Goal: Task Accomplishment & Management: Complete application form

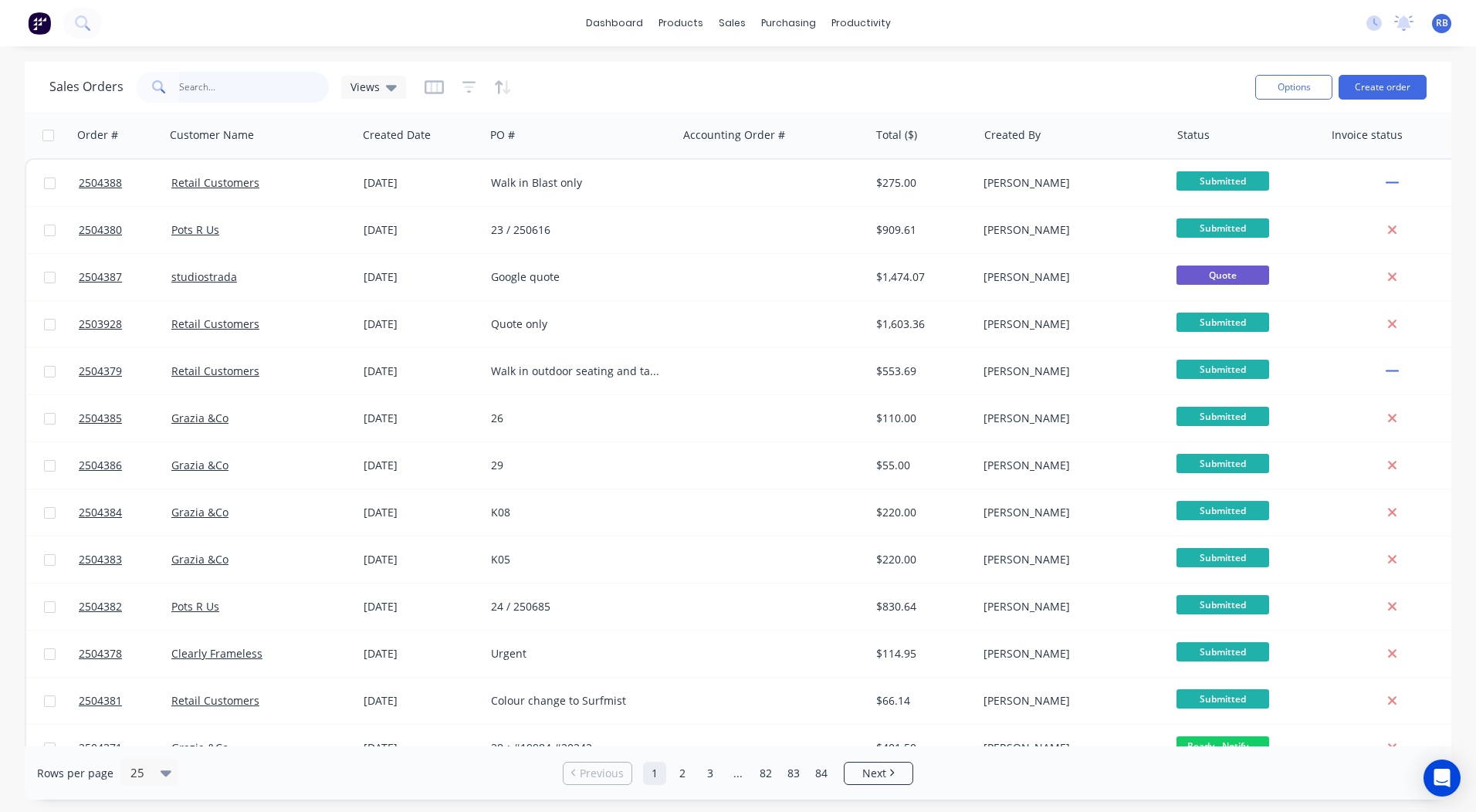
click at [278, 78] on input "text" at bounding box center [254, 87] width 150 height 30
click at [1387, 80] on button "Create order" at bounding box center [1382, 87] width 88 height 25
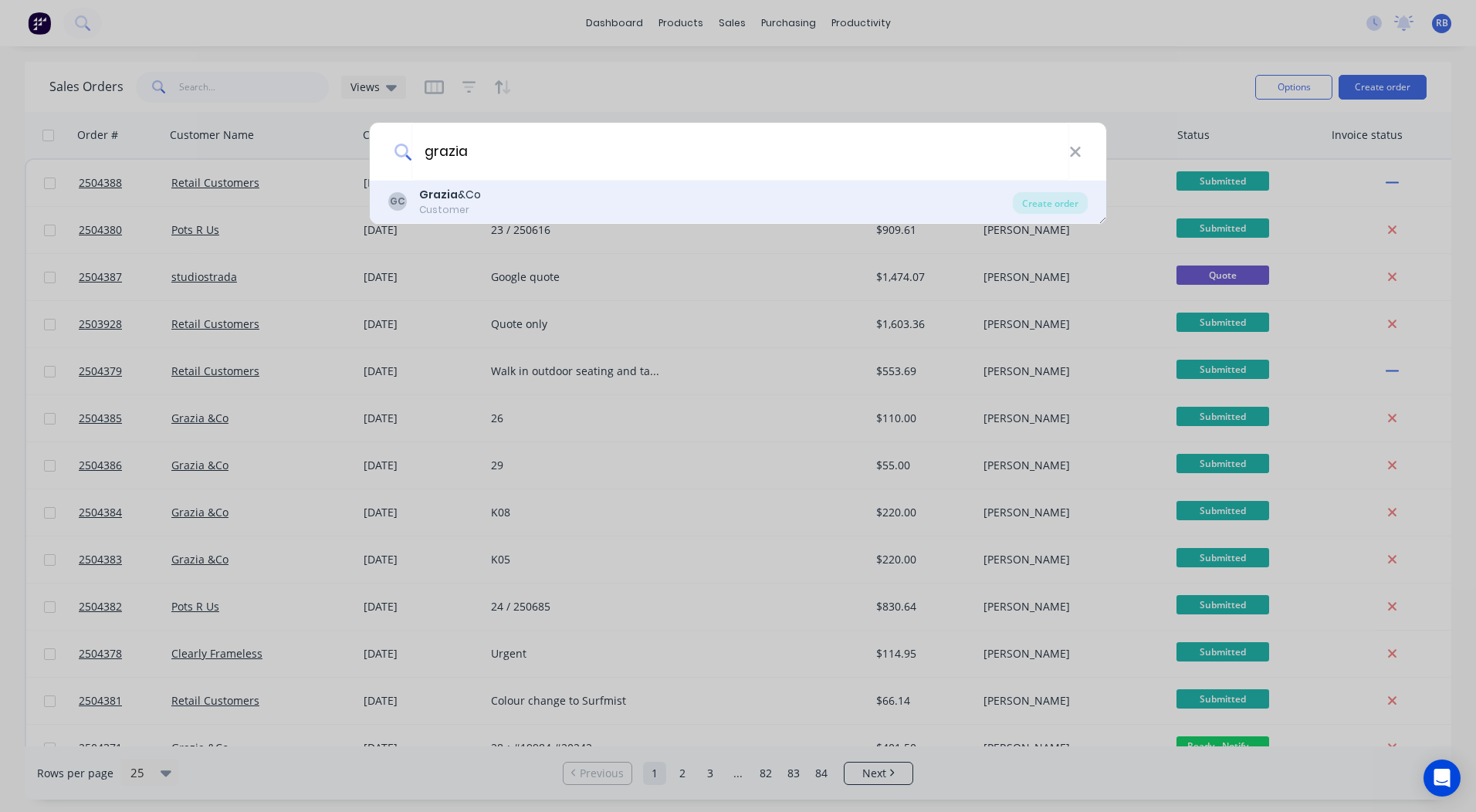
type input "grazia"
click at [534, 189] on div "GC Grazia &Co Customer" at bounding box center [700, 202] width 624 height 30
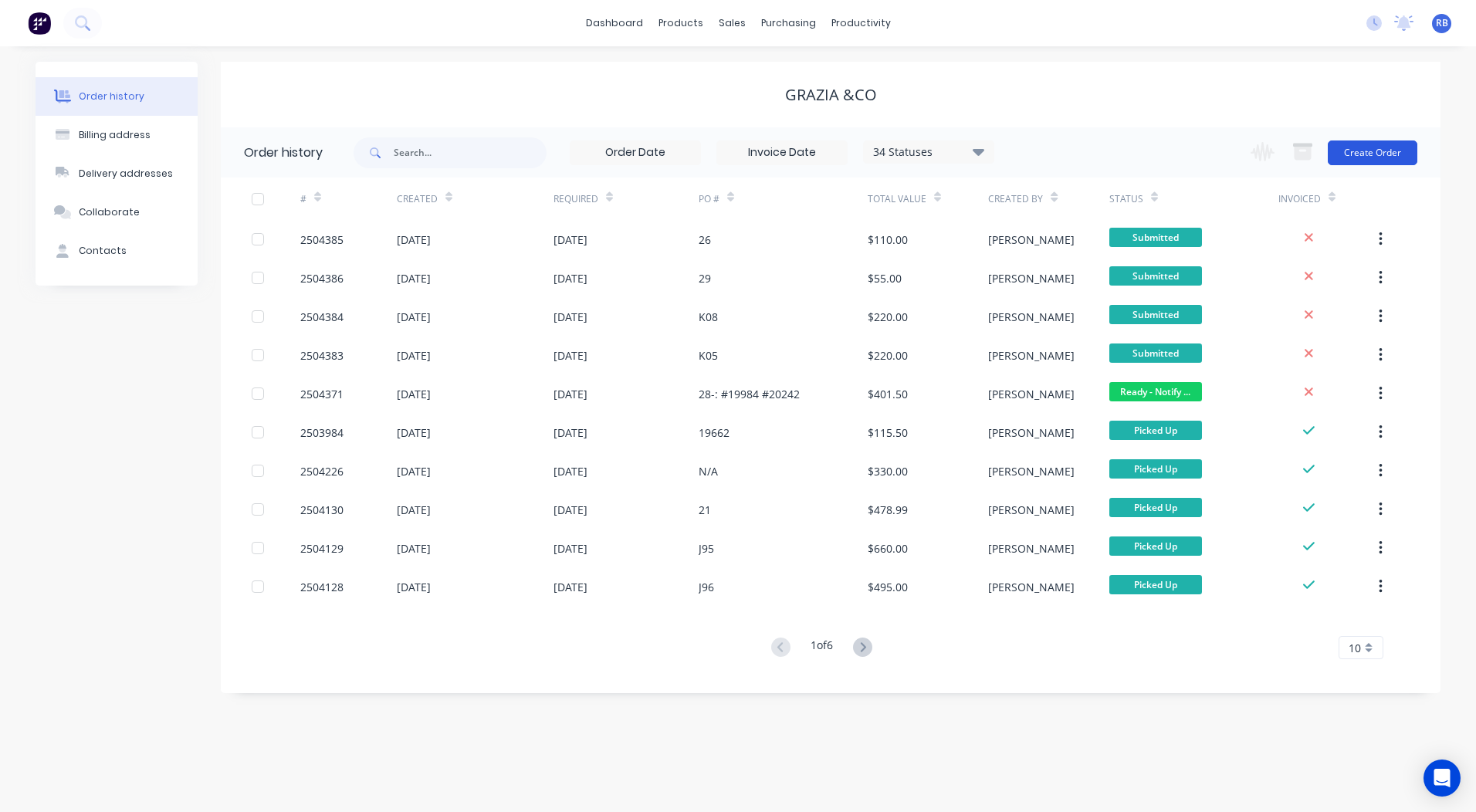
click at [1365, 157] on button "Create Order" at bounding box center [1372, 152] width 89 height 25
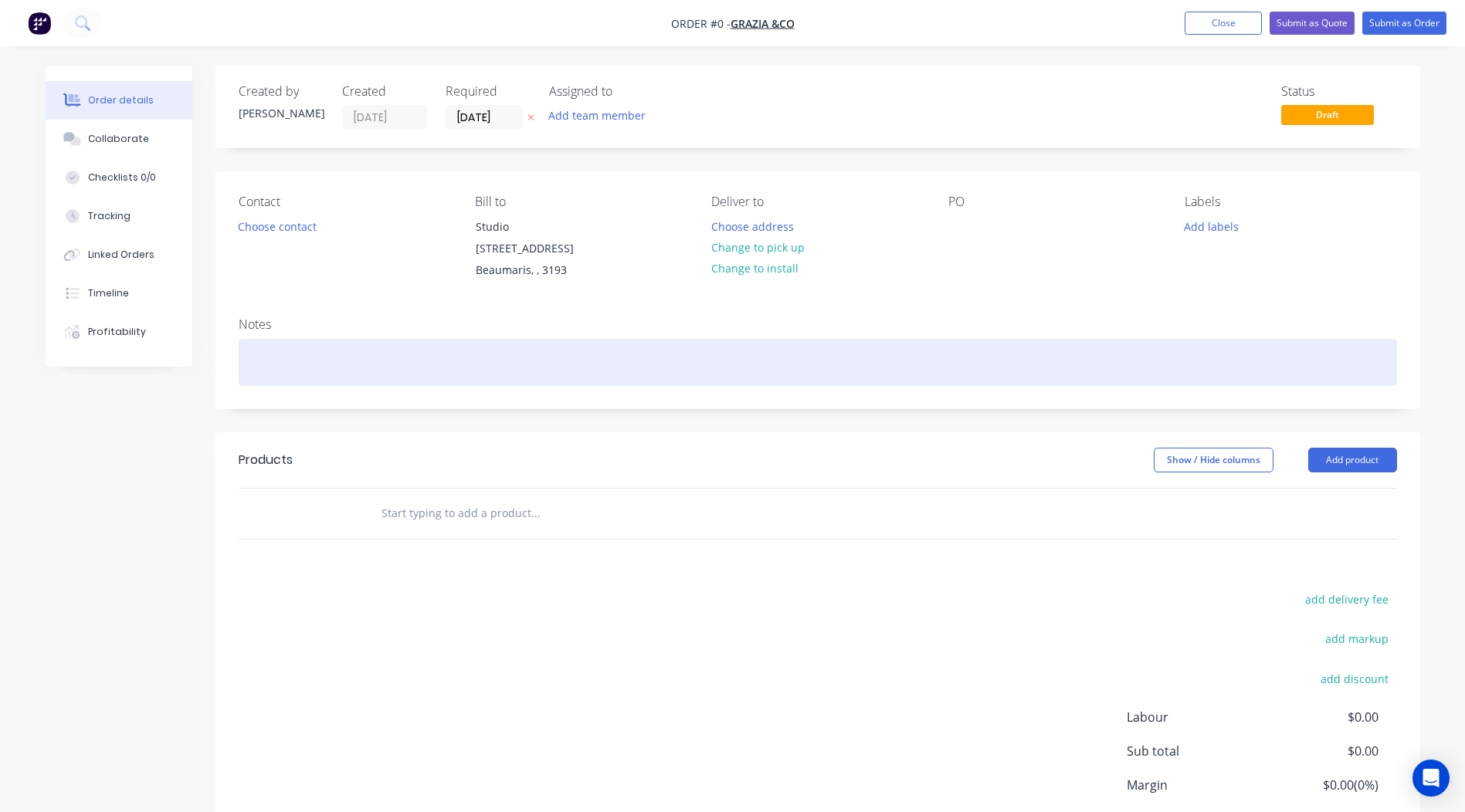
click at [292, 339] on div at bounding box center [818, 362] width 1158 height 47
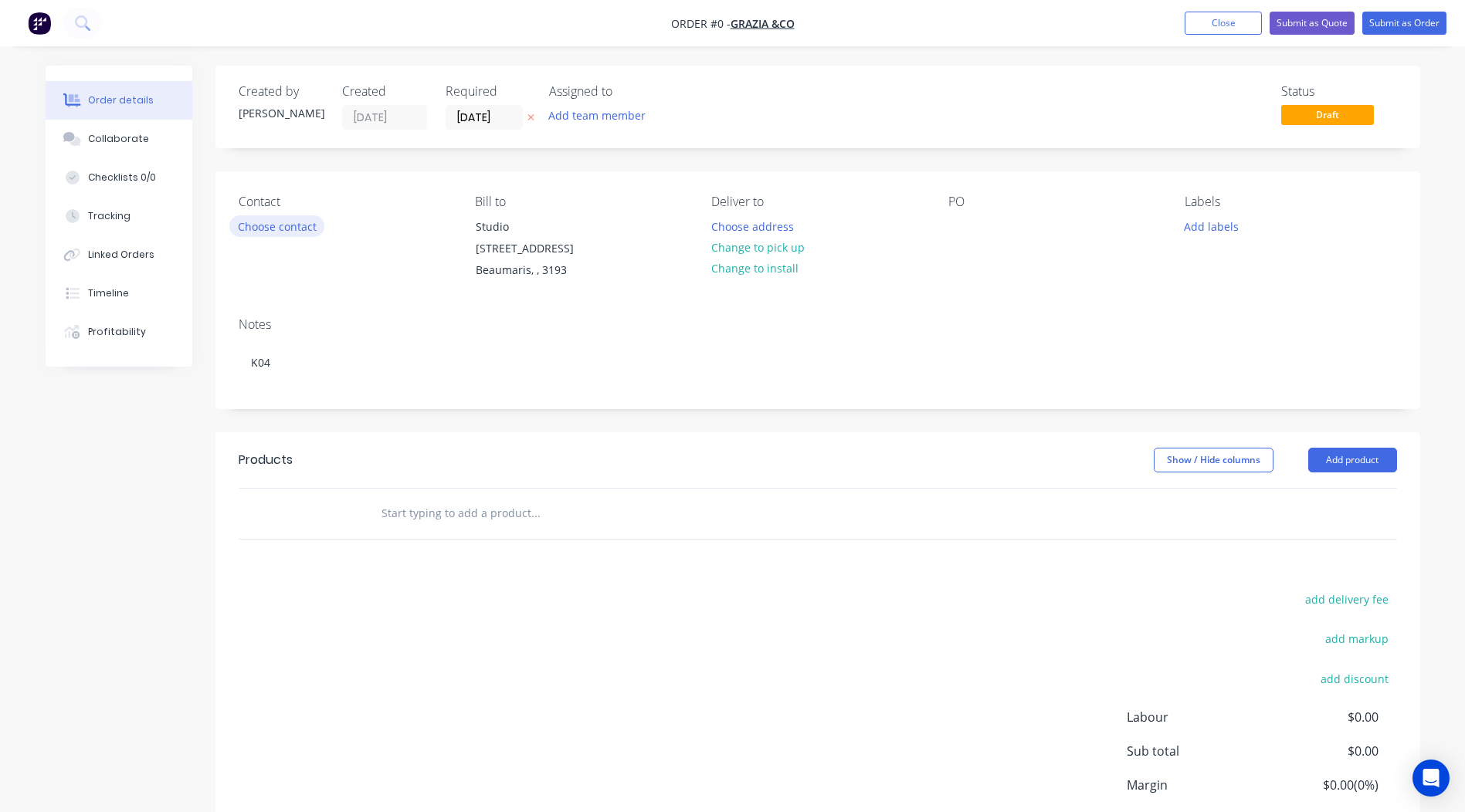
click at [274, 219] on div "Order details Collaborate Checklists 0/0 Tracking Linked Orders Timeline Profit…" at bounding box center [733, 499] width 1405 height 867
click at [267, 230] on button "Choose contact" at bounding box center [277, 226] width 95 height 21
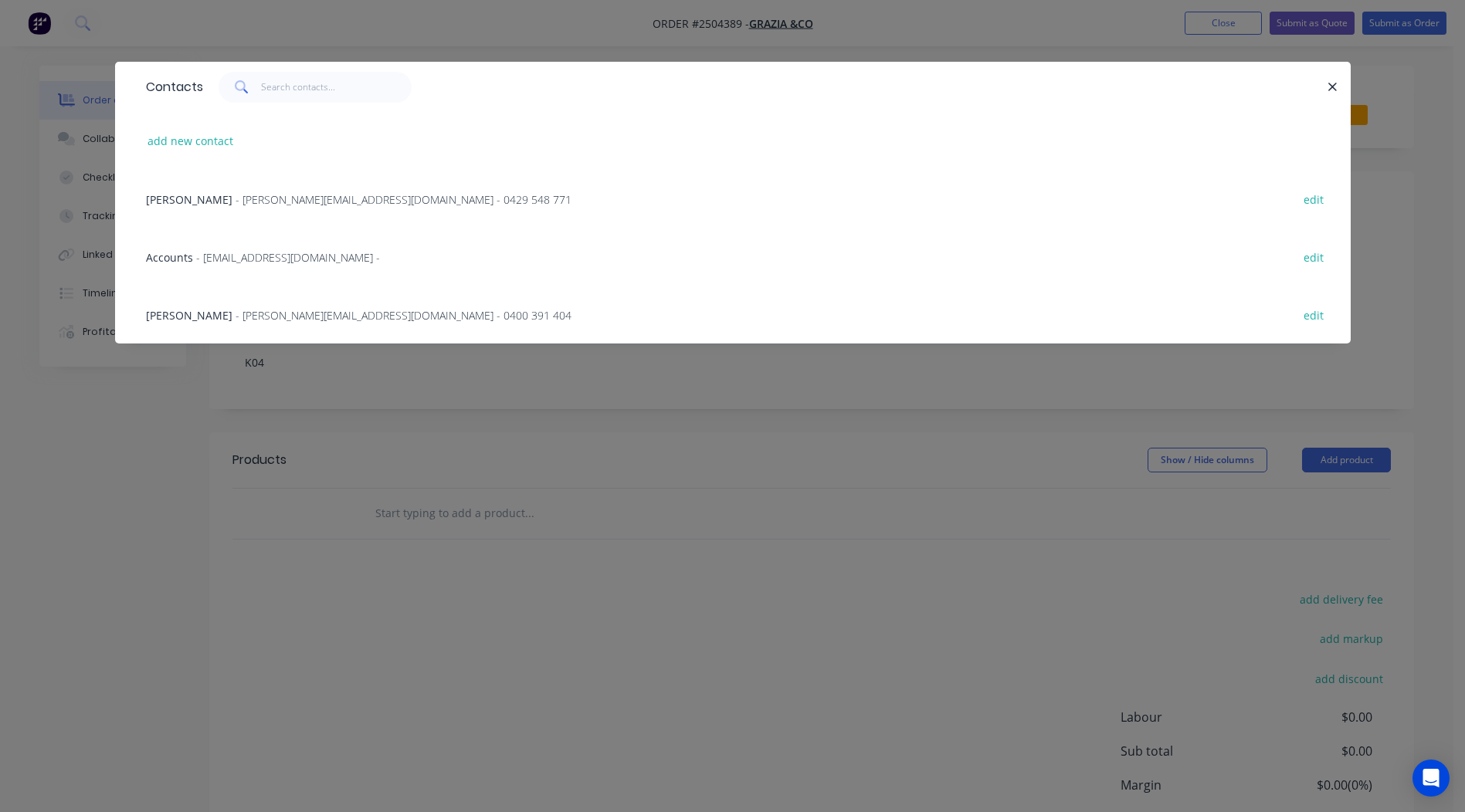
click at [235, 320] on span "- [PERSON_NAME][EMAIL_ADDRESS][DOMAIN_NAME] - 0400 391 404" at bounding box center [403, 315] width 336 height 15
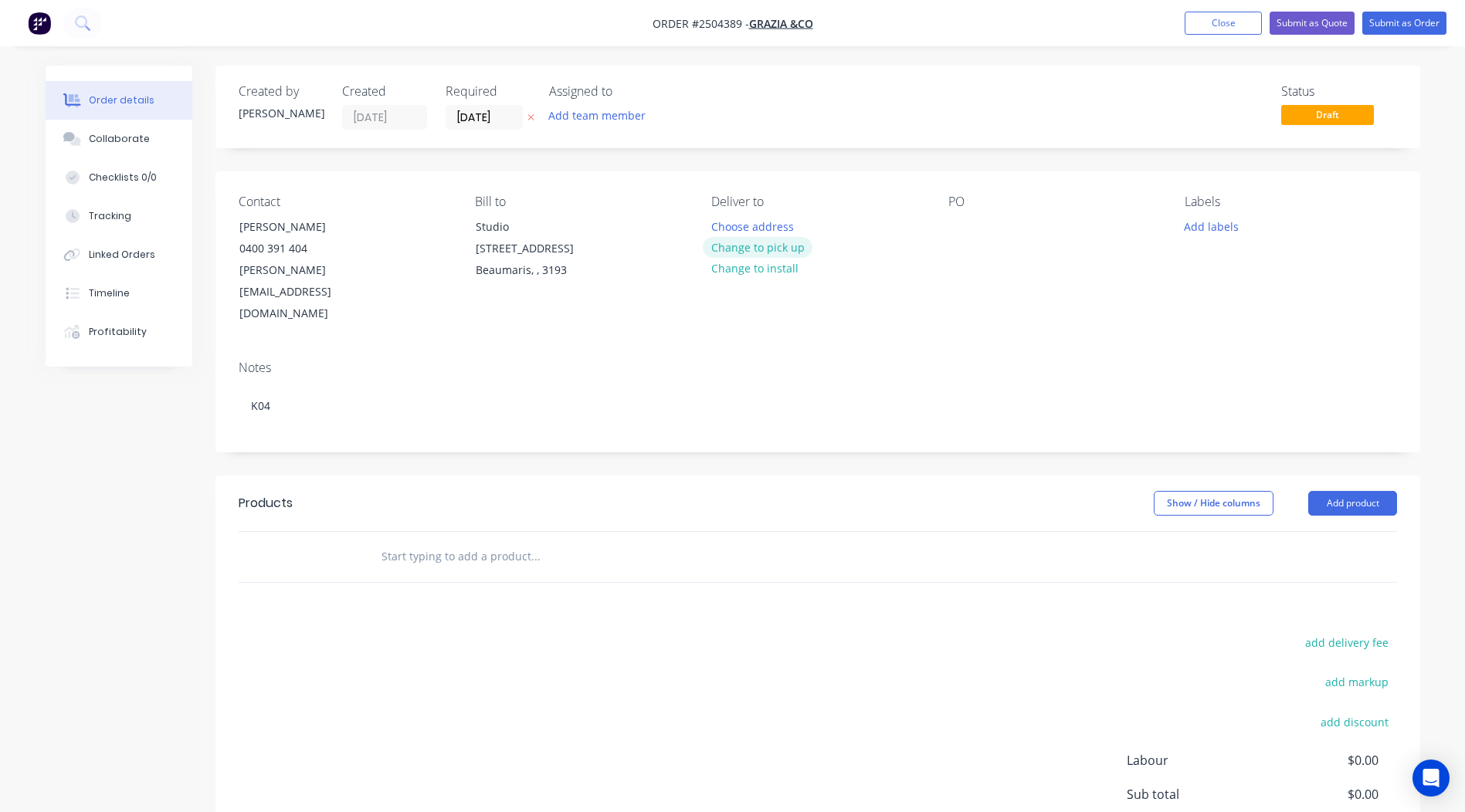
click at [777, 253] on button "Change to pick up" at bounding box center [757, 247] width 110 height 21
click at [963, 218] on div at bounding box center [960, 227] width 25 height 22
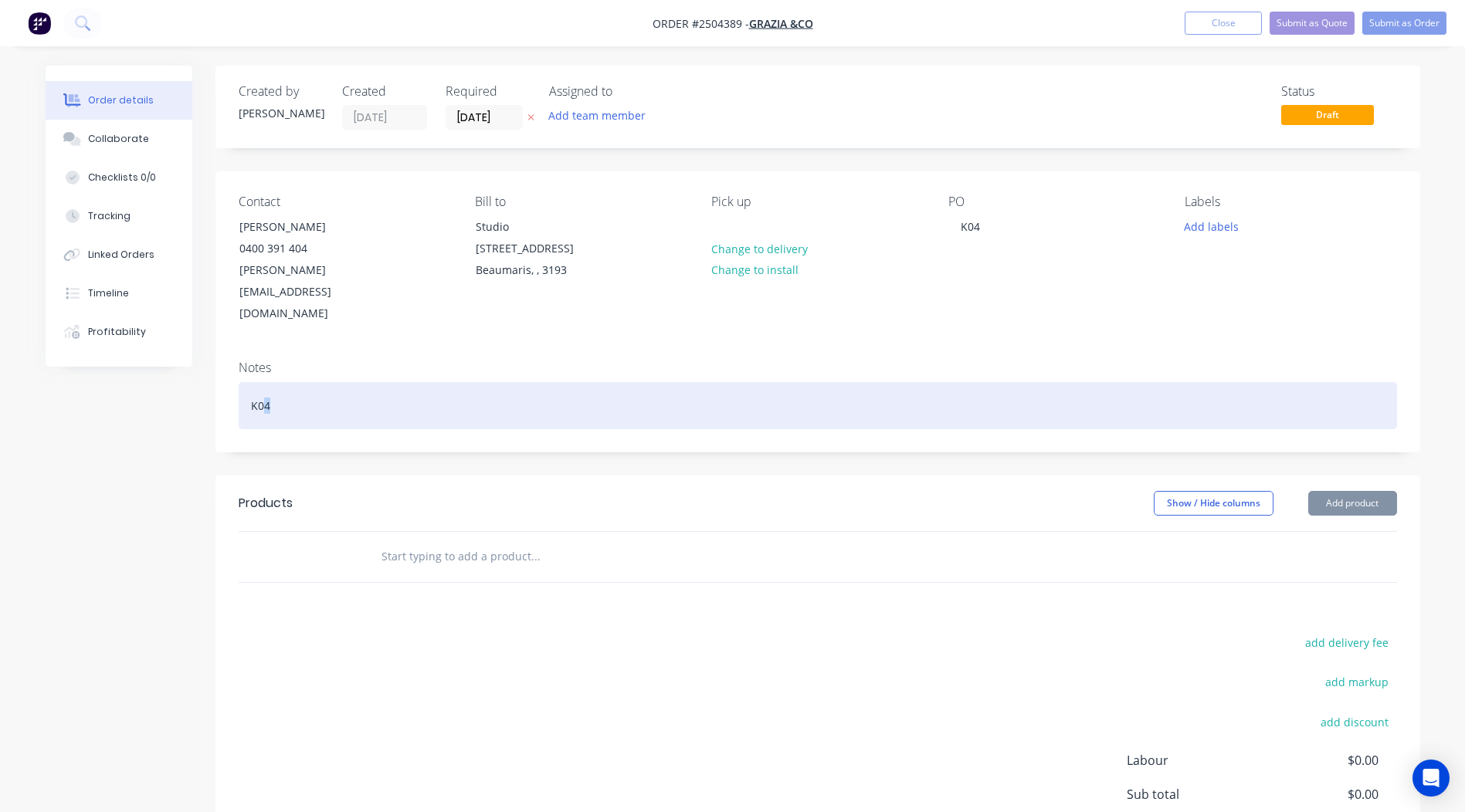
drag, startPoint x: 50, startPoint y: 370, endPoint x: 7, endPoint y: 345, distance: 49.7
click at [0, 353] on html "Order #2504389 - Grazia &Co Add product Close Submit as Quote Submit as Order O…" at bounding box center [732, 488] width 1465 height 976
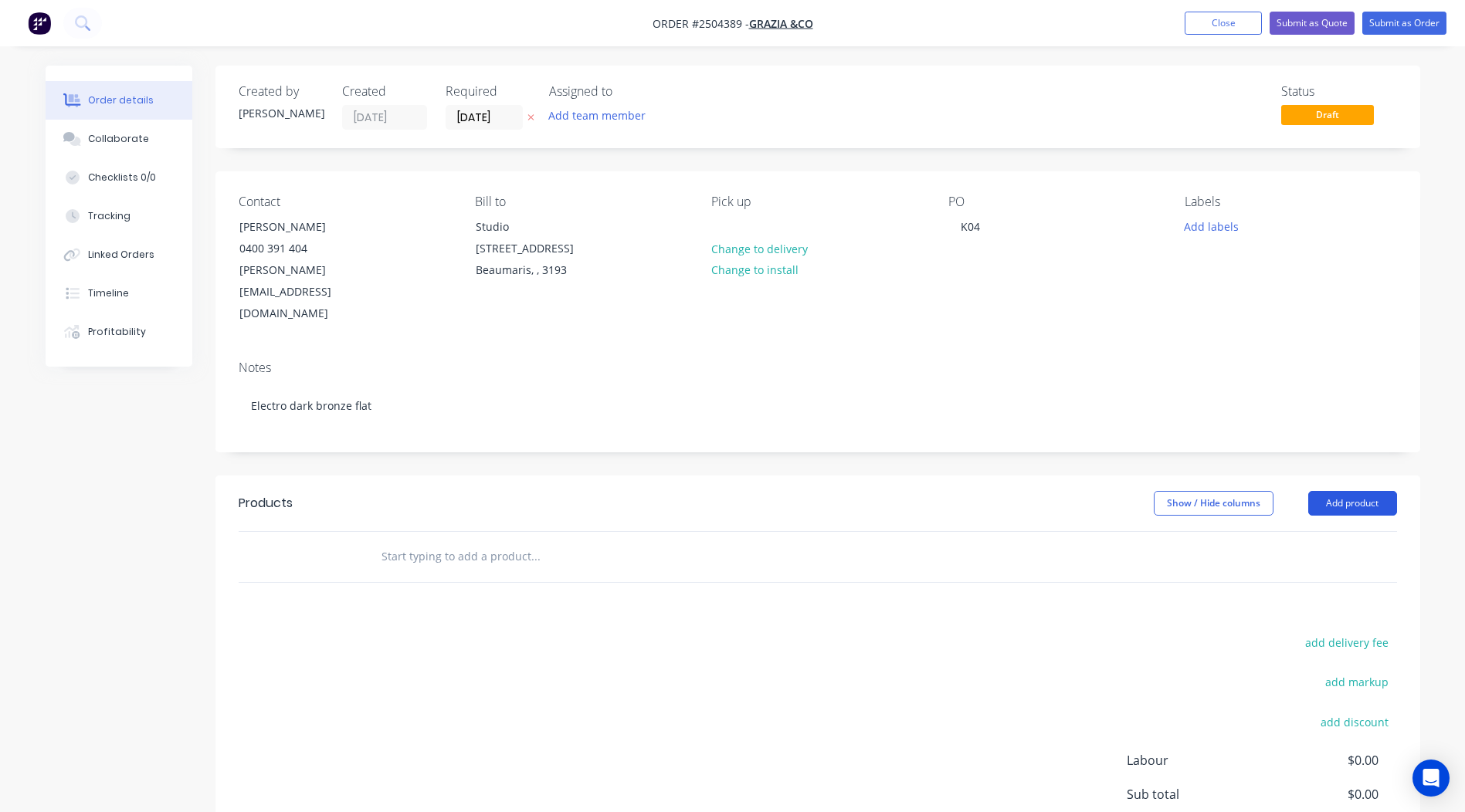
click at [1346, 491] on button "Add product" at bounding box center [1353, 503] width 89 height 25
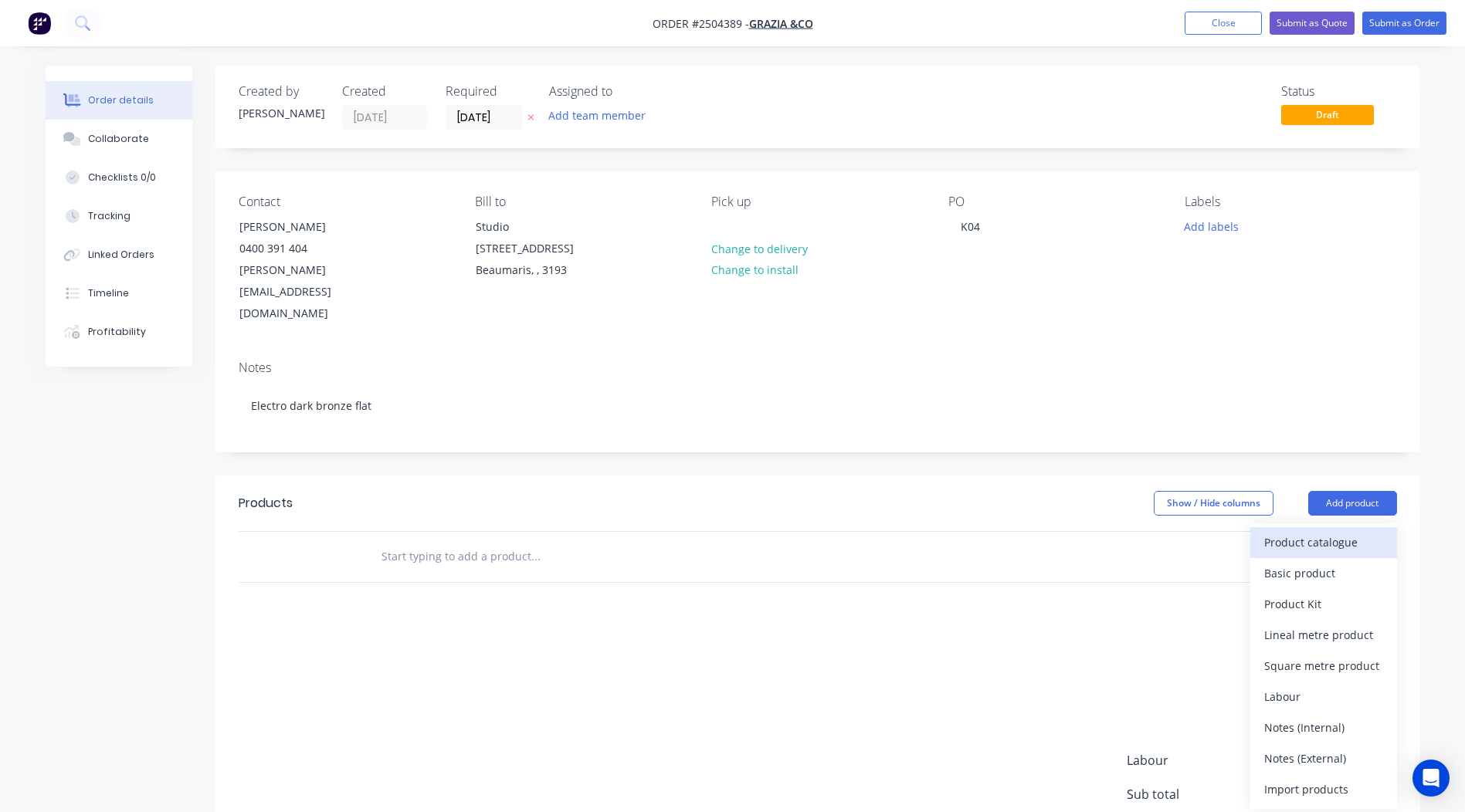
click at [1314, 531] on div "Product catalogue" at bounding box center [1323, 542] width 119 height 22
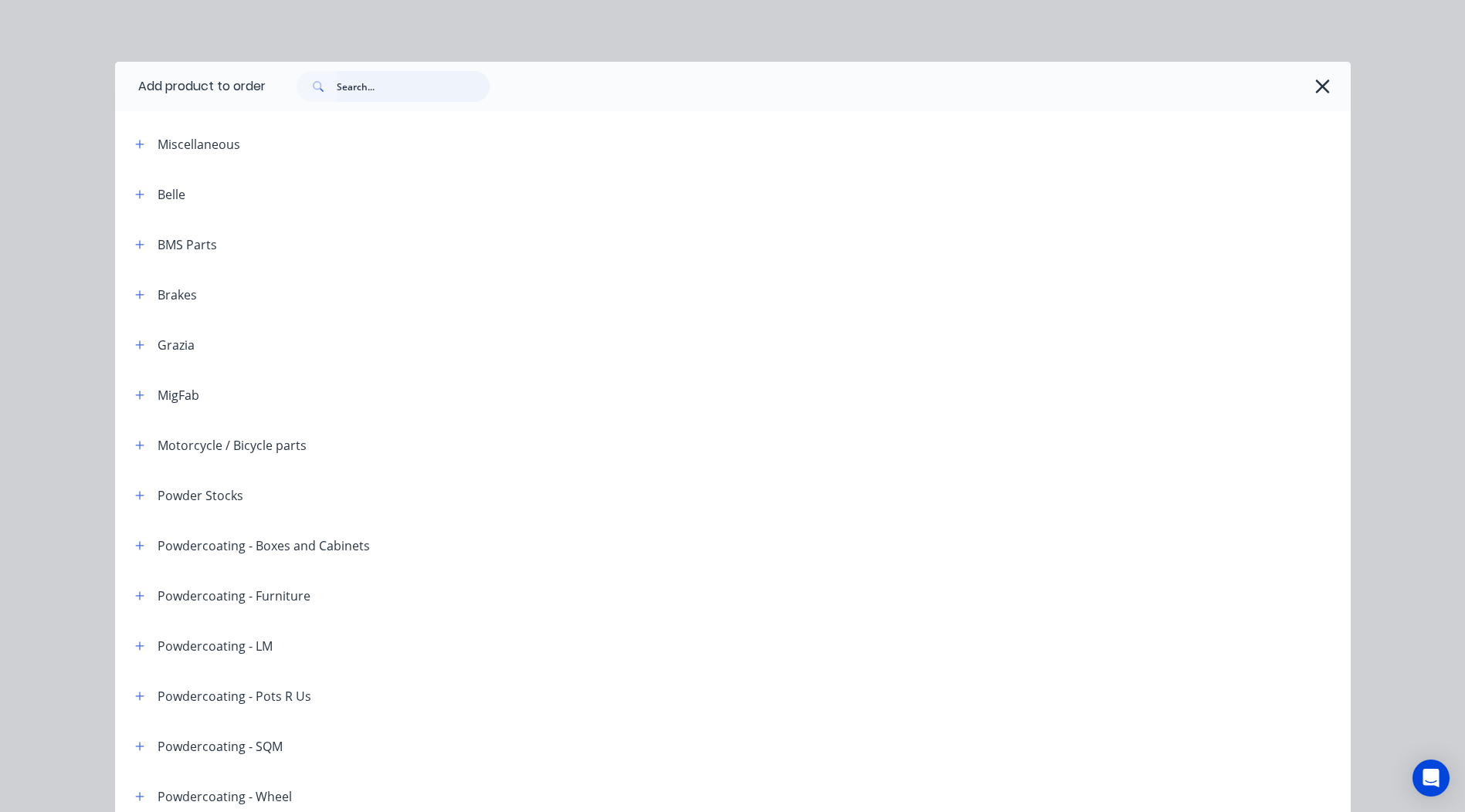
click at [386, 92] on input "text" at bounding box center [413, 86] width 153 height 30
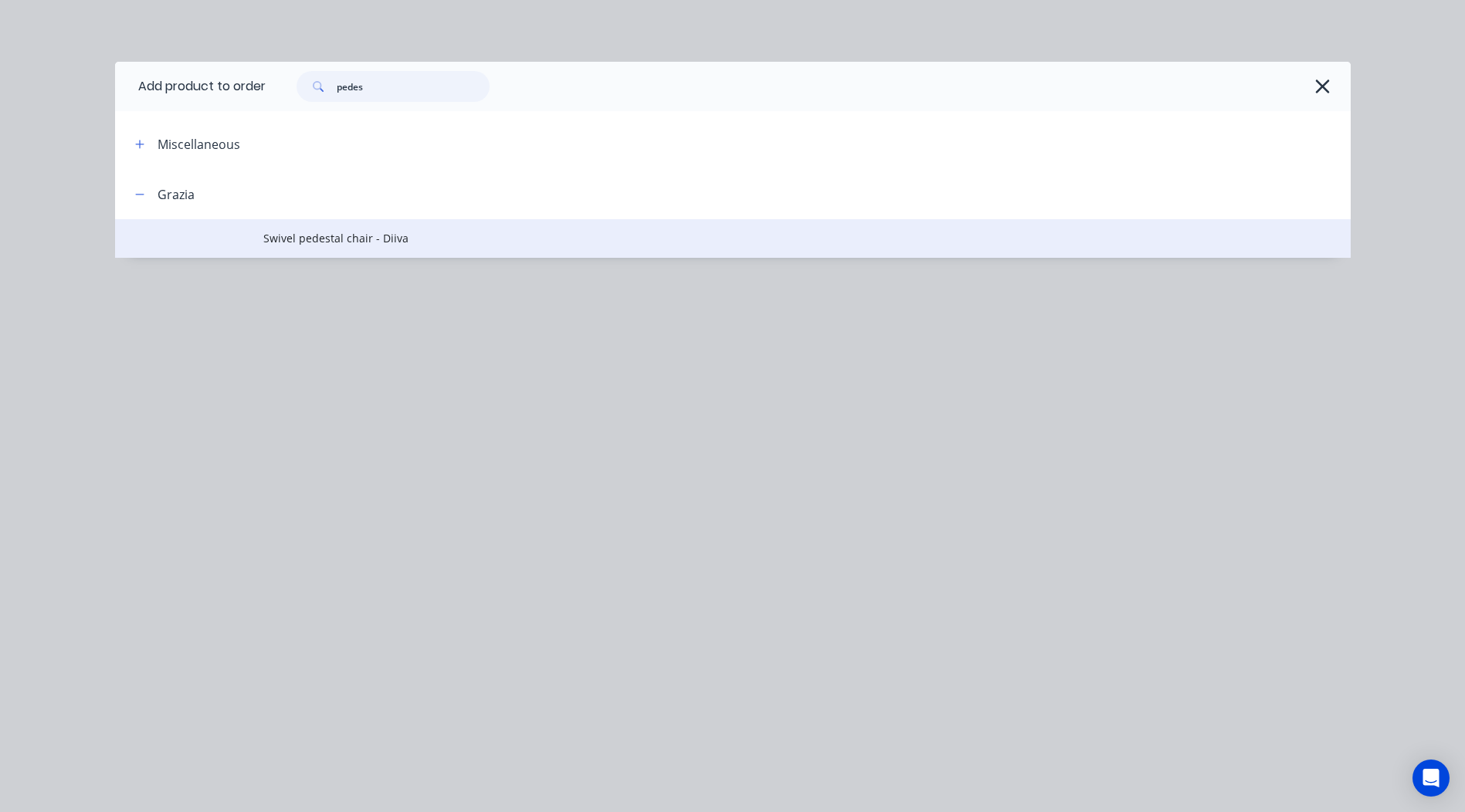
type input "pedes"
click at [342, 248] on td "Swivel pedestal chair - Diiva" at bounding box center [807, 239] width 1087 height 39
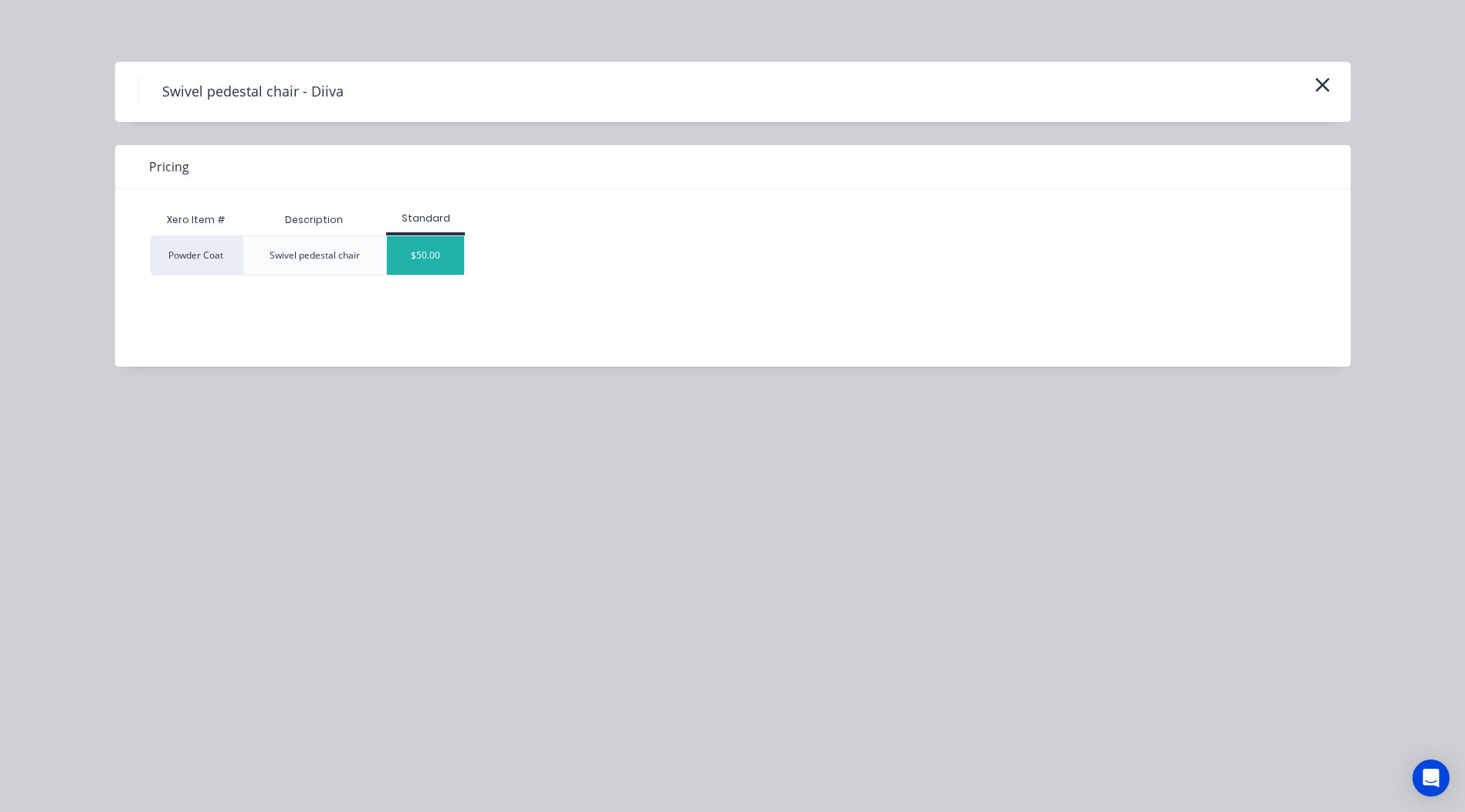
click at [424, 241] on div "$50.00" at bounding box center [426, 255] width 77 height 39
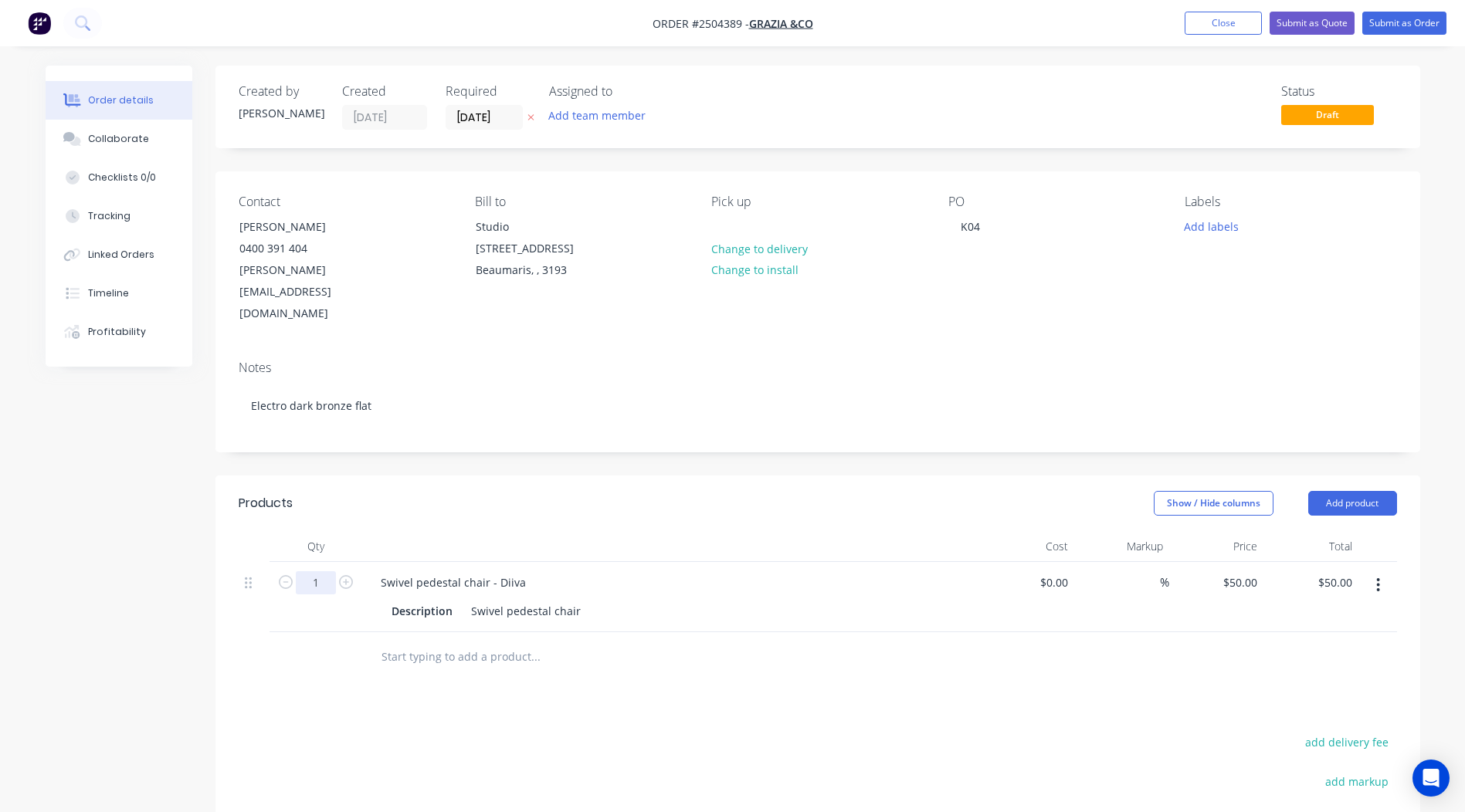
click at [335, 571] on input "1" at bounding box center [316, 583] width 41 height 23
click at [362, 491] on div "Products" at bounding box center [361, 503] width 246 height 25
click at [349, 575] on icon "button" at bounding box center [346, 582] width 14 height 14
type input "2"
type input "$100.00"
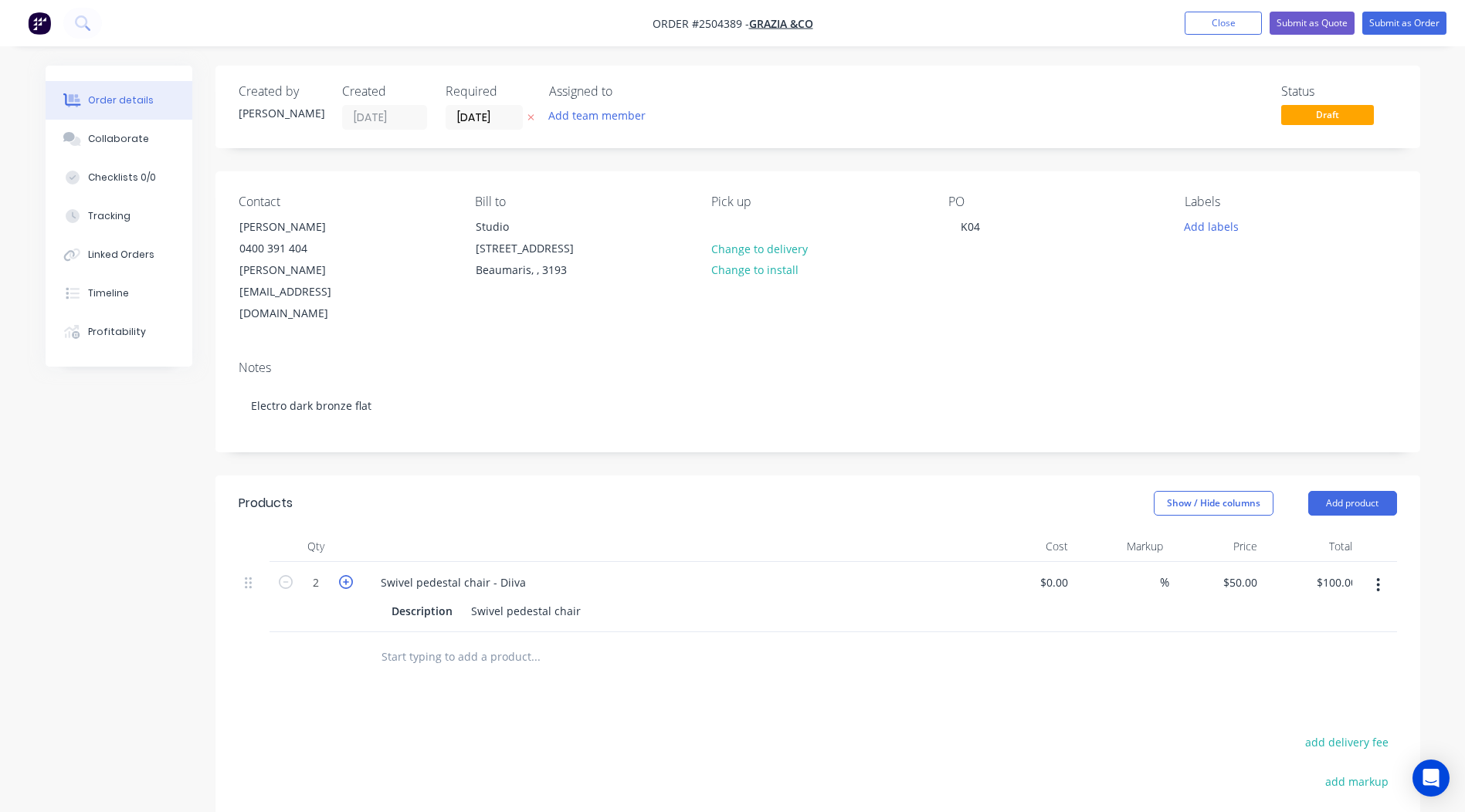
click at [349, 575] on icon "button" at bounding box center [346, 582] width 14 height 14
type input "3"
type input "$150.00"
click at [349, 575] on icon "button" at bounding box center [346, 582] width 14 height 14
type input "4"
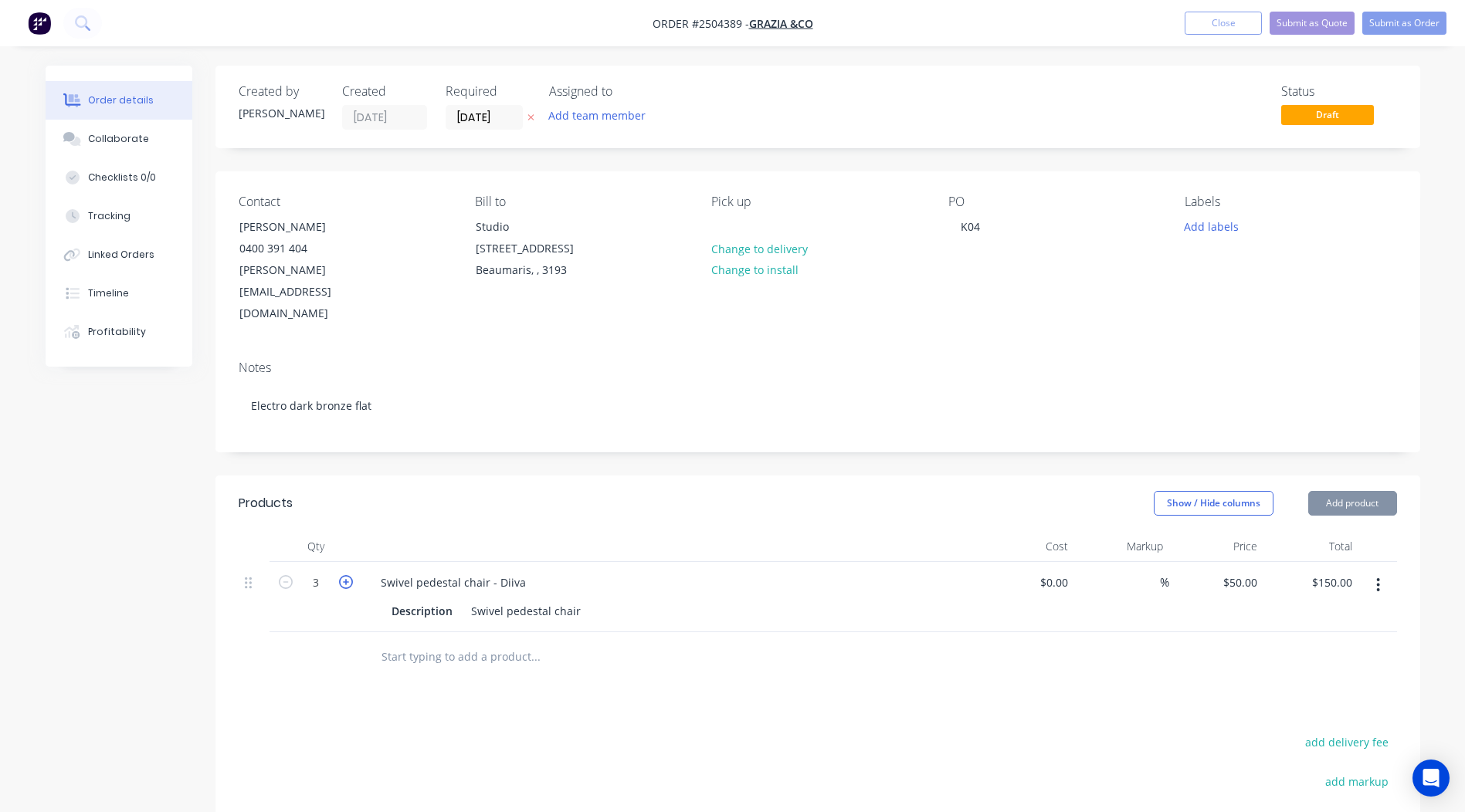
type input "$200.00"
click at [348, 575] on icon "button" at bounding box center [346, 582] width 14 height 14
type input "5"
type input "$250.00"
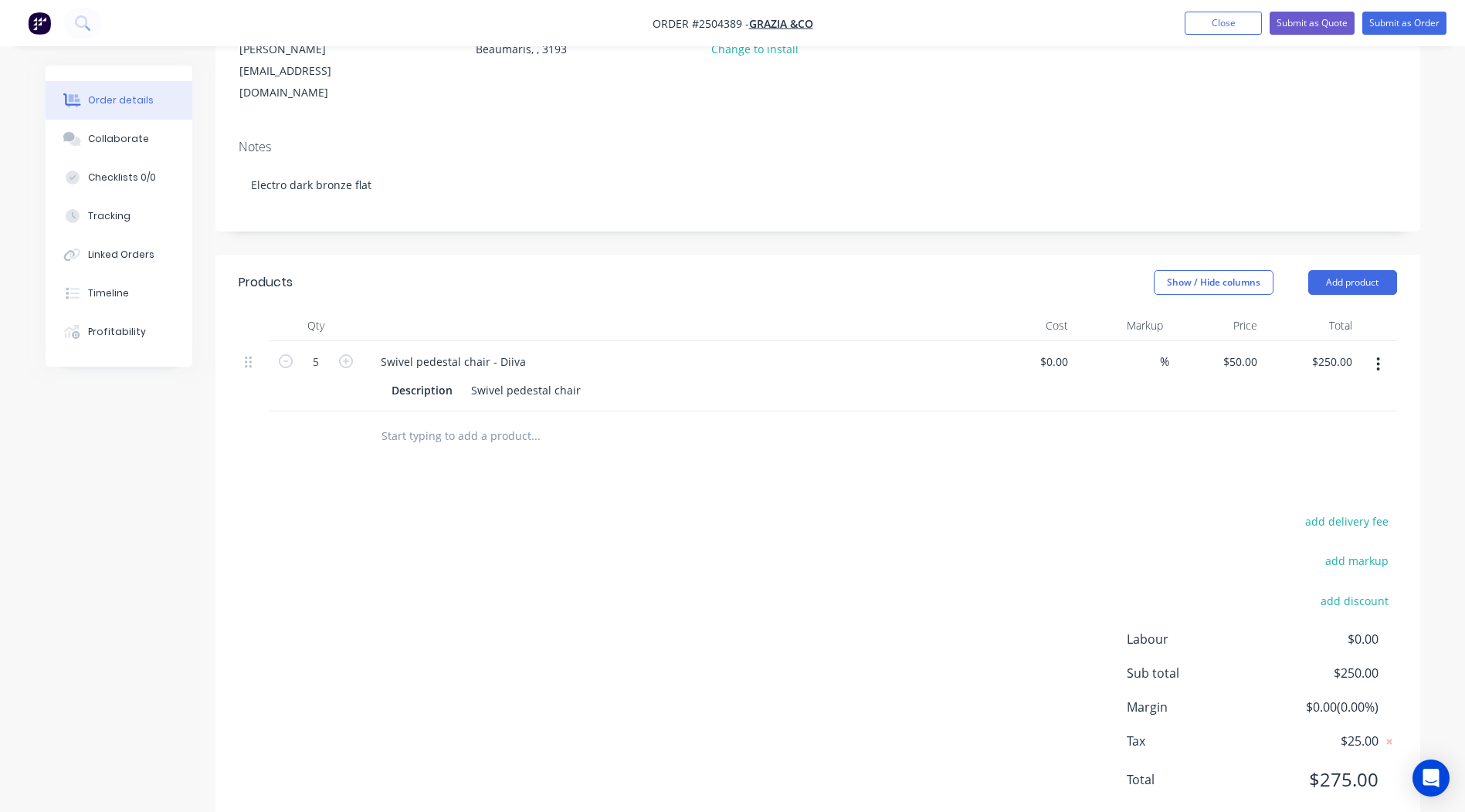
scroll to position [30, 0]
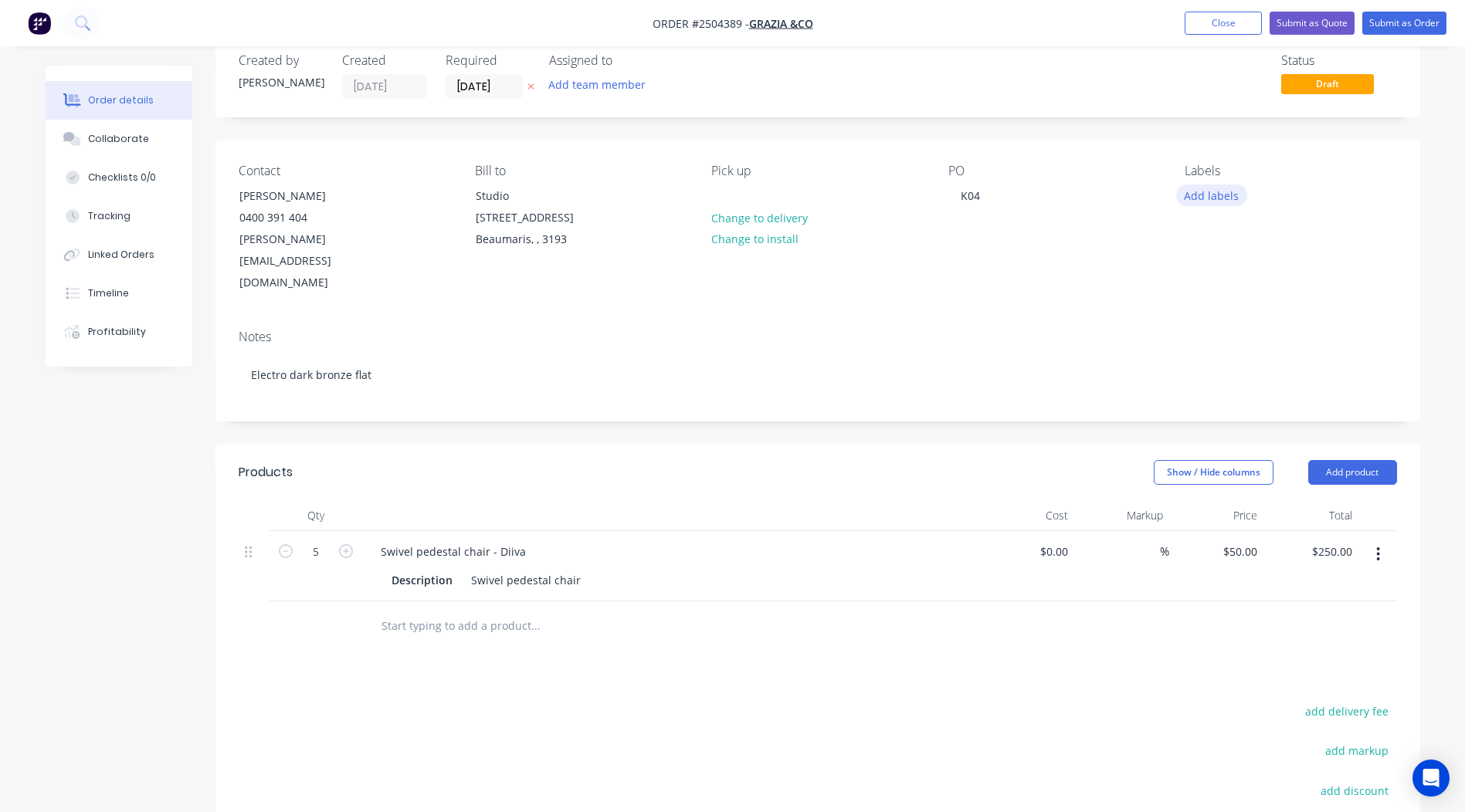
click at [1223, 201] on button "Add labels" at bounding box center [1211, 194] width 71 height 21
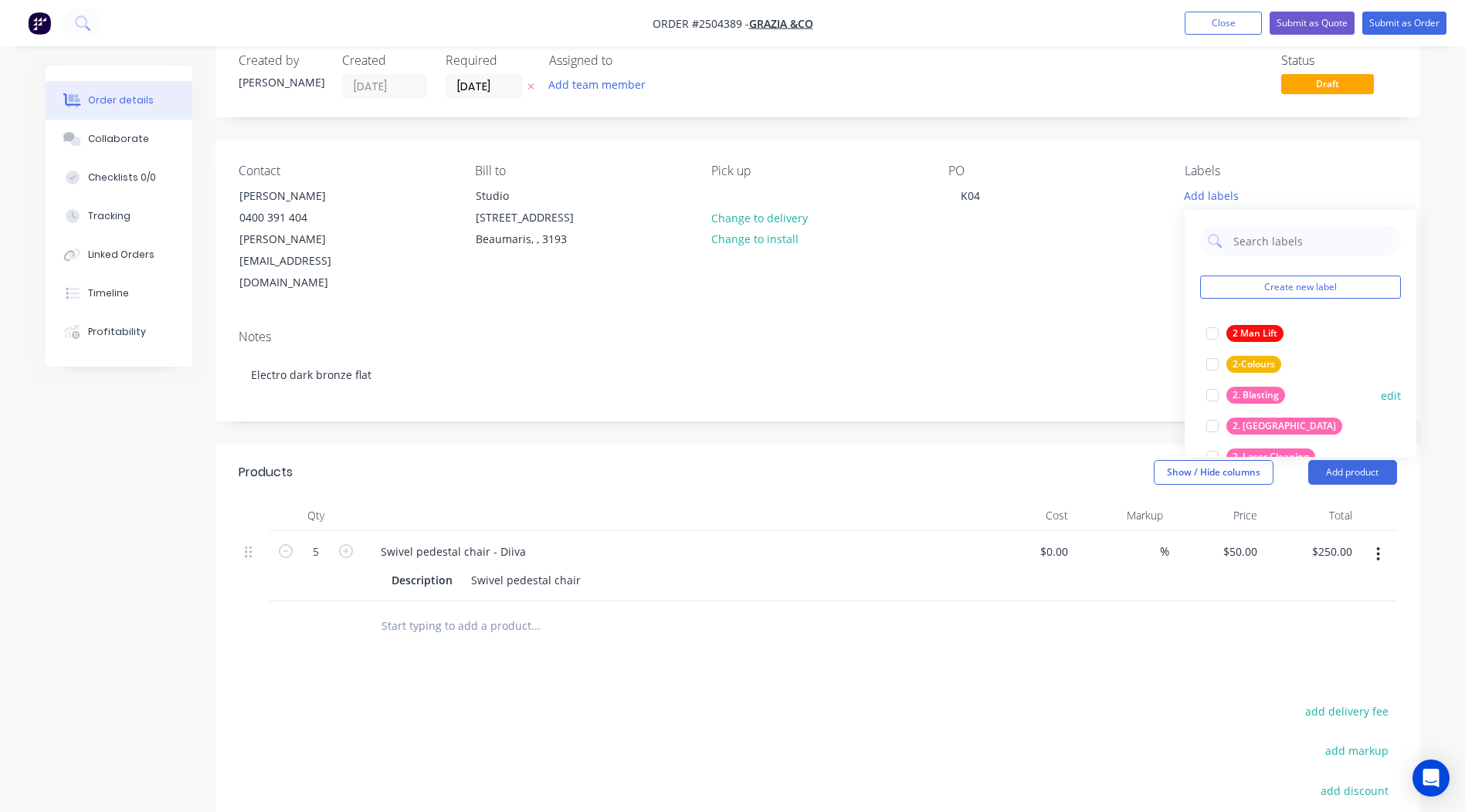
click at [1264, 396] on div "2. Blasting" at bounding box center [1256, 395] width 59 height 17
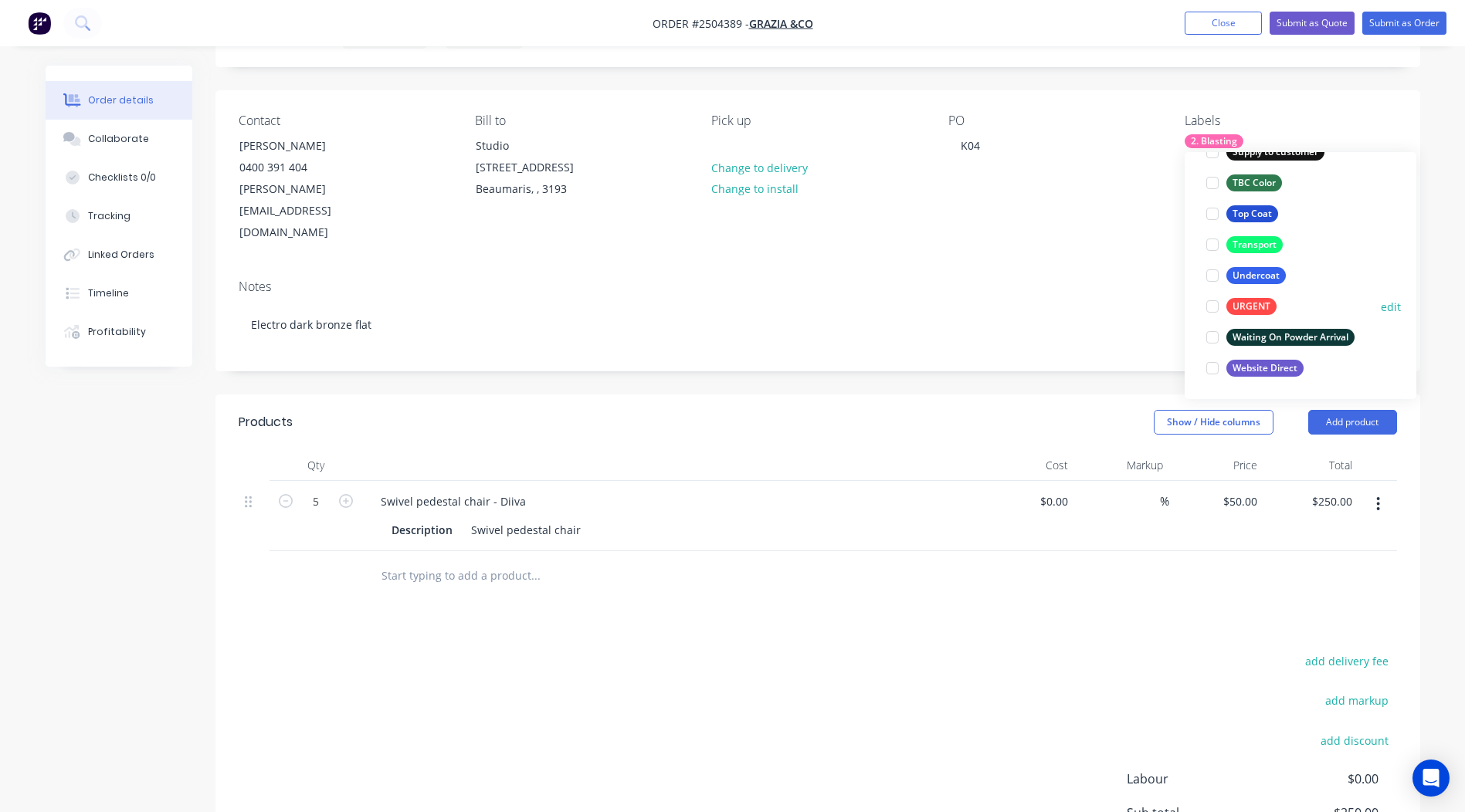
scroll to position [108, 0]
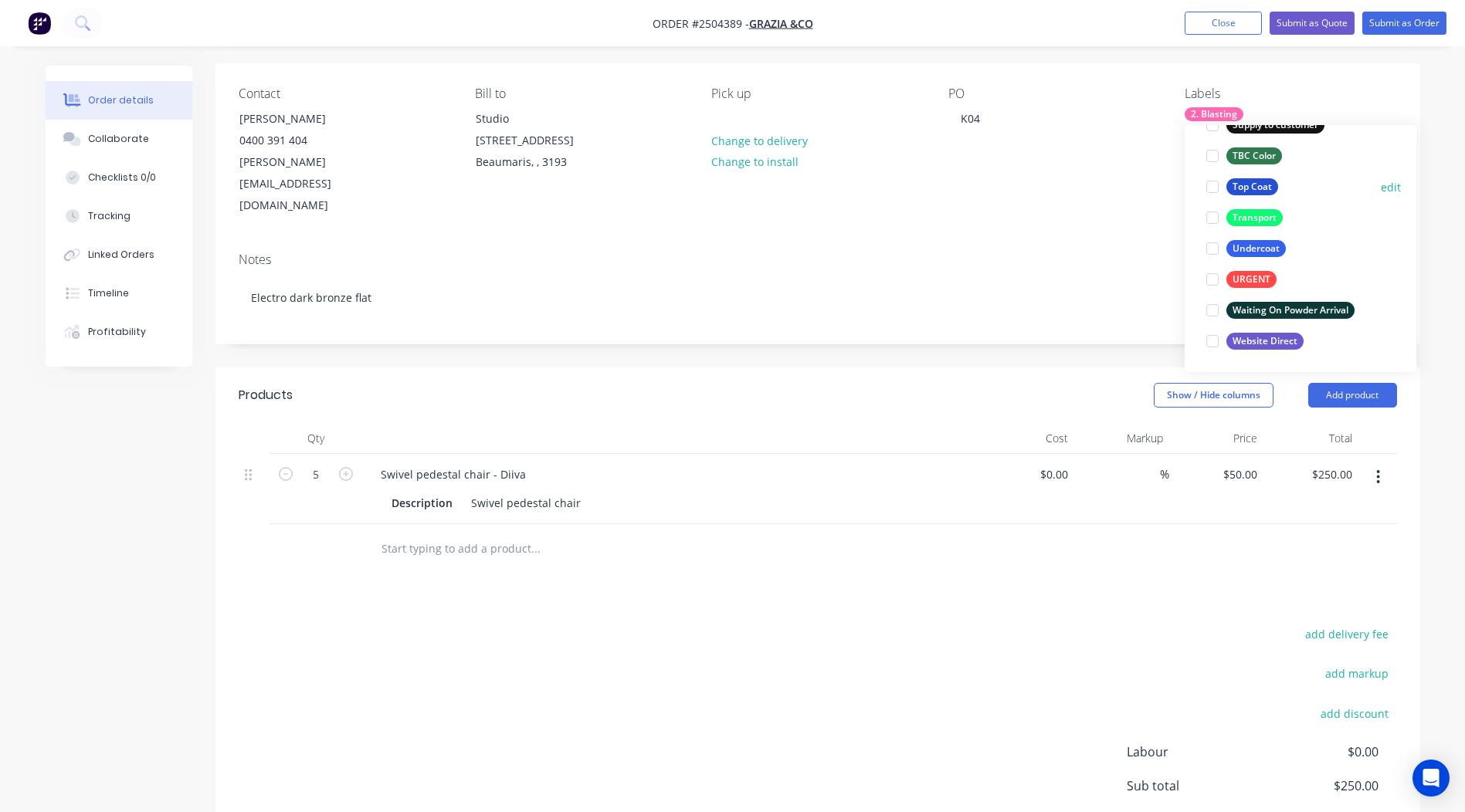
click at [1251, 185] on div "Top Coat" at bounding box center [1252, 186] width 52 height 17
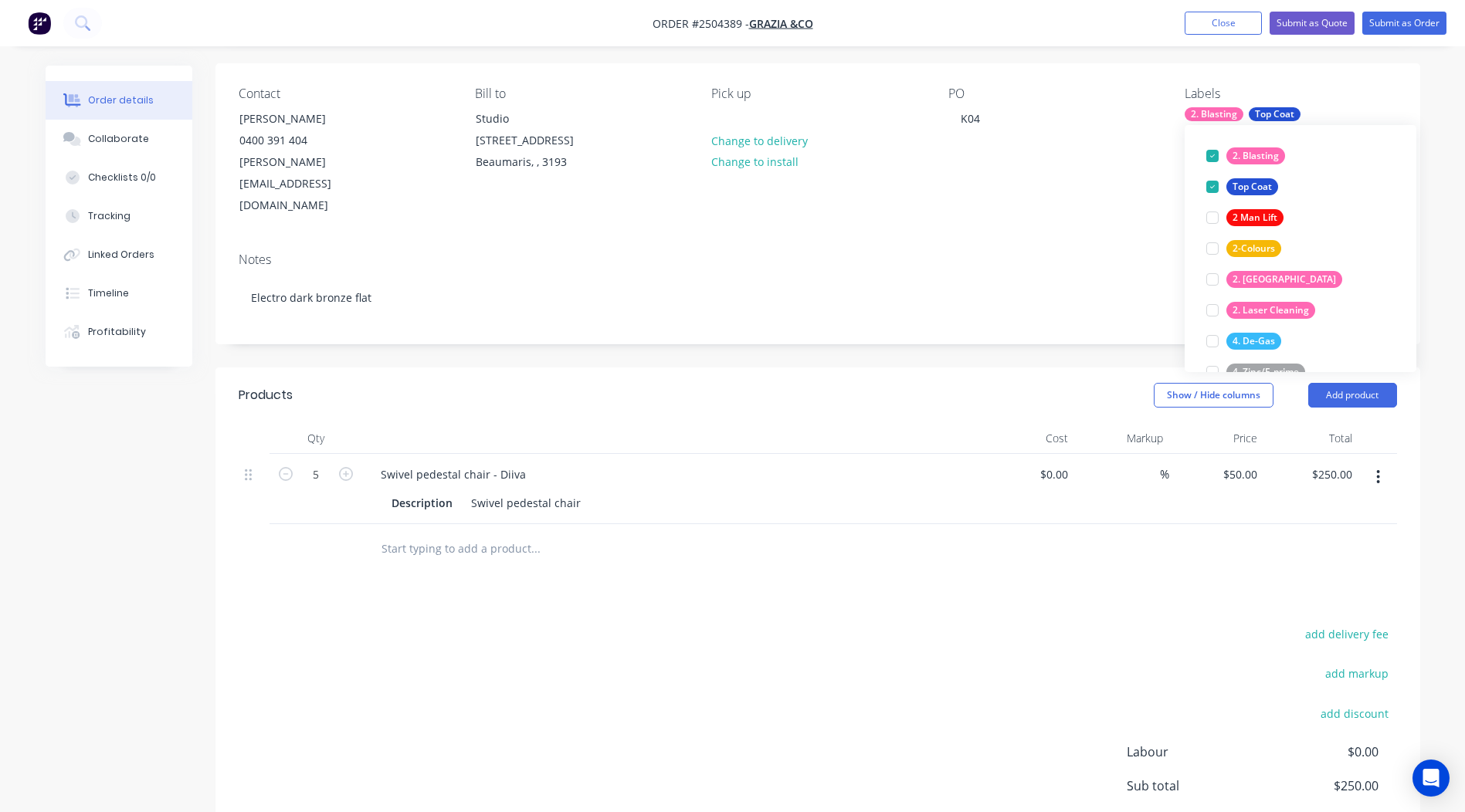
click at [1374, 55] on div "Created by [PERSON_NAME] Created [DATE] Required [DATE] Assigned to Add team me…" at bounding box center [818, 451] width 1204 height 987
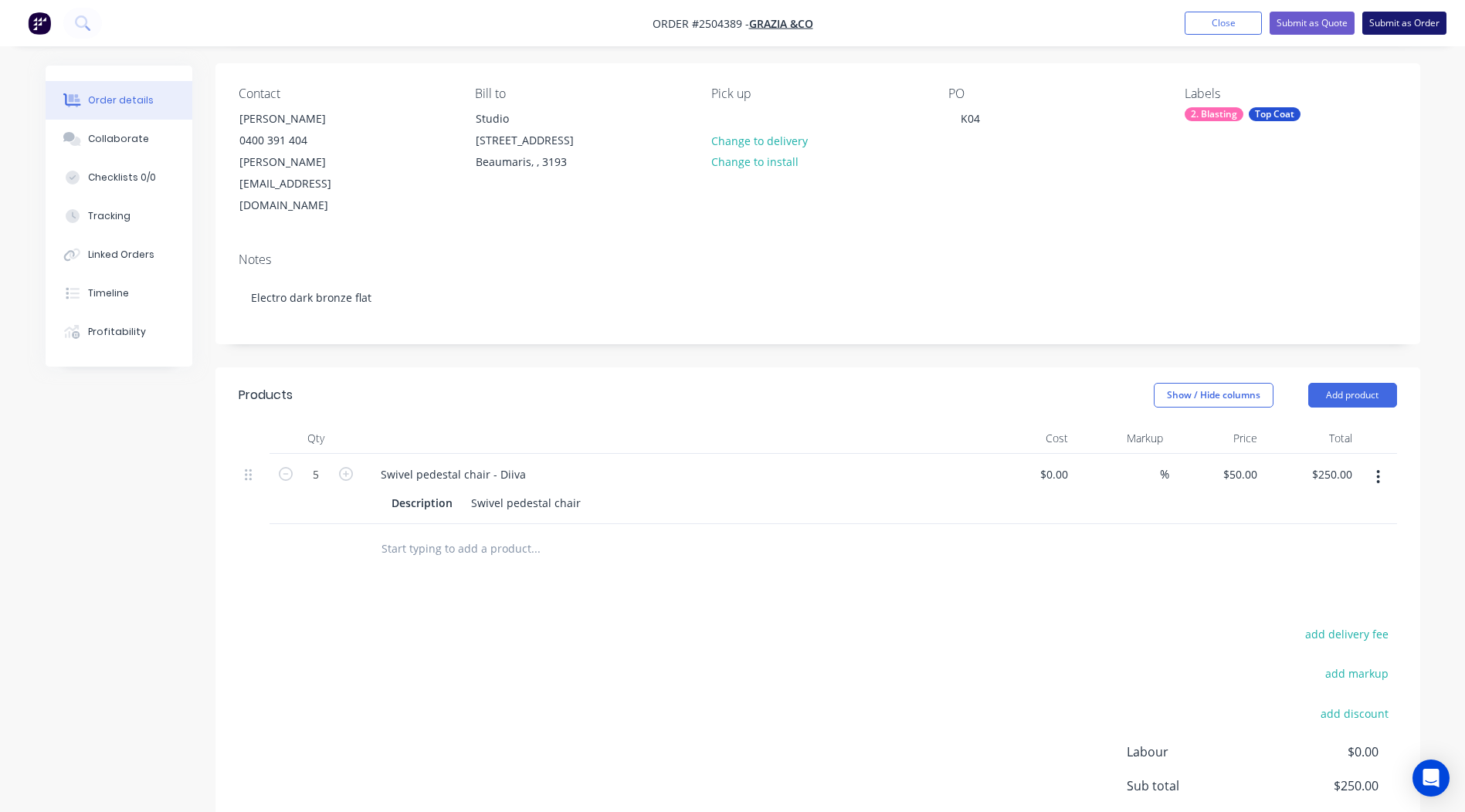
click at [1412, 26] on button "Submit as Order" at bounding box center [1403, 23] width 84 height 23
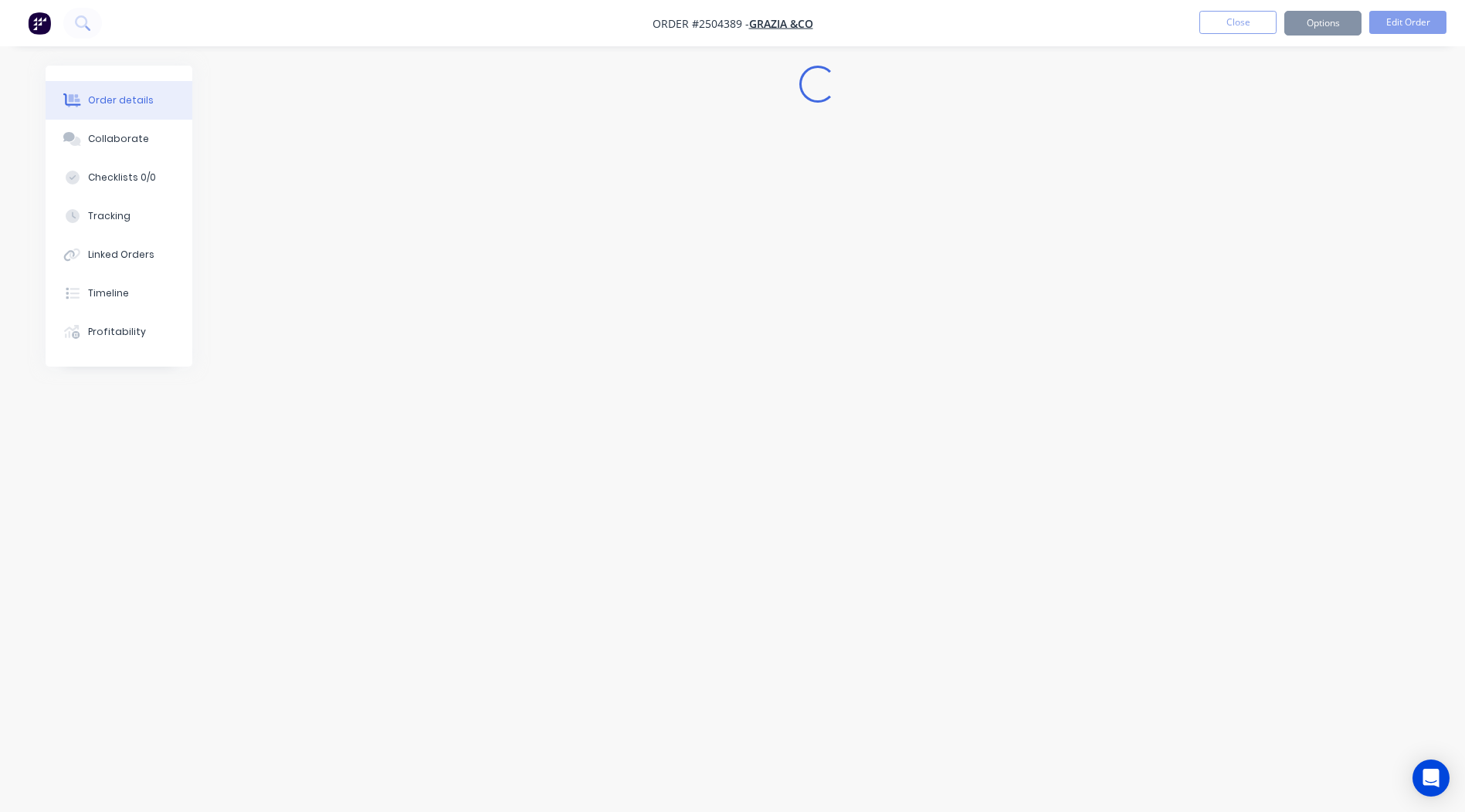
scroll to position [0, 0]
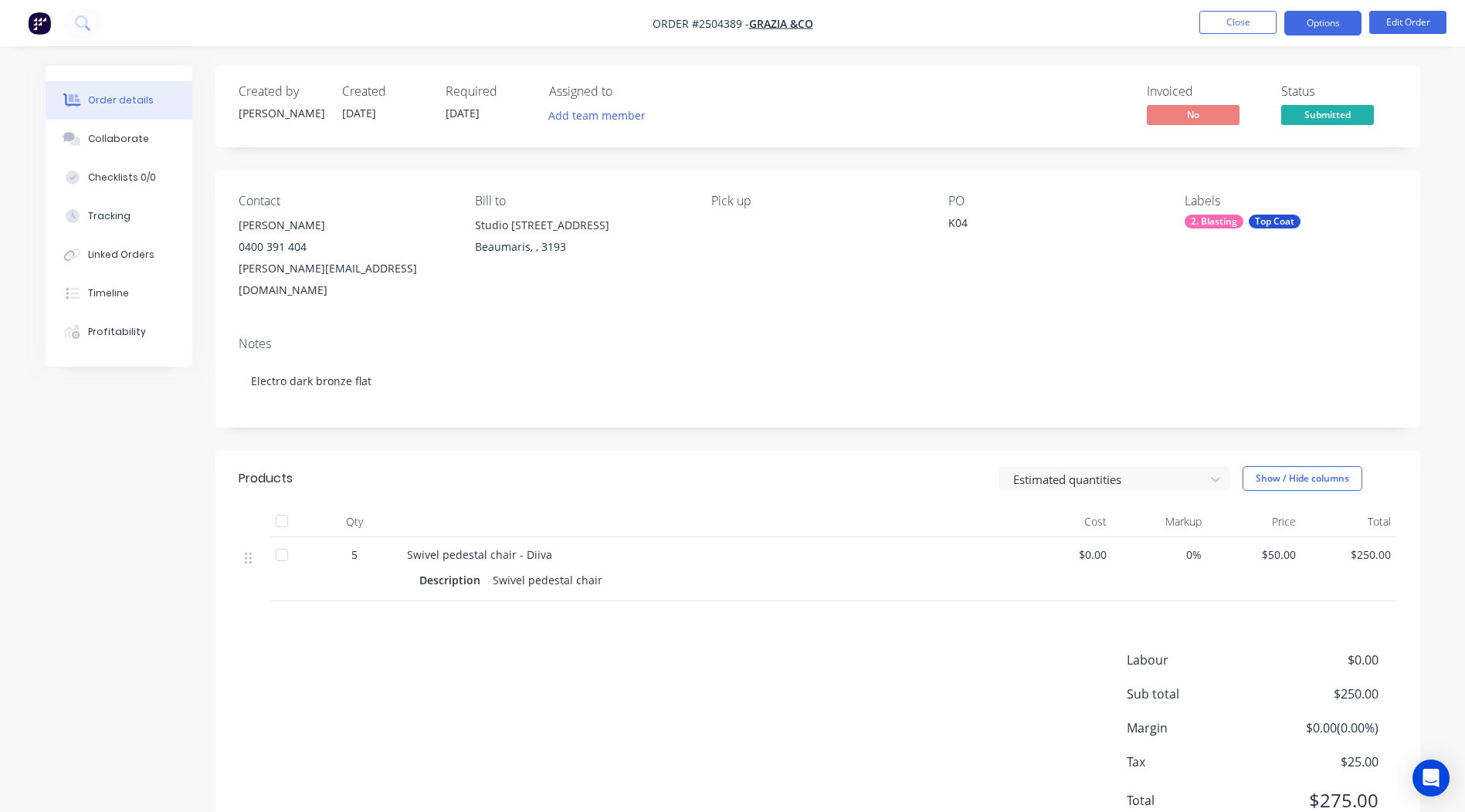
click at [1310, 20] on button "Options" at bounding box center [1323, 23] width 77 height 25
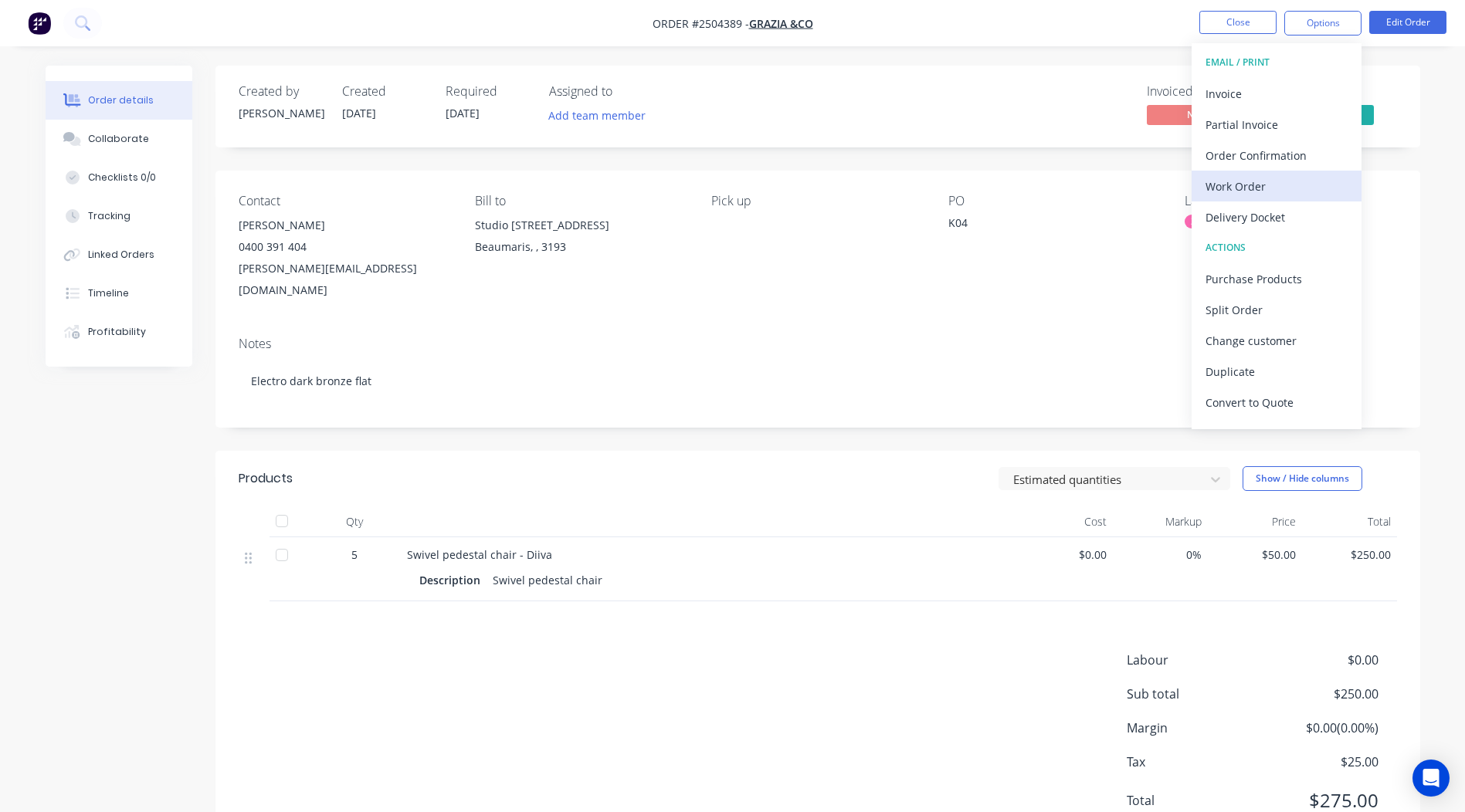
click at [1274, 176] on div "Work Order" at bounding box center [1276, 186] width 142 height 22
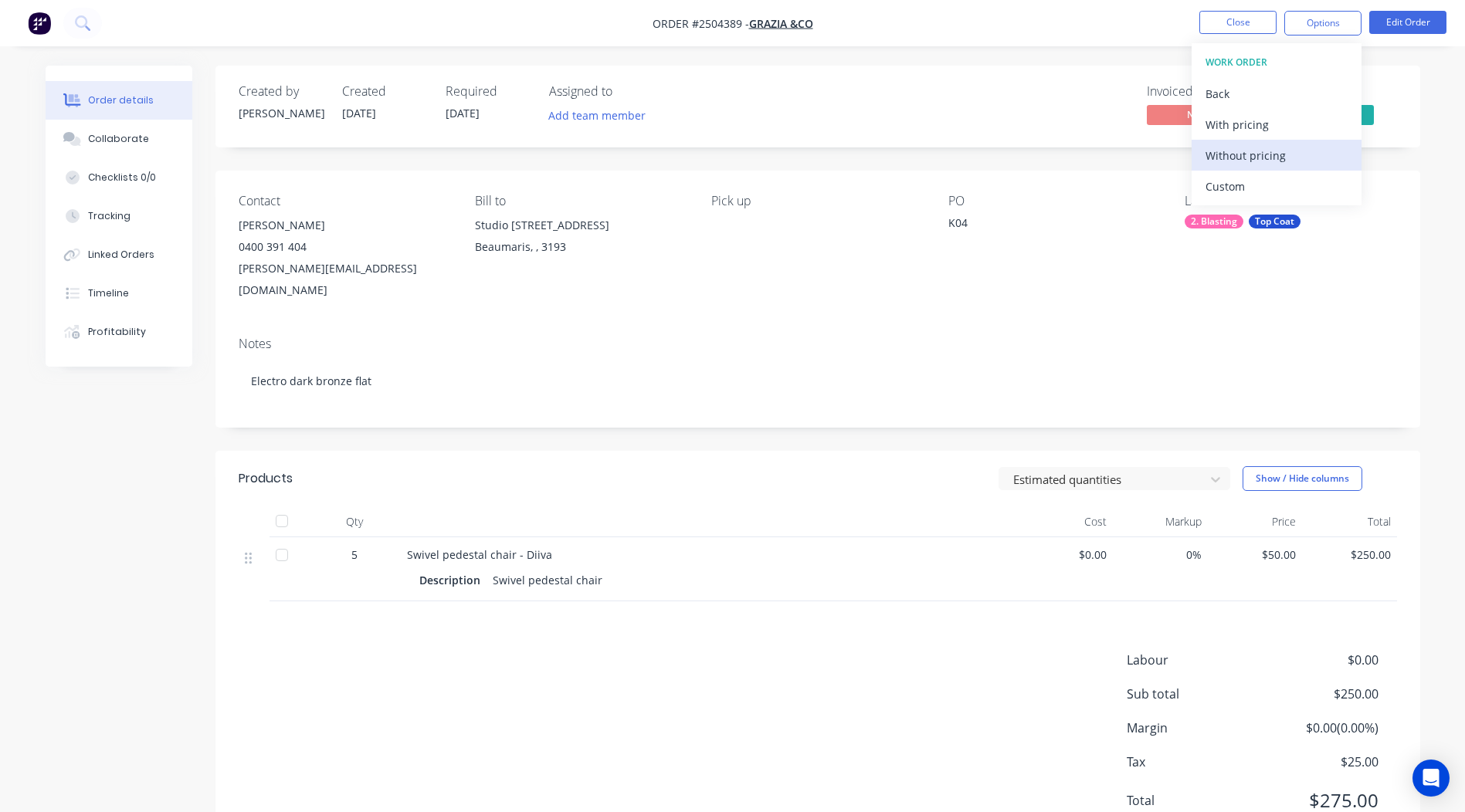
click at [1278, 154] on div "Without pricing" at bounding box center [1276, 156] width 142 height 22
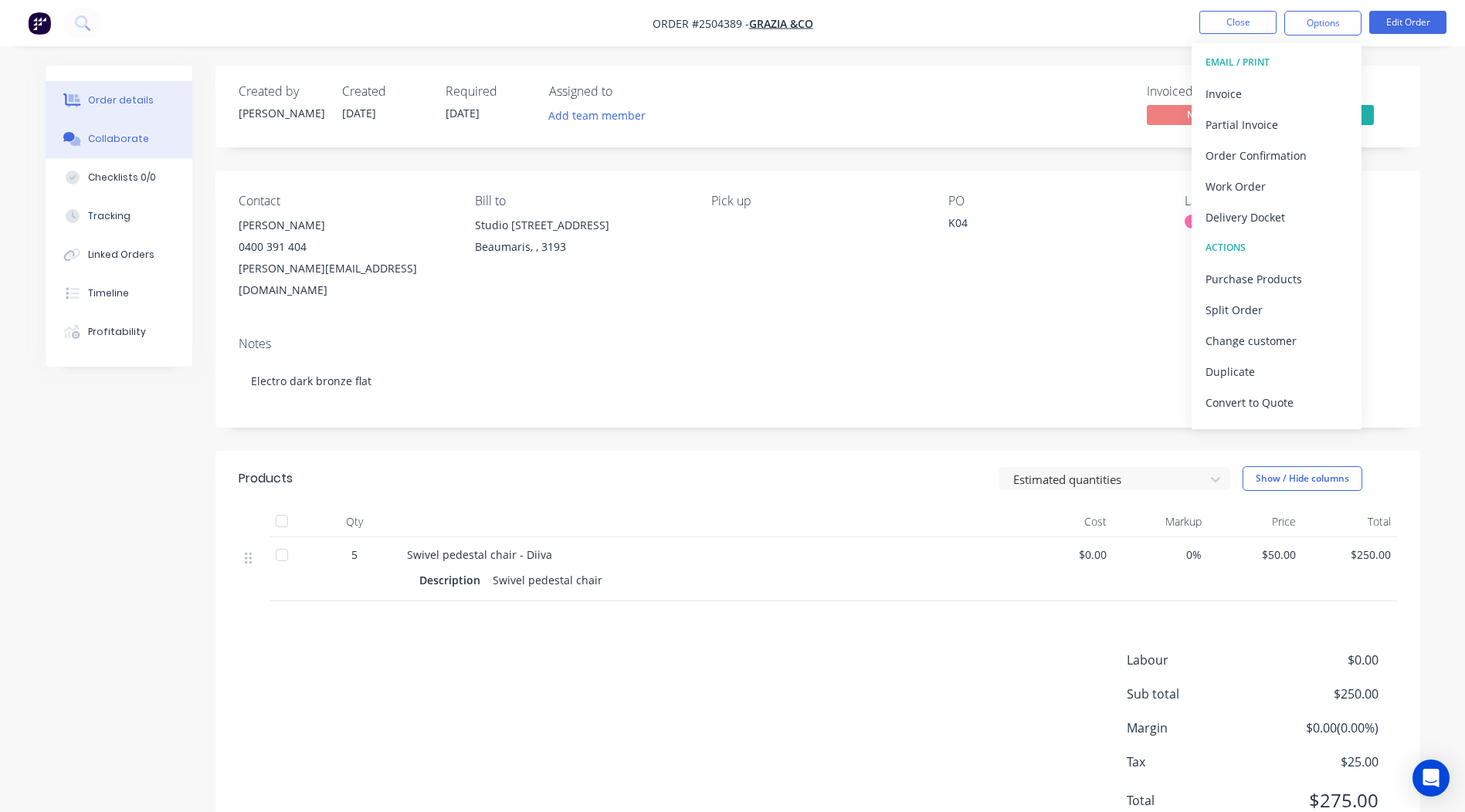
click at [127, 142] on div "Collaborate" at bounding box center [118, 138] width 61 height 14
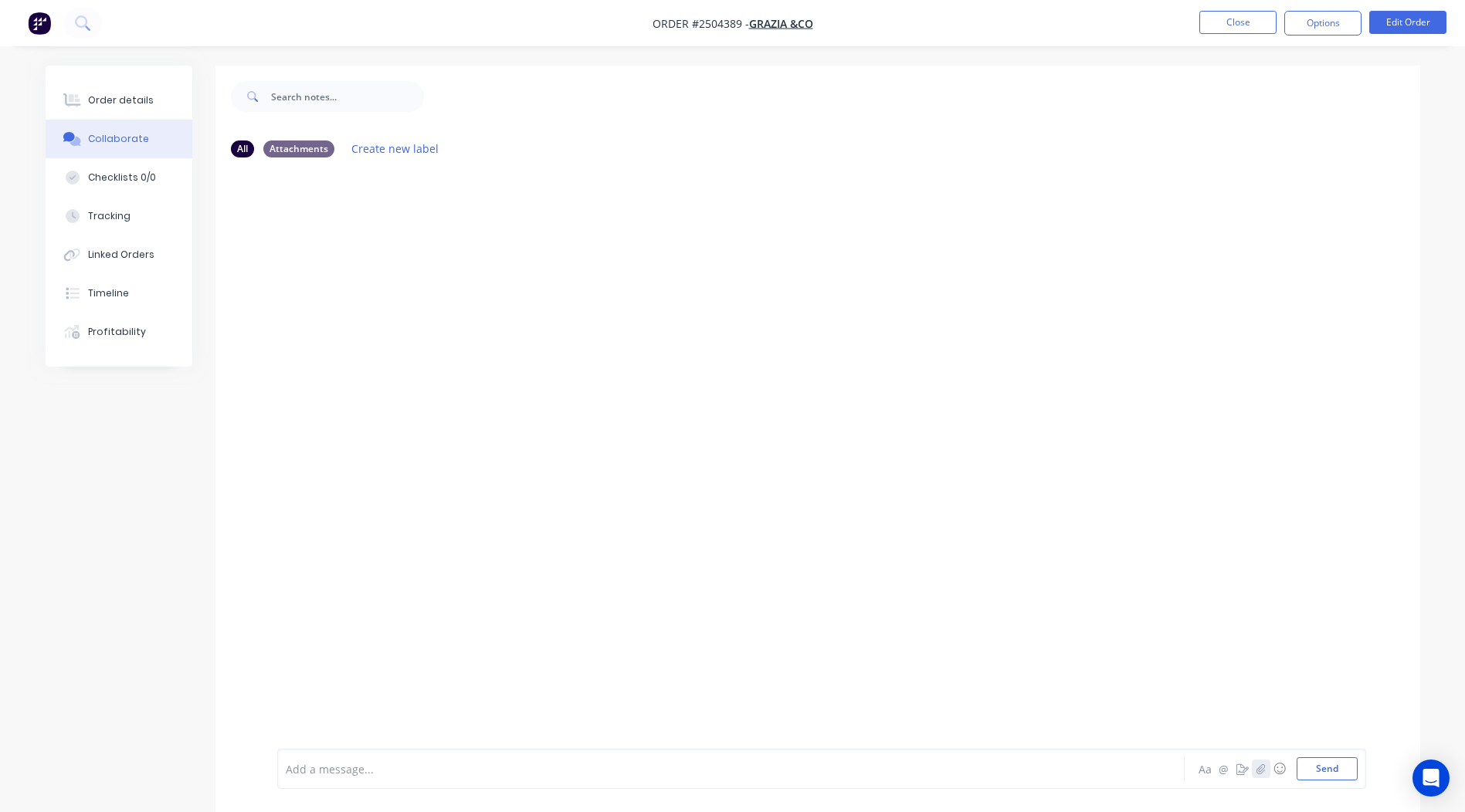
click at [1254, 776] on button "button" at bounding box center [1260, 769] width 18 height 18
click at [1320, 764] on button "Send" at bounding box center [1327, 768] width 61 height 23
click at [1244, 21] on button "Close" at bounding box center [1237, 22] width 77 height 23
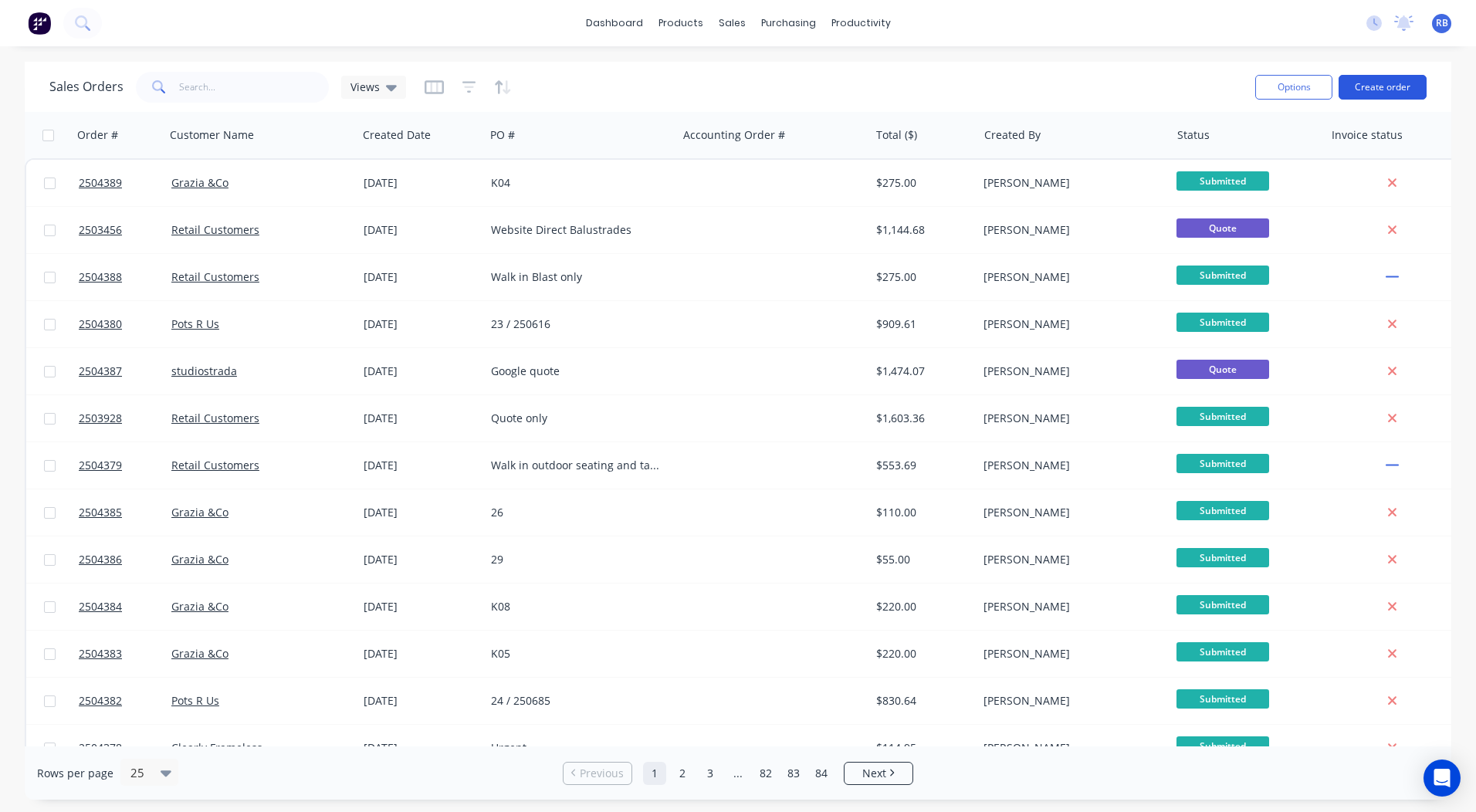
click at [1396, 80] on button "Create order" at bounding box center [1382, 87] width 88 height 25
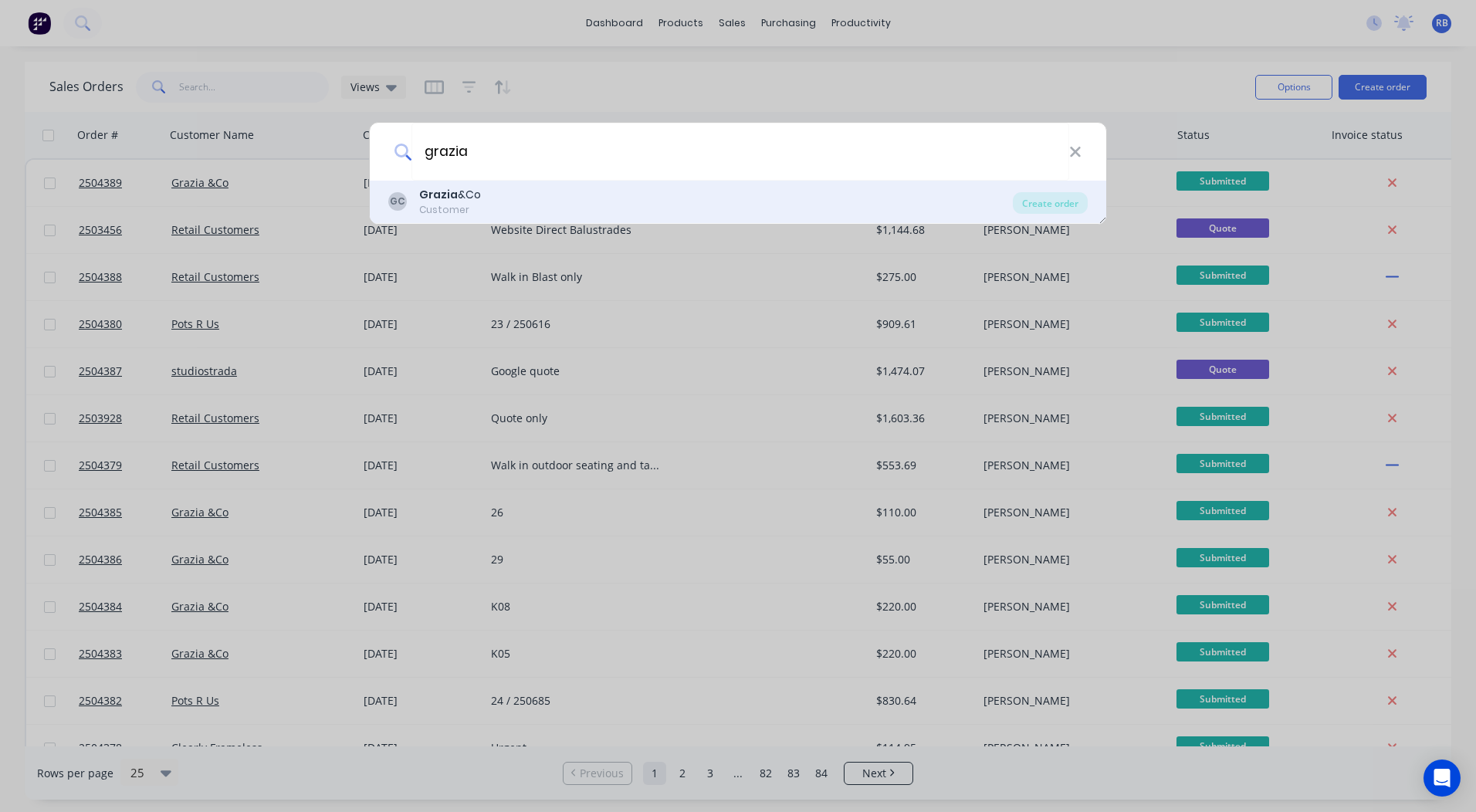
type input "grazia"
click at [503, 209] on div "GC Grazia &Co Customer" at bounding box center [700, 202] width 624 height 30
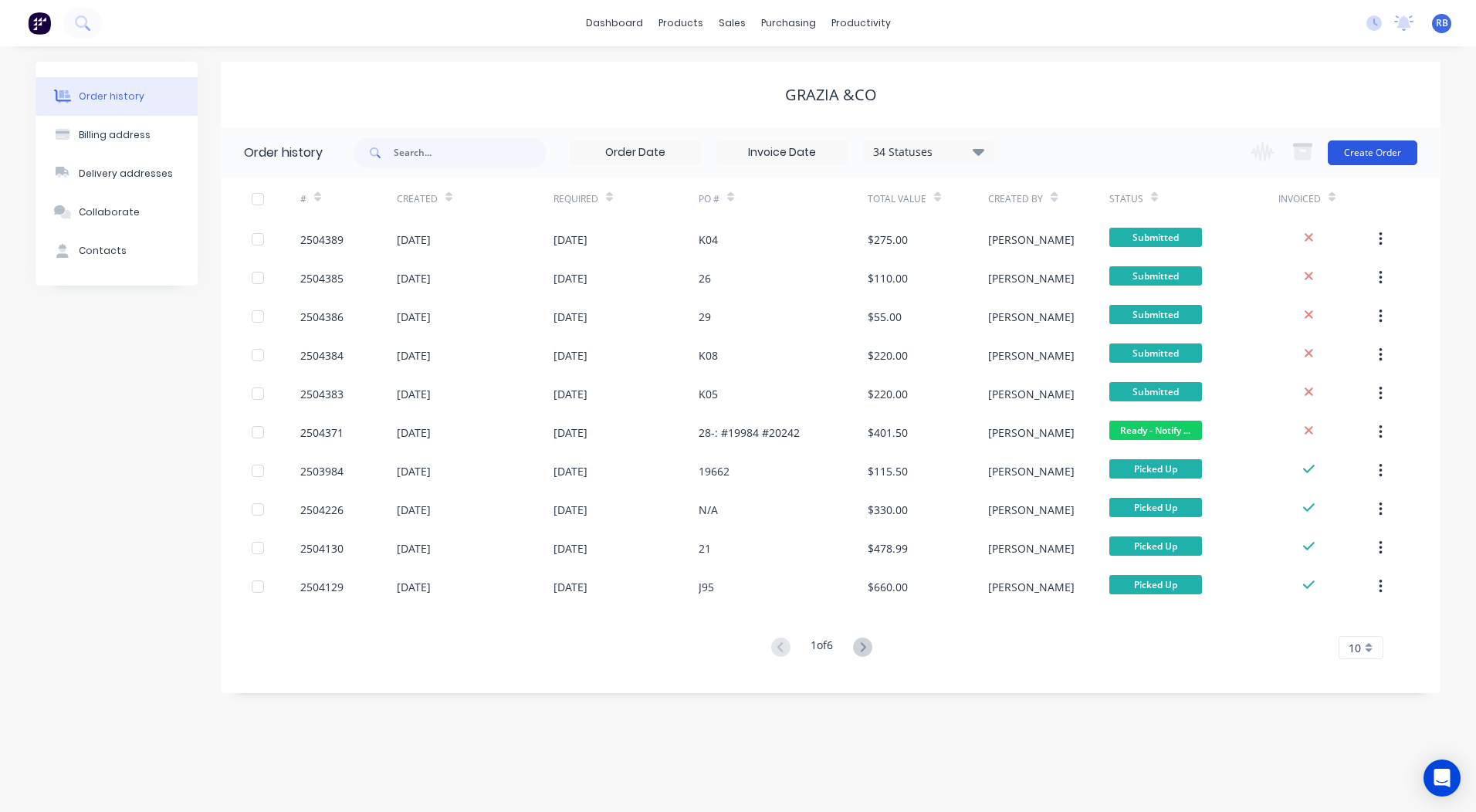
click at [1372, 153] on button "Create Order" at bounding box center [1372, 152] width 89 height 25
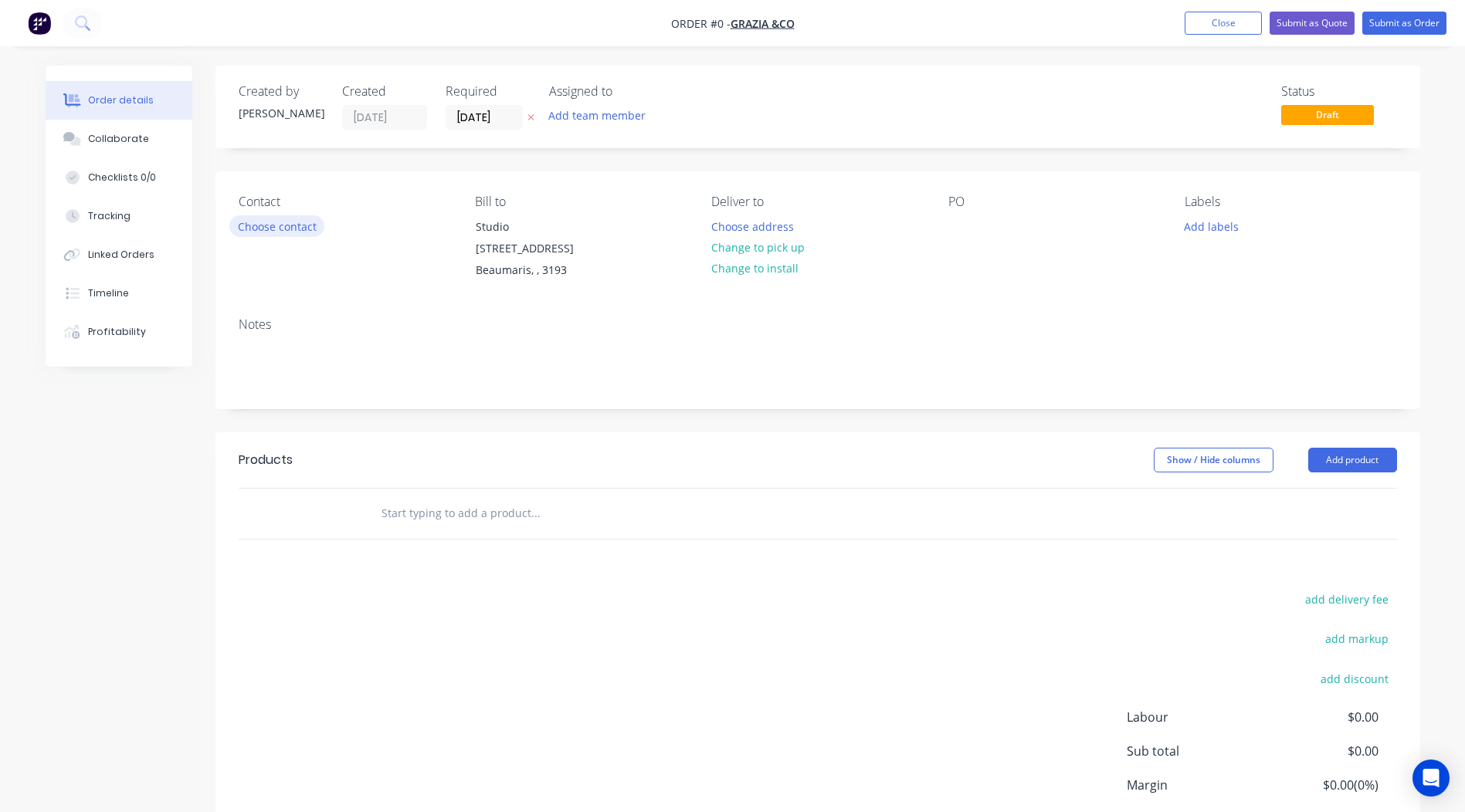
click at [259, 232] on button "Choose contact" at bounding box center [277, 226] width 95 height 21
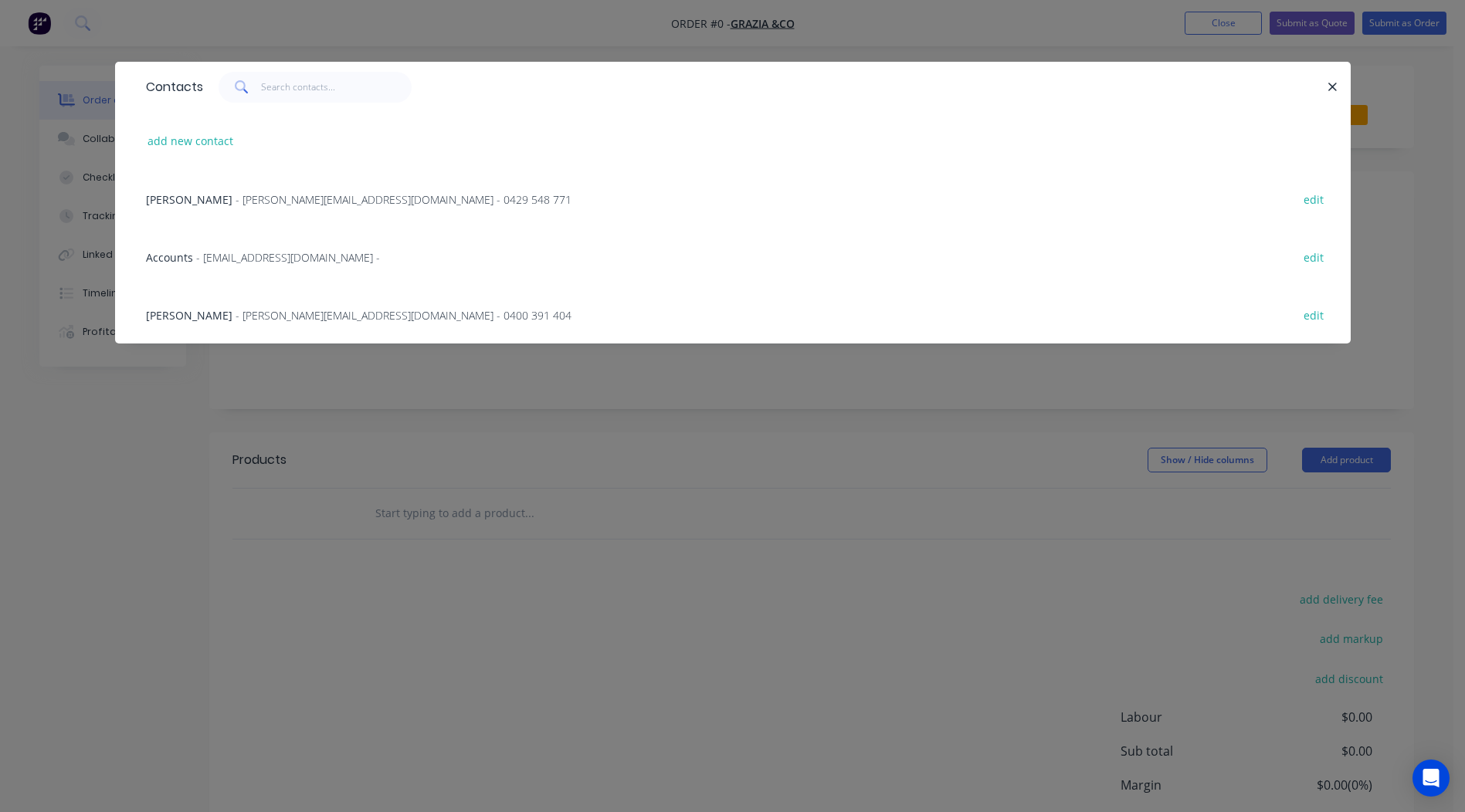
click at [235, 310] on span "- [PERSON_NAME][EMAIL_ADDRESS][DOMAIN_NAME] - 0400 391 404" at bounding box center [403, 315] width 336 height 15
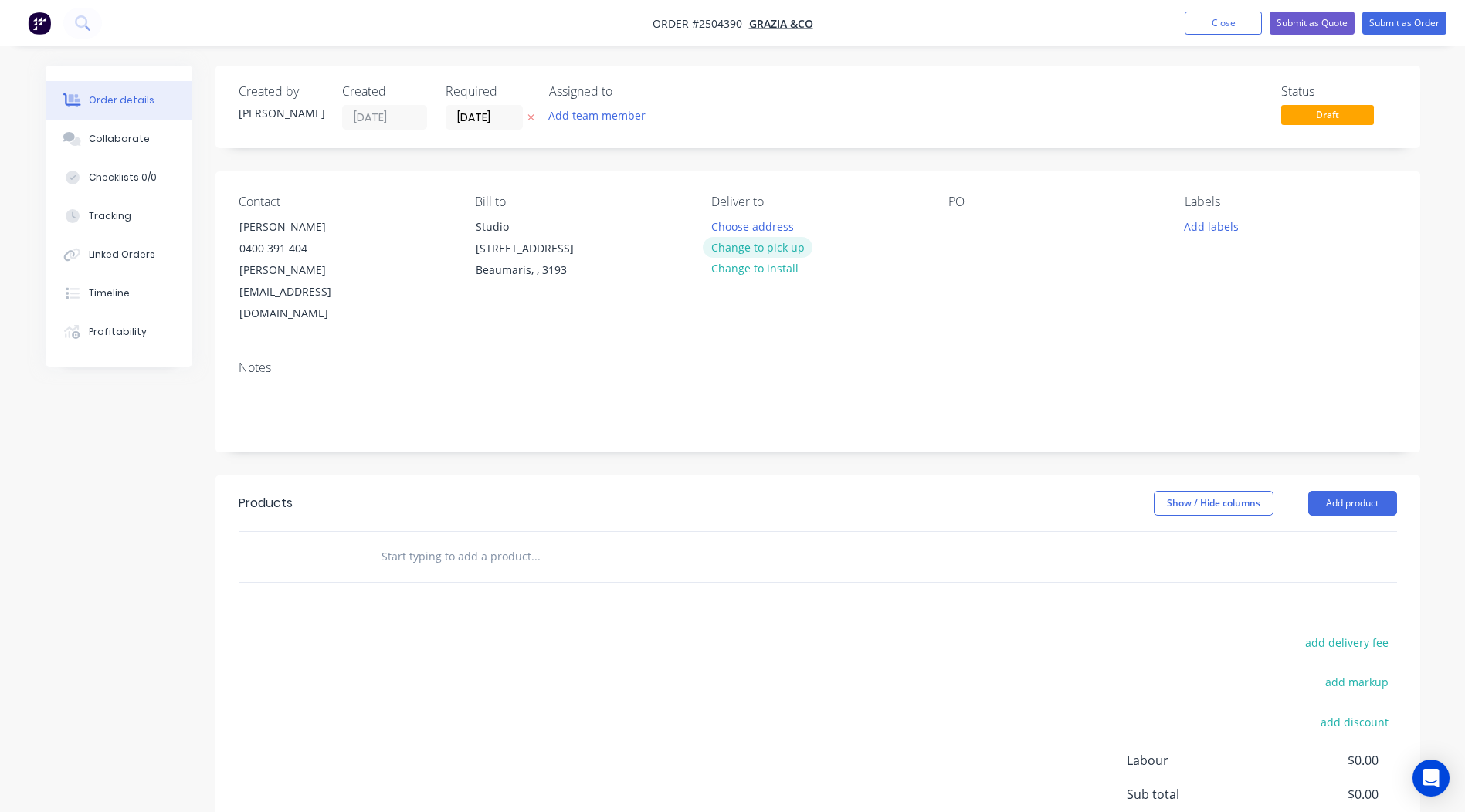
click at [750, 244] on button "Change to pick up" at bounding box center [757, 247] width 110 height 21
click at [962, 218] on div at bounding box center [960, 227] width 25 height 22
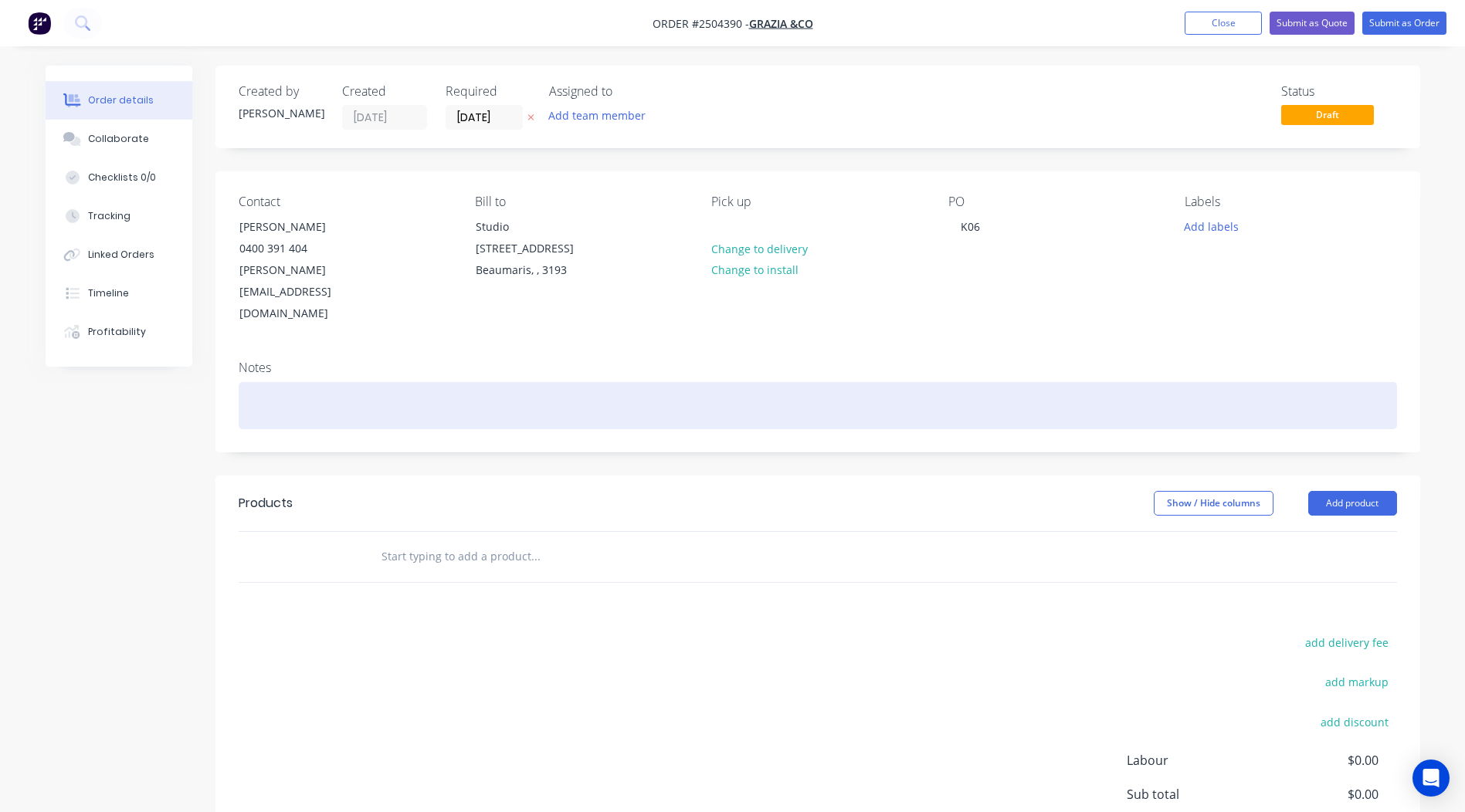
click at [266, 382] on div at bounding box center [818, 406] width 1158 height 47
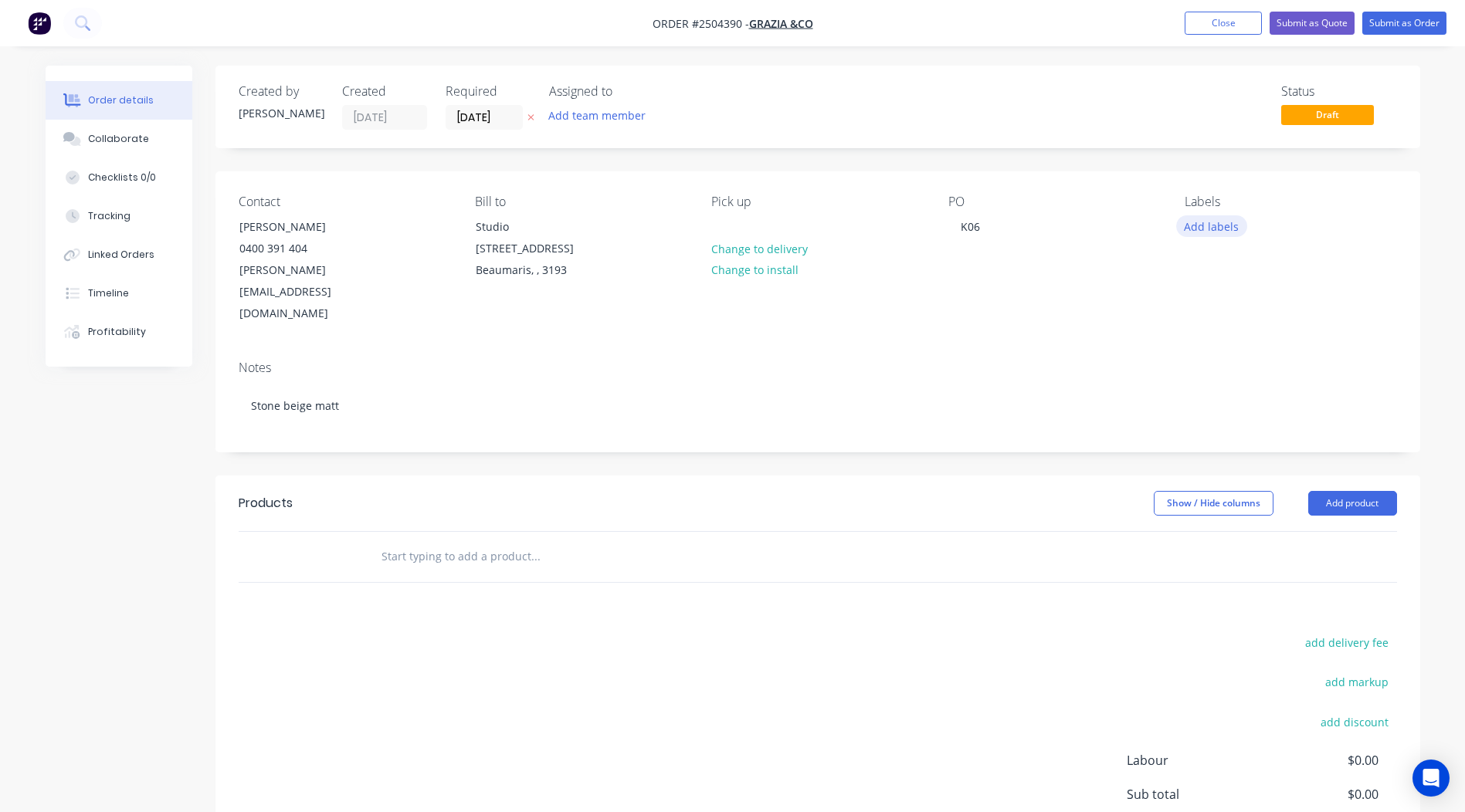
click at [1218, 221] on button "Add labels" at bounding box center [1211, 226] width 71 height 21
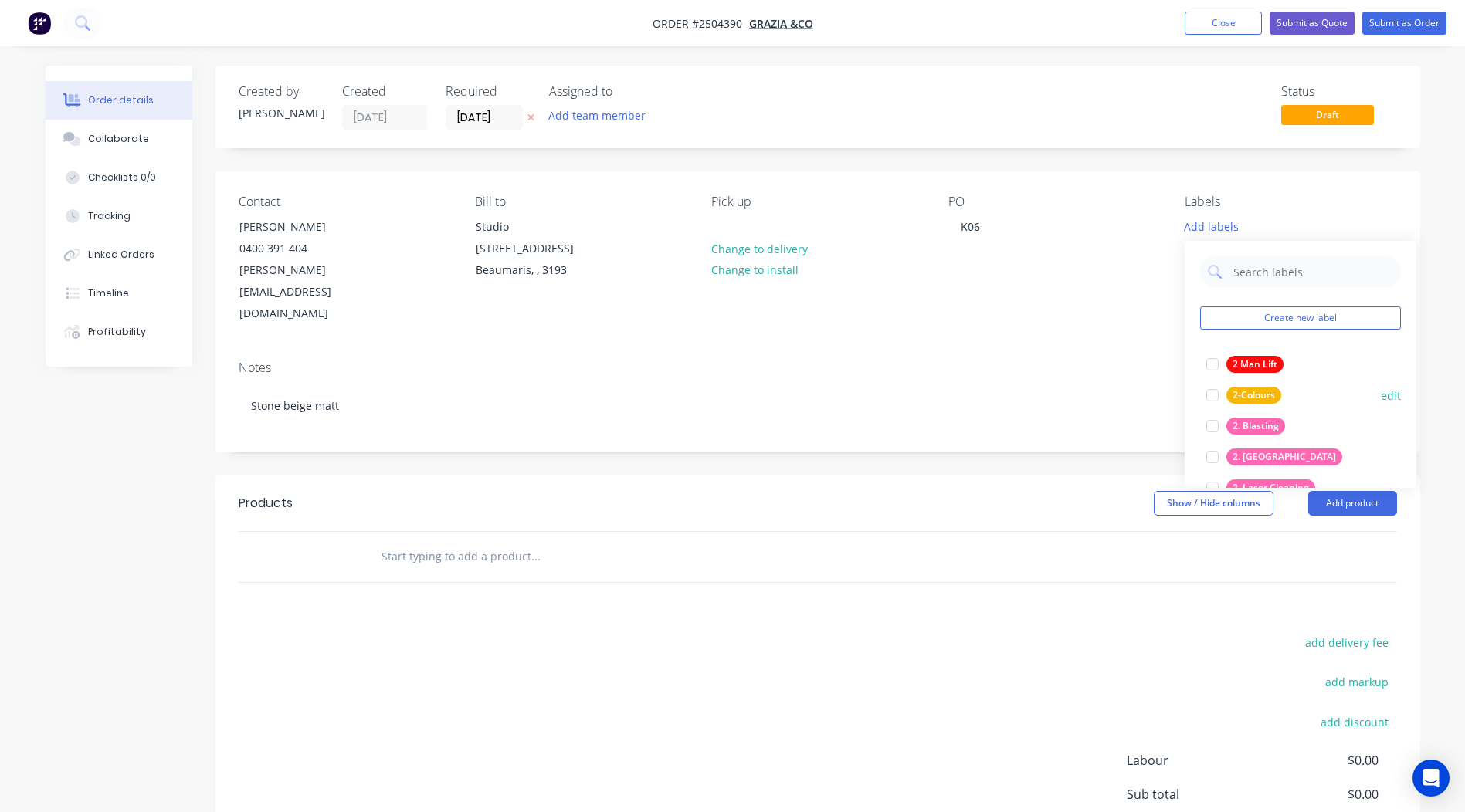
click at [1251, 425] on div "2. Blasting" at bounding box center [1256, 426] width 59 height 17
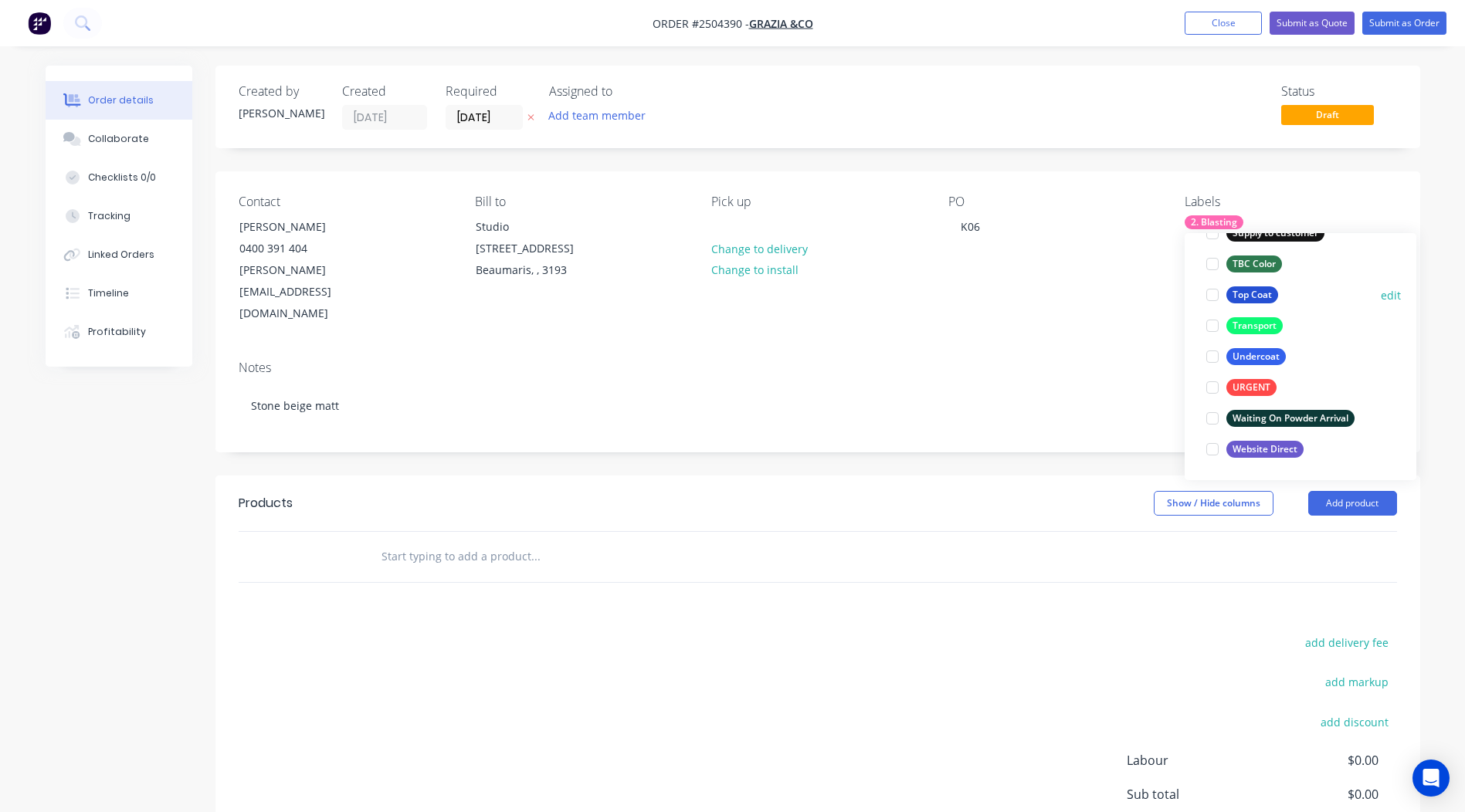
click at [1253, 296] on div "Top Coat" at bounding box center [1252, 295] width 52 height 17
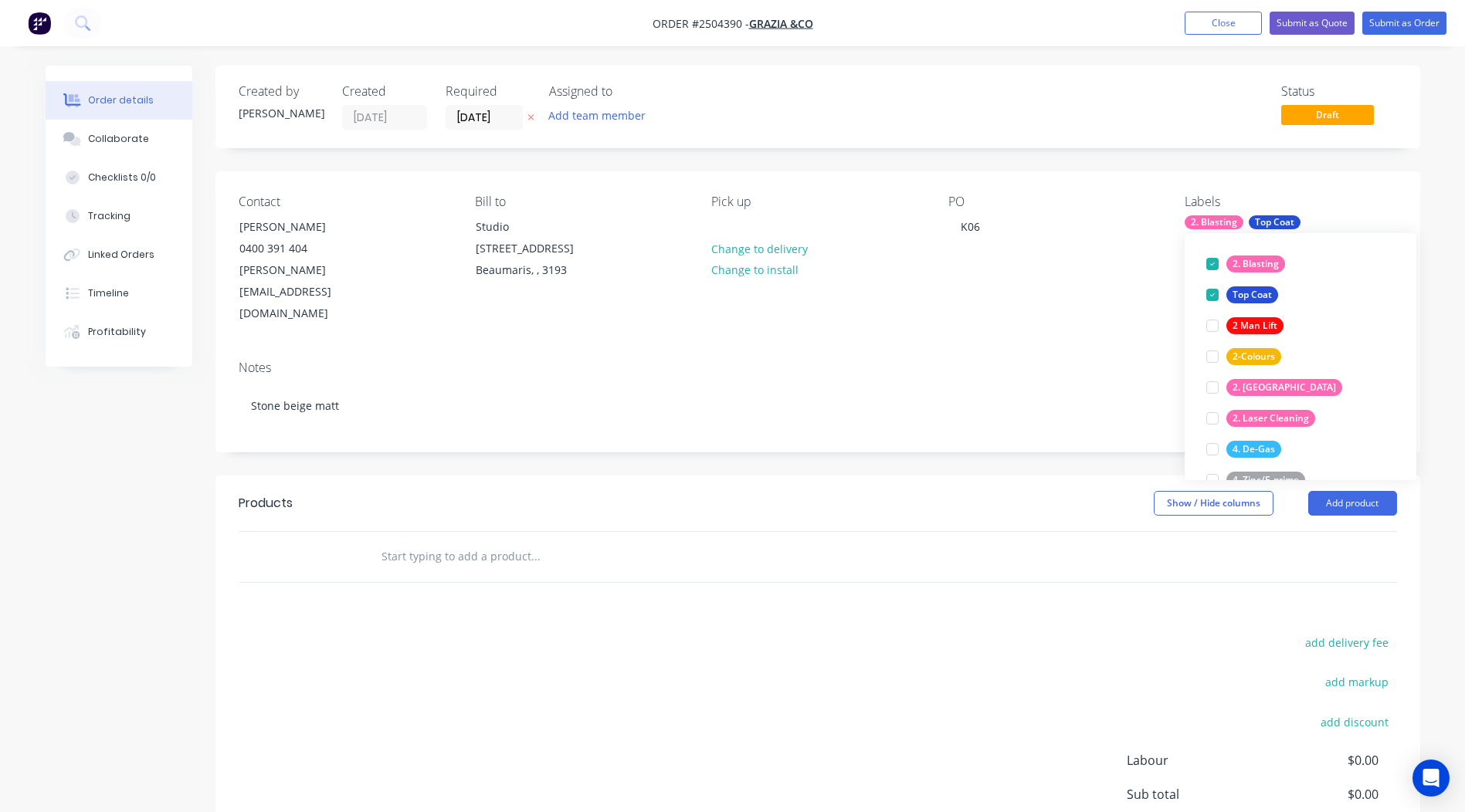
click at [401, 491] on div "Products" at bounding box center [361, 503] width 246 height 25
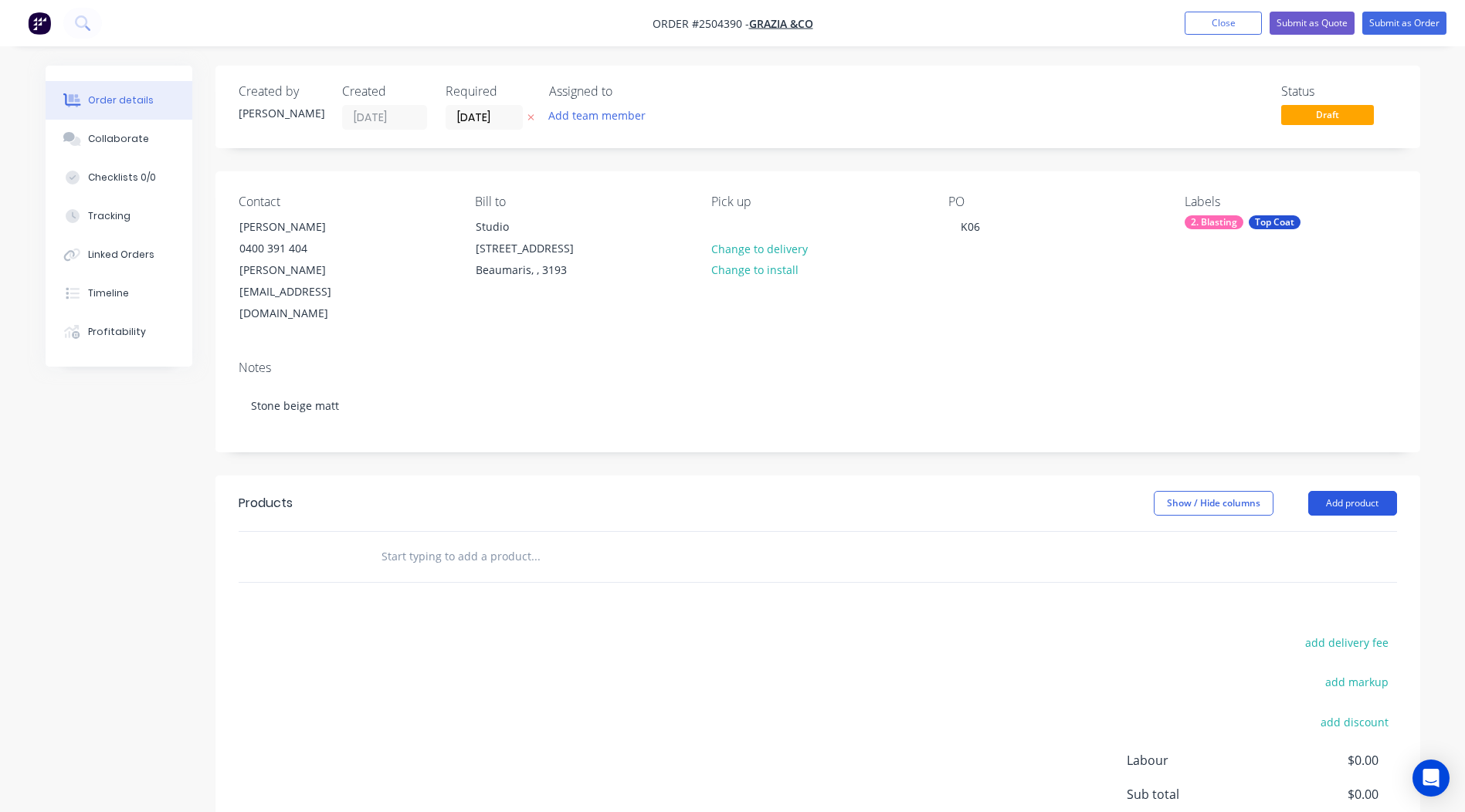
click at [1360, 491] on button "Add product" at bounding box center [1353, 503] width 89 height 25
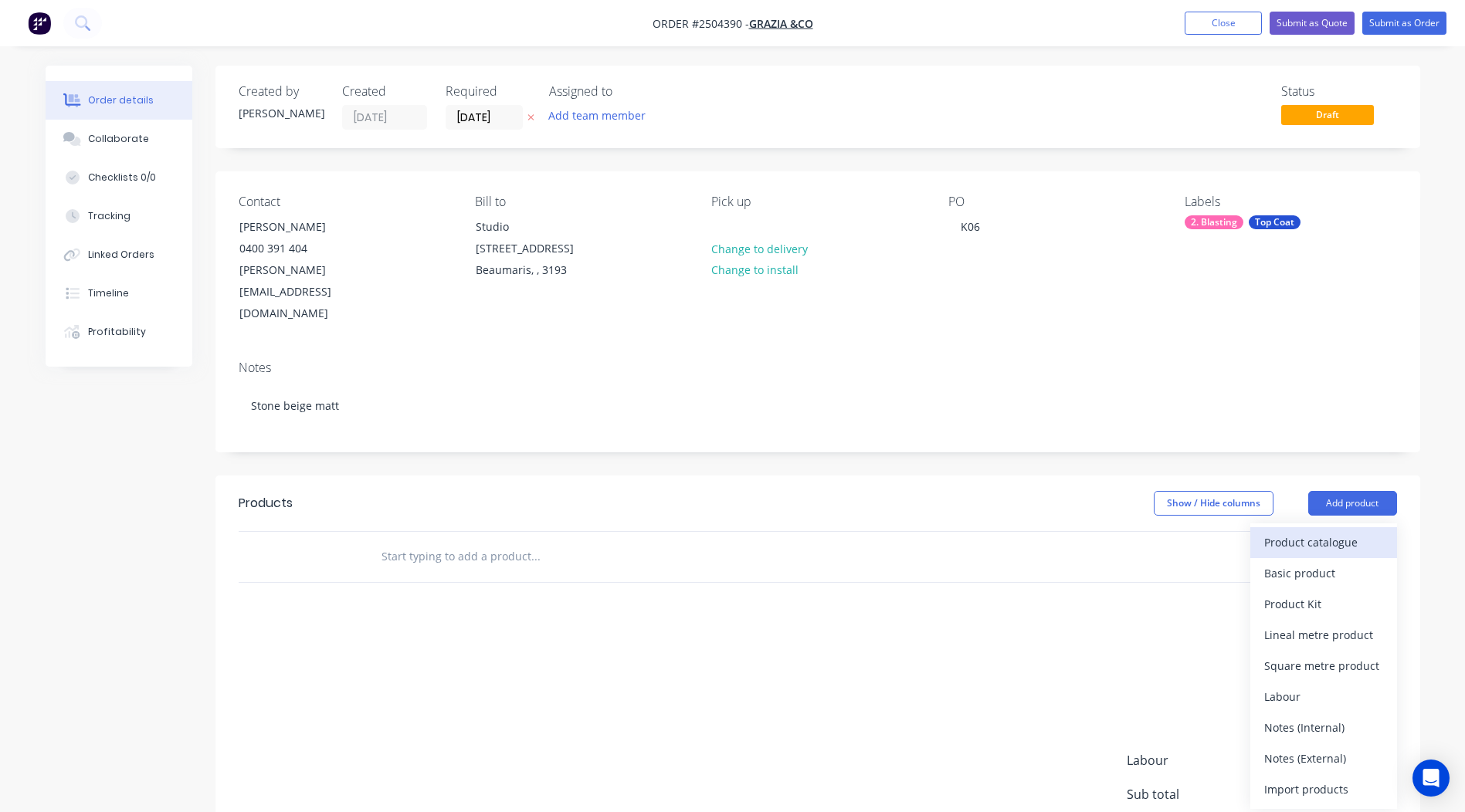
click at [1308, 531] on div "Product catalogue" at bounding box center [1323, 542] width 119 height 22
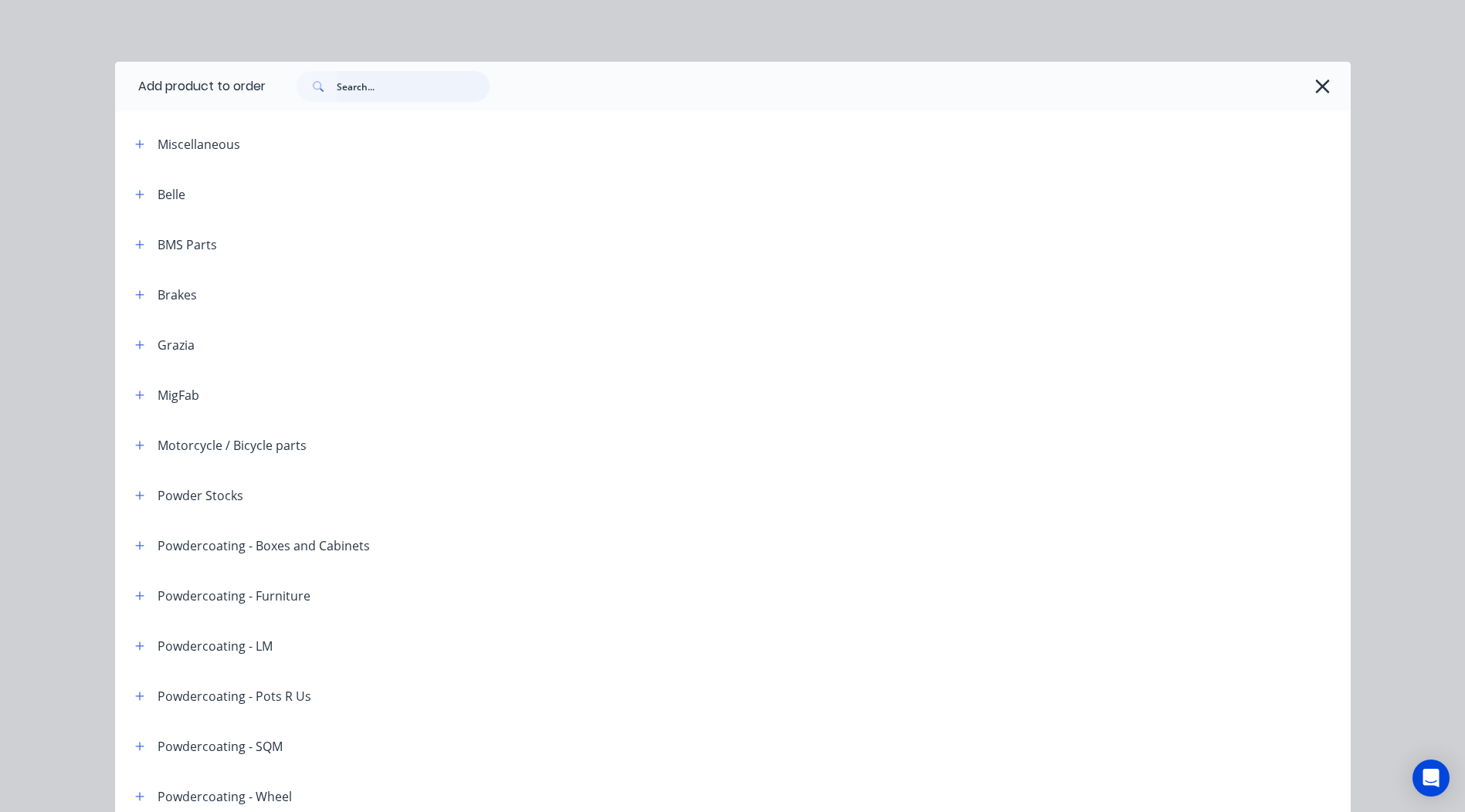
click at [364, 84] on input "text" at bounding box center [413, 86] width 153 height 30
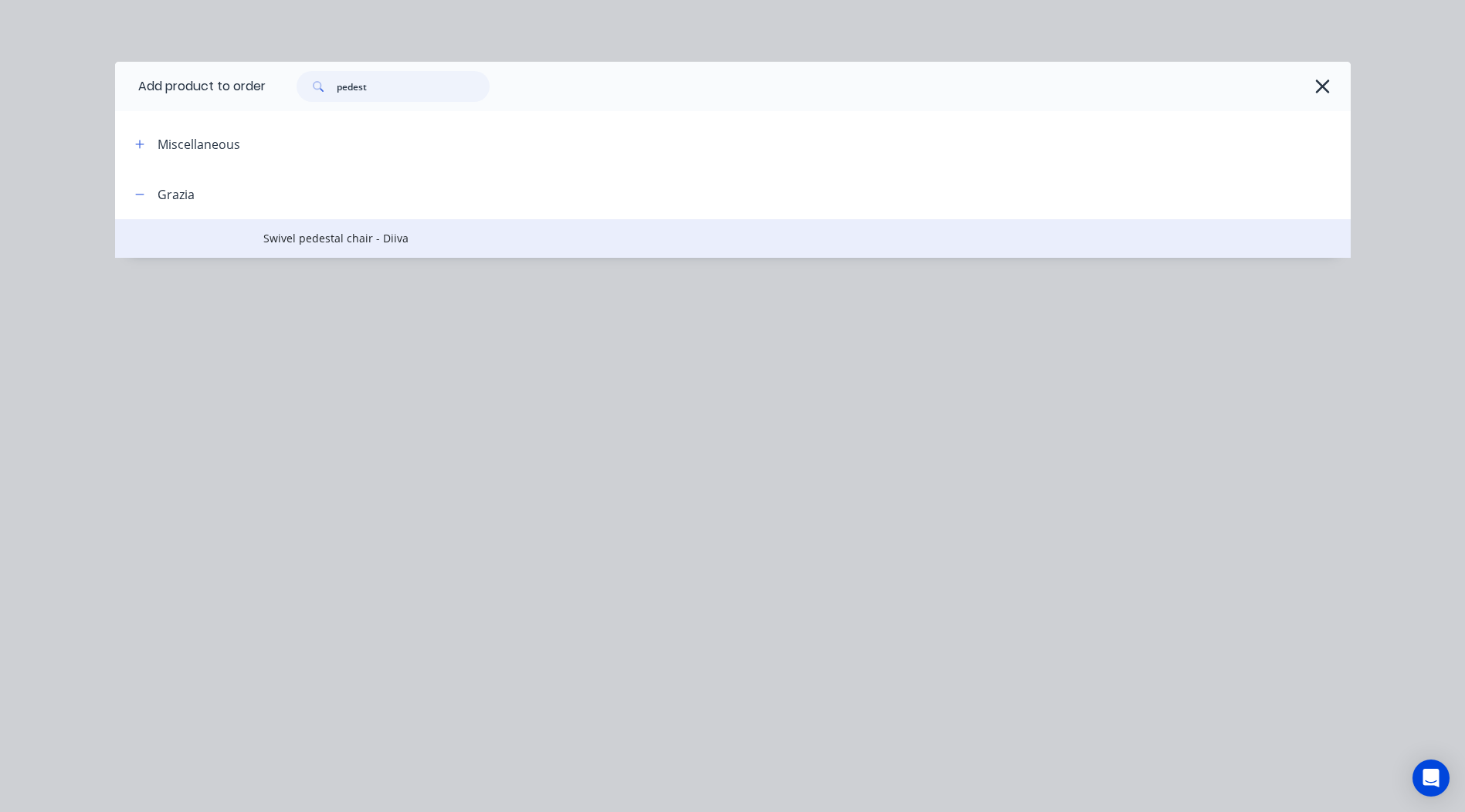
type input "pedest"
click at [412, 231] on span "Swivel pedestal chair - Diiva" at bounding box center [698, 239] width 869 height 17
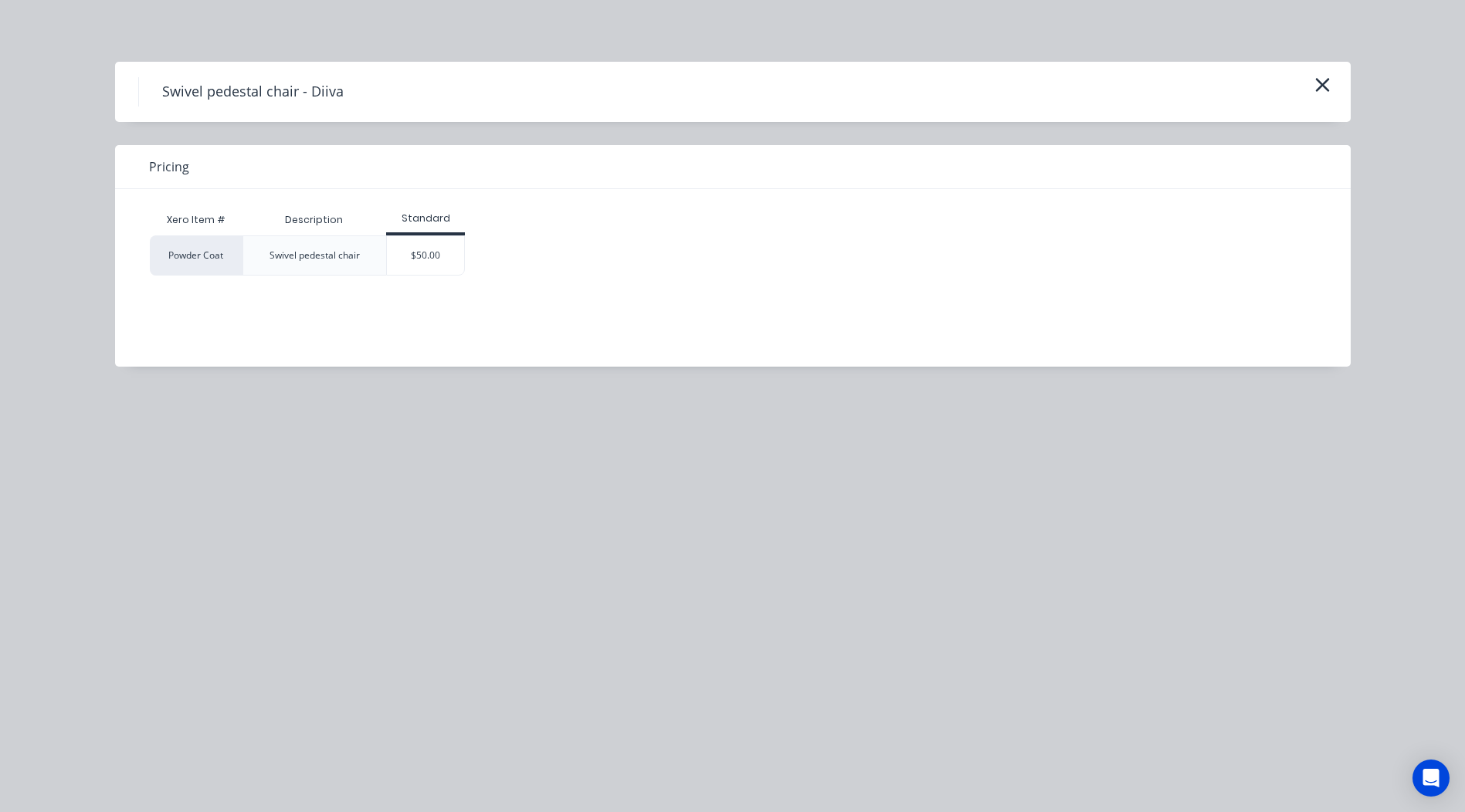
click at [434, 234] on div "Standard" at bounding box center [425, 219] width 78 height 30
click at [431, 243] on div "$50.00" at bounding box center [426, 255] width 77 height 39
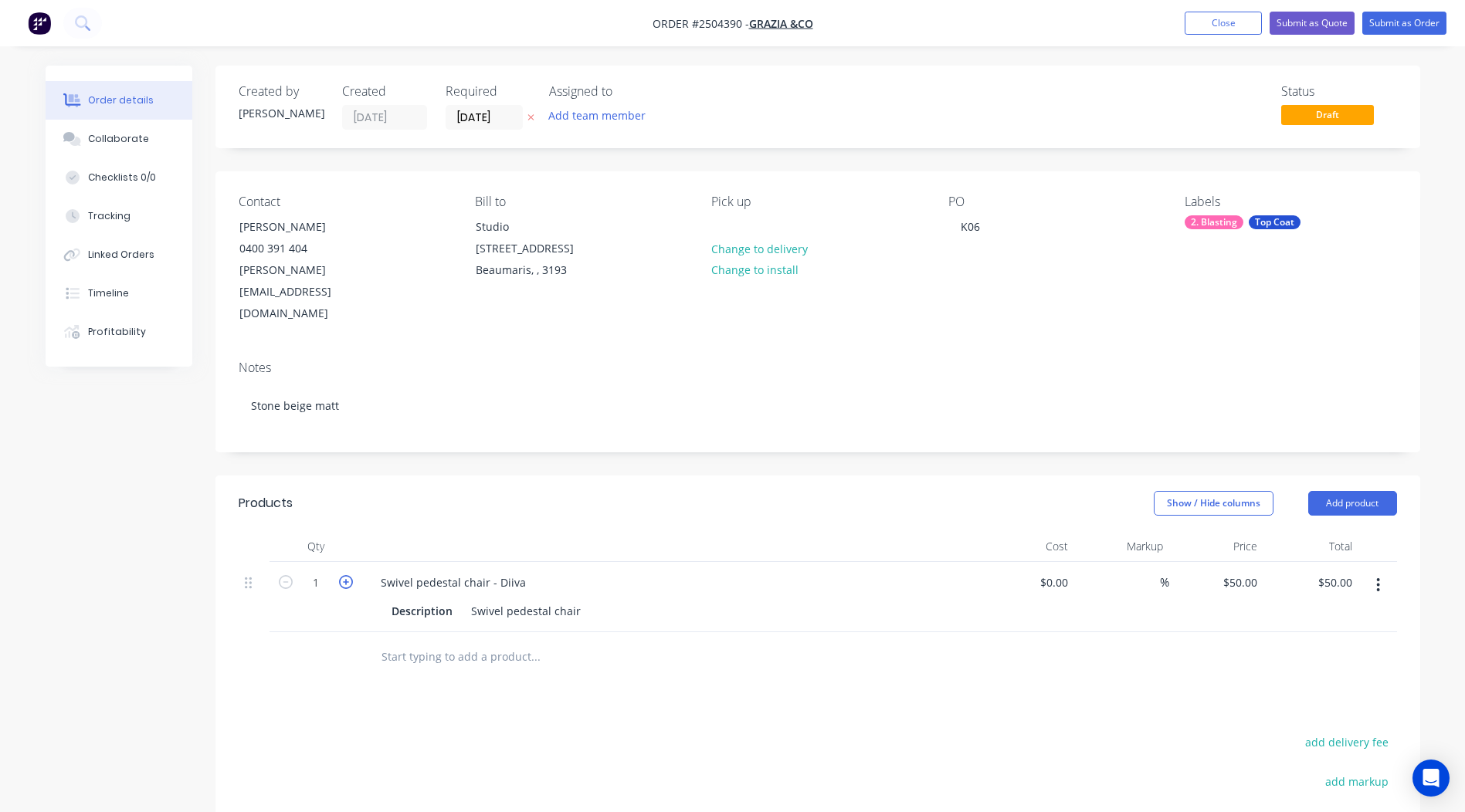
click at [342, 575] on icon "button" at bounding box center [346, 582] width 14 height 14
type input "2"
type input "$100.00"
click at [342, 575] on icon "button" at bounding box center [346, 582] width 14 height 14
type input "3"
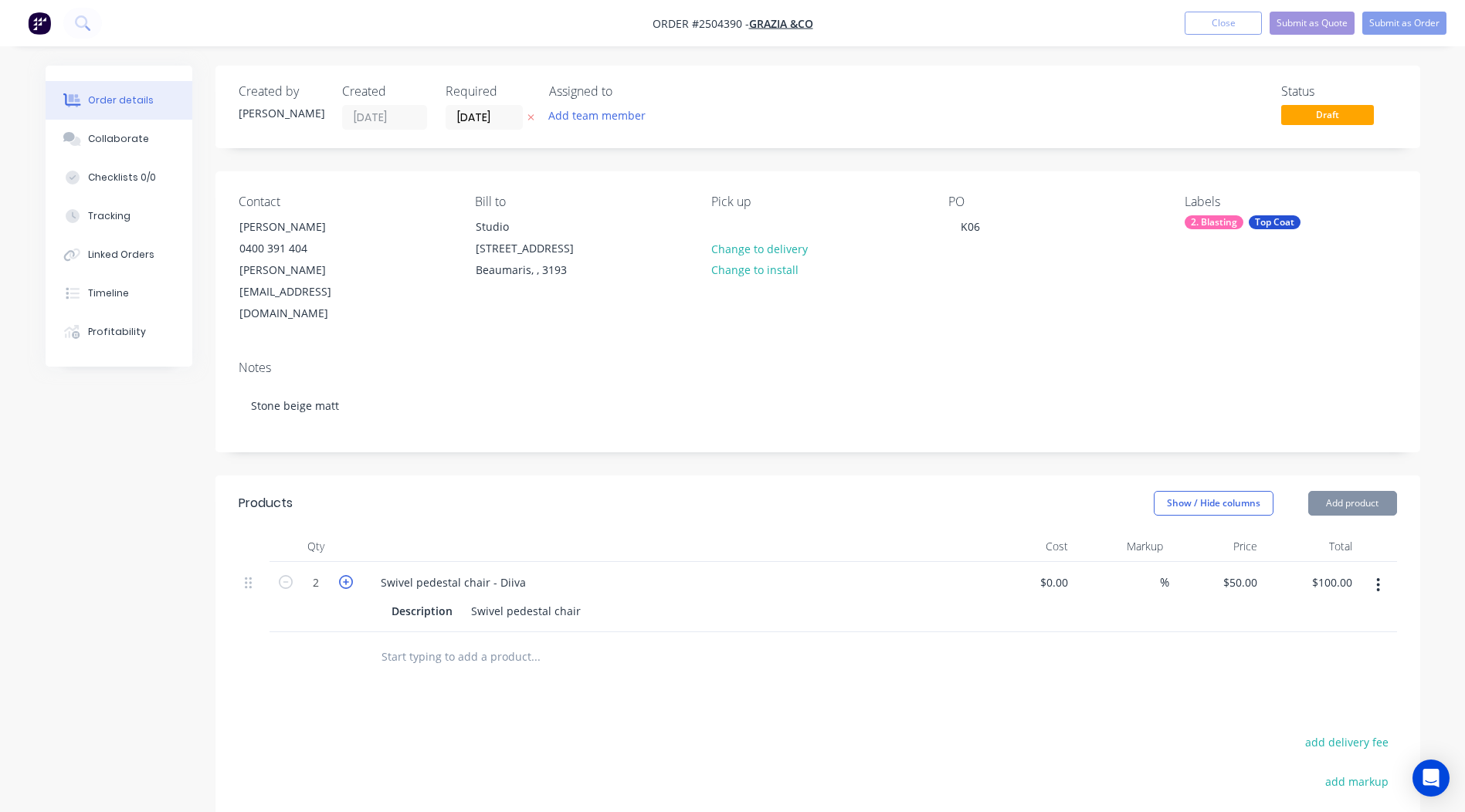
type input "$150.00"
click at [342, 575] on icon "button" at bounding box center [346, 582] width 14 height 14
type input "4"
type input "$200.00"
click at [1405, 26] on button "Submit as Order" at bounding box center [1403, 23] width 84 height 23
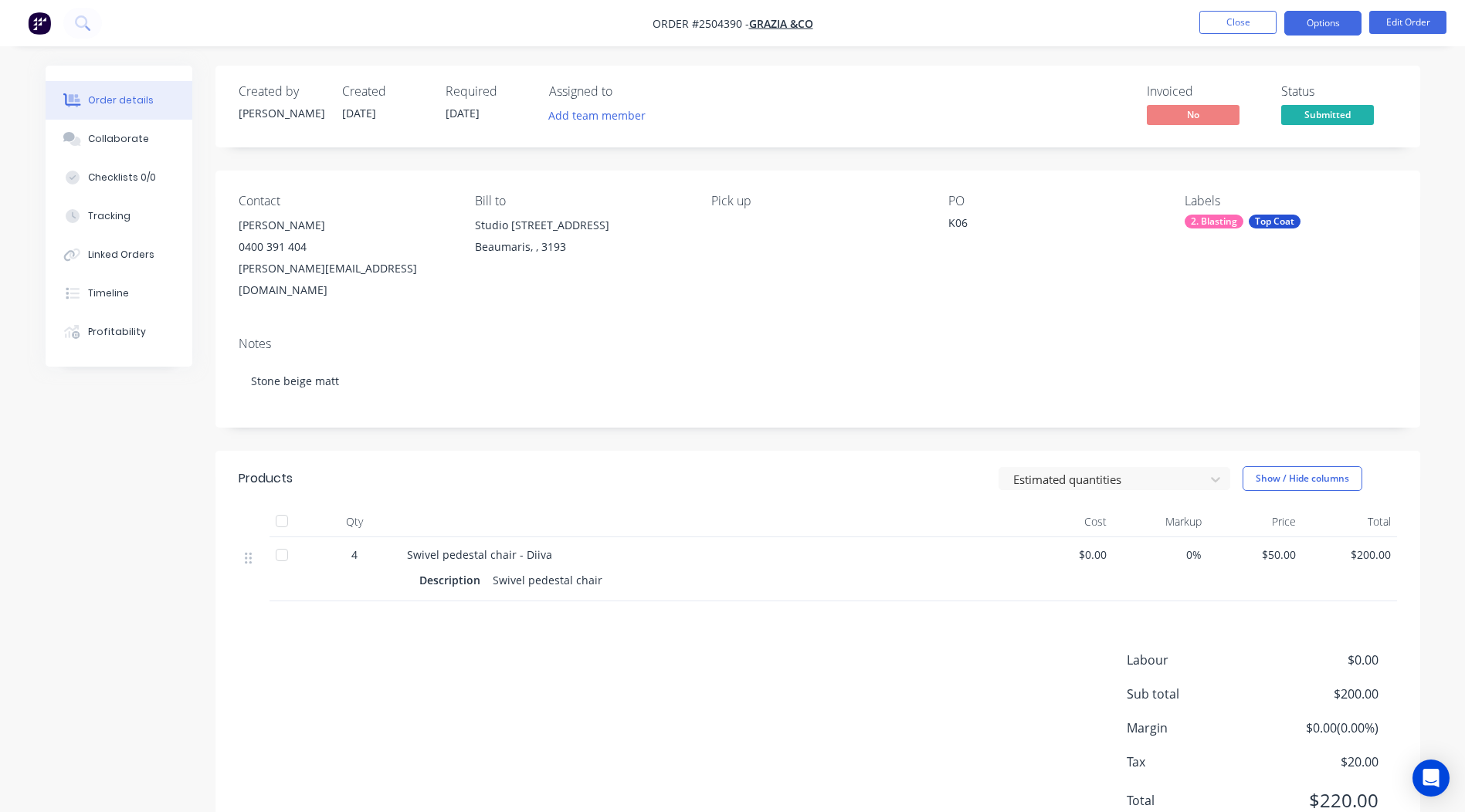
click at [1317, 22] on button "Options" at bounding box center [1323, 23] width 77 height 25
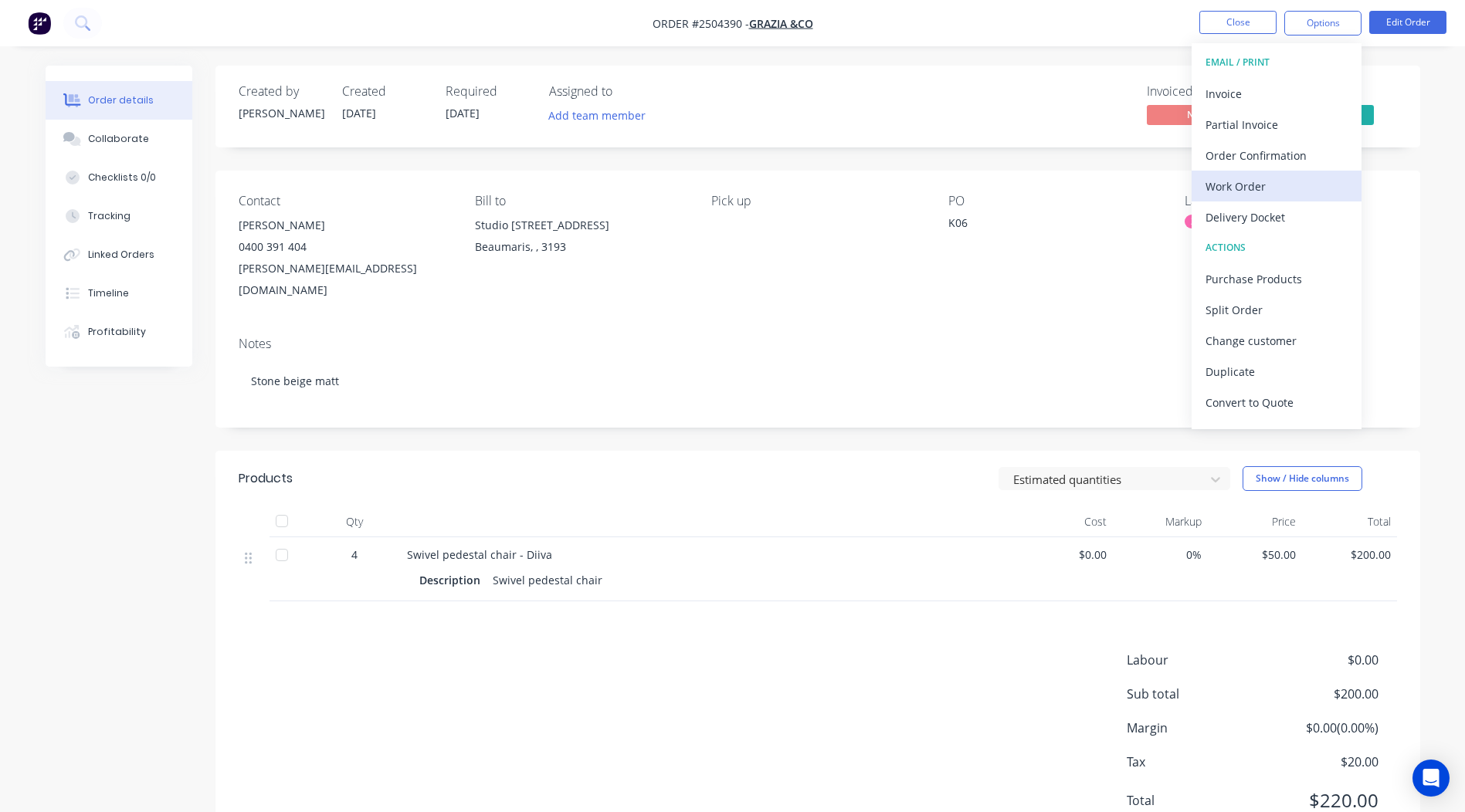
click at [1265, 186] on div "Work Order" at bounding box center [1276, 186] width 142 height 22
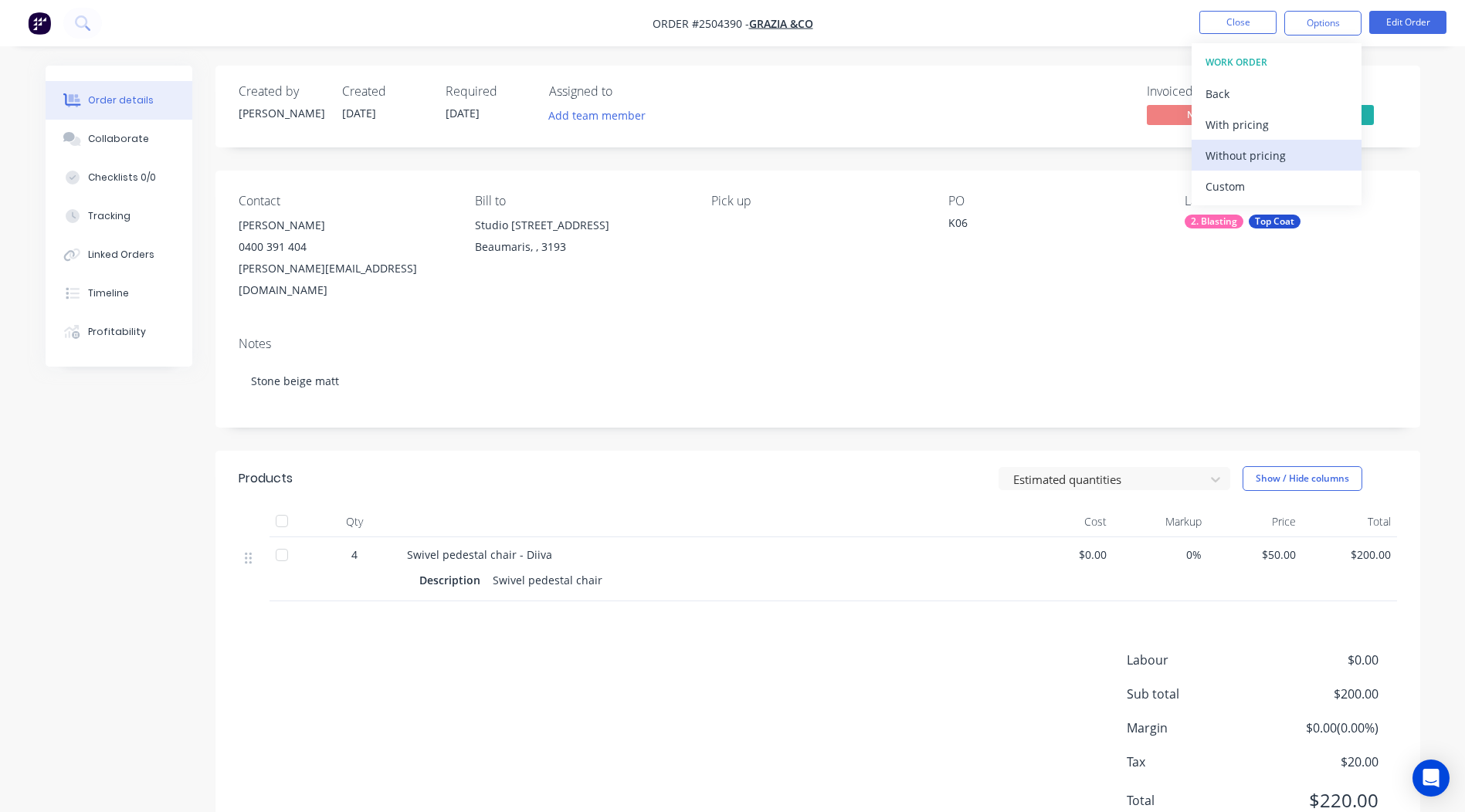
click at [1277, 163] on div "Without pricing" at bounding box center [1276, 156] width 142 height 22
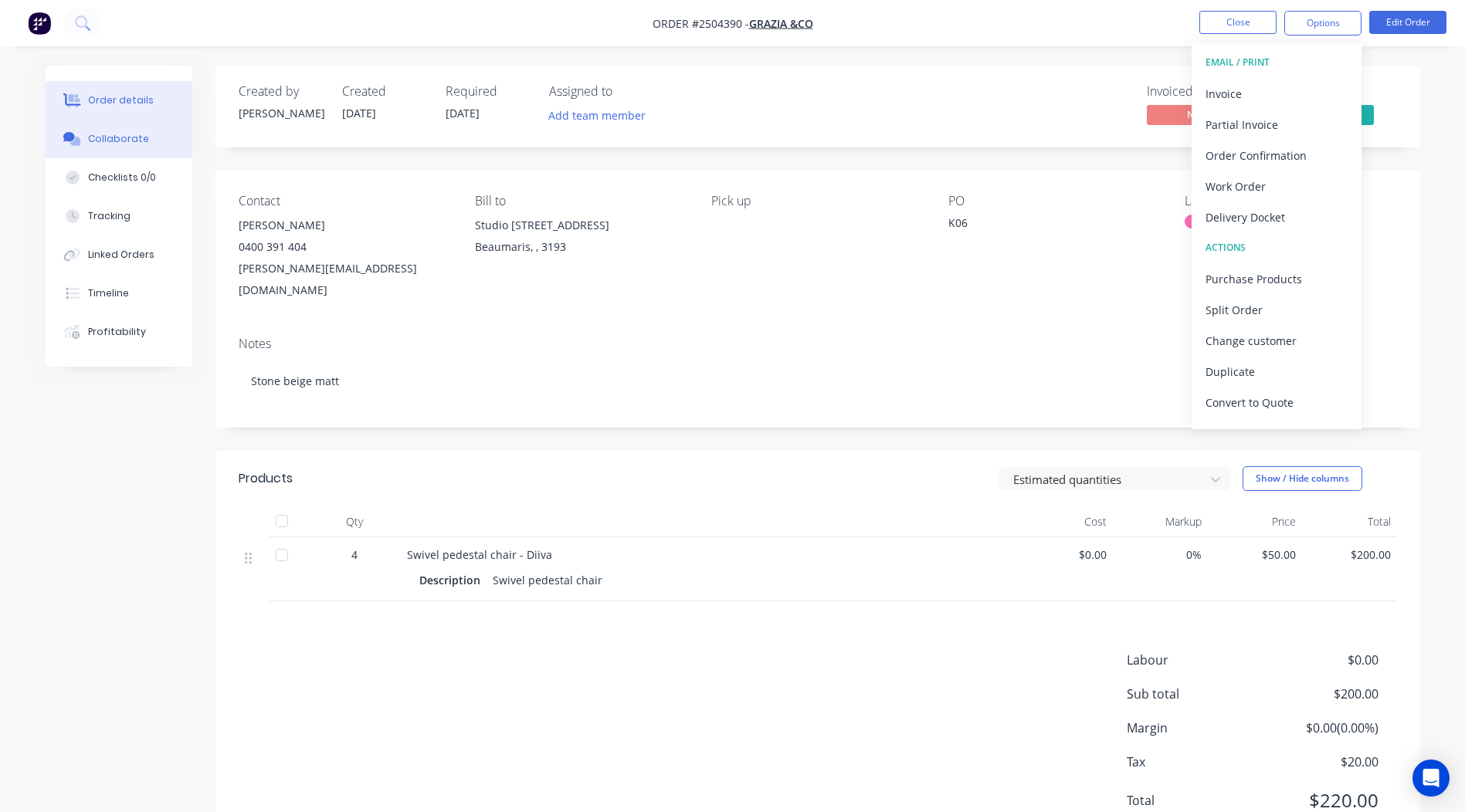
click at [104, 141] on div "Collaborate" at bounding box center [118, 138] width 61 height 14
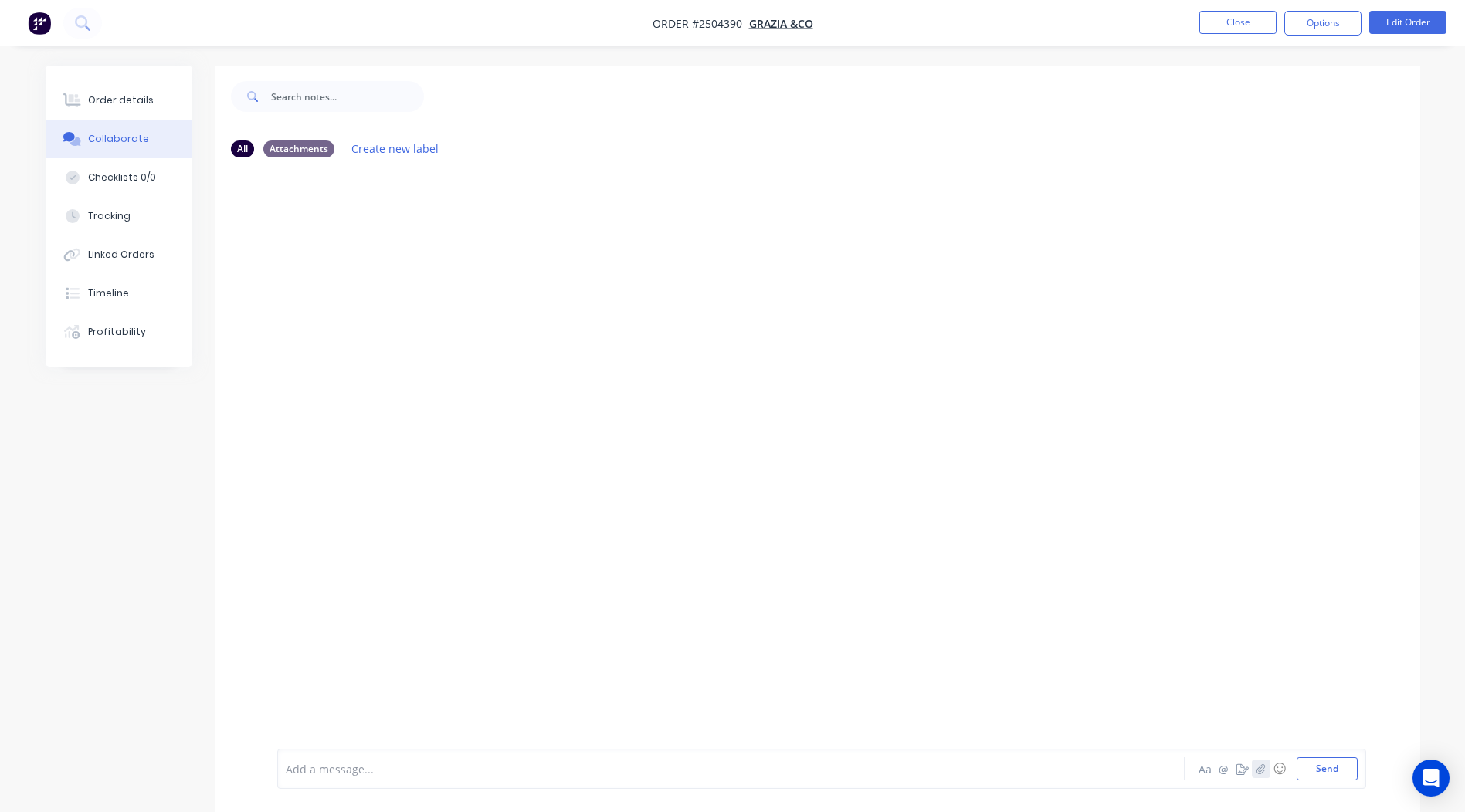
click at [1259, 771] on icon "button" at bounding box center [1259, 768] width 8 height 10
click at [1335, 760] on button "Send" at bounding box center [1327, 768] width 61 height 23
click at [1225, 28] on button "Close" at bounding box center [1237, 22] width 77 height 23
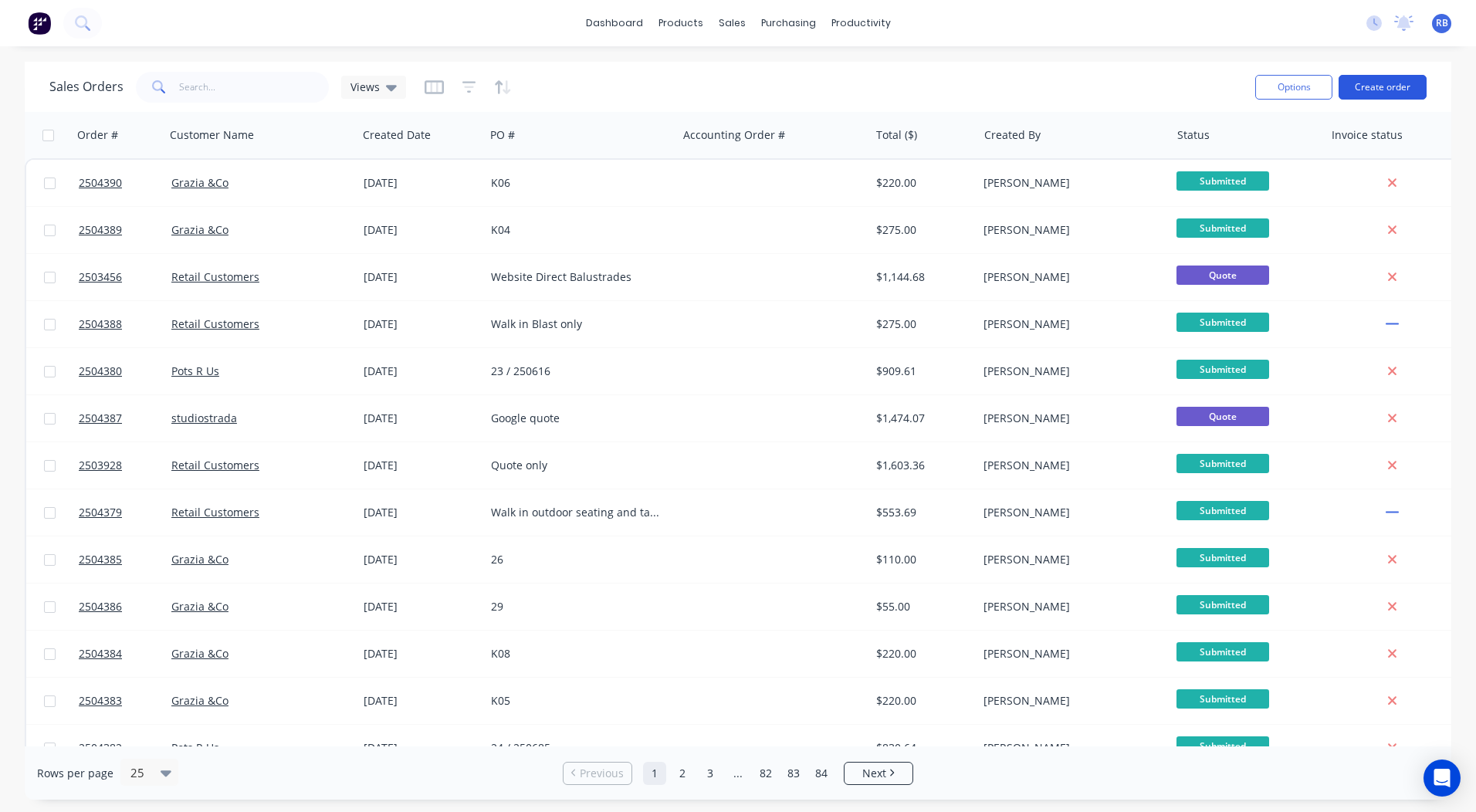
click at [1384, 86] on button "Create order" at bounding box center [1382, 87] width 88 height 25
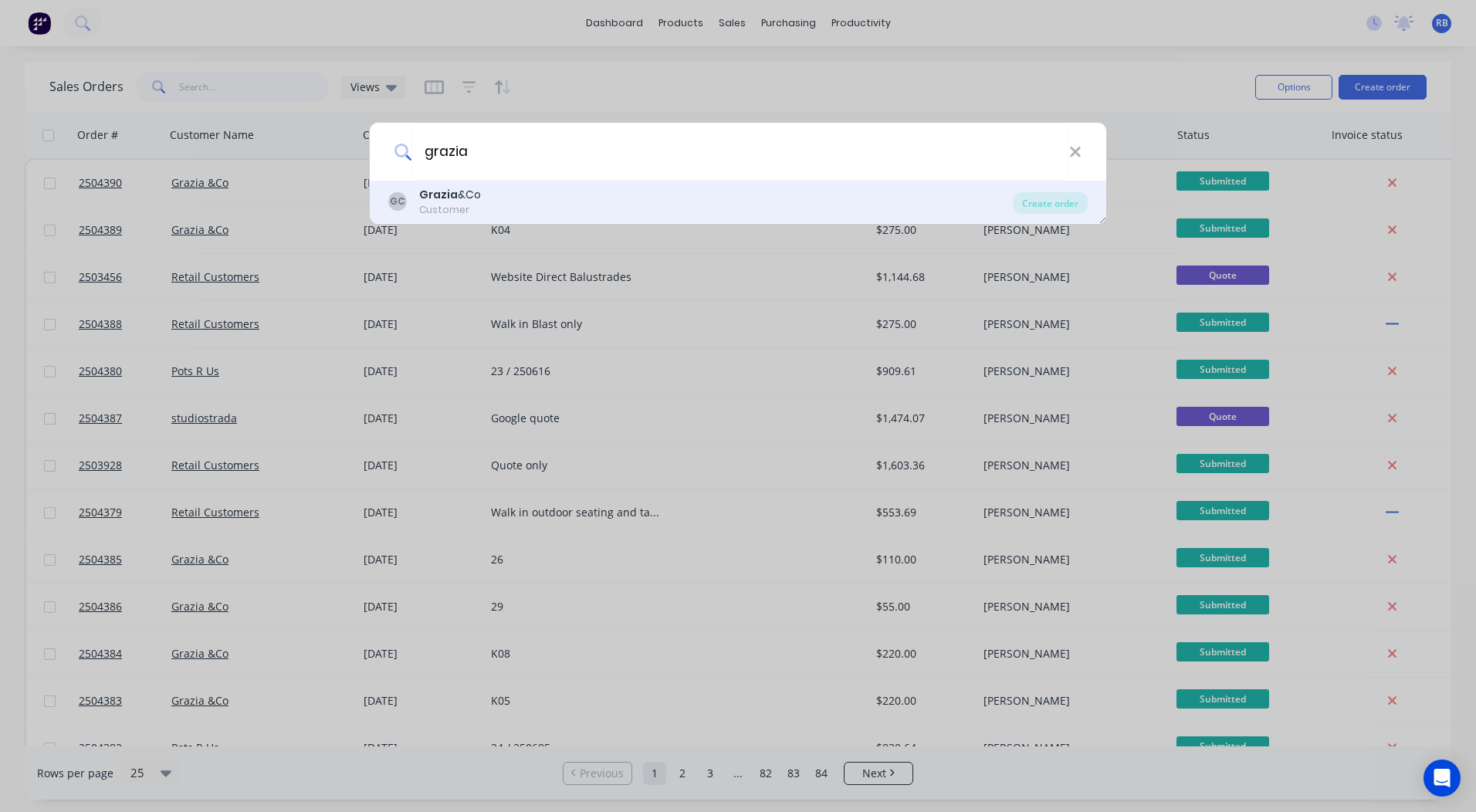
type input "grazia"
click at [462, 197] on div "Grazia &Co" at bounding box center [450, 195] width 62 height 17
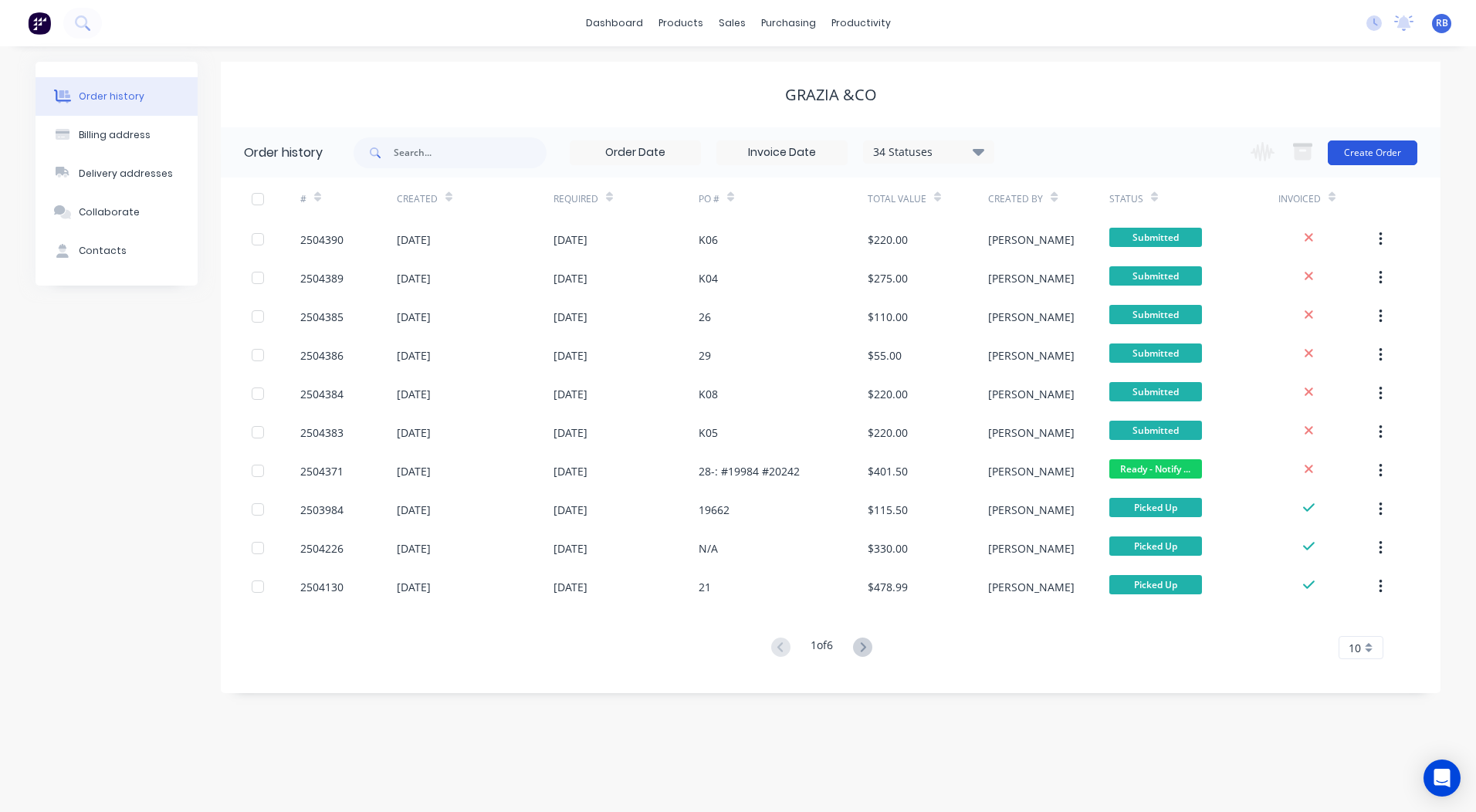
click at [1362, 142] on button "Create Order" at bounding box center [1372, 152] width 89 height 25
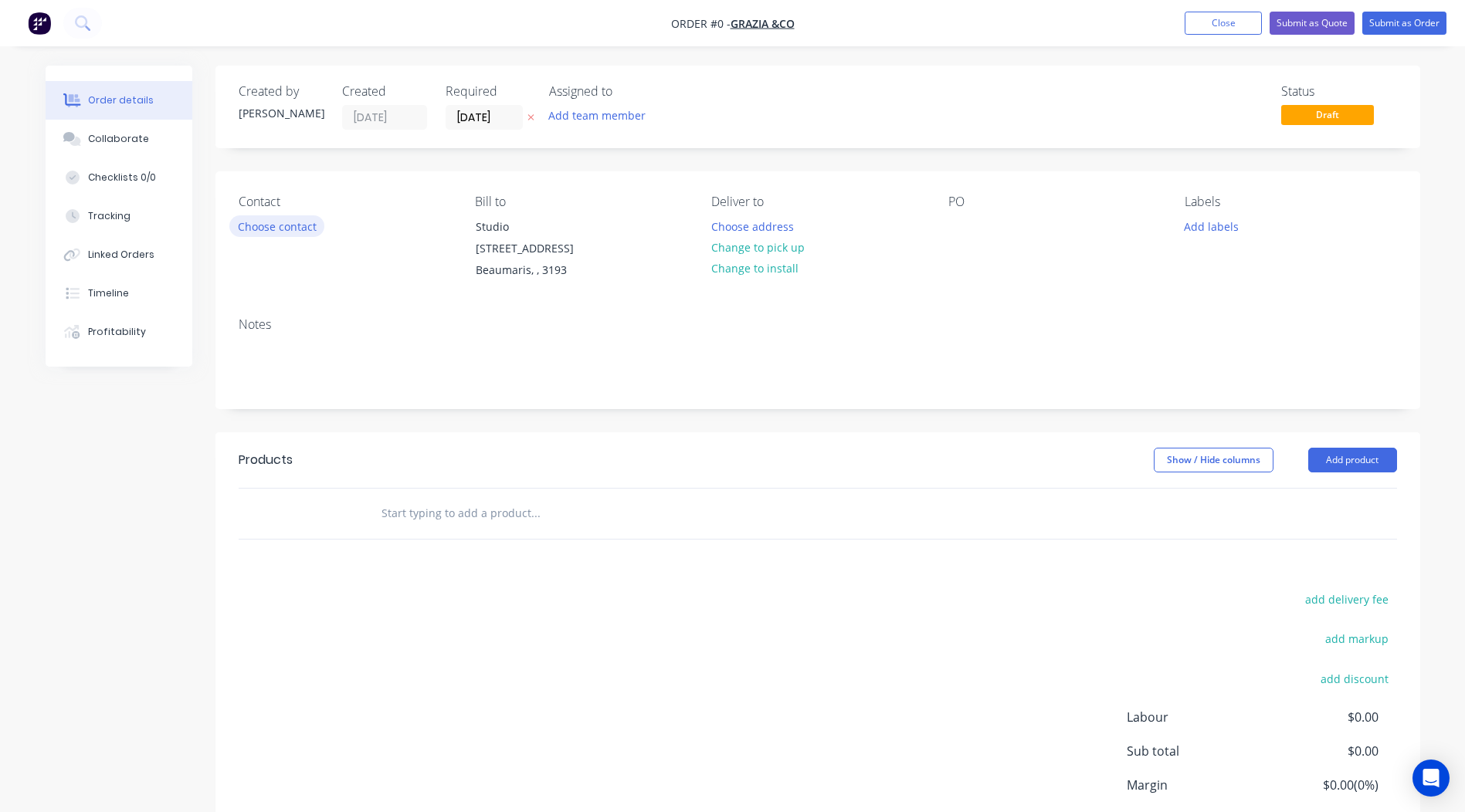
click at [254, 224] on button "Choose contact" at bounding box center [277, 226] width 95 height 21
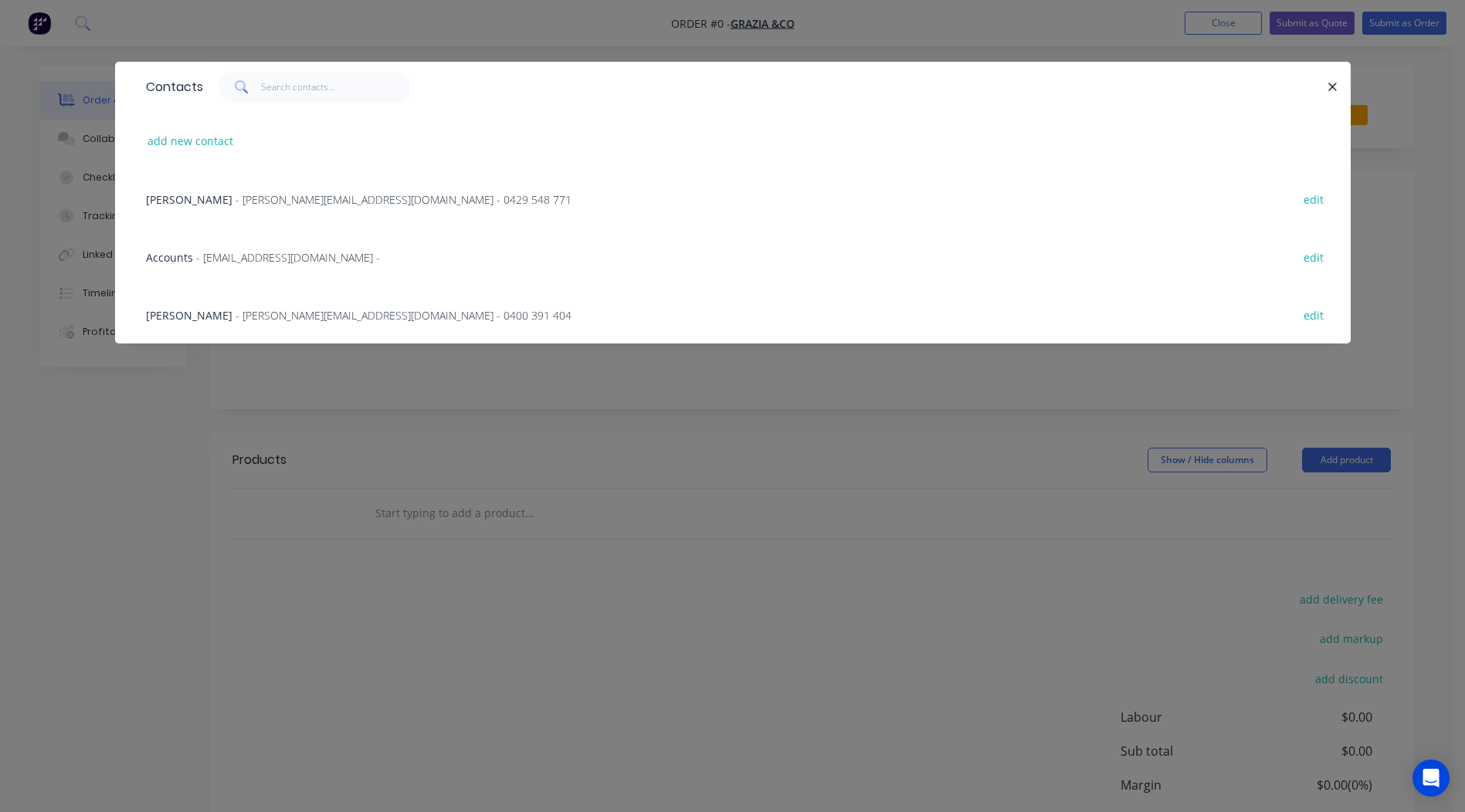
click at [235, 311] on span "- [PERSON_NAME][EMAIL_ADDRESS][DOMAIN_NAME] - 0400 391 404" at bounding box center [403, 315] width 336 height 15
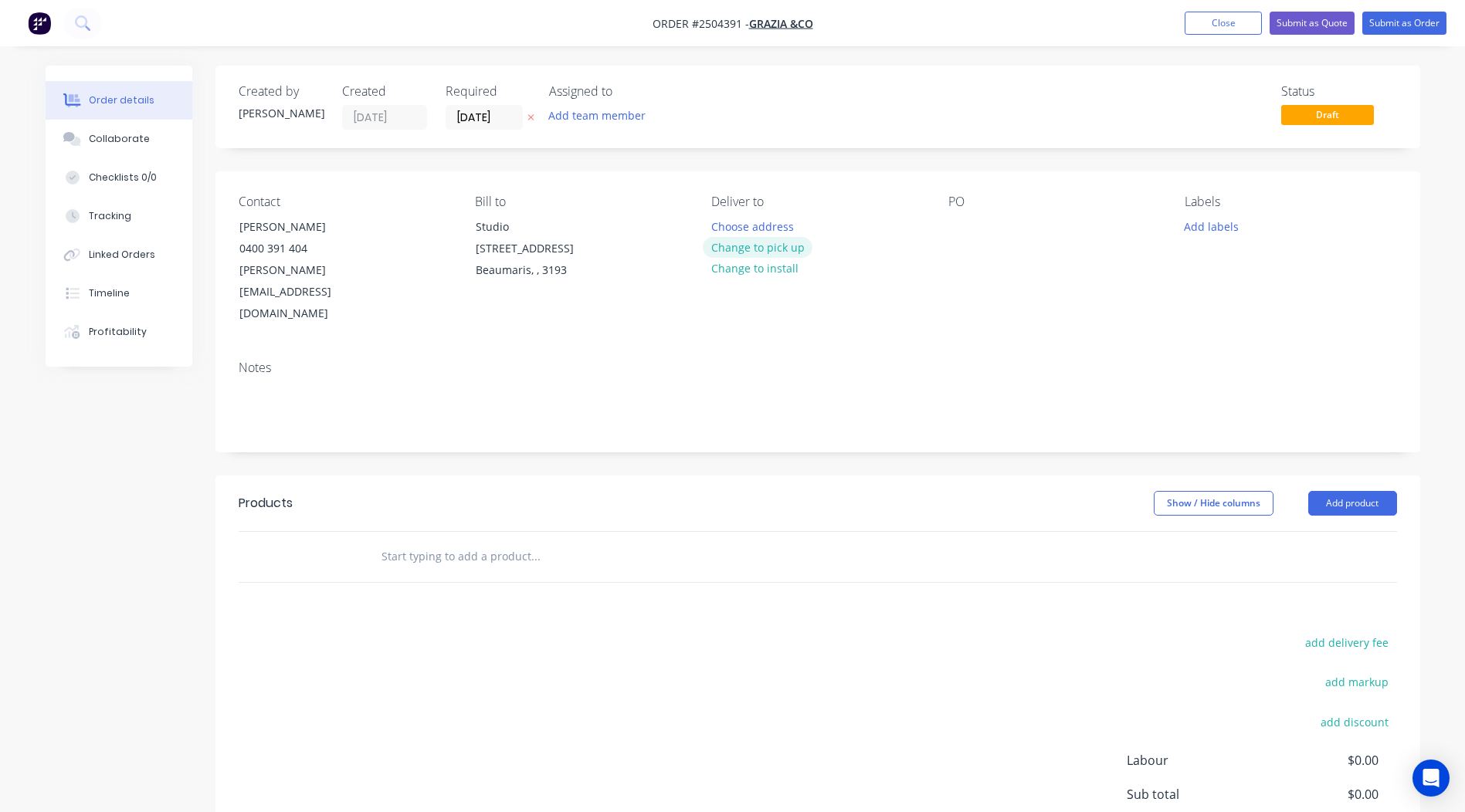
click at [787, 253] on button "Change to pick up" at bounding box center [757, 247] width 110 height 21
click at [963, 220] on div at bounding box center [960, 227] width 25 height 22
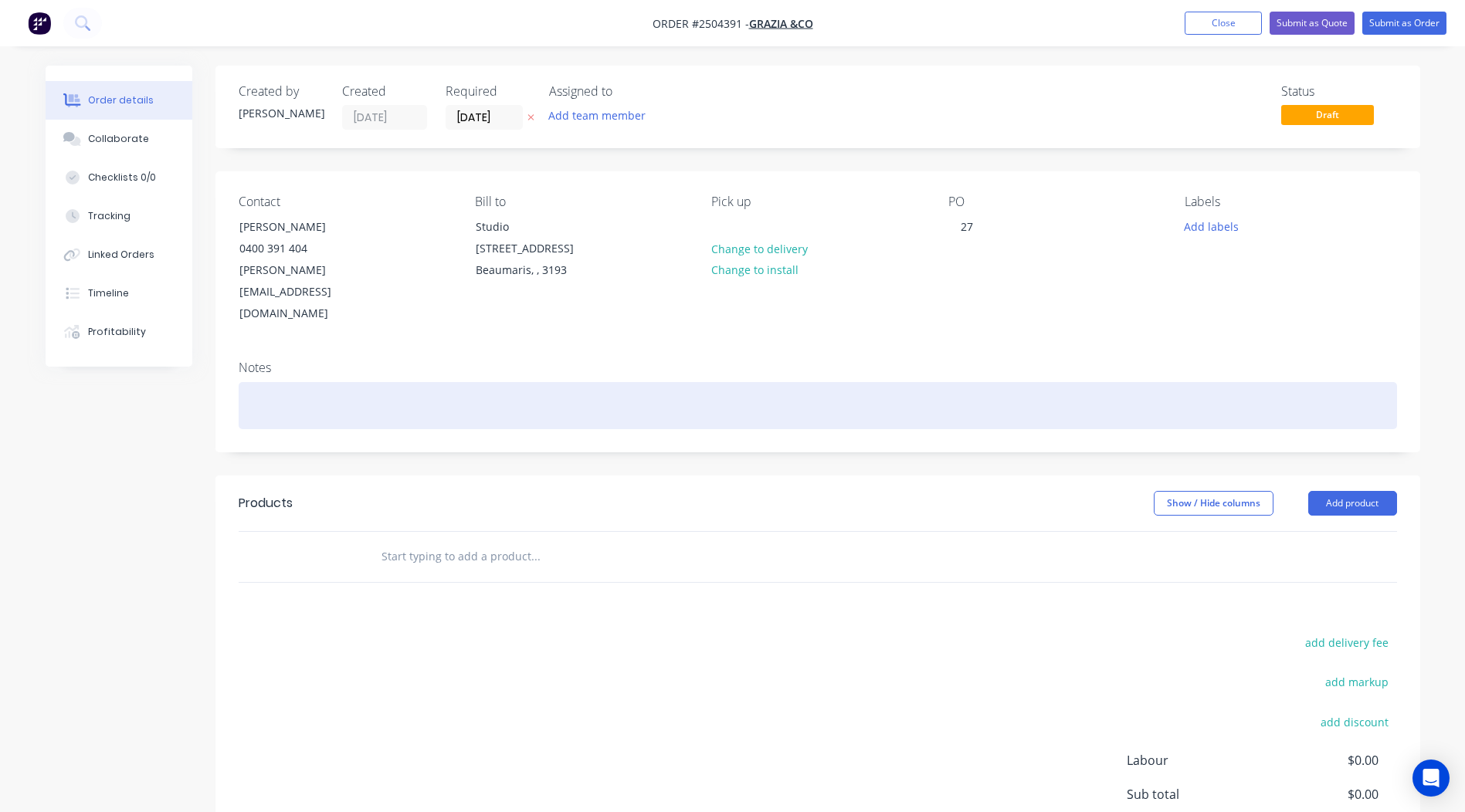
click at [364, 382] on div at bounding box center [818, 406] width 1158 height 47
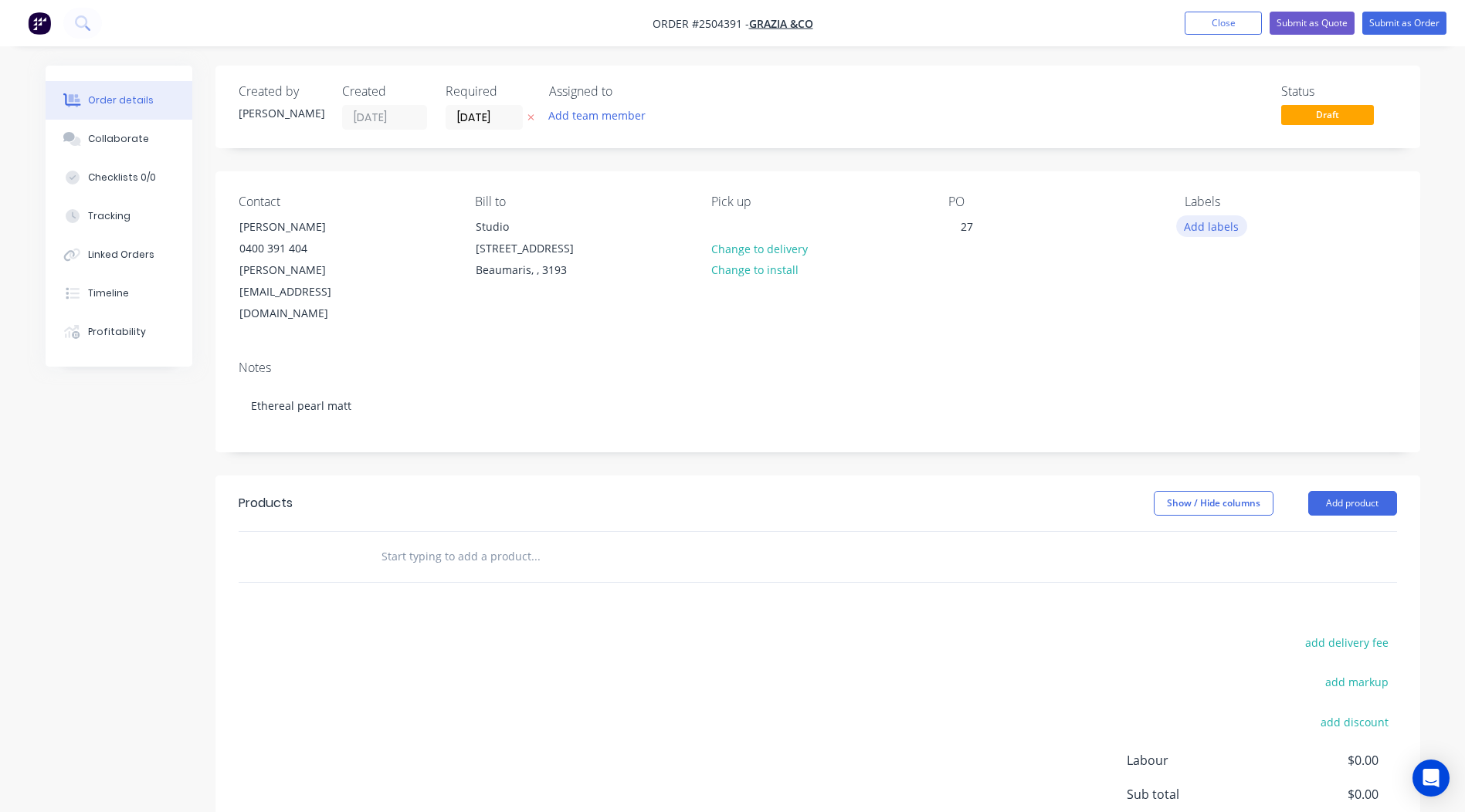
click at [1197, 220] on button "Add labels" at bounding box center [1211, 226] width 71 height 21
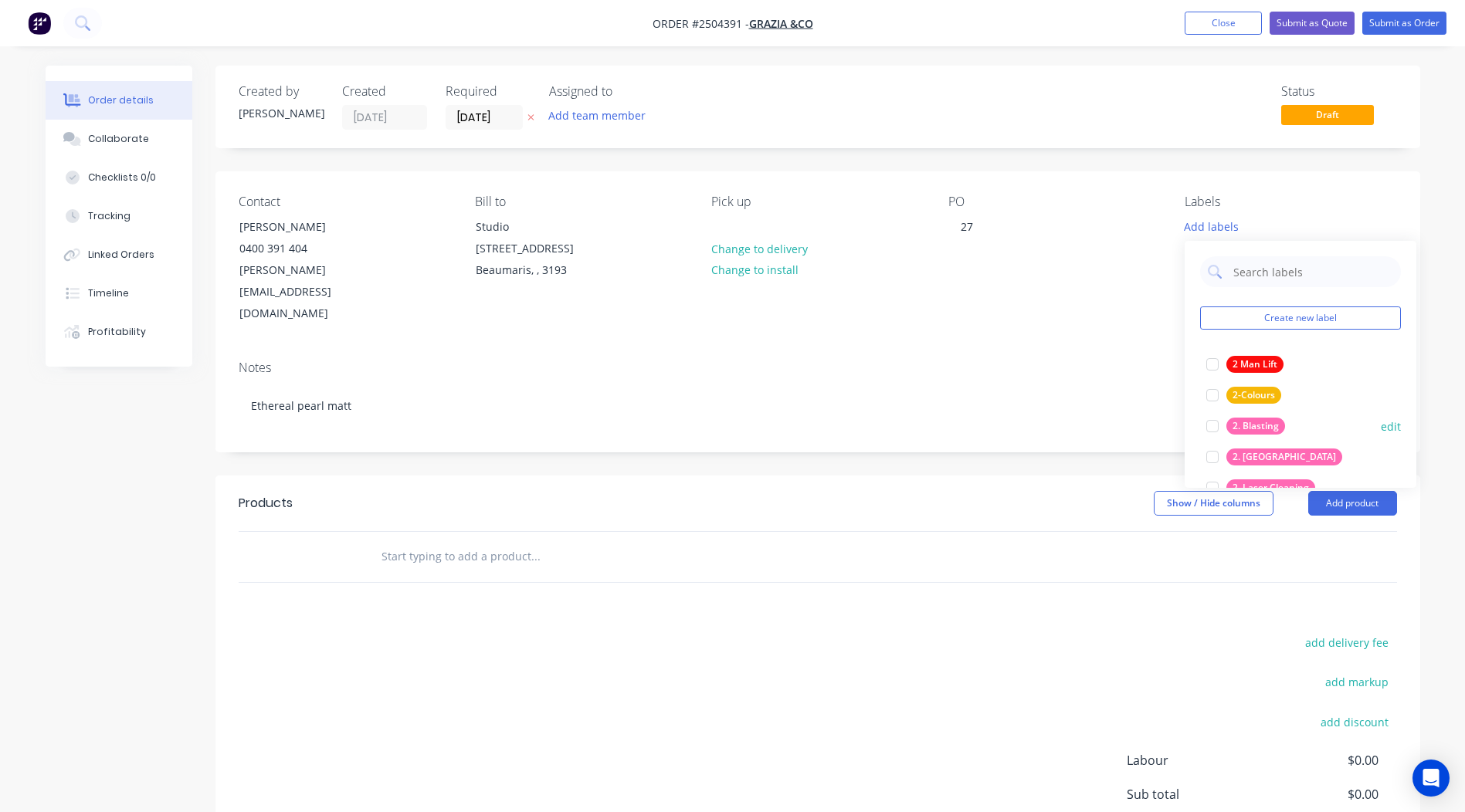
click at [1268, 428] on div "2. Blasting" at bounding box center [1256, 426] width 59 height 17
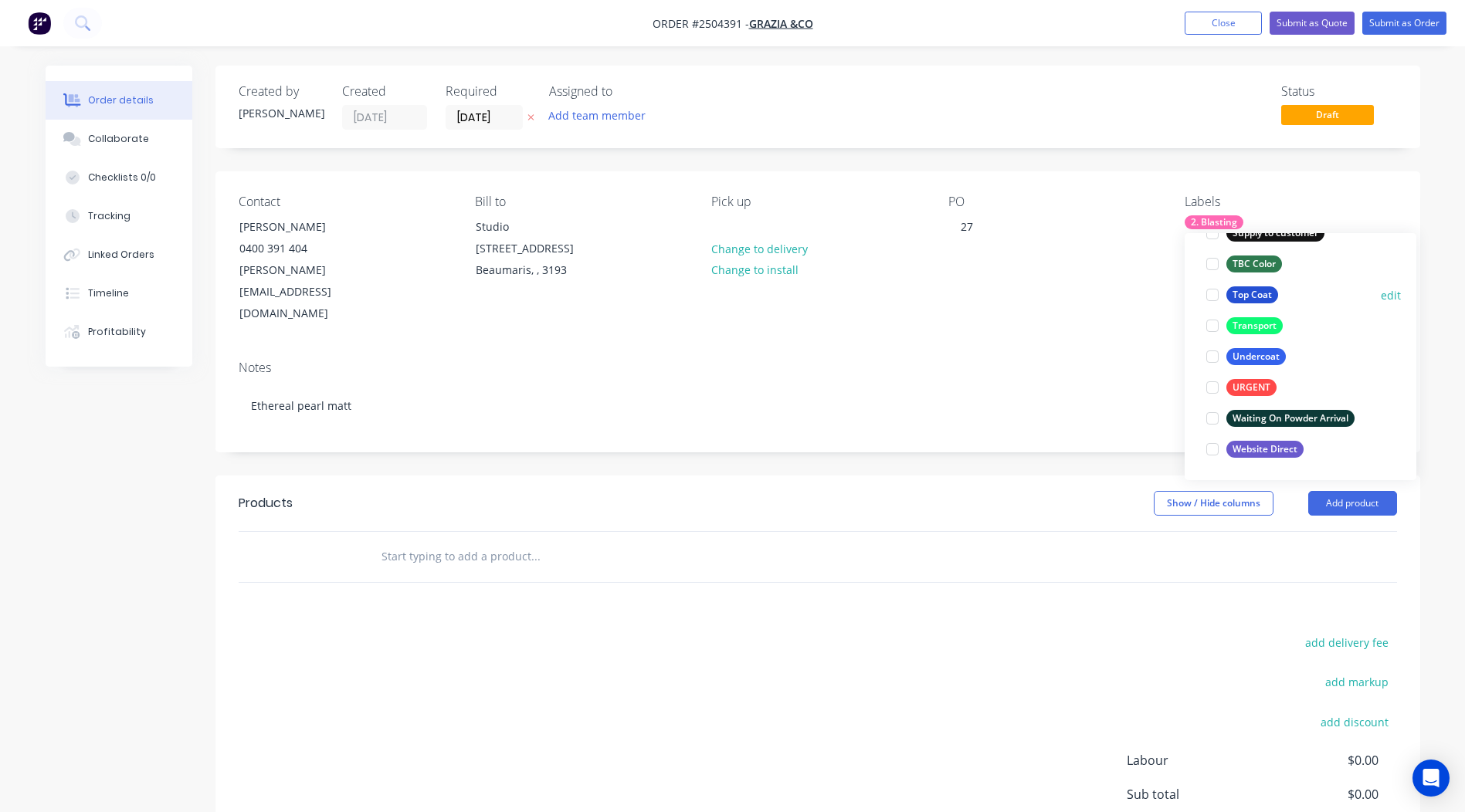
click at [1248, 296] on div "Top Coat" at bounding box center [1252, 295] width 52 height 17
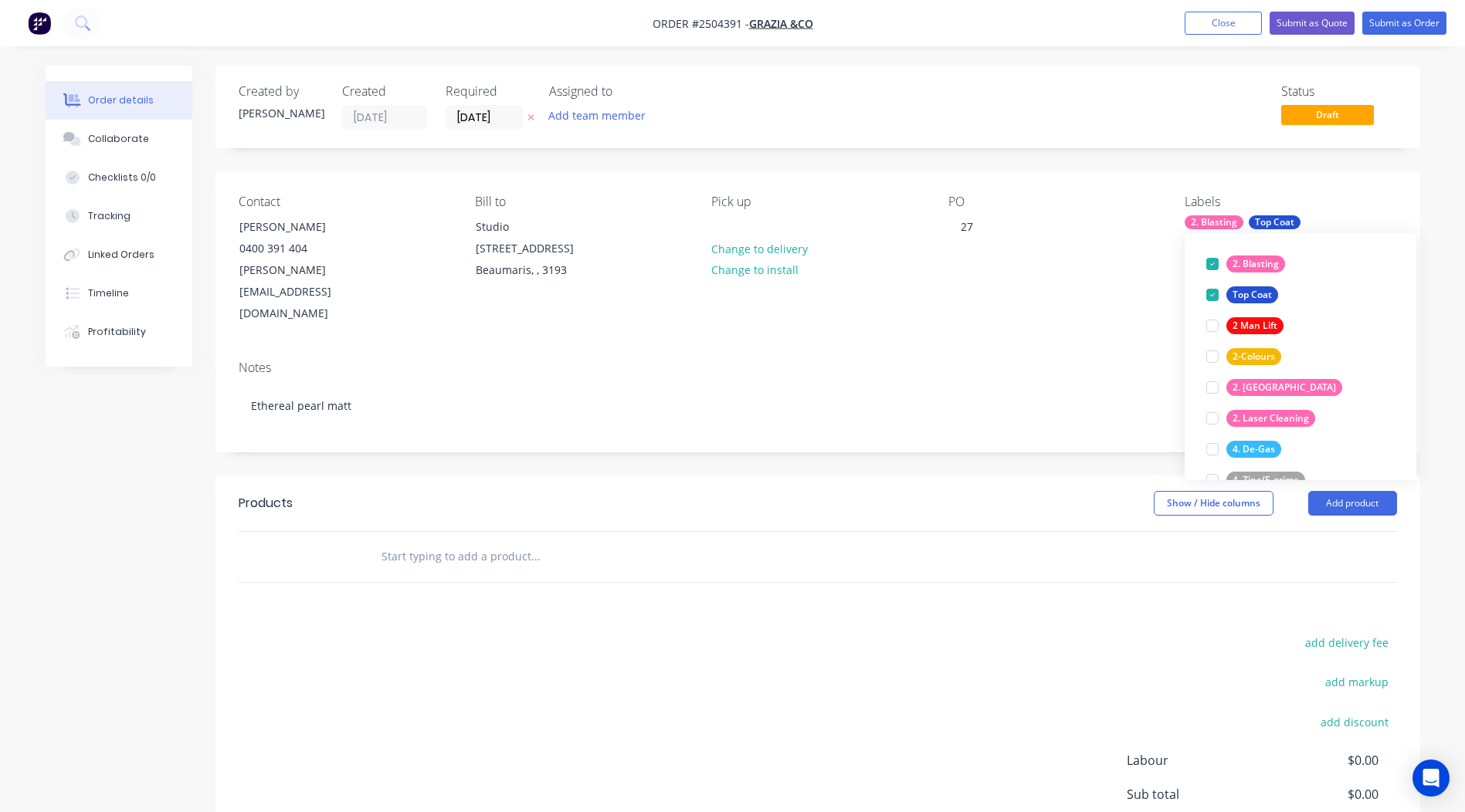
click at [1004, 407] on div "Notes Ethereal pearl matt" at bounding box center [818, 400] width 1204 height 103
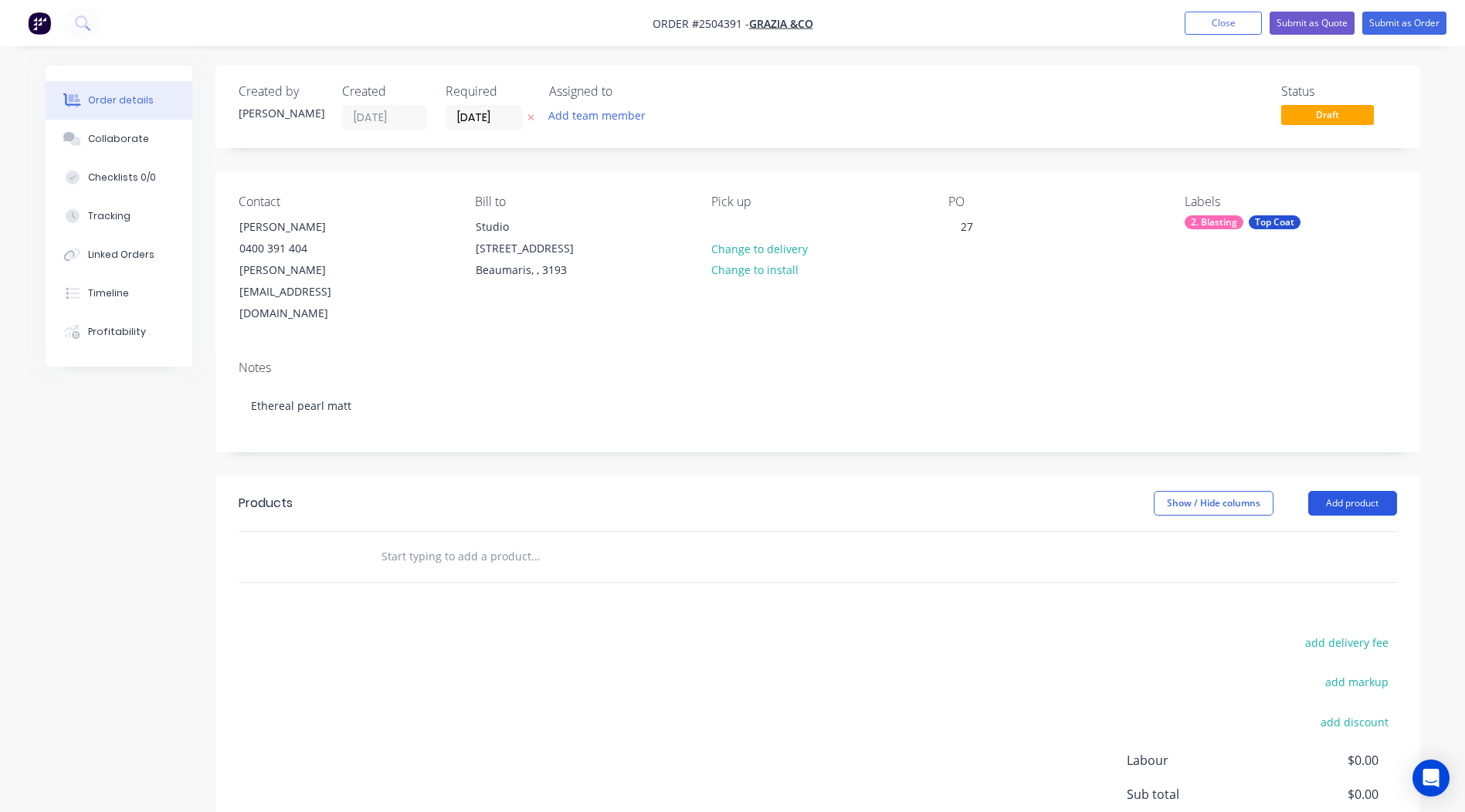
click at [1352, 491] on button "Add product" at bounding box center [1353, 503] width 89 height 25
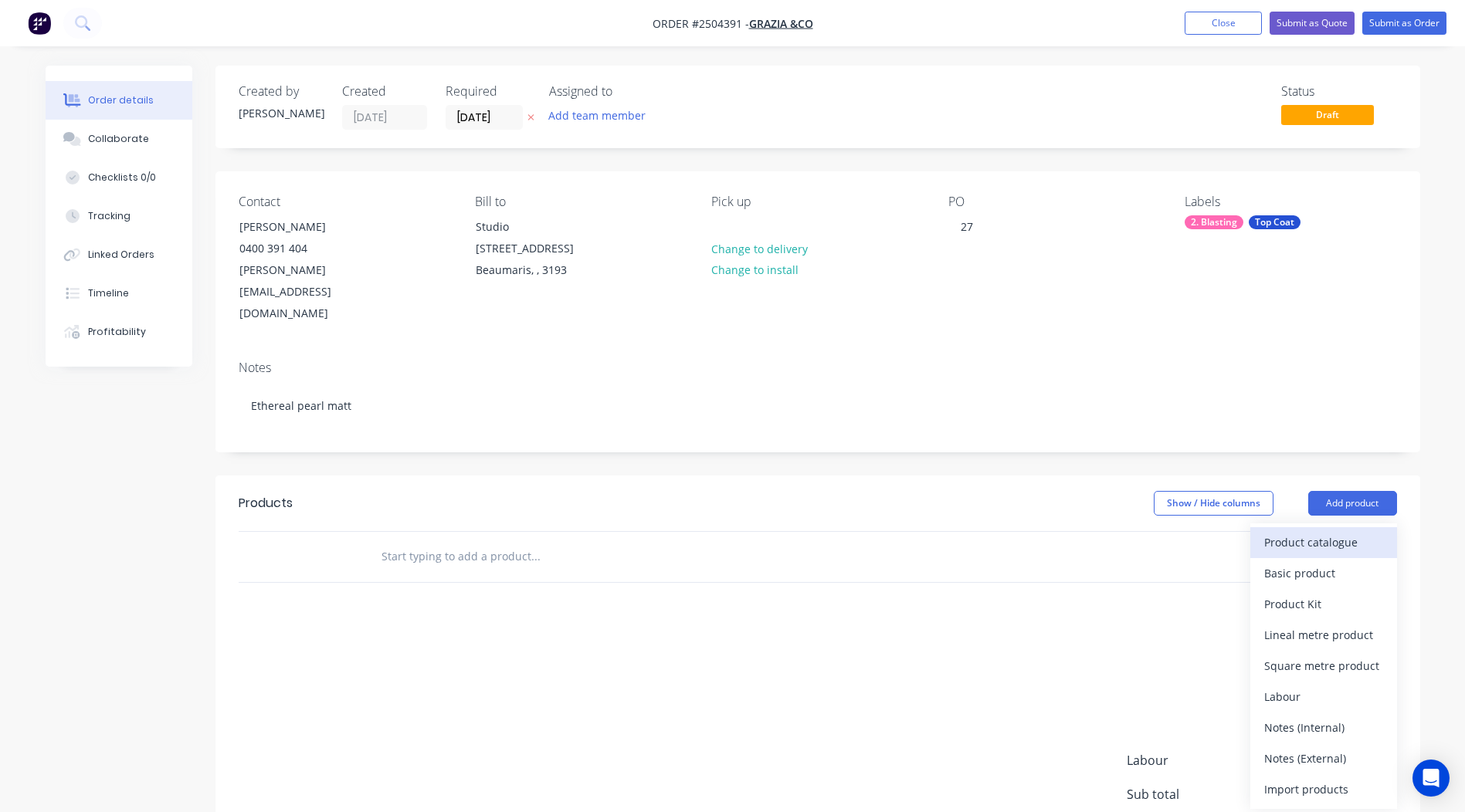
click at [1316, 527] on button "Product catalogue" at bounding box center [1323, 542] width 147 height 30
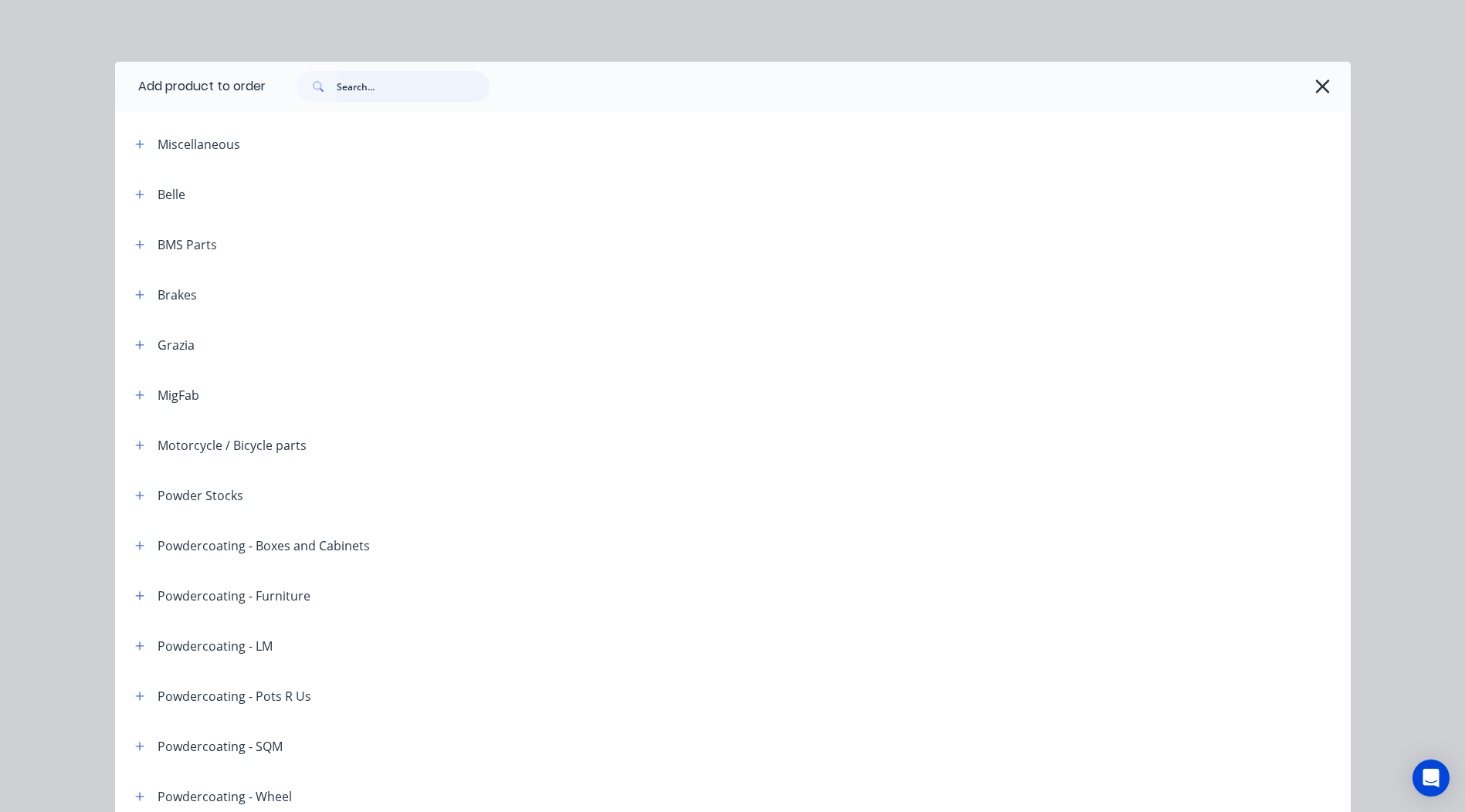
click at [392, 80] on input "text" at bounding box center [413, 86] width 153 height 30
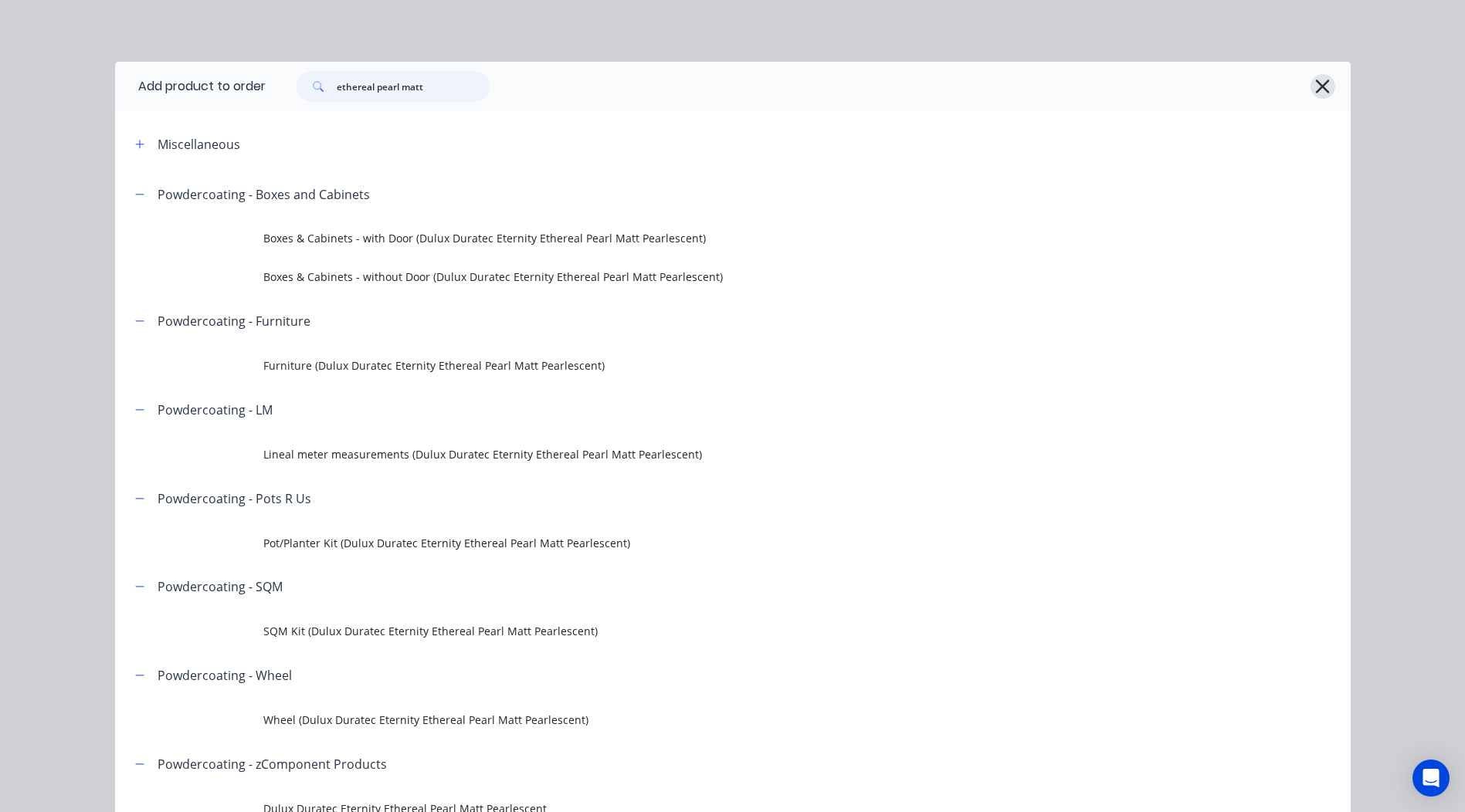
type input "ethereal pearl matt"
click at [1317, 78] on icon "button" at bounding box center [1322, 86] width 17 height 21
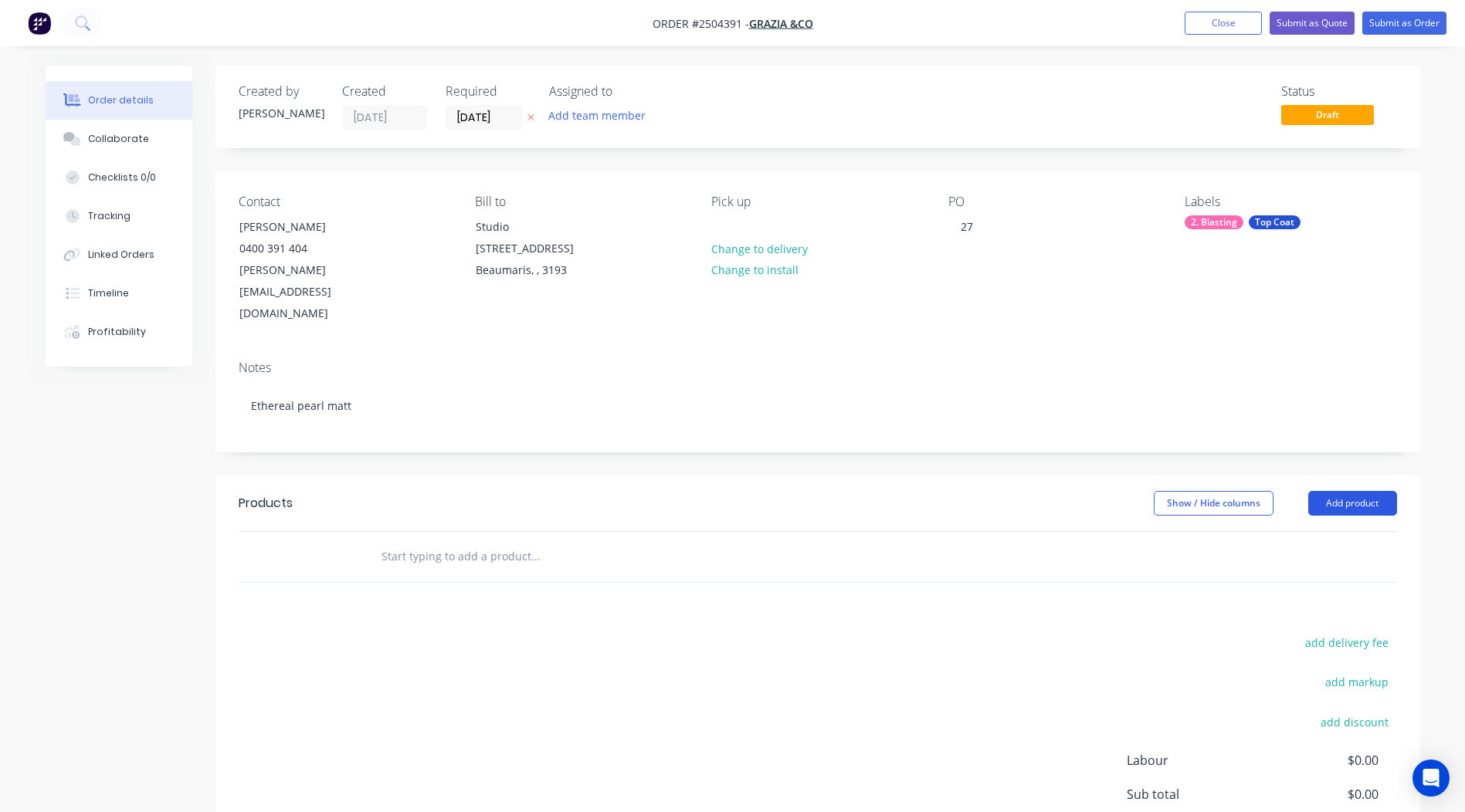
click at [1324, 491] on button "Add product" at bounding box center [1353, 503] width 89 height 25
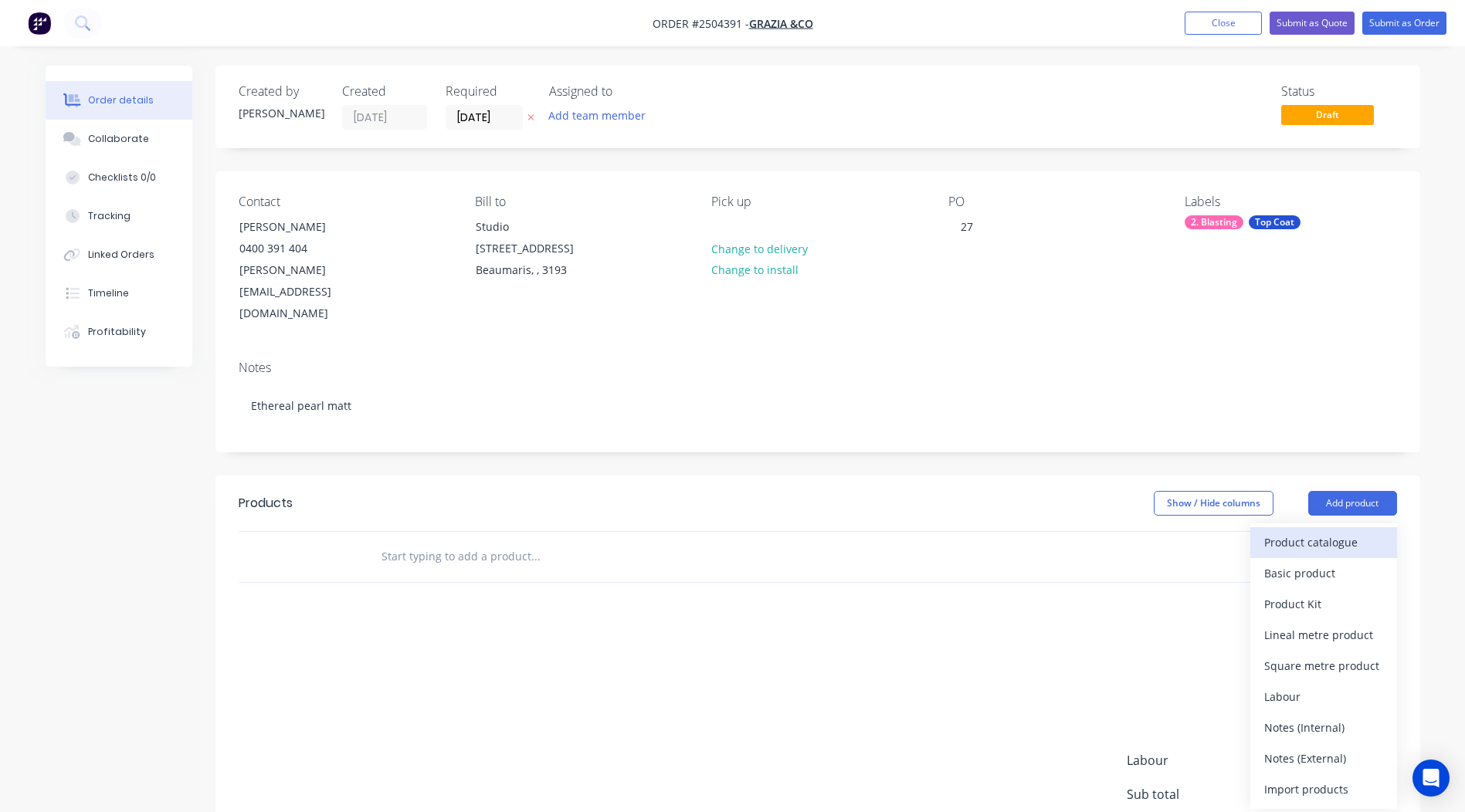
click at [1324, 527] on button "Product catalogue" at bounding box center [1323, 542] width 147 height 30
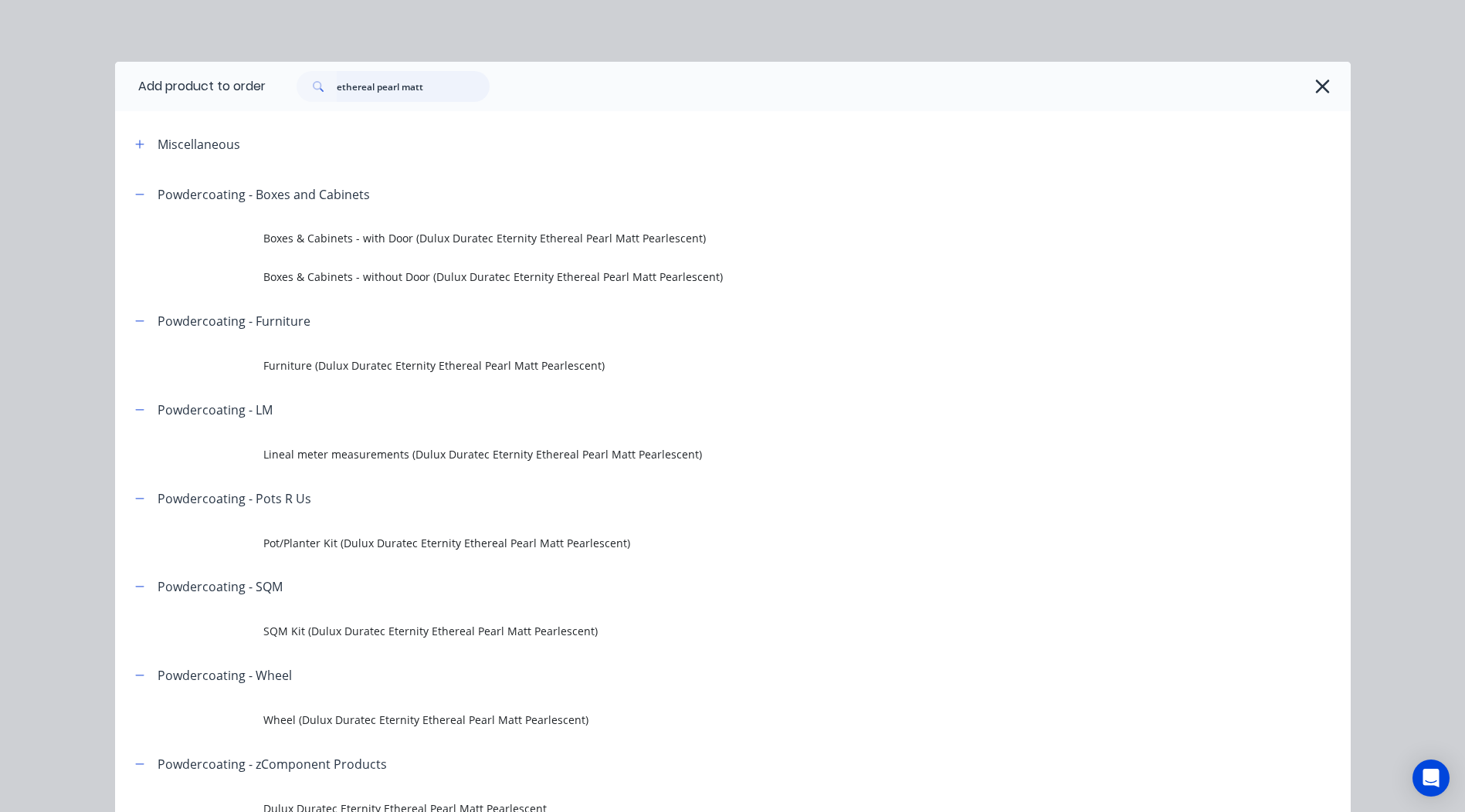
drag, startPoint x: 467, startPoint y: 95, endPoint x: 0, endPoint y: 92, distance: 467.0
click at [0, 92] on html "Order #2504391 - Grazia &Co Add product Close Submit as Quote Submit as Order O…" at bounding box center [732, 499] width 1465 height 998
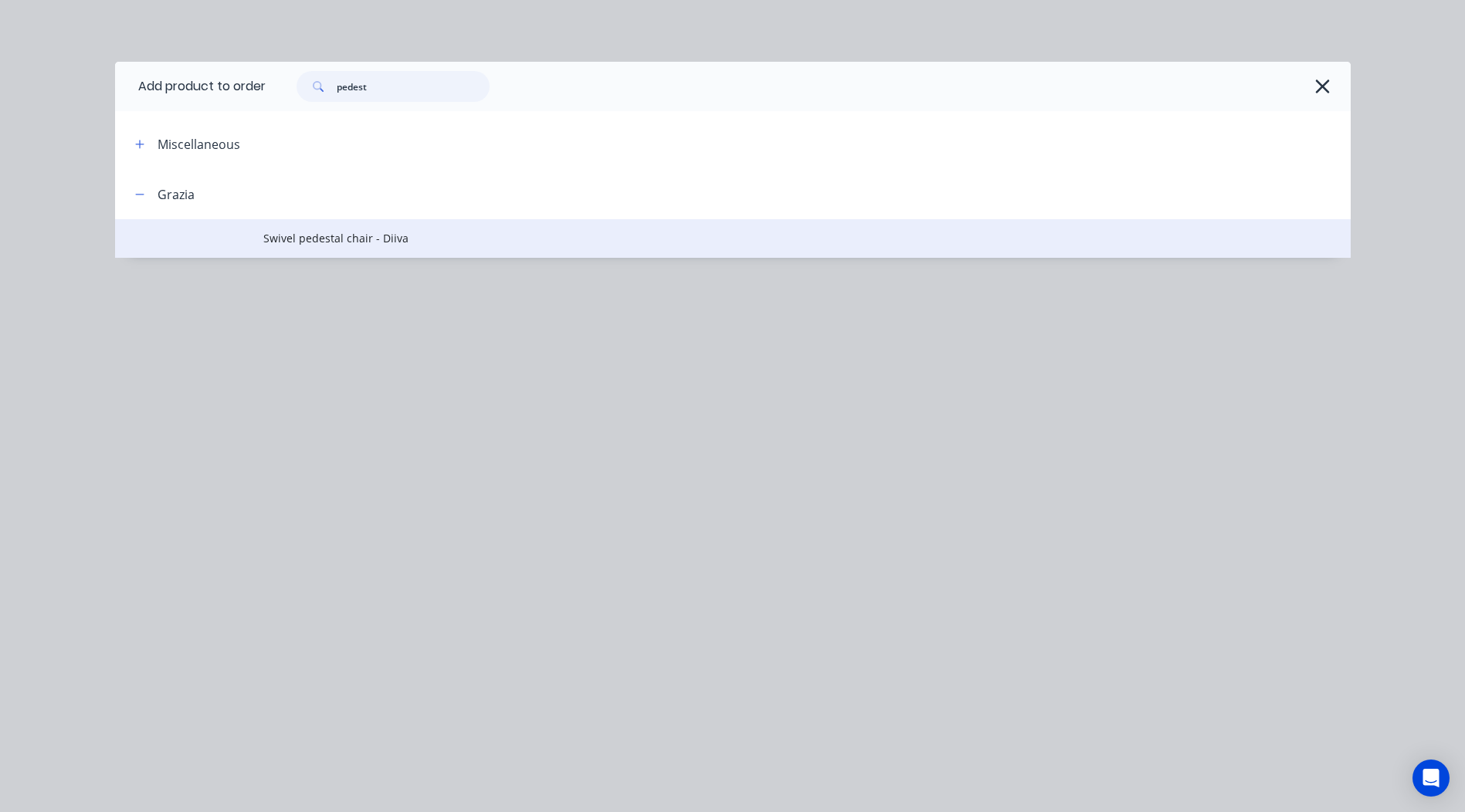
type input "pedest"
click at [274, 240] on span "Swivel pedestal chair - Diiva" at bounding box center [698, 239] width 869 height 17
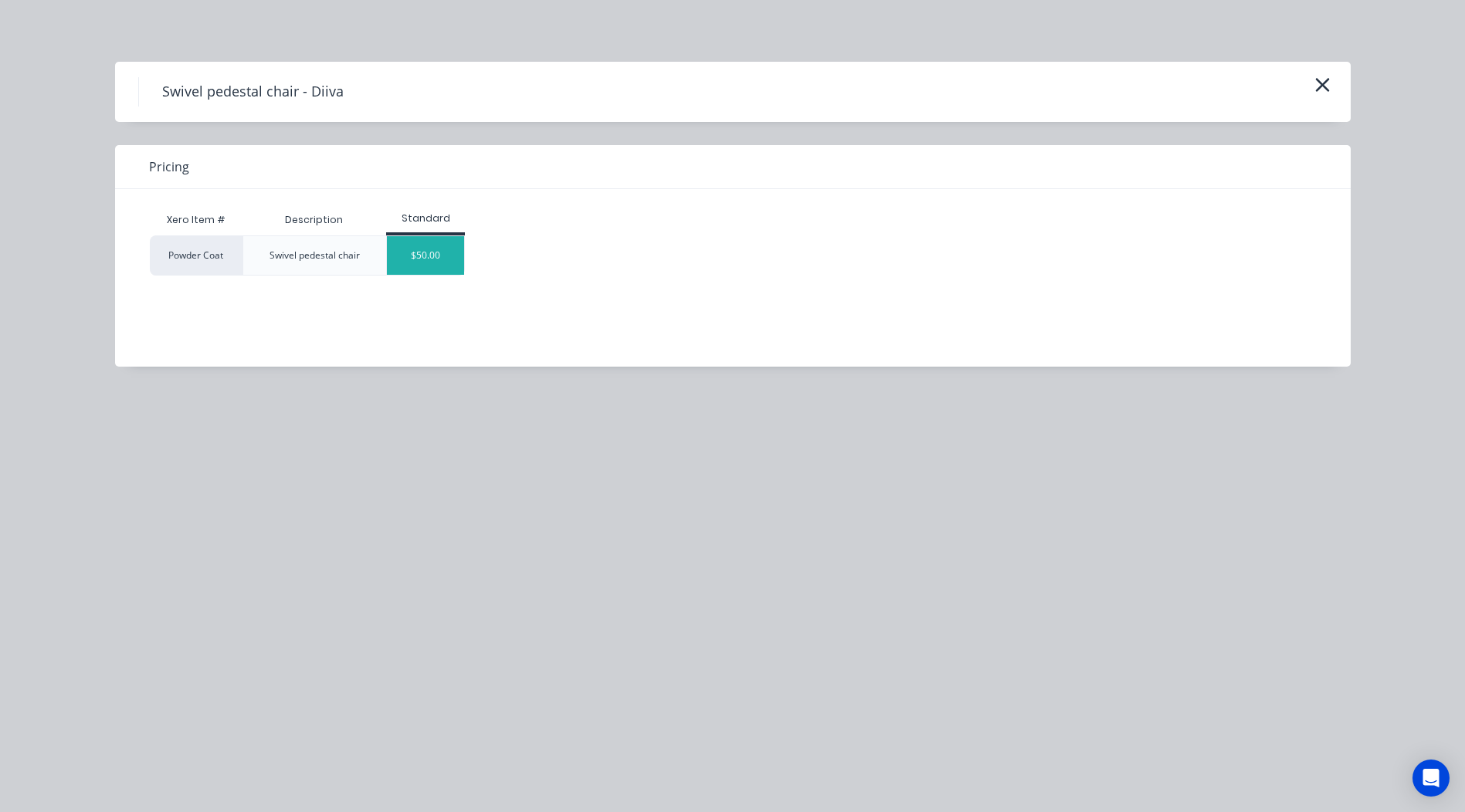
click at [434, 251] on div "$50.00" at bounding box center [426, 255] width 77 height 39
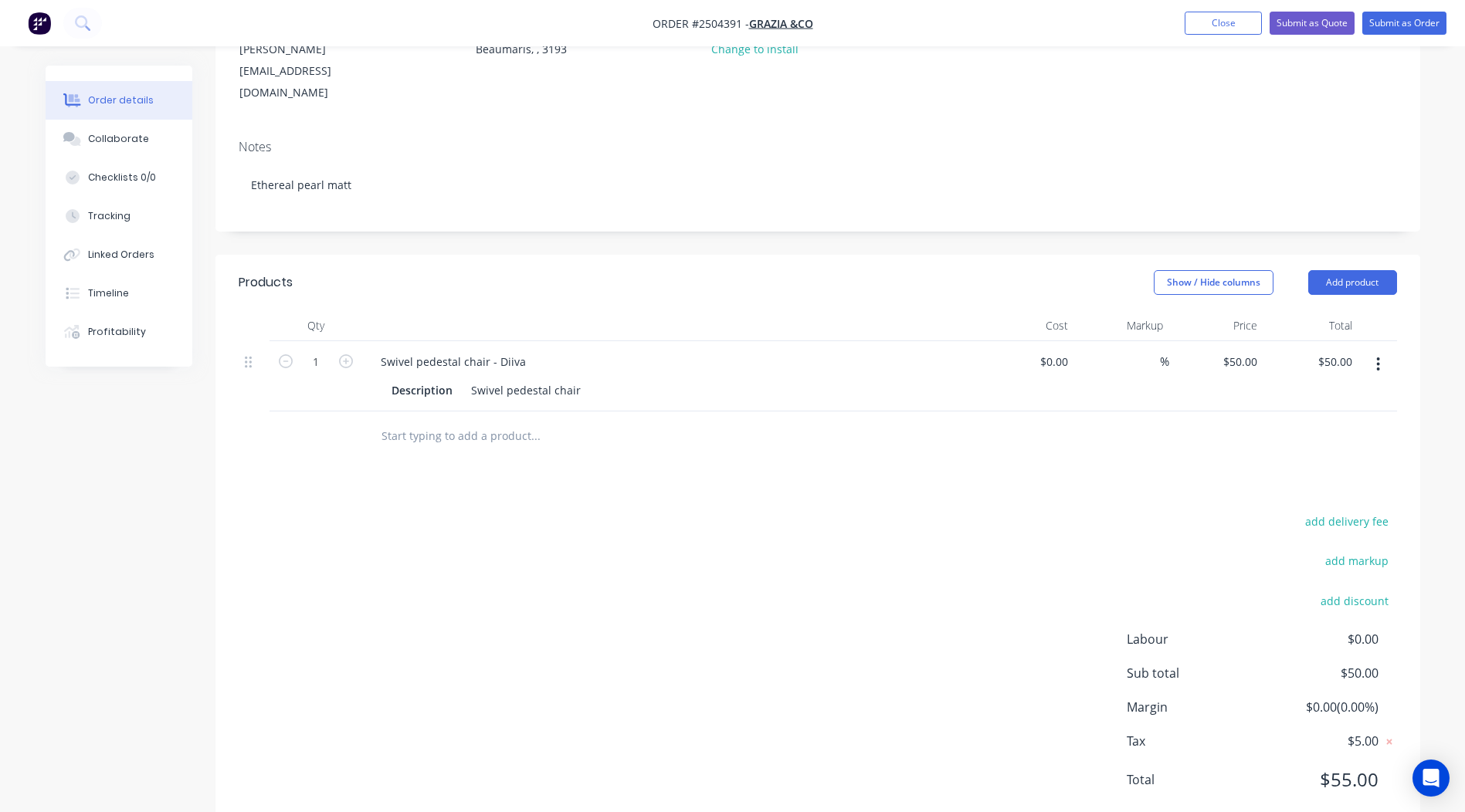
scroll to position [0, 0]
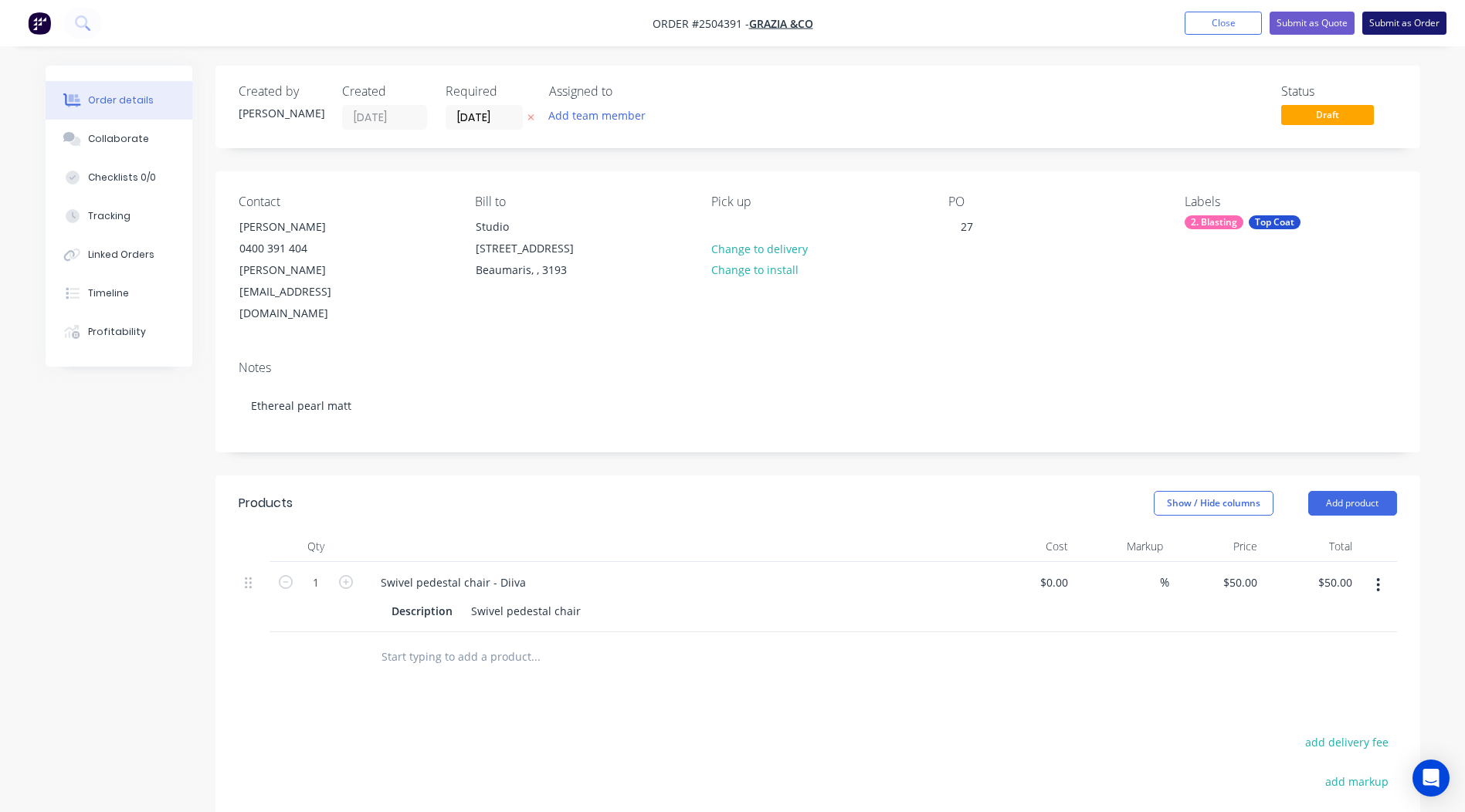
click at [1392, 26] on button "Submit as Order" at bounding box center [1403, 23] width 84 height 23
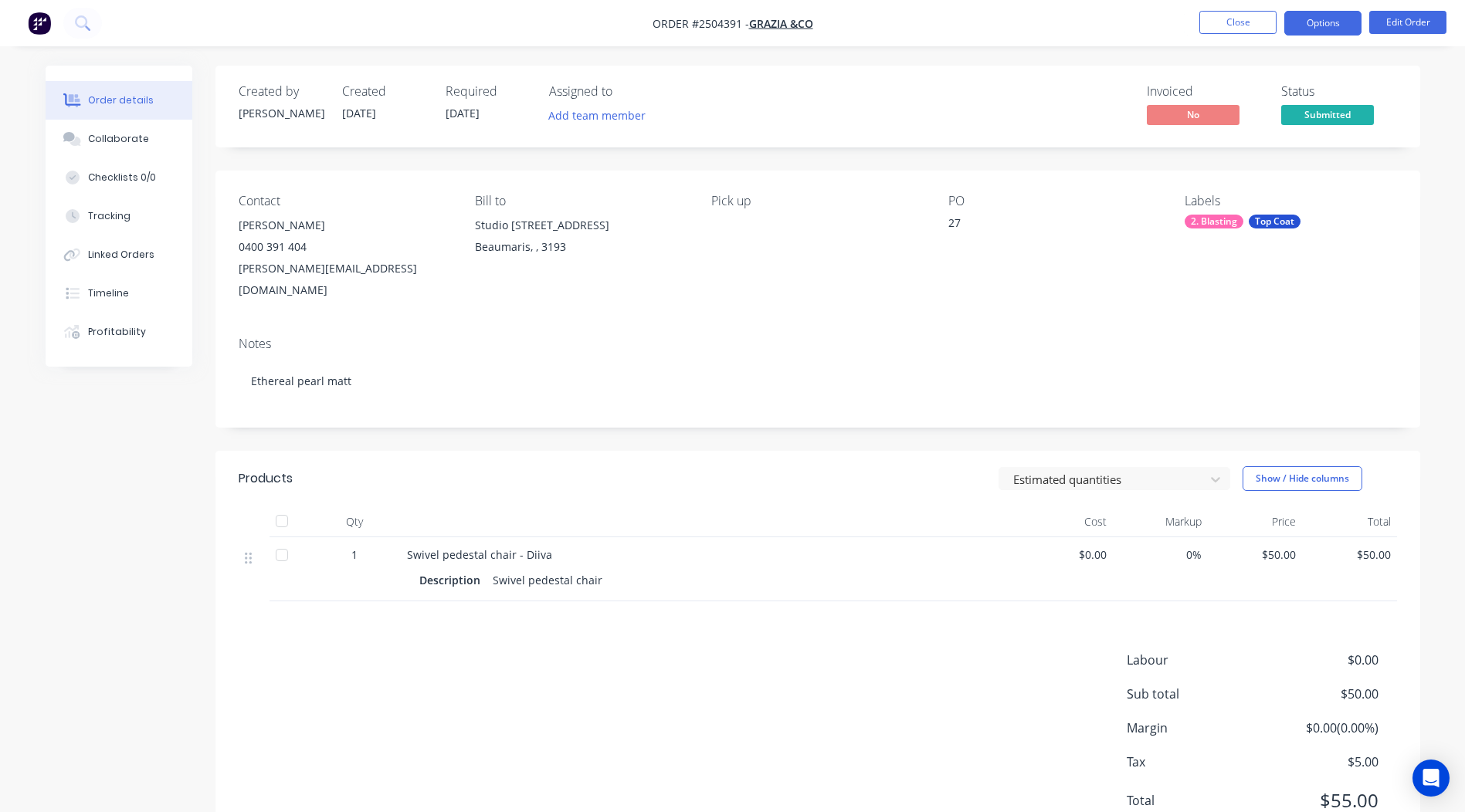
click at [1305, 18] on button "Options" at bounding box center [1323, 23] width 77 height 25
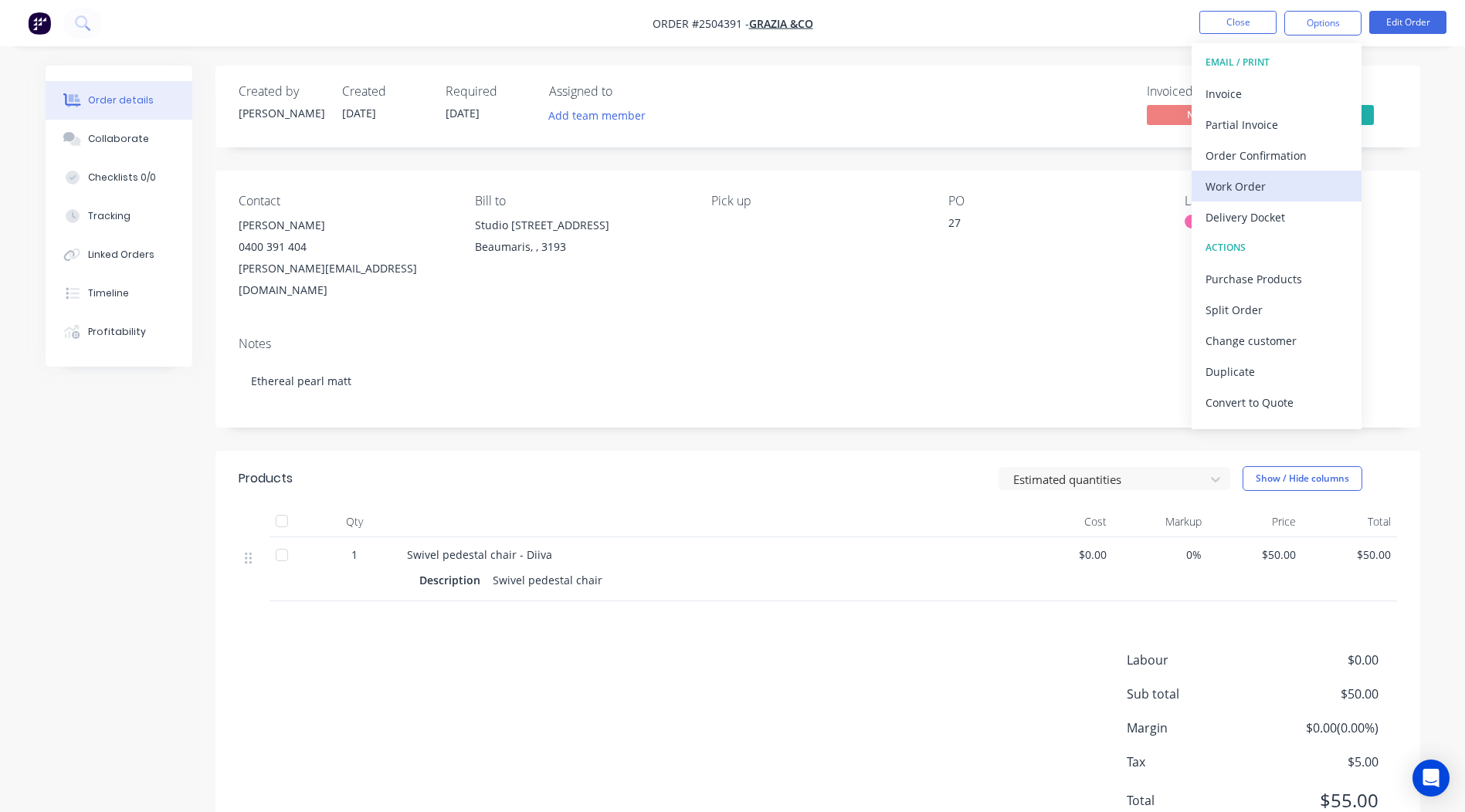
click at [1270, 182] on div "Work Order" at bounding box center [1276, 186] width 142 height 22
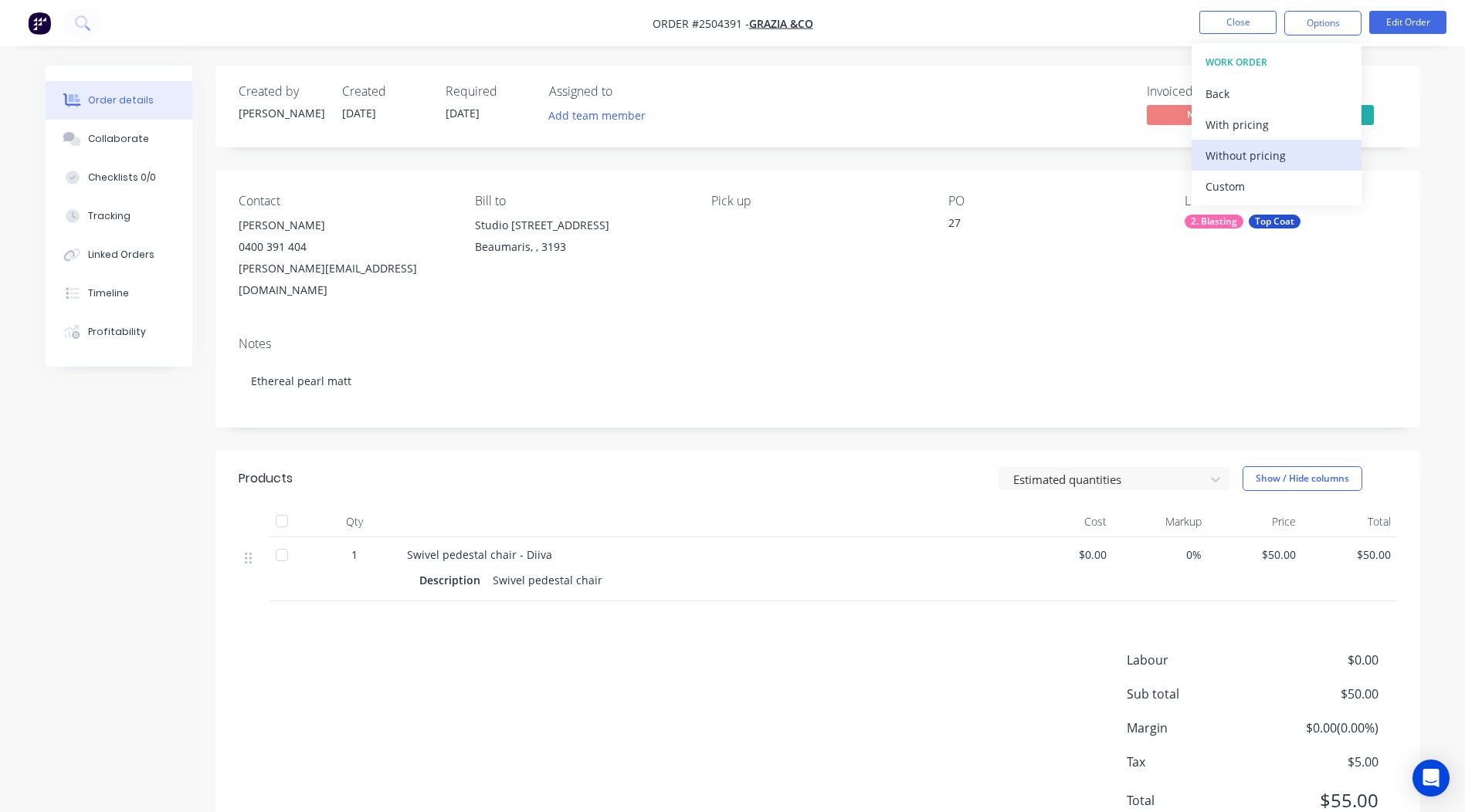
click at [1289, 149] on div "Without pricing" at bounding box center [1276, 156] width 142 height 22
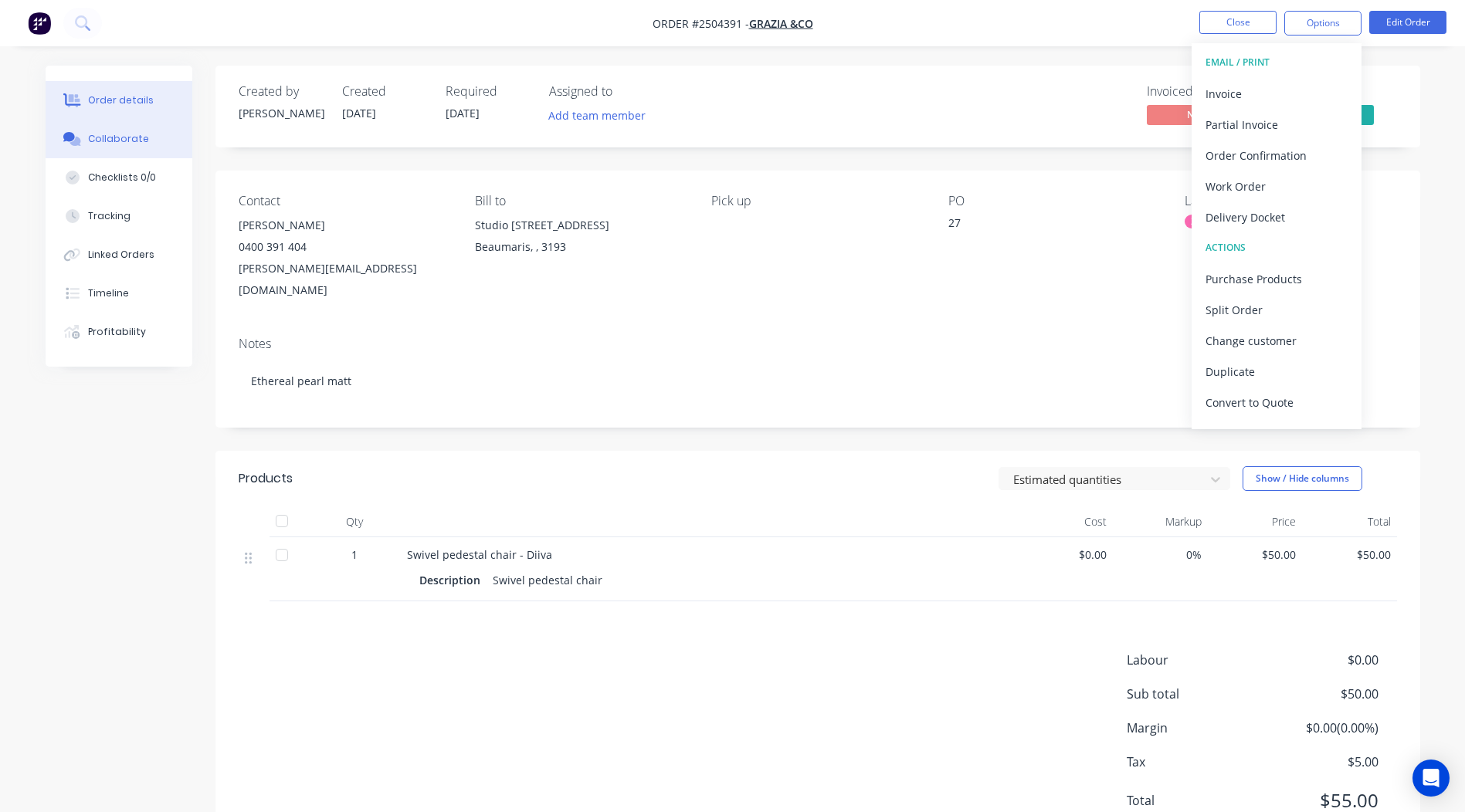
click at [110, 156] on button "Collaborate" at bounding box center [118, 139] width 147 height 39
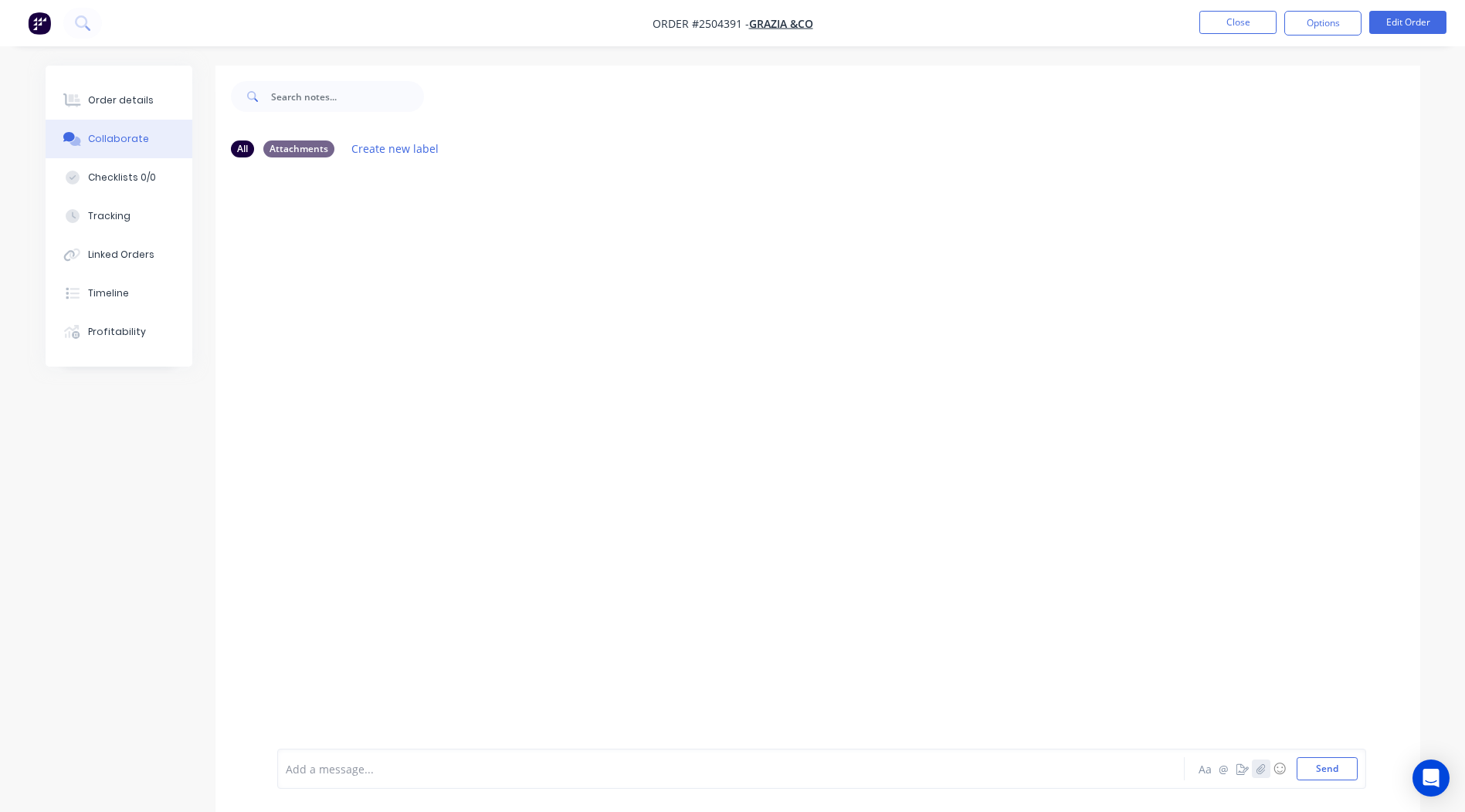
click at [1266, 767] on button "button" at bounding box center [1260, 769] width 18 height 18
click at [1319, 774] on button "Send" at bounding box center [1327, 768] width 61 height 23
click at [1237, 21] on button "Close" at bounding box center [1237, 22] width 77 height 23
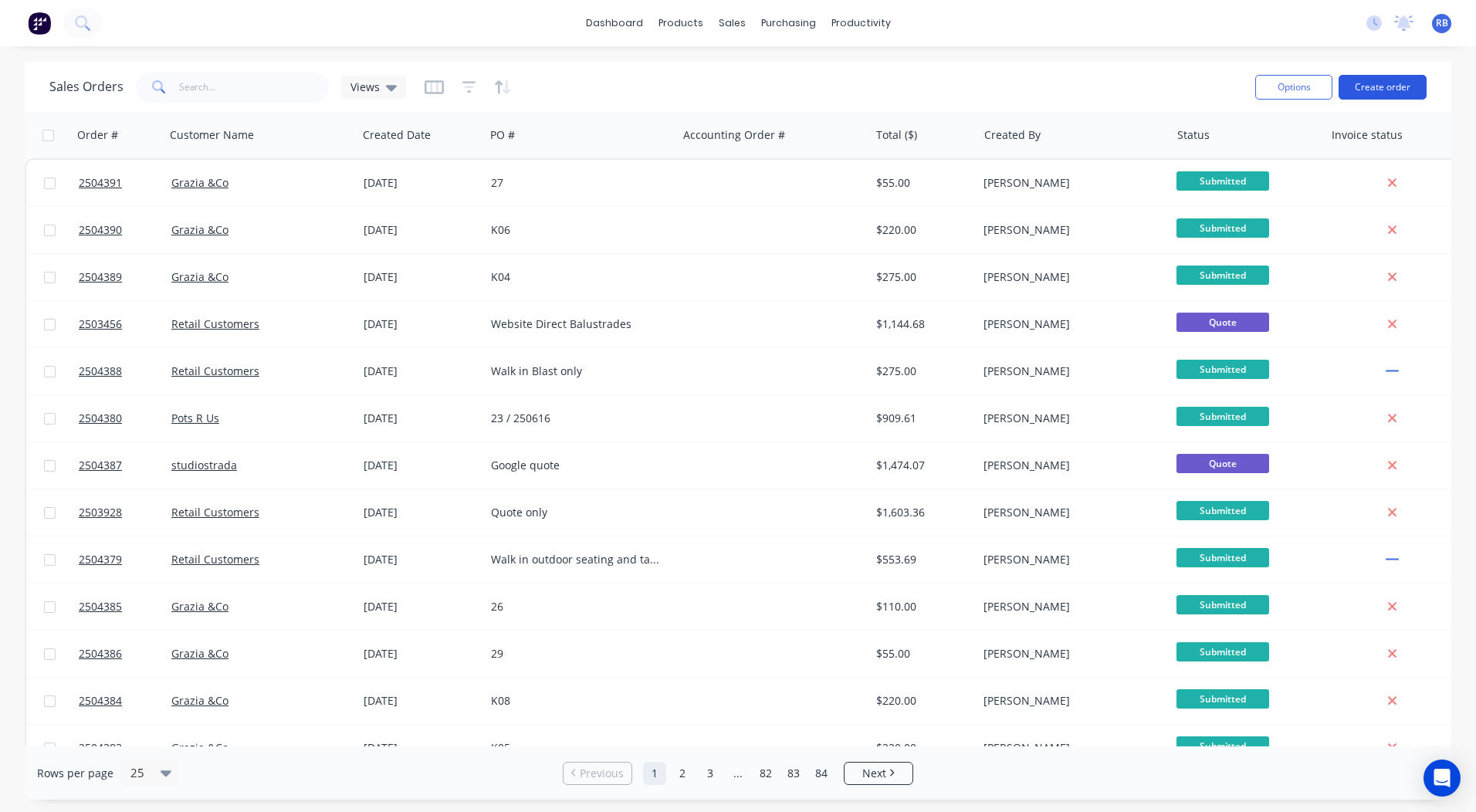
click at [1383, 89] on button "Create order" at bounding box center [1382, 87] width 88 height 25
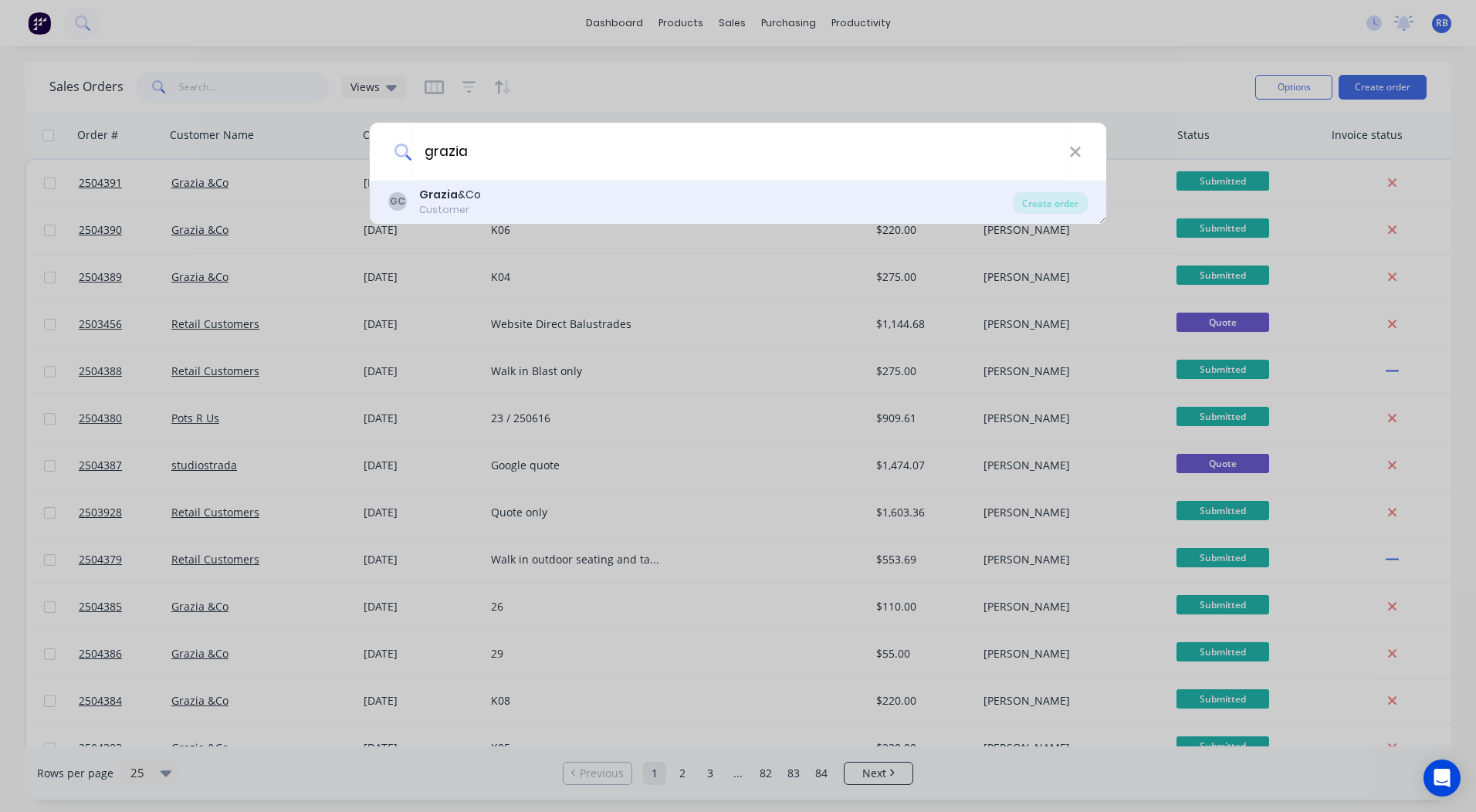
type input "grazia"
click at [453, 212] on div "Customer" at bounding box center [450, 209] width 62 height 14
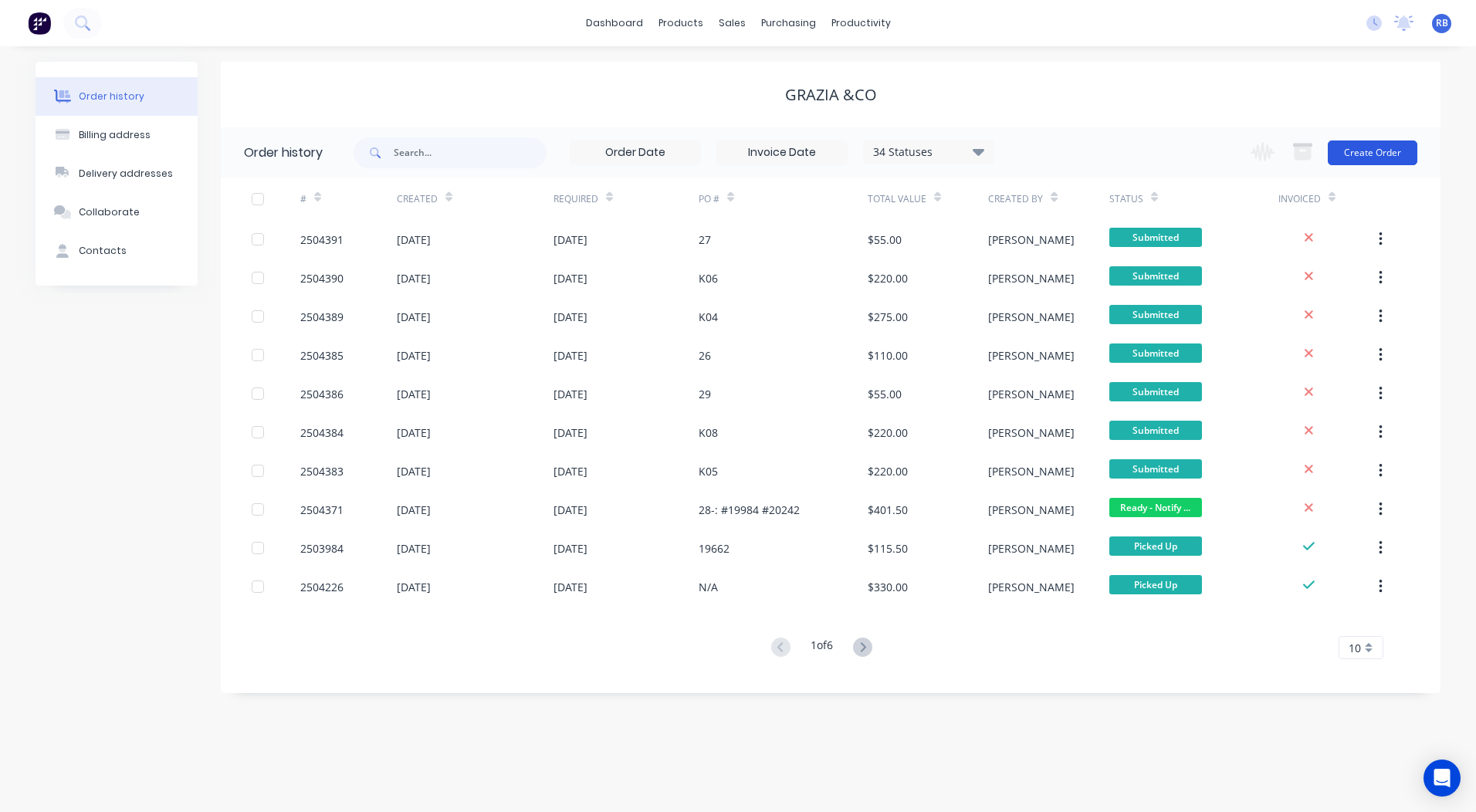
click at [1393, 148] on button "Create Order" at bounding box center [1372, 152] width 89 height 25
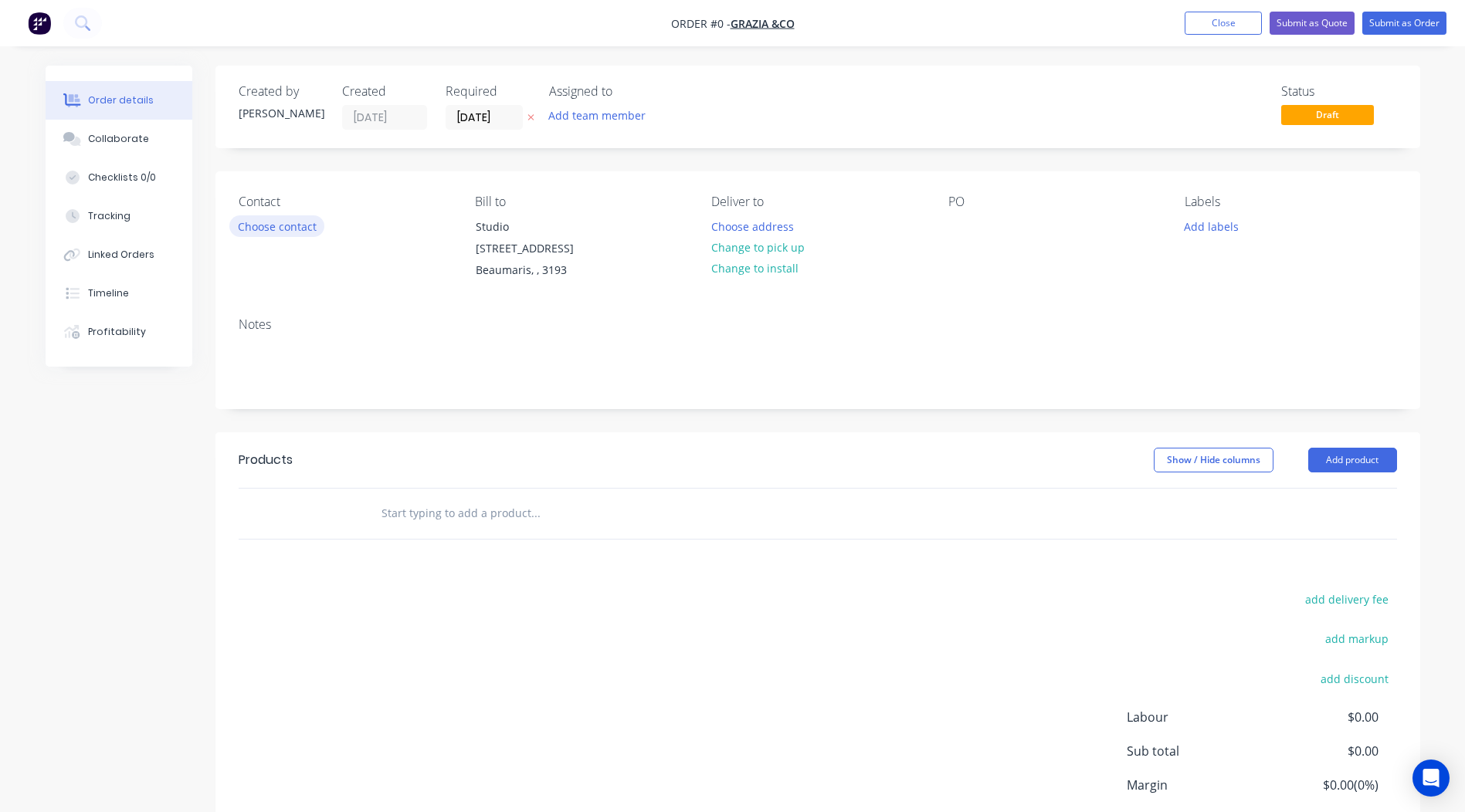
click at [278, 220] on button "Choose contact" at bounding box center [277, 226] width 95 height 21
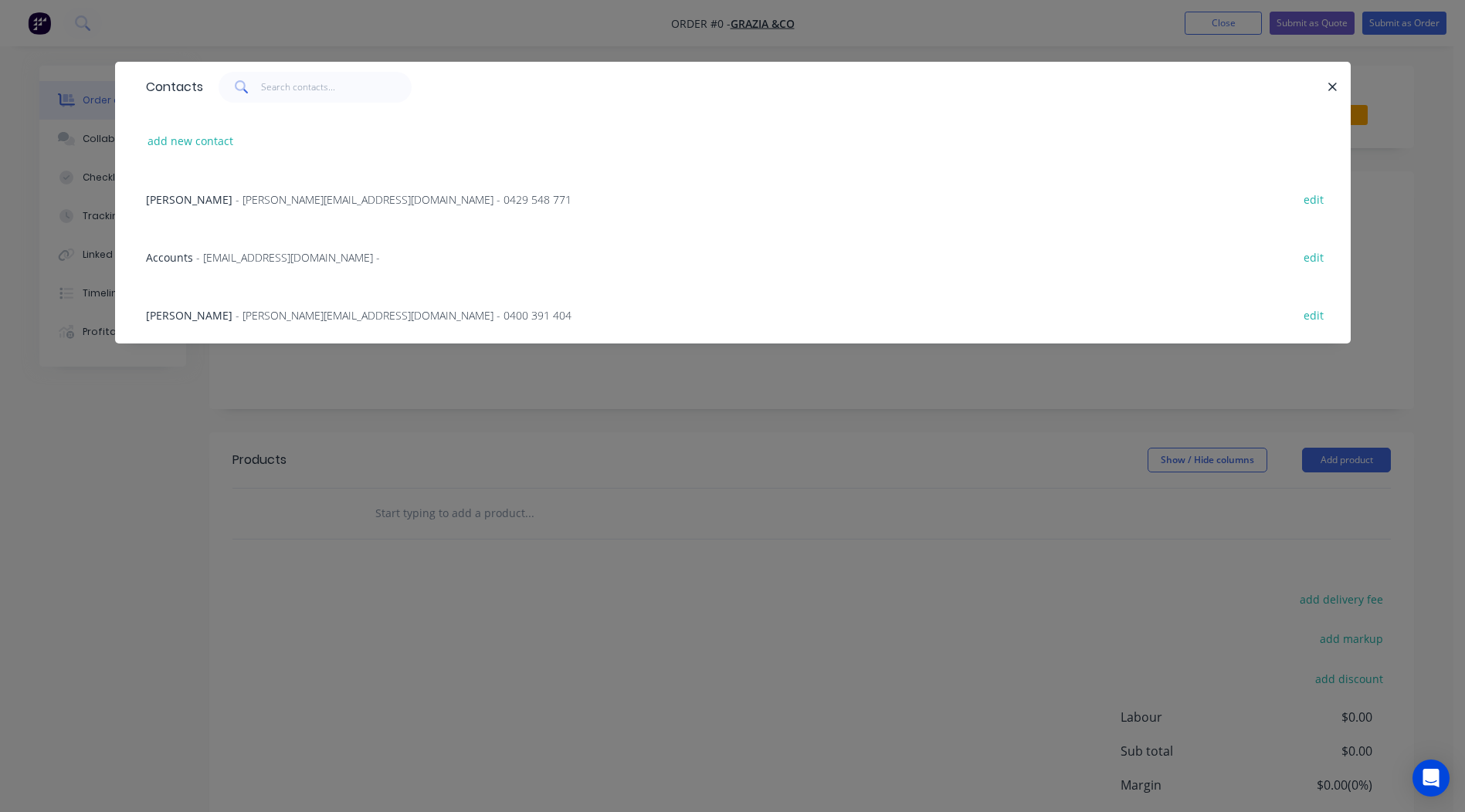
click at [235, 311] on span "- [PERSON_NAME][EMAIL_ADDRESS][DOMAIN_NAME] - 0400 391 404" at bounding box center [403, 315] width 336 height 15
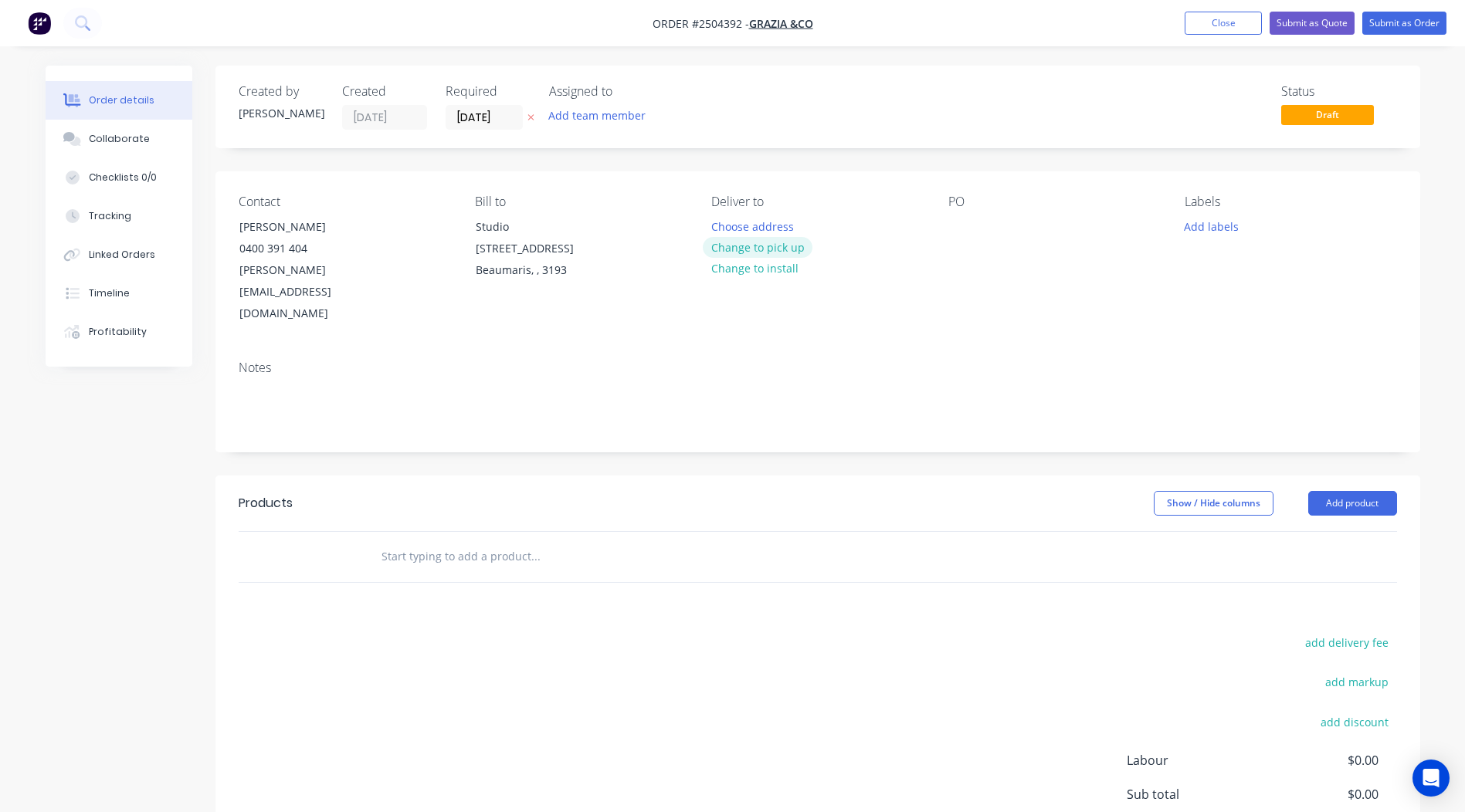
click at [780, 242] on button "Change to pick up" at bounding box center [757, 247] width 110 height 21
click at [956, 223] on div at bounding box center [960, 227] width 25 height 22
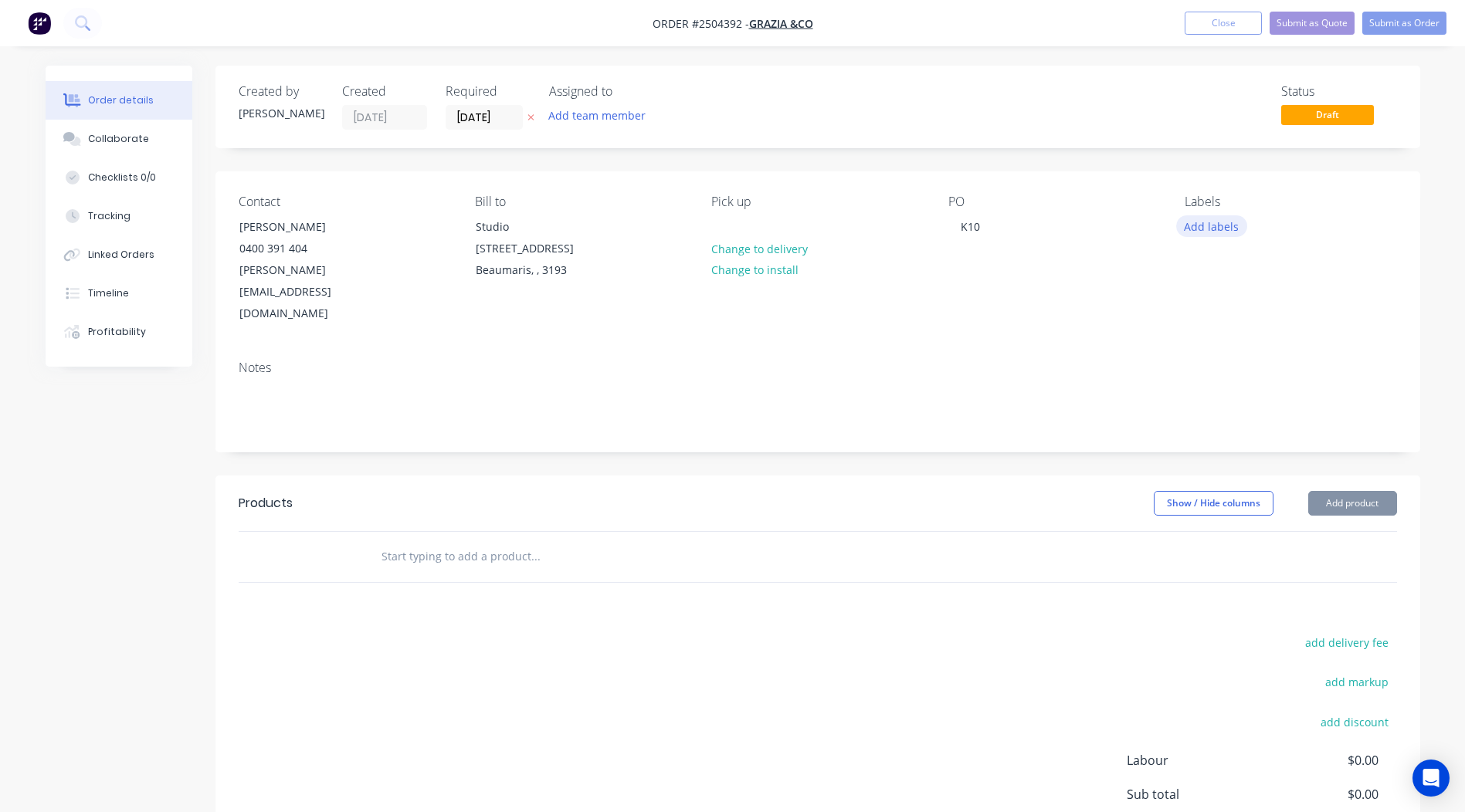
click at [1215, 219] on button "Add labels" at bounding box center [1211, 226] width 71 height 21
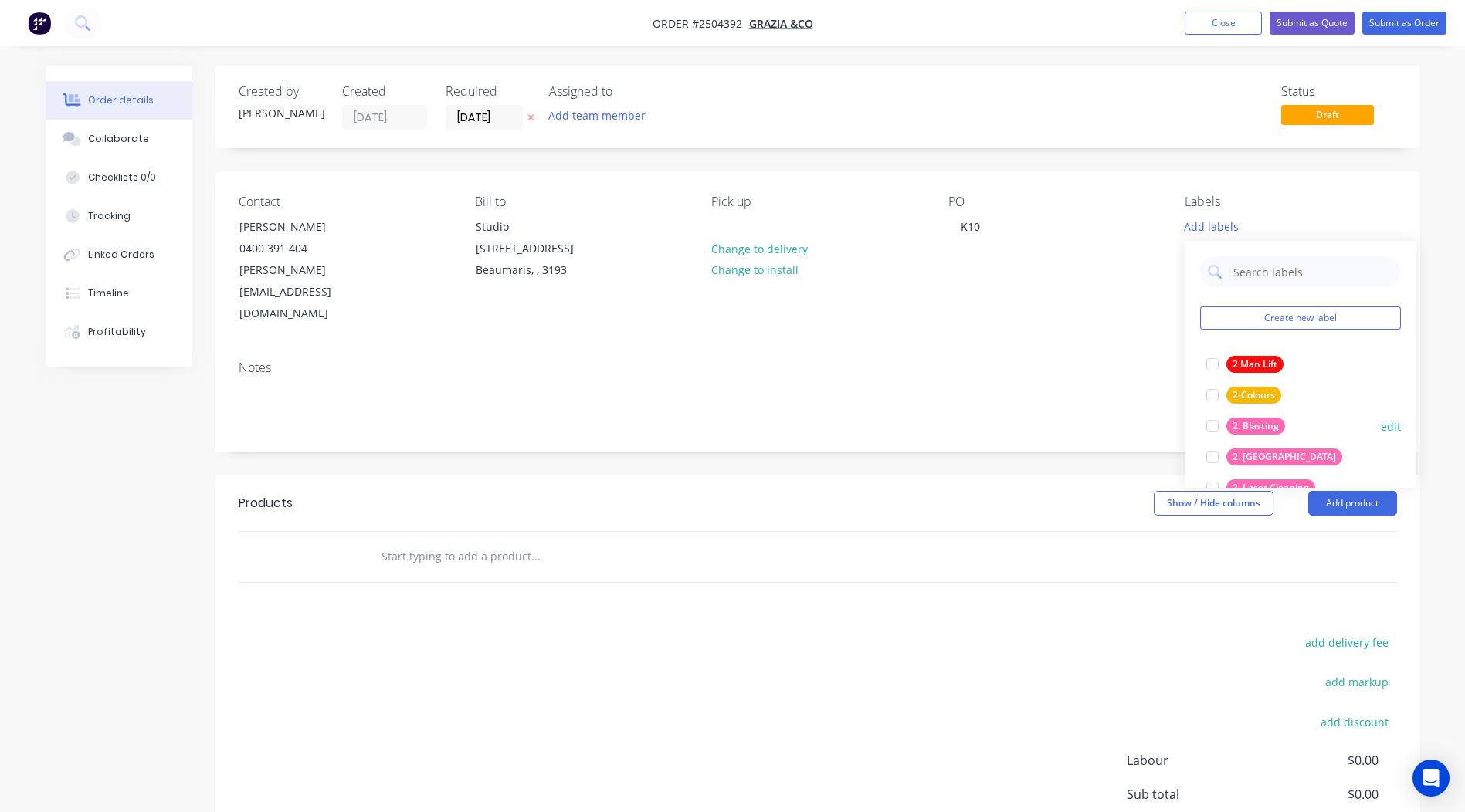
click at [1255, 425] on div "2. Blasting" at bounding box center [1256, 426] width 59 height 17
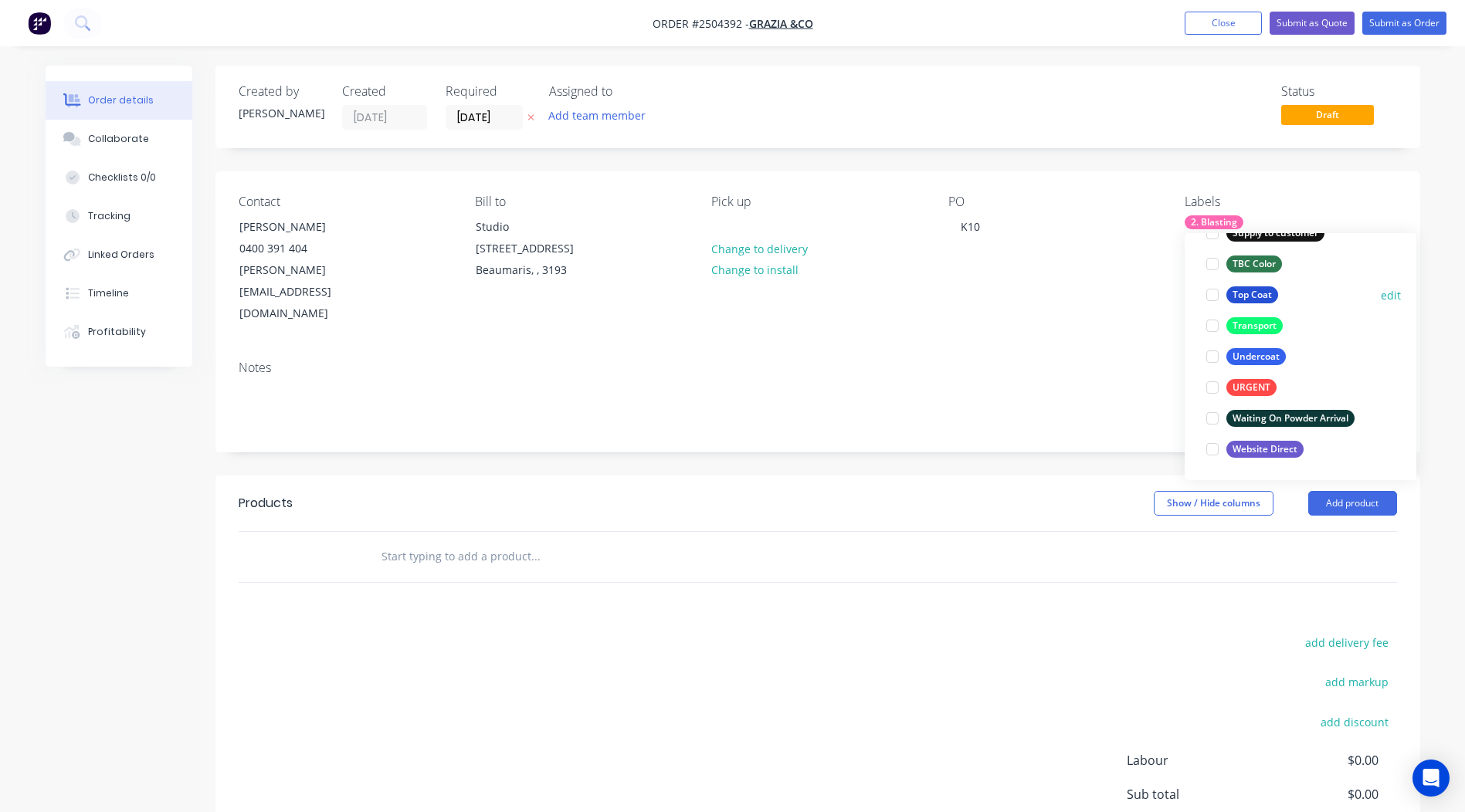
click at [1249, 299] on div "Top Coat" at bounding box center [1252, 295] width 52 height 17
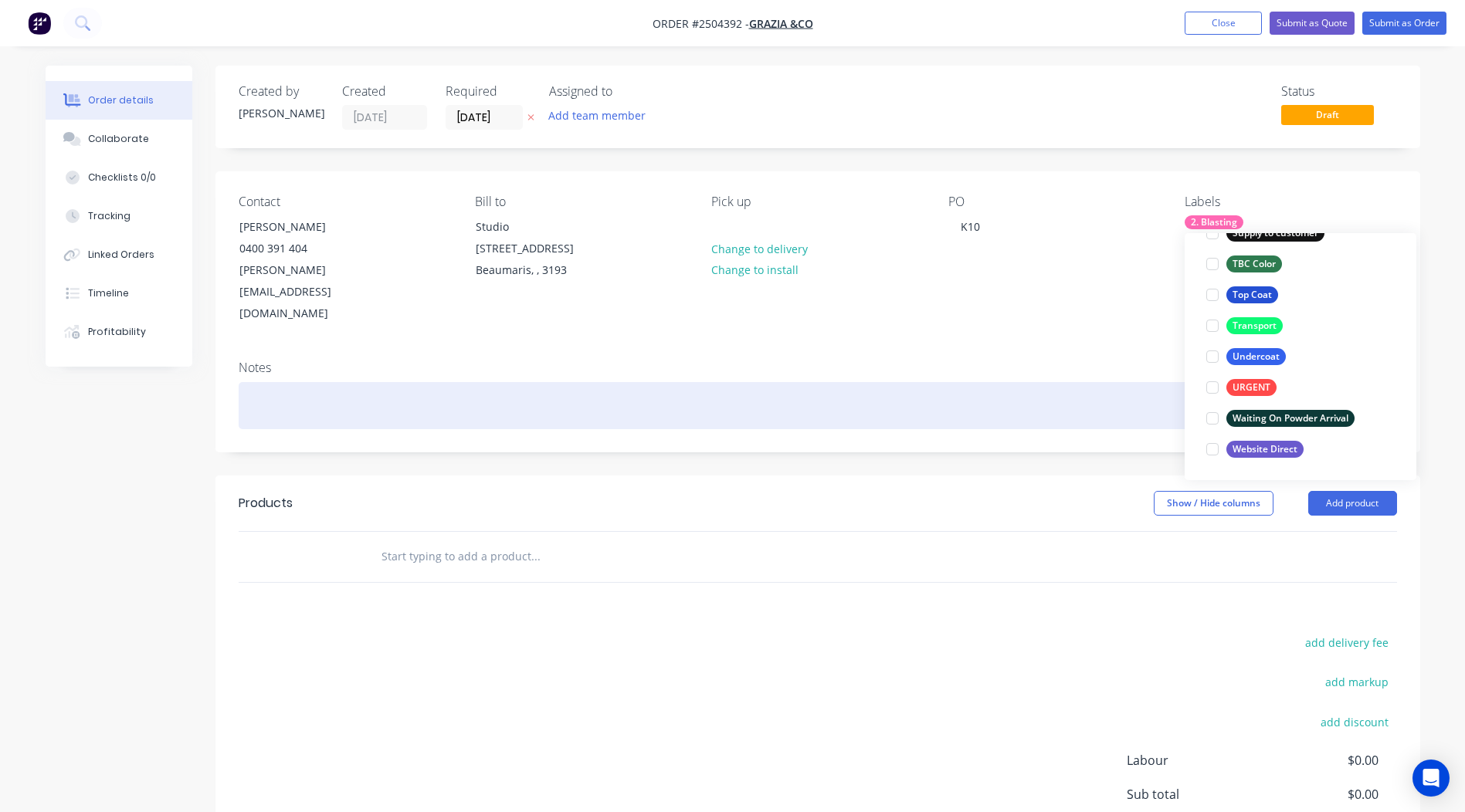
scroll to position [92, 0]
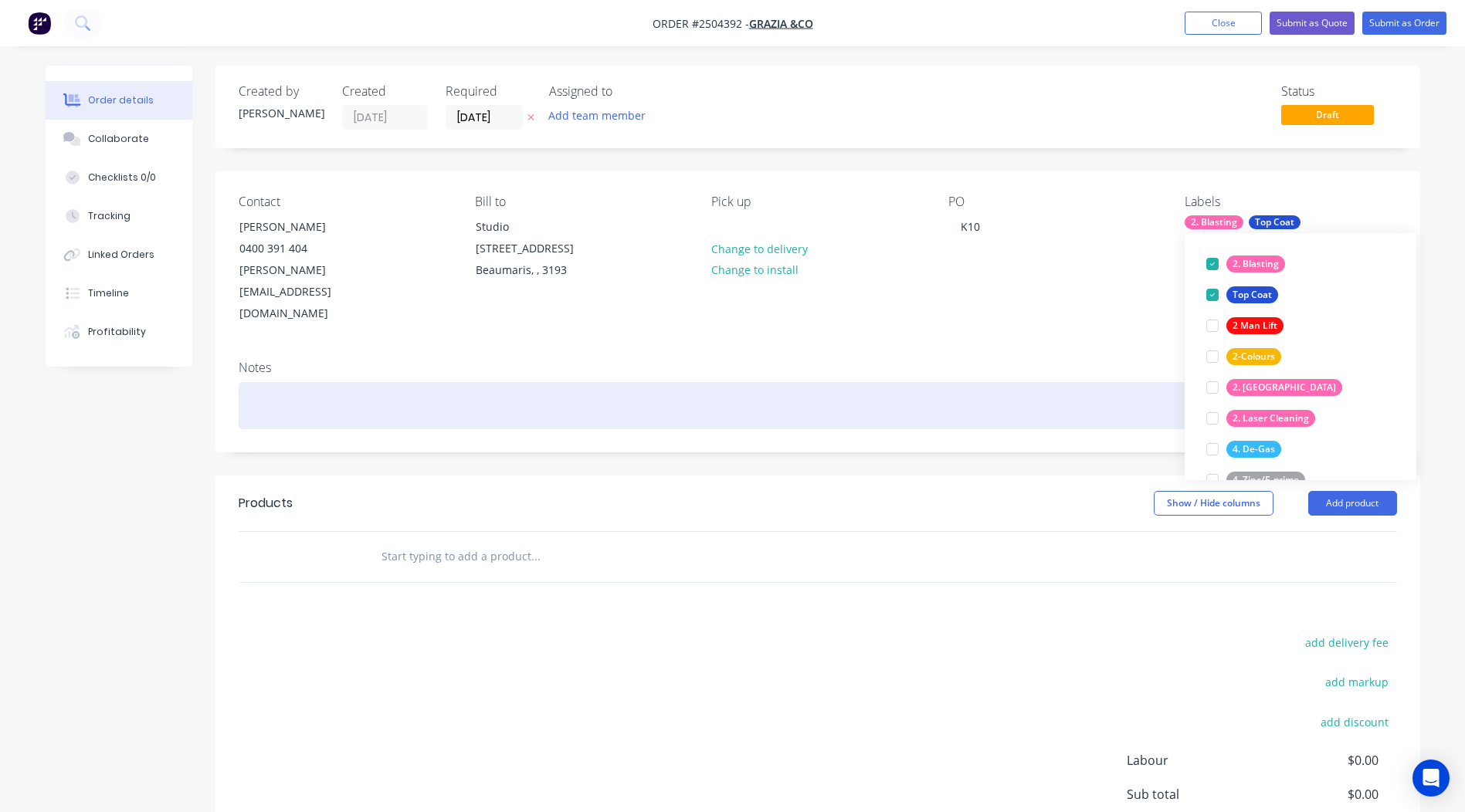
click at [406, 382] on div at bounding box center [818, 406] width 1158 height 47
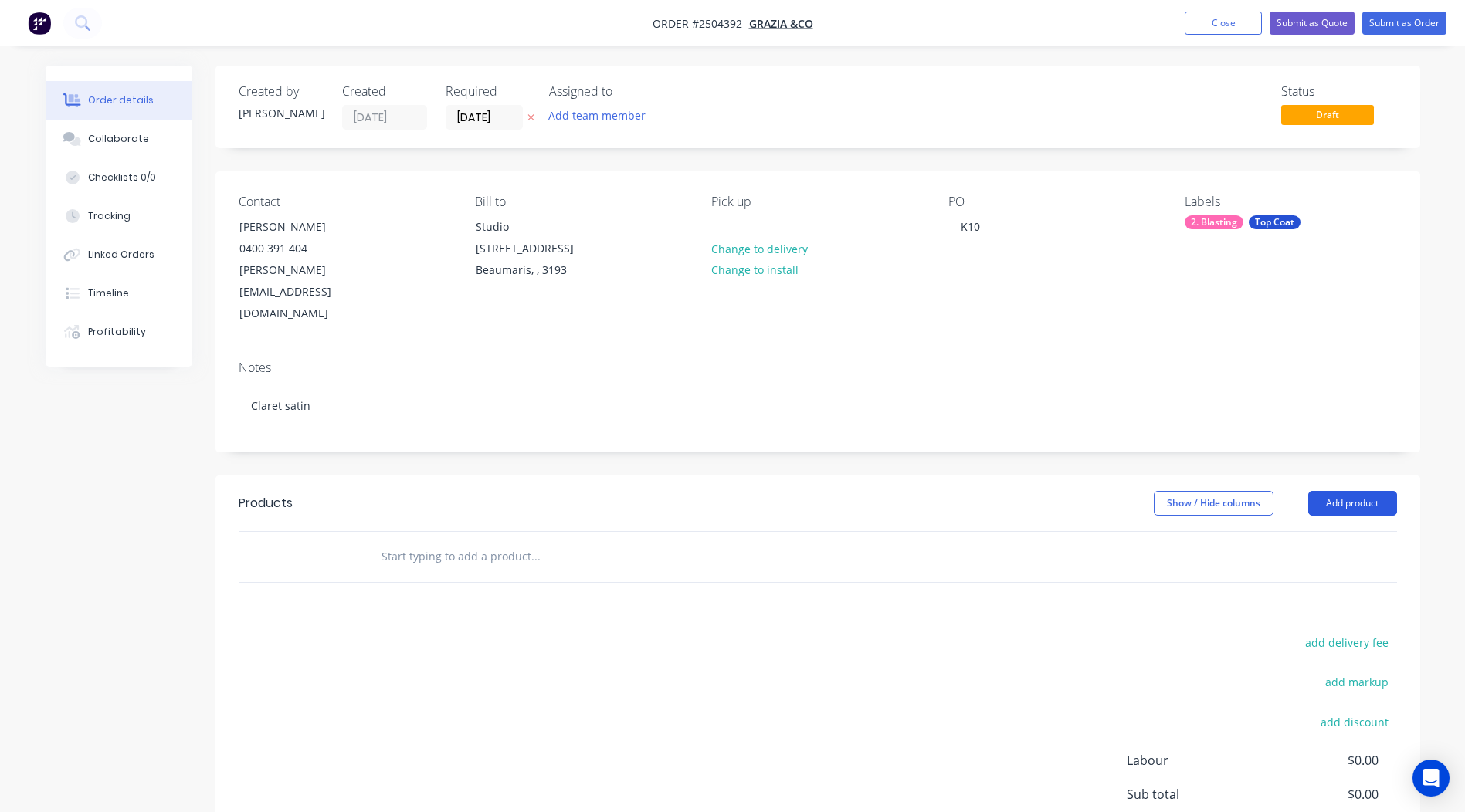
click at [1349, 491] on button "Add product" at bounding box center [1353, 503] width 89 height 25
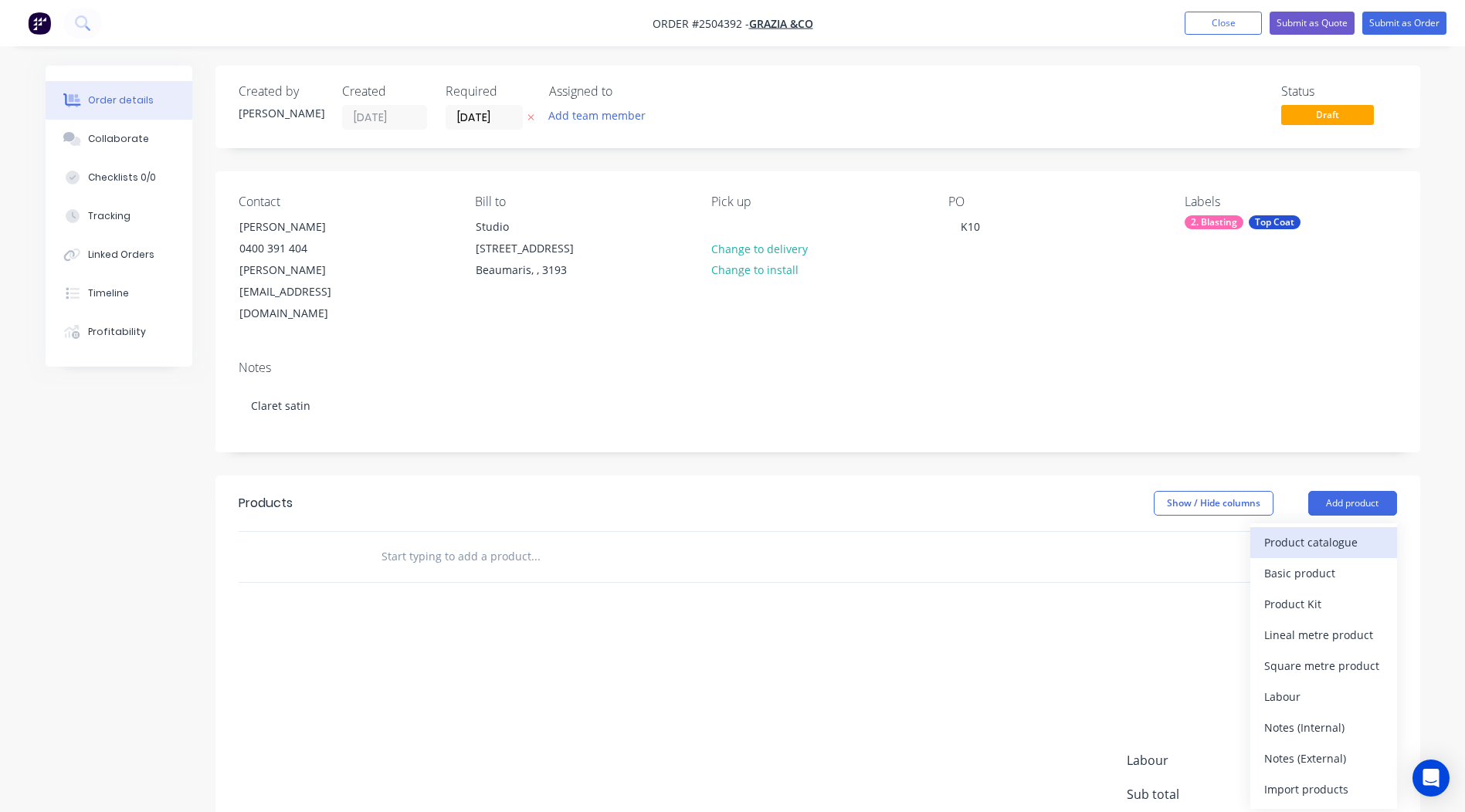
click at [1328, 531] on div "Product catalogue" at bounding box center [1323, 542] width 119 height 22
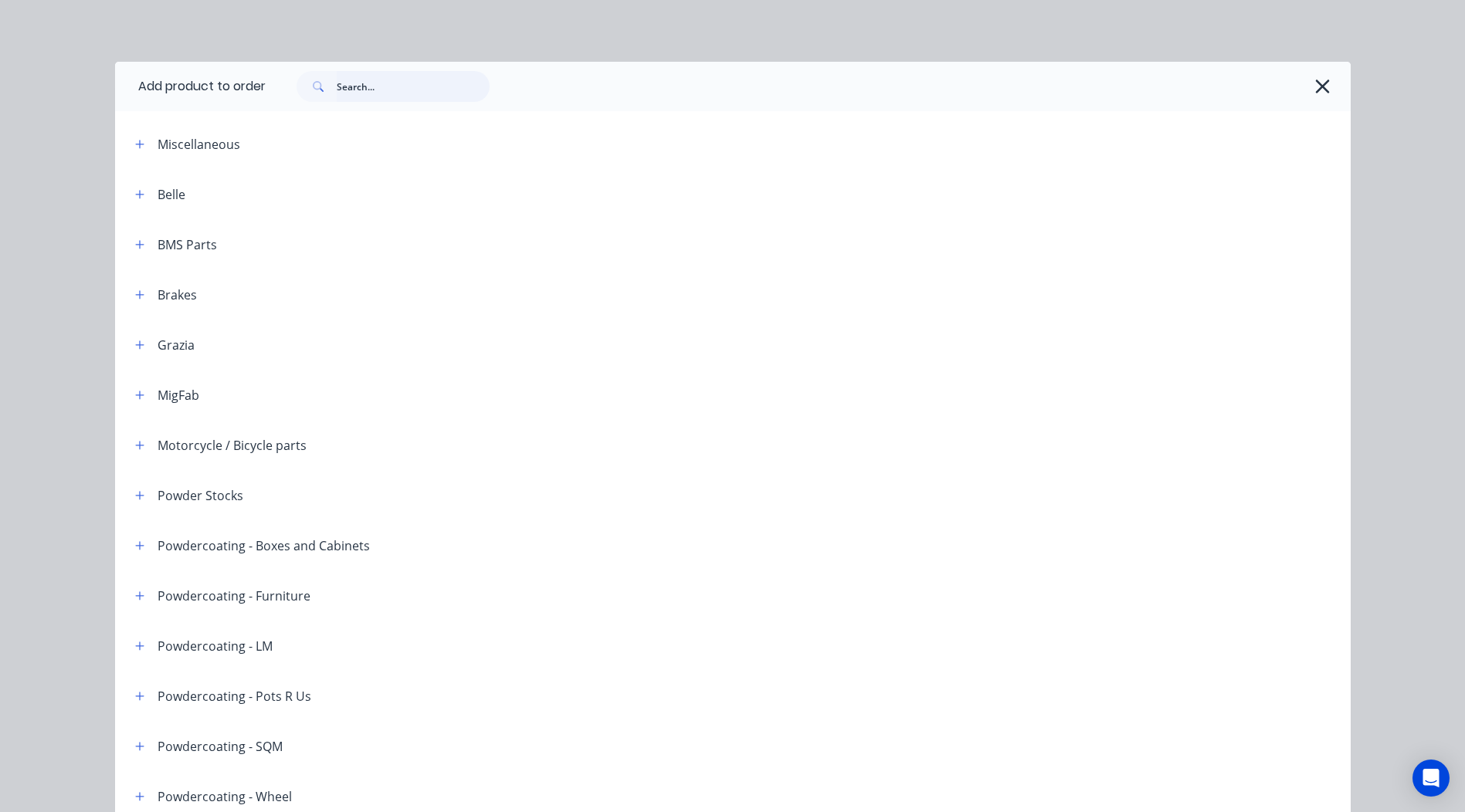
click at [444, 91] on input "text" at bounding box center [413, 86] width 153 height 30
click at [443, 91] on input "text" at bounding box center [413, 86] width 153 height 30
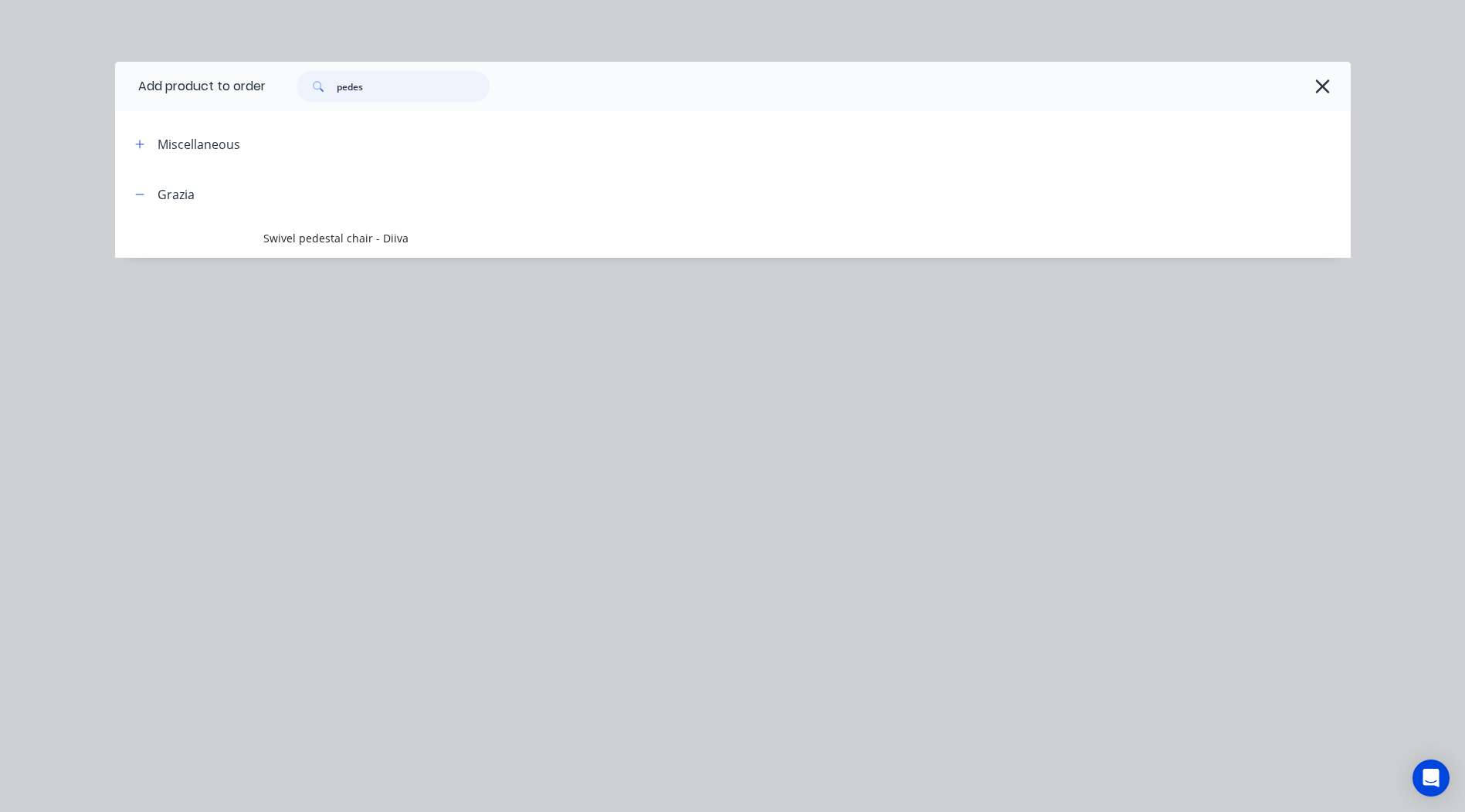
drag, startPoint x: 424, startPoint y: 90, endPoint x: 0, endPoint y: 88, distance: 424.0
click at [0, 88] on html "Order #2504392 - Grazia &Co Add product Close Submit as Quote Submit as Order O…" at bounding box center [732, 499] width 1465 height 998
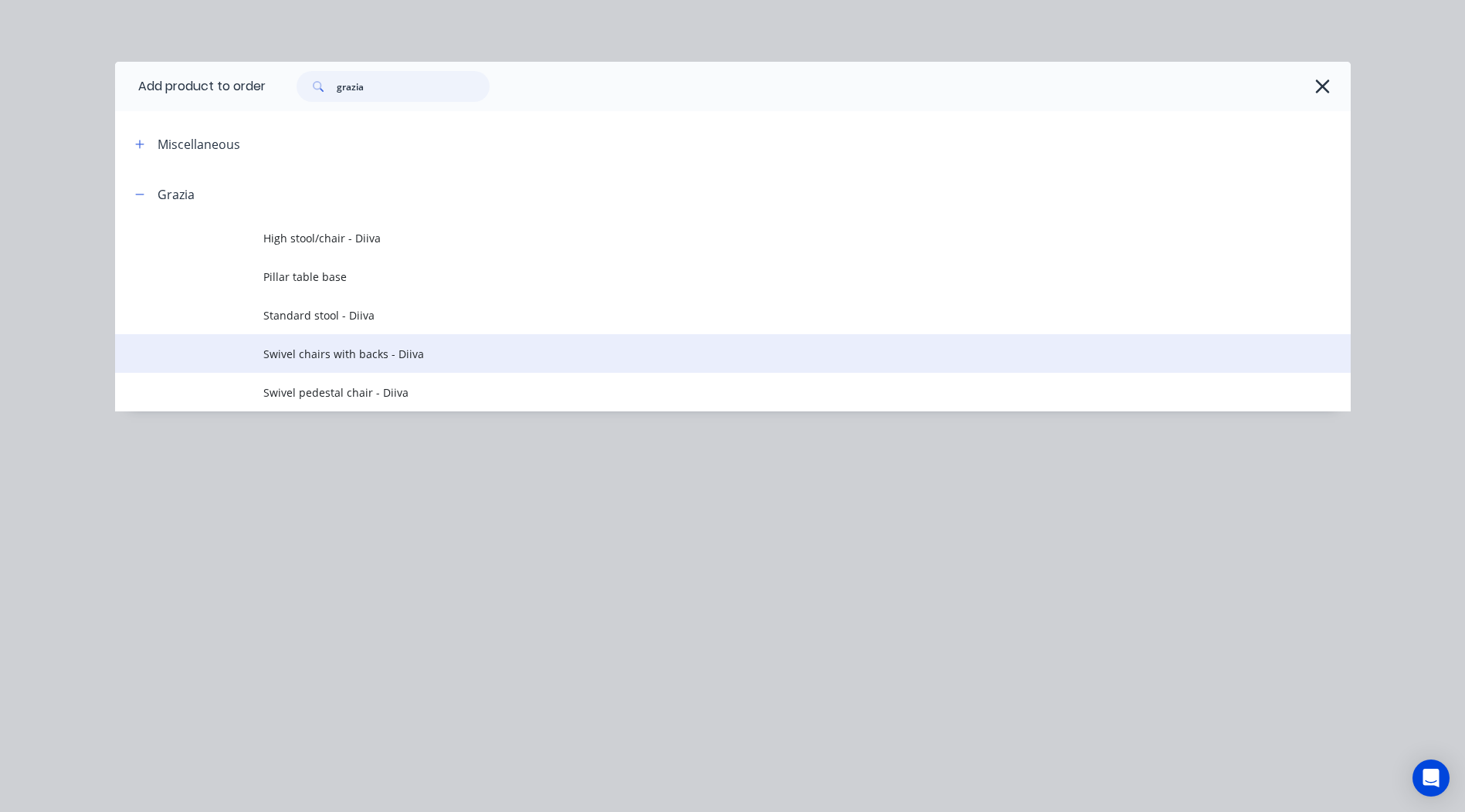
type input "grazia"
click at [450, 355] on span "Swivel chairs with backs - Diiva" at bounding box center [698, 354] width 869 height 17
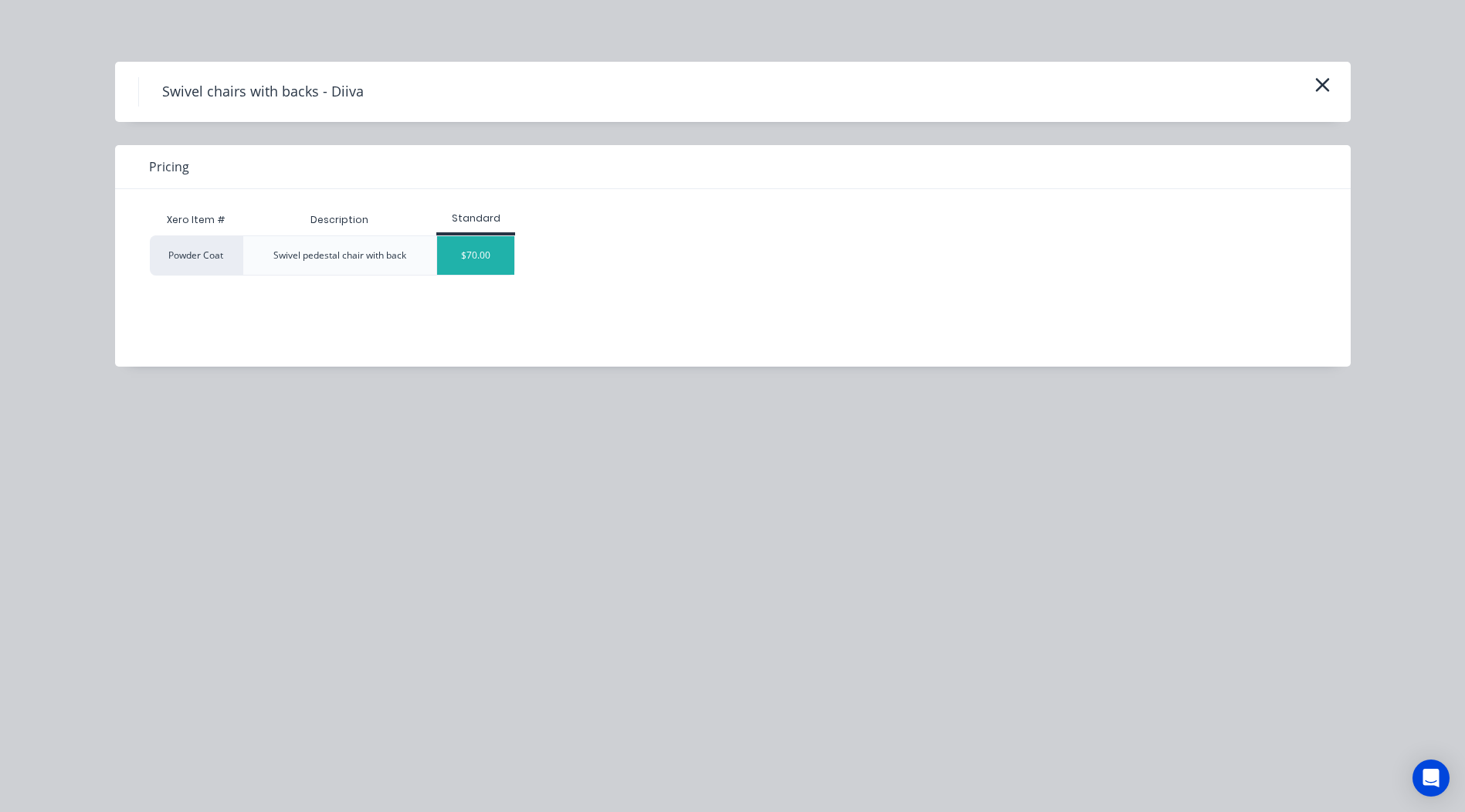
click at [466, 263] on div "$70.00" at bounding box center [476, 255] width 77 height 39
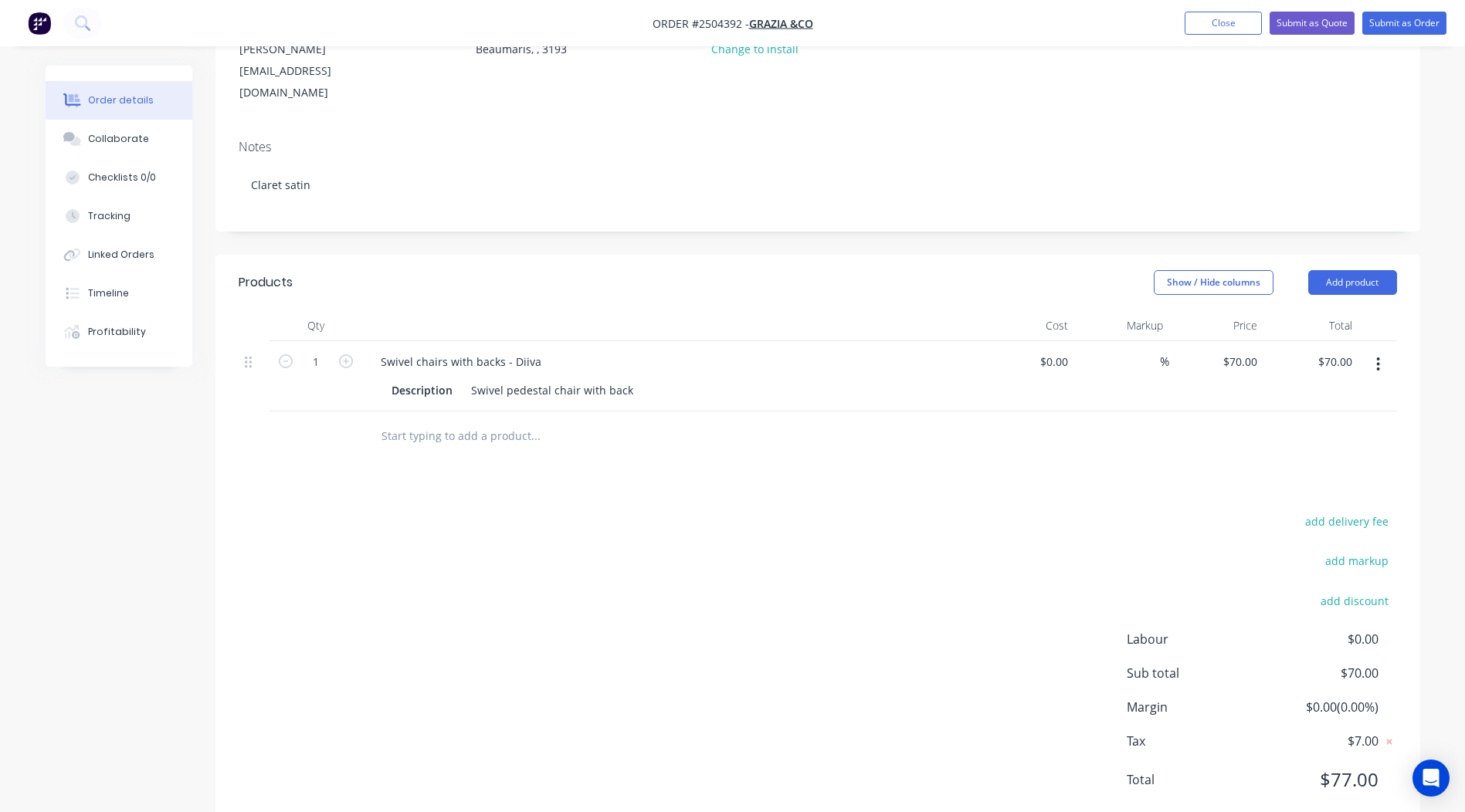
scroll to position [0, 0]
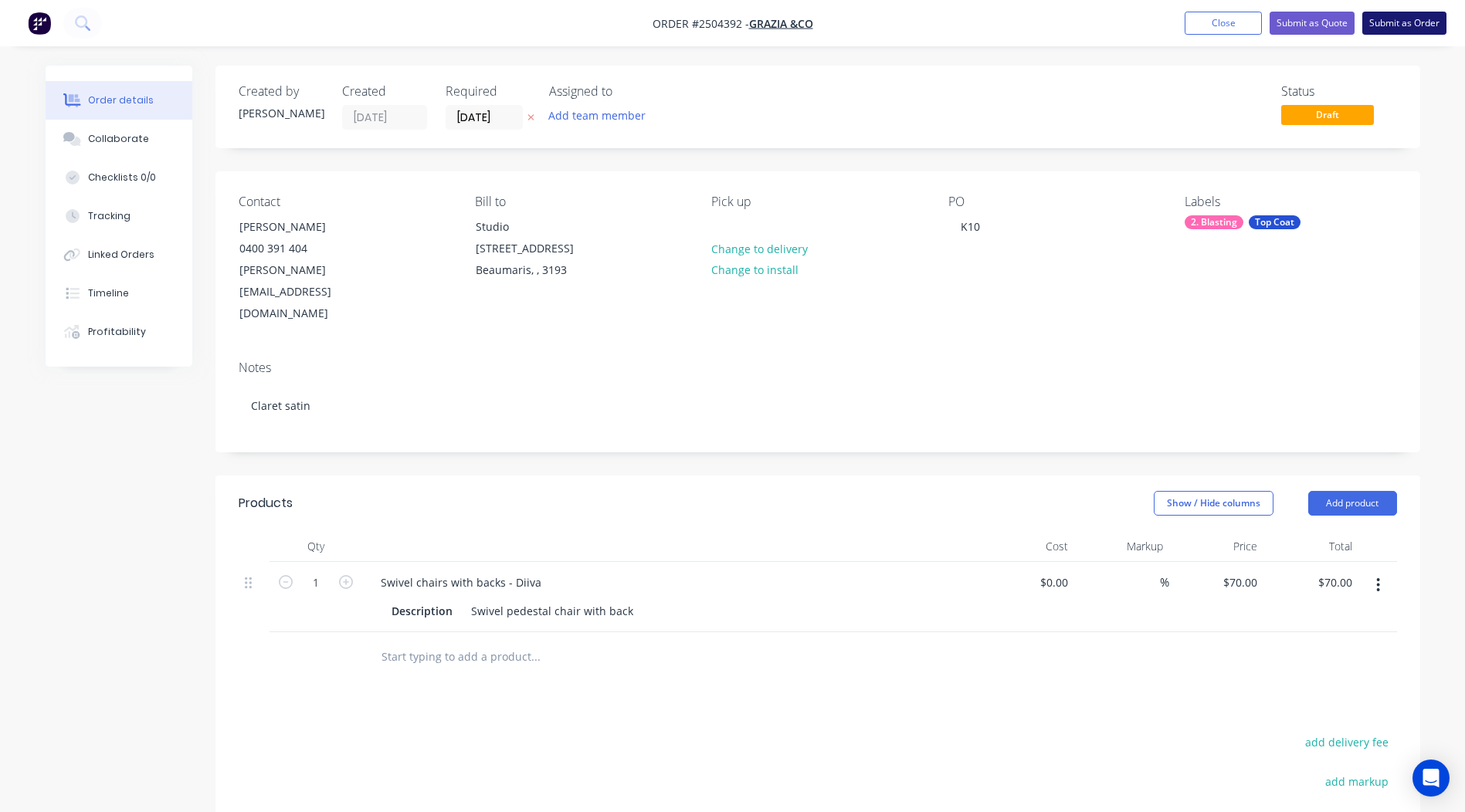
click at [1402, 20] on button "Submit as Order" at bounding box center [1403, 23] width 84 height 23
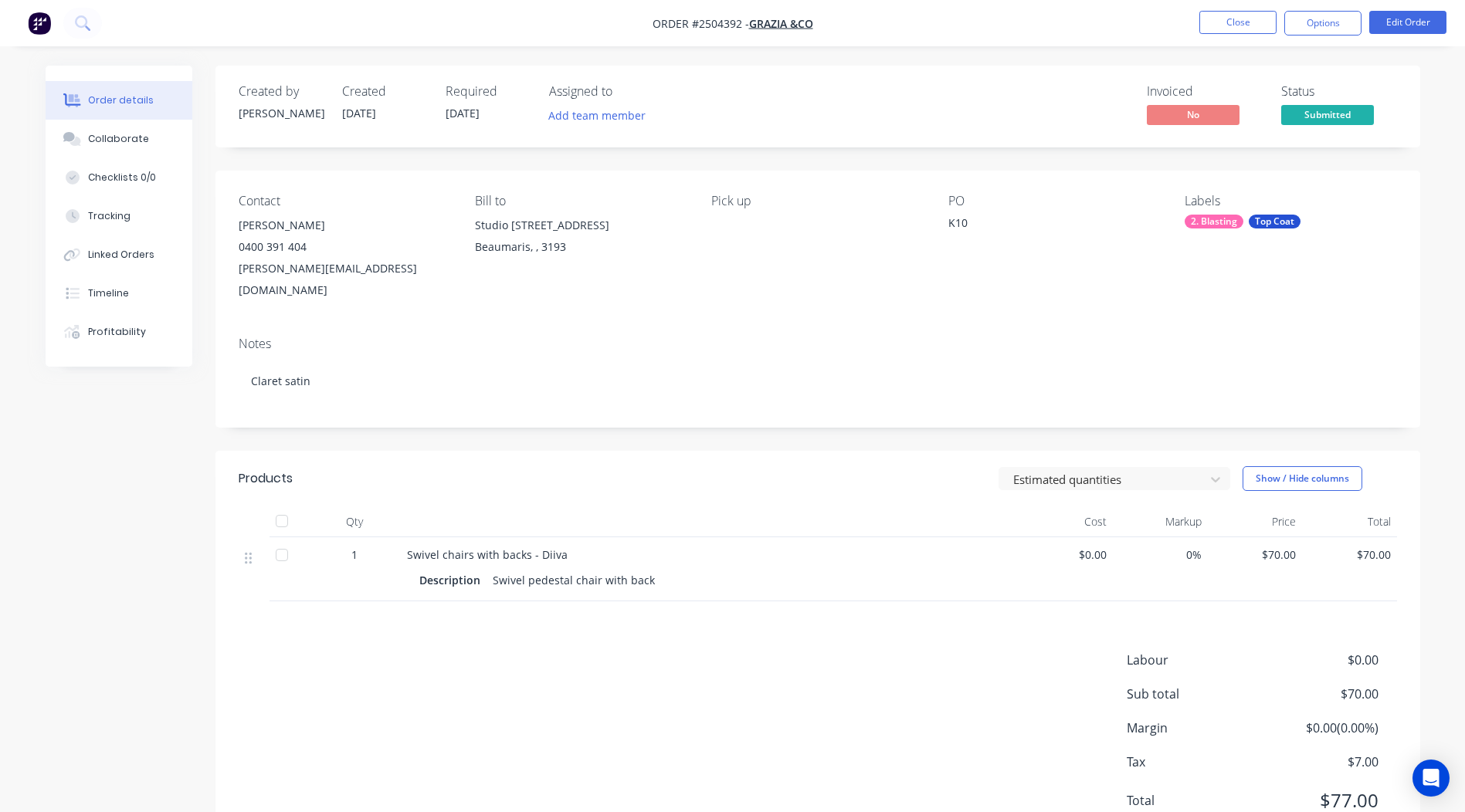
click at [1316, 10] on nav "Order #2504392 - Grazia &Co Close Options Edit Order" at bounding box center [732, 23] width 1465 height 46
click at [1317, 21] on button "Options" at bounding box center [1323, 23] width 77 height 25
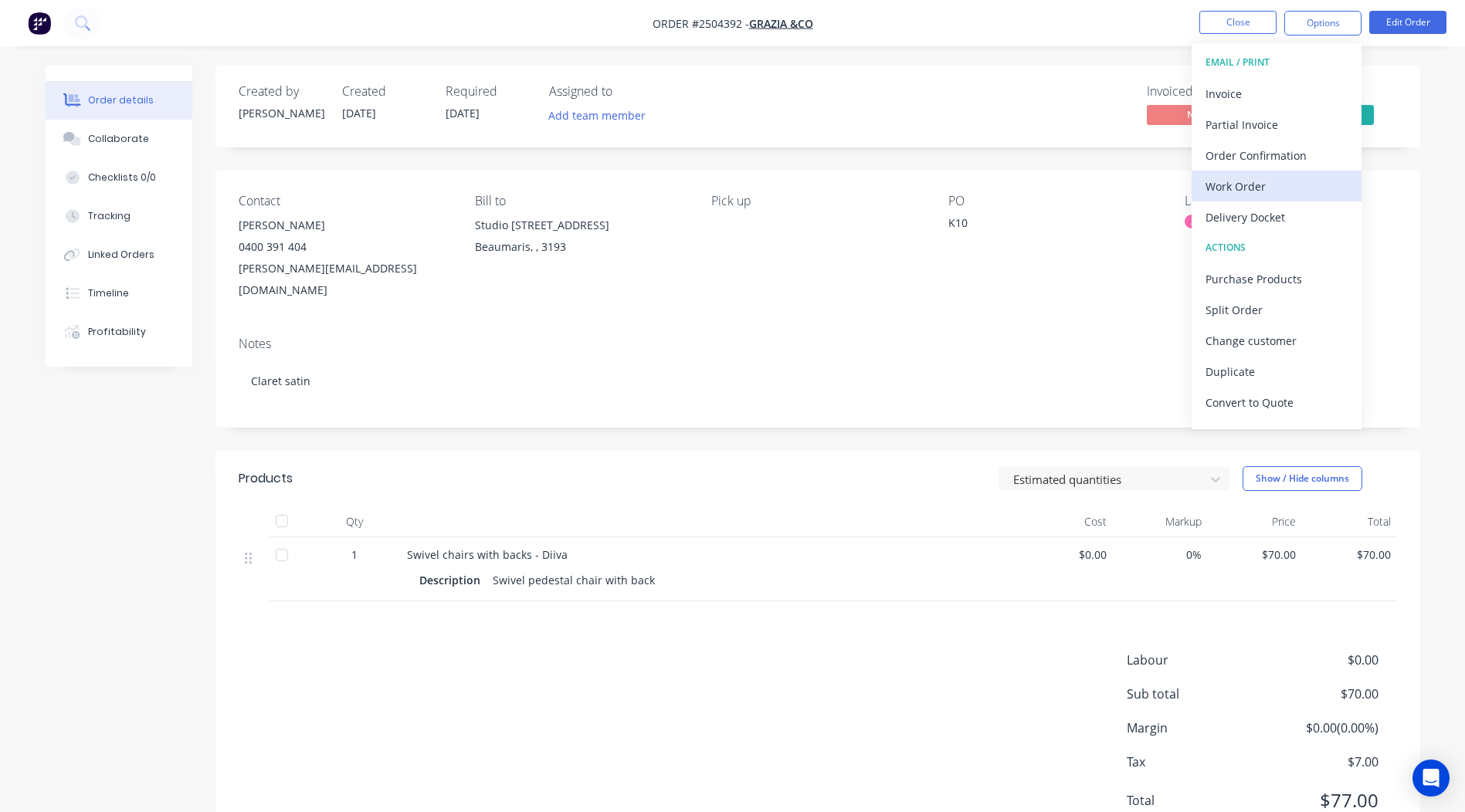
click at [1280, 189] on div "Work Order" at bounding box center [1276, 186] width 142 height 22
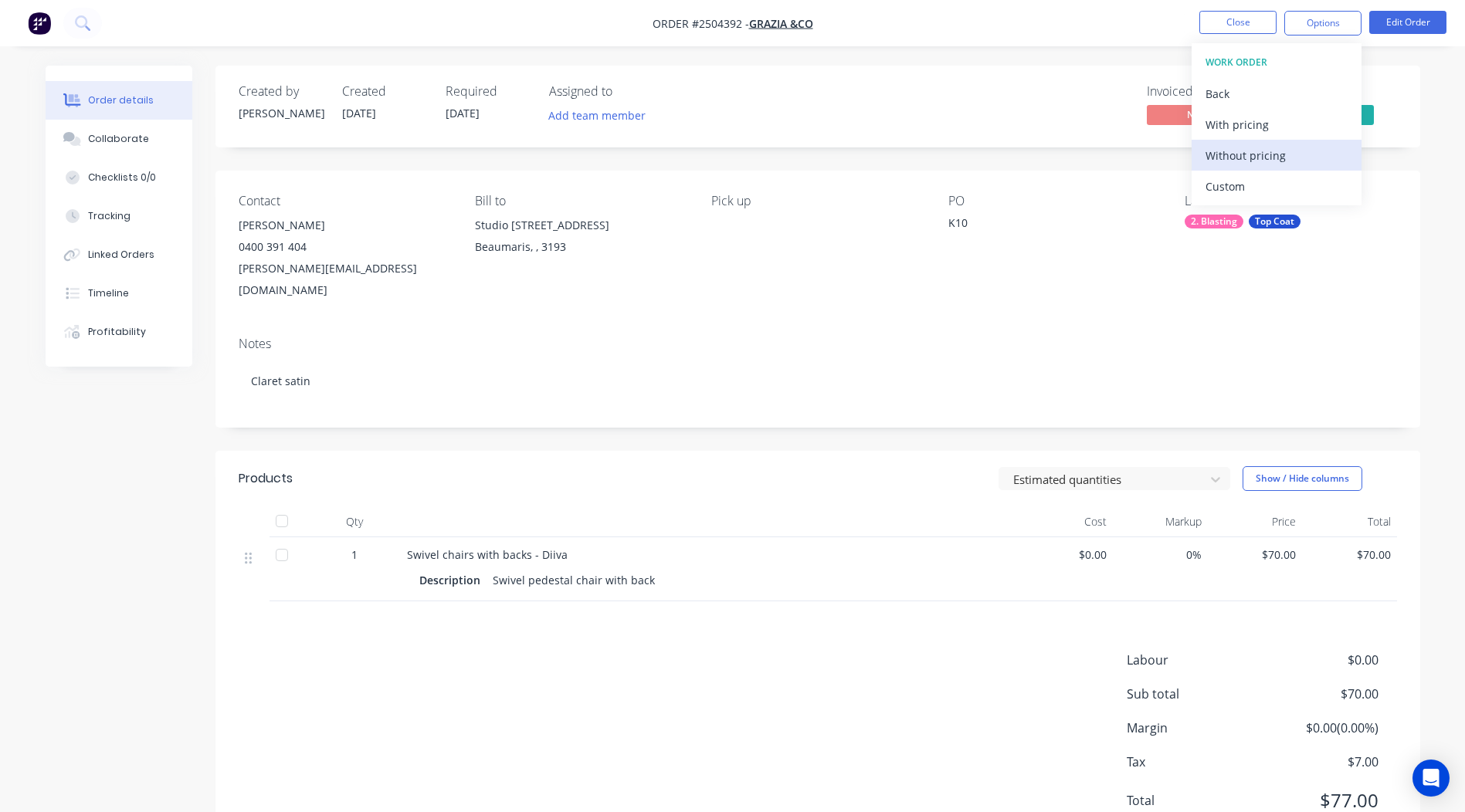
click at [1304, 161] on div "Without pricing" at bounding box center [1276, 156] width 142 height 22
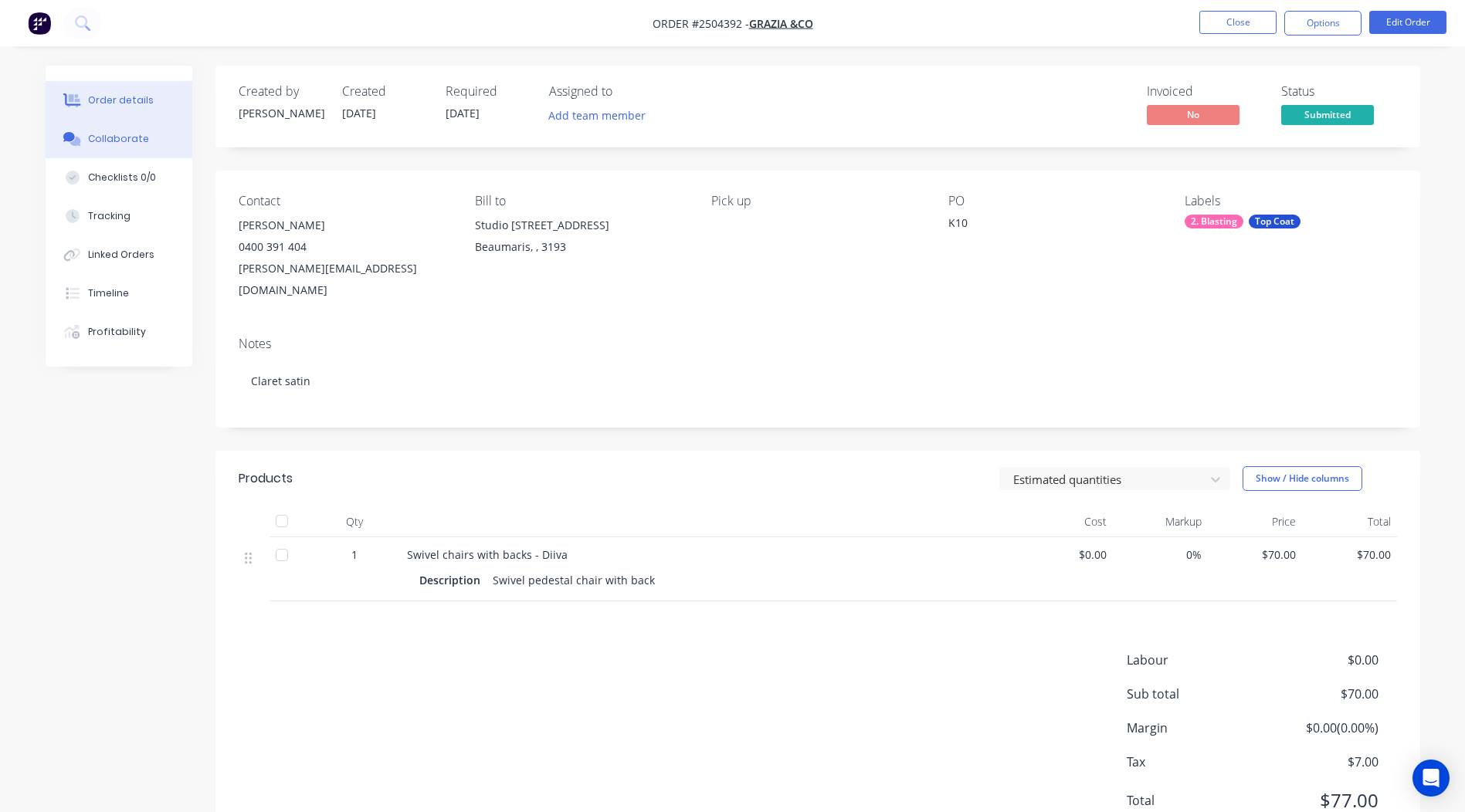
click at [94, 126] on button "Collaborate" at bounding box center [118, 139] width 147 height 39
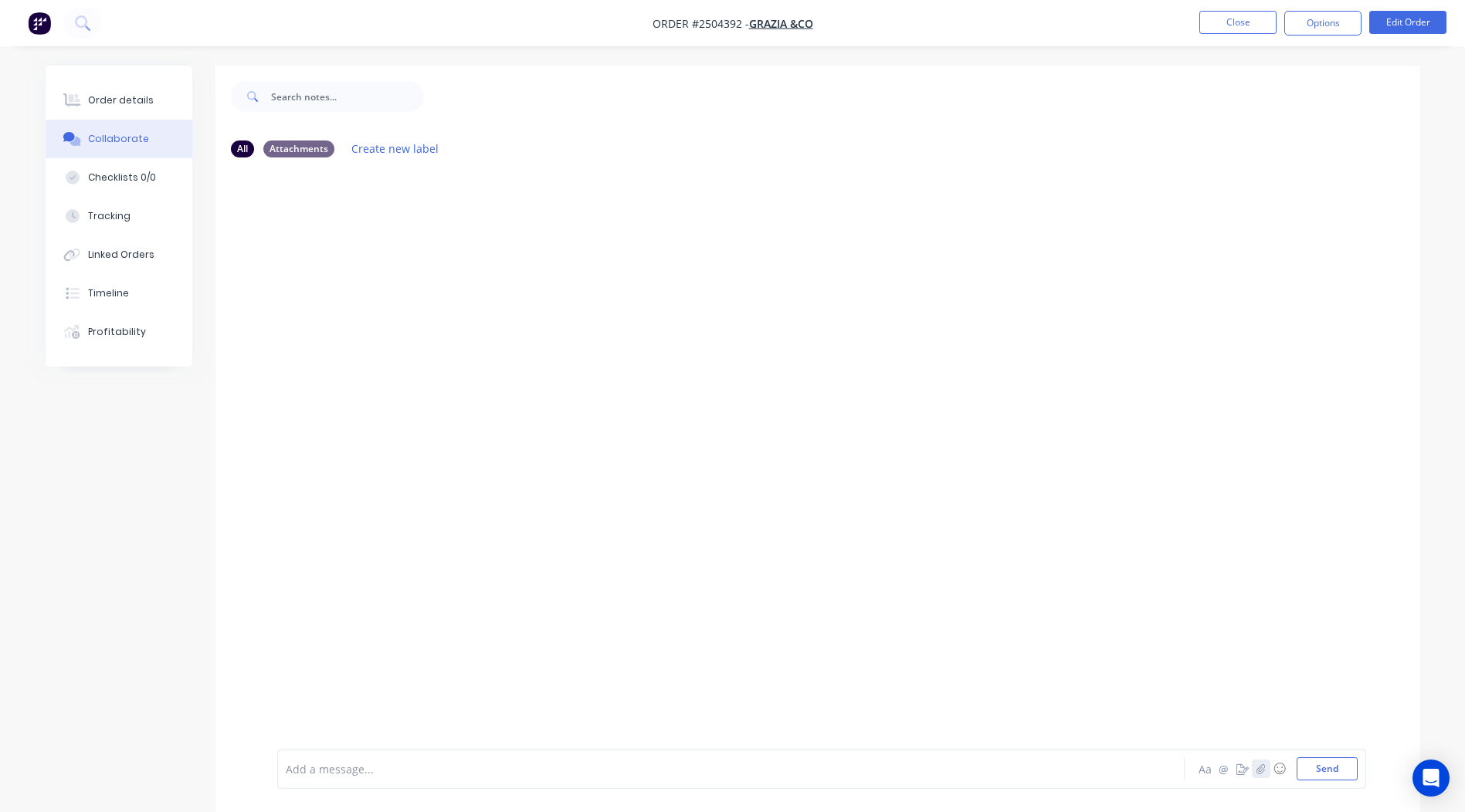
click at [1255, 763] on button "button" at bounding box center [1260, 769] width 18 height 18
click at [1321, 777] on button "Send" at bounding box center [1327, 768] width 61 height 23
click at [1229, 29] on button "Close" at bounding box center [1237, 22] width 77 height 23
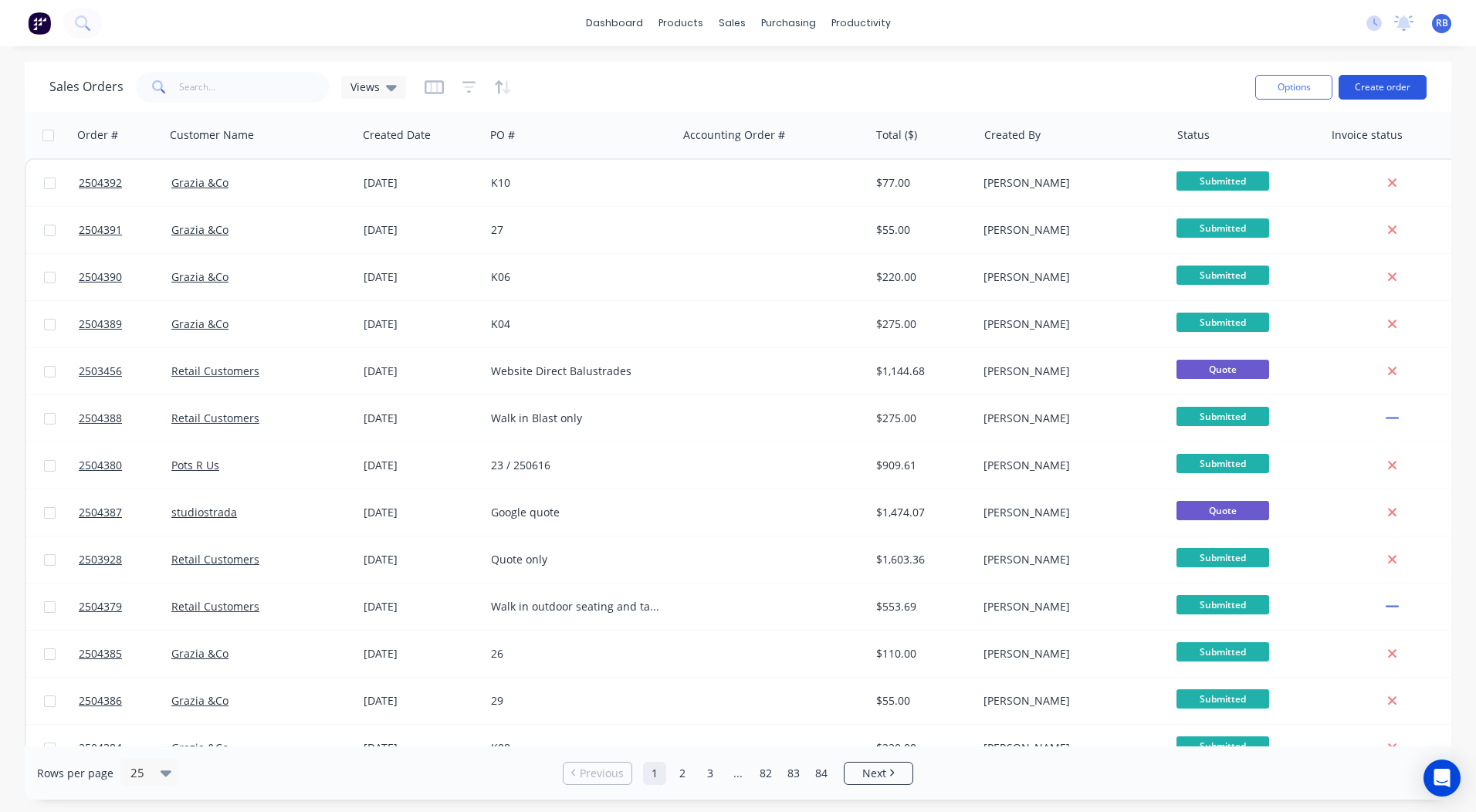
click at [1417, 80] on button "Create order" at bounding box center [1382, 87] width 88 height 25
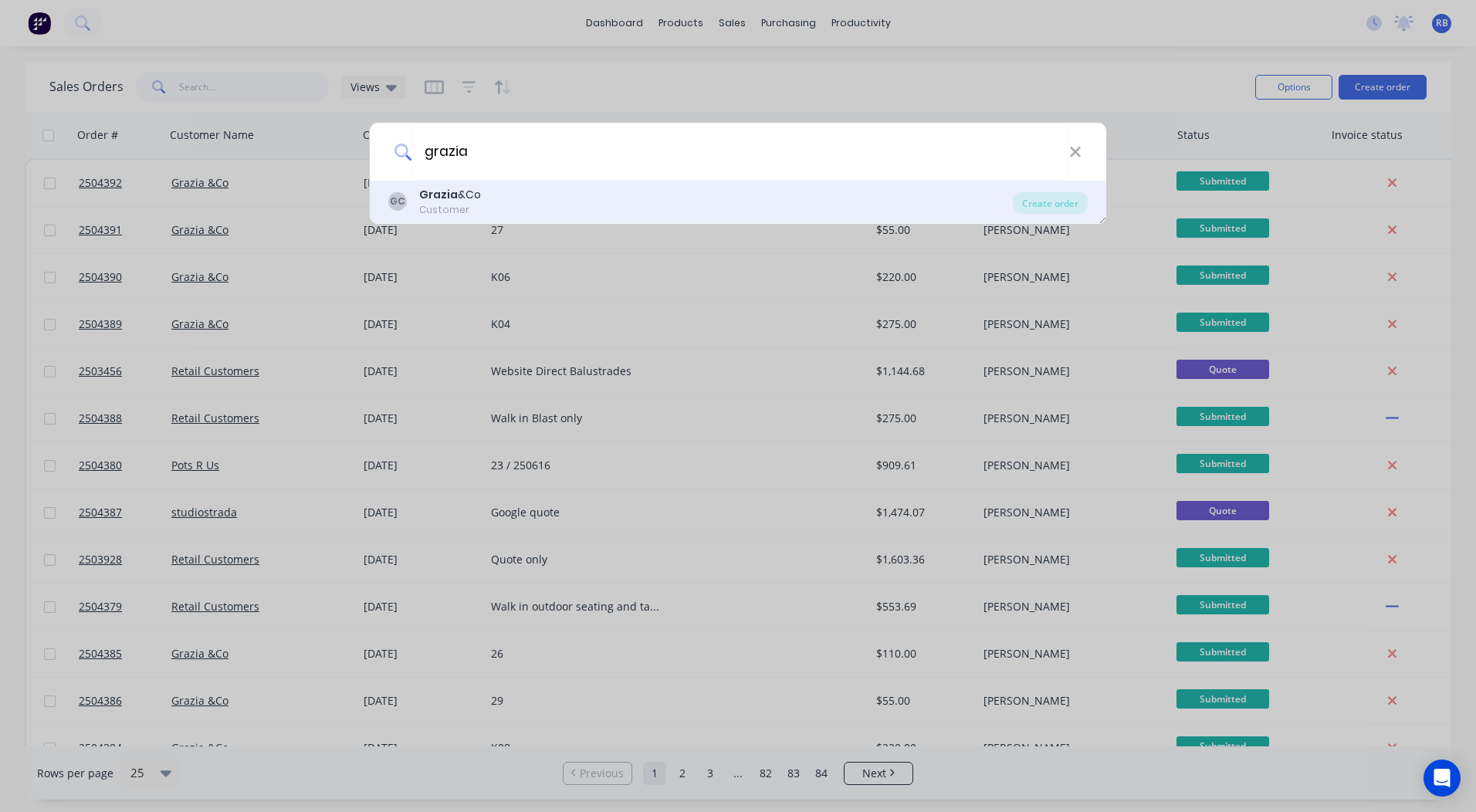
type input "grazia"
click at [454, 205] on div "Customer" at bounding box center [450, 209] width 62 height 14
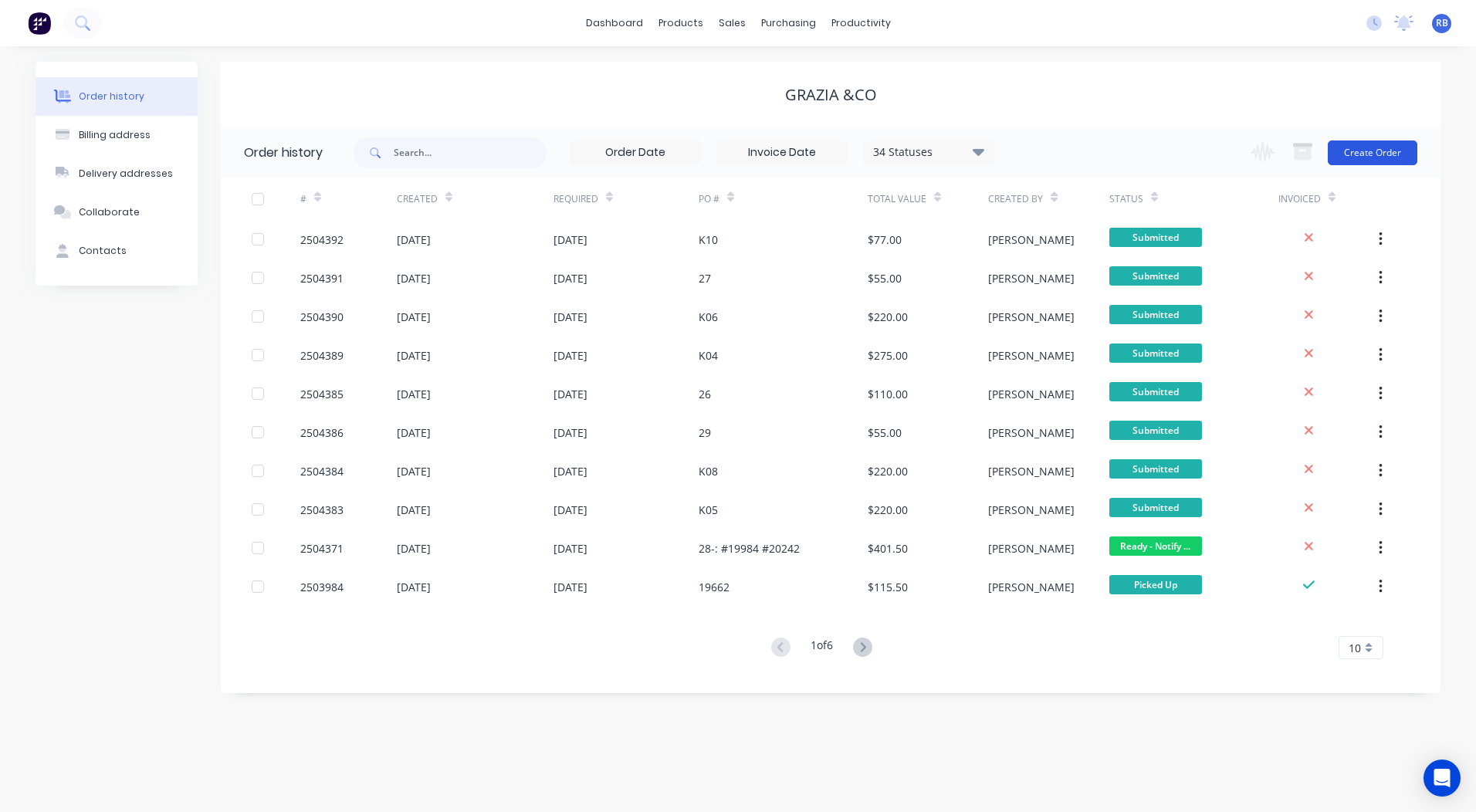
click at [1388, 149] on button "Create Order" at bounding box center [1372, 152] width 89 height 25
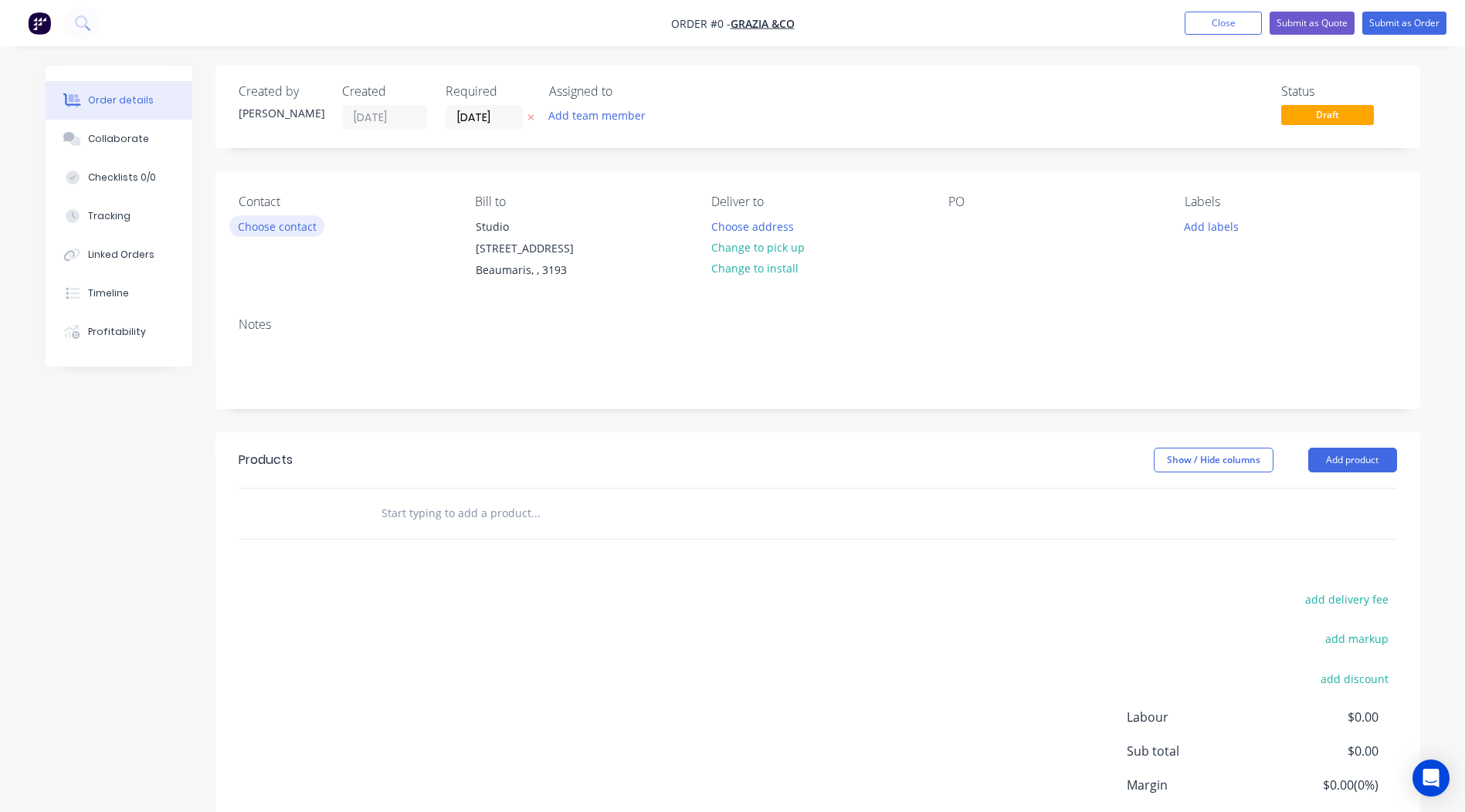
click at [316, 226] on button "Choose contact" at bounding box center [277, 226] width 95 height 21
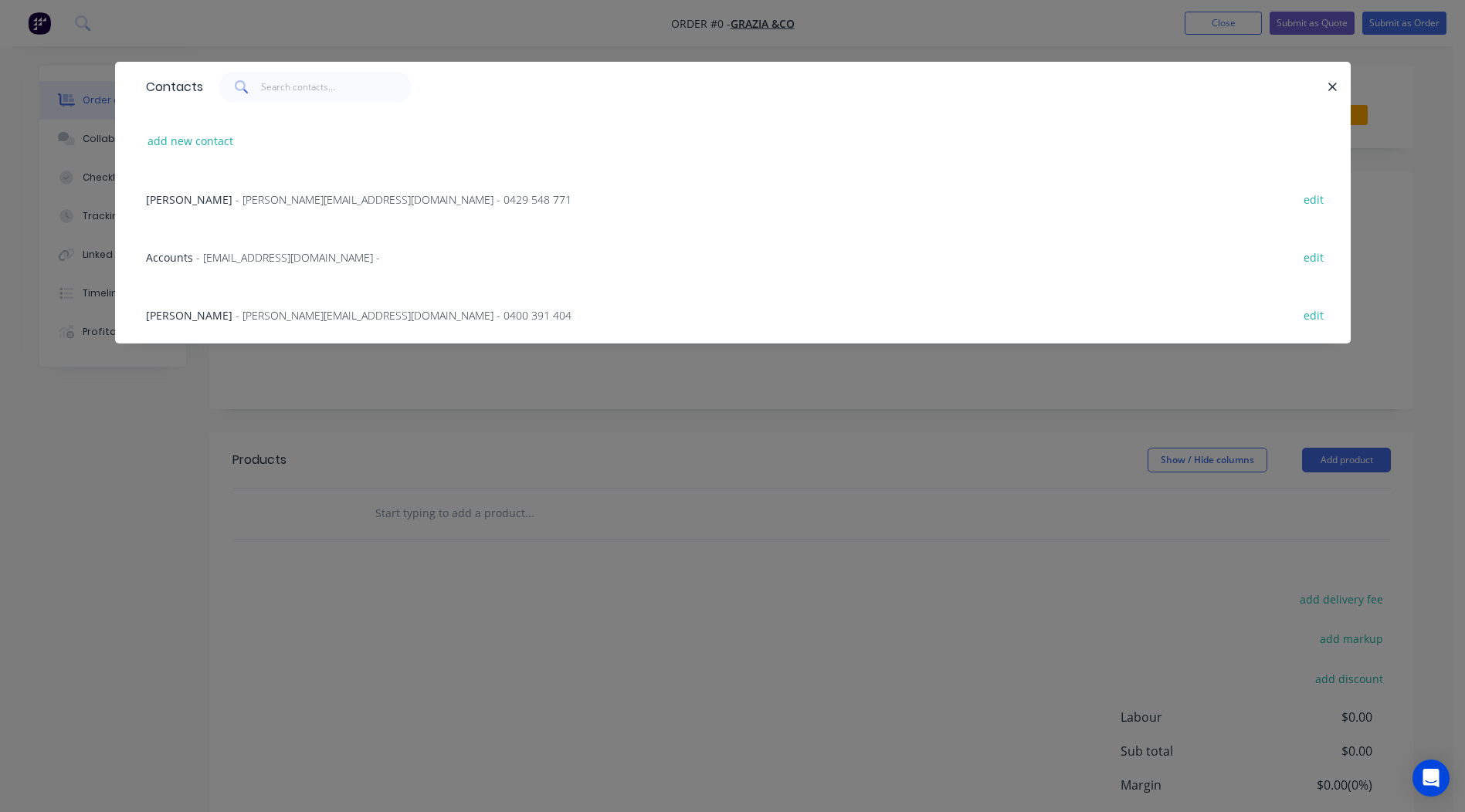
click at [235, 312] on span "- [PERSON_NAME][EMAIL_ADDRESS][DOMAIN_NAME] - 0400 391 404" at bounding box center [403, 315] width 336 height 15
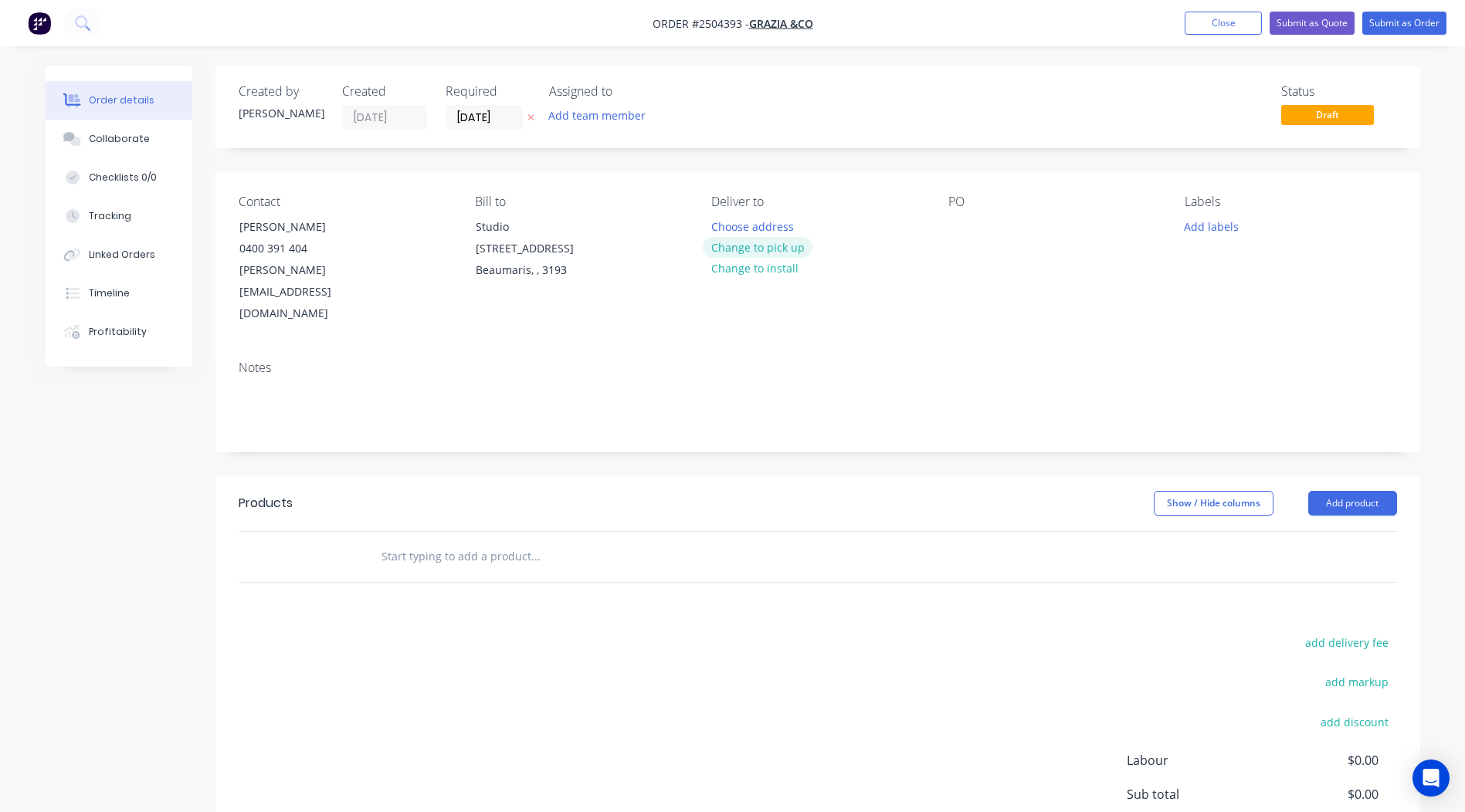
click at [789, 251] on button "Change to pick up" at bounding box center [757, 247] width 110 height 21
click at [962, 223] on div at bounding box center [960, 227] width 25 height 22
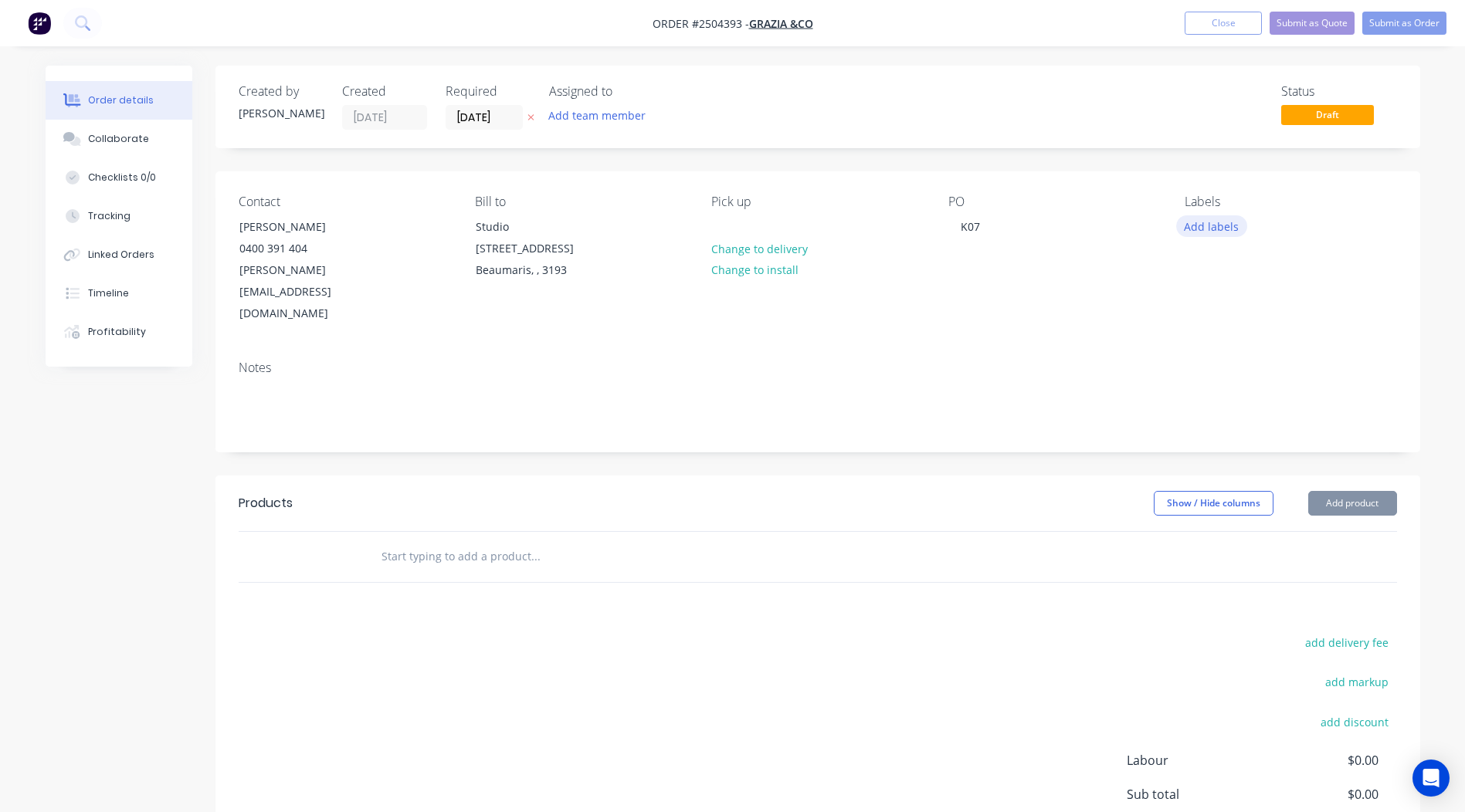
click at [1216, 234] on button "Add labels" at bounding box center [1211, 226] width 71 height 21
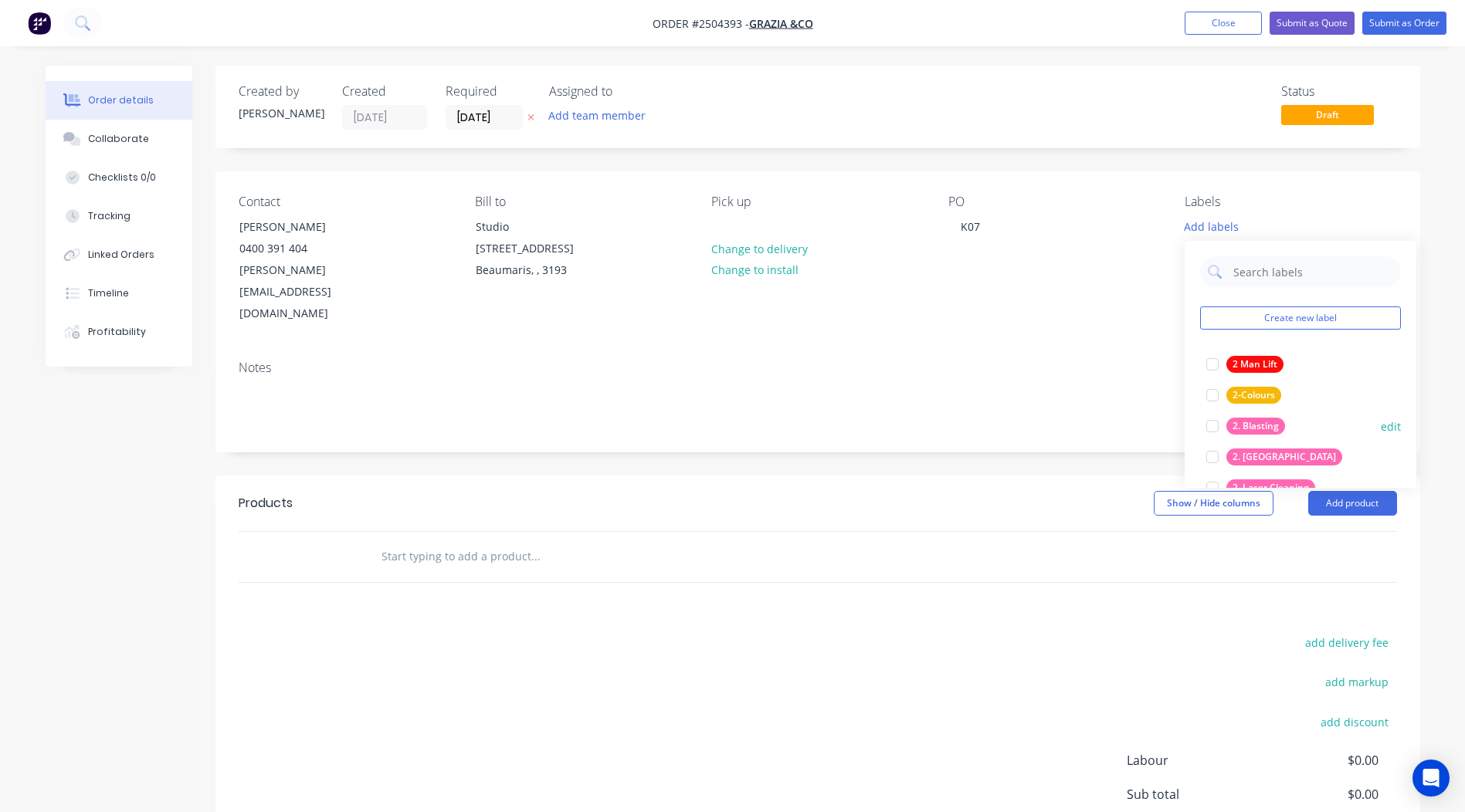
click at [1234, 427] on div "2. Blasting" at bounding box center [1256, 426] width 59 height 17
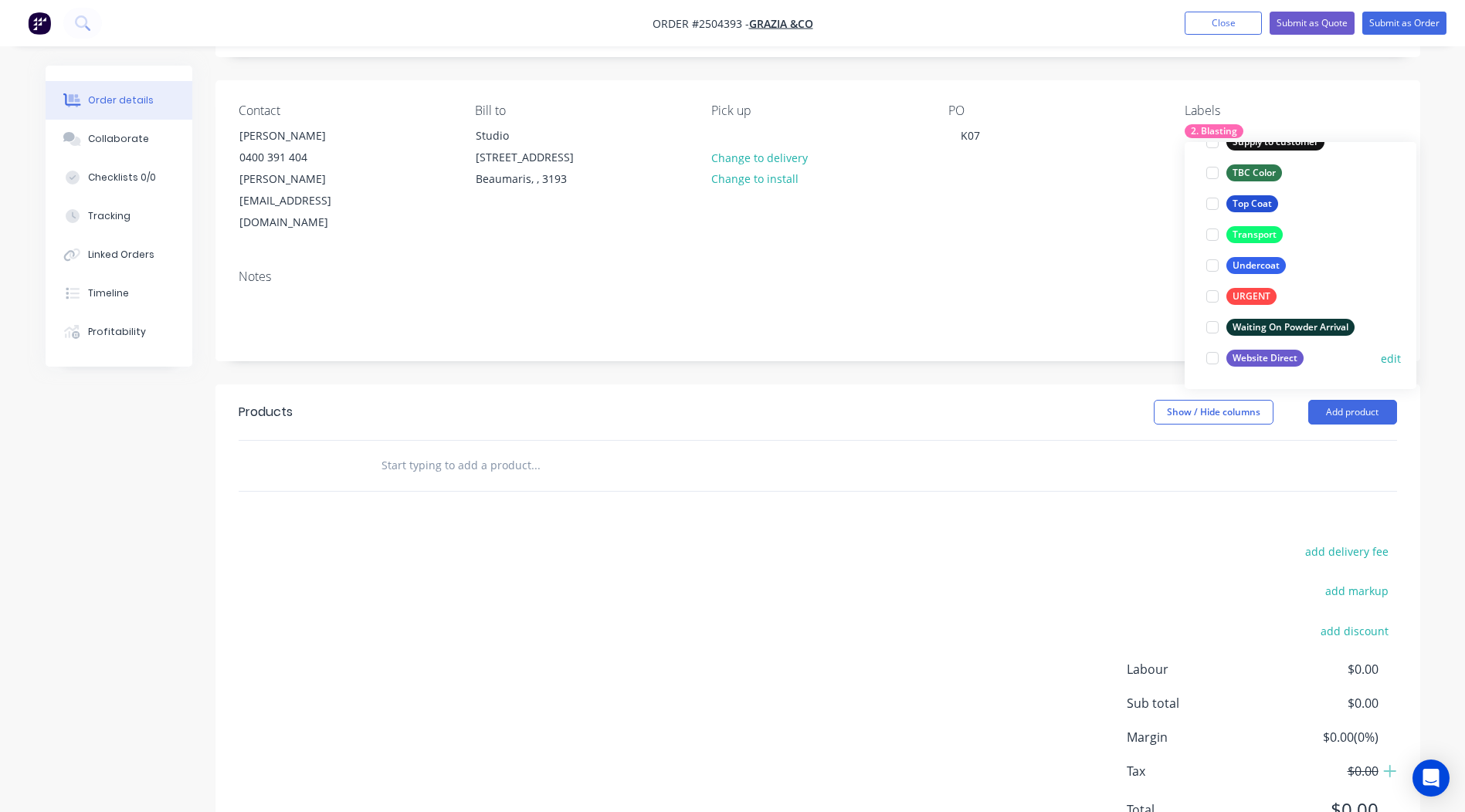
scroll to position [121, 0]
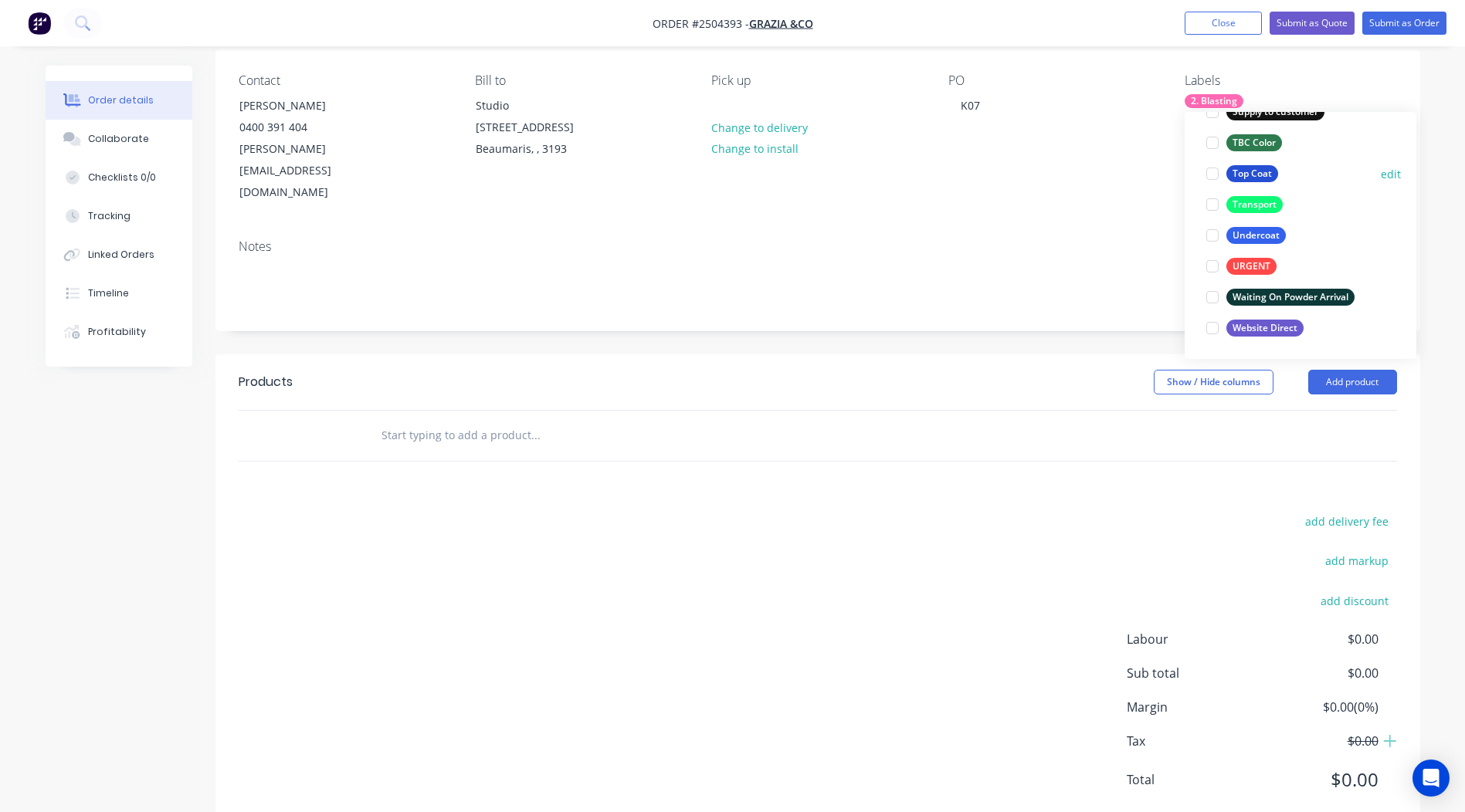
click at [1248, 171] on div "Top Coat" at bounding box center [1252, 173] width 52 height 17
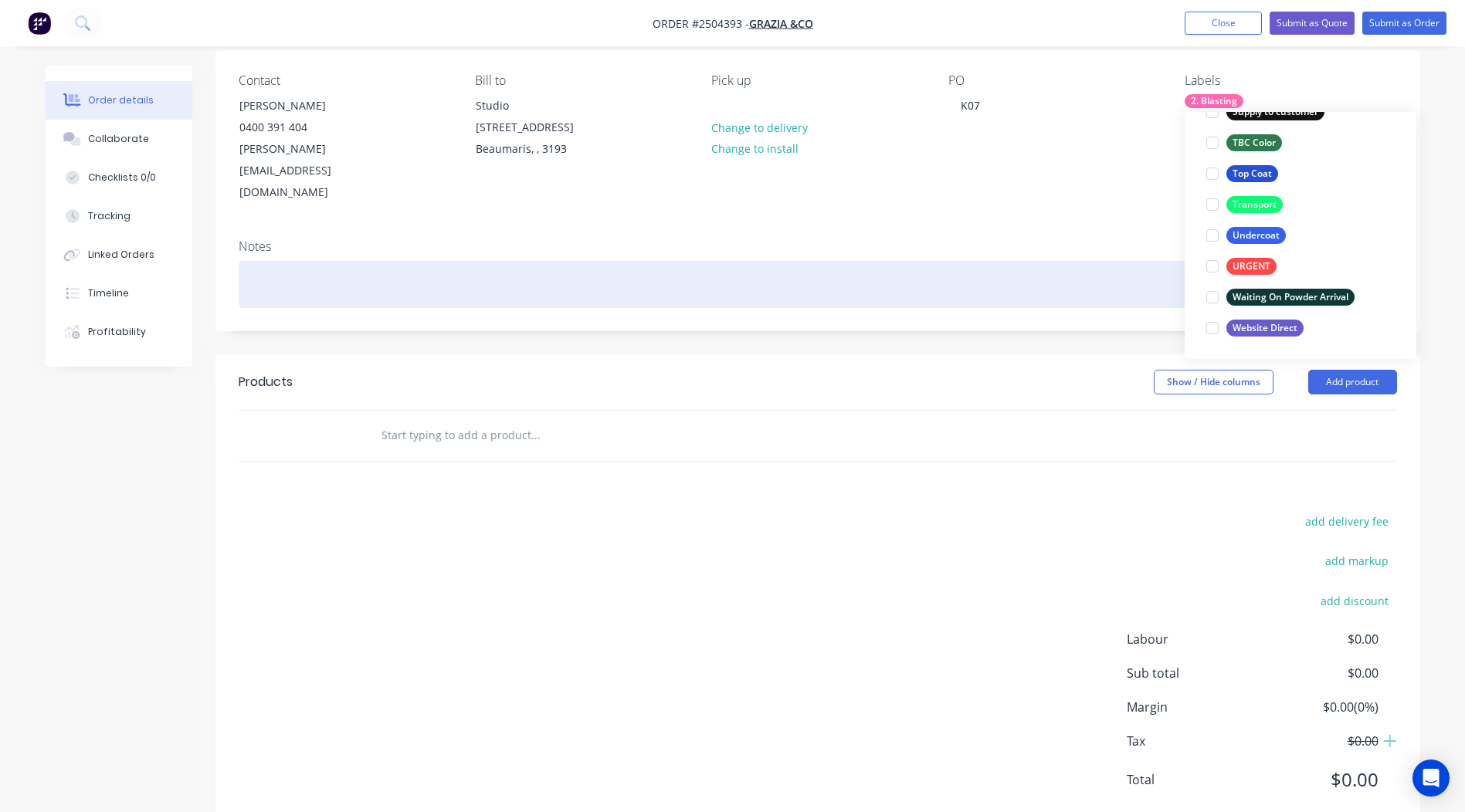
scroll to position [92, 0]
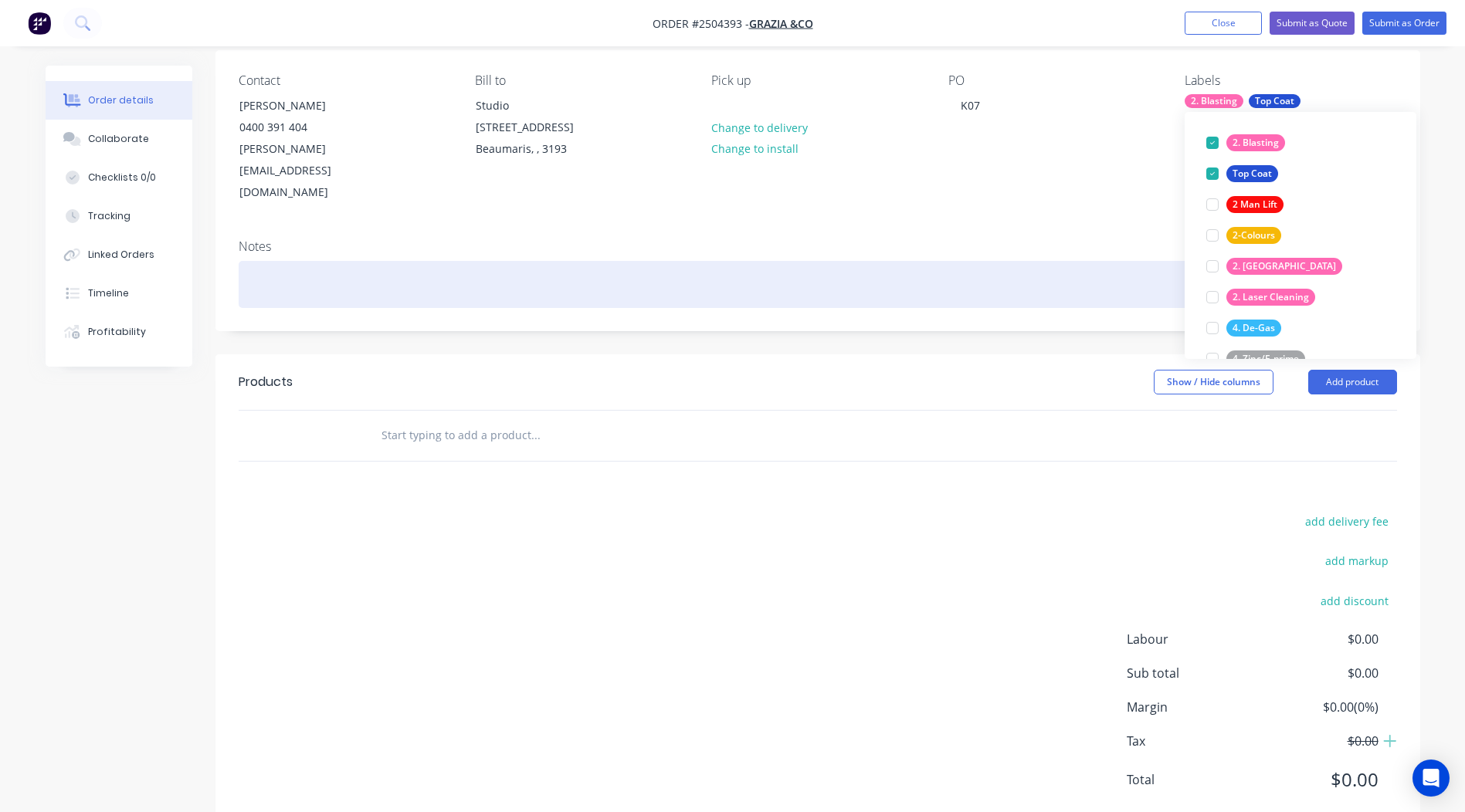
click at [303, 261] on div at bounding box center [818, 284] width 1158 height 47
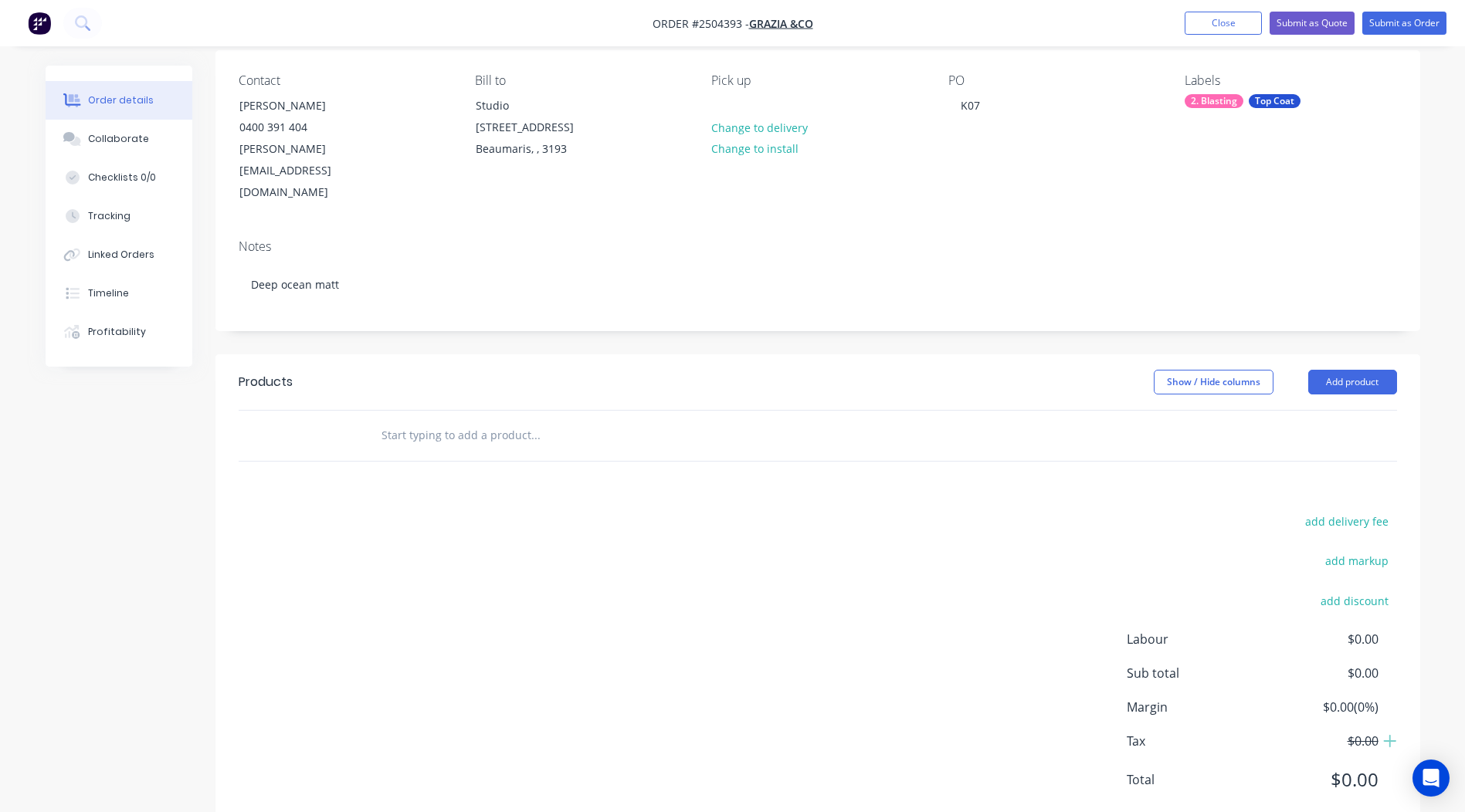
click at [1051, 359] on header "Products Show / Hide columns Add product" at bounding box center [818, 382] width 1204 height 55
click at [1347, 370] on button "Add product" at bounding box center [1353, 382] width 89 height 25
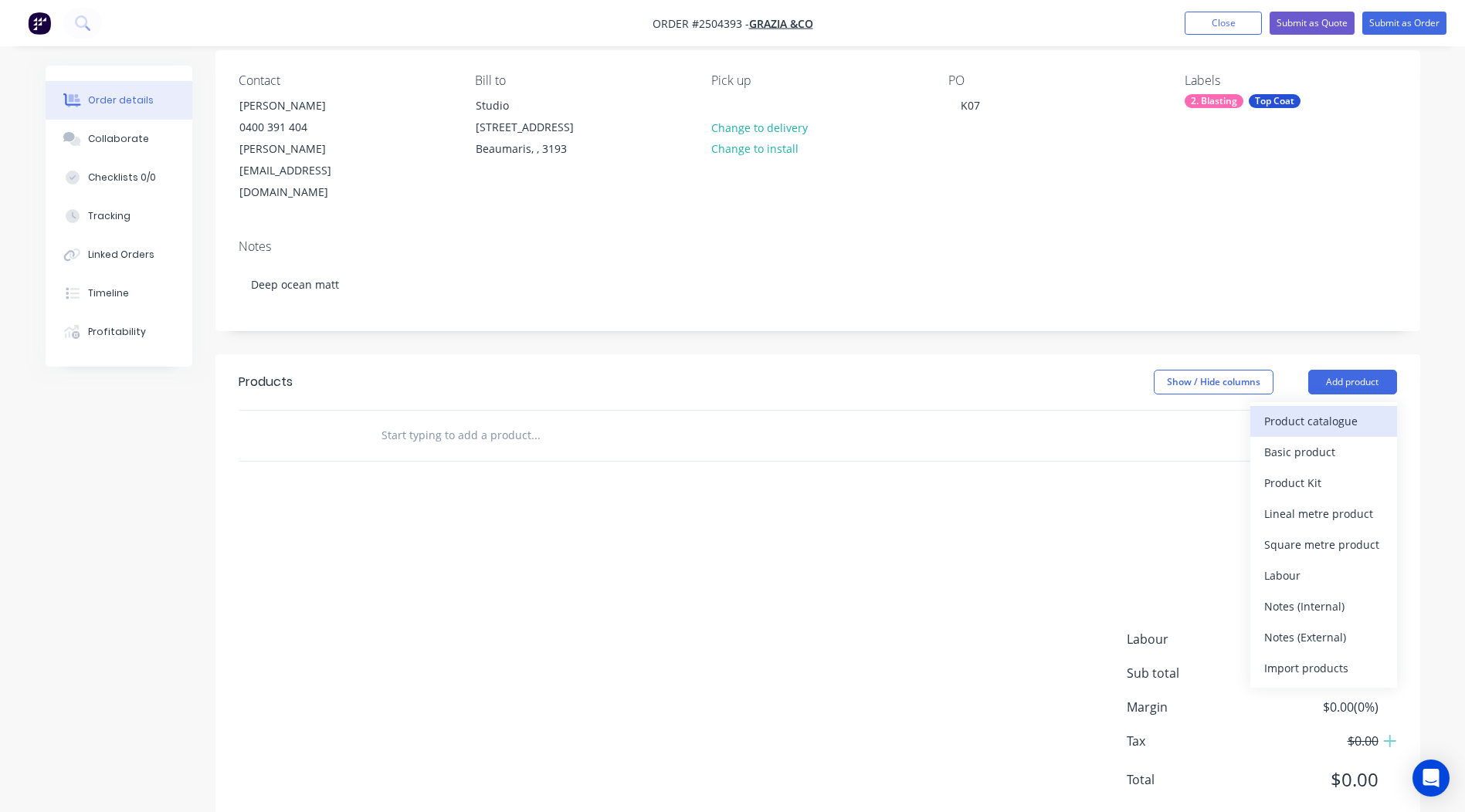
click at [1340, 410] on div "Product catalogue" at bounding box center [1323, 421] width 119 height 22
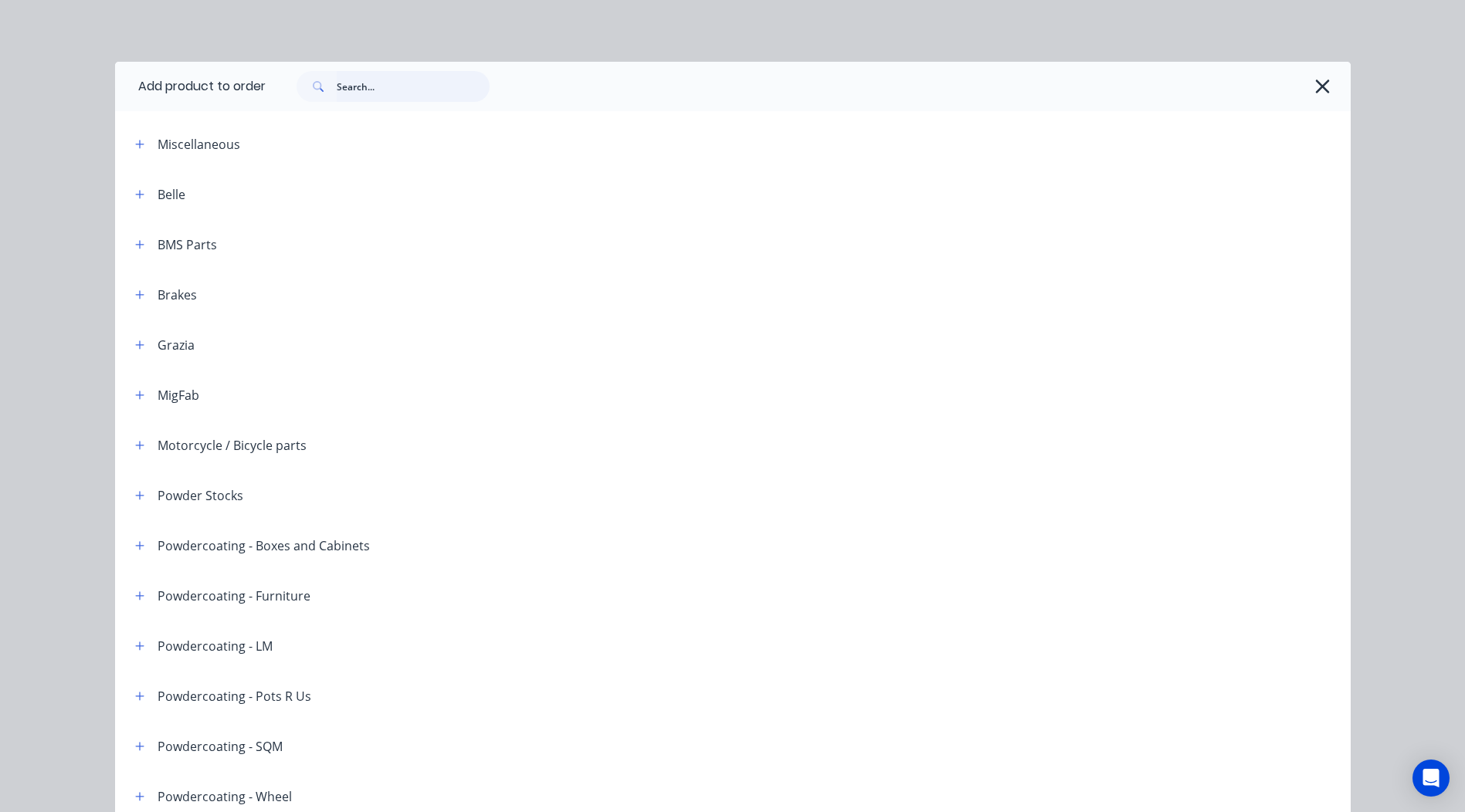
click at [467, 81] on input "text" at bounding box center [413, 86] width 153 height 30
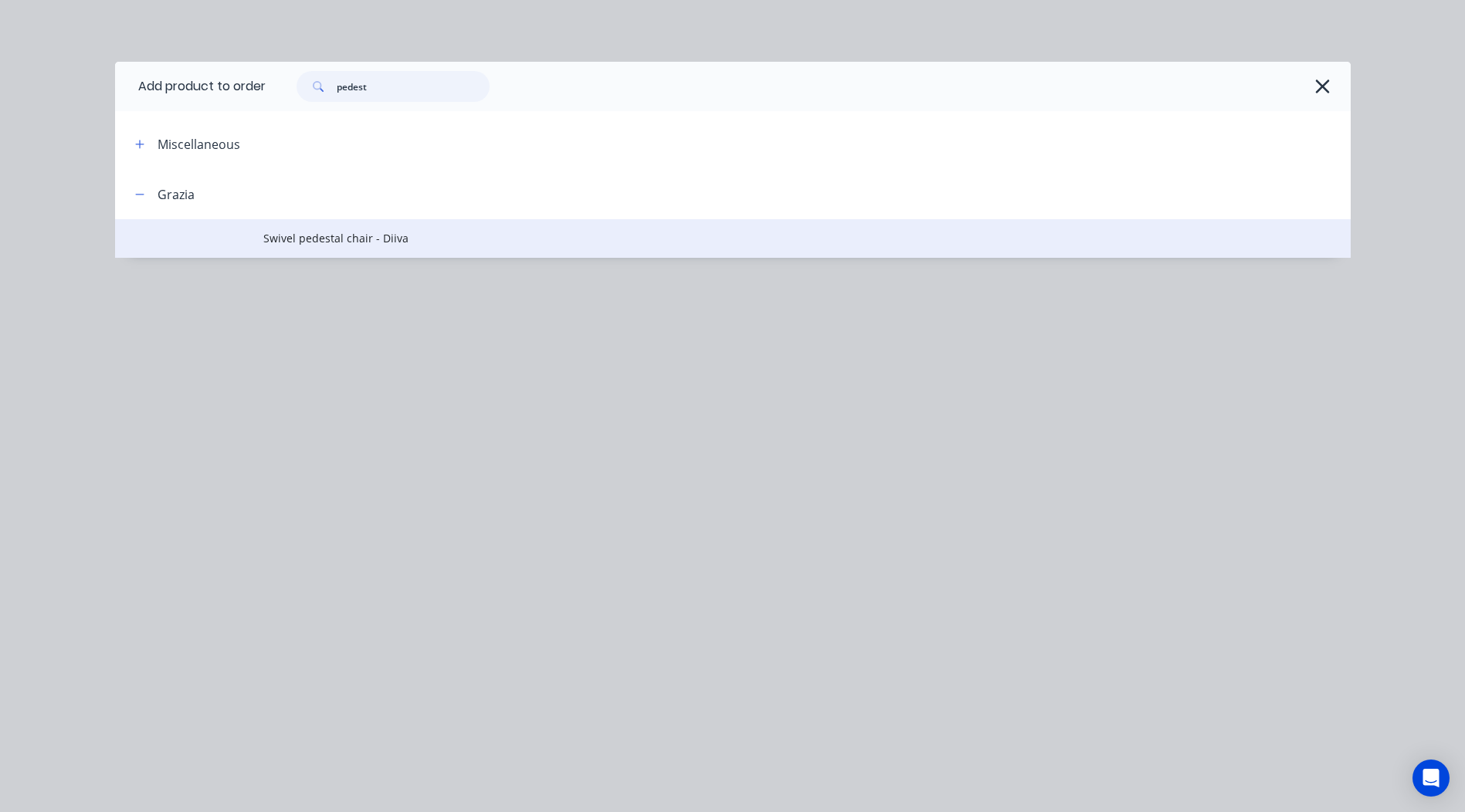
type input "pedest"
click at [323, 234] on span "Swivel pedestal chair - Diiva" at bounding box center [698, 239] width 869 height 17
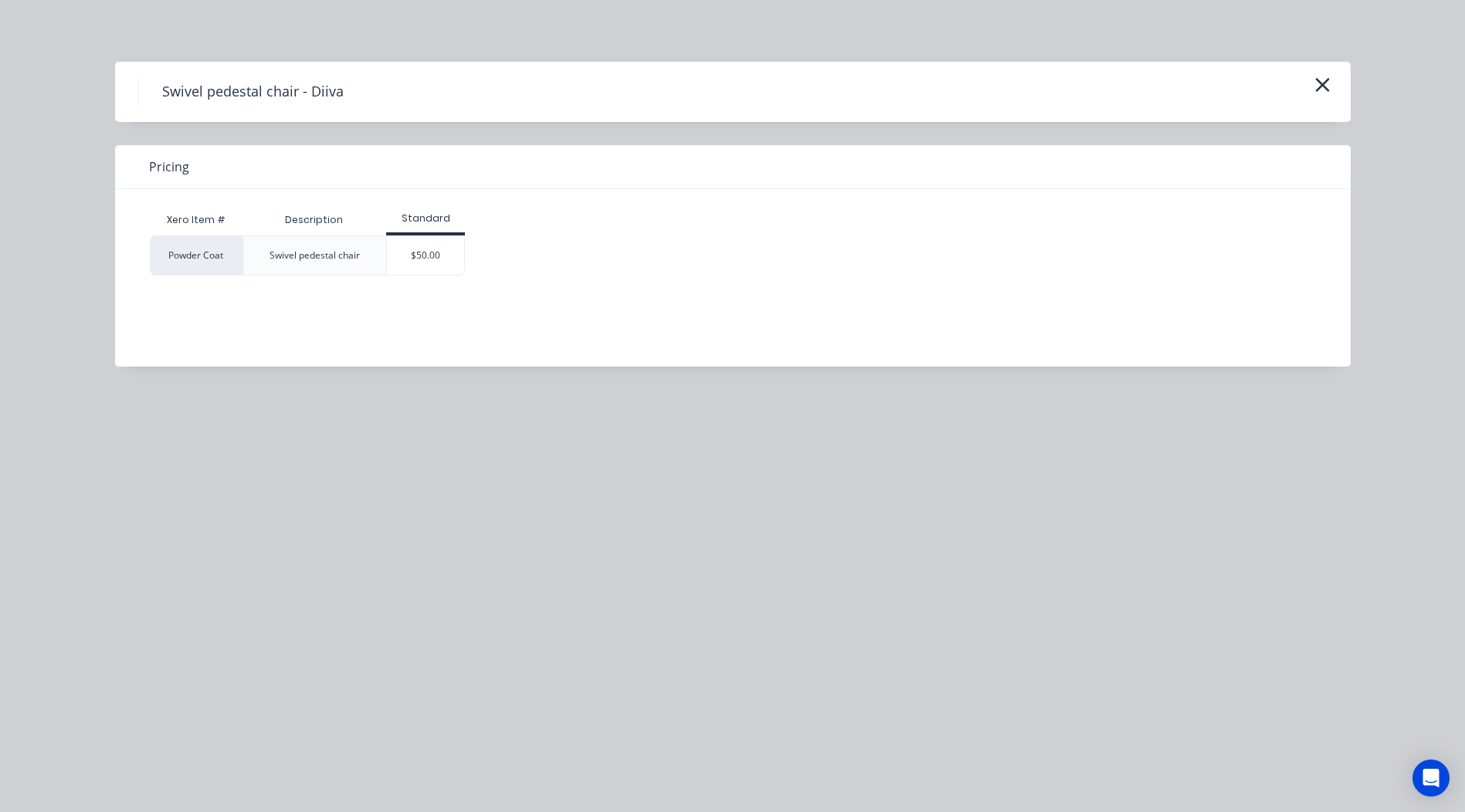
click at [415, 250] on div "$50.00" at bounding box center [426, 255] width 77 height 39
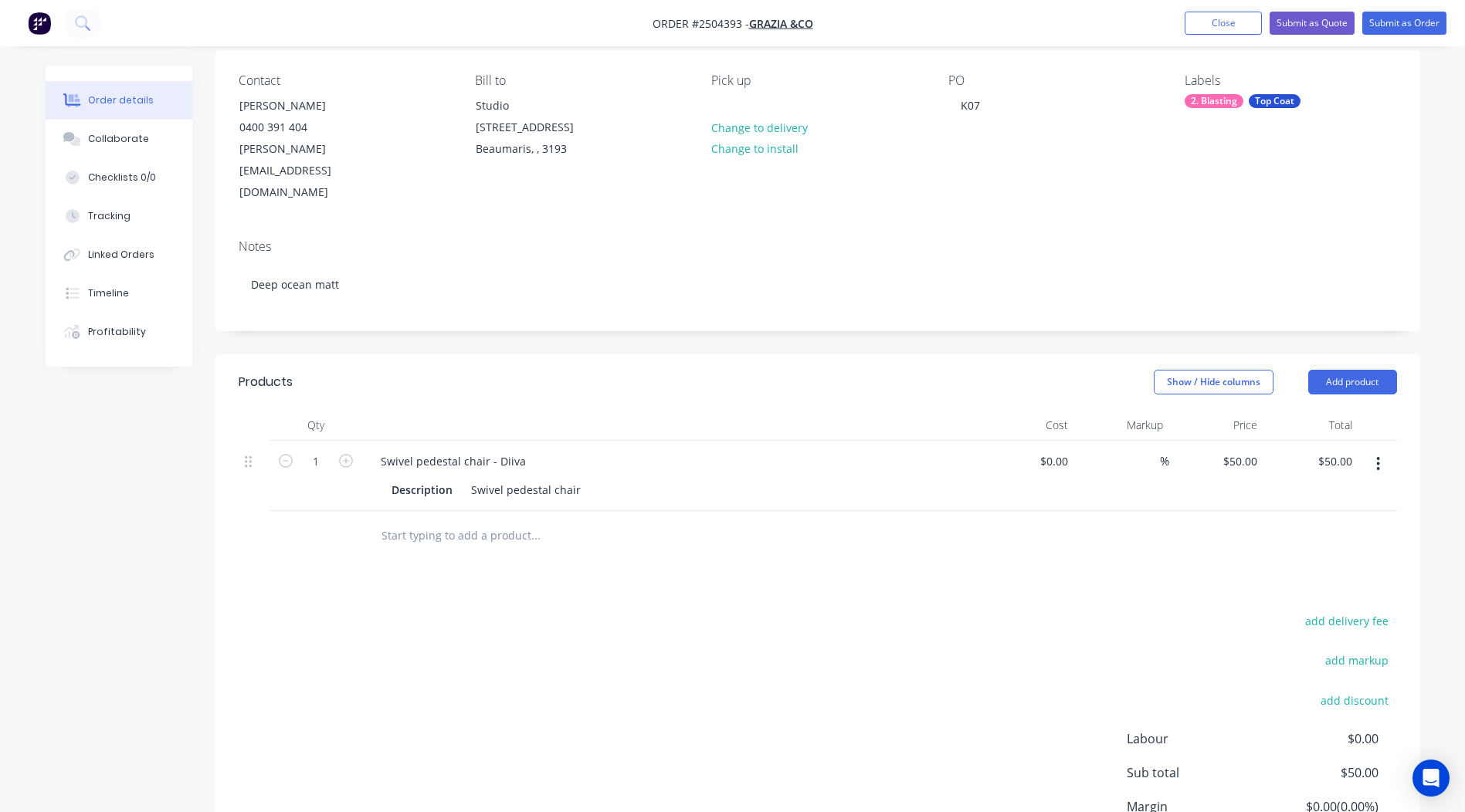
click at [355, 452] on button "button" at bounding box center [346, 460] width 20 height 17
type input "2"
type input "$100.00"
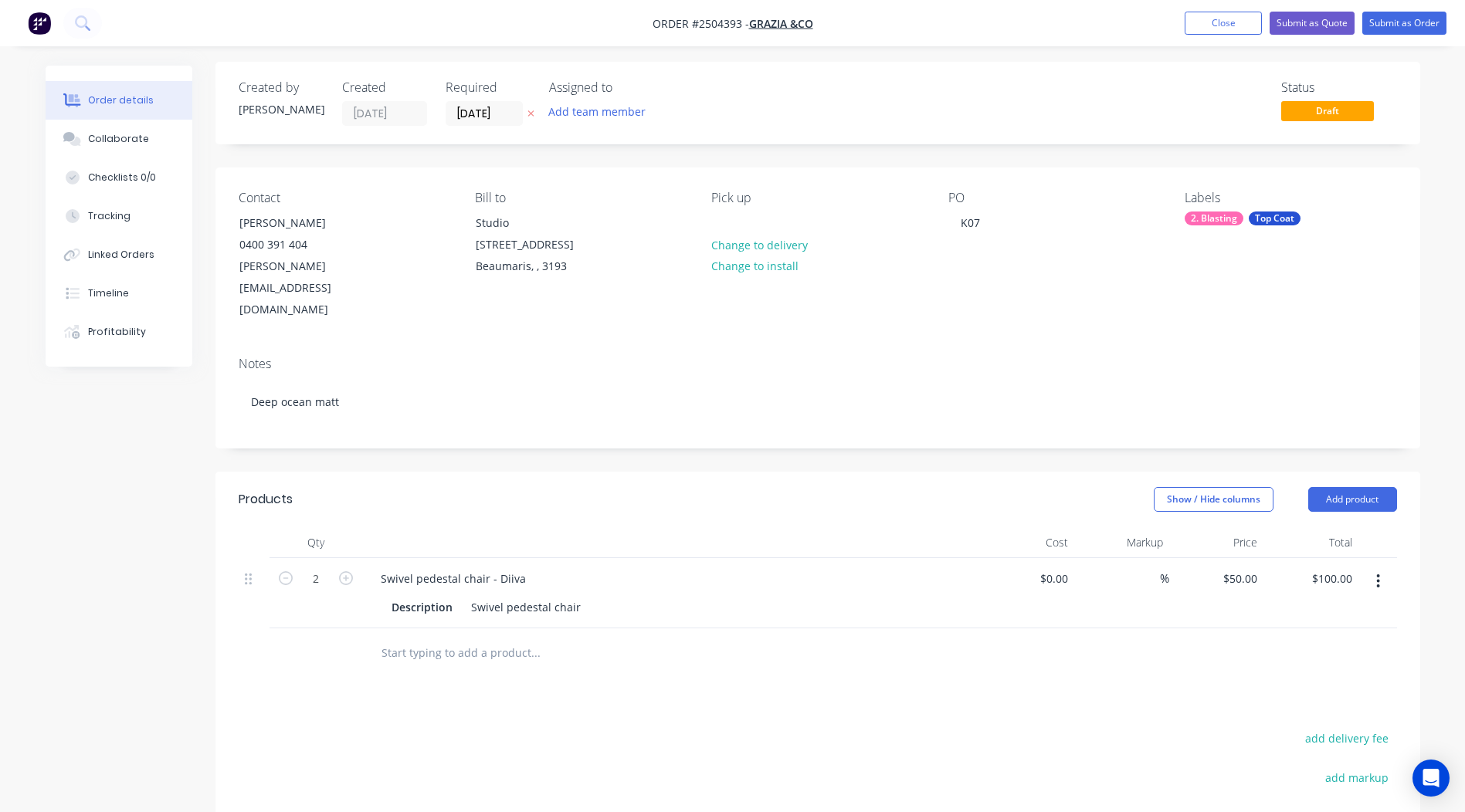
scroll to position [0, 0]
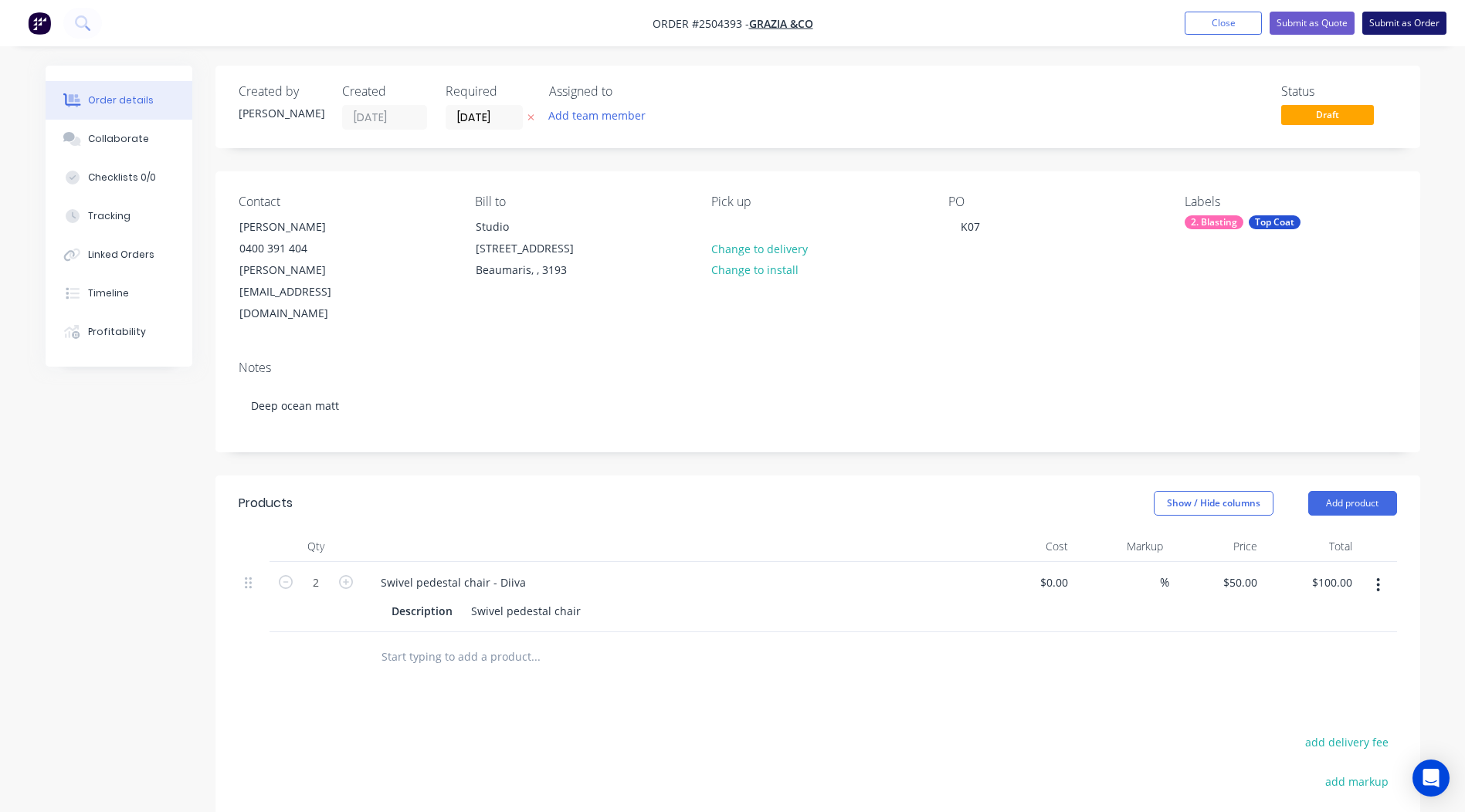
click at [1396, 18] on button "Submit as Order" at bounding box center [1403, 23] width 84 height 23
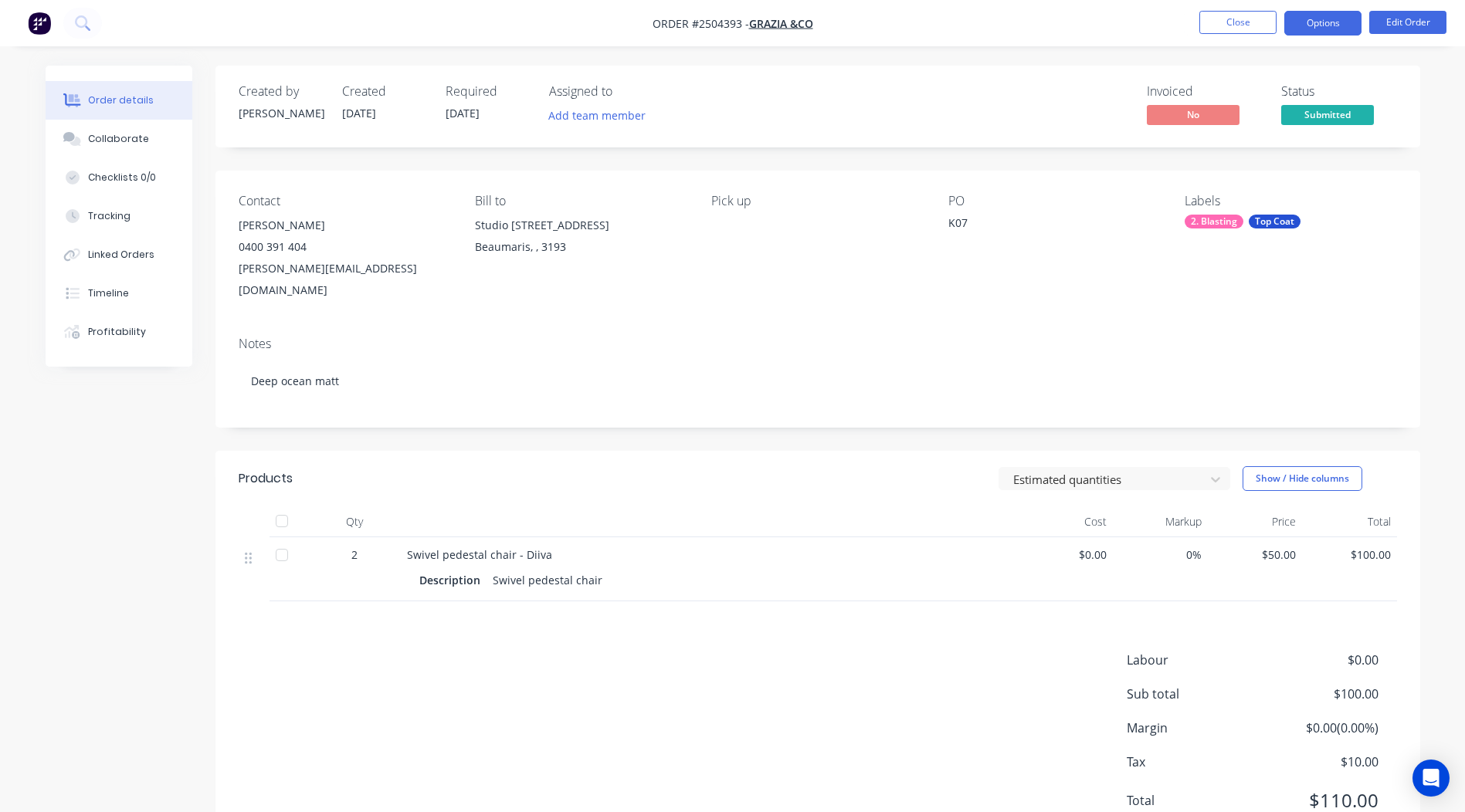
click at [1331, 30] on button "Options" at bounding box center [1323, 23] width 77 height 25
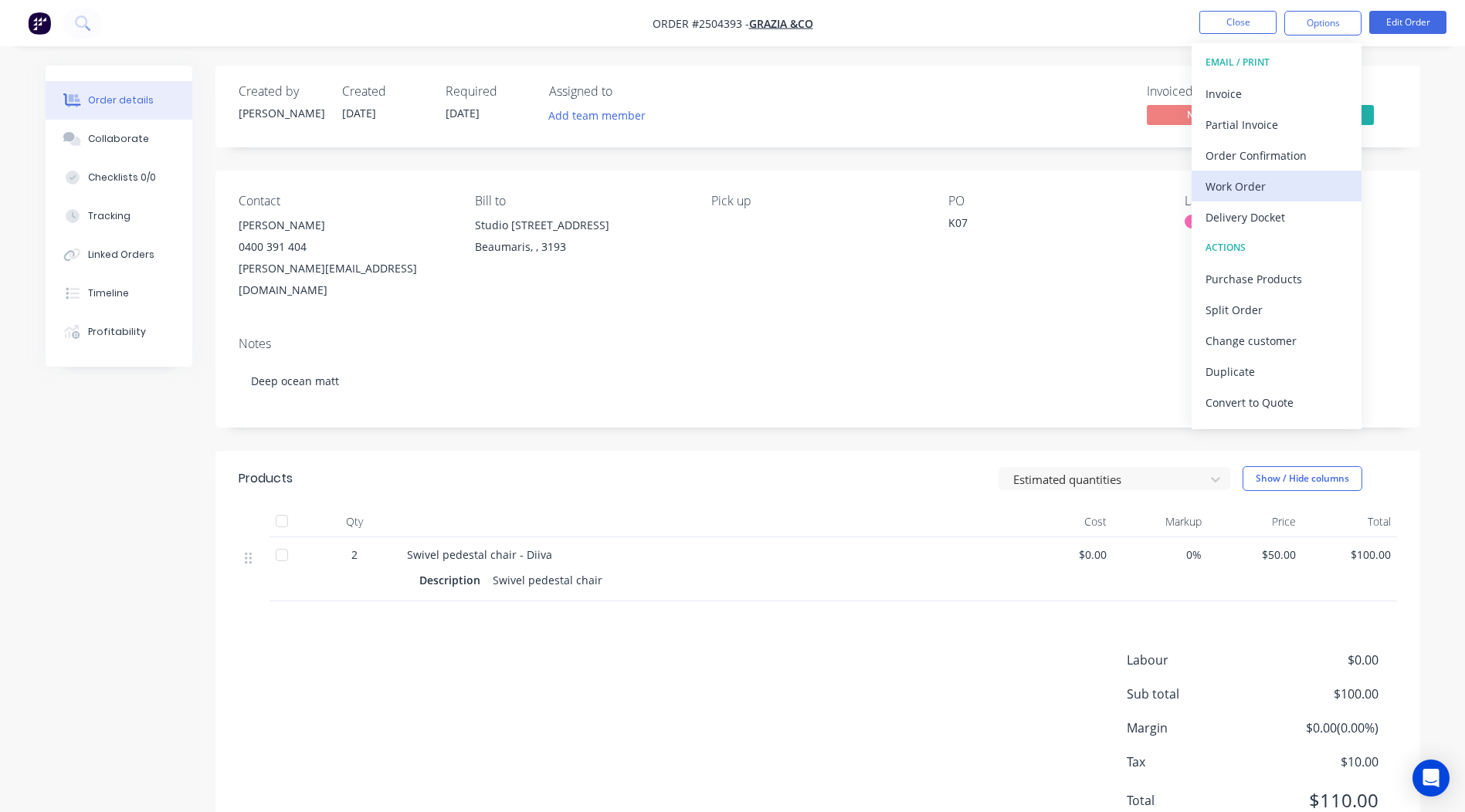
click at [1276, 175] on div "Work Order" at bounding box center [1276, 186] width 142 height 22
click at [1286, 160] on div "Without pricing" at bounding box center [1276, 156] width 142 height 22
click at [146, 131] on button "Collaborate" at bounding box center [118, 139] width 147 height 39
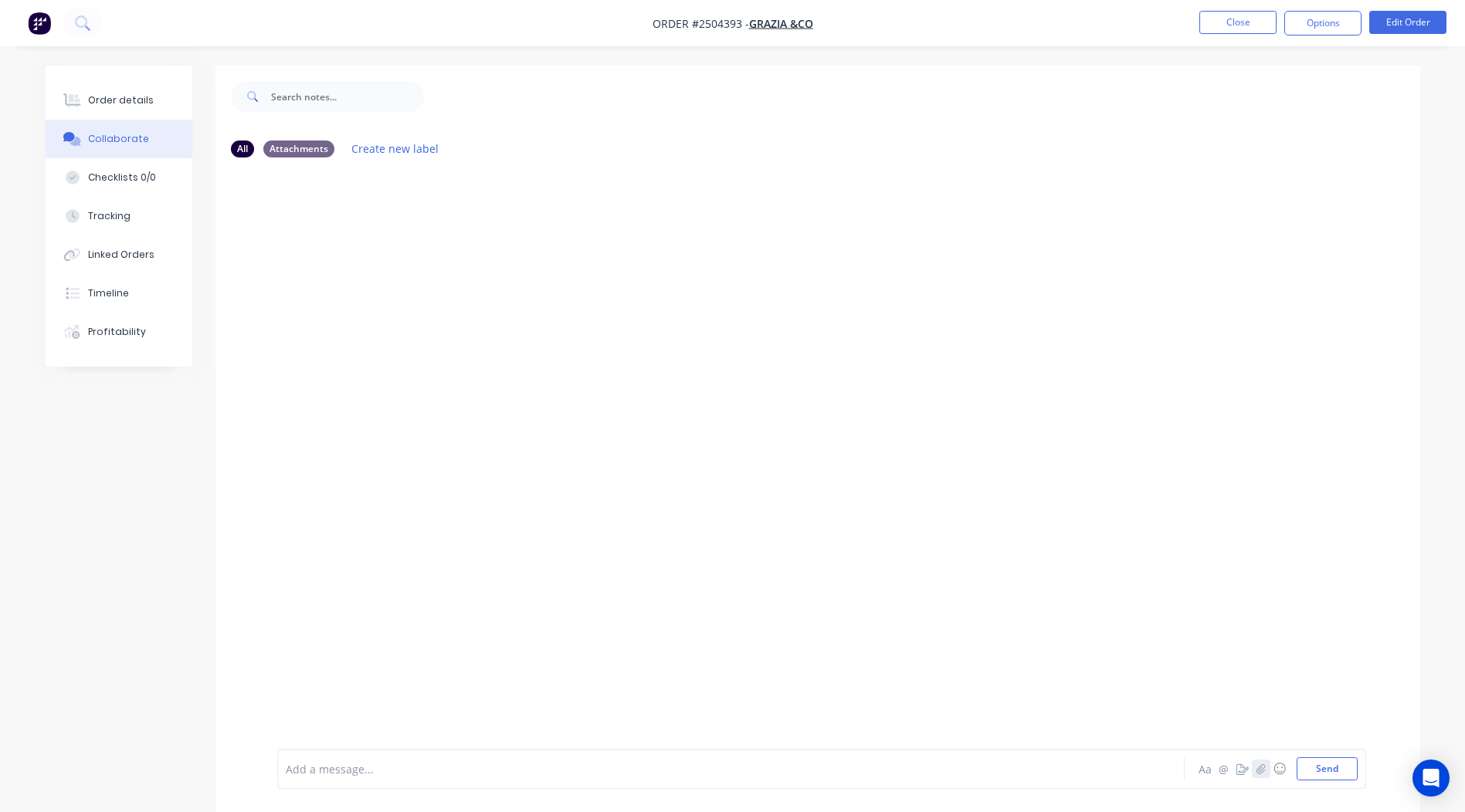
click at [1261, 766] on icon "button" at bounding box center [1260, 769] width 9 height 11
click at [1318, 779] on button "Send" at bounding box center [1327, 768] width 61 height 23
click at [1176, 8] on nav "Order #2504393 - Grazia &Co Close Options Edit Order" at bounding box center [732, 23] width 1465 height 46
click at [1214, 19] on button "Close" at bounding box center [1237, 22] width 77 height 23
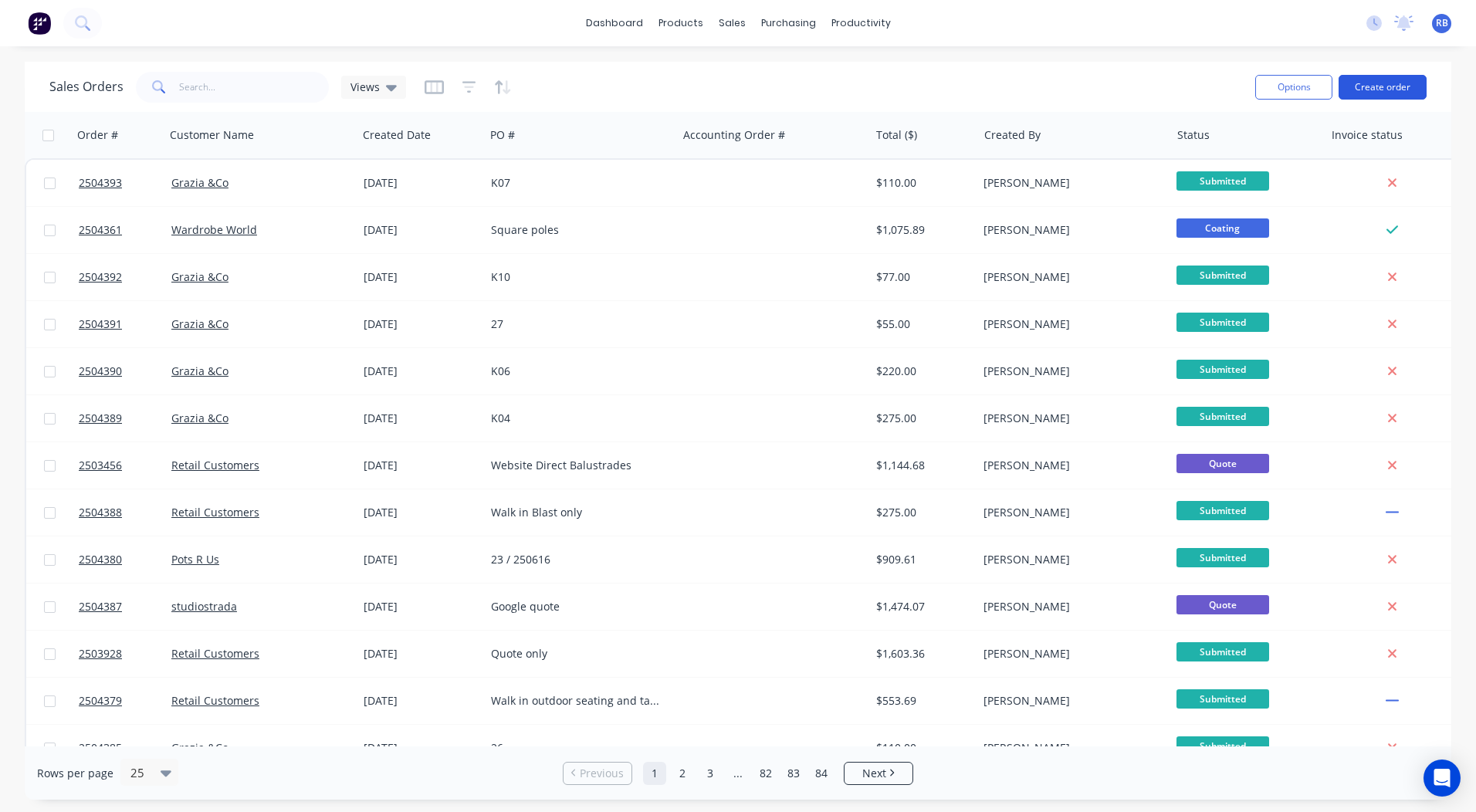
click at [1372, 86] on button "Create order" at bounding box center [1382, 87] width 88 height 25
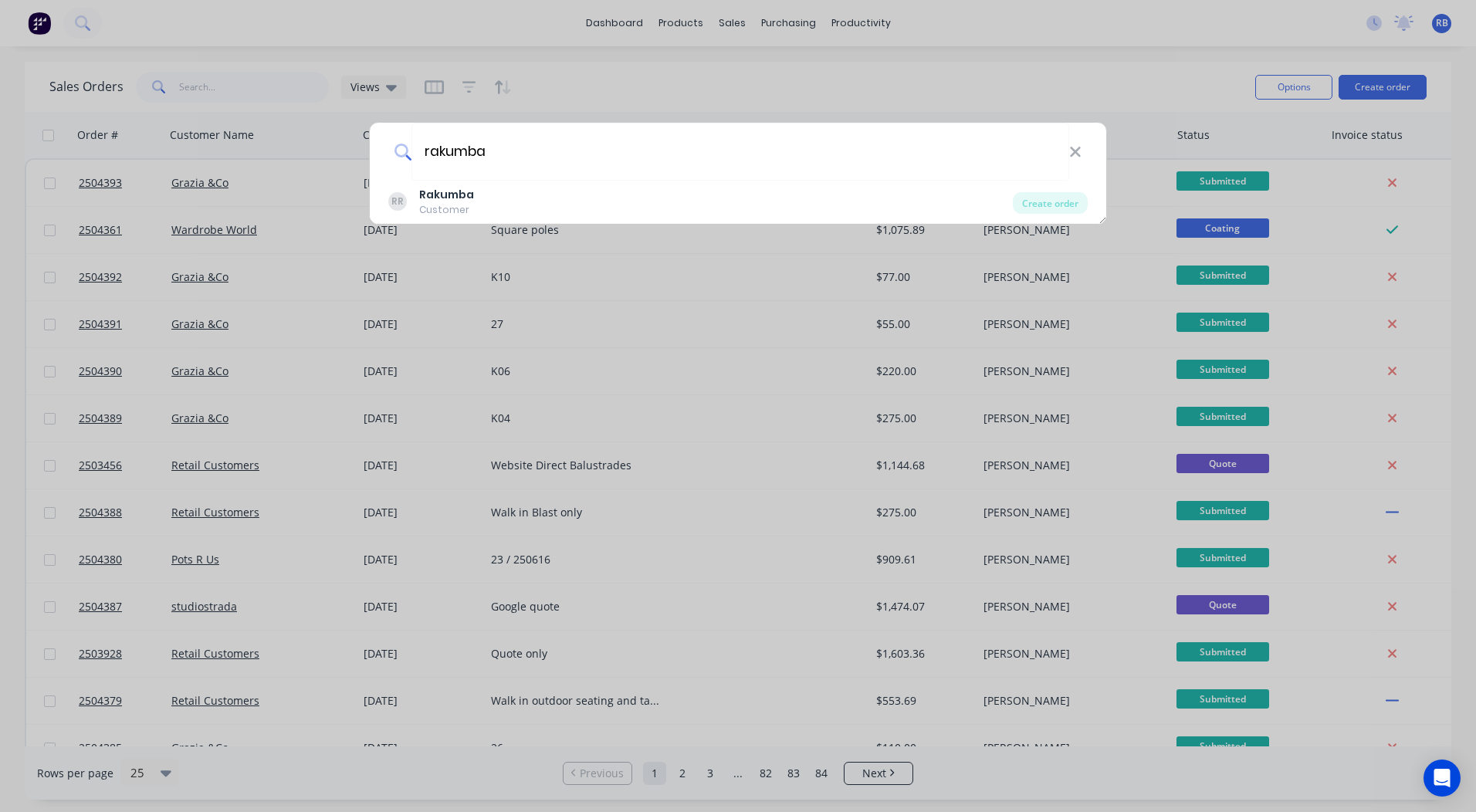
type input "rakumba"
click at [557, 202] on div "RR Rakumba Customer" at bounding box center [700, 202] width 624 height 30
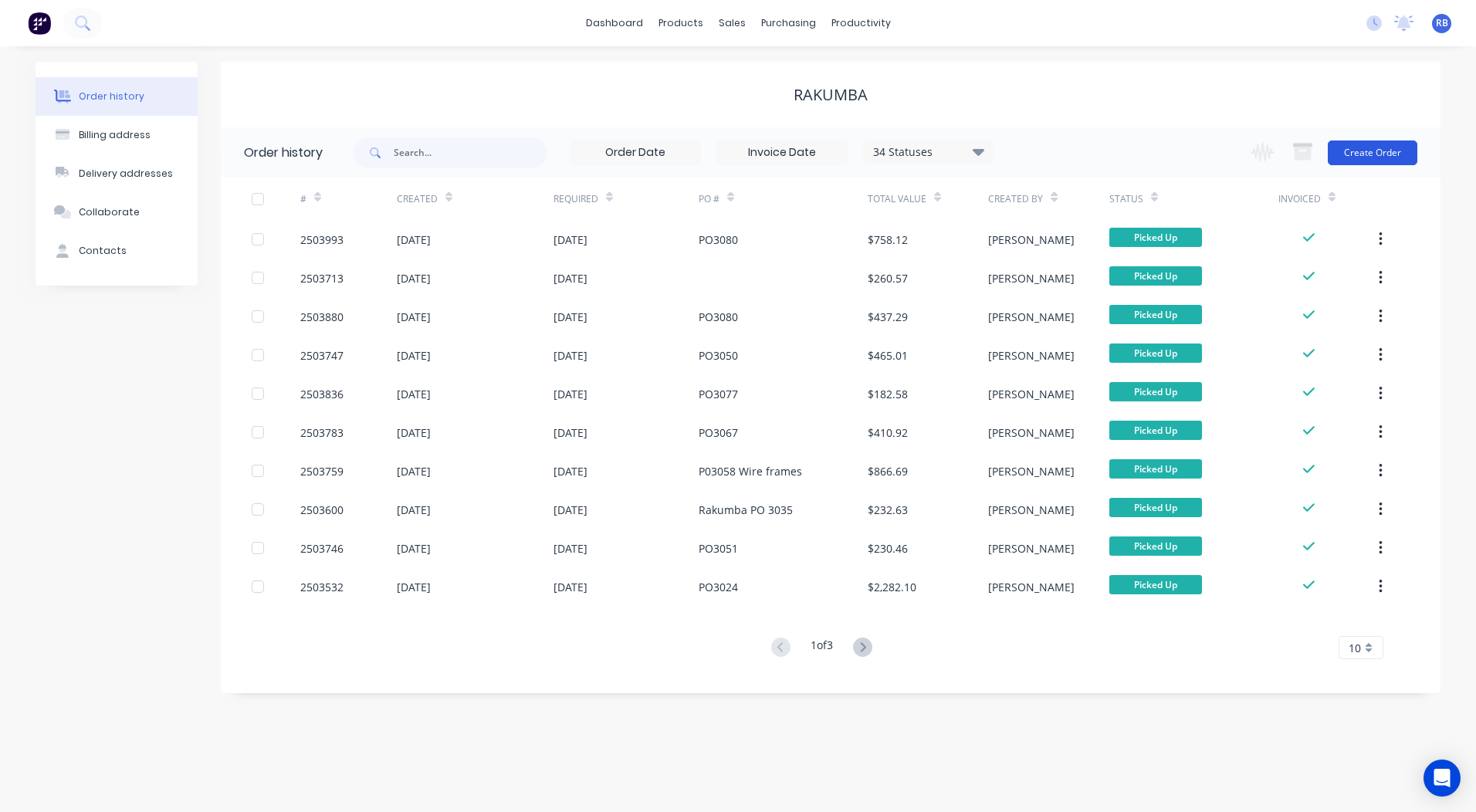
click at [1356, 154] on button "Create Order" at bounding box center [1372, 152] width 89 height 25
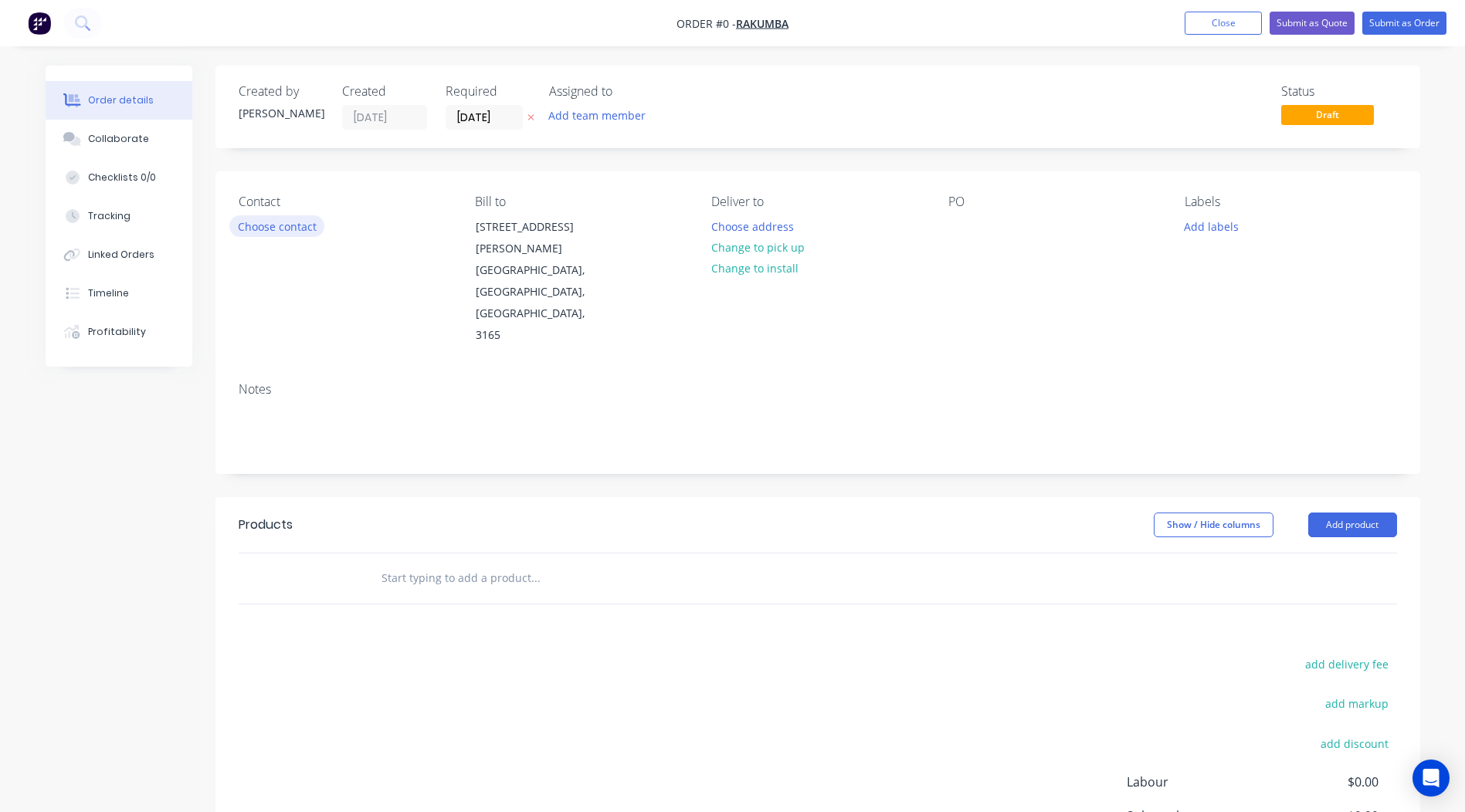
click at [268, 230] on button "Choose contact" at bounding box center [277, 226] width 95 height 21
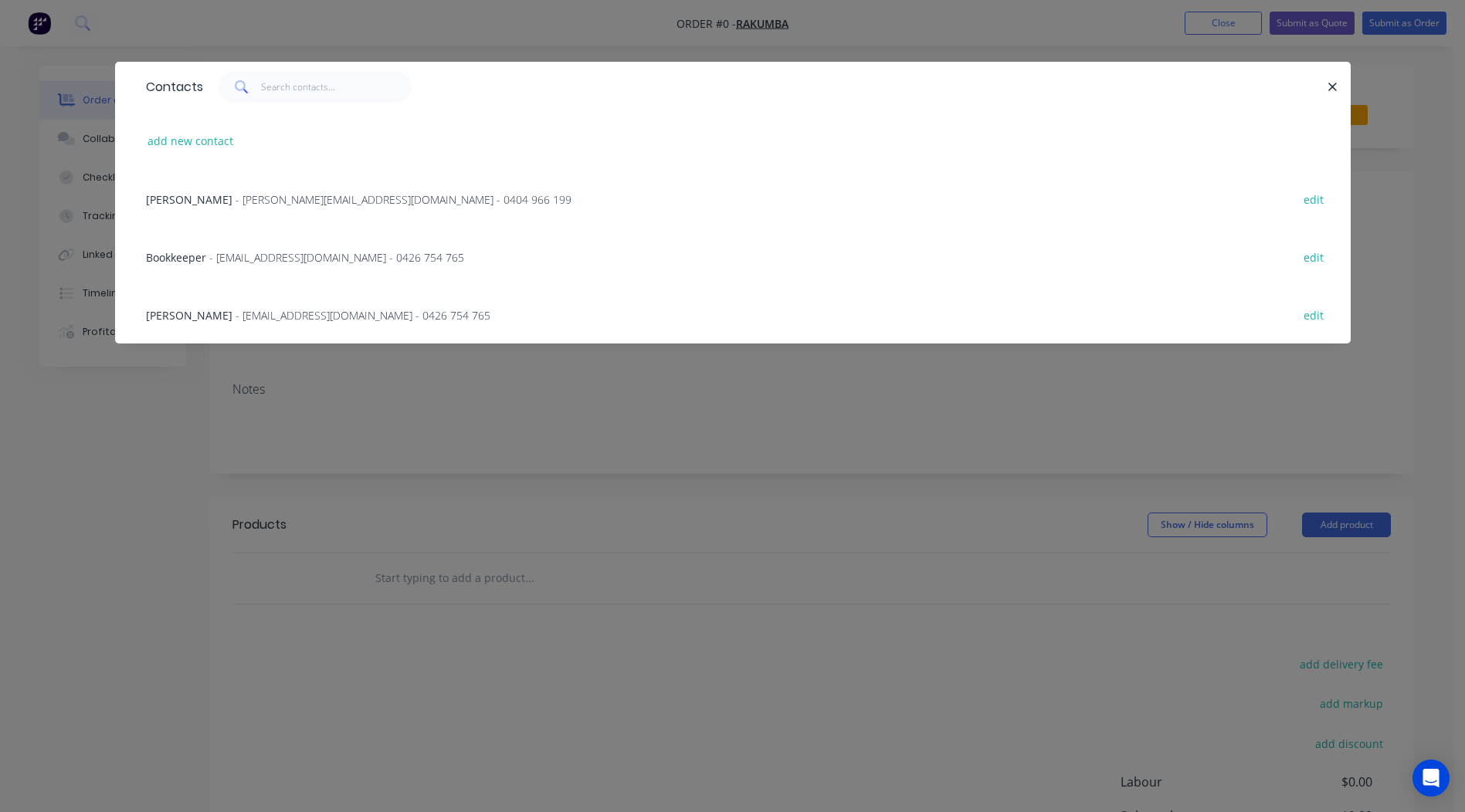
click at [235, 315] on span "- [EMAIL_ADDRESS][DOMAIN_NAME] - 0426 754 765" at bounding box center [362, 315] width 254 height 15
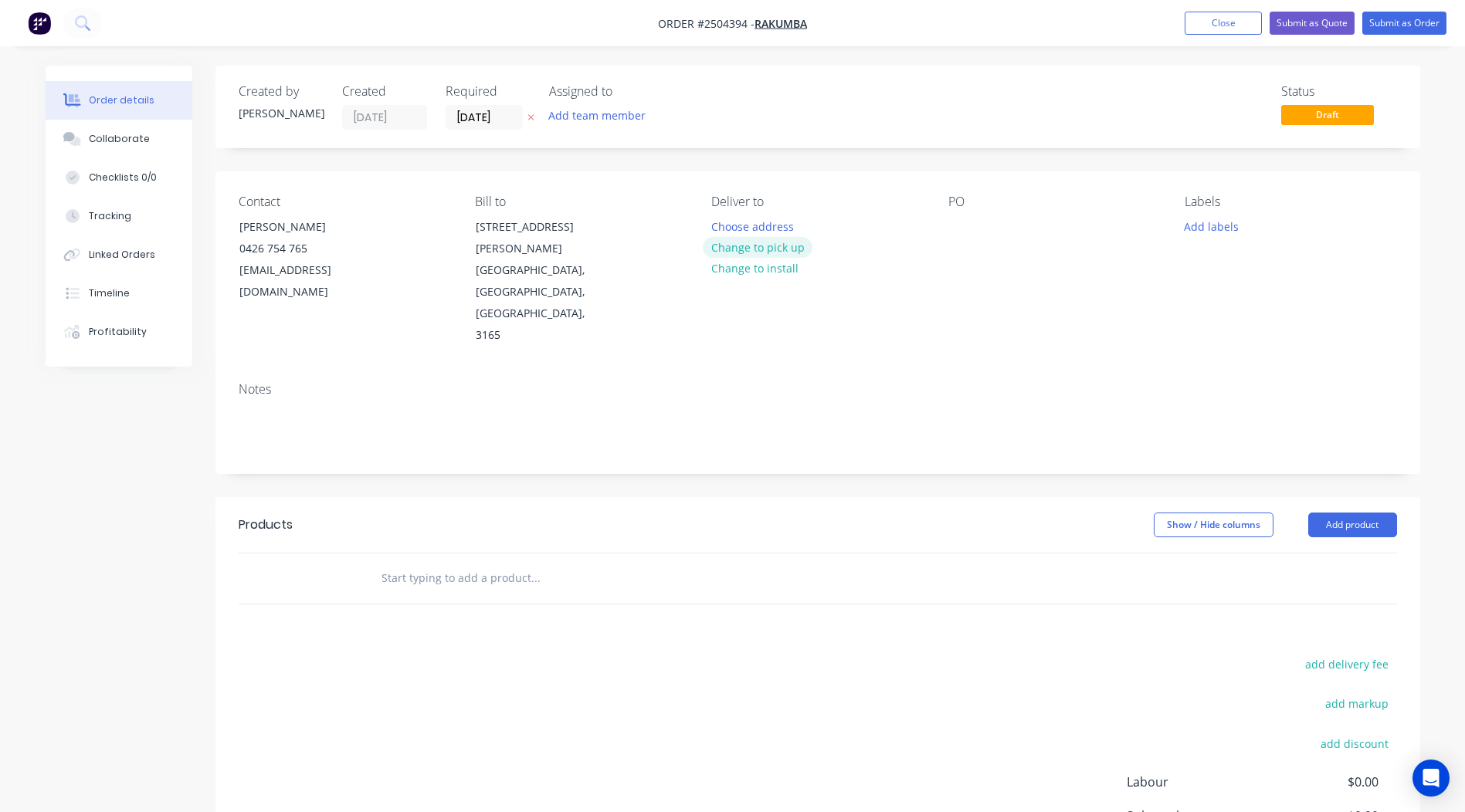
click at [757, 249] on button "Change to pick up" at bounding box center [757, 247] width 110 height 21
click at [958, 221] on div at bounding box center [960, 227] width 25 height 22
click at [1223, 237] on div "Labels Add labels" at bounding box center [1290, 270] width 211 height 152
click at [1223, 228] on button "Add labels" at bounding box center [1211, 226] width 71 height 21
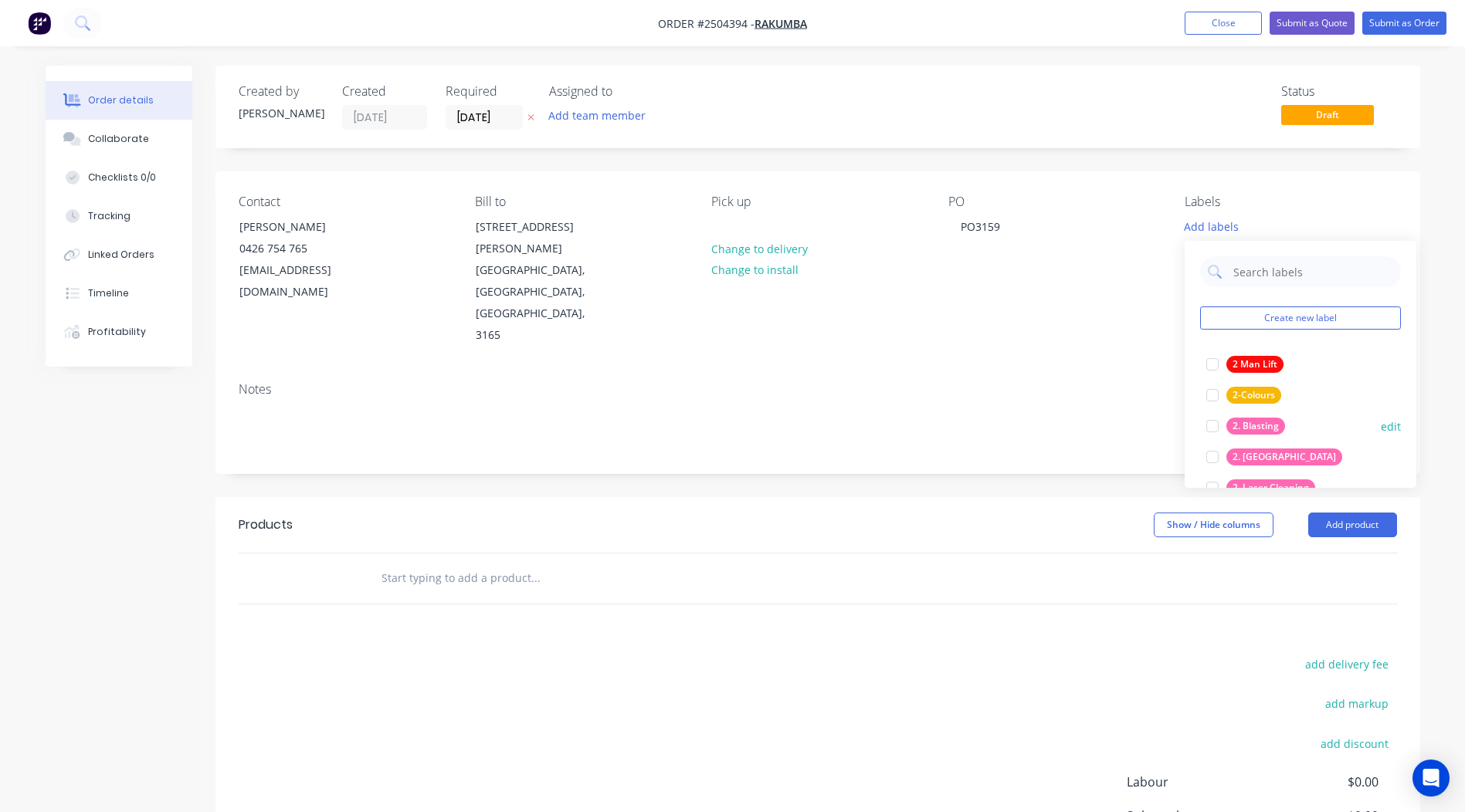
click at [1246, 440] on div "2. Blasting edit" at bounding box center [1300, 425] width 201 height 30
click at [1251, 430] on div "2. Blasting" at bounding box center [1256, 426] width 59 height 17
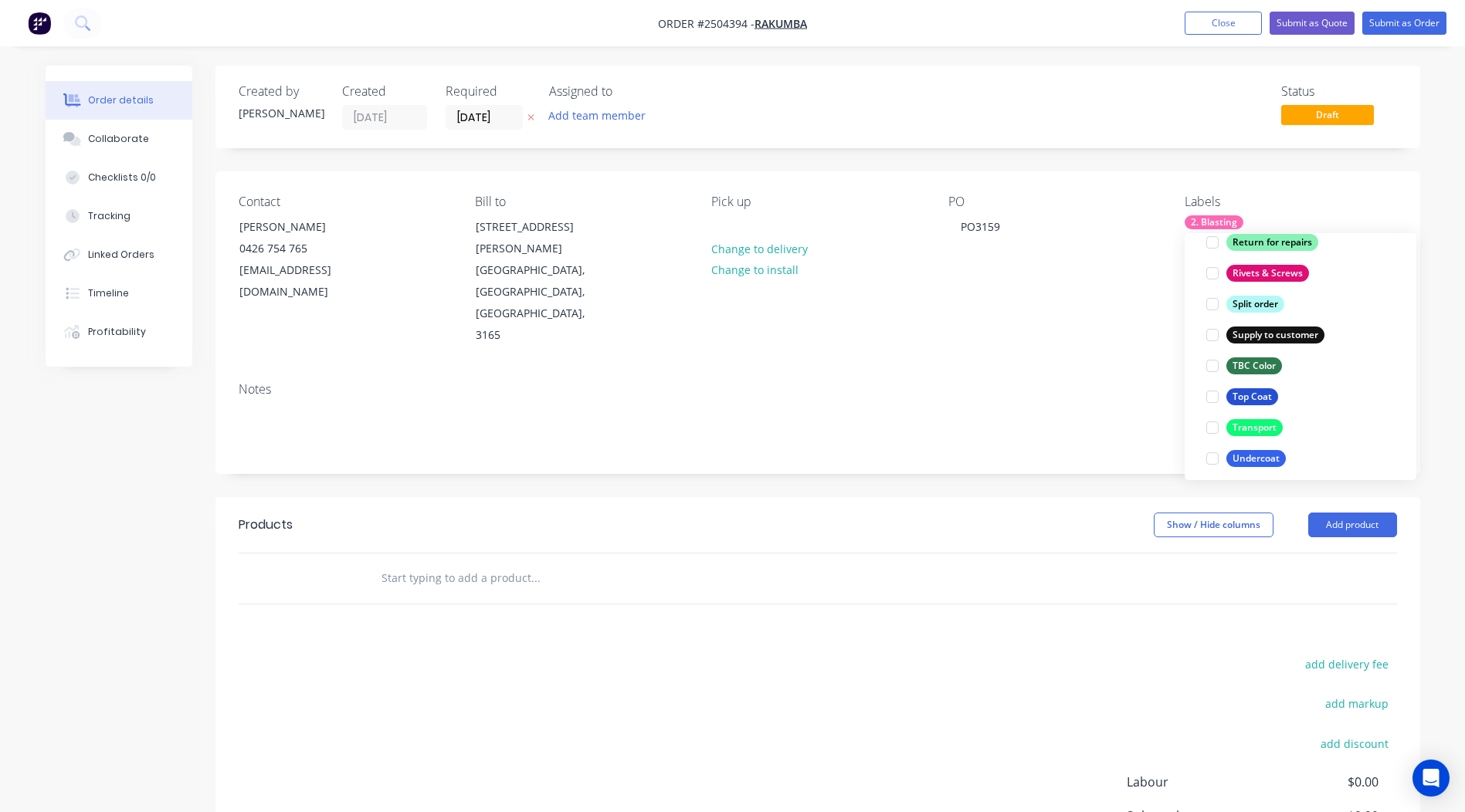
scroll to position [1235, 0]
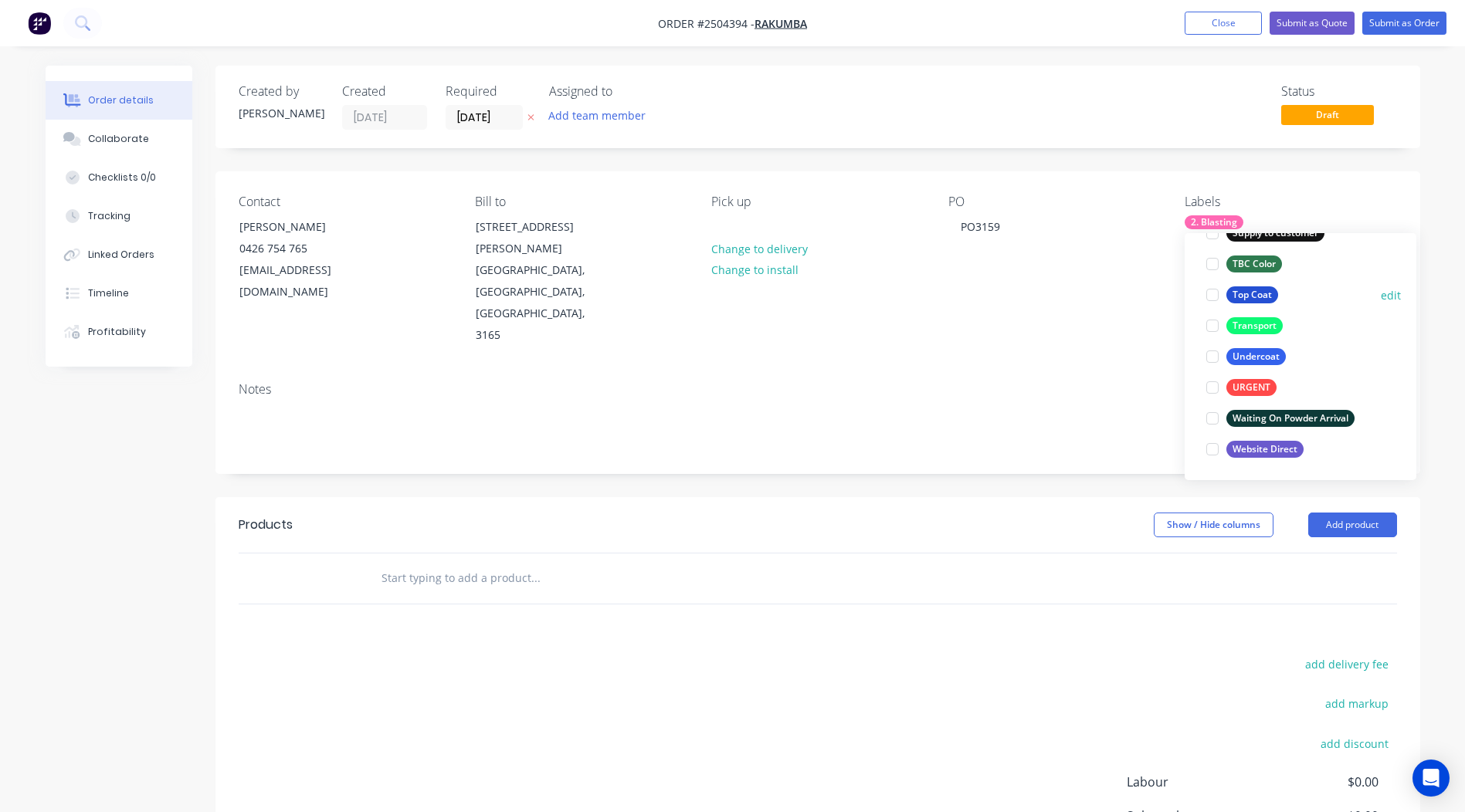
click at [1238, 288] on div "Top Coat" at bounding box center [1252, 295] width 52 height 17
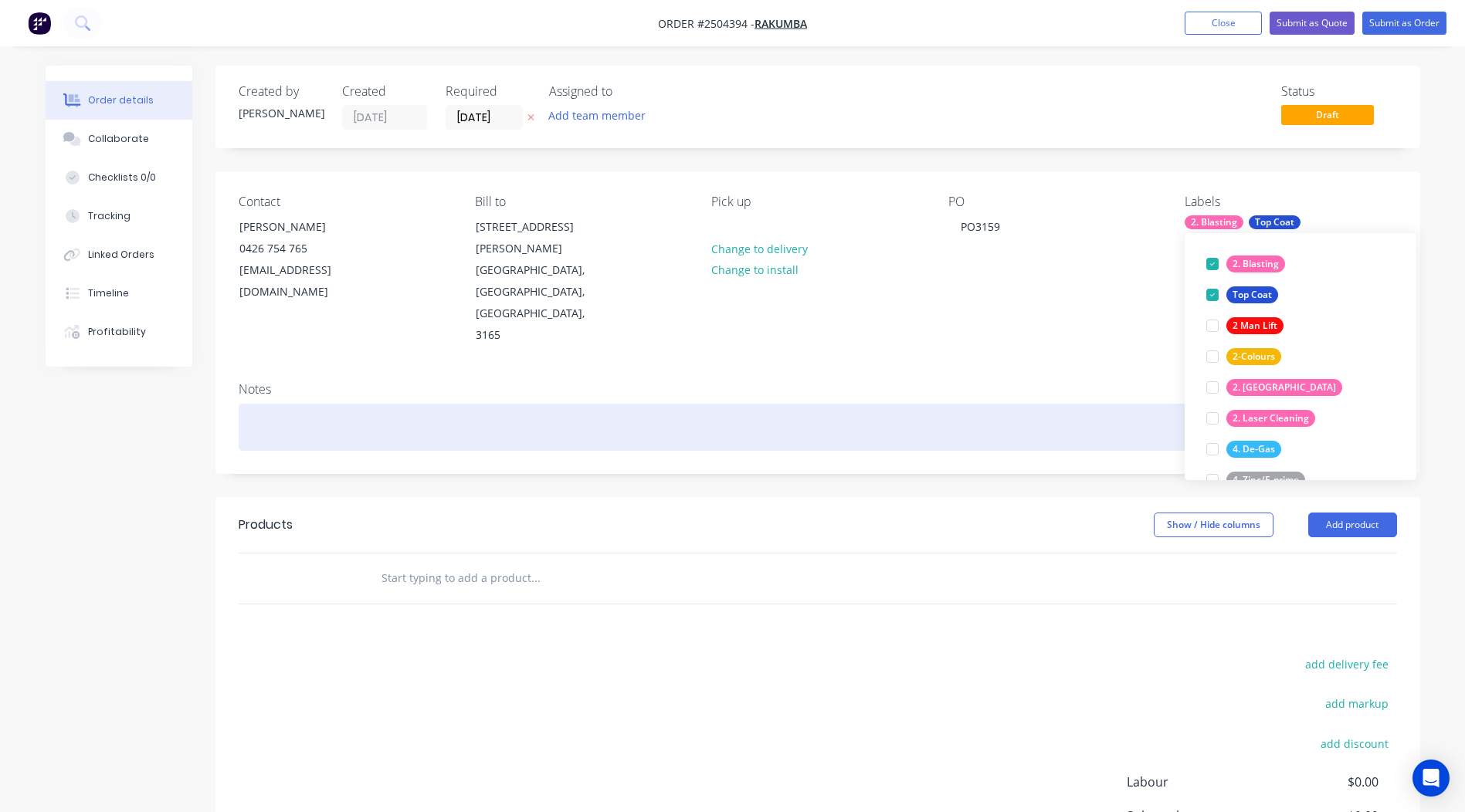
click at [335, 404] on div at bounding box center [818, 427] width 1158 height 47
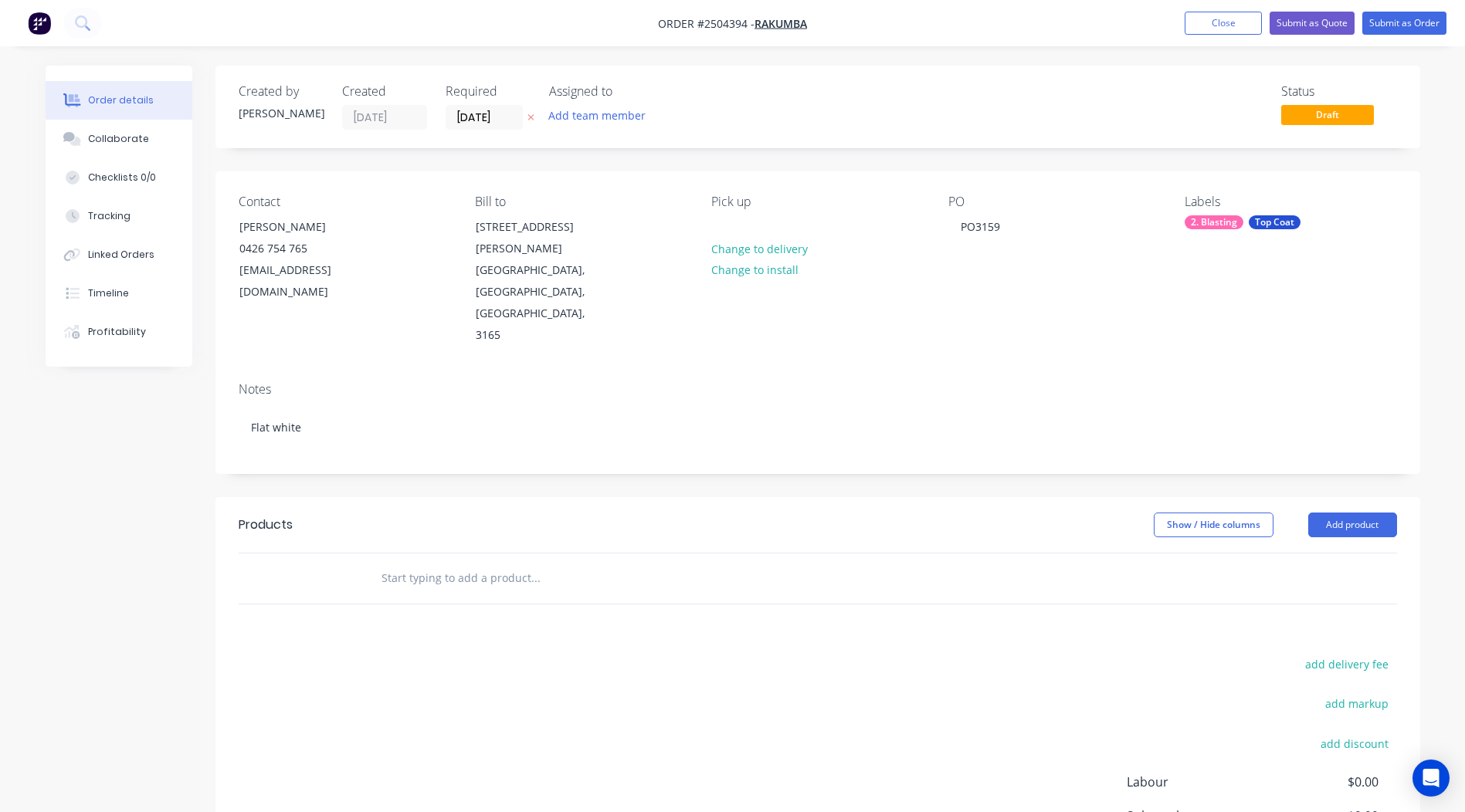
click at [1331, 497] on header "Products Show / Hide columns Add product" at bounding box center [818, 524] width 1204 height 55
click at [1329, 512] on button "Add product" at bounding box center [1353, 524] width 89 height 25
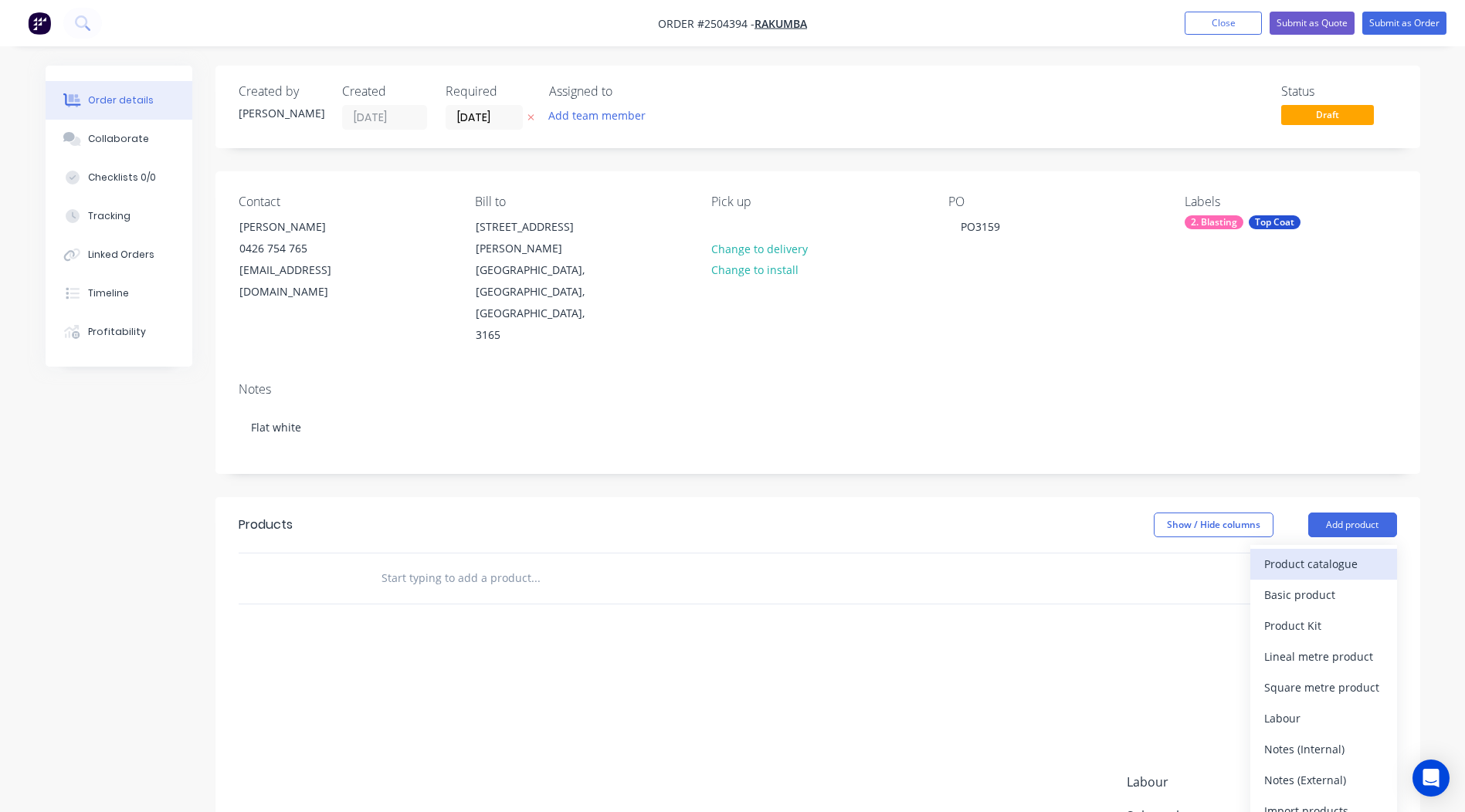
click at [1322, 548] on button "Product catalogue" at bounding box center [1323, 563] width 147 height 30
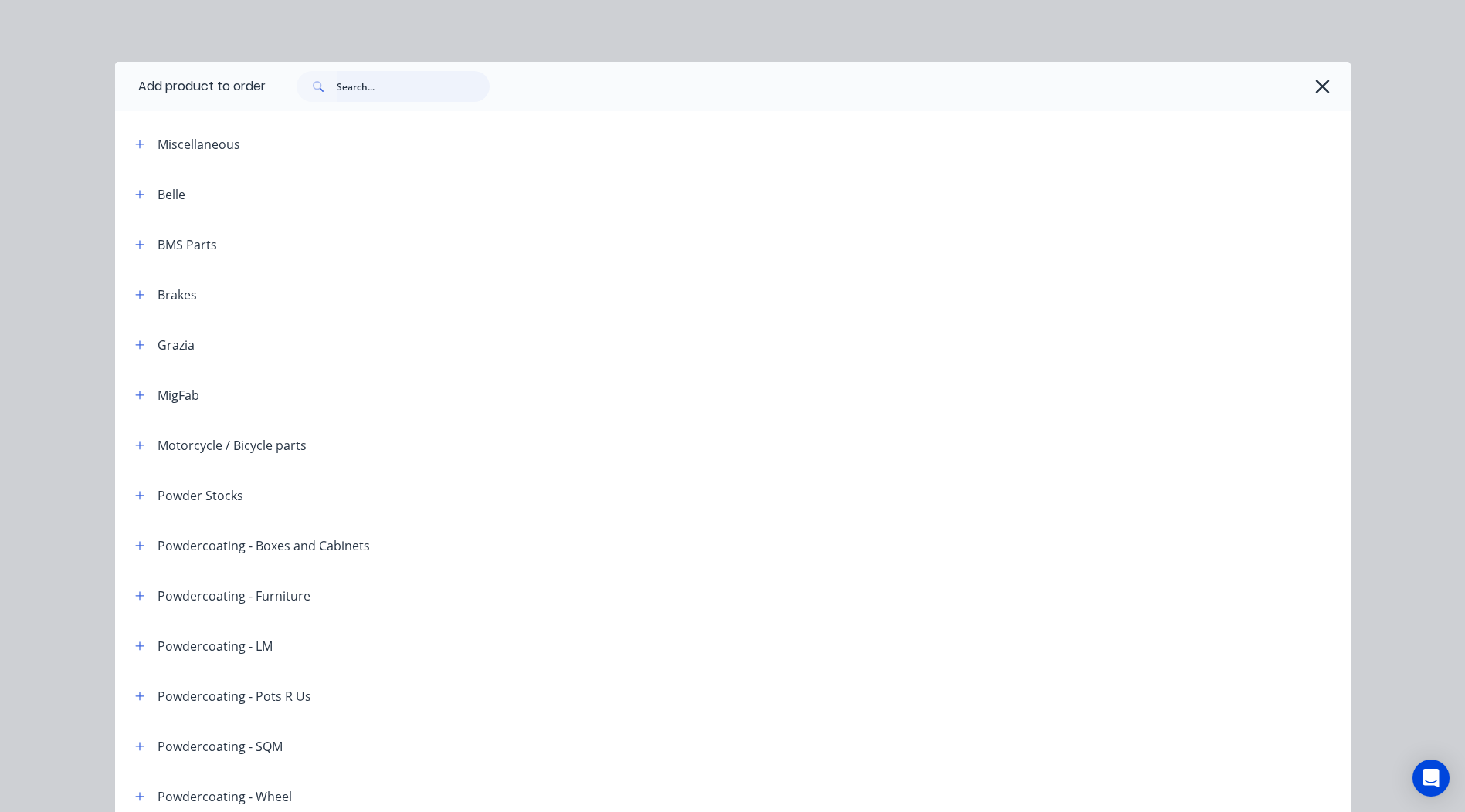
click at [379, 93] on input "text" at bounding box center [413, 86] width 153 height 30
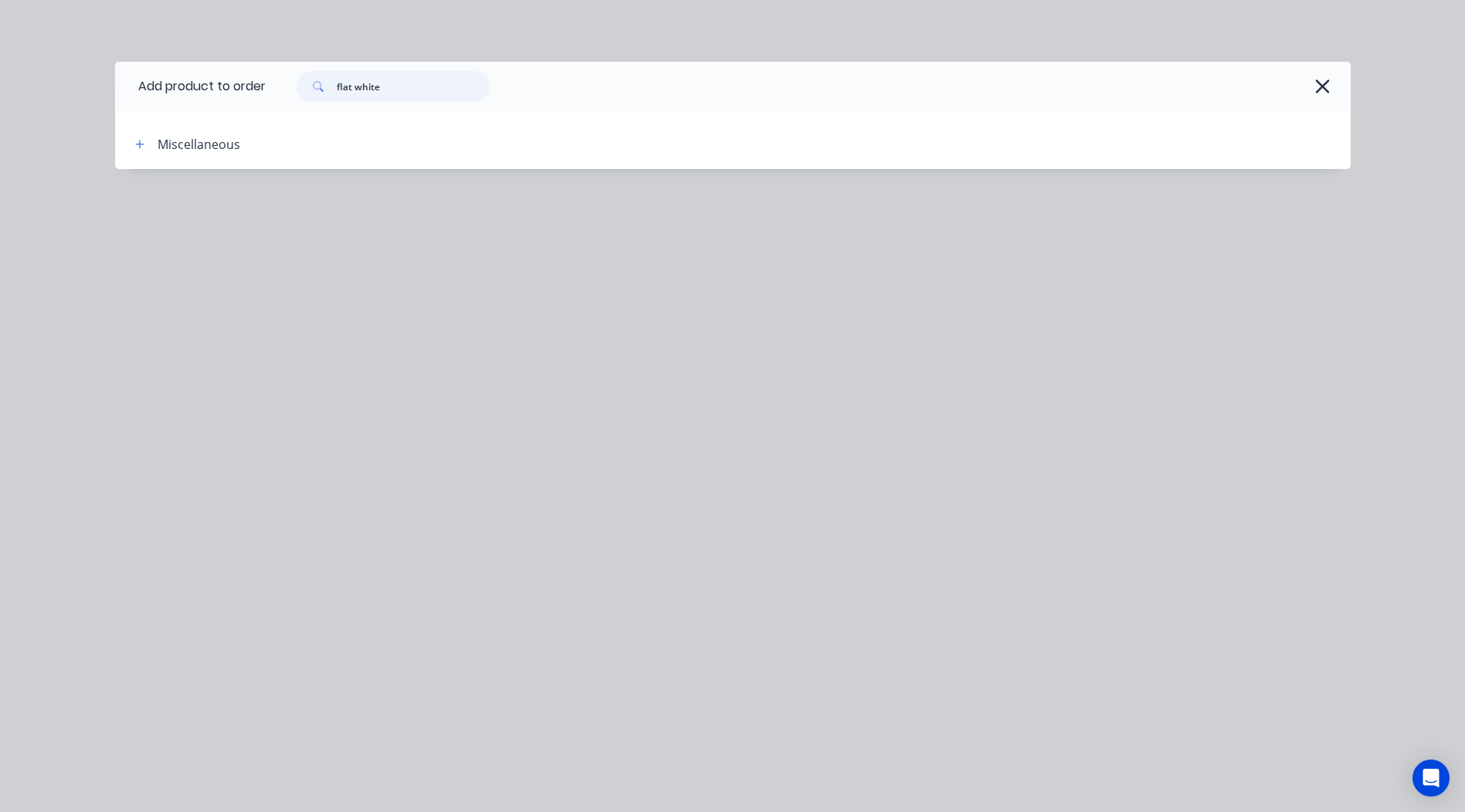
drag, startPoint x: 428, startPoint y: 86, endPoint x: 5, endPoint y: 86, distance: 423.0
click at [0, 108] on html "Order #2504394 - Rakumba Add product Close Submit as Quote Submit as Order Orde…" at bounding box center [732, 510] width 1465 height 1019
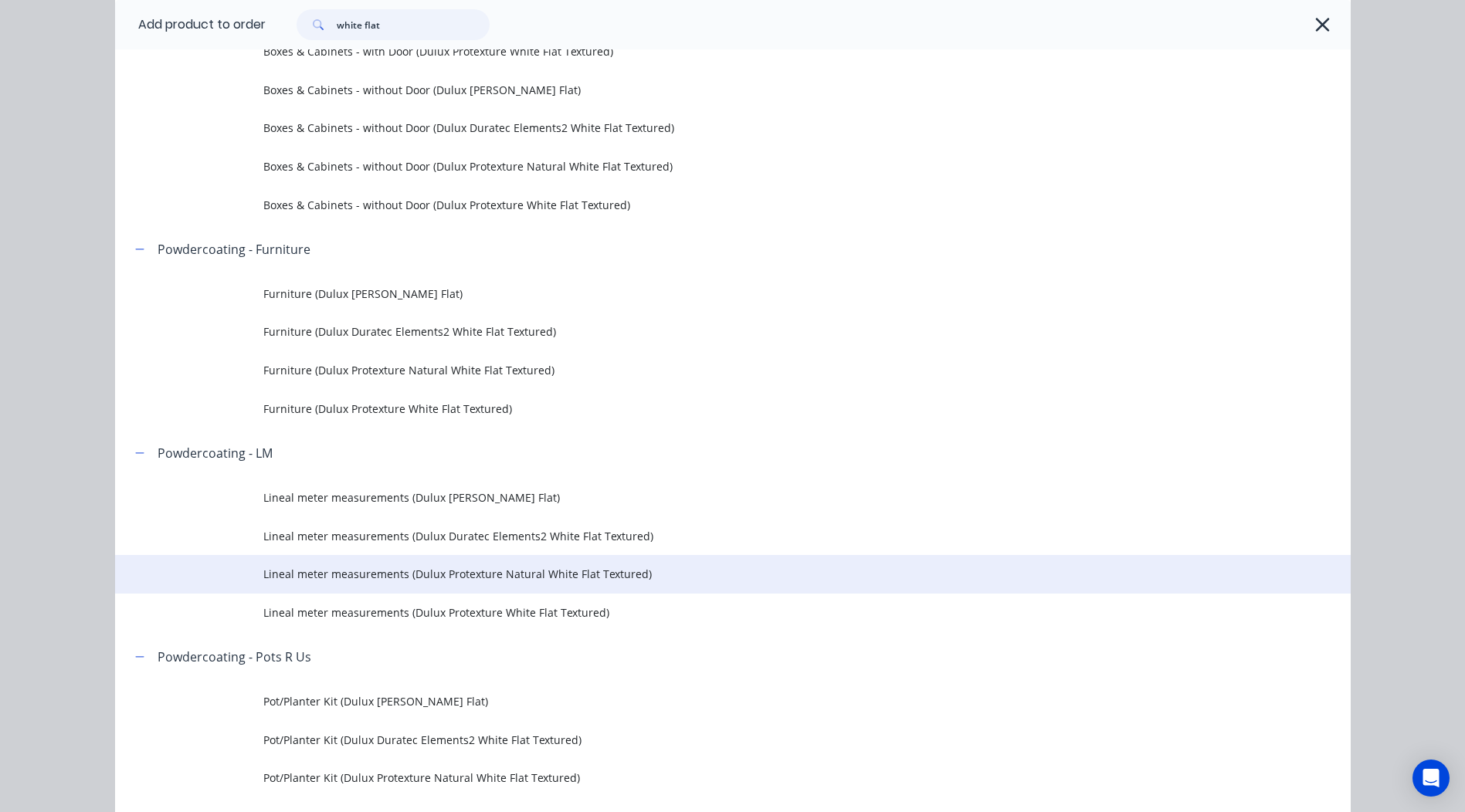
scroll to position [309, 0]
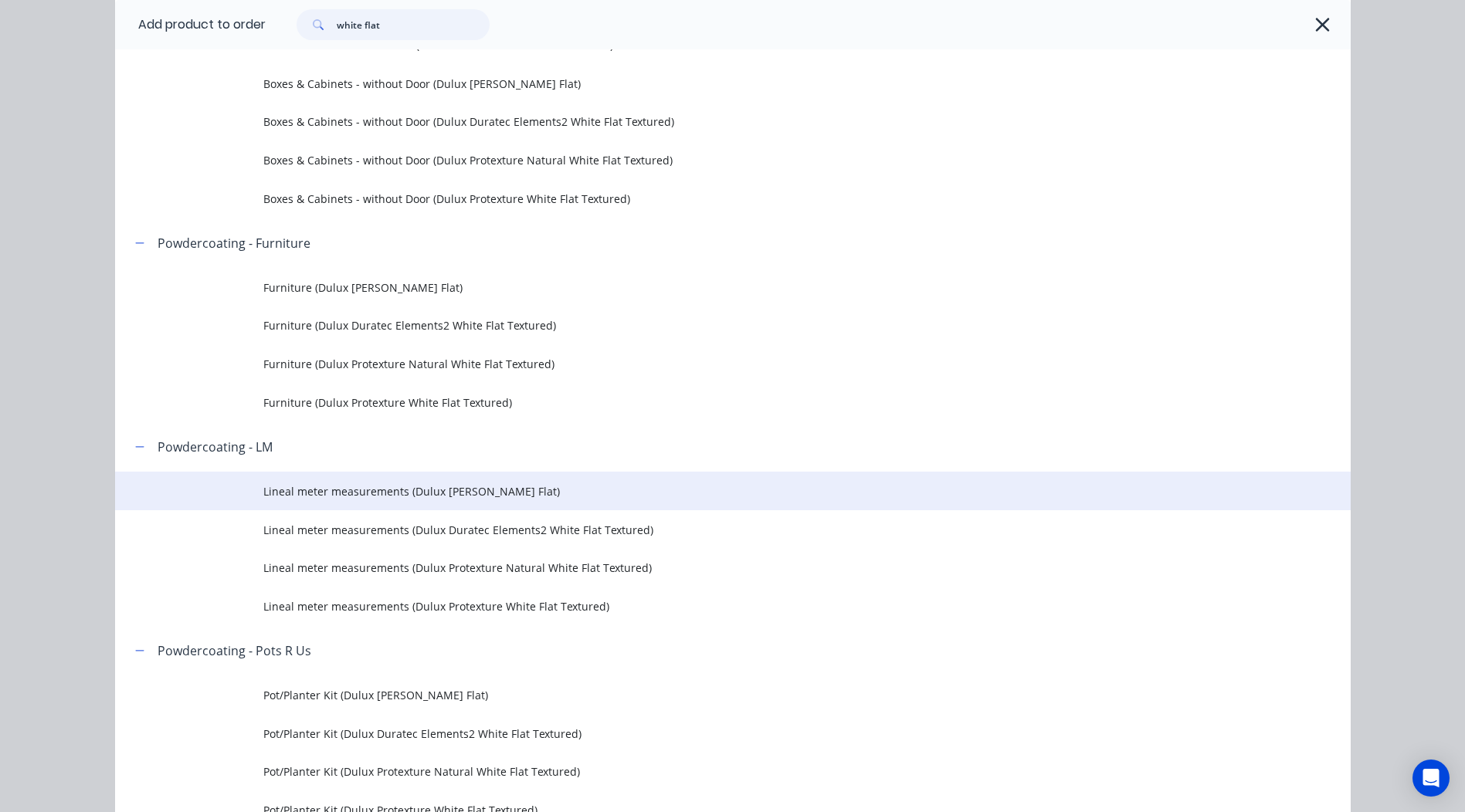
type input "white flat"
click at [515, 489] on span "Lineal meter measurements (Dulux [PERSON_NAME] Flat)" at bounding box center [698, 491] width 869 height 17
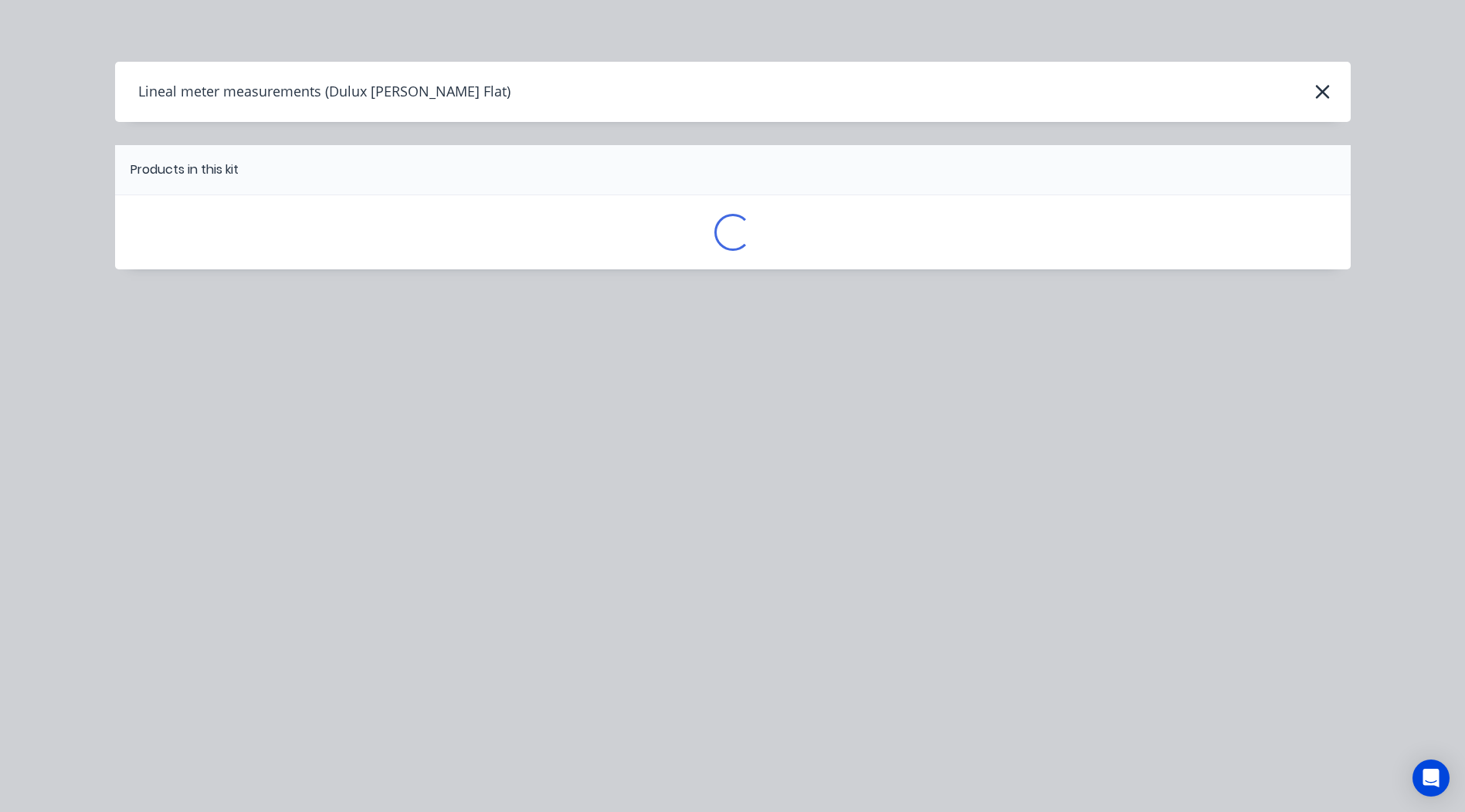
scroll to position [0, 0]
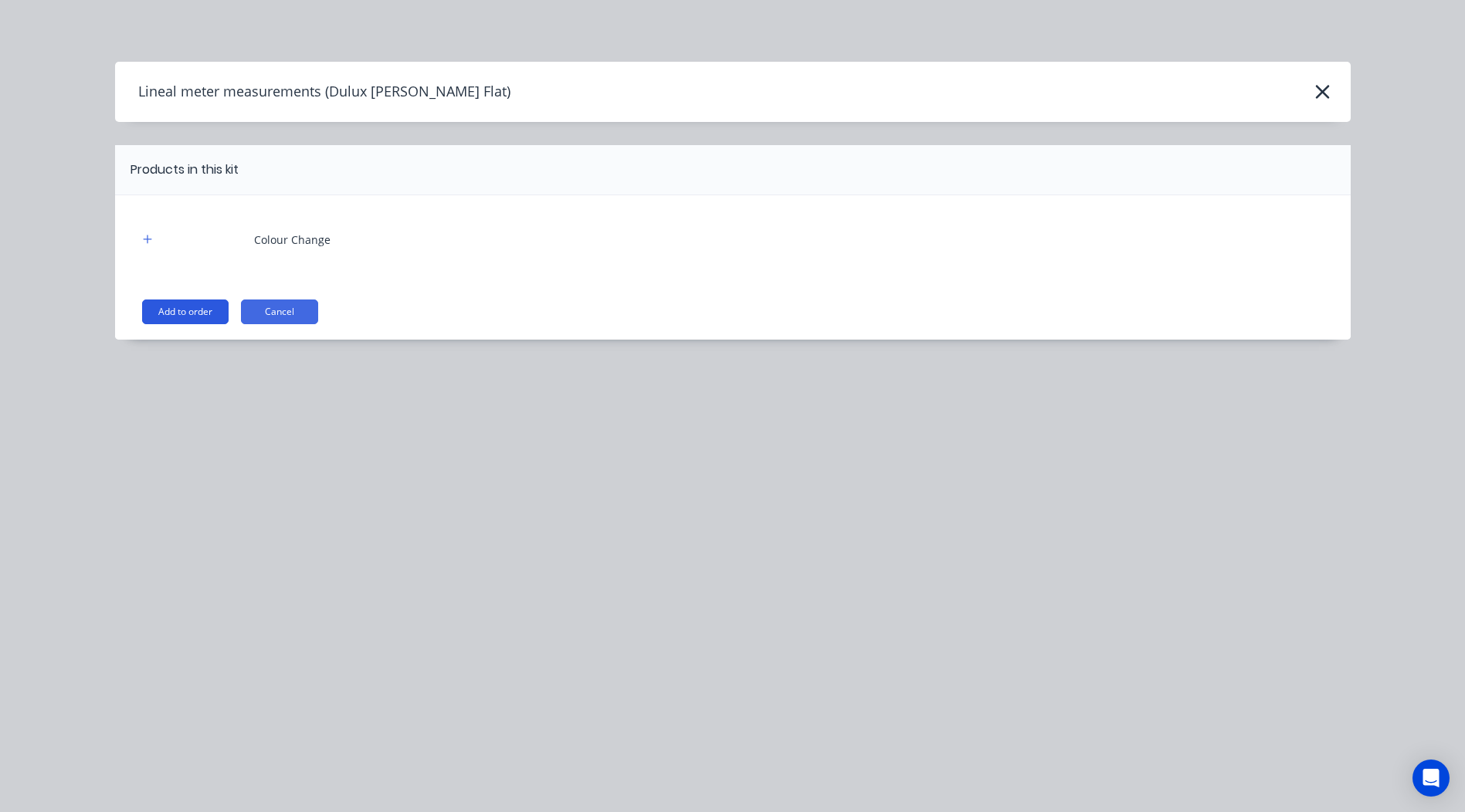
click at [157, 314] on button "Add to order" at bounding box center [185, 312] width 87 height 25
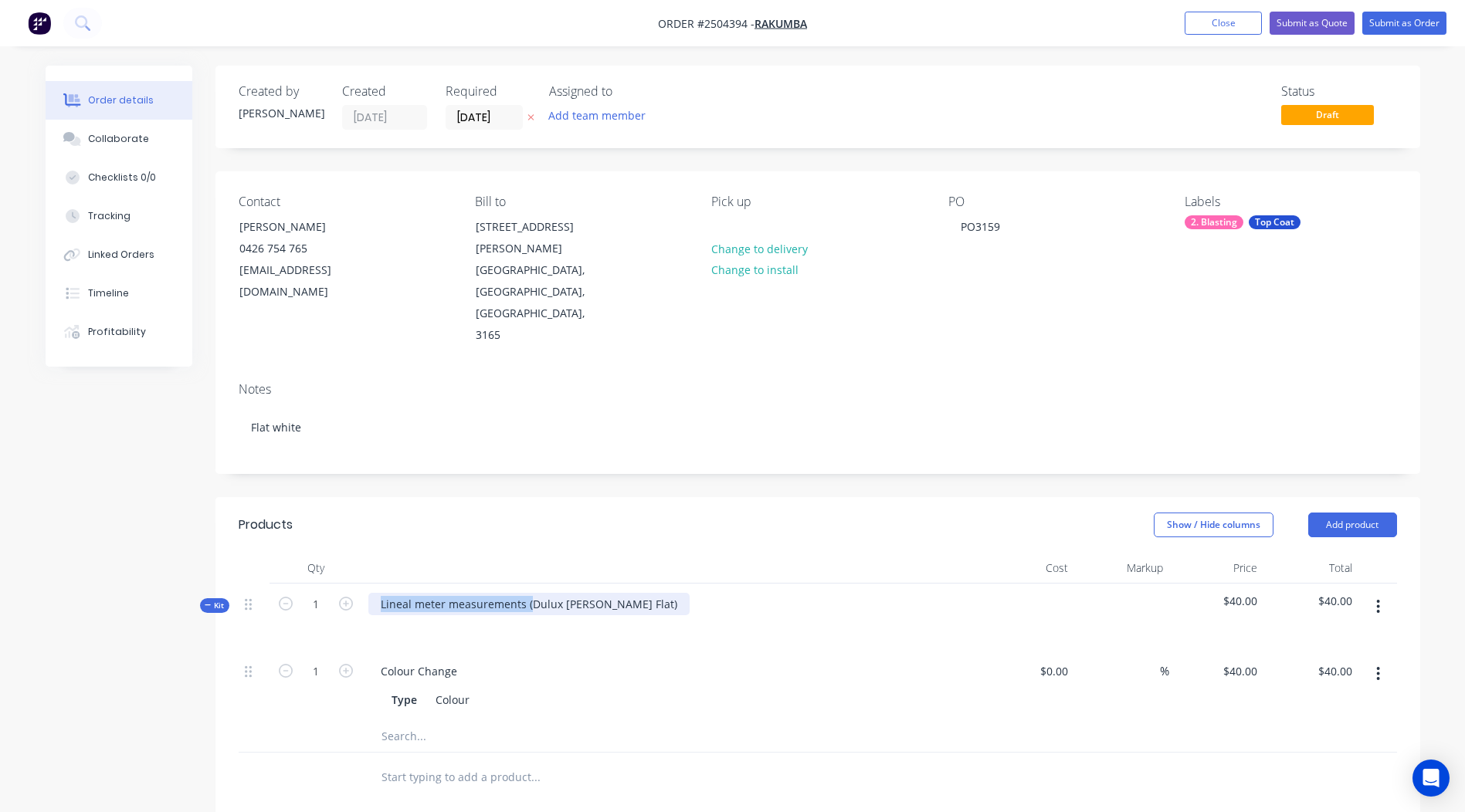
drag, startPoint x: 526, startPoint y: 535, endPoint x: -3, endPoint y: 590, distance: 531.9
click at [0, 590] on html "Order #2504394 - Rakumba Add product Close Submit as Quote Submit as Order Orde…" at bounding box center [732, 598] width 1465 height 1196
click at [515, 593] on div "Dulux [PERSON_NAME] Flat)" at bounding box center [452, 604] width 169 height 22
click at [521, 593] on div "Dulux [PERSON_NAME] Flat)" at bounding box center [452, 604] width 169 height 22
click at [1388, 583] on div at bounding box center [1377, 617] width 39 height 67
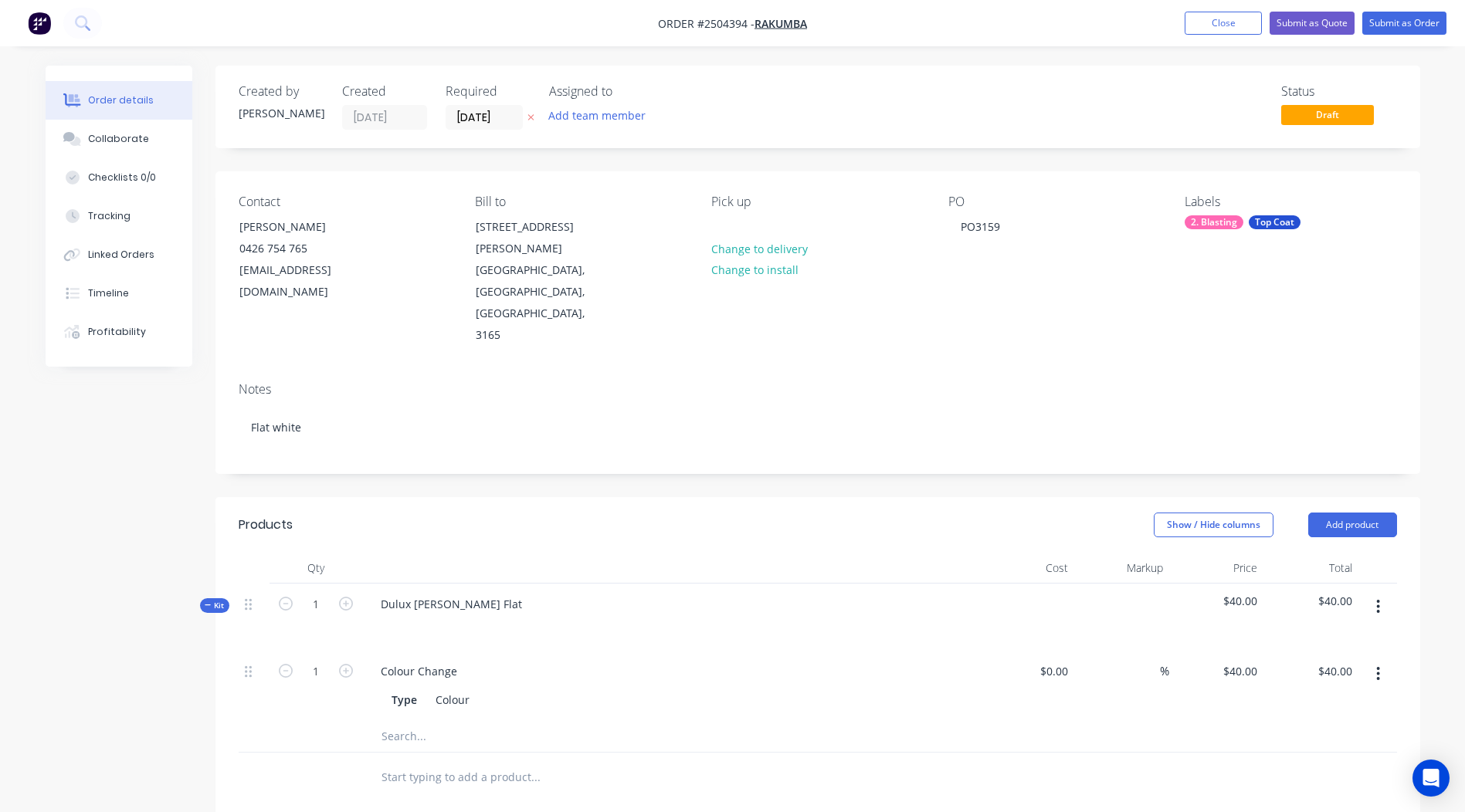
click at [1379, 598] on icon "button" at bounding box center [1377, 606] width 4 height 17
click at [1349, 636] on div "Add product to kit" at bounding box center [1323, 647] width 119 height 22
click at [1321, 693] on button "Product catalogue" at bounding box center [1323, 708] width 147 height 30
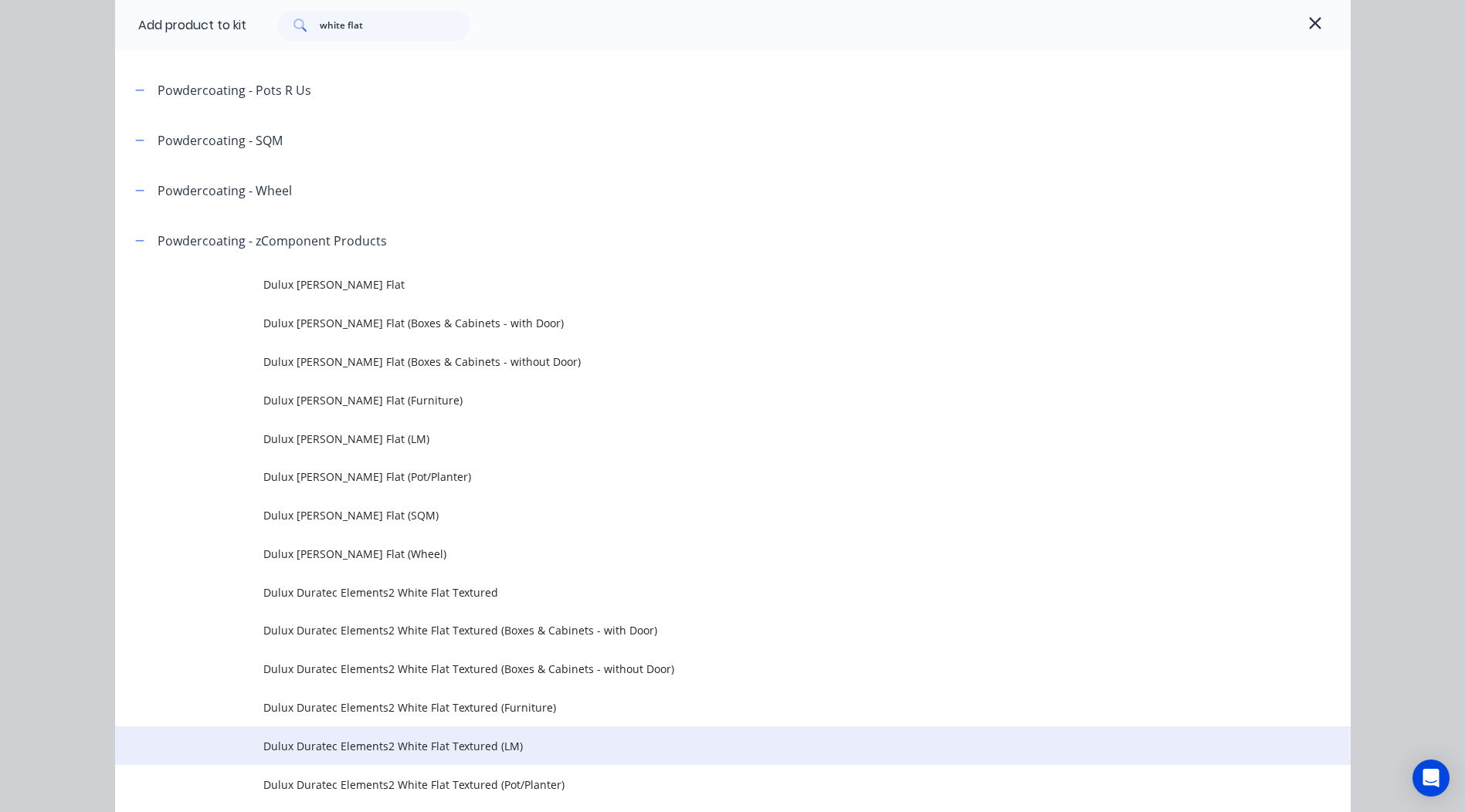
scroll to position [386, 0]
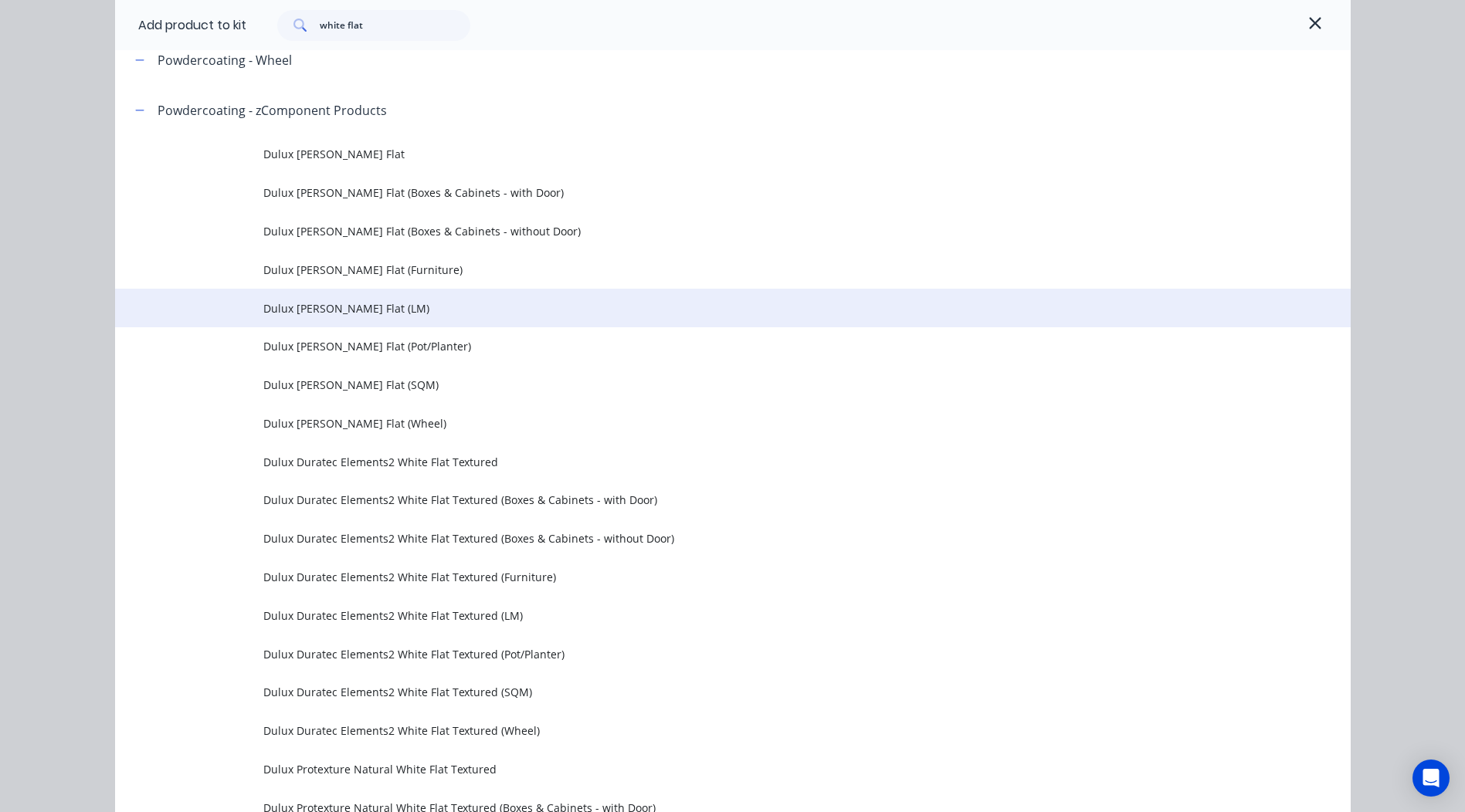
click at [359, 301] on span "Dulux [PERSON_NAME] Flat (LM)" at bounding box center [698, 309] width 869 height 17
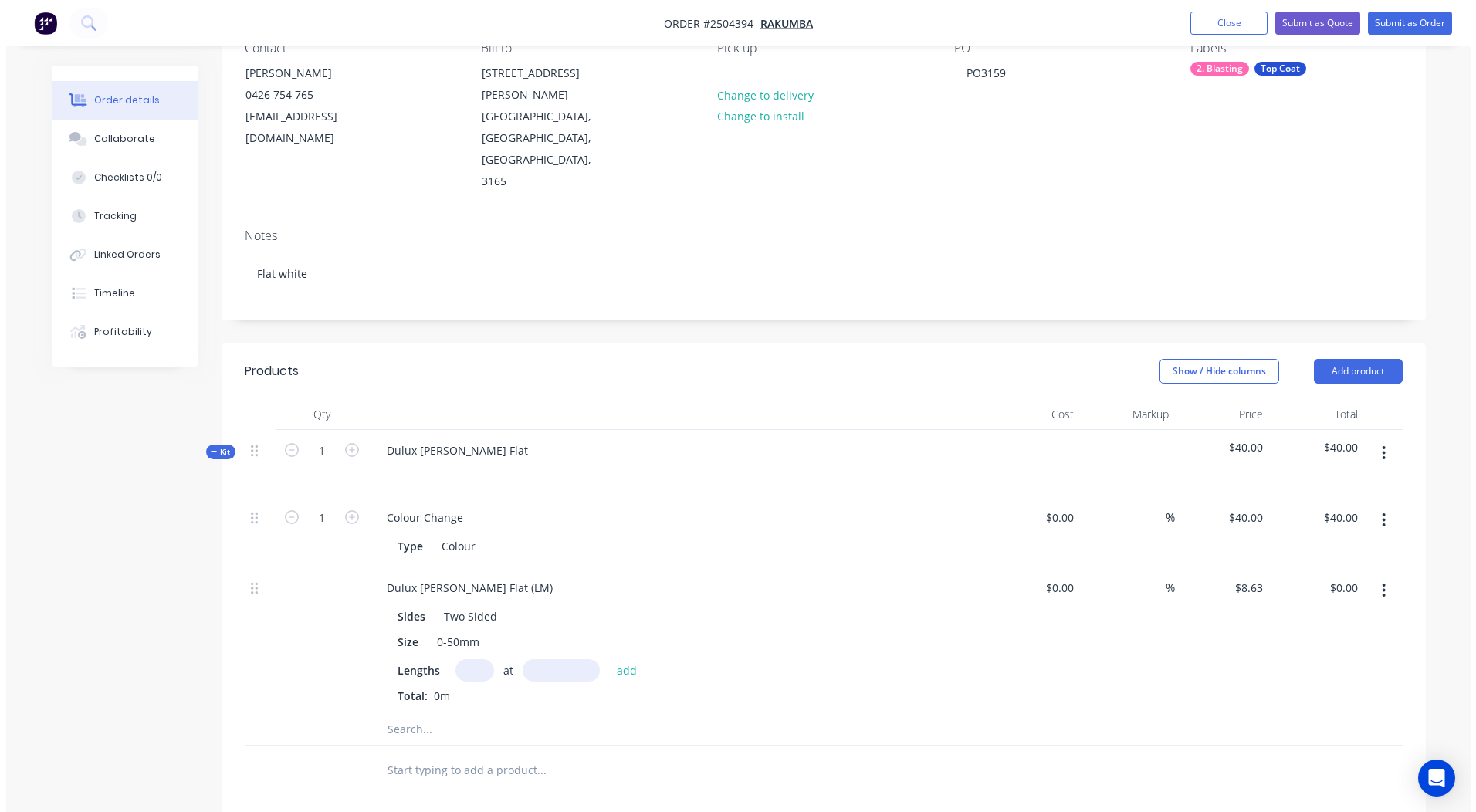
scroll to position [154, 0]
click at [471, 658] on input "text" at bounding box center [468, 669] width 39 height 22
type input "2"
click at [536, 658] on input "text" at bounding box center [555, 669] width 77 height 22
type input "2000"
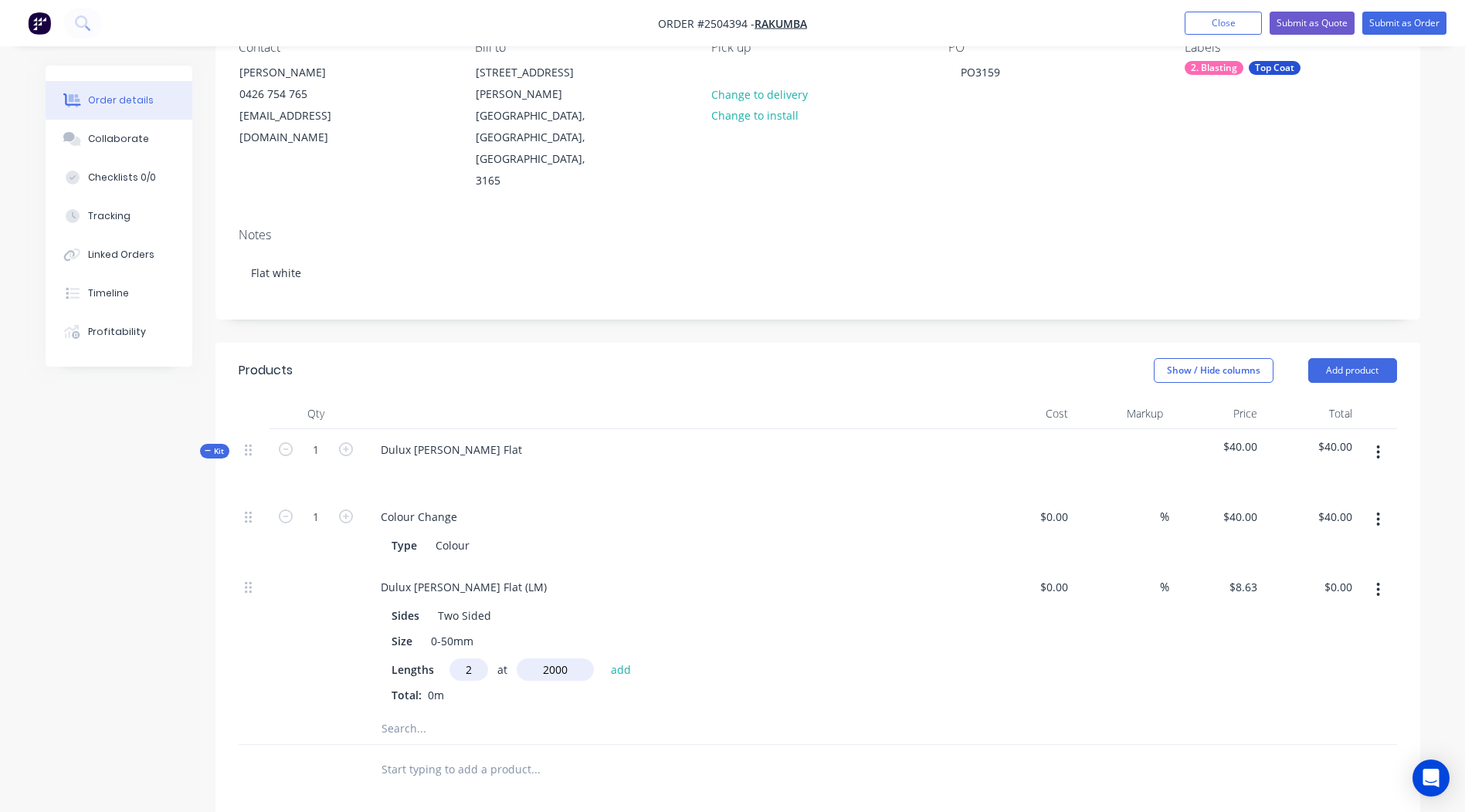
click at [603, 658] on button "add" at bounding box center [620, 668] width 36 height 21
type input "$34.52"
type input "10"
click at [536, 658] on input "text" at bounding box center [555, 669] width 77 height 22
type input "1000"
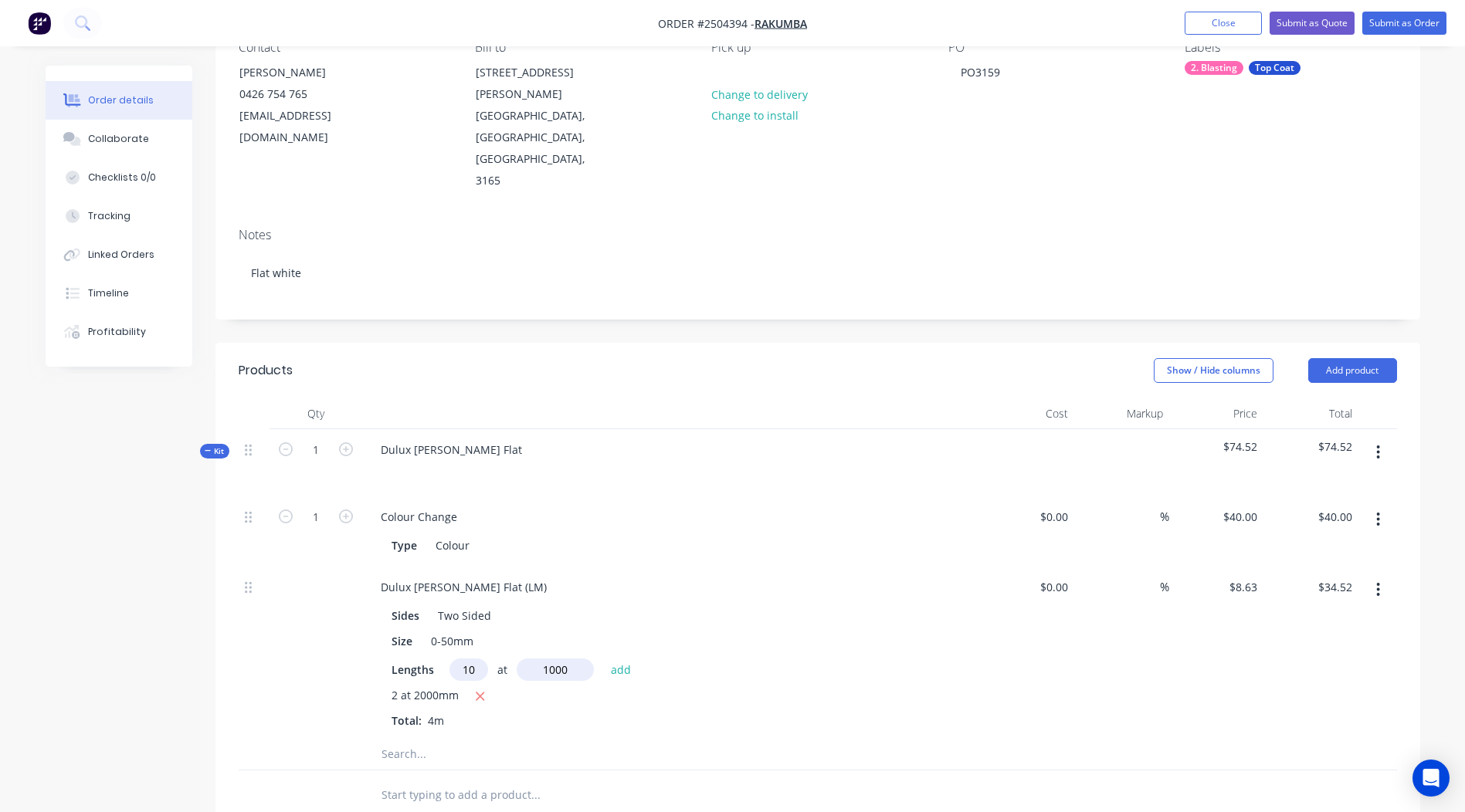
click at [603, 658] on button "add" at bounding box center [620, 668] width 36 height 21
type input "$120.82"
type input "10"
click at [559, 658] on input "text" at bounding box center [555, 669] width 77 height 22
type input "200"
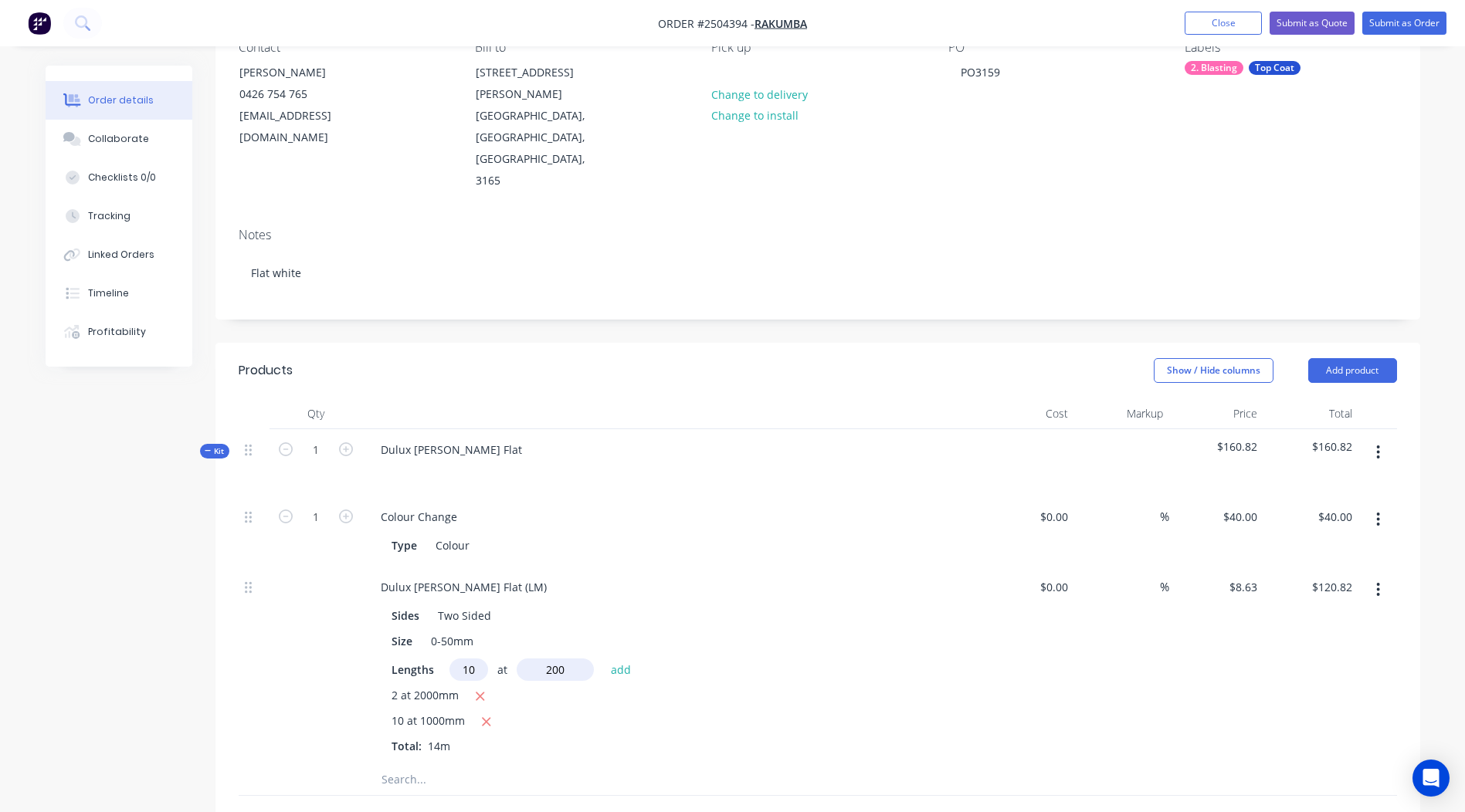
click at [603, 658] on button "add" at bounding box center [620, 668] width 36 height 21
type input "$138.08"
drag, startPoint x: 546, startPoint y: 524, endPoint x: 0, endPoint y: 452, distance: 550.7
click at [0, 511] on html "Order #2504394 - Rakumba Add product Close Submit as Quote Submit as Order Orde…" at bounding box center [732, 556] width 1465 height 1419
click at [1396, 588] on div at bounding box center [1377, 678] width 39 height 223
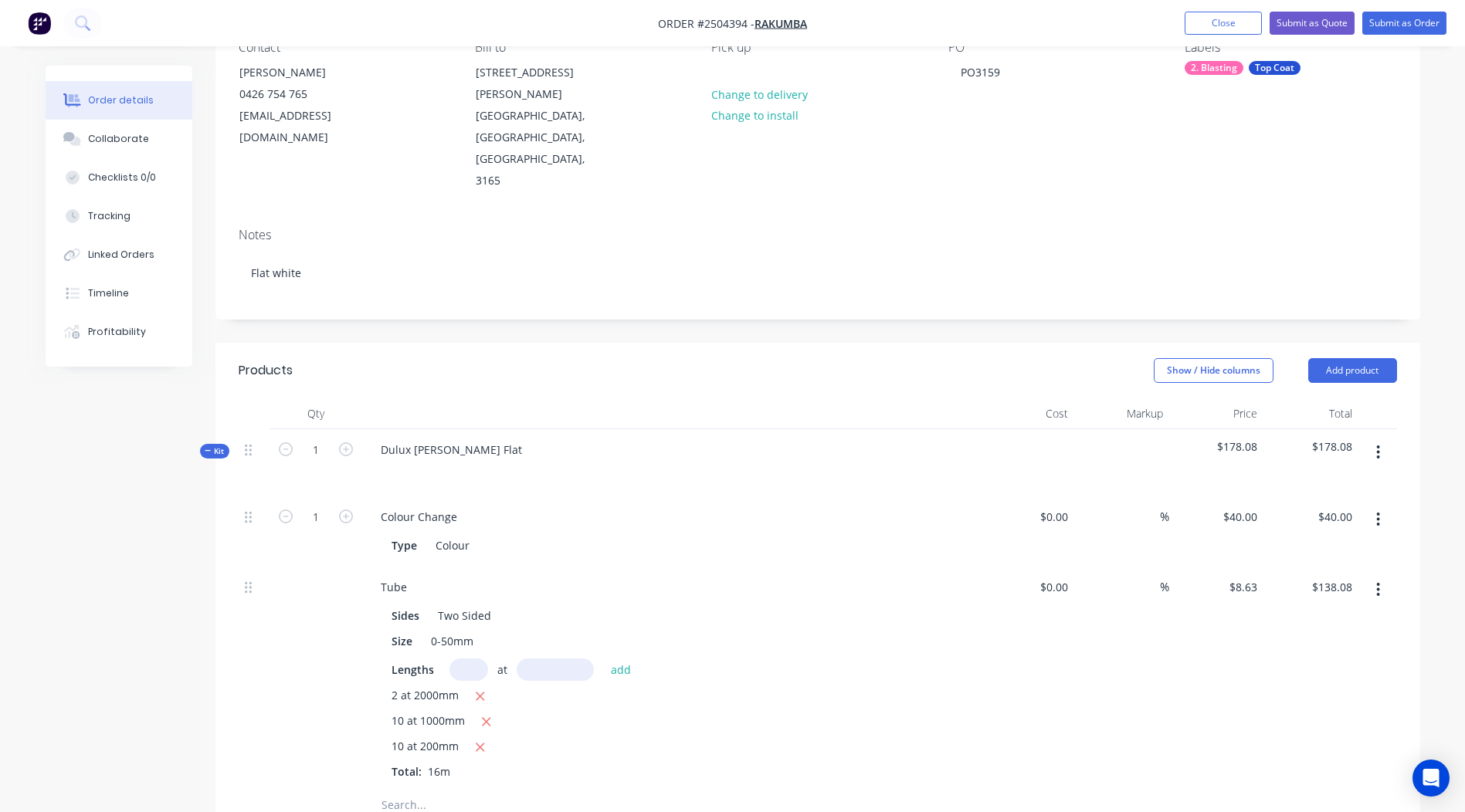
click at [1378, 444] on icon "button" at bounding box center [1377, 453] width 4 height 17
click at [1291, 482] on div "Add product to kit" at bounding box center [1323, 493] width 119 height 22
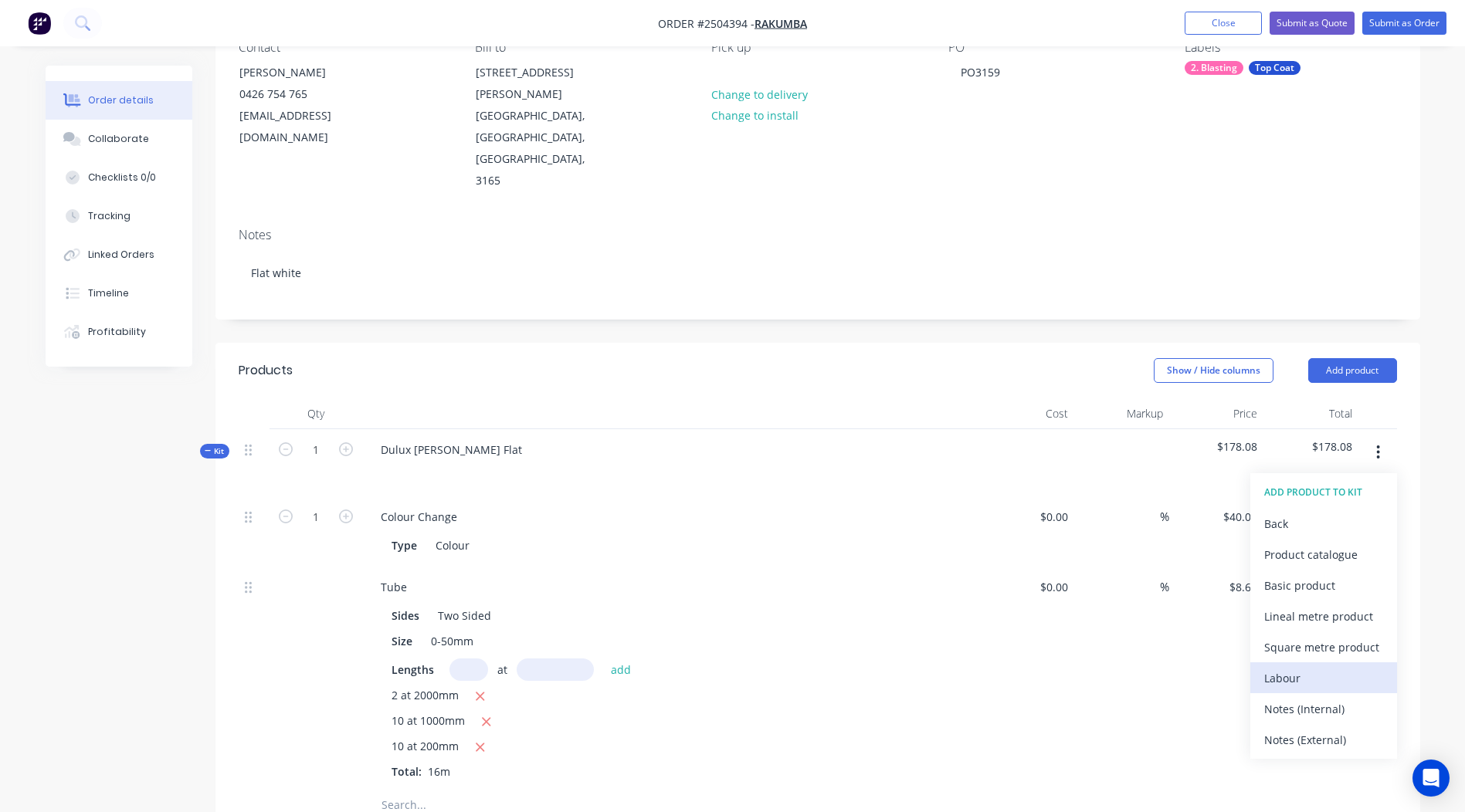
click at [1314, 667] on div "Labour" at bounding box center [1323, 678] width 119 height 22
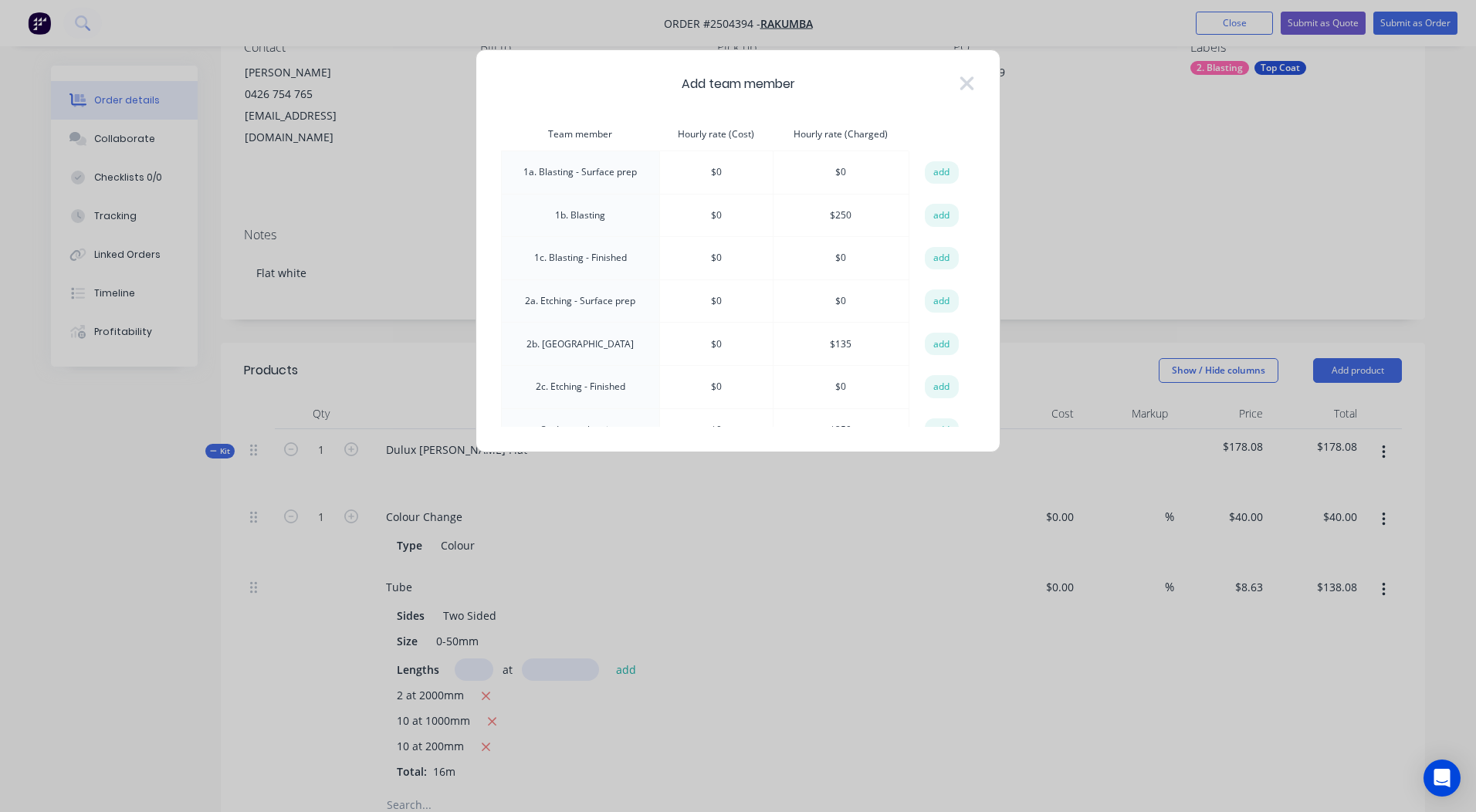
click at [909, 217] on td "add" at bounding box center [941, 215] width 65 height 43
click at [938, 216] on button "add" at bounding box center [941, 215] width 34 height 23
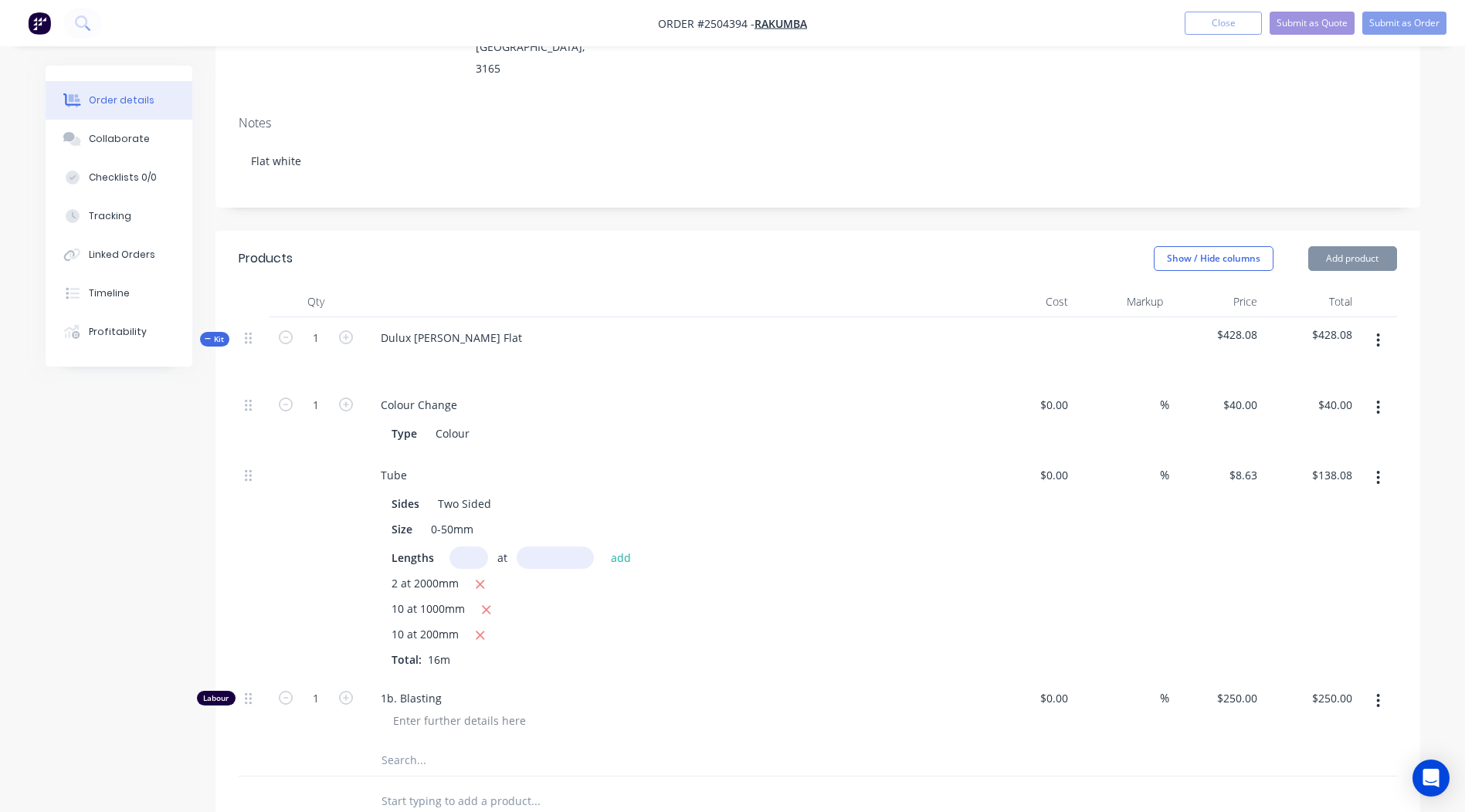
scroll to position [610, 0]
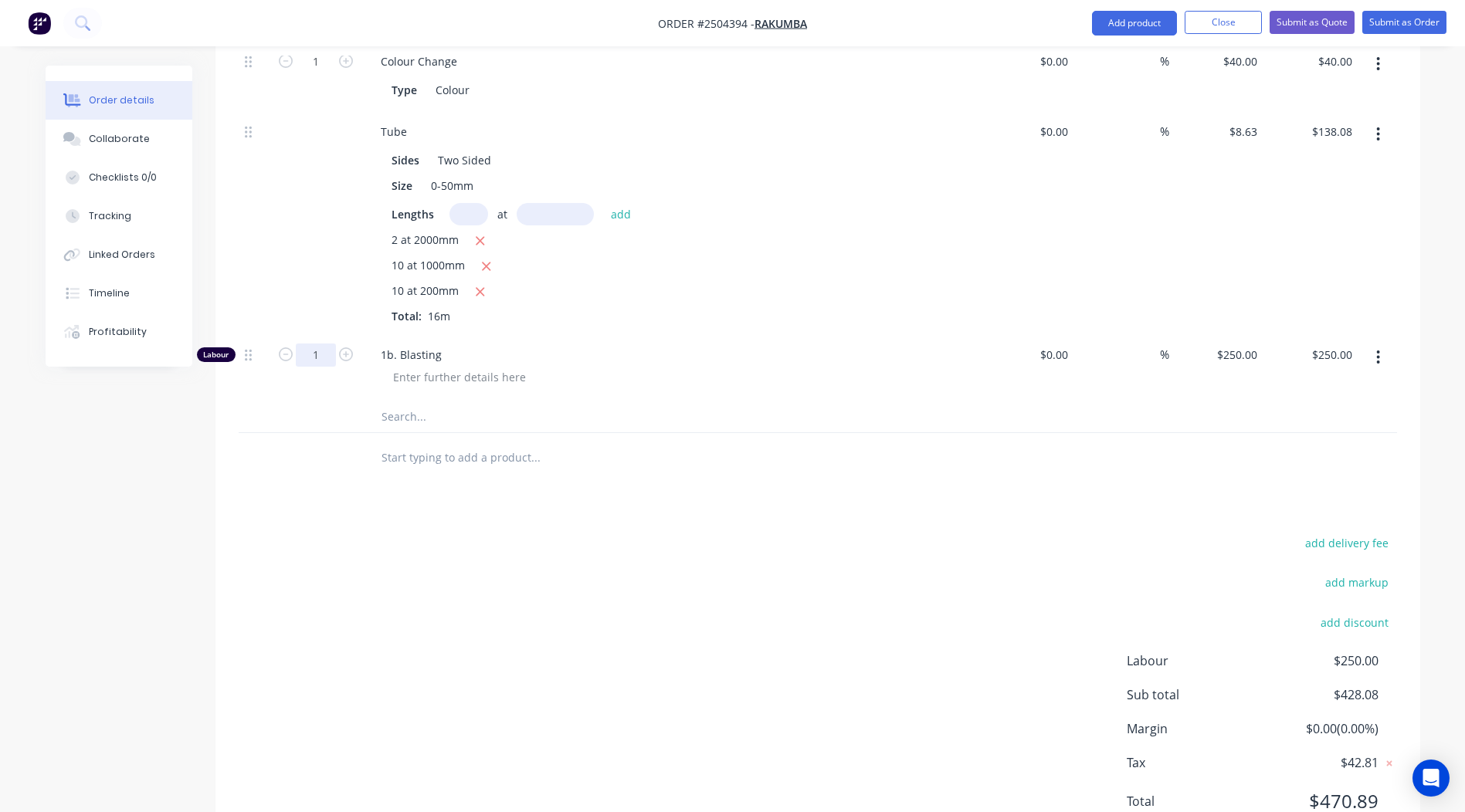
click at [327, 344] on input "1" at bounding box center [316, 355] width 41 height 23
type input "0.167"
click at [845, 533] on div "add delivery fee add markup add discount Labour $250.00 Sub total $428.08 Margi…" at bounding box center [818, 681] width 1158 height 298
type input "$41.75"
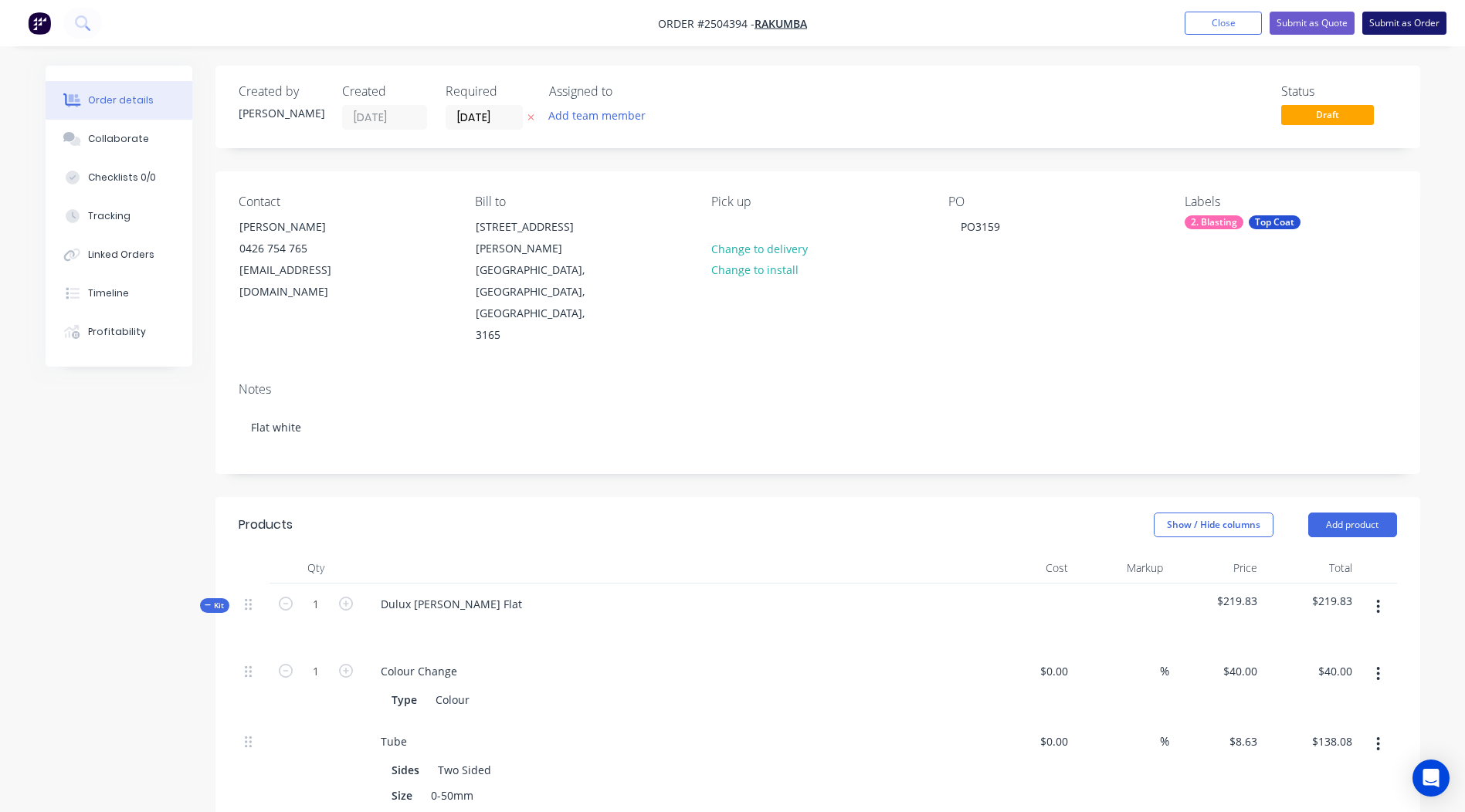
click at [1412, 23] on button "Submit as Order" at bounding box center [1403, 23] width 84 height 23
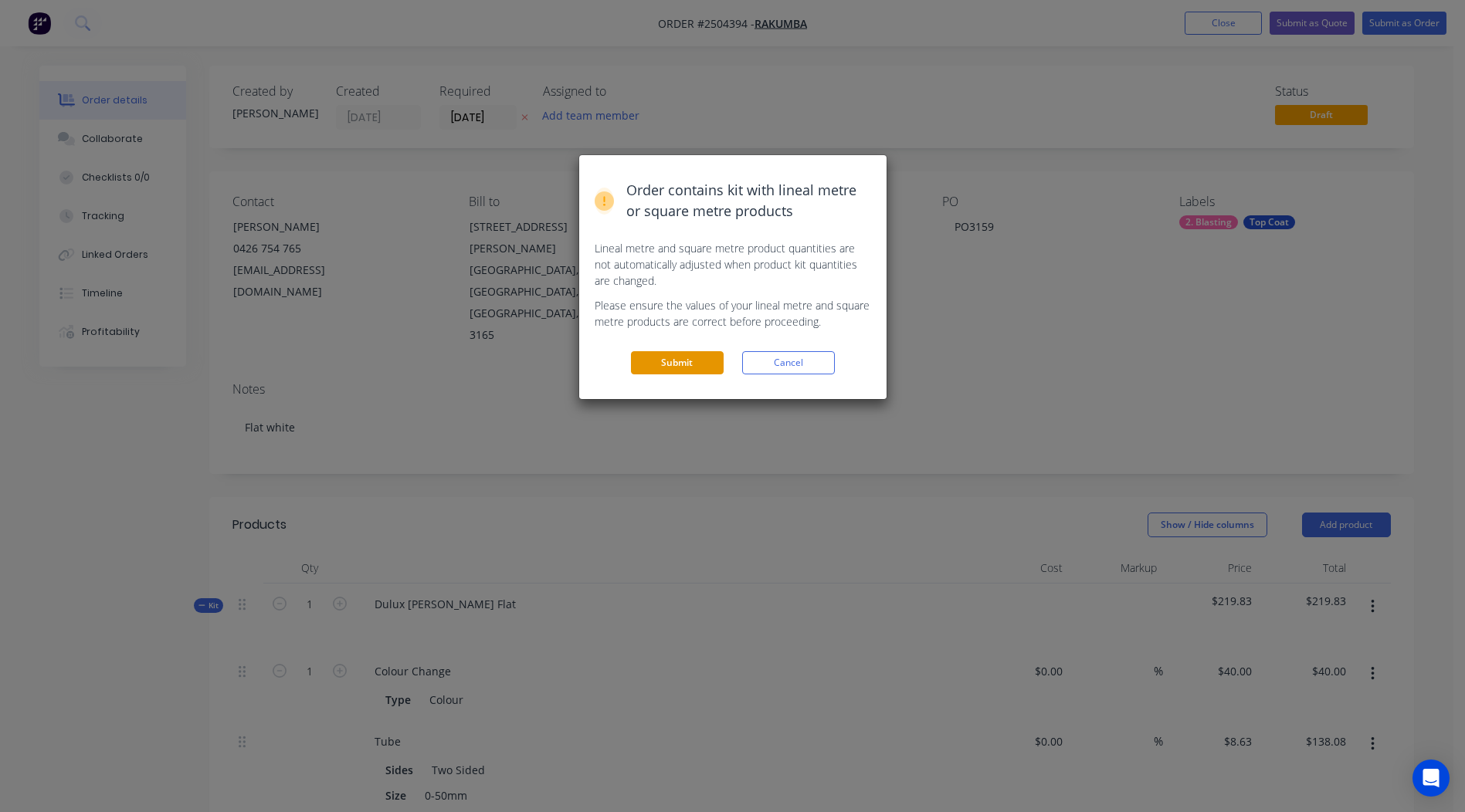
click at [680, 368] on button "Submit" at bounding box center [677, 362] width 92 height 23
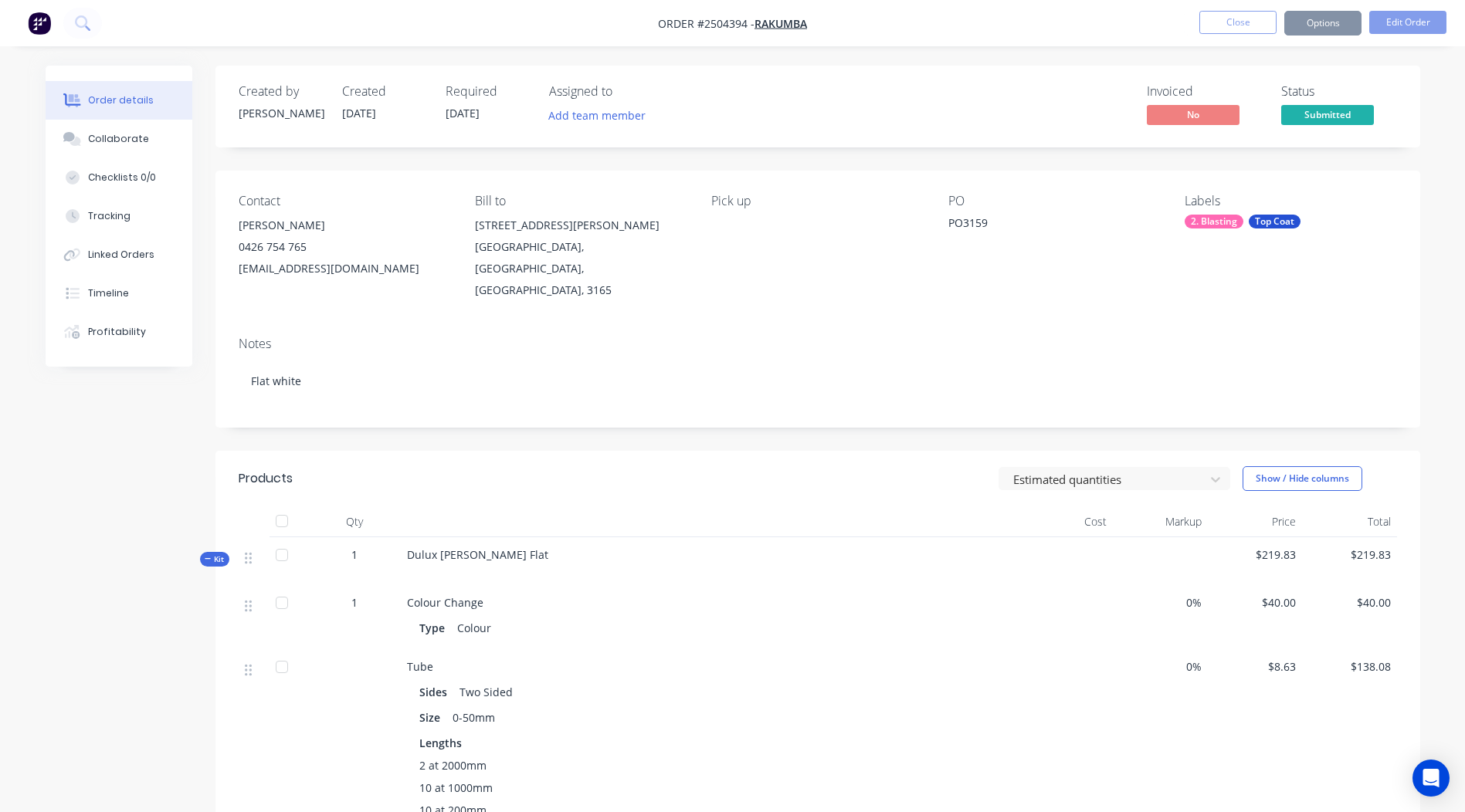
click at [1326, 19] on button "Options" at bounding box center [1323, 23] width 77 height 25
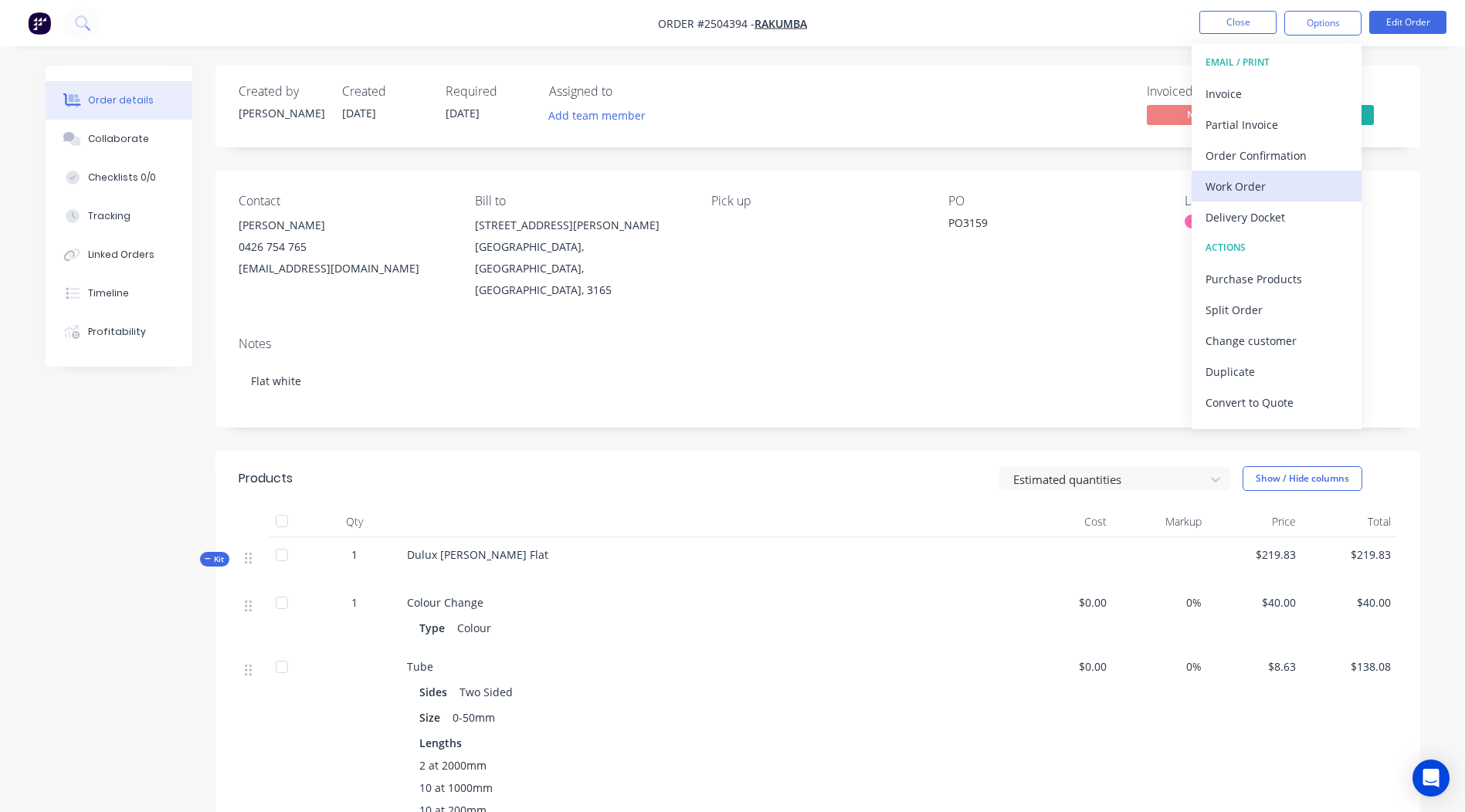
click at [1252, 190] on div "Work Order" at bounding box center [1276, 186] width 142 height 22
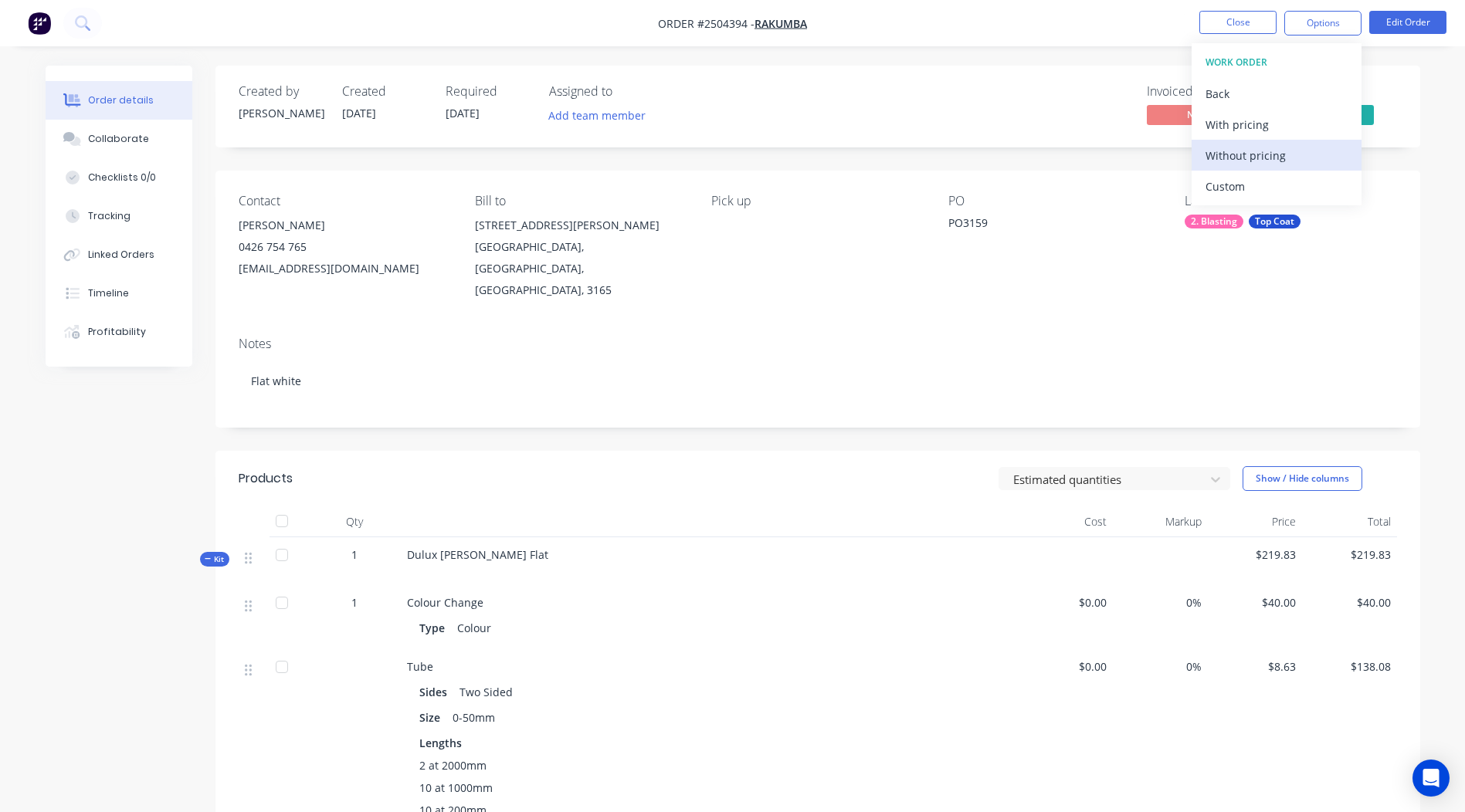
click at [1278, 159] on div "Without pricing" at bounding box center [1276, 156] width 142 height 22
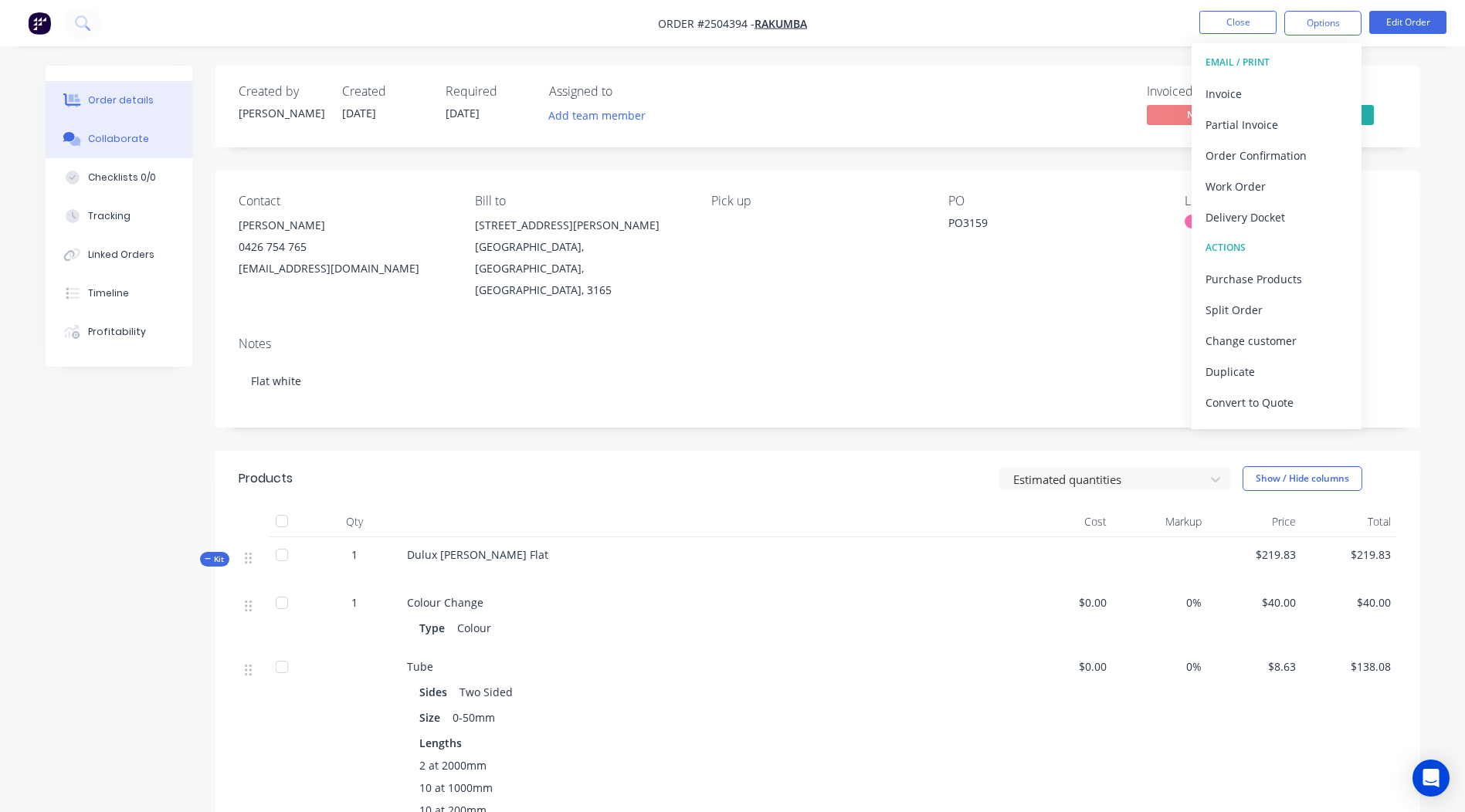
click at [149, 135] on button "Collaborate" at bounding box center [118, 139] width 147 height 39
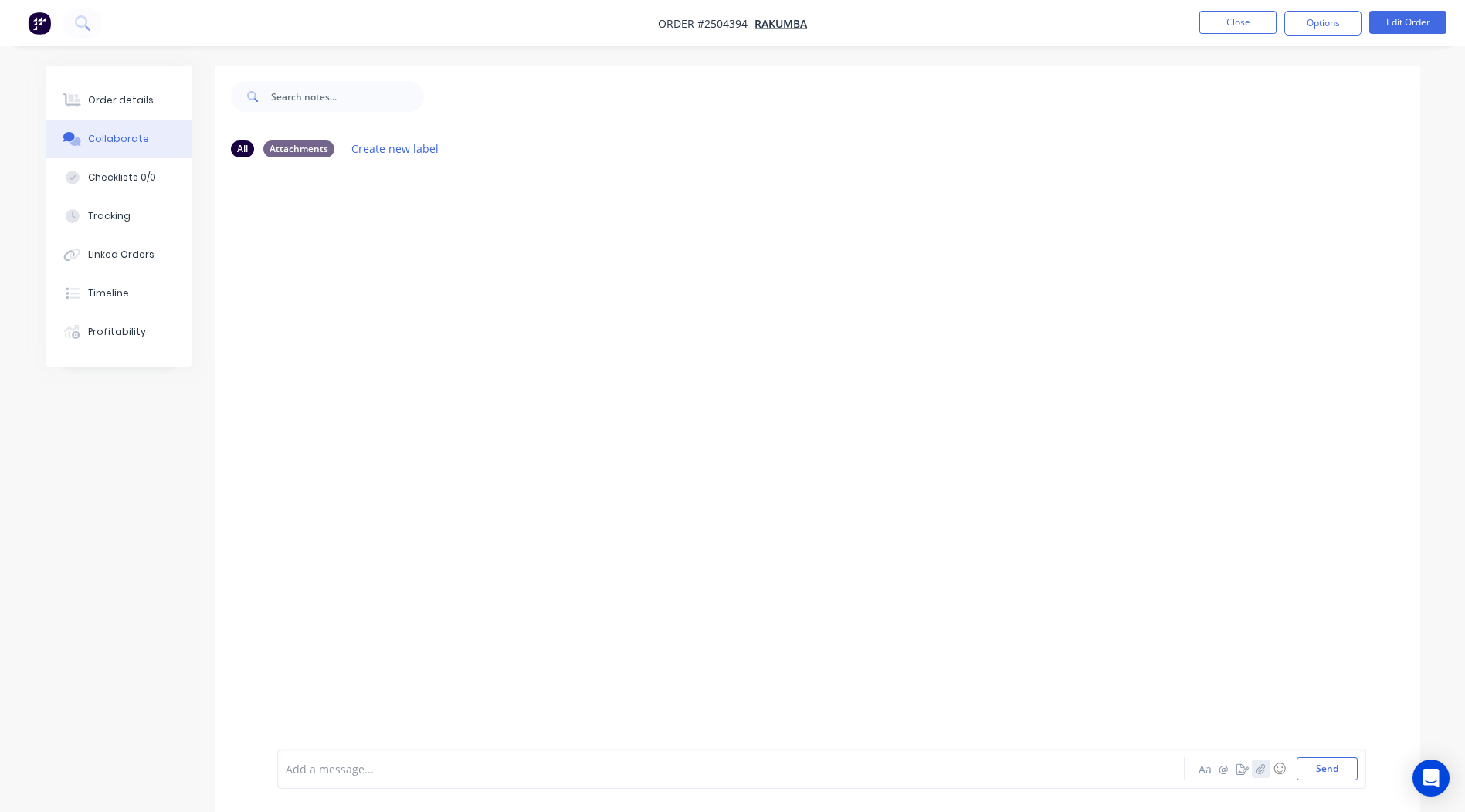
click at [1256, 771] on icon "button" at bounding box center [1260, 769] width 9 height 11
click at [1332, 773] on button "Send" at bounding box center [1327, 768] width 61 height 23
click at [1265, 23] on button "Close" at bounding box center [1237, 22] width 77 height 23
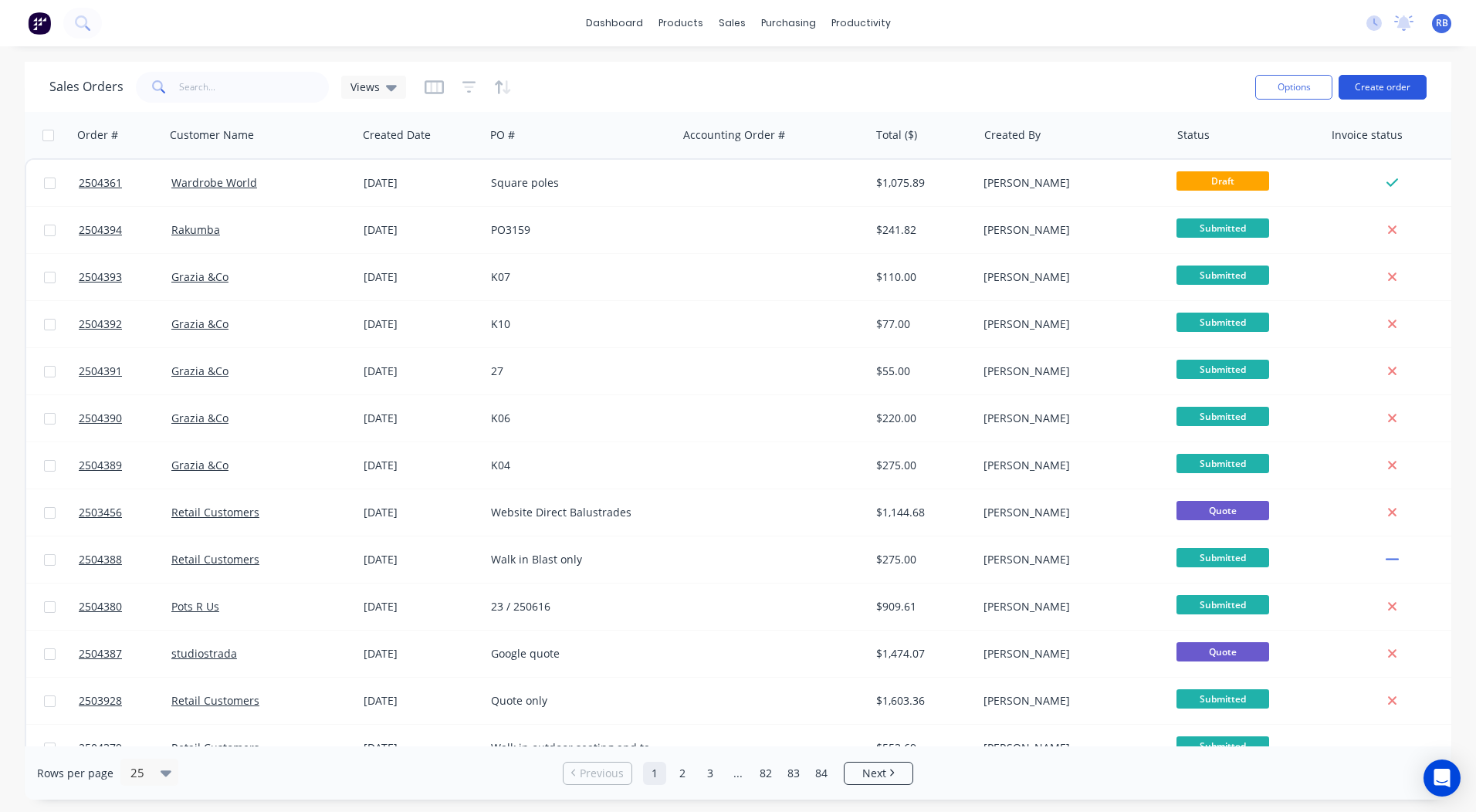
click at [1365, 82] on button "Create order" at bounding box center [1382, 87] width 88 height 25
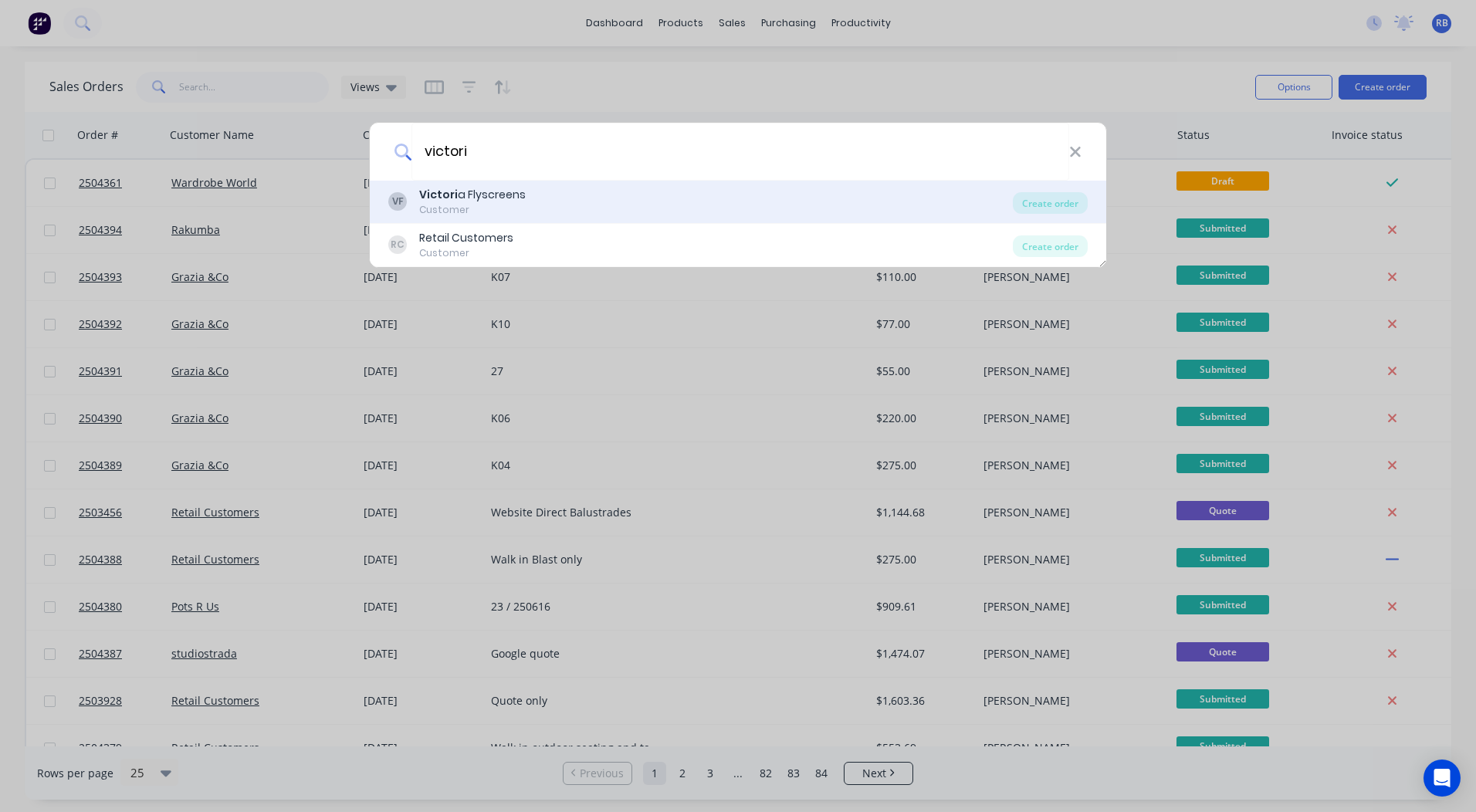
type input "victori"
click at [507, 206] on div "Customer" at bounding box center [473, 209] width 107 height 14
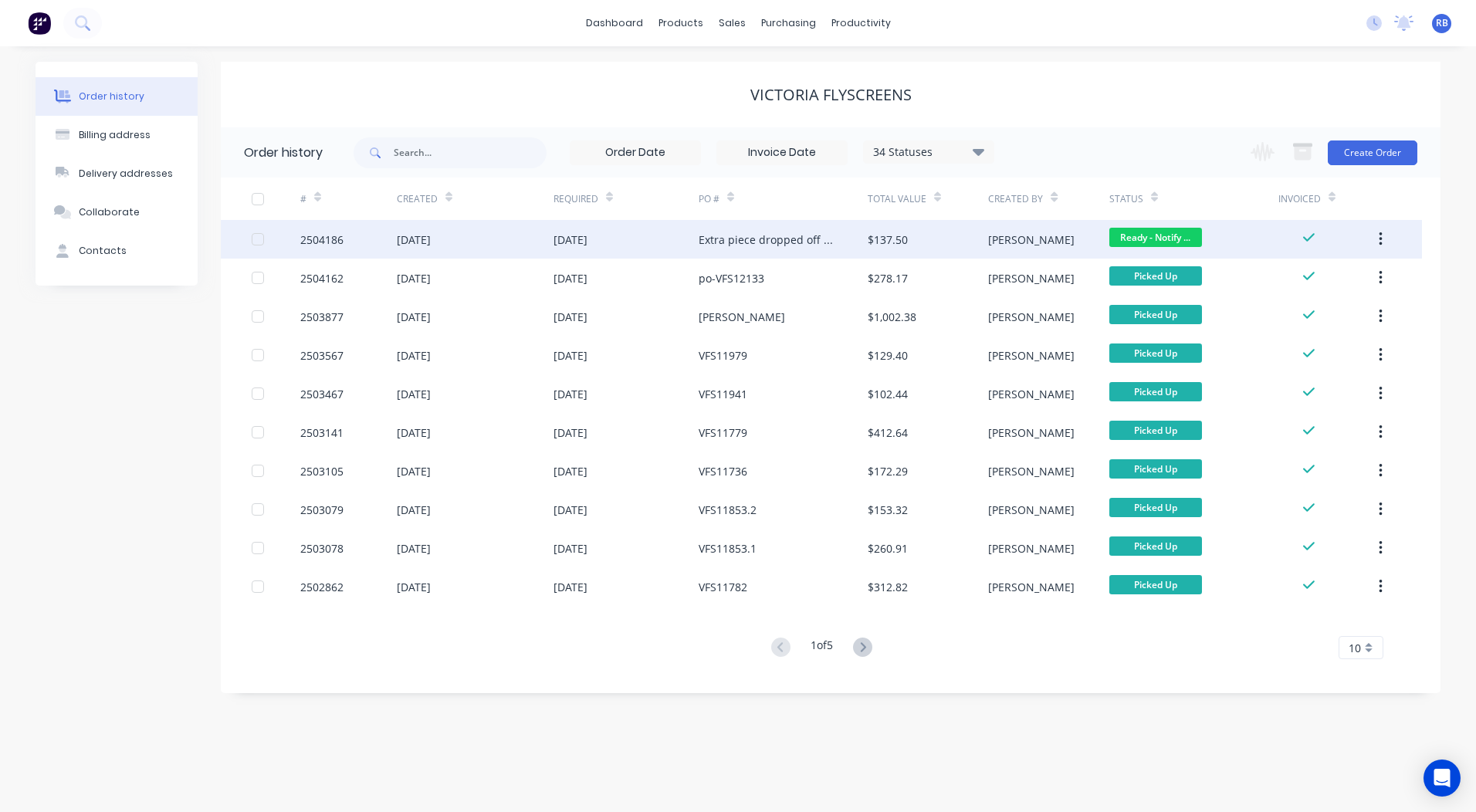
click at [1161, 235] on span "Ready - Notify ..." at bounding box center [1155, 237] width 92 height 19
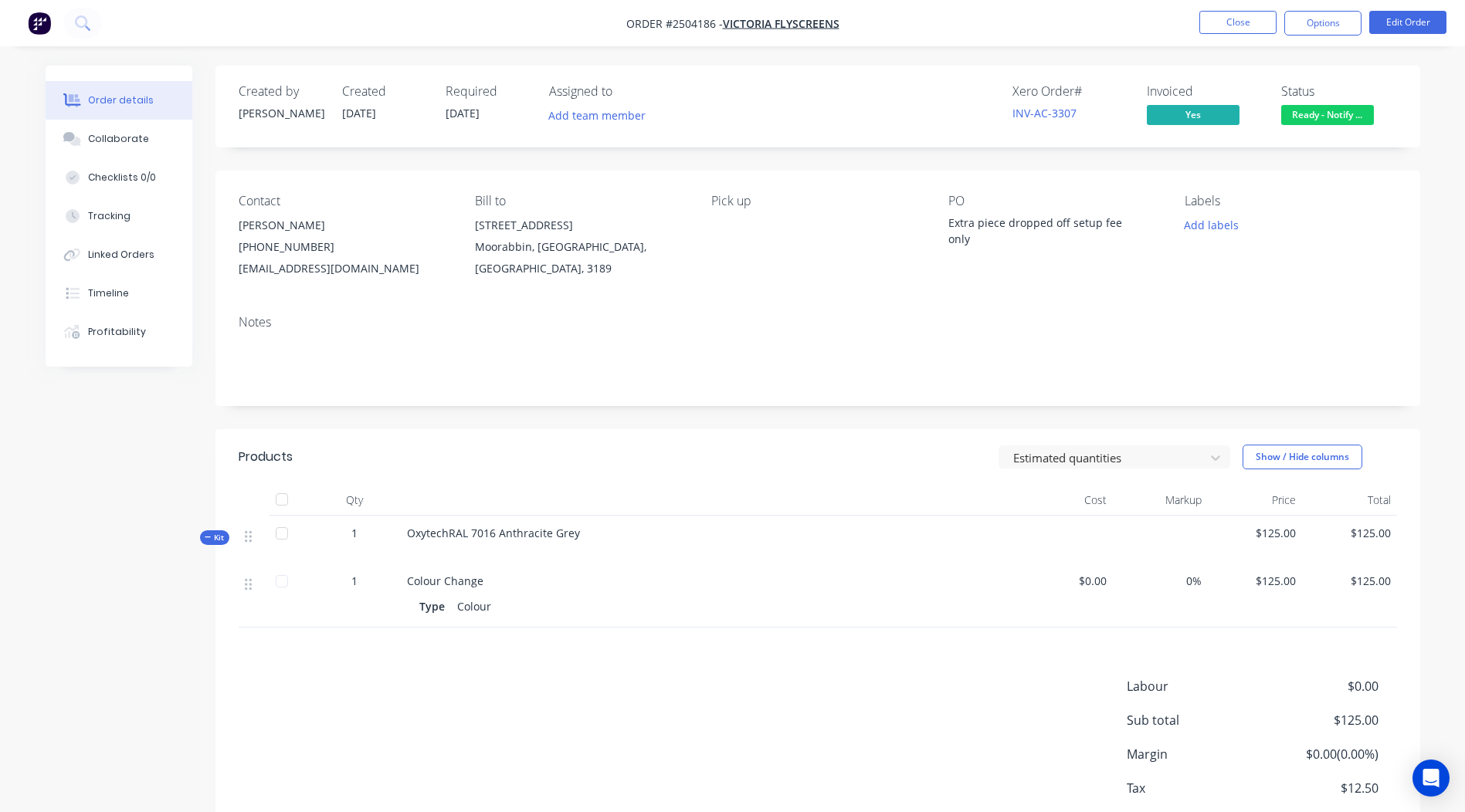
click at [1328, 128] on button "Ready - Notify ..." at bounding box center [1327, 116] width 92 height 23
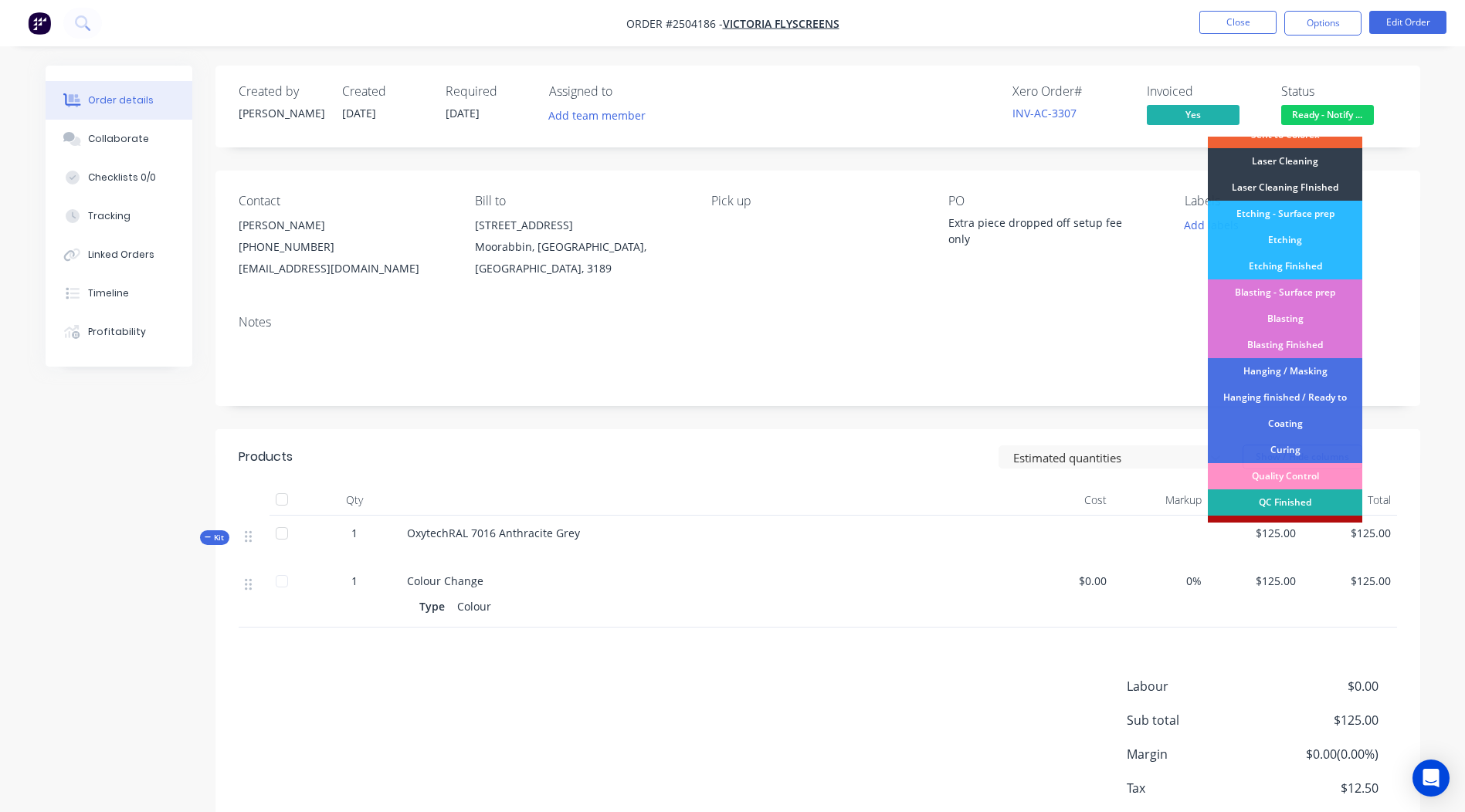
scroll to position [357, 0]
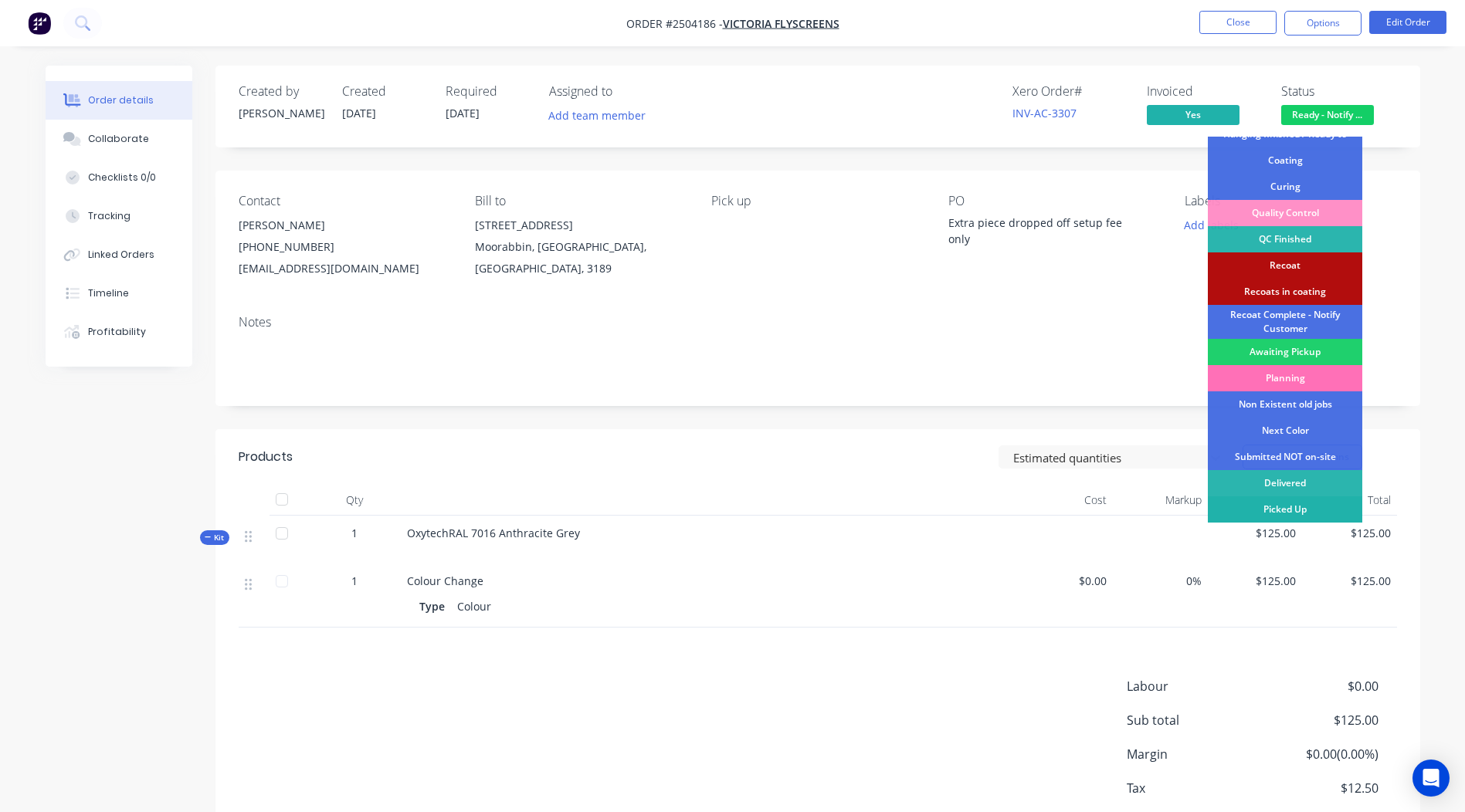
click at [1280, 505] on div "Picked Up" at bounding box center [1284, 509] width 154 height 26
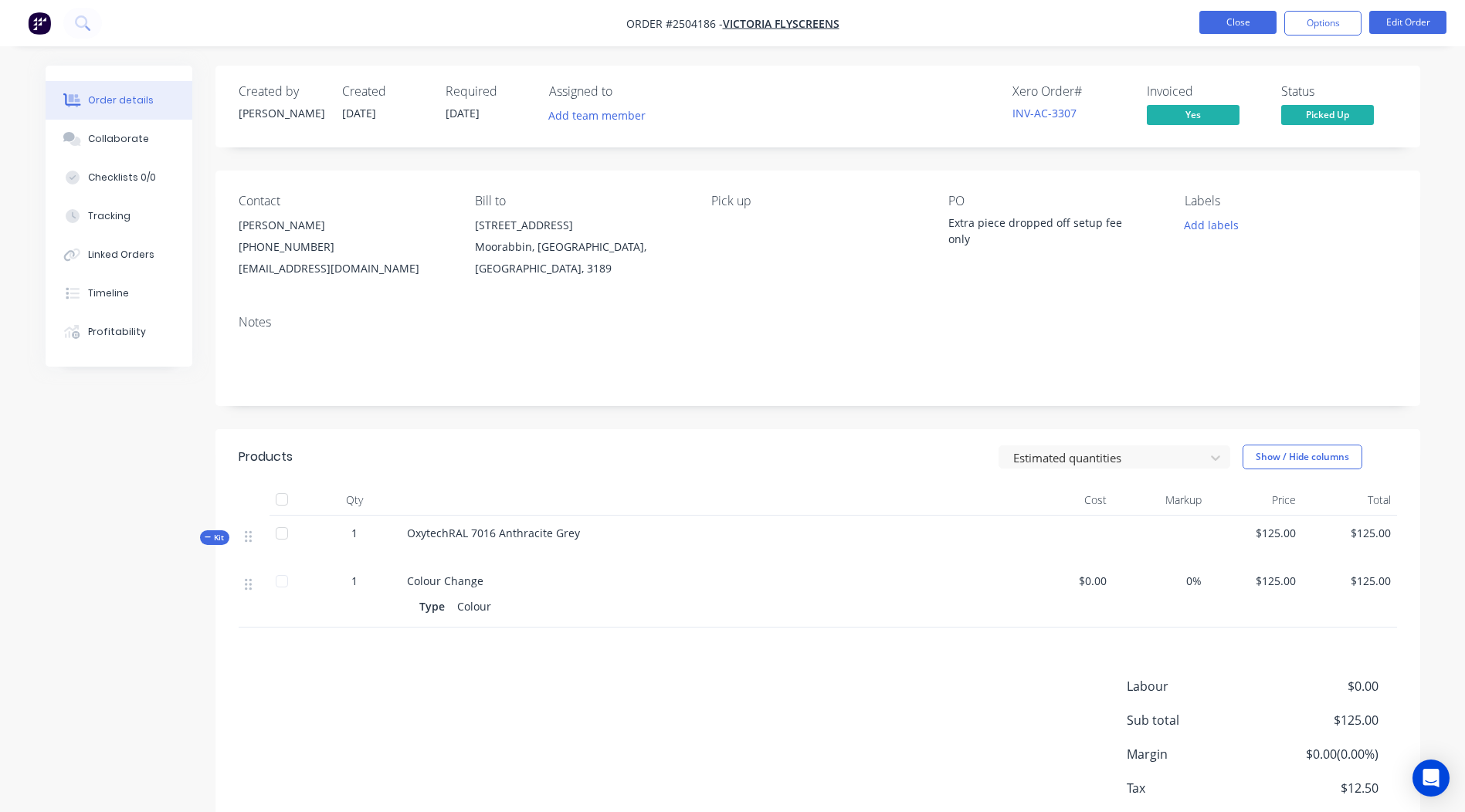
click at [1252, 23] on button "Close" at bounding box center [1237, 22] width 77 height 23
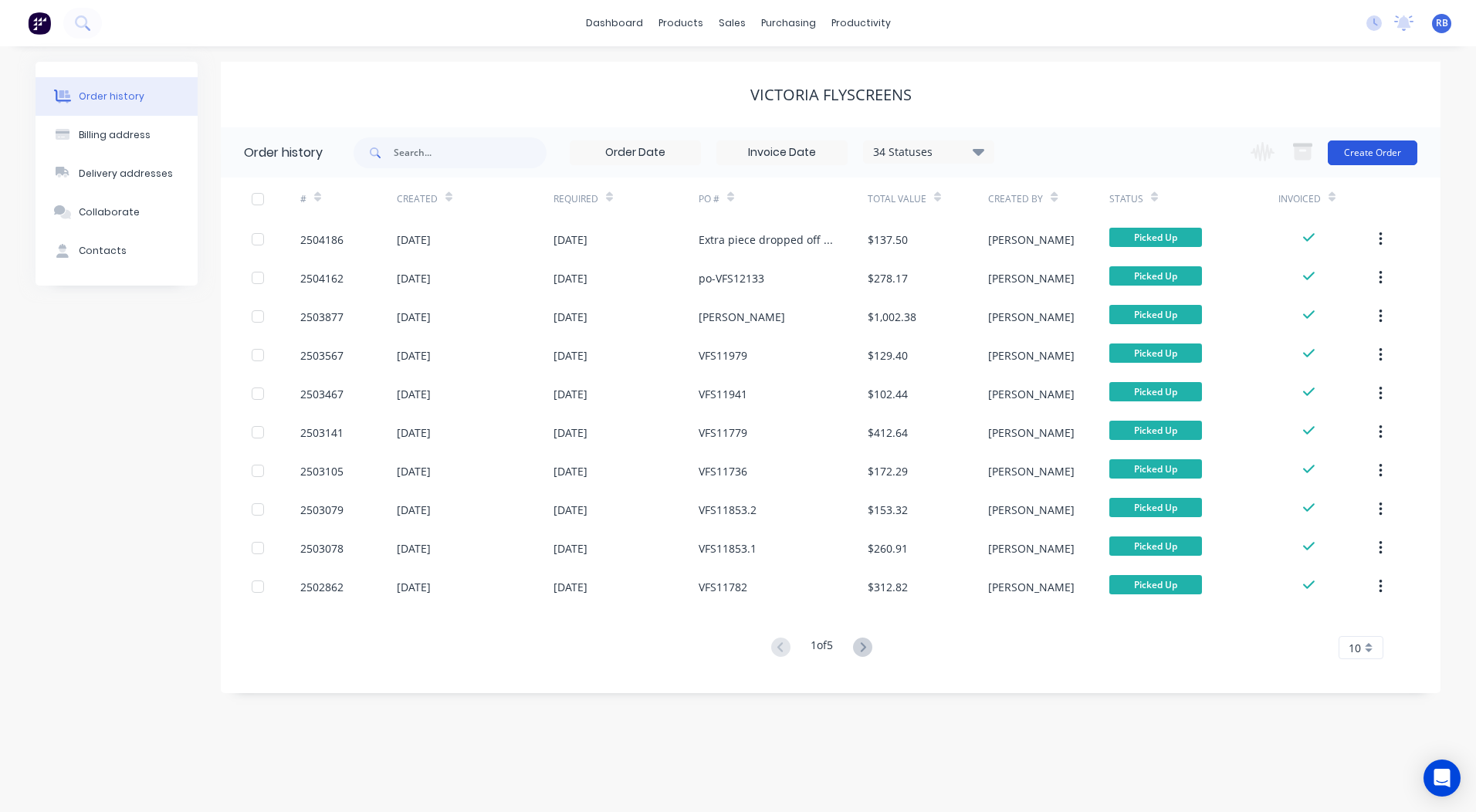
click at [1381, 143] on button "Create Order" at bounding box center [1372, 152] width 89 height 25
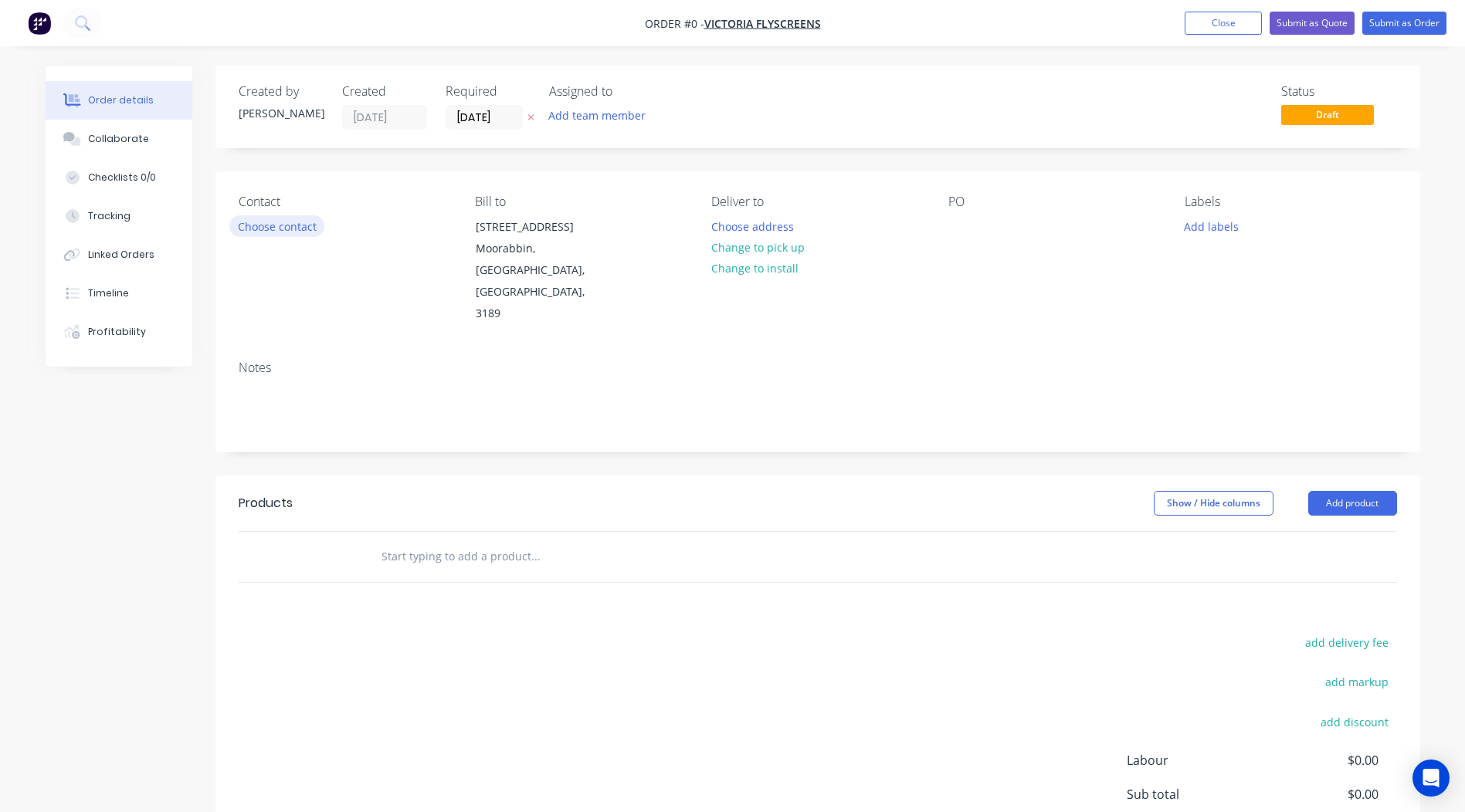
click at [236, 226] on button "Choose contact" at bounding box center [277, 226] width 95 height 21
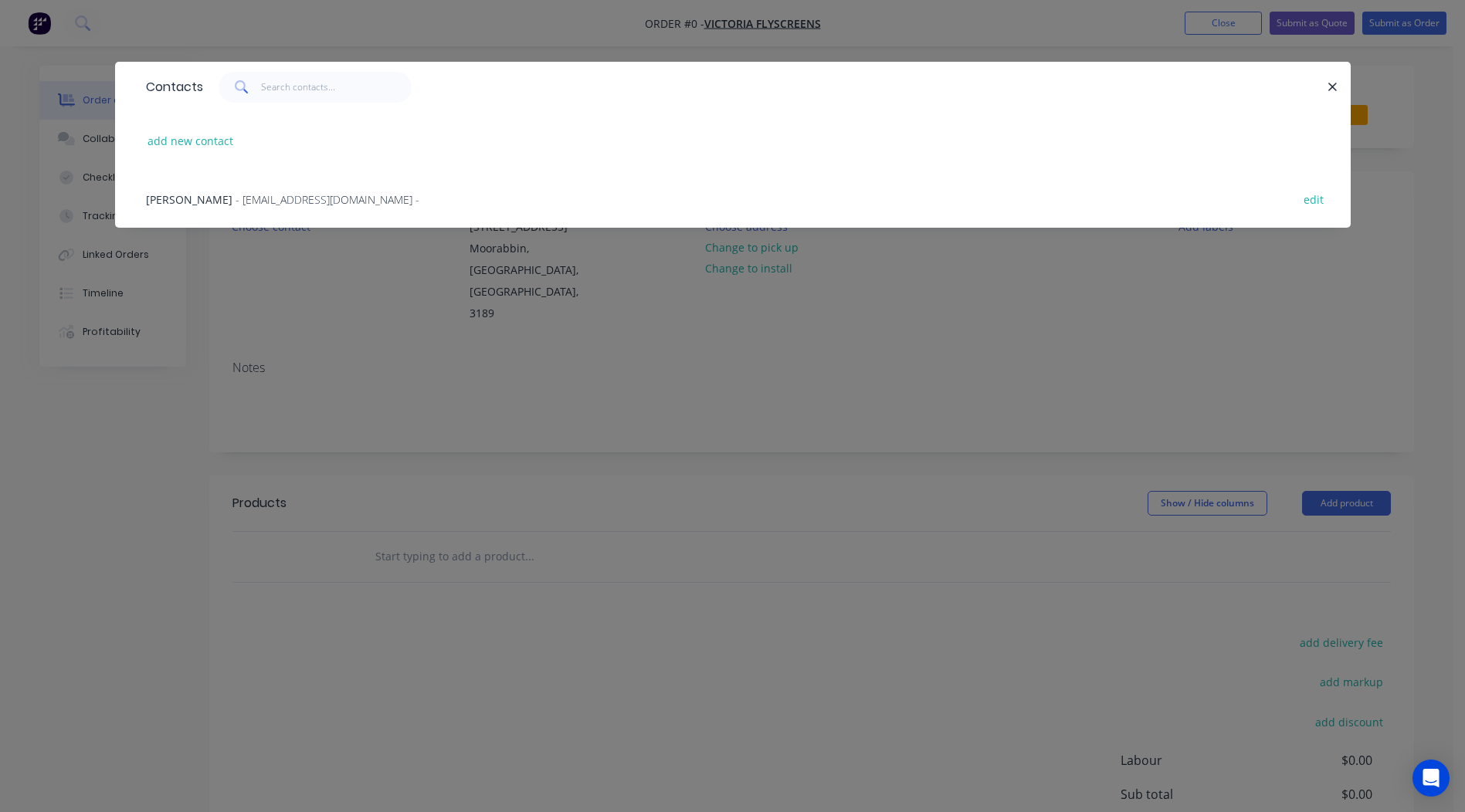
click at [235, 193] on span "- [EMAIL_ADDRESS][DOMAIN_NAME] -" at bounding box center [326, 200] width 183 height 15
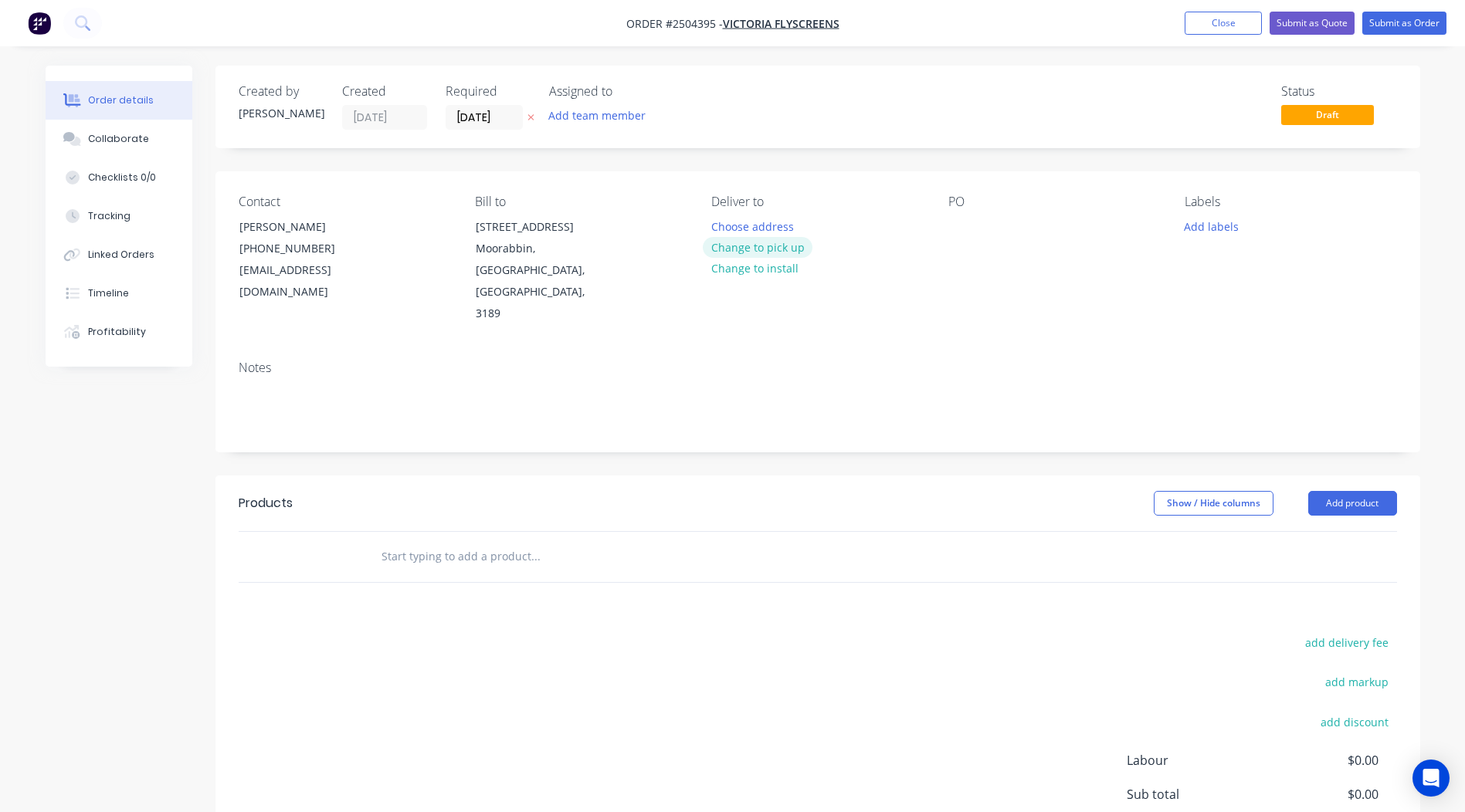
click at [755, 246] on button "Change to pick up" at bounding box center [757, 247] width 110 height 21
click at [957, 227] on div at bounding box center [960, 227] width 25 height 22
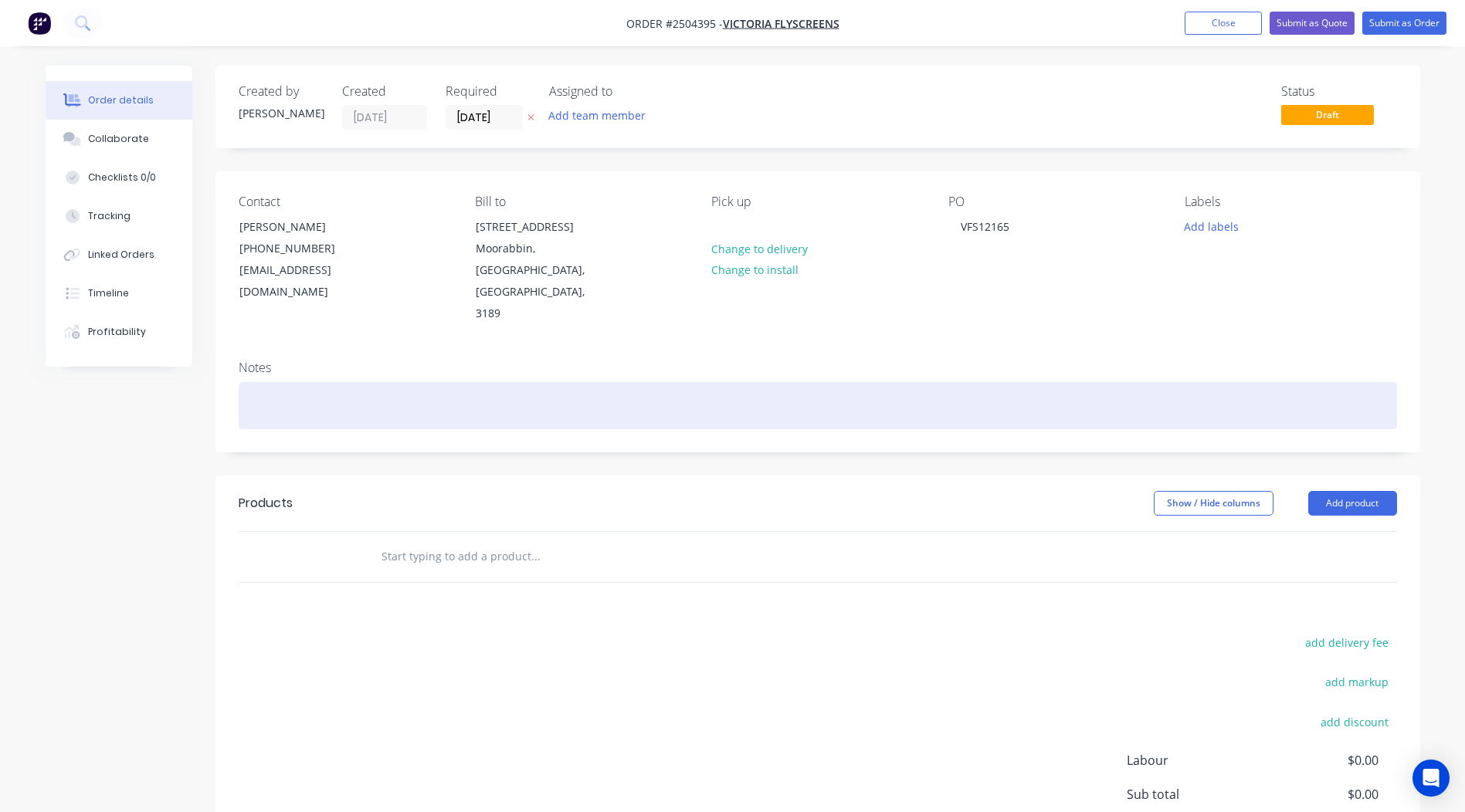
click at [415, 382] on div at bounding box center [818, 406] width 1158 height 47
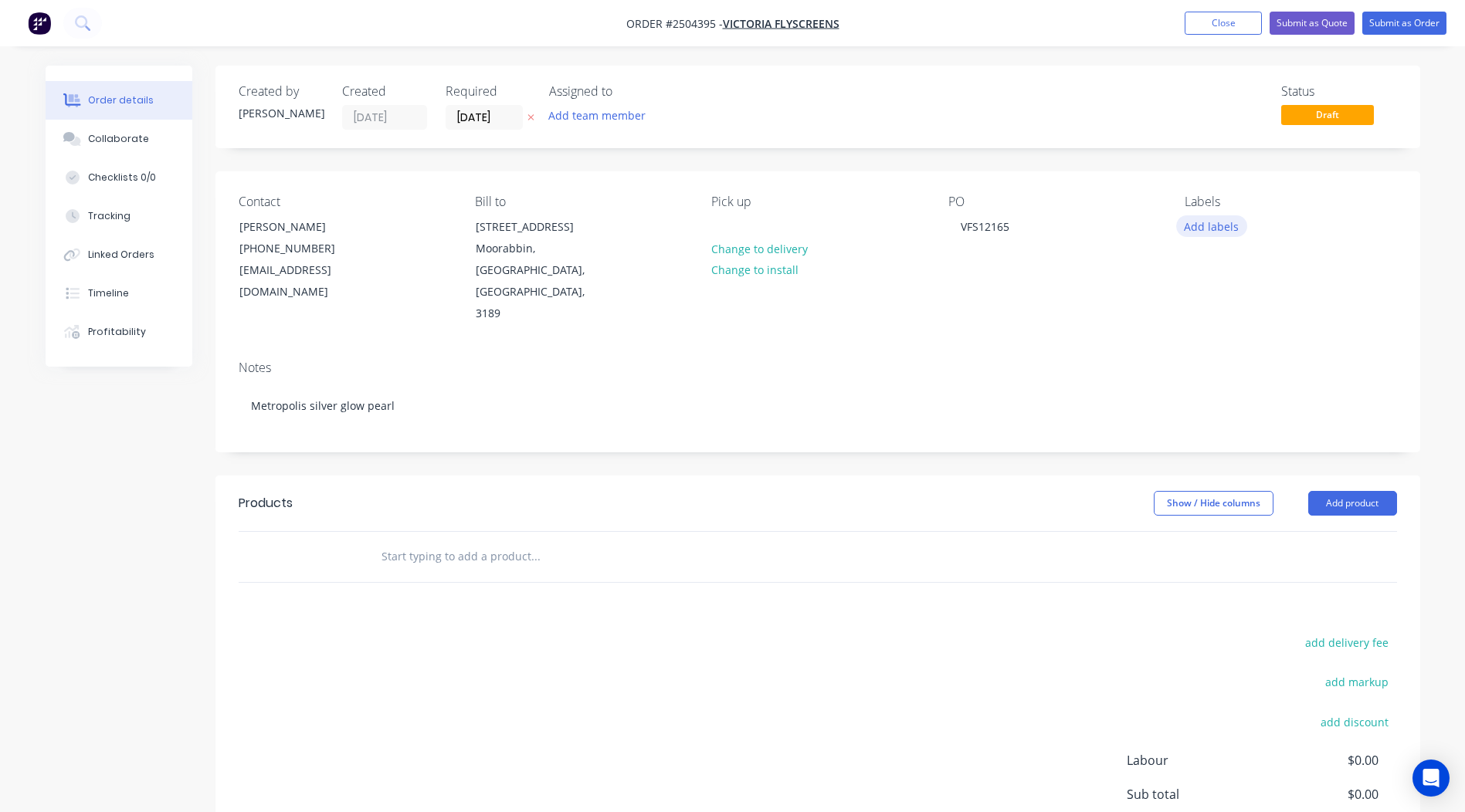
click at [1222, 218] on button "Add labels" at bounding box center [1211, 226] width 71 height 21
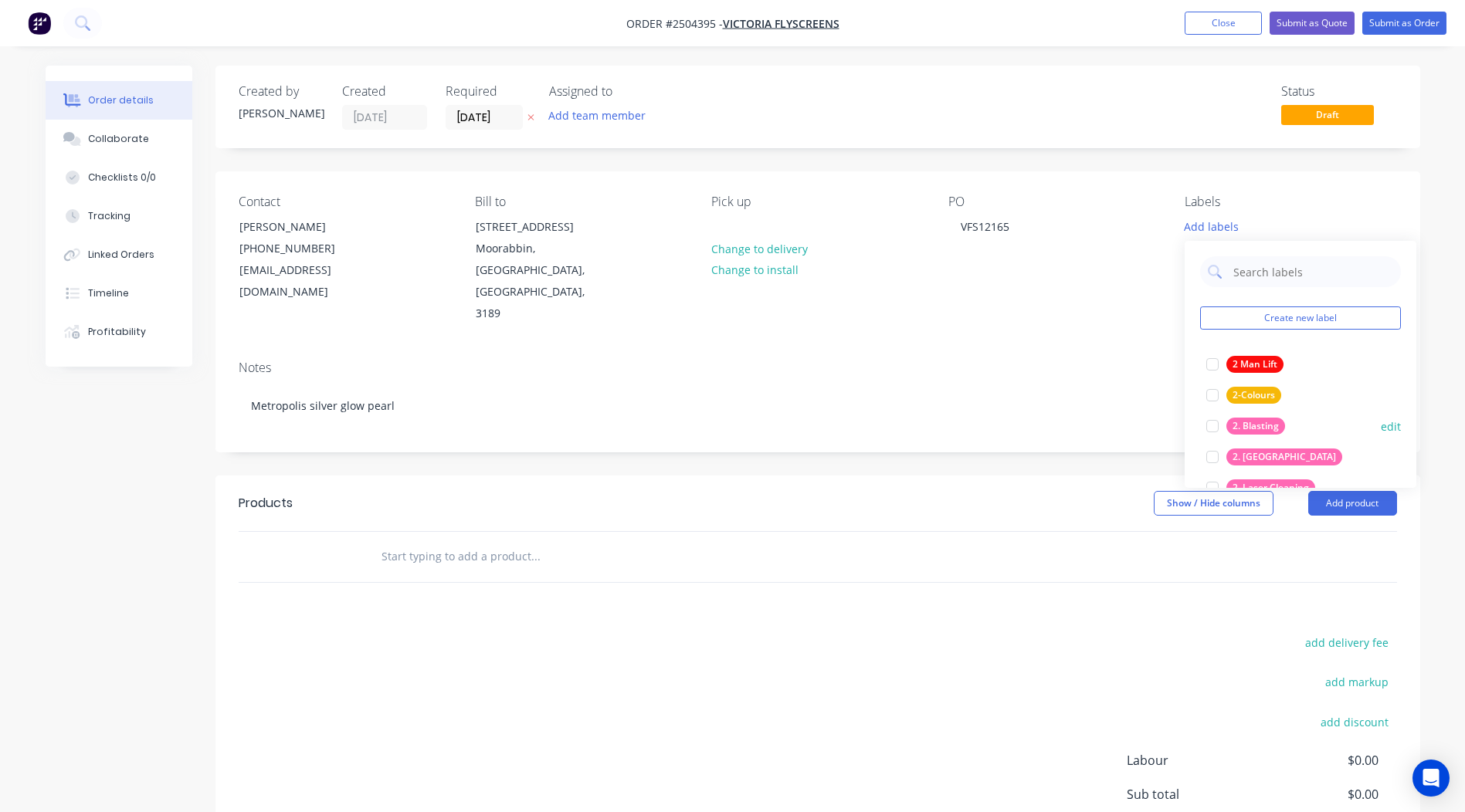
click at [1245, 432] on div "2. Blasting" at bounding box center [1256, 426] width 59 height 17
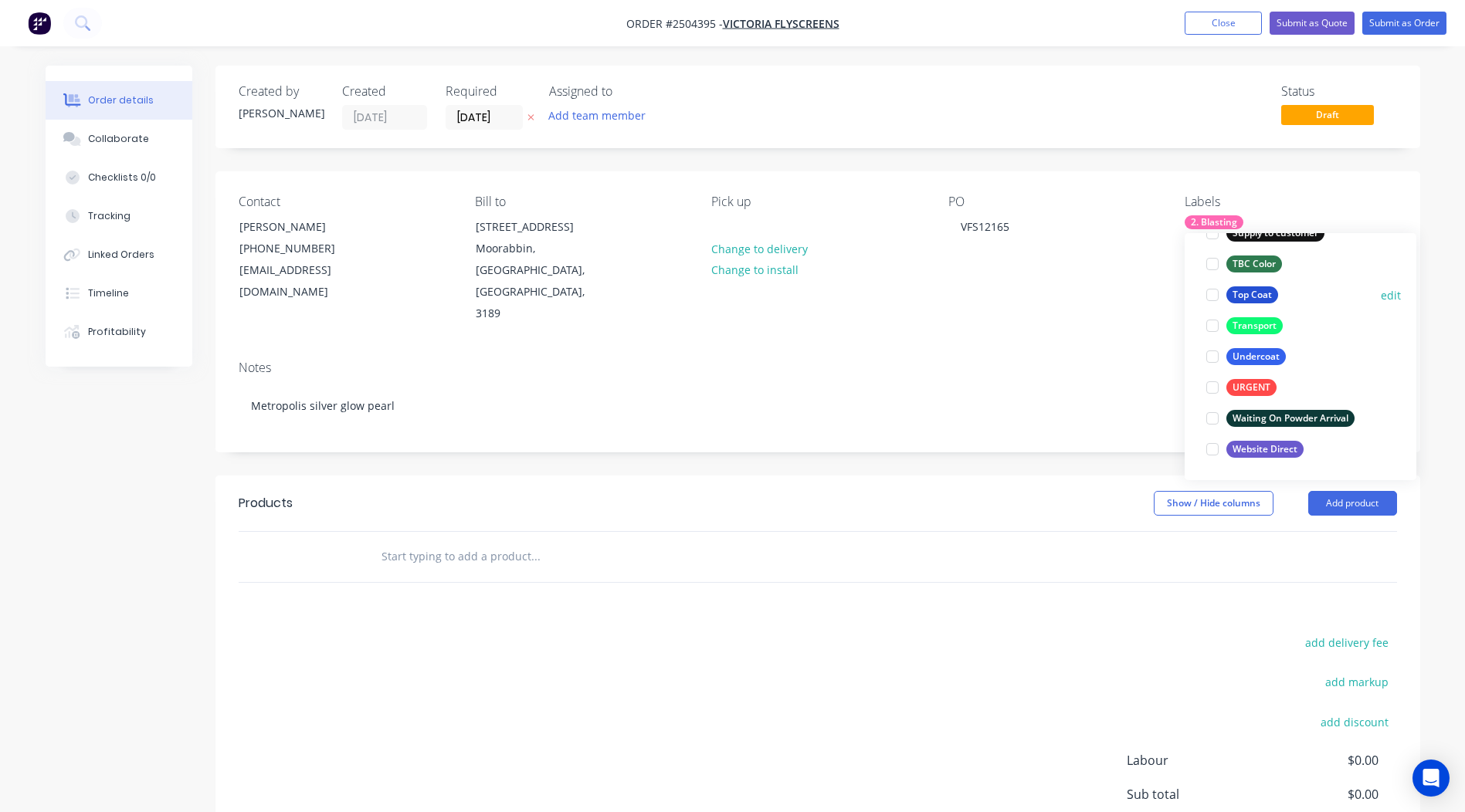
click at [1246, 301] on div "Top Coat" at bounding box center [1252, 295] width 52 height 17
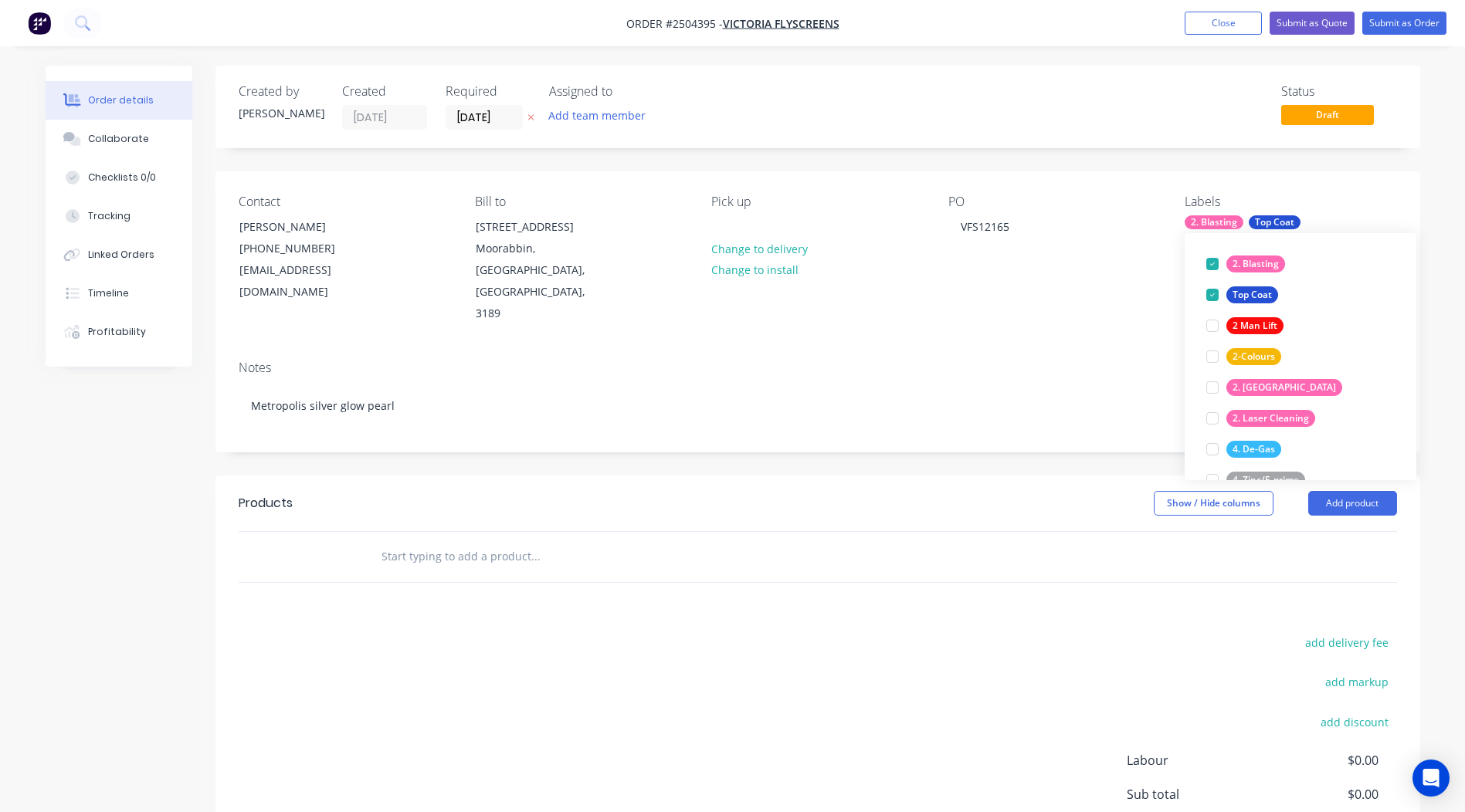
click at [734, 429] on div "Created by [PERSON_NAME] Created [DATE] Required [DATE] Assigned to Add team me…" at bounding box center [818, 509] width 1204 height 888
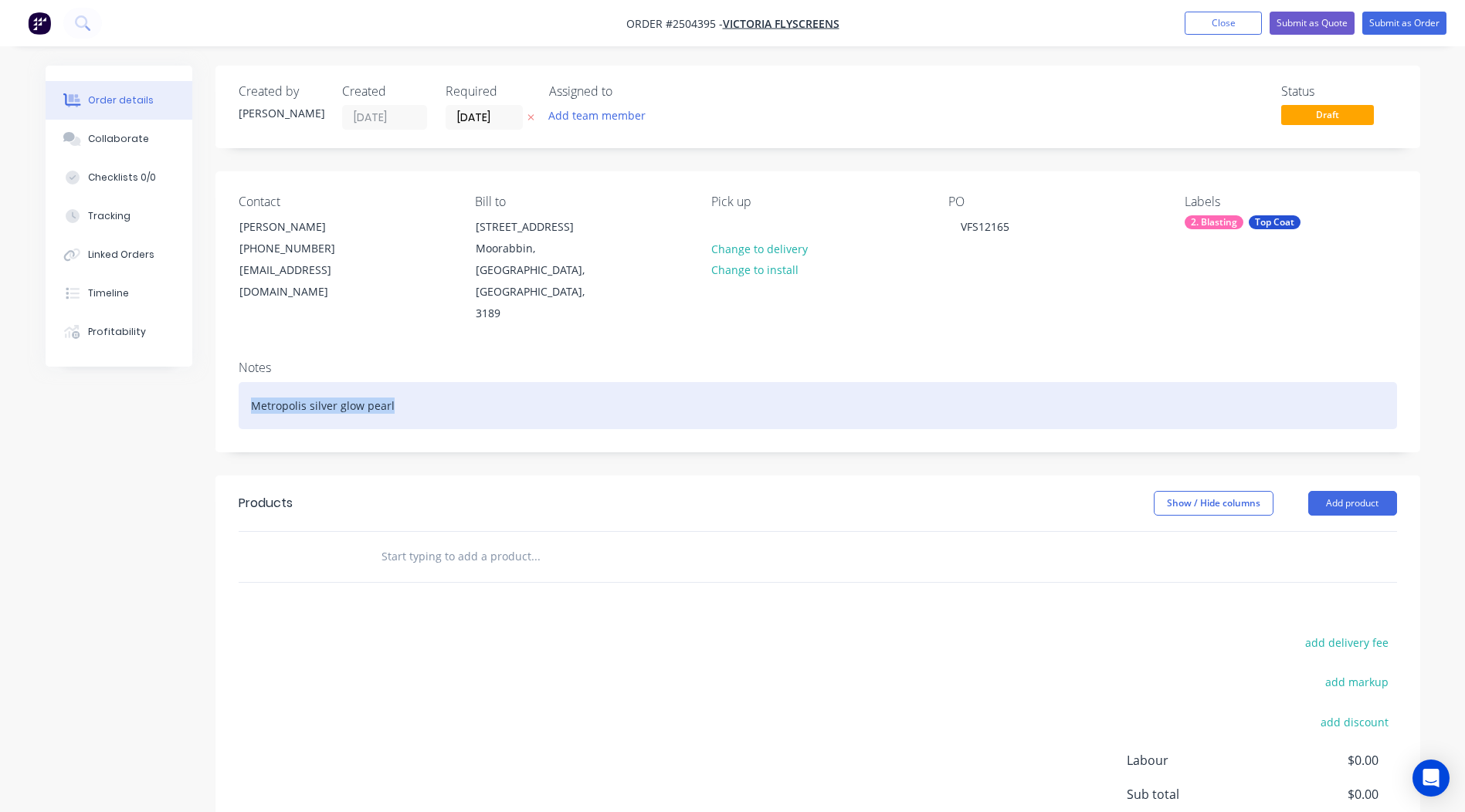
drag, startPoint x: 335, startPoint y: 389, endPoint x: -3, endPoint y: 425, distance: 339.9
click at [0, 425] on html "Order #2504395 - Victoria Flyscreens Add product Close Submit as Quote Submit a…" at bounding box center [732, 488] width 1465 height 976
copy div "Metropolis silver glow pearl"
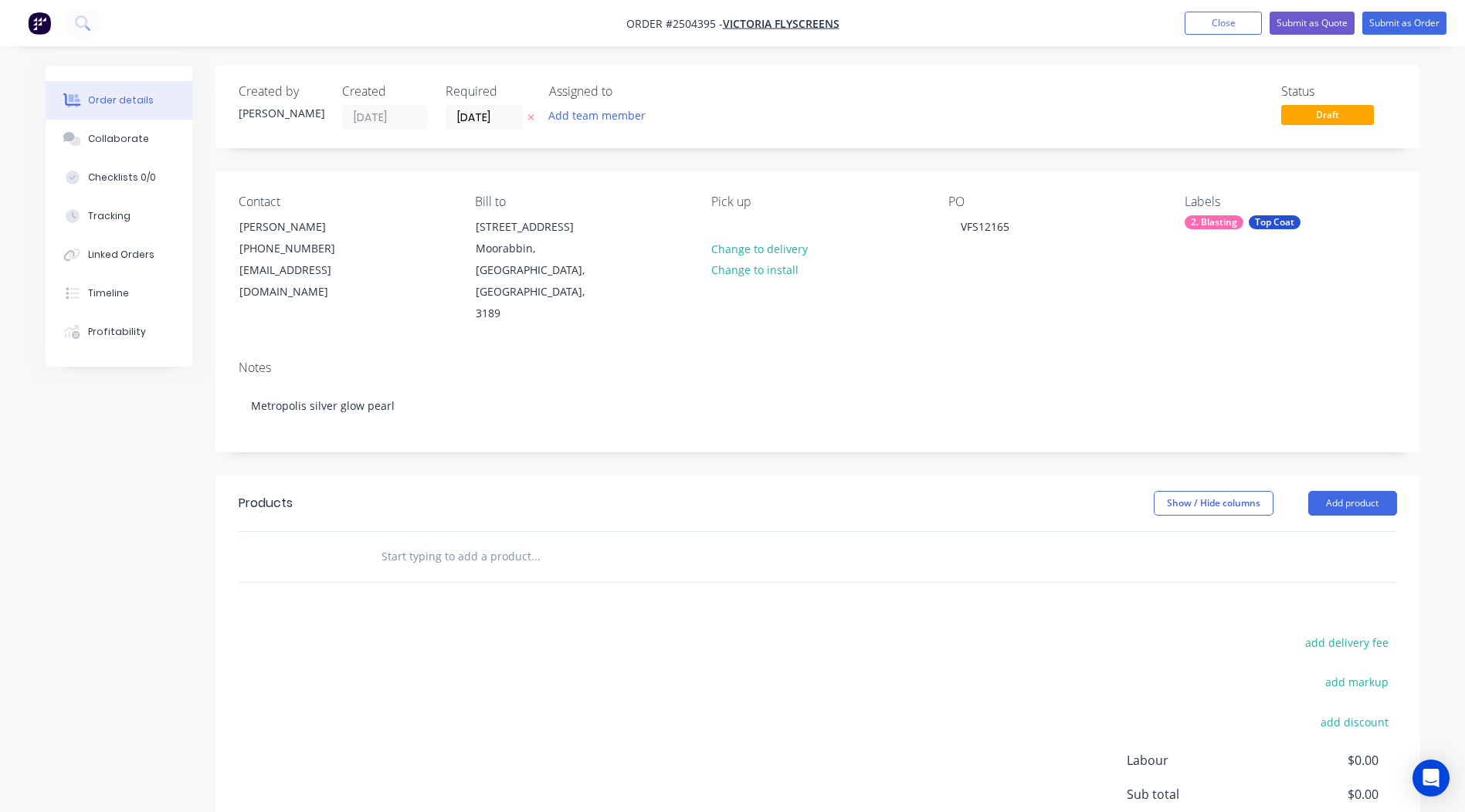
click at [894, 425] on div "Created by [PERSON_NAME] Created [DATE] Required [DATE] Assigned to Add team me…" at bounding box center [818, 509] width 1204 height 888
click at [1355, 491] on button "Add product" at bounding box center [1353, 503] width 89 height 25
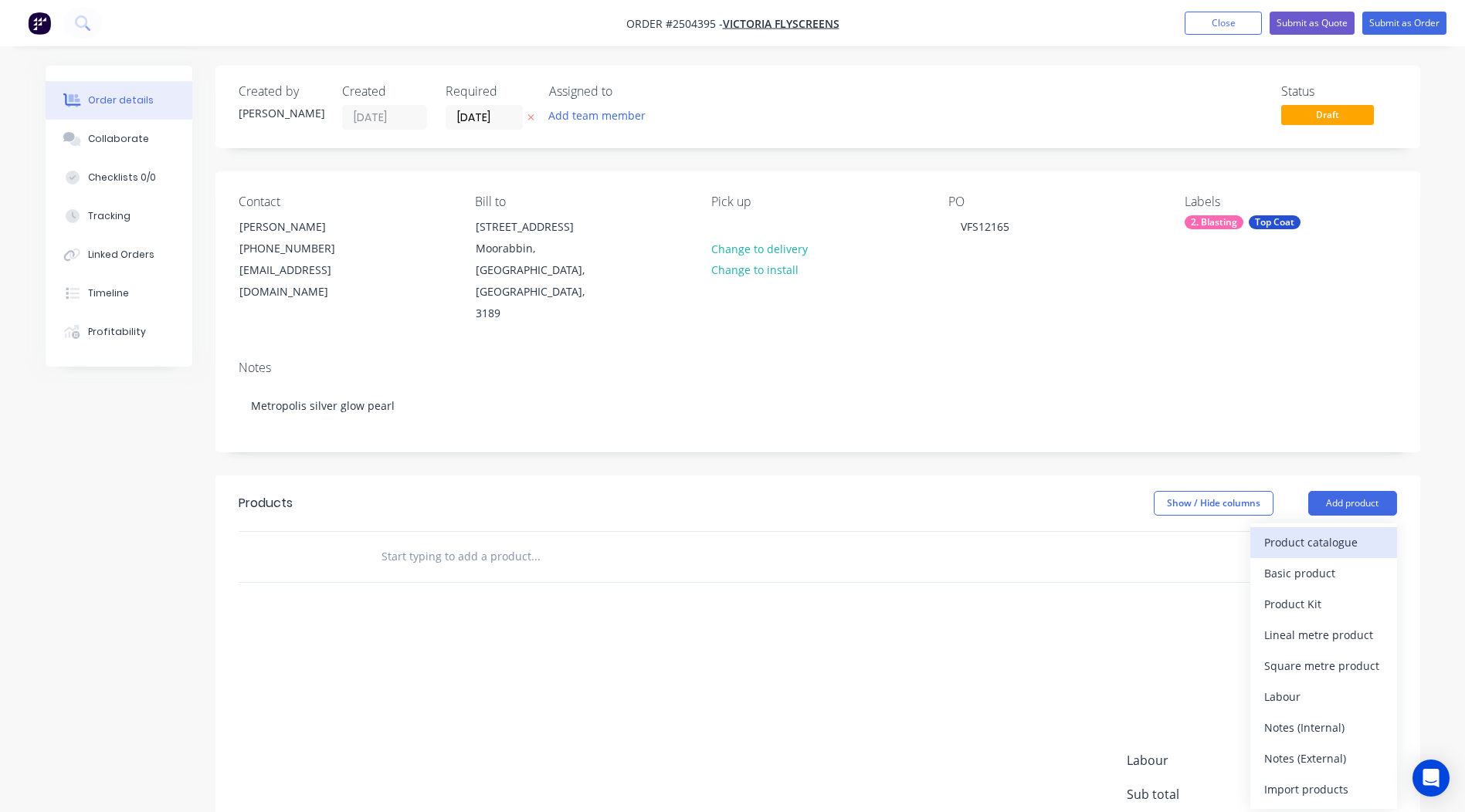
click at [1341, 527] on button "Product catalogue" at bounding box center [1323, 542] width 147 height 30
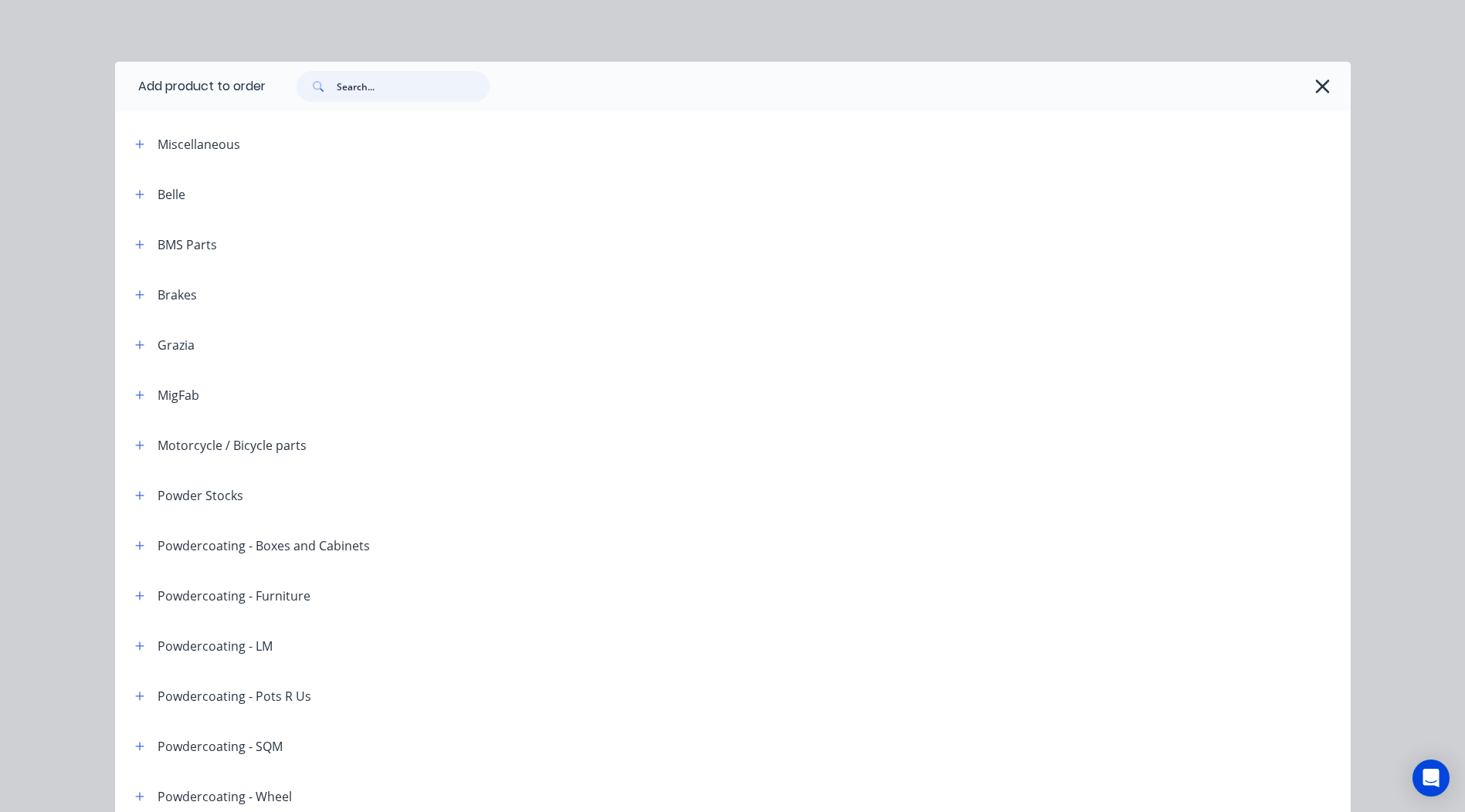
click at [368, 96] on input "text" at bounding box center [413, 86] width 153 height 30
paste input "Metropolis silver glow pearl"
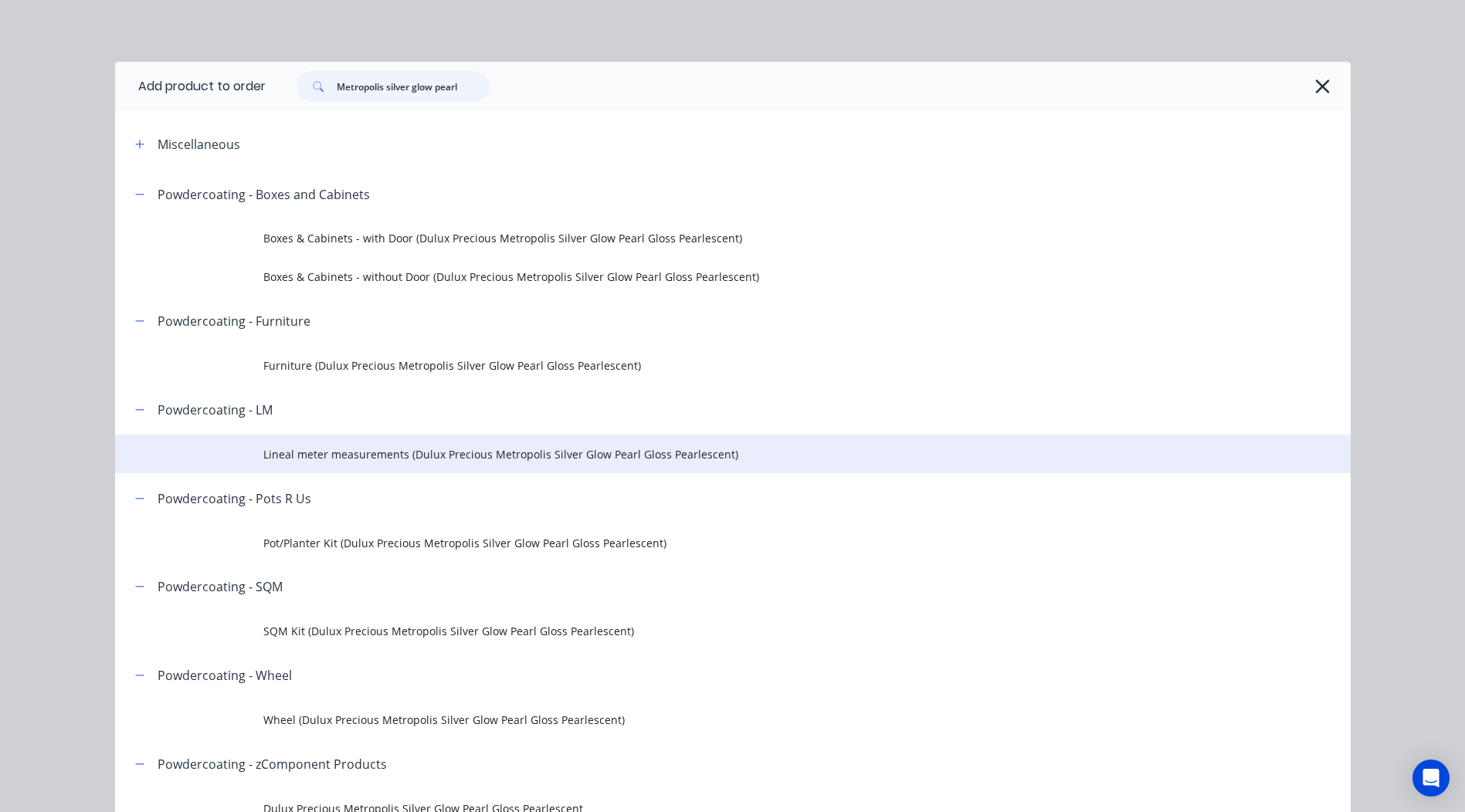
type input "Metropolis silver glow pearl"
click at [443, 453] on span "Lineal meter measurements (Dulux Precious Metropolis Silver Glow Pearl Gloss Pe…" at bounding box center [698, 454] width 869 height 17
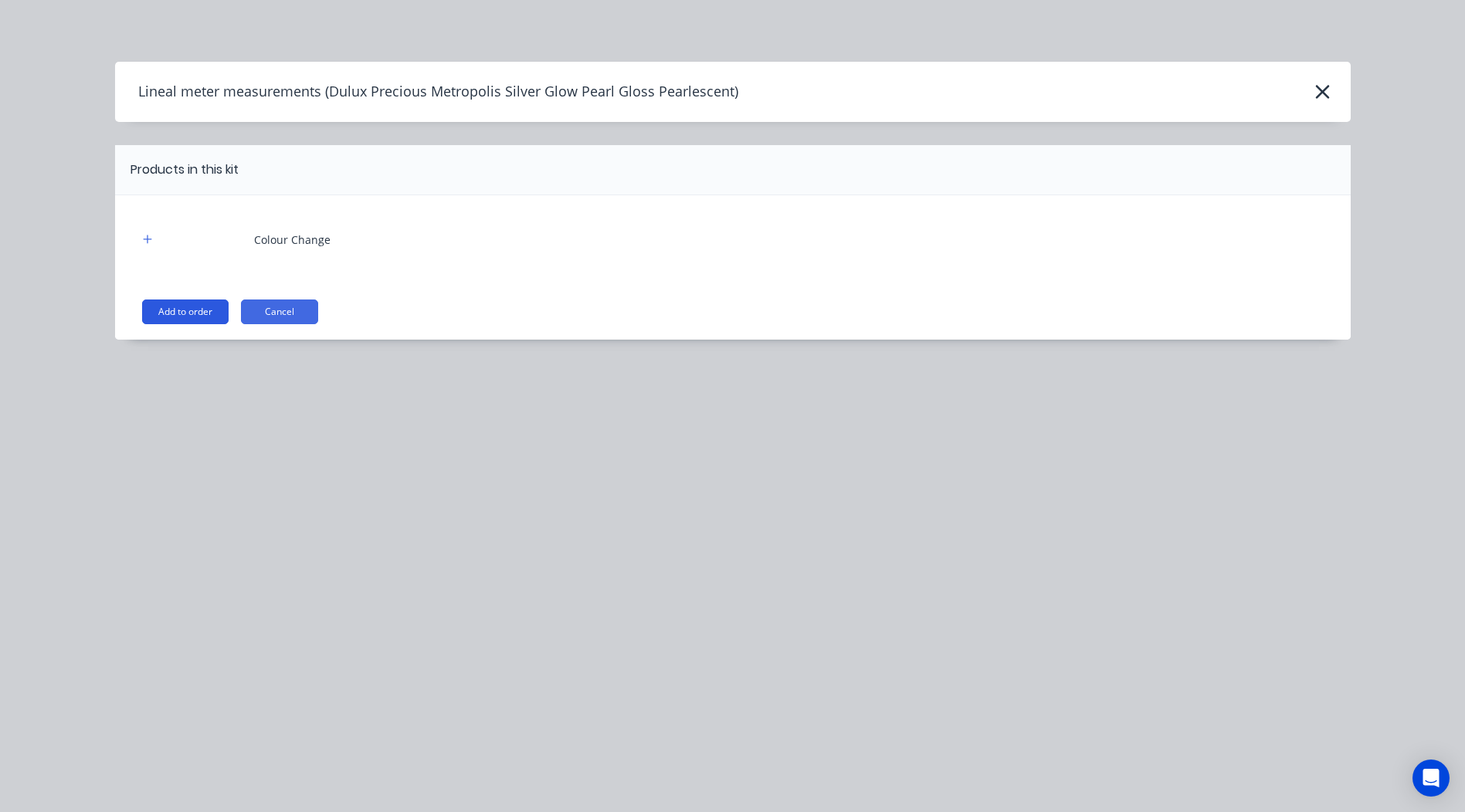
click at [227, 305] on button "Add to order" at bounding box center [185, 312] width 87 height 25
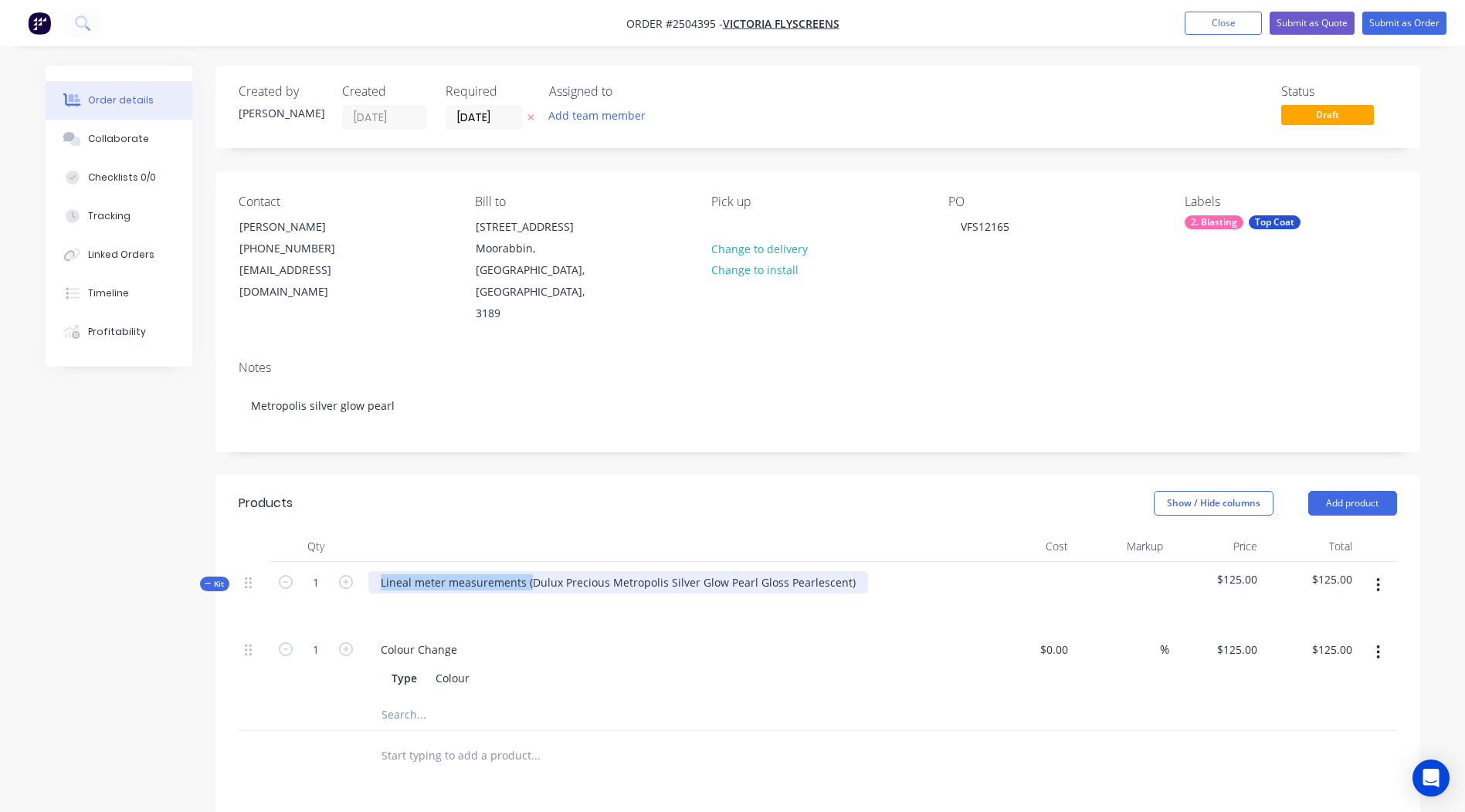
drag, startPoint x: 529, startPoint y: 538, endPoint x: -3, endPoint y: 574, distance: 533.2
click at [0, 574] on html "Order #2504395 - Victoria Flyscreens Add product Close Submit as Quote Submit a…" at bounding box center [732, 587] width 1465 height 1175
click at [700, 571] on div "Dulux Precious Metropolis Silver Glow Pearl Gloss Pearlescent)" at bounding box center [541, 583] width 348 height 22
click at [929, 491] on div "Show / Hide columns Add product" at bounding box center [939, 503] width 912 height 25
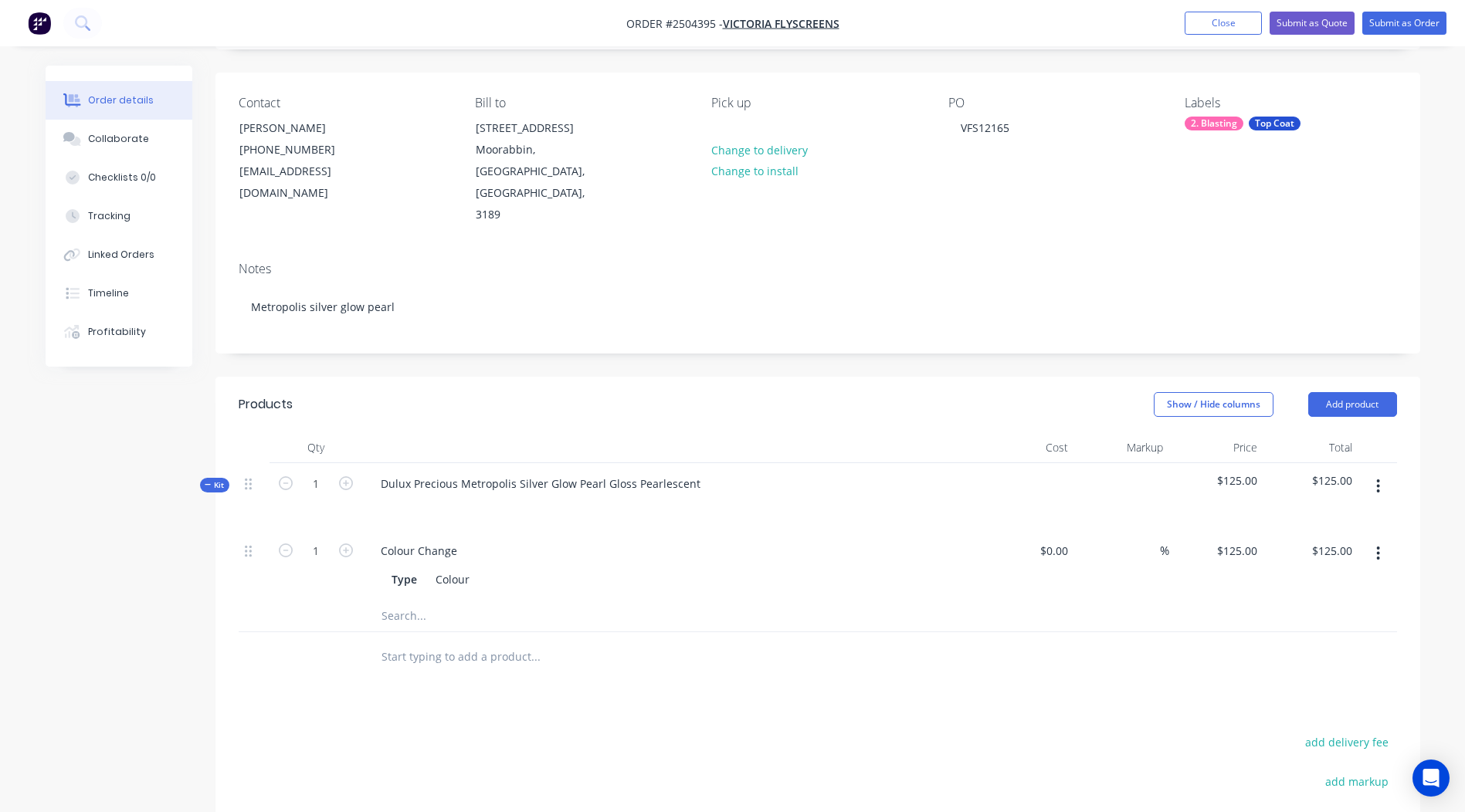
scroll to position [100, 0]
click at [1382, 471] on button "button" at bounding box center [1377, 485] width 36 height 28
click at [1341, 514] on div "Add product to kit" at bounding box center [1323, 525] width 119 height 22
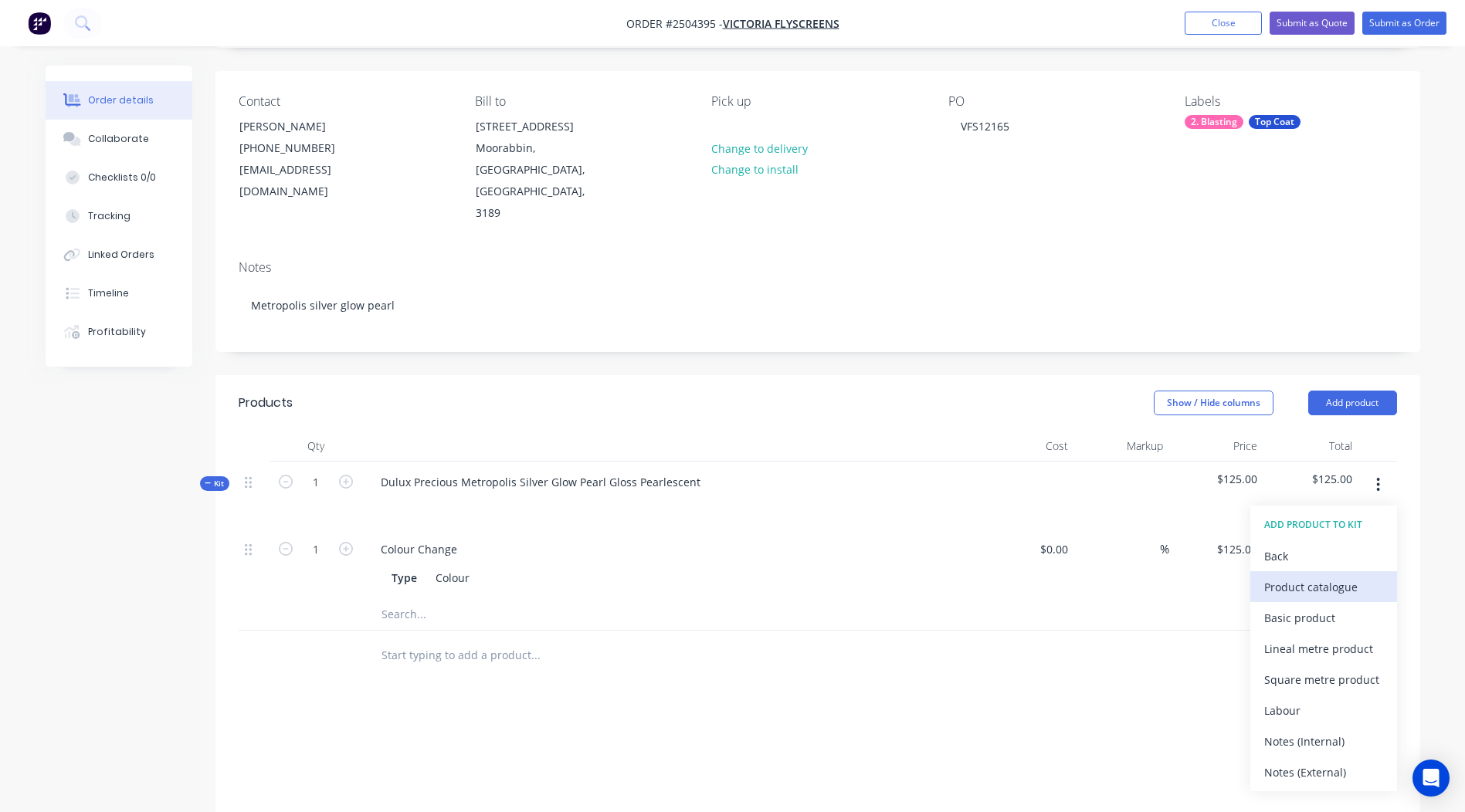
click at [1316, 576] on div "Product catalogue" at bounding box center [1323, 587] width 119 height 22
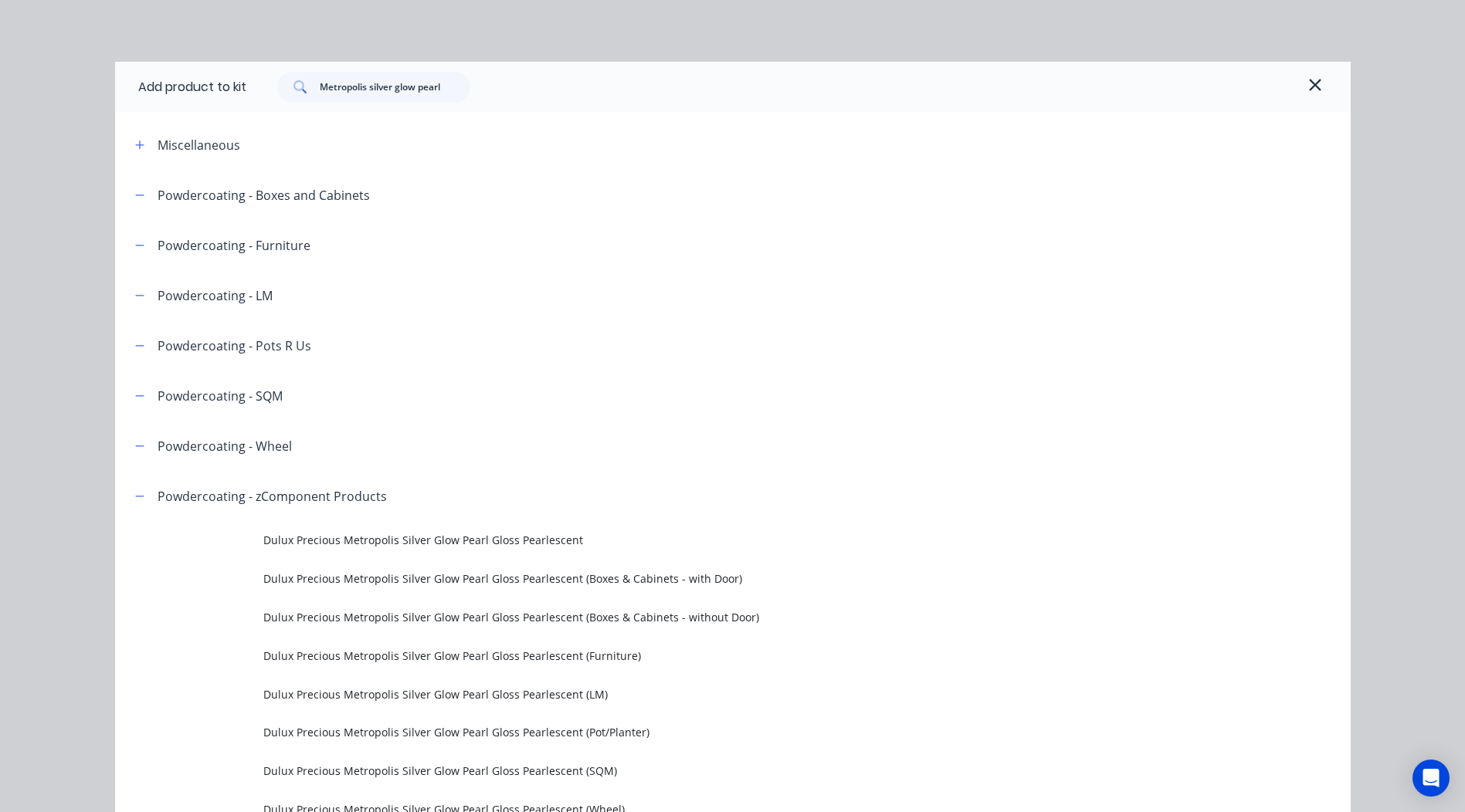
drag, startPoint x: 468, startPoint y: 88, endPoint x: 0, endPoint y: 135, distance: 470.4
click at [0, 135] on html "Order #2504395 - Victoria Flyscreens Add product Close Submit as Quote Submit a…" at bounding box center [732, 498] width 1465 height 1196
click at [445, 75] on input "Metropolis silver glow pearl" at bounding box center [395, 87] width 150 height 30
click at [447, 86] on input "Metropolis silver glow pearl" at bounding box center [395, 87] width 150 height 30
drag, startPoint x: 446, startPoint y: 88, endPoint x: 0, endPoint y: 111, distance: 446.6
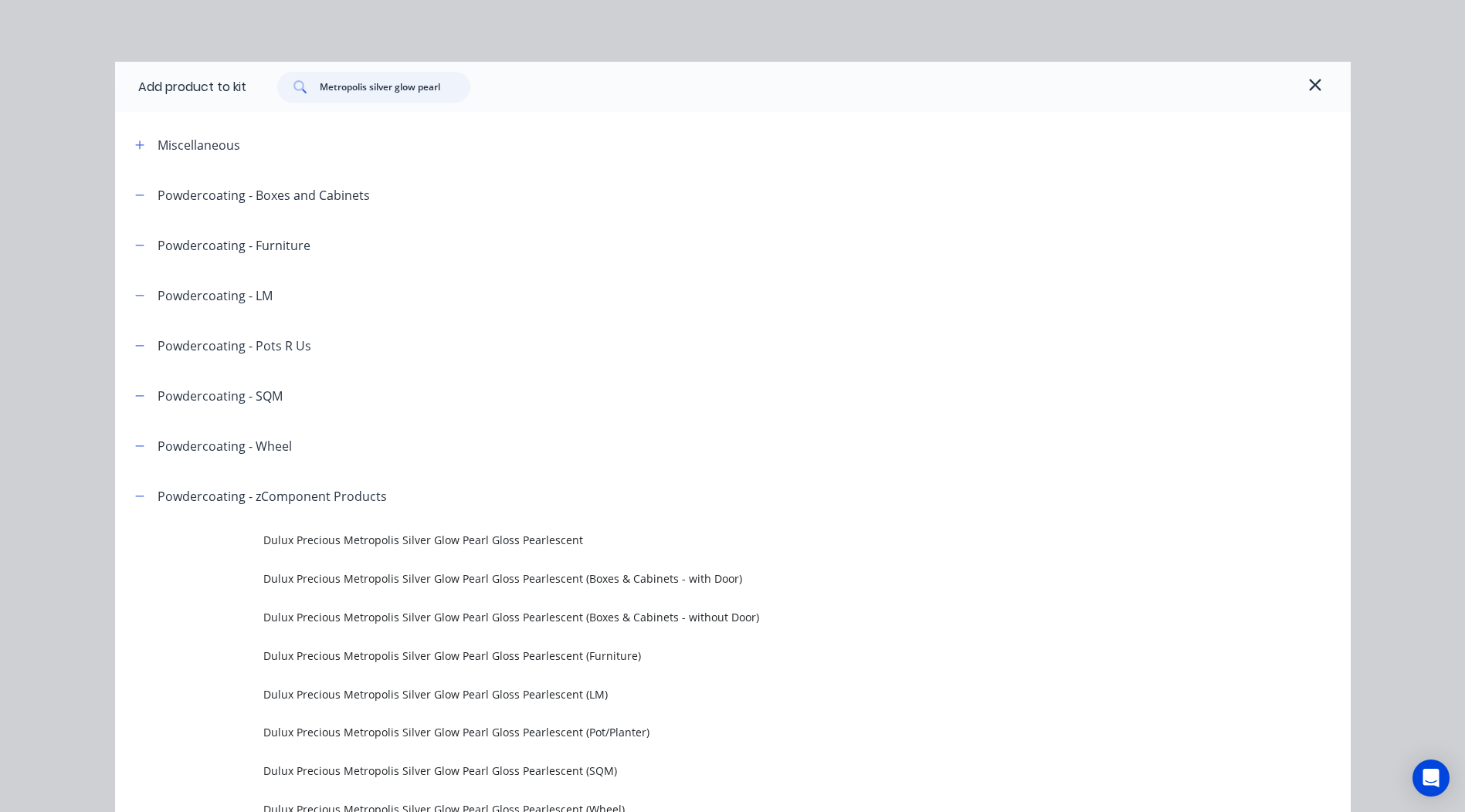
click at [0, 111] on html "Order #2504395 - Victoria Flyscreens Add product Close Submit as Quote Submit a…" at bounding box center [732, 498] width 1465 height 1196
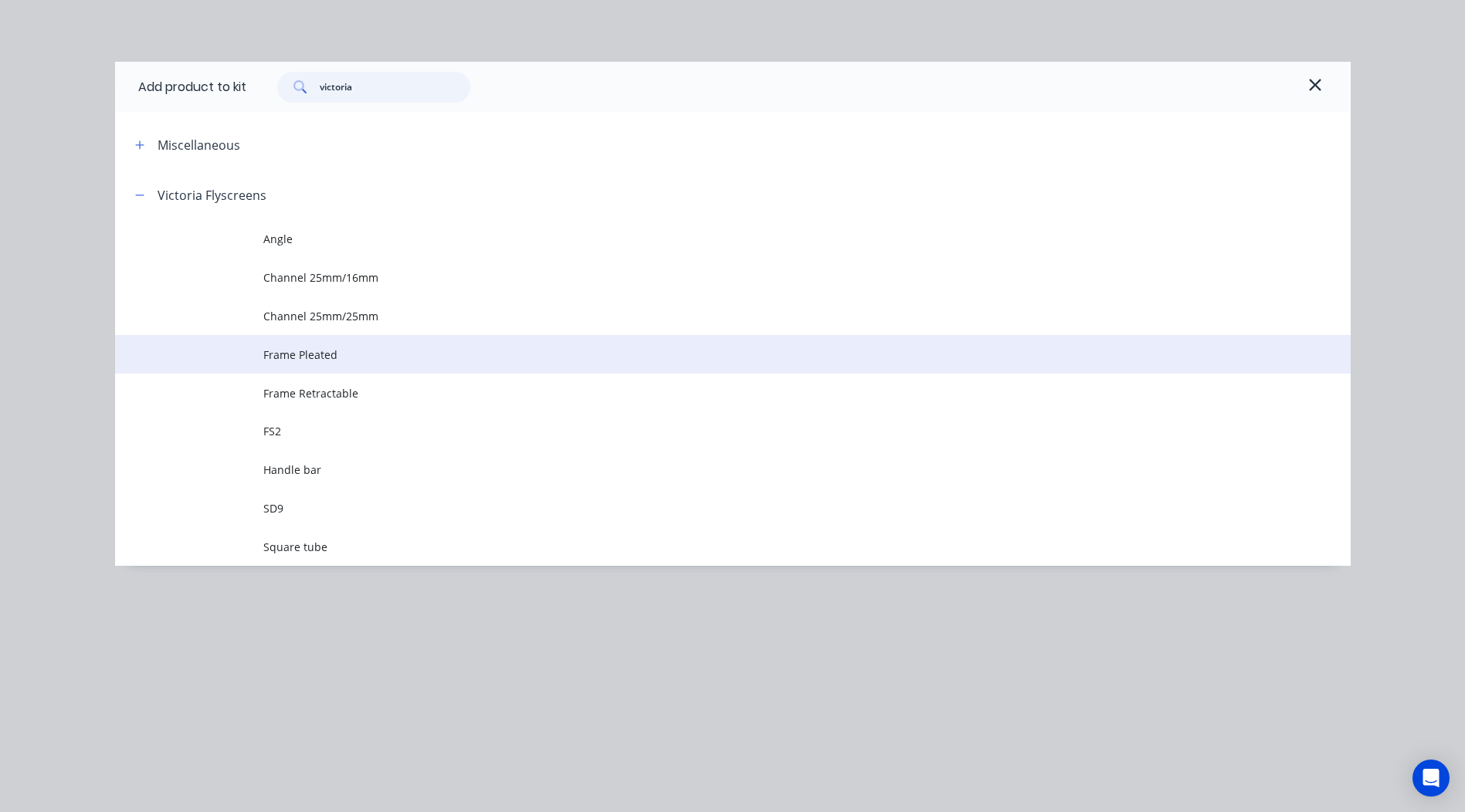
type input "victoria"
click at [342, 350] on span "Frame Pleated" at bounding box center [698, 355] width 869 height 17
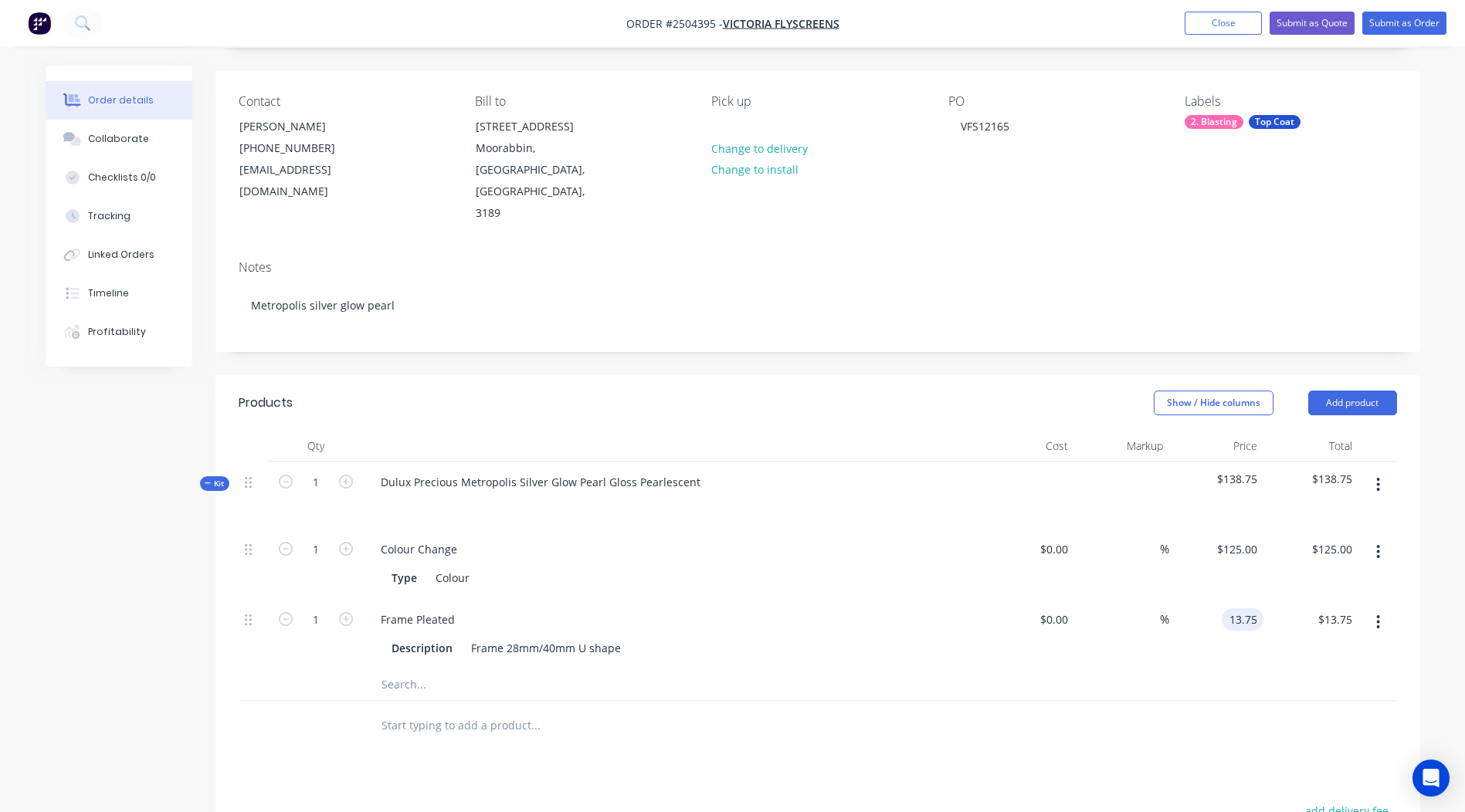
click at [1238, 608] on input "13.75" at bounding box center [1245, 619] width 36 height 22
type input "$13.75"
click at [311, 608] on input "1" at bounding box center [316, 619] width 41 height 23
type input "10"
type input "$137.50"
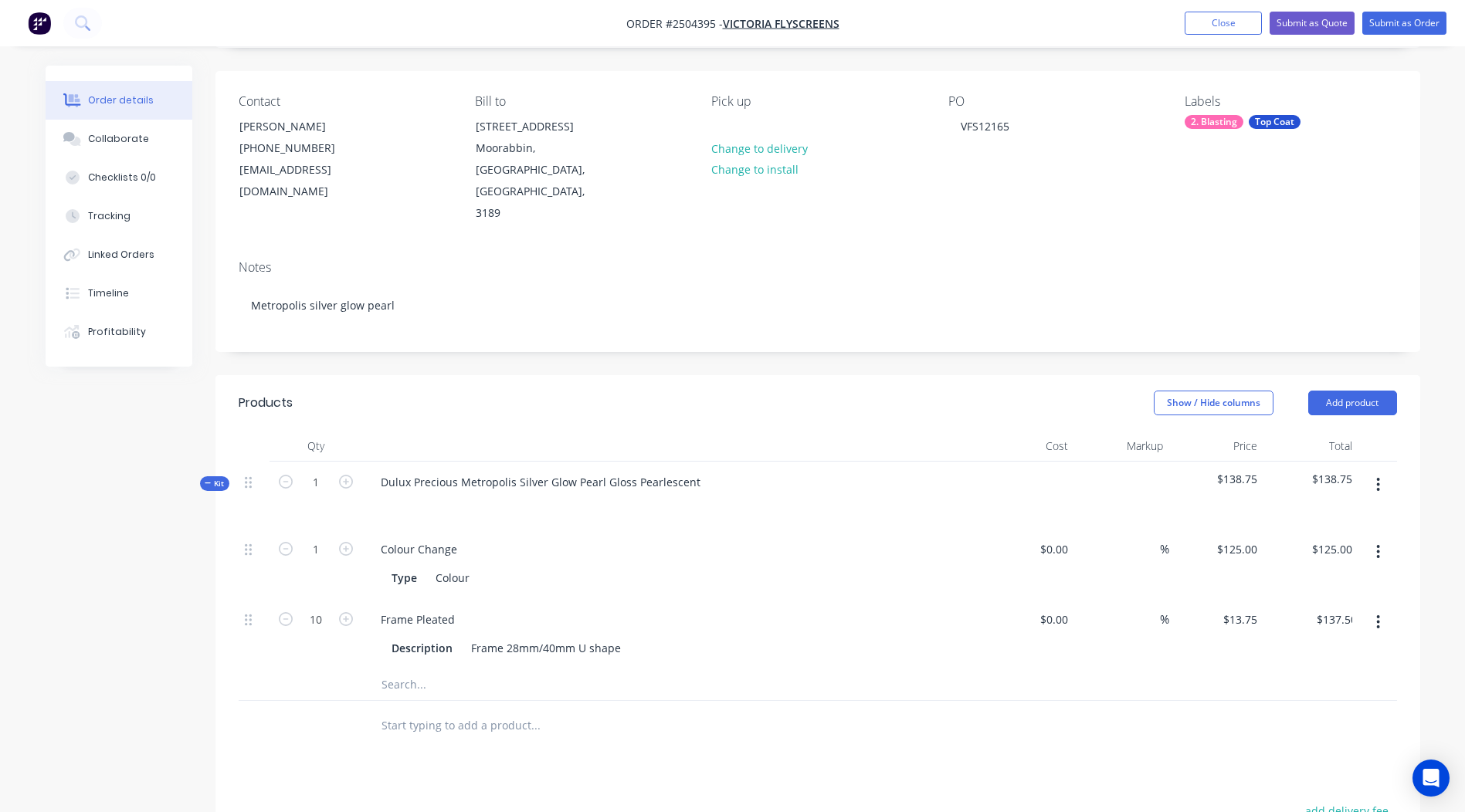
click at [1072, 726] on div "Products Show / Hide columns Add product Qty Cost Markup Price Total Kit 1 Dulu…" at bounding box center [818, 748] width 1204 height 747
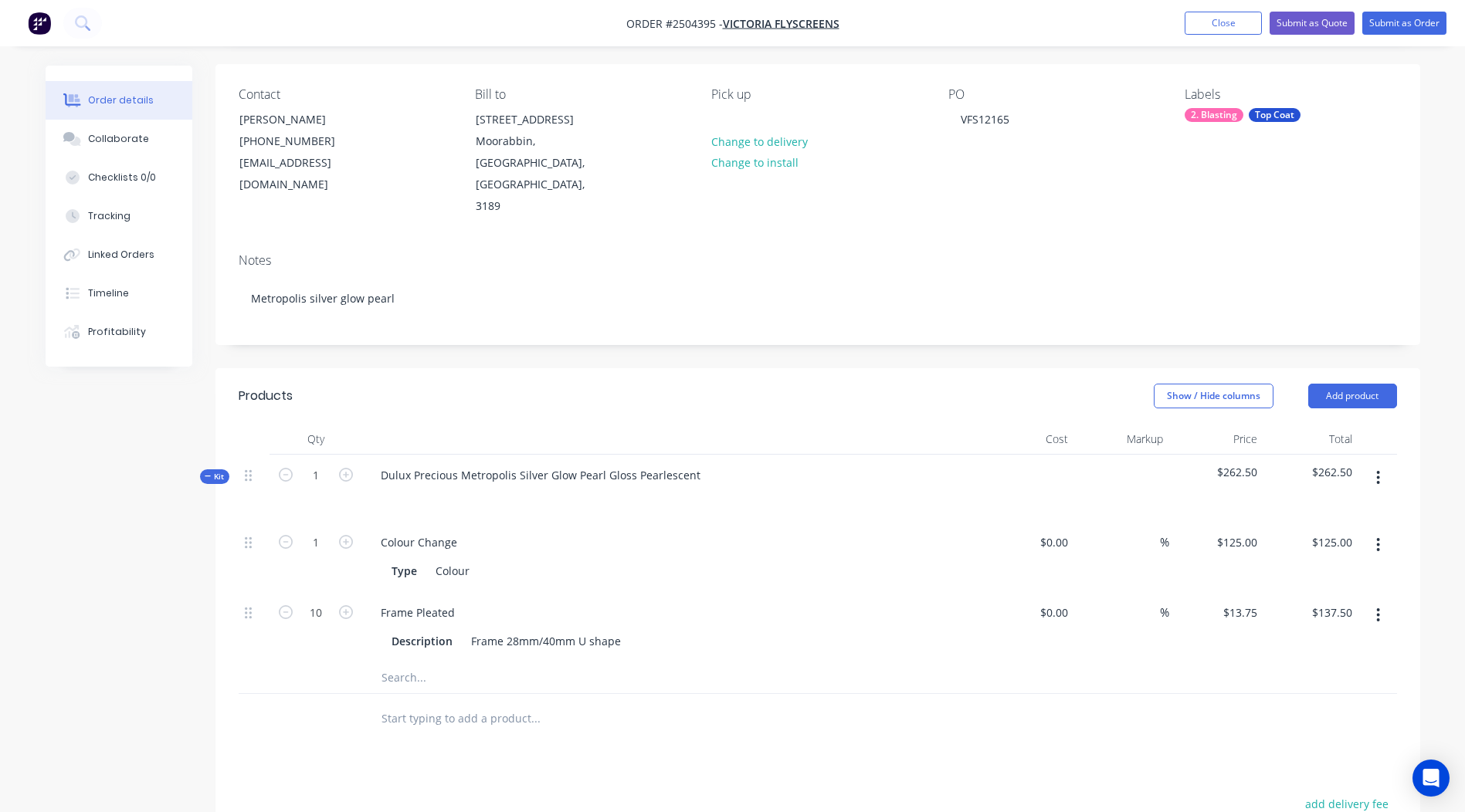
click at [1374, 464] on button "button" at bounding box center [1377, 477] width 36 height 28
click at [1336, 507] on div "Add product to kit" at bounding box center [1323, 518] width 119 height 22
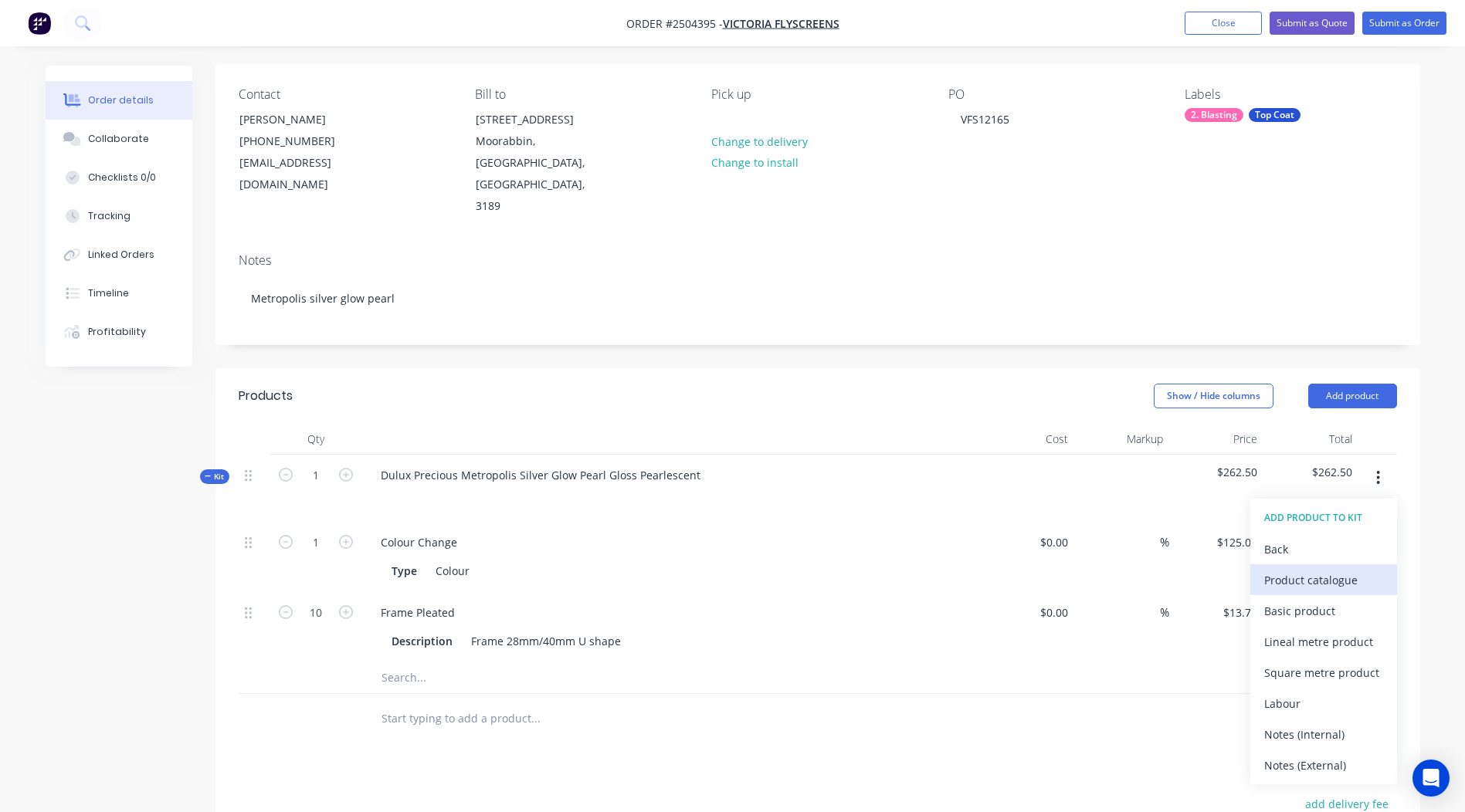
click at [1319, 569] on div "Product catalogue" at bounding box center [1323, 580] width 119 height 22
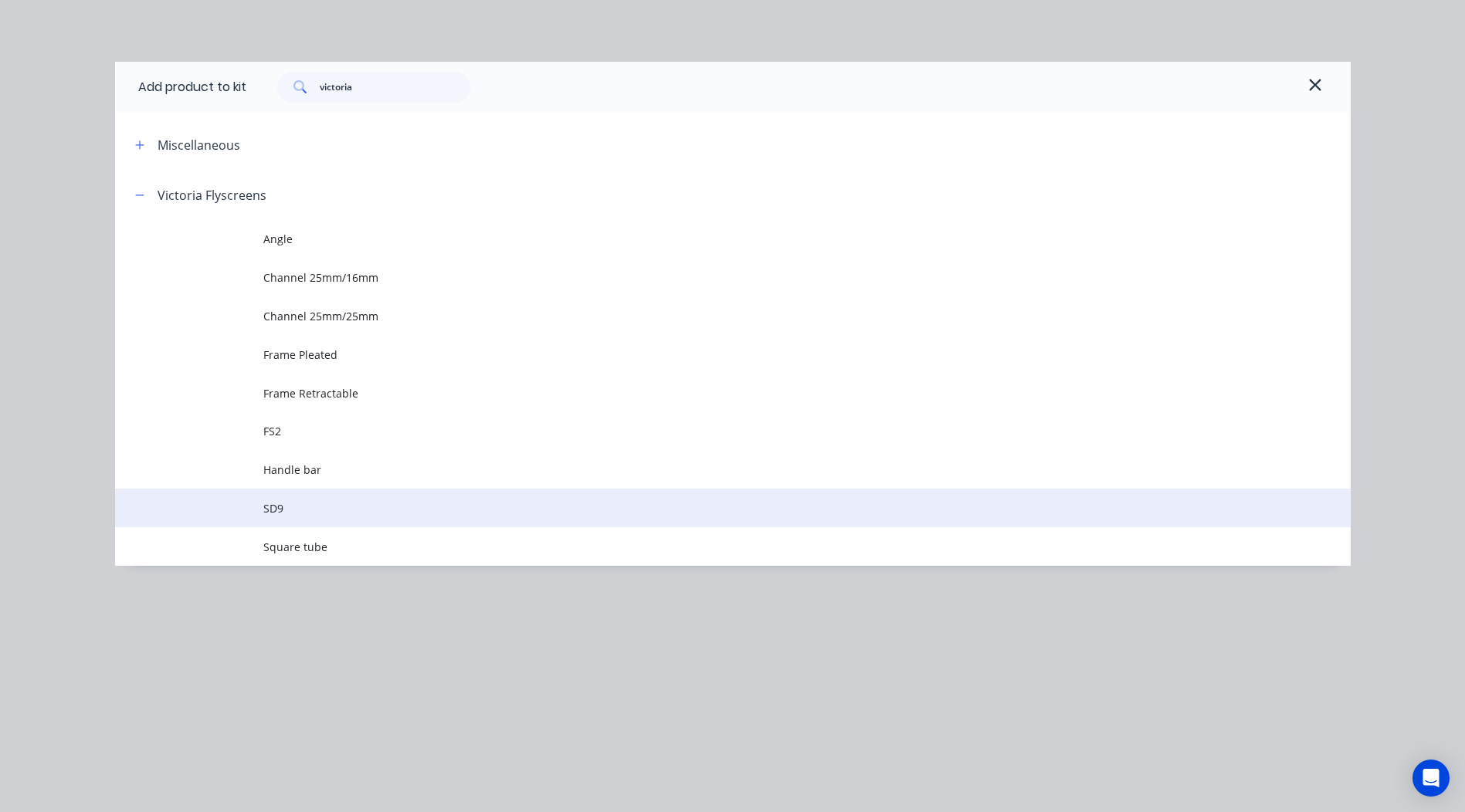
click at [315, 512] on span "SD9" at bounding box center [698, 509] width 869 height 17
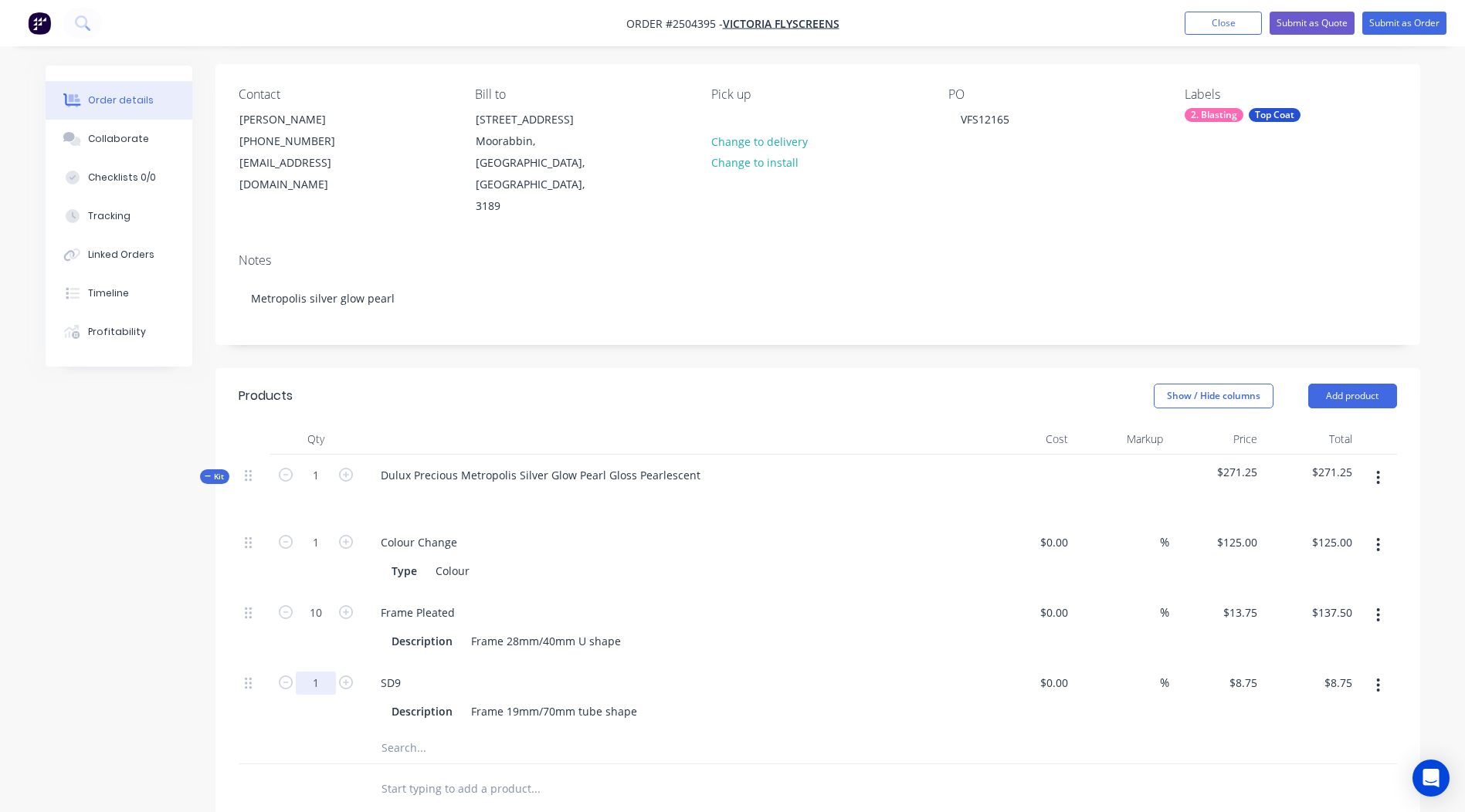
click at [302, 672] on input "1" at bounding box center [316, 683] width 41 height 23
type input "8"
click at [1097, 764] on div at bounding box center [818, 789] width 1158 height 50
type input "$70.00"
click at [1378, 469] on icon "button" at bounding box center [1377, 477] width 4 height 17
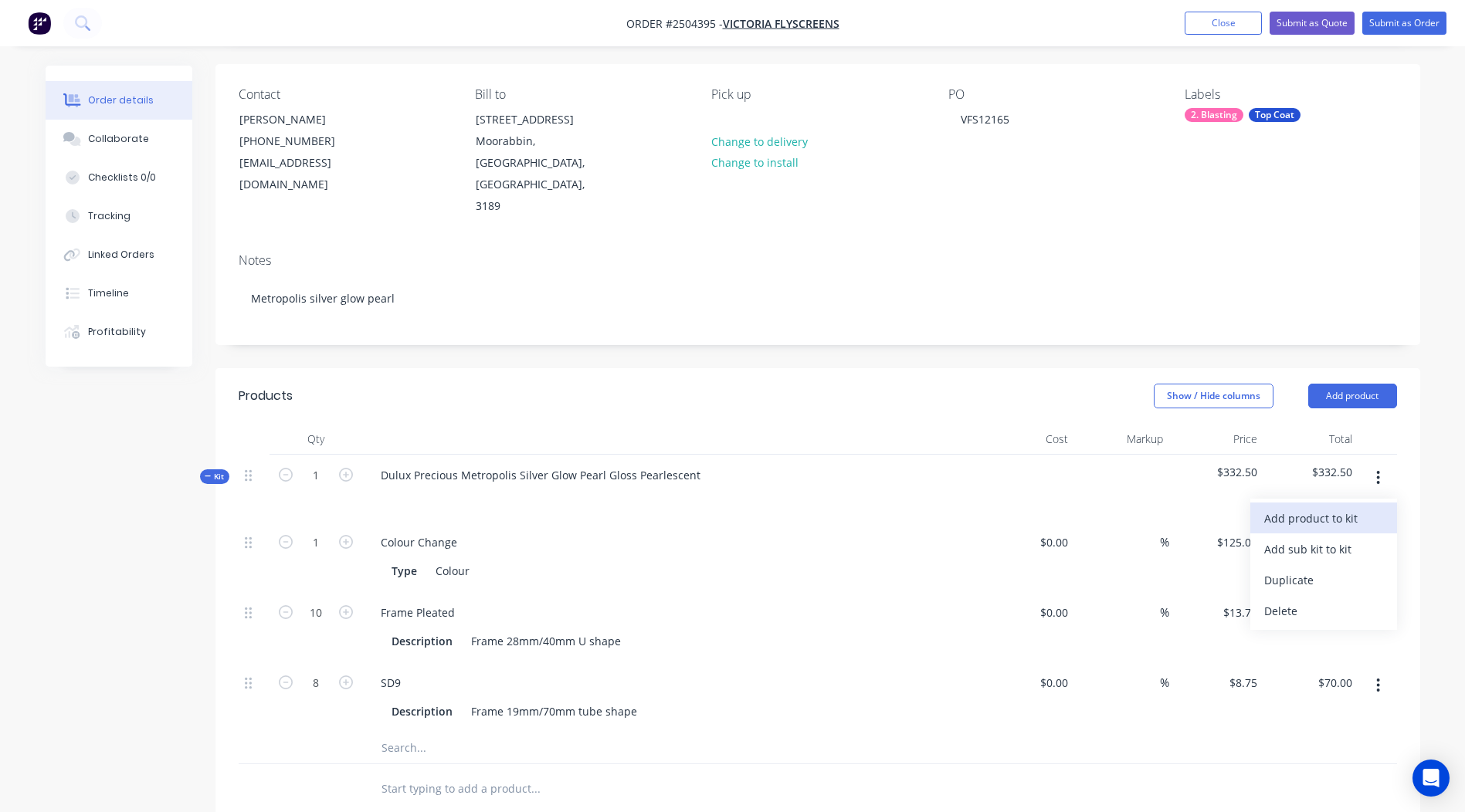
click at [1313, 507] on div "Add product to kit" at bounding box center [1323, 518] width 119 height 22
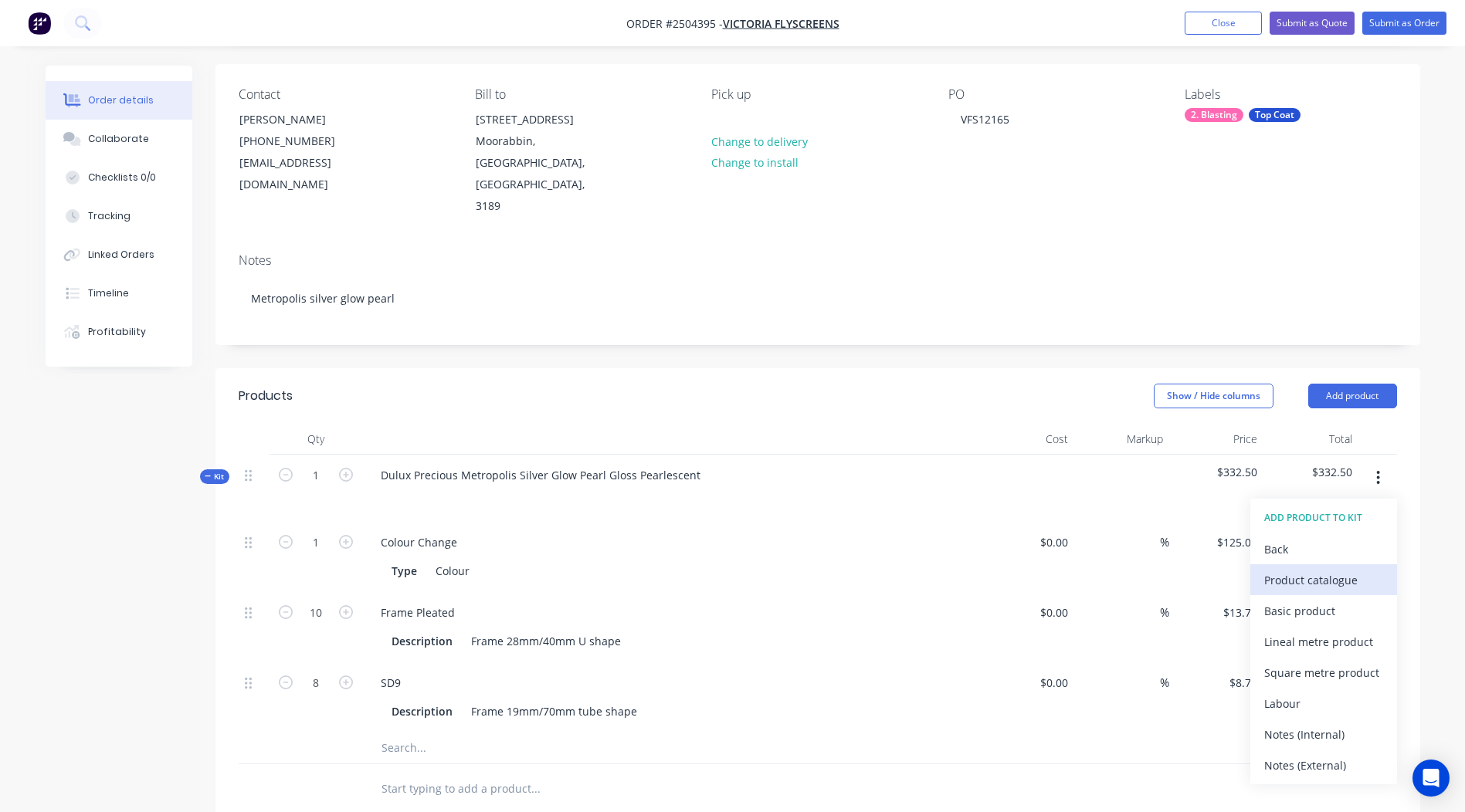
click at [1326, 569] on div "Product catalogue" at bounding box center [1323, 580] width 119 height 22
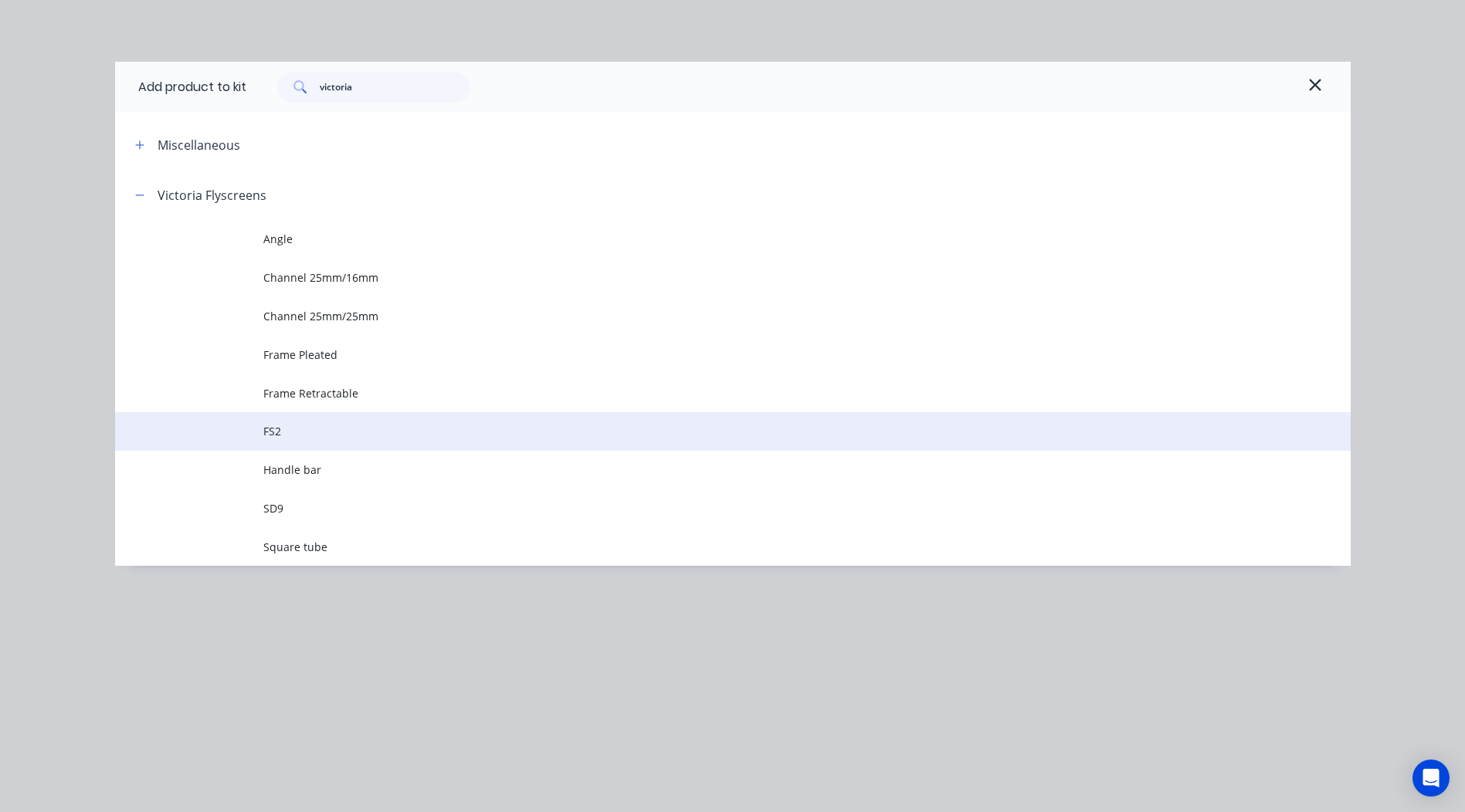
click at [299, 426] on span "FS2" at bounding box center [698, 431] width 869 height 17
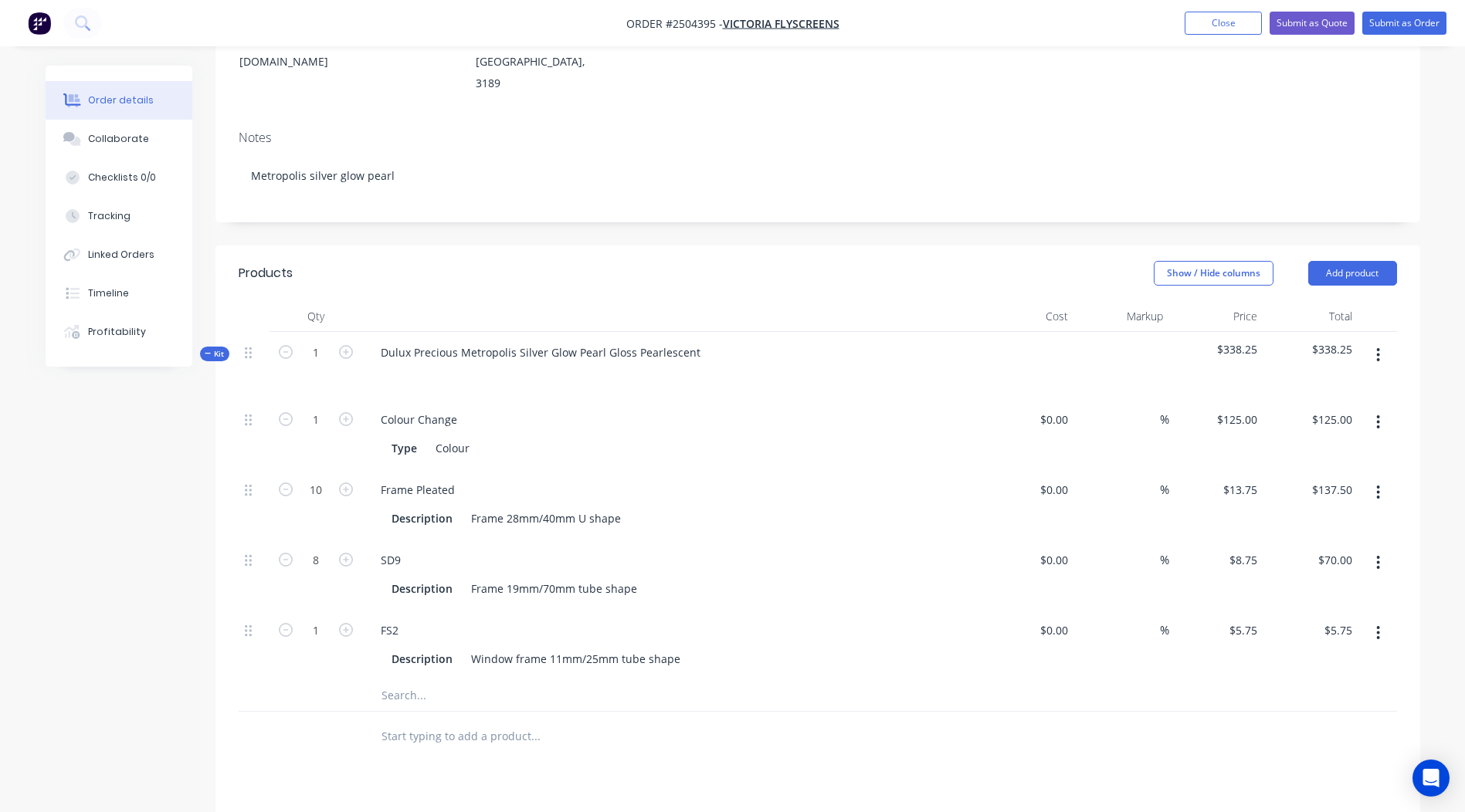
scroll to position [262, 0]
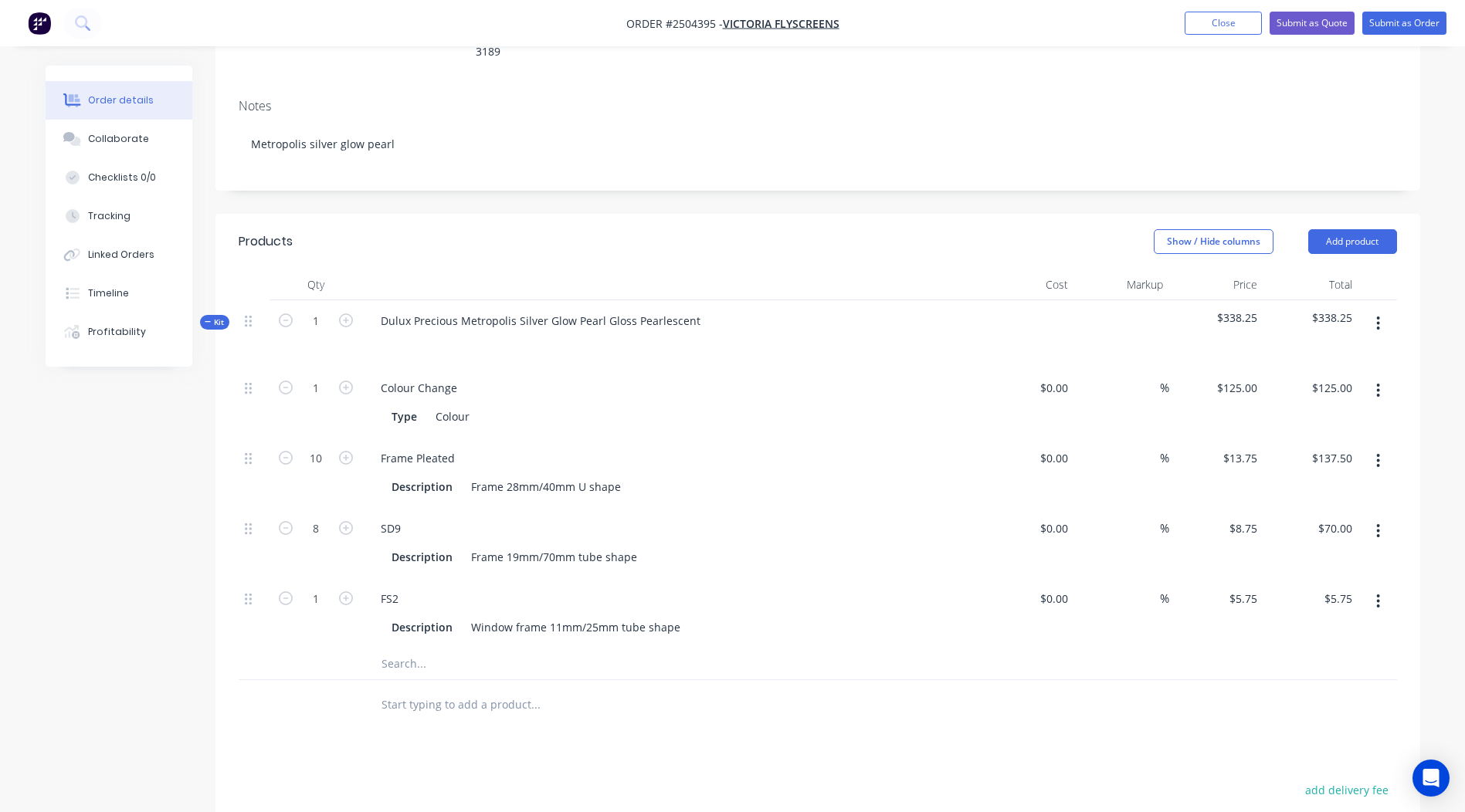
click at [1385, 587] on button "button" at bounding box center [1377, 601] width 36 height 28
click at [1310, 692] on div "Delete" at bounding box center [1323, 703] width 119 height 22
click at [1379, 523] on icon "button" at bounding box center [1377, 531] width 4 height 17
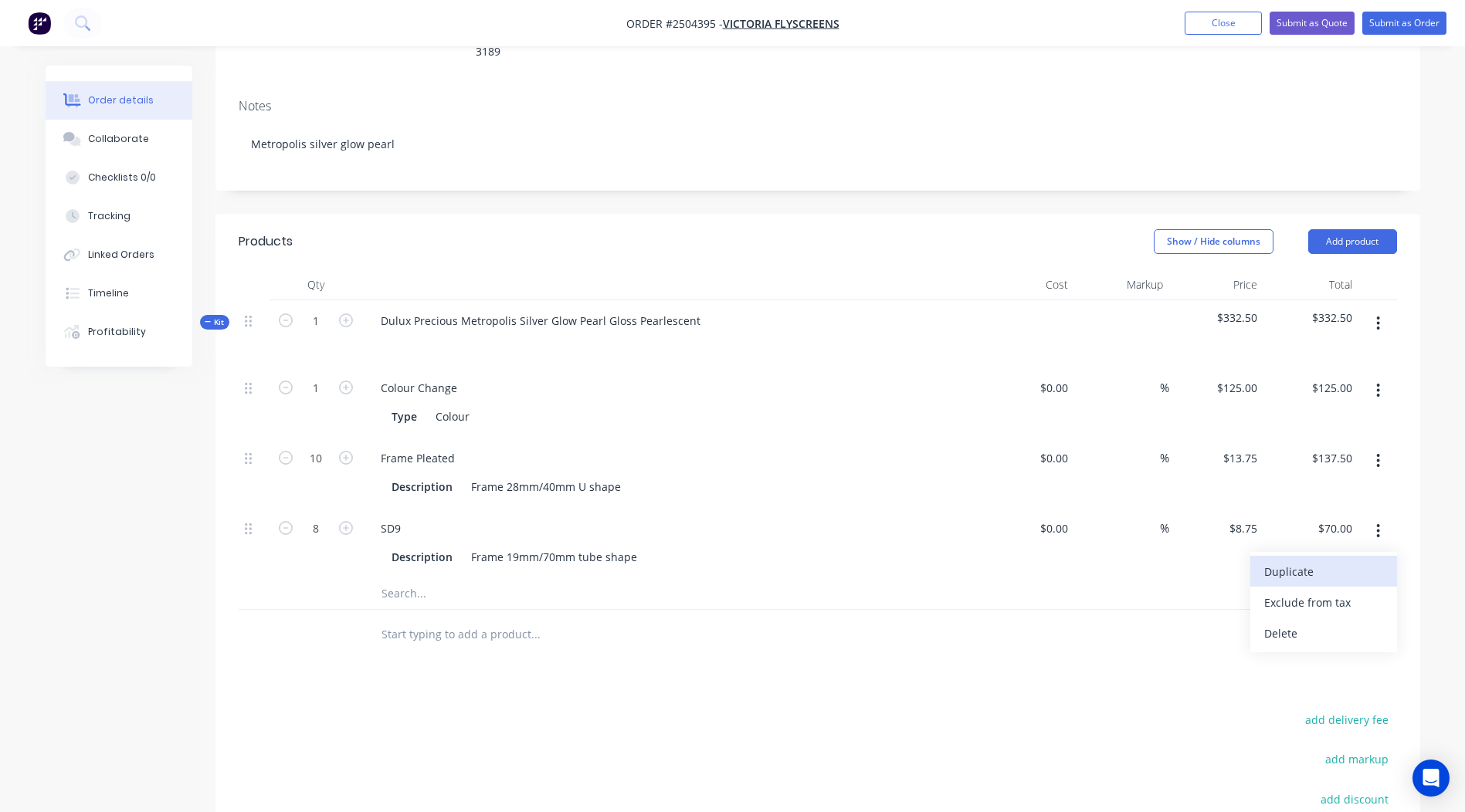
click at [1295, 560] on div "Duplicate" at bounding box center [1323, 571] width 119 height 22
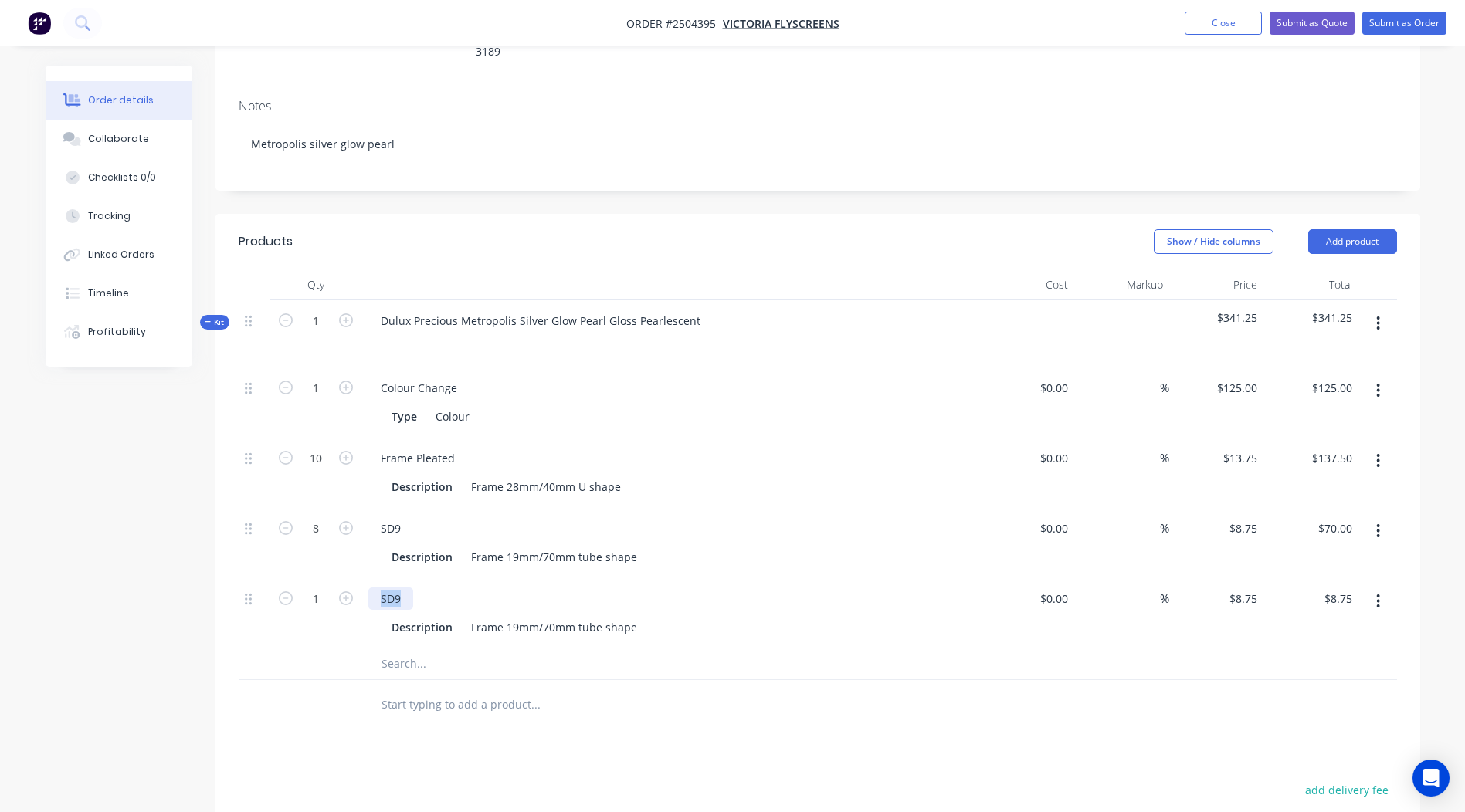
drag, startPoint x: 398, startPoint y: 560, endPoint x: 0, endPoint y: 585, distance: 398.8
click at [0, 585] on html "Order #2504395 - Victoria Flyscreens Add product Close Submit as Quote Submit a…" at bounding box center [732, 430] width 1465 height 1385
click at [319, 587] on input "1" at bounding box center [316, 598] width 41 height 23
type input "2.3"
type input "$20.13"
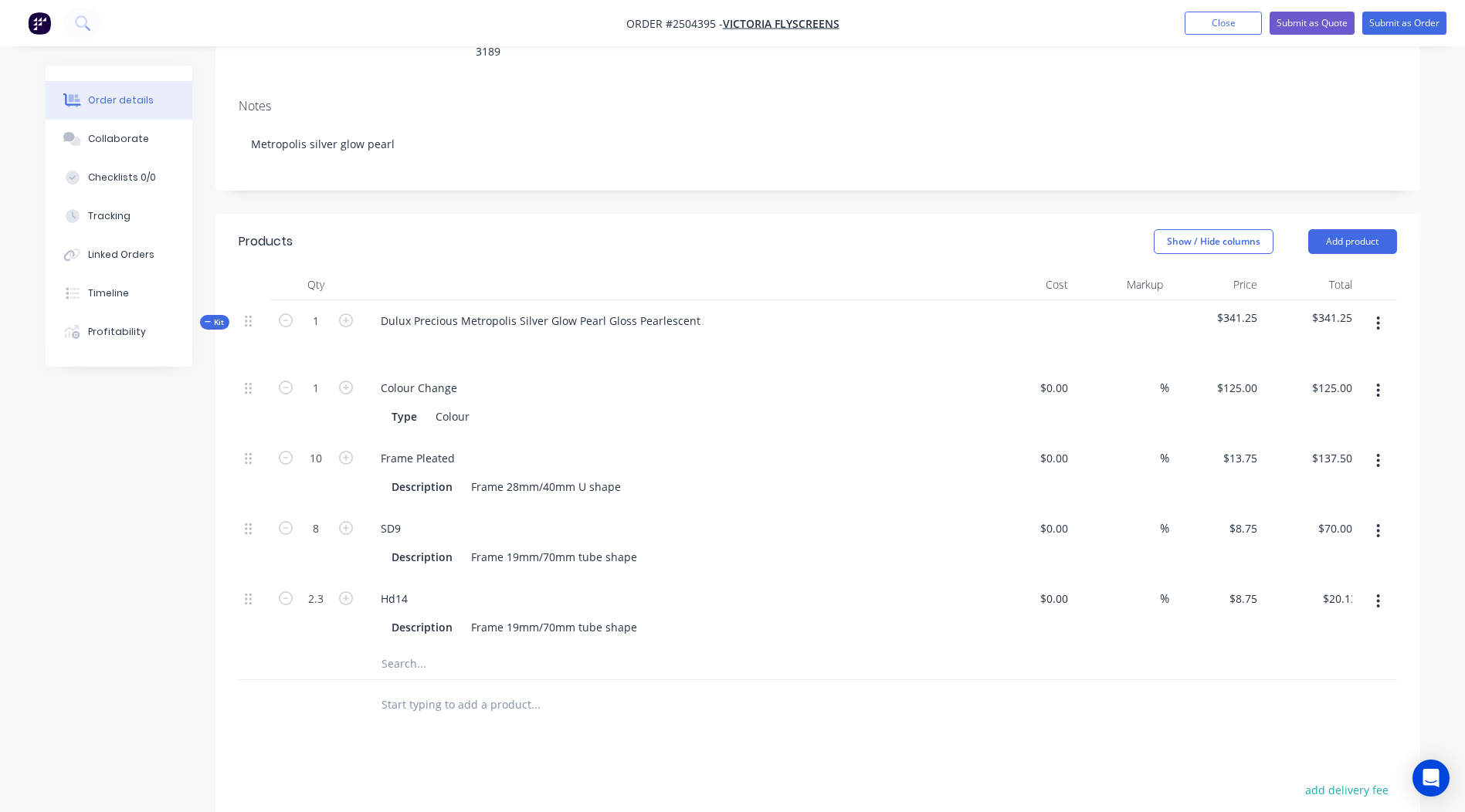
click at [951, 708] on div "Products Show / Hide columns Add product Qty Cost Markup Price Total Kit 1 Dulu…" at bounding box center [818, 657] width 1204 height 887
click at [1379, 593] on icon "button" at bounding box center [1377, 601] width 4 height 17
click at [1319, 630] on div "Duplicate" at bounding box center [1323, 641] width 119 height 22
click at [409, 657] on div "Hd14" at bounding box center [394, 668] width 52 height 22
drag, startPoint x: 639, startPoint y: 580, endPoint x: 0, endPoint y: 611, distance: 639.8
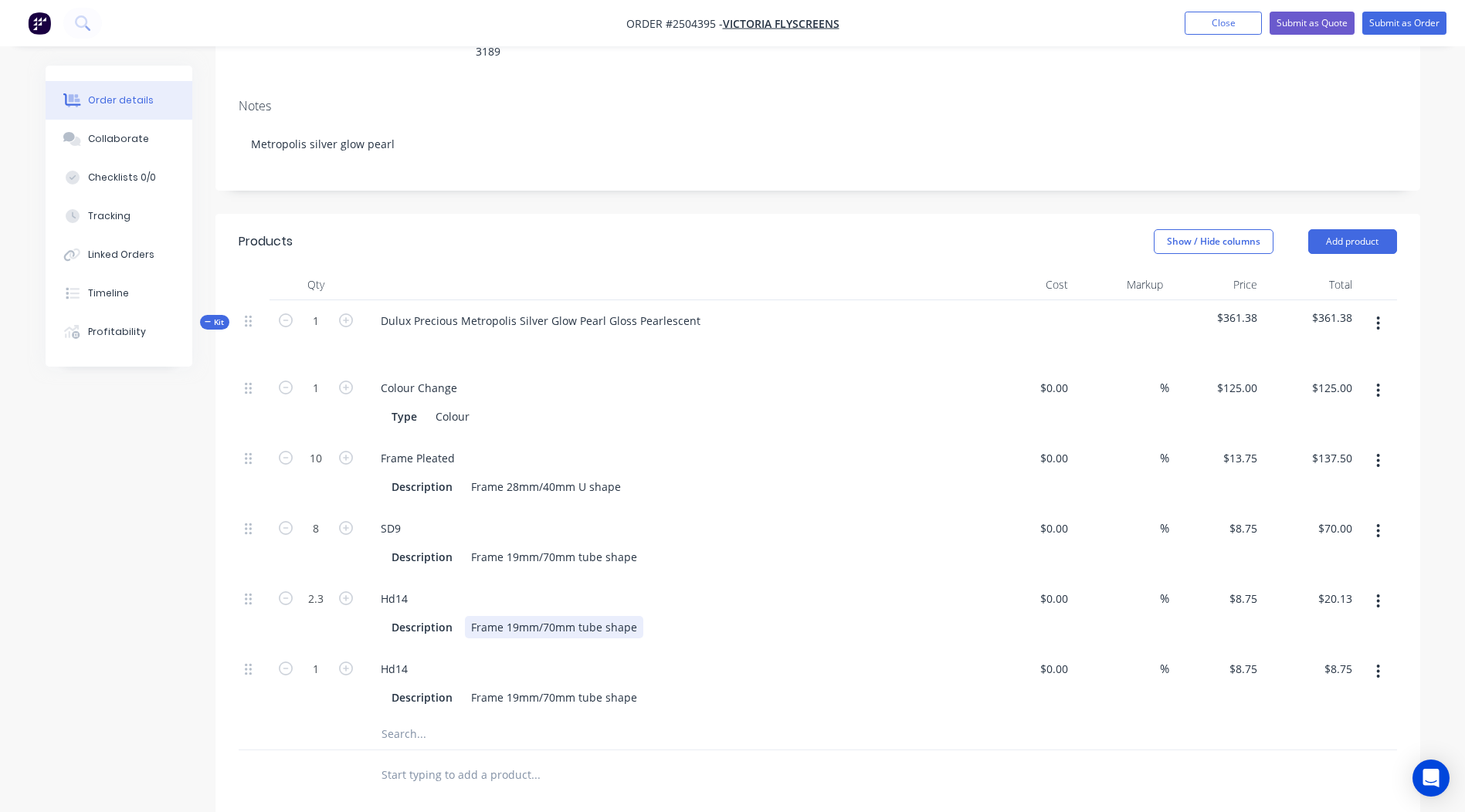
click at [0, 611] on html "Order #2504395 - Victoria Flyscreens Add product Close Submit as Quote Submit a…" at bounding box center [732, 465] width 1465 height 1455
drag, startPoint x: 477, startPoint y: 669, endPoint x: 0, endPoint y: 648, distance: 477.5
click at [0, 648] on html "Order #2504395 - Victoria Flyscreens Add product Close Submit as Quote Submit a…" at bounding box center [732, 465] width 1465 height 1455
click at [672, 750] on div at bounding box center [640, 775] width 556 height 50
drag, startPoint x: 308, startPoint y: 636, endPoint x: 107, endPoint y: 623, distance: 201.4
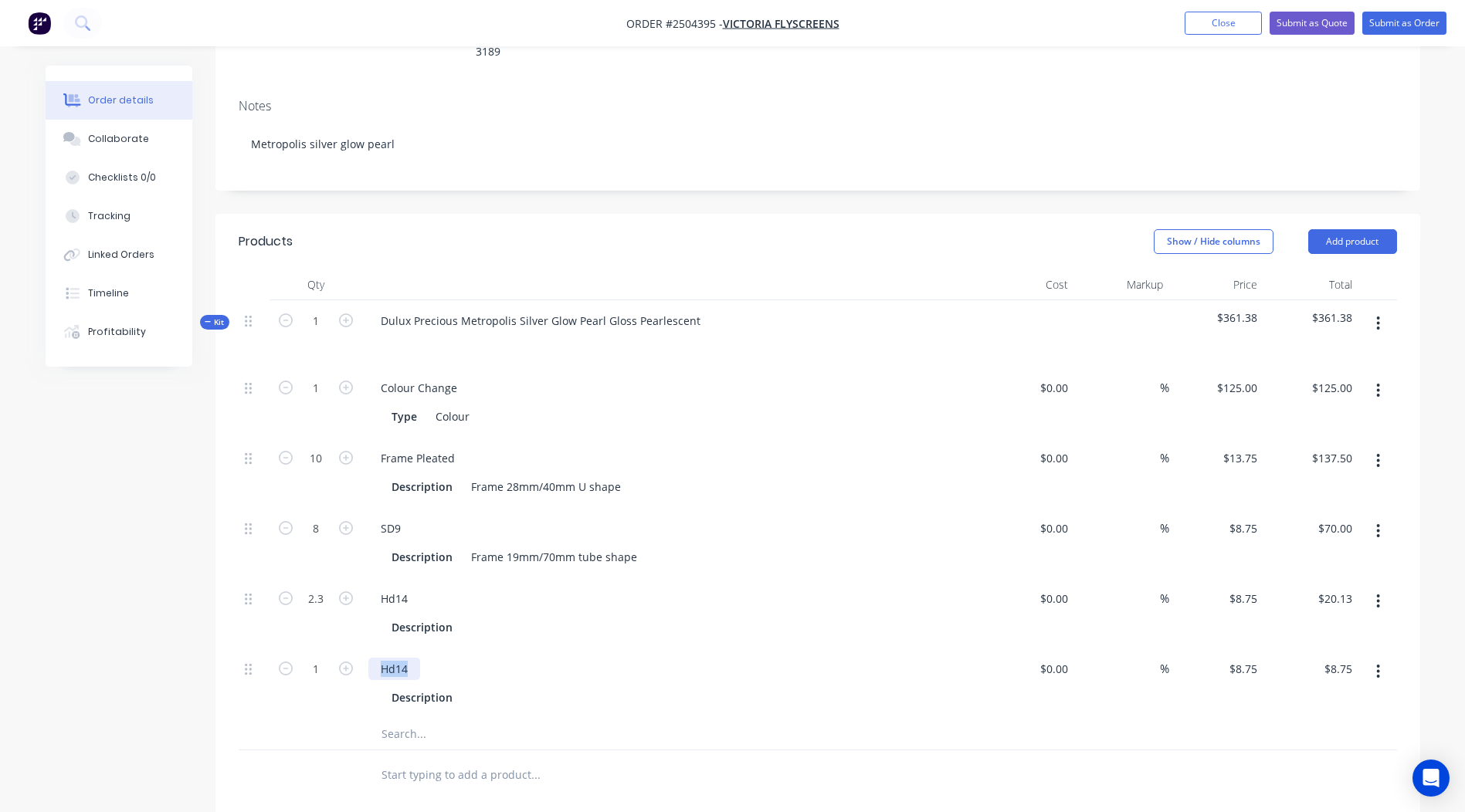
click at [148, 626] on div "Created by [PERSON_NAME] Created [DATE] Required [DATE] Assigned to Add team me…" at bounding box center [732, 499] width 1375 height 1390
click at [314, 657] on input "1" at bounding box center [316, 668] width 41 height 23
type input "2.4"
type input "$21.00"
drag, startPoint x: 1036, startPoint y: 761, endPoint x: 1236, endPoint y: 468, distance: 354.8
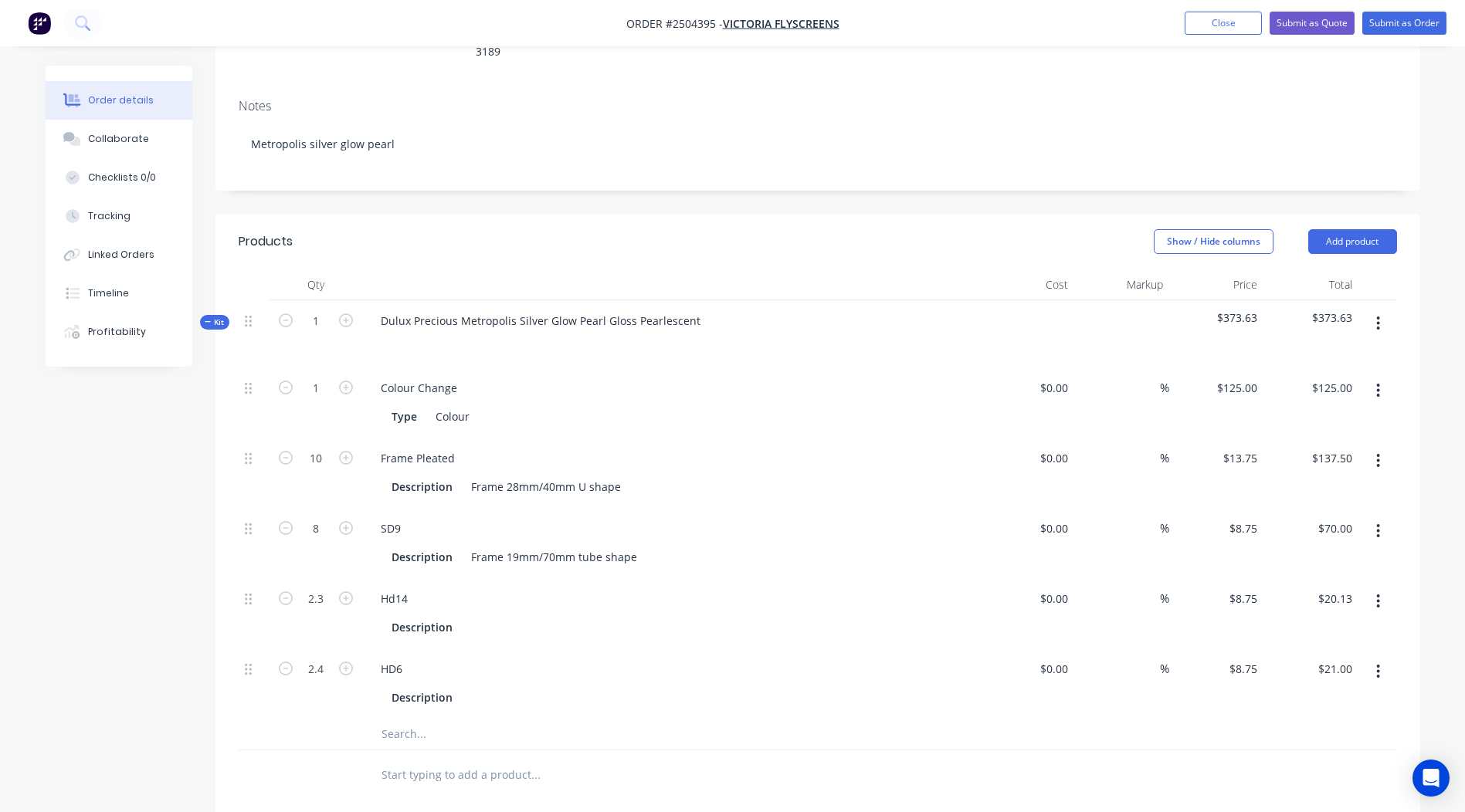
click at [1037, 761] on div "Products Show / Hide columns Add product Qty Cost Markup Price Total Kit 1 Dulu…" at bounding box center [818, 692] width 1204 height 957
click at [1385, 310] on button "button" at bounding box center [1377, 324] width 36 height 28
click at [1300, 353] on div "Add product to kit" at bounding box center [1323, 364] width 119 height 22
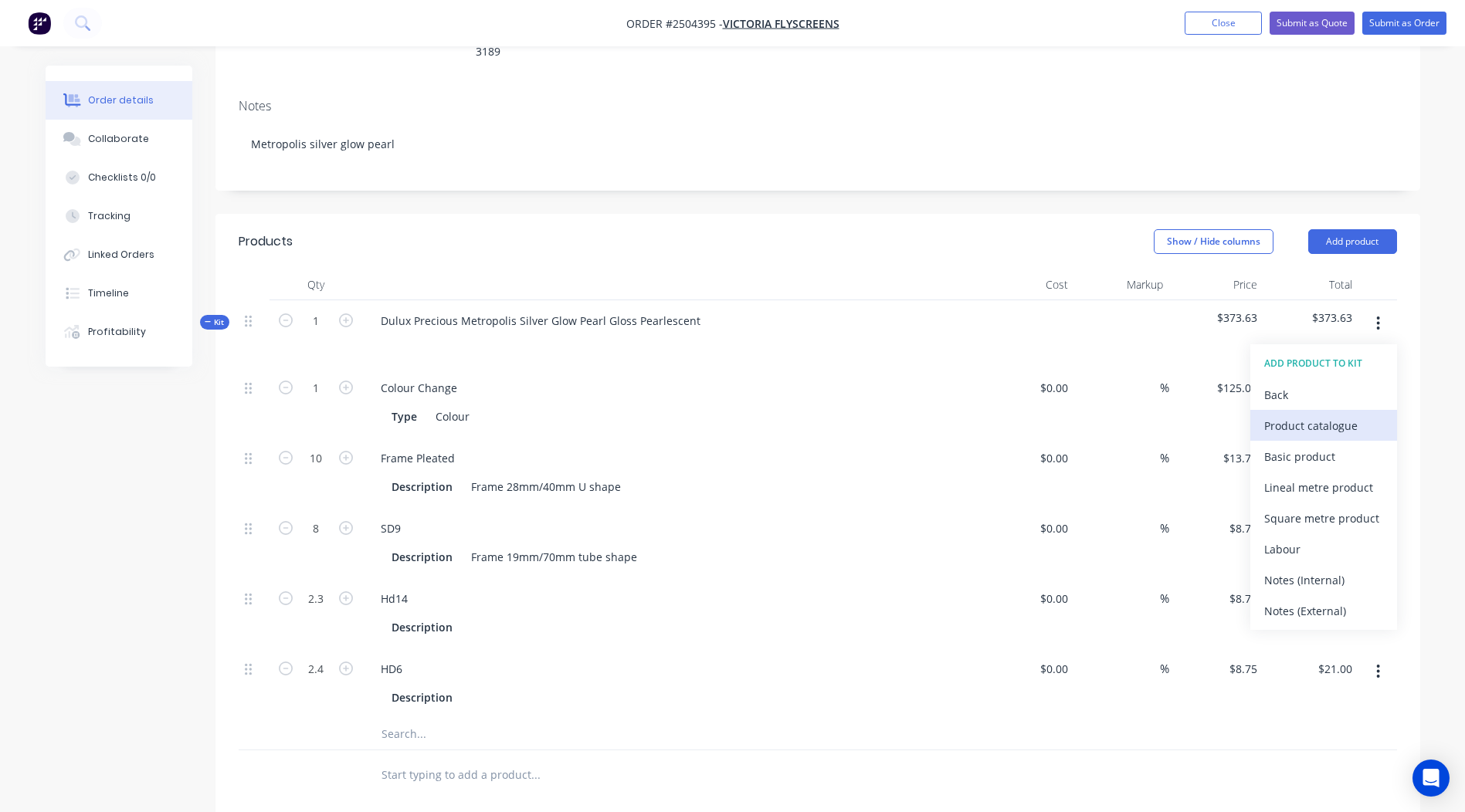
click at [1316, 415] on div "Product catalogue" at bounding box center [1323, 426] width 119 height 22
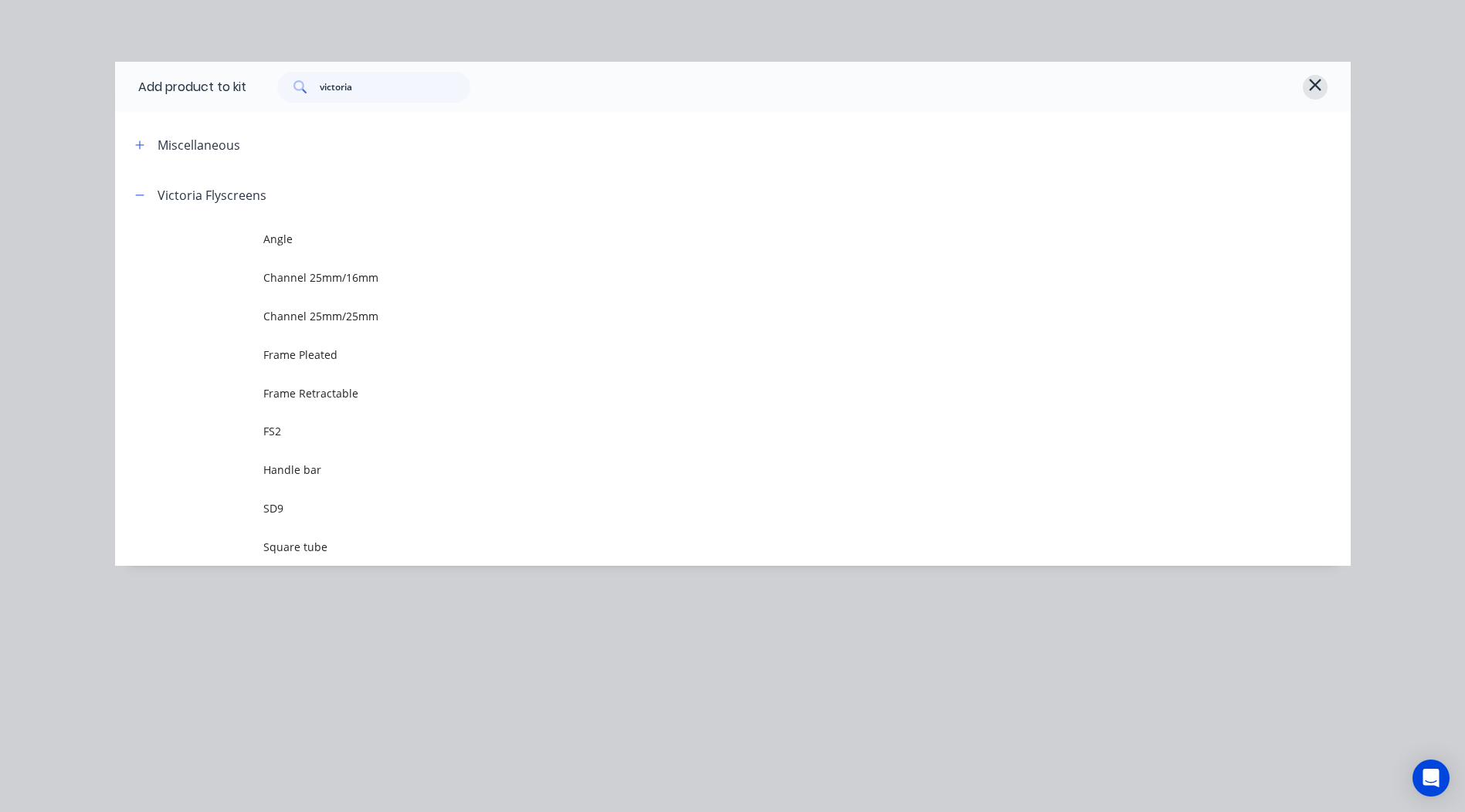
click at [1317, 83] on icon "button" at bounding box center [1315, 85] width 14 height 18
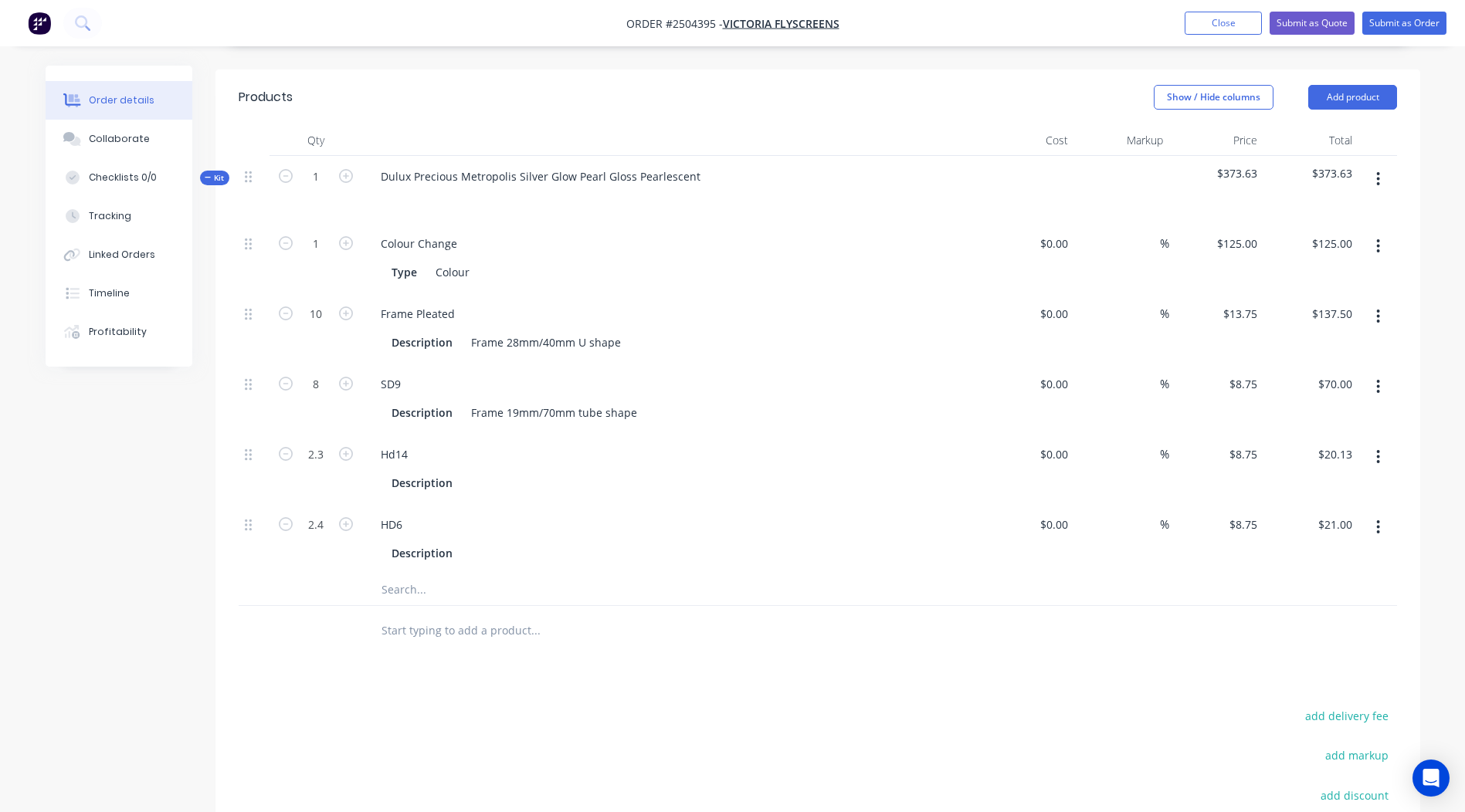
scroll to position [416, 0]
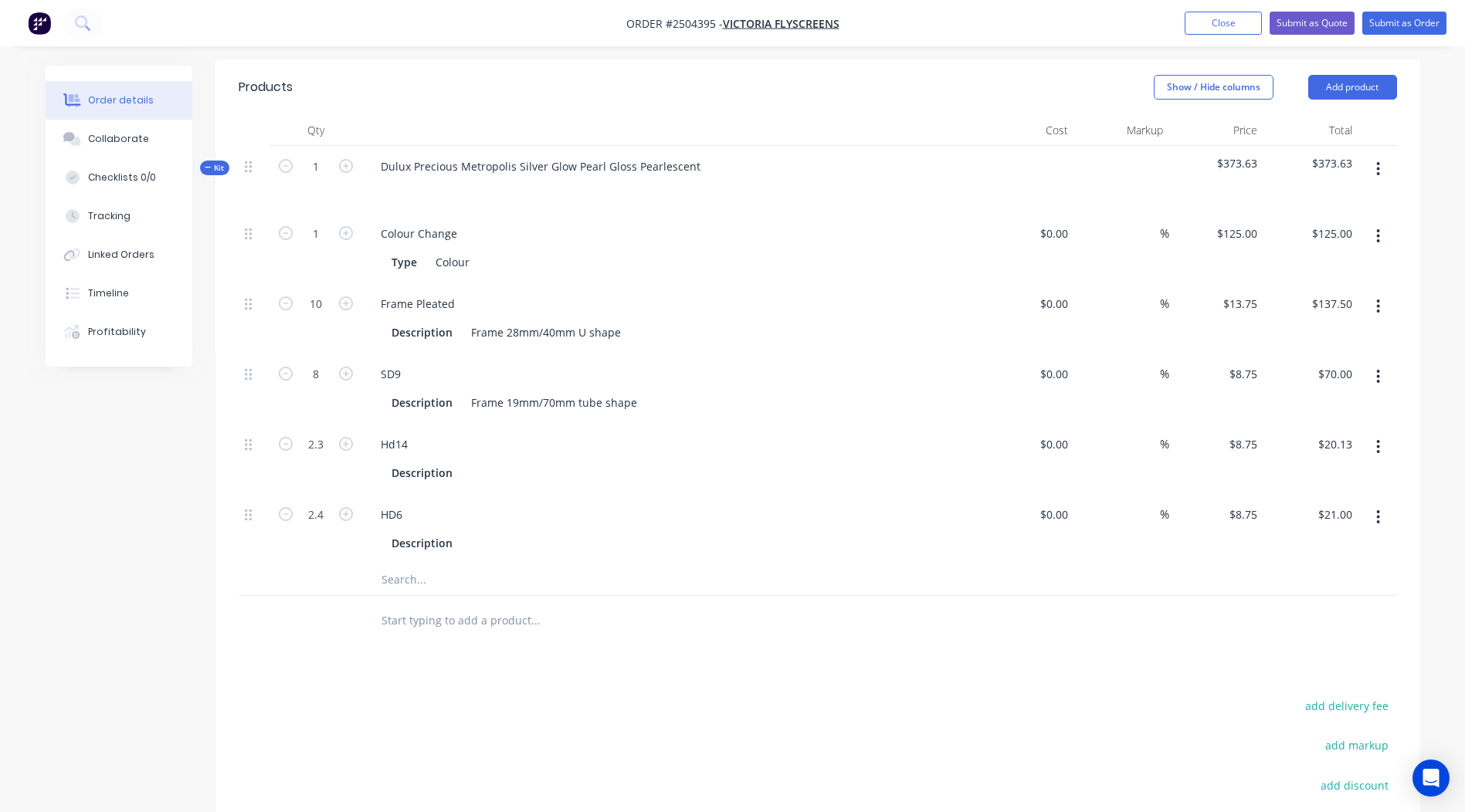
click at [1386, 503] on button "button" at bounding box center [1377, 517] width 36 height 28
click at [1344, 542] on button "Duplicate" at bounding box center [1323, 557] width 147 height 30
drag, startPoint x: 406, startPoint y: 545, endPoint x: 0, endPoint y: 585, distance: 408.0
click at [0, 582] on html "Order #2504395 - Victoria Flyscreens Add product Close Submit as Quote Submit a…" at bounding box center [732, 347] width 1465 height 1526
click at [313, 573] on input "1" at bounding box center [316, 584] width 41 height 23
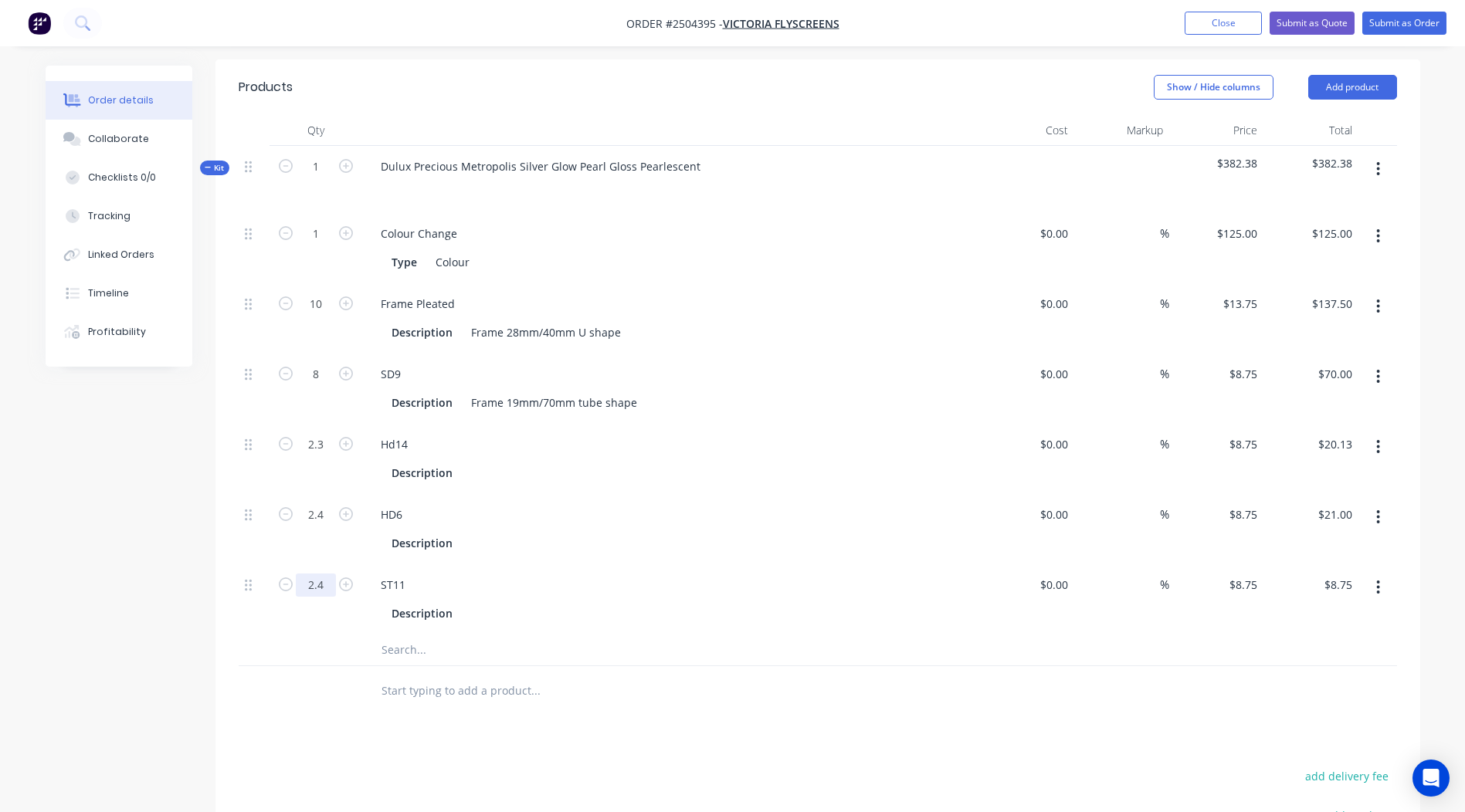
type input "2.4"
type input "$21.00"
click at [925, 697] on div "Products Show / Hide columns Add product Qty Cost Markup Price Total Kit 1 Dulu…" at bounding box center [818, 572] width 1204 height 1028
click at [1388, 573] on button "button" at bounding box center [1377, 587] width 36 height 28
click at [1314, 617] on div "Duplicate" at bounding box center [1323, 628] width 119 height 22
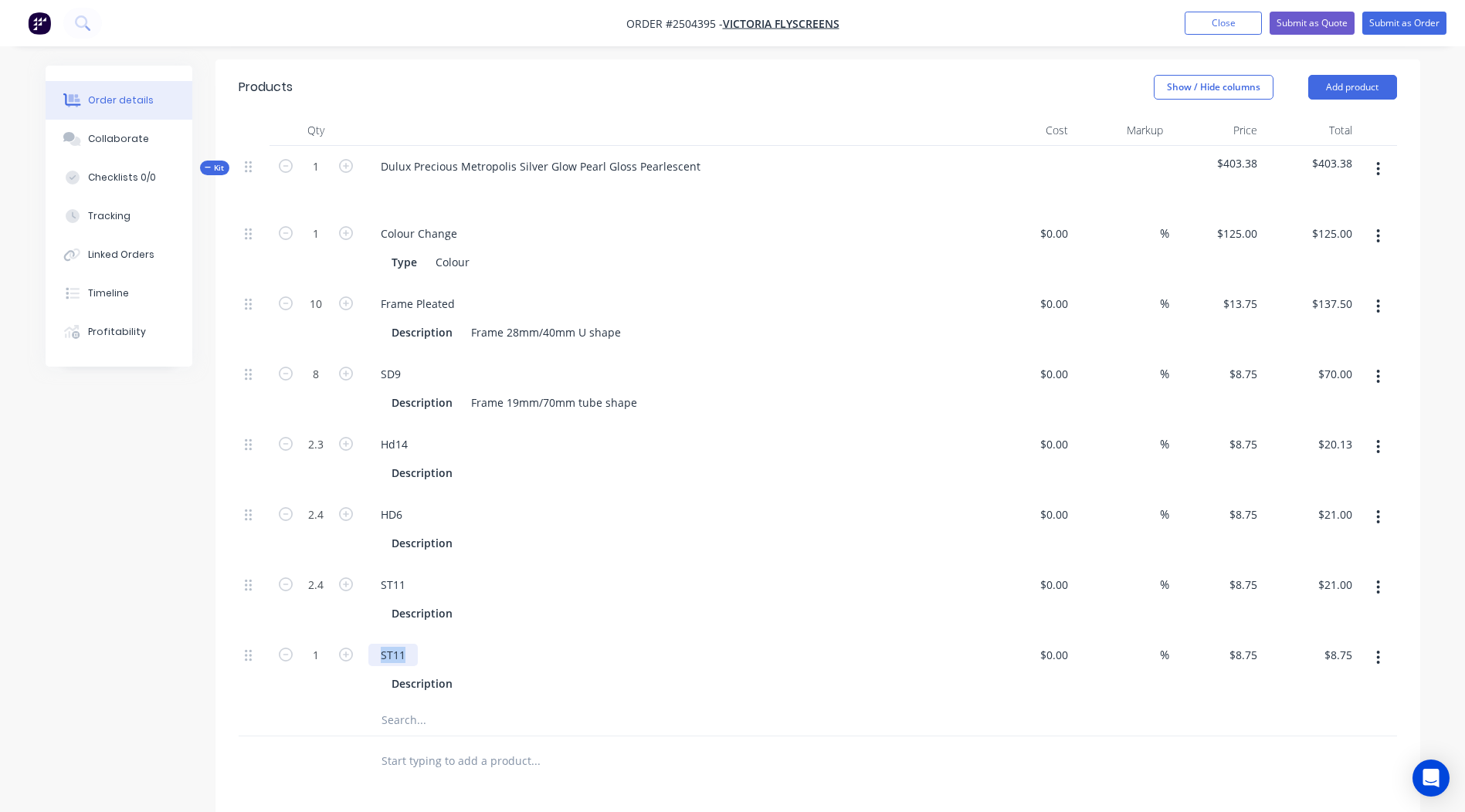
drag, startPoint x: 410, startPoint y: 613, endPoint x: 249, endPoint y: 636, distance: 162.6
click at [249, 636] on div "1 ST11 Description $0.00 $0.00 % $8.75 $8.75 $8.75 $8.75" at bounding box center [818, 669] width 1158 height 70
click at [324, 643] on input "1" at bounding box center [316, 654] width 41 height 23
type input "2.3"
type input "$20.13"
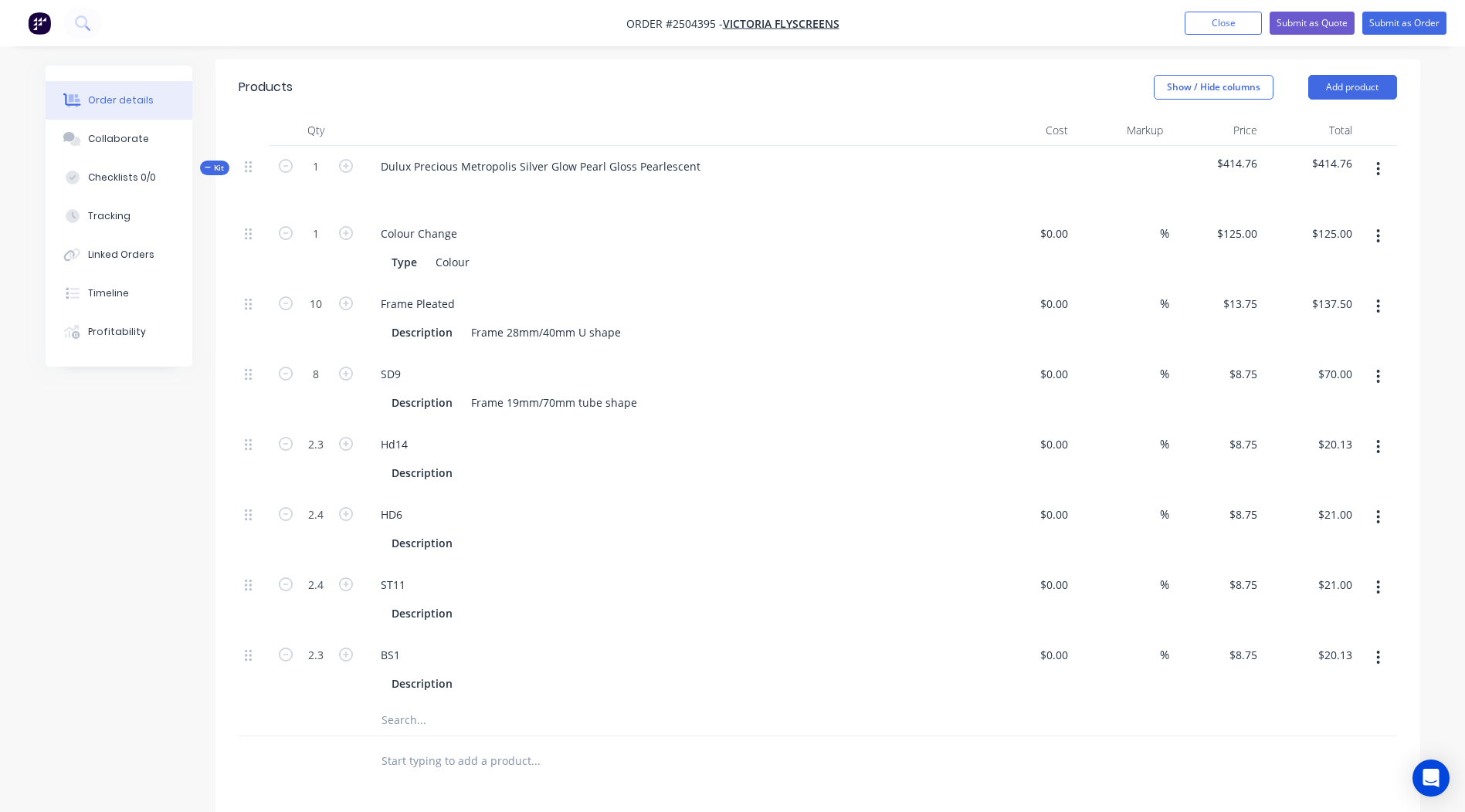
click at [1055, 745] on div "Products Show / Hide columns Add product Qty Cost Markup Price Total Kit 1 Dulu…" at bounding box center [818, 607] width 1204 height 1098
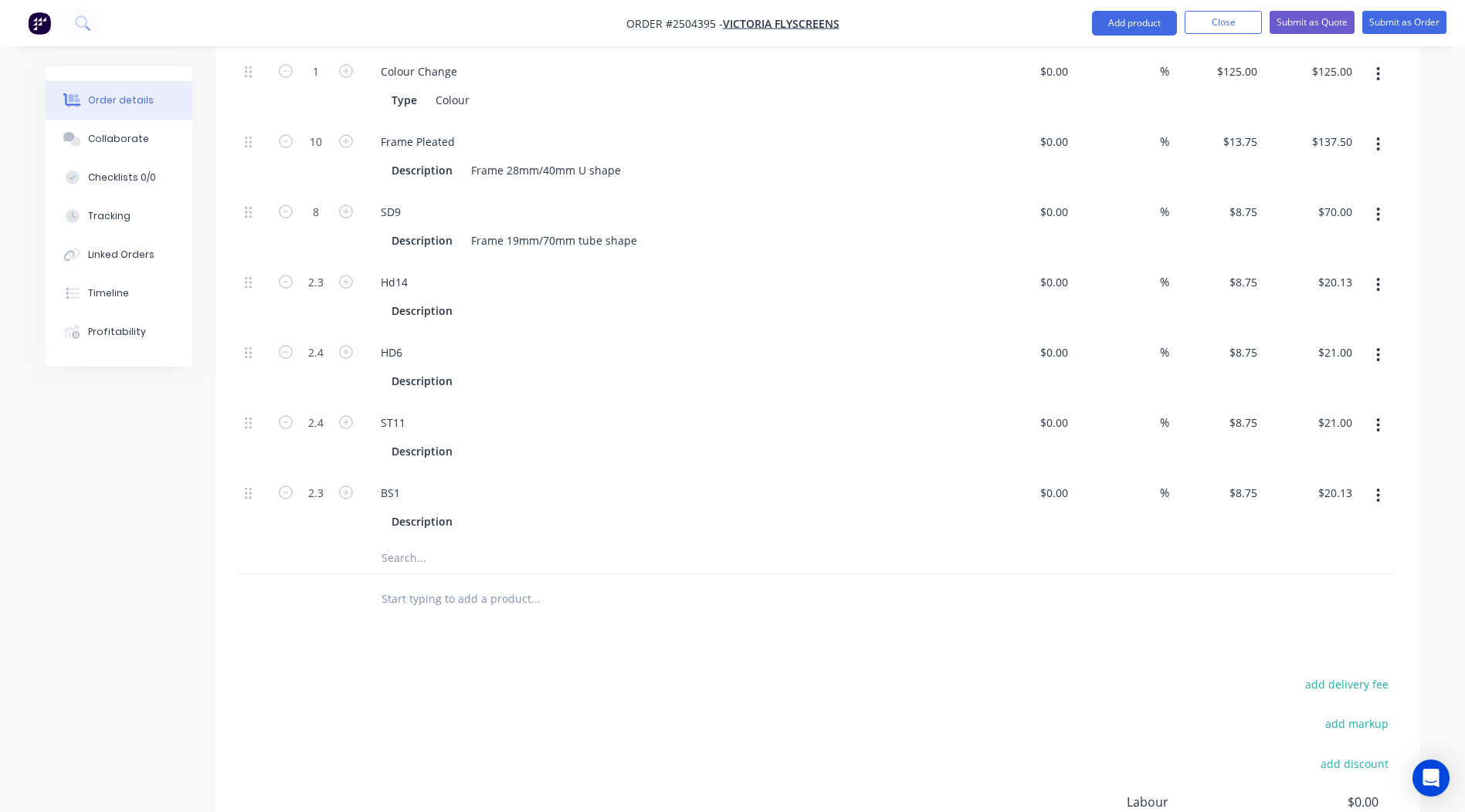
scroll to position [573, 0]
click at [1376, 491] on icon "button" at bounding box center [1377, 500] width 4 height 17
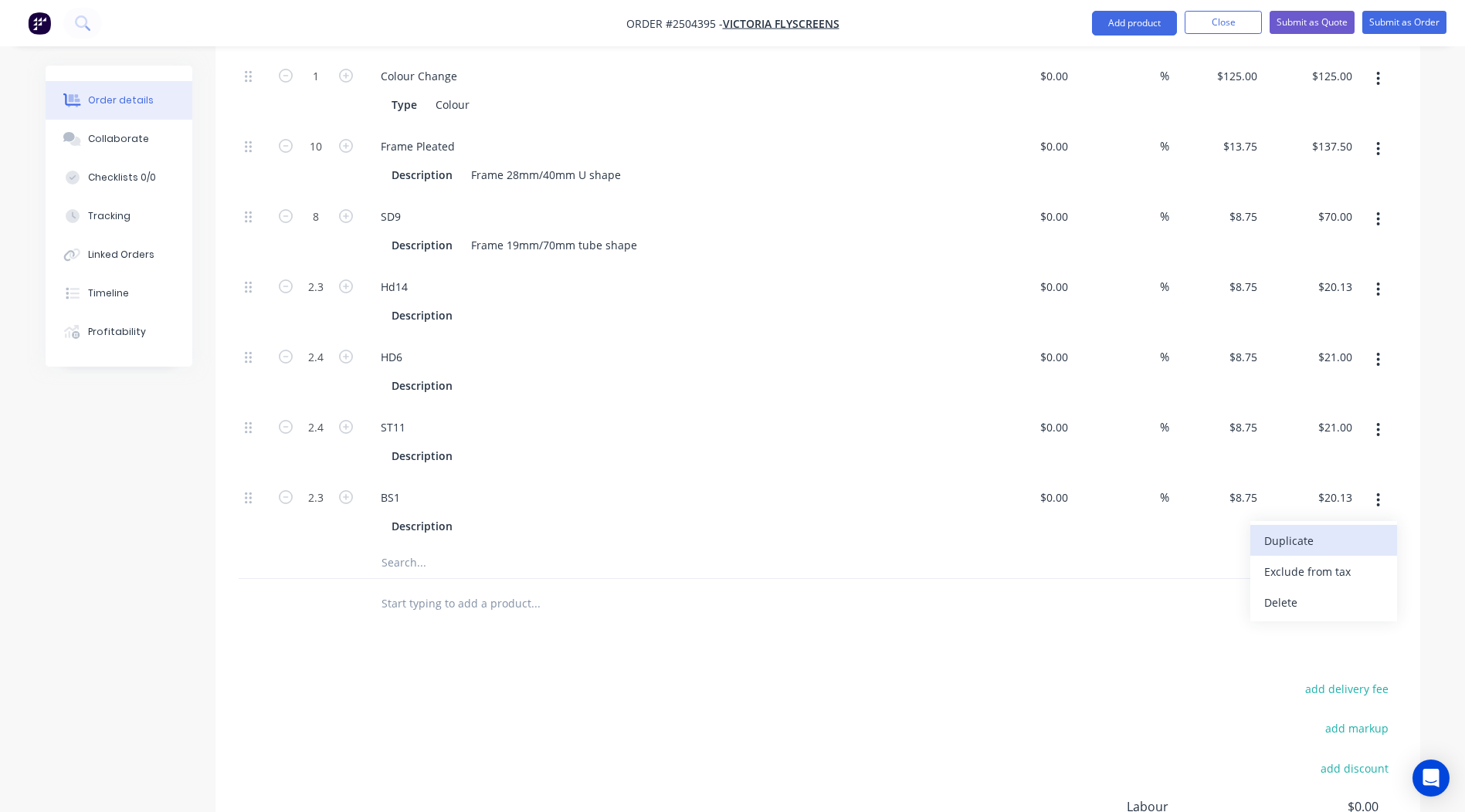
click at [1284, 529] on div "Duplicate" at bounding box center [1323, 540] width 119 height 22
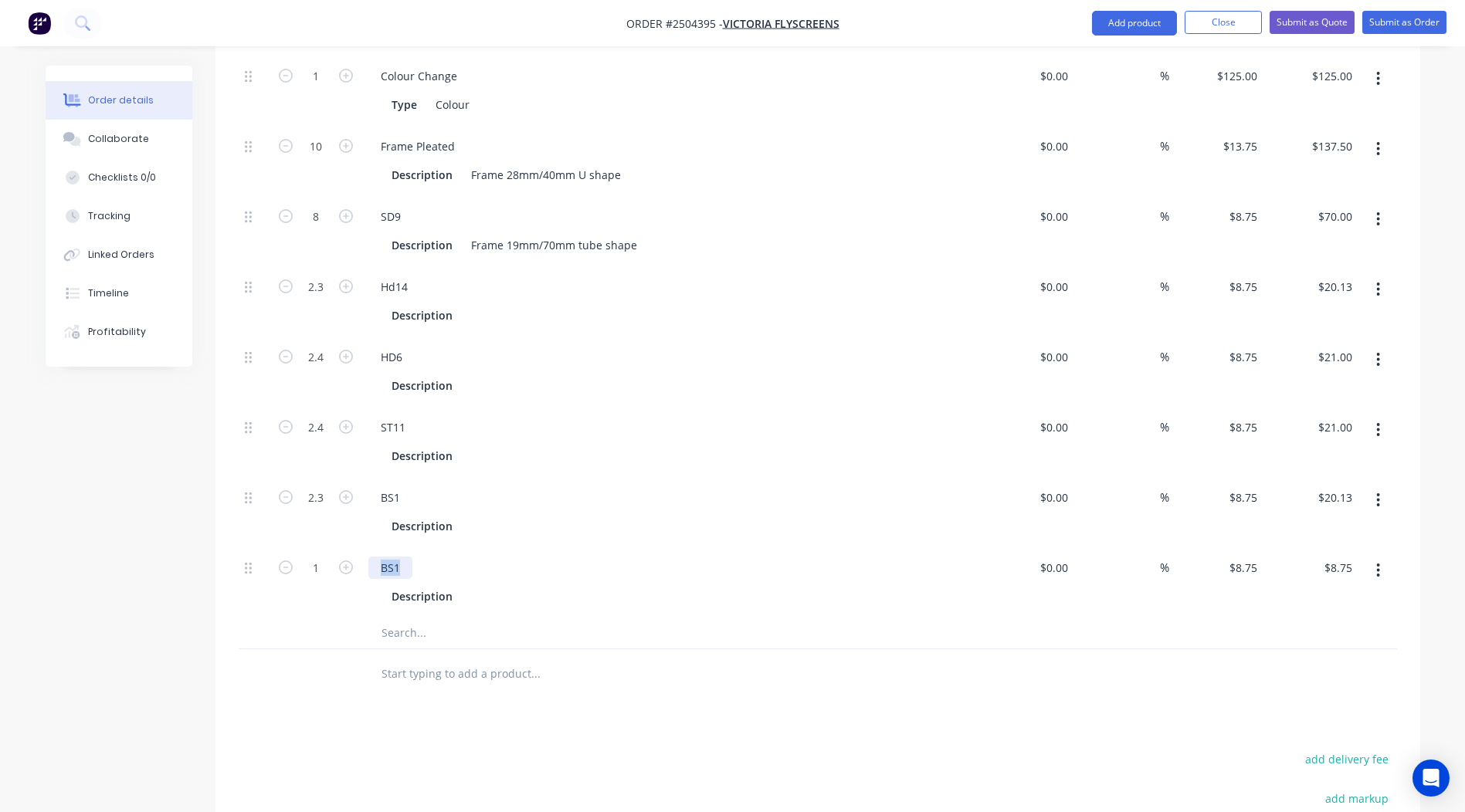
drag, startPoint x: 397, startPoint y: 519, endPoint x: 0, endPoint y: 586, distance: 402.6
click at [0, 586] on html "Order #2504395 - Victoria Flyscreens Add product Close Submit as Quote Submit a…" at bounding box center [732, 260] width 1465 height 1666
type input "2.4"
click at [1087, 653] on div at bounding box center [818, 674] width 1158 height 50
type input "$21.00"
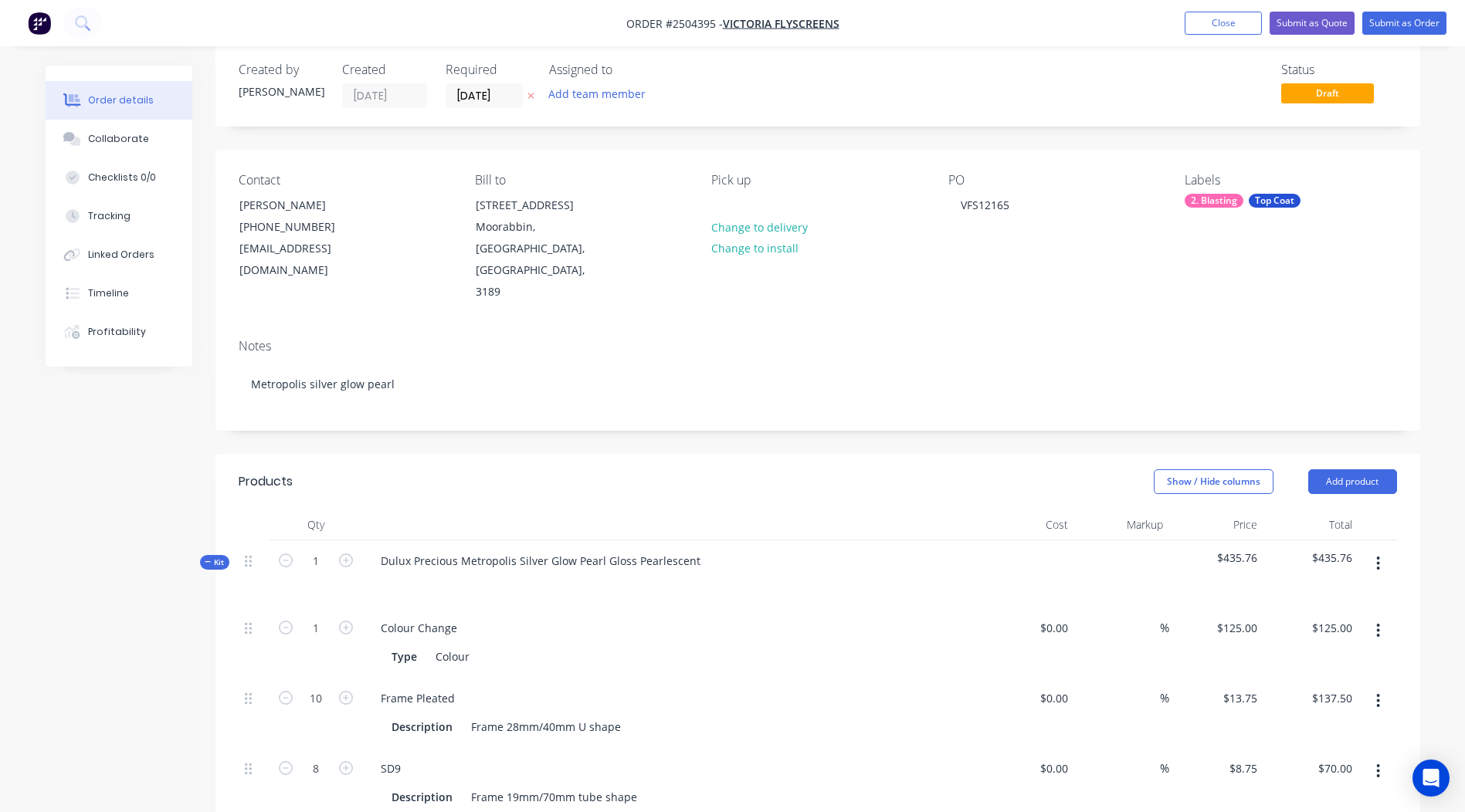
scroll to position [0, 0]
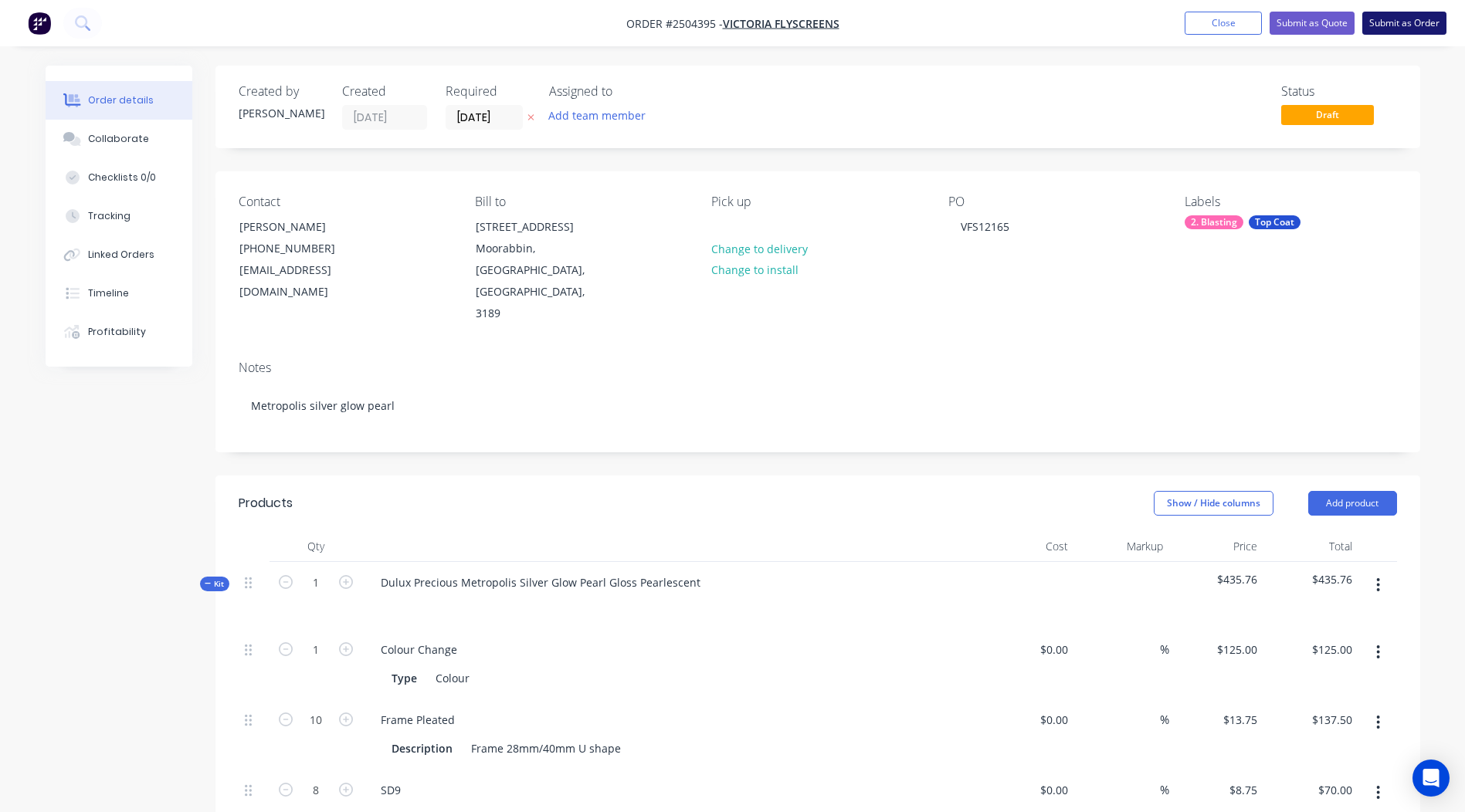
click at [1388, 16] on button "Submit as Order" at bounding box center [1403, 23] width 84 height 23
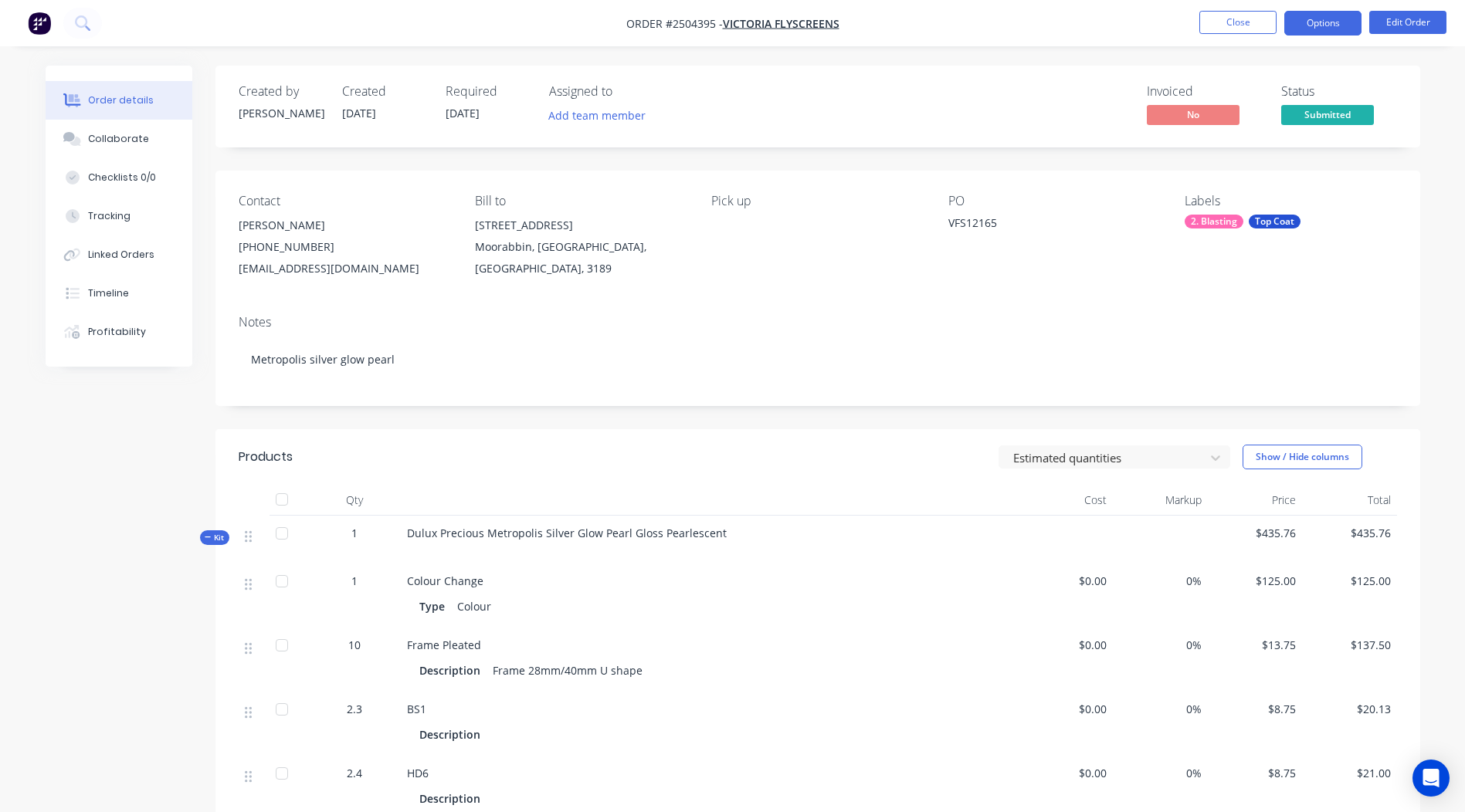
click at [1301, 25] on button "Options" at bounding box center [1323, 23] width 77 height 25
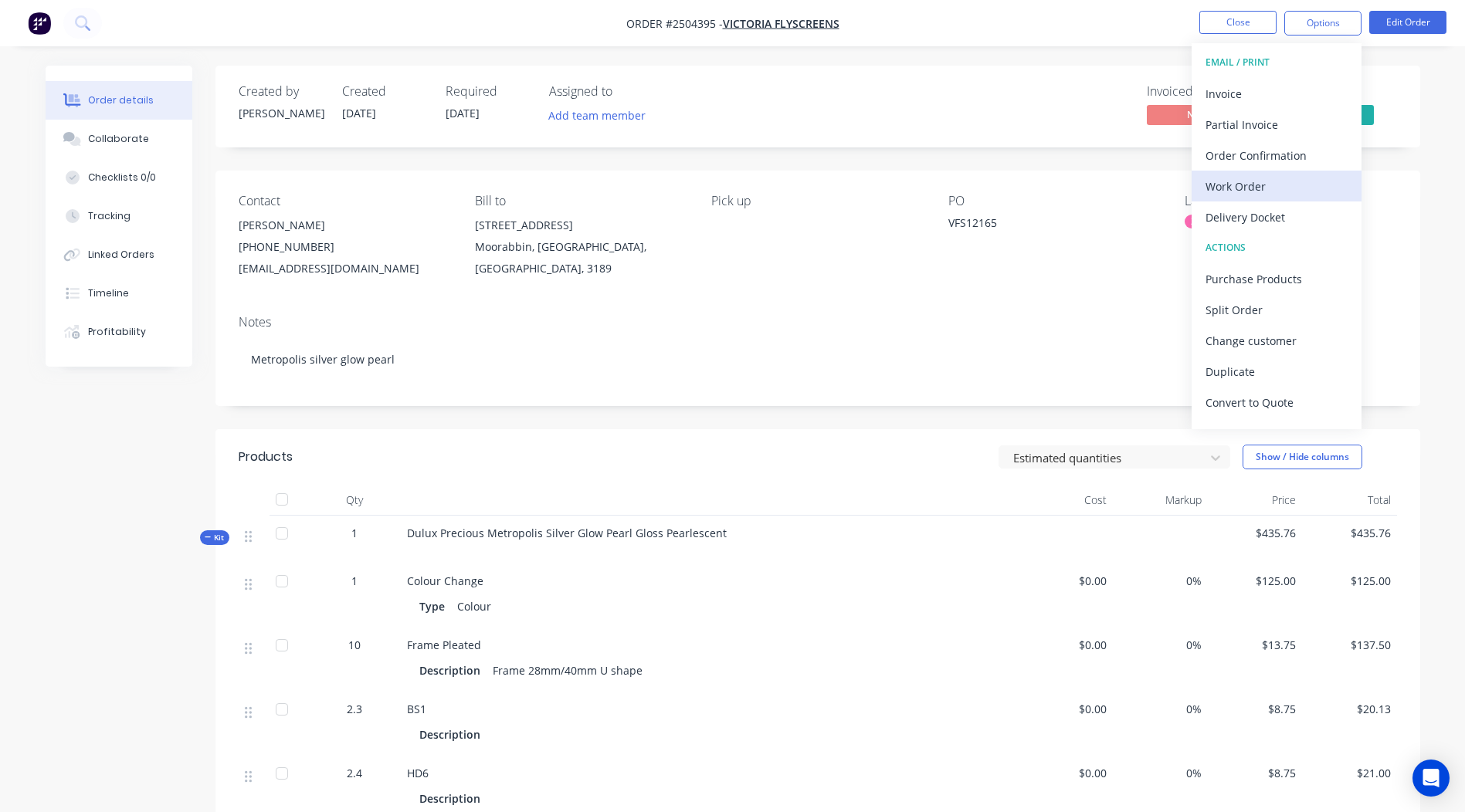
click at [1268, 183] on div "Work Order" at bounding box center [1276, 186] width 142 height 22
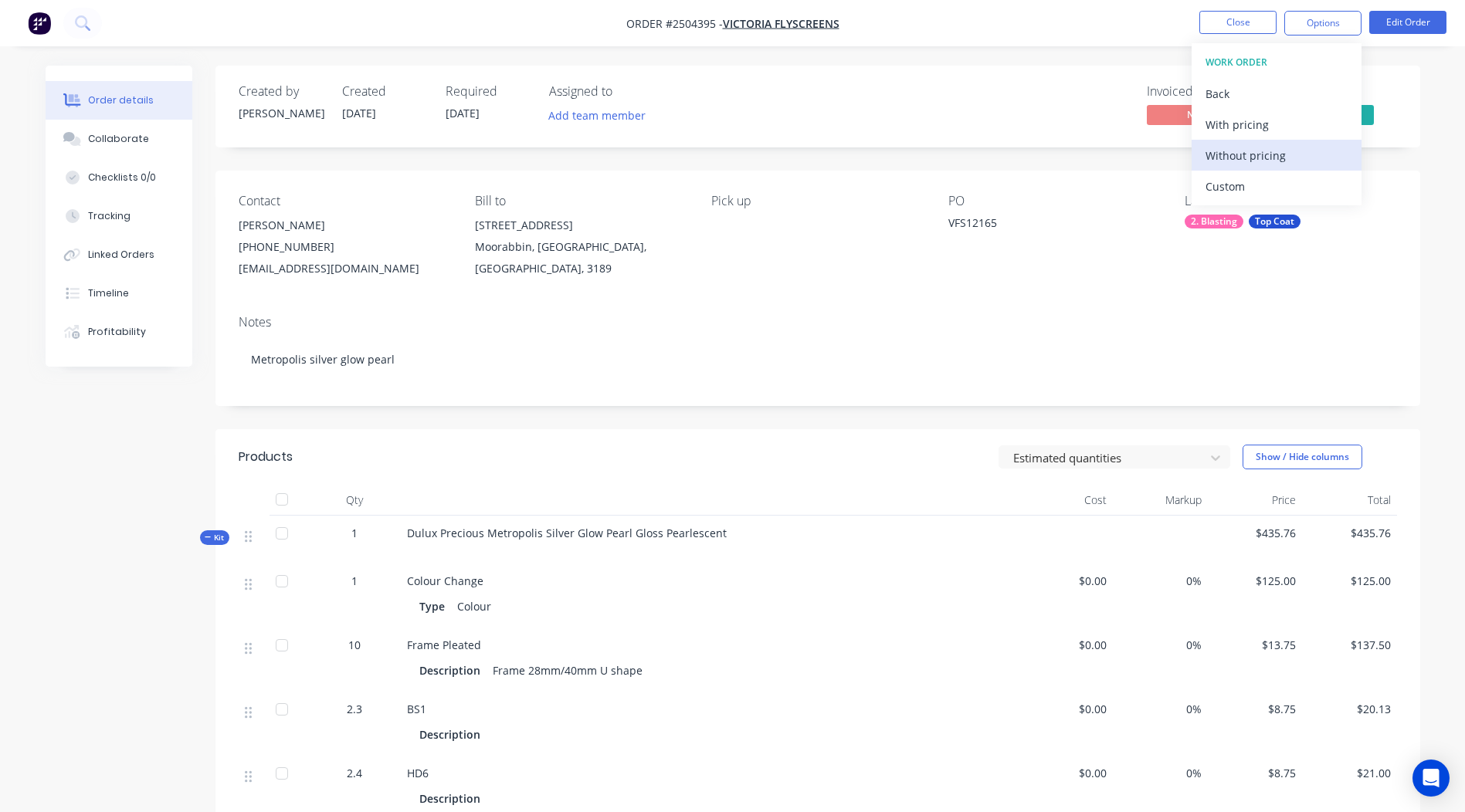
click at [1280, 148] on div "Without pricing" at bounding box center [1276, 156] width 142 height 22
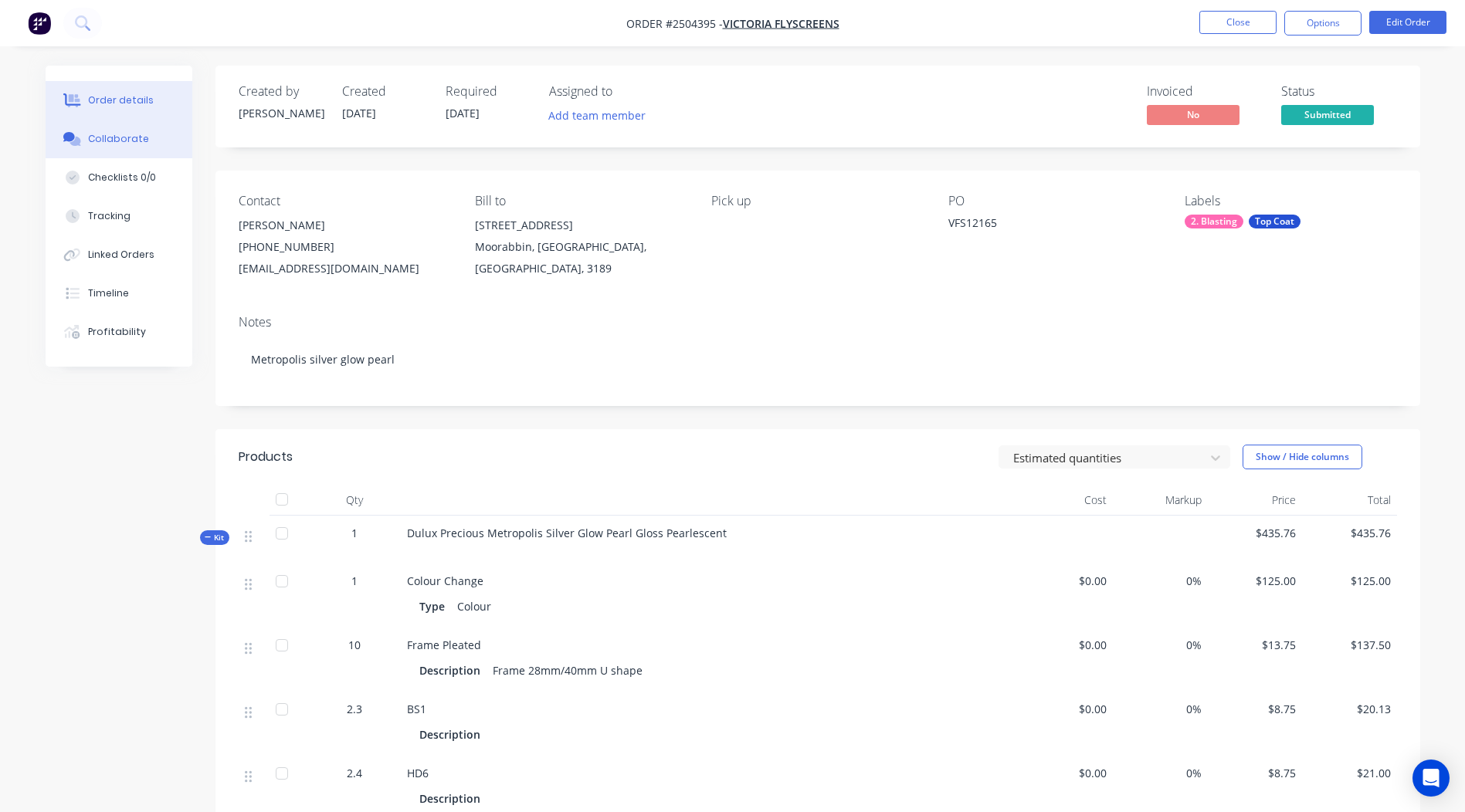
click at [118, 147] on button "Collaborate" at bounding box center [118, 139] width 147 height 39
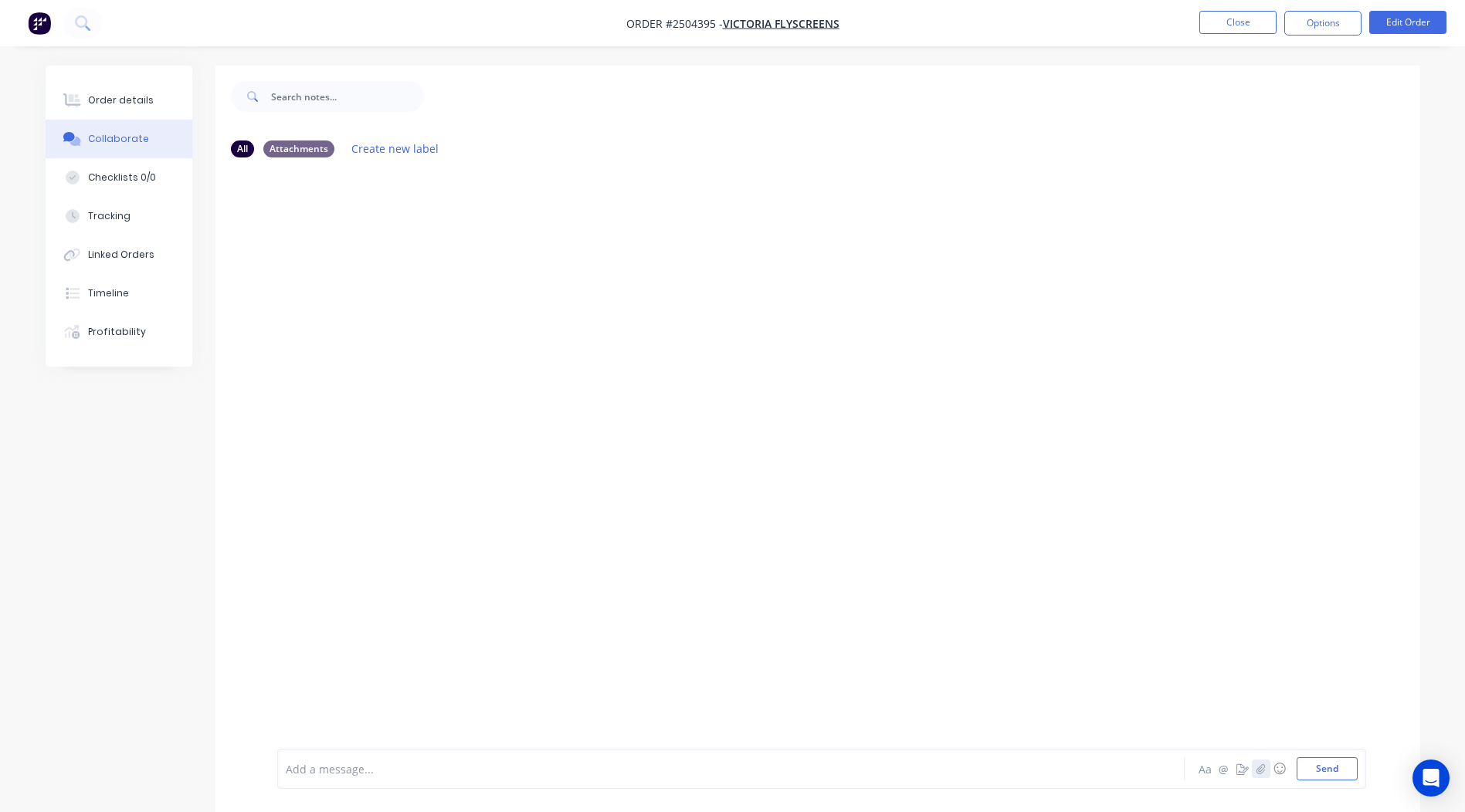
click at [1254, 769] on button "button" at bounding box center [1260, 769] width 18 height 18
click at [1307, 771] on button "Send" at bounding box center [1327, 768] width 61 height 23
click at [1258, 12] on button "Close" at bounding box center [1237, 22] width 77 height 23
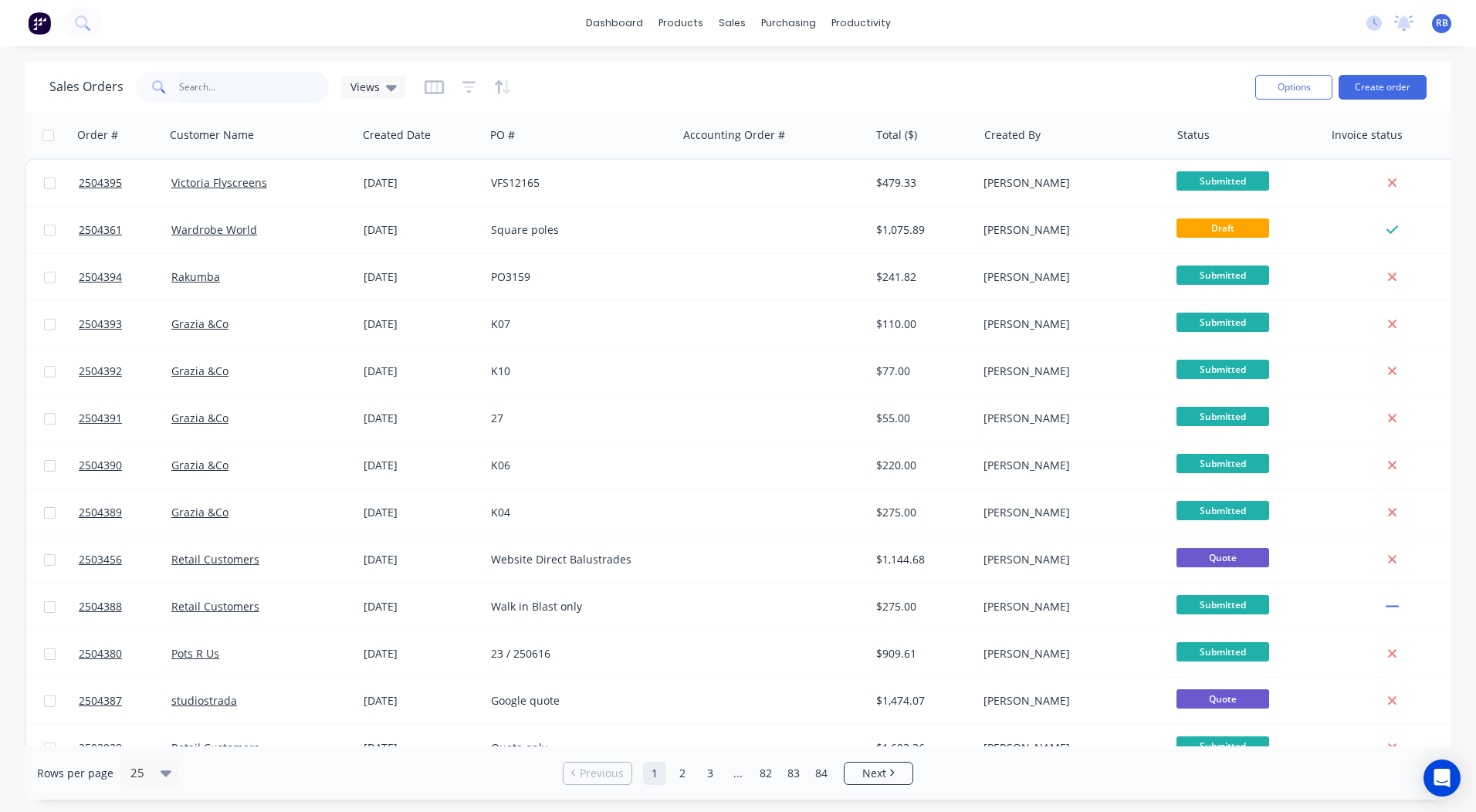
click at [218, 90] on input "text" at bounding box center [254, 87] width 150 height 30
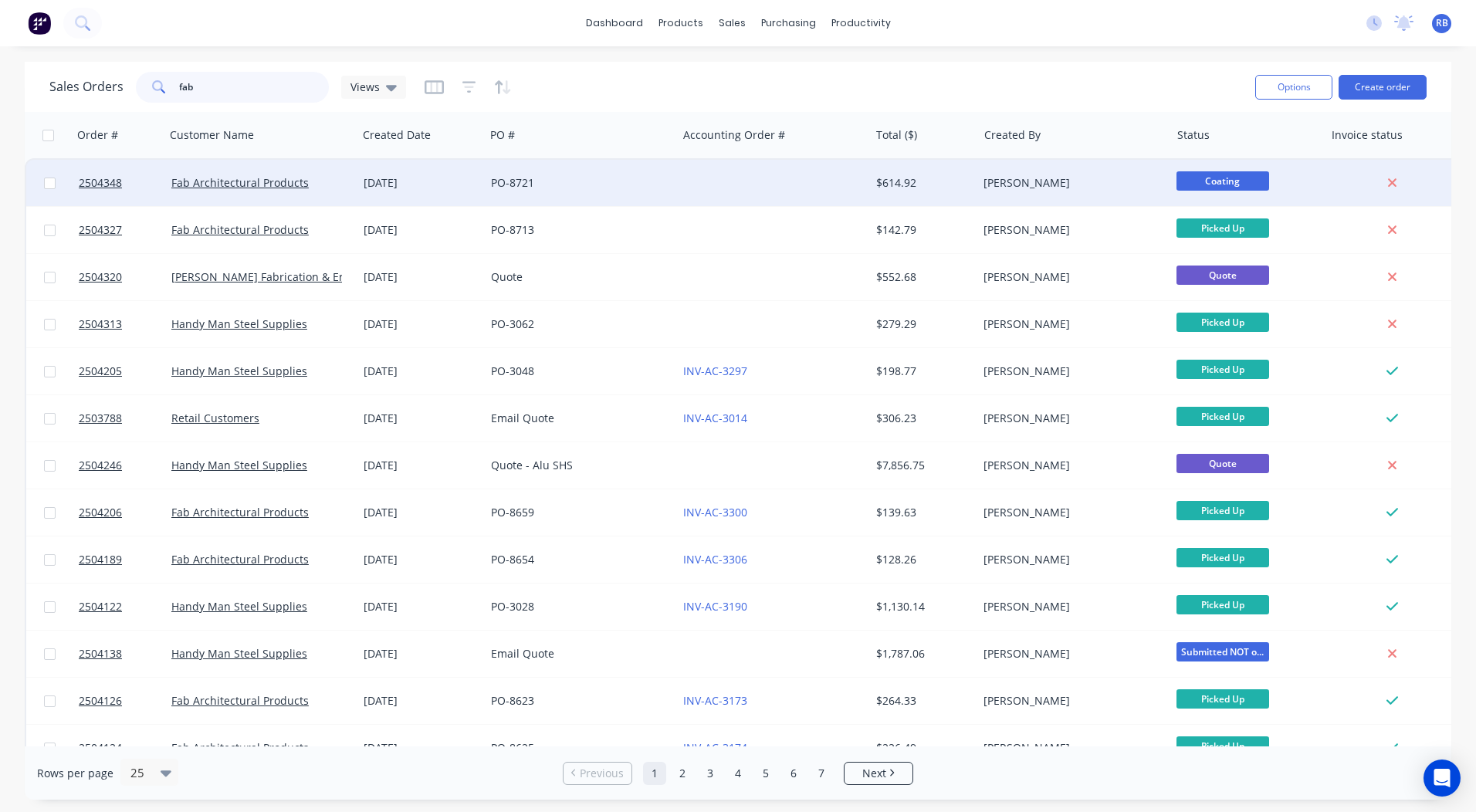
type input "fab"
click at [806, 190] on div at bounding box center [773, 182] width 193 height 46
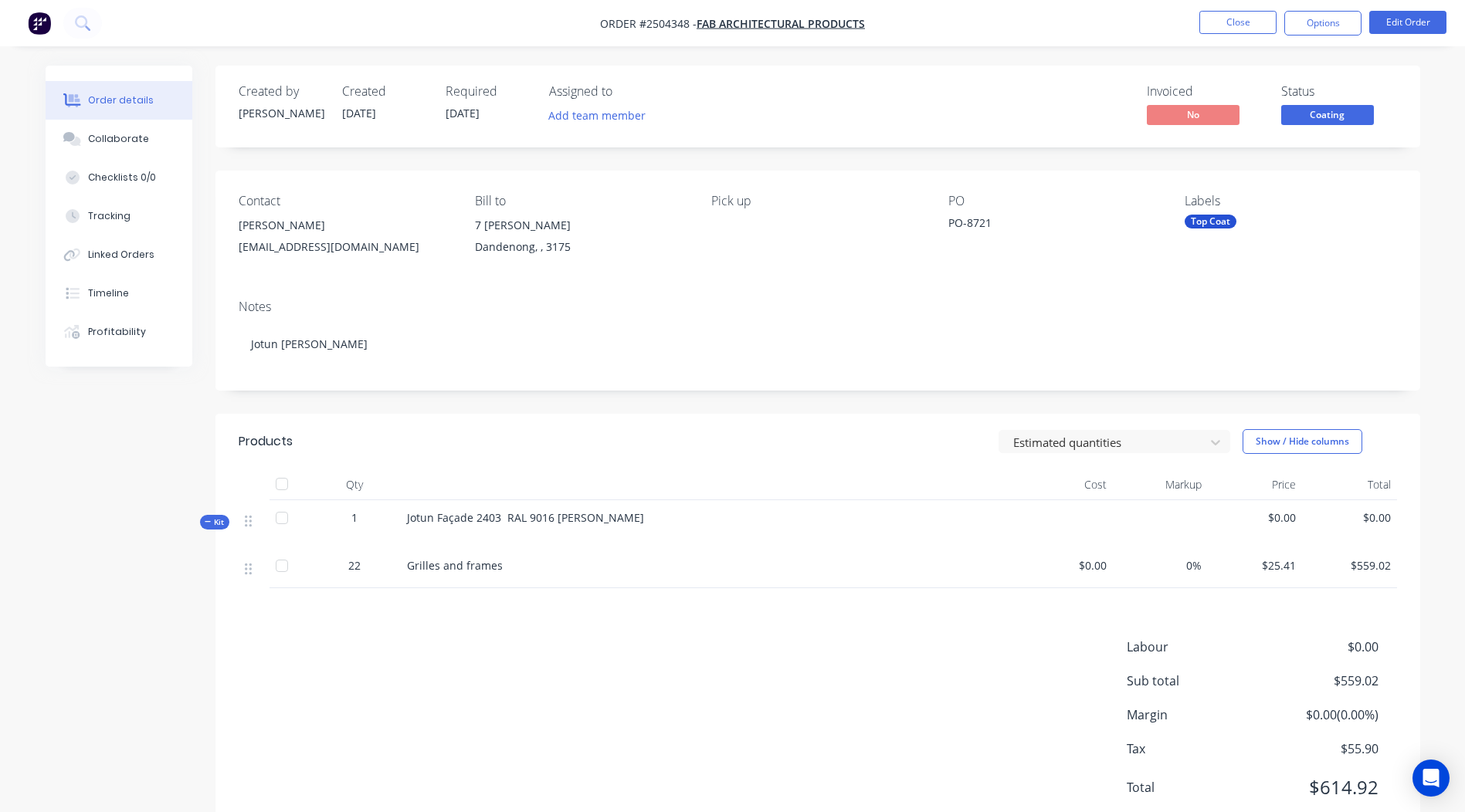
click at [1336, 121] on span "Coating" at bounding box center [1327, 114] width 92 height 19
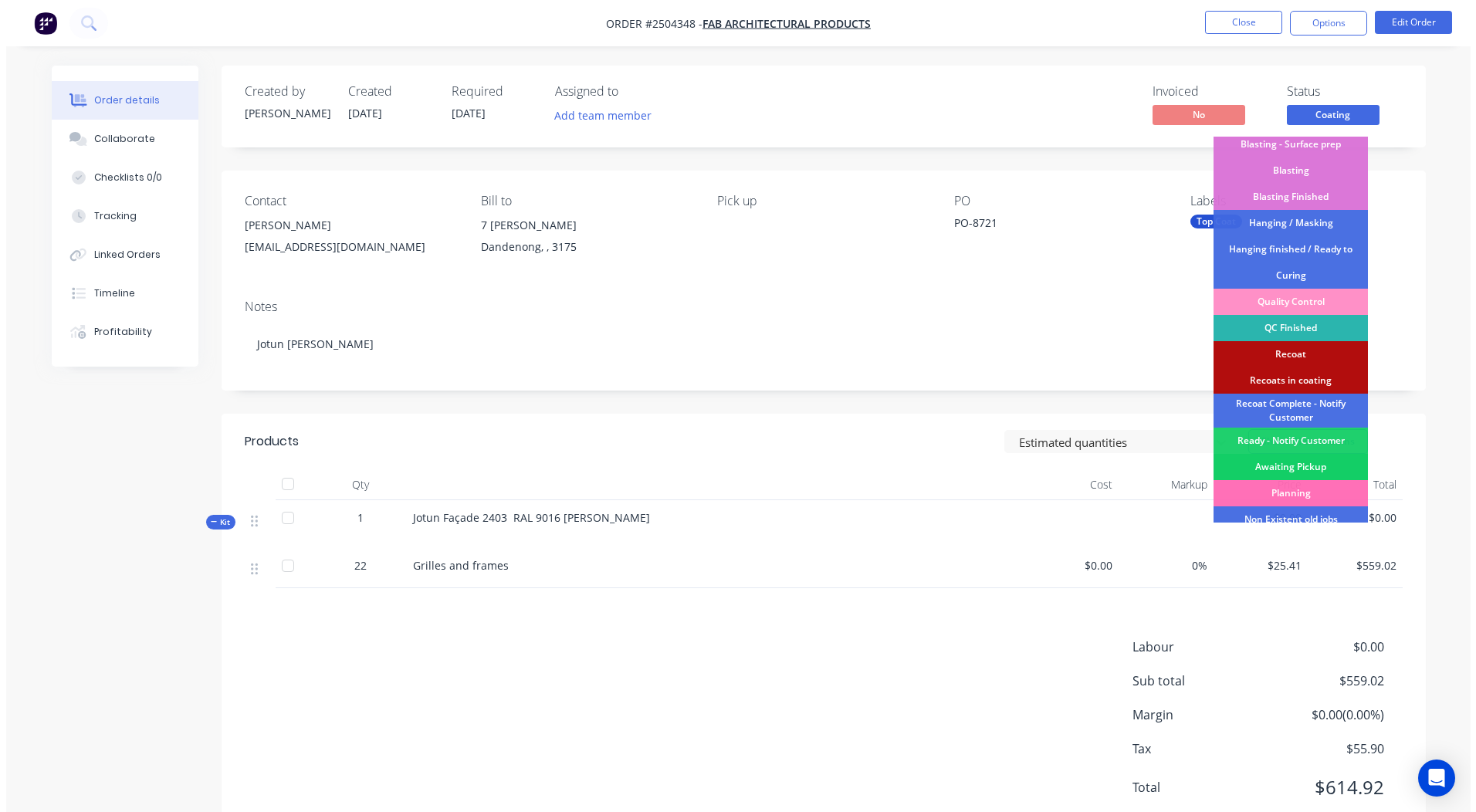
scroll to position [357, 0]
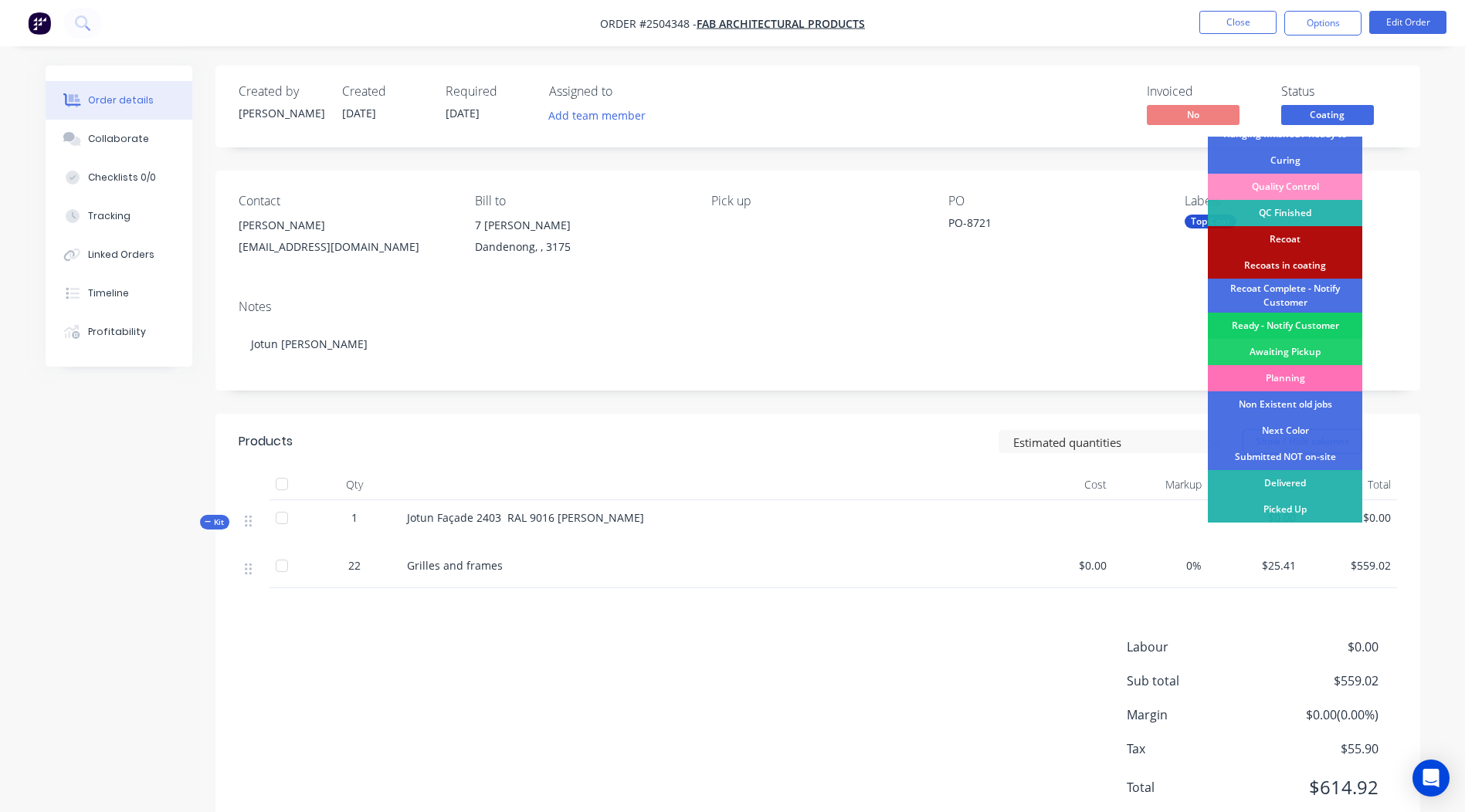
click at [1291, 330] on div "Ready - Notify Customer" at bounding box center [1284, 325] width 154 height 26
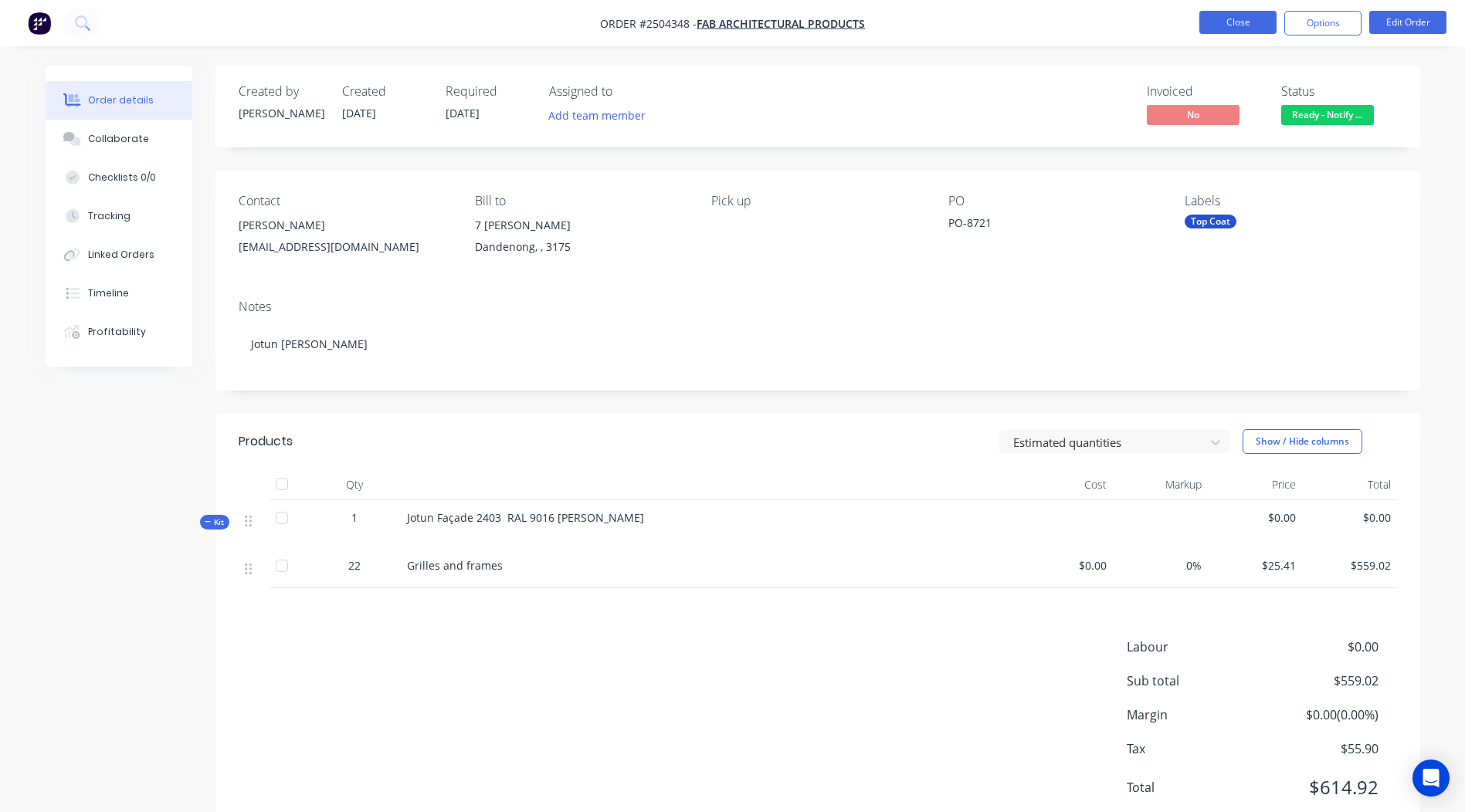
click at [1245, 31] on button "Close" at bounding box center [1237, 22] width 77 height 23
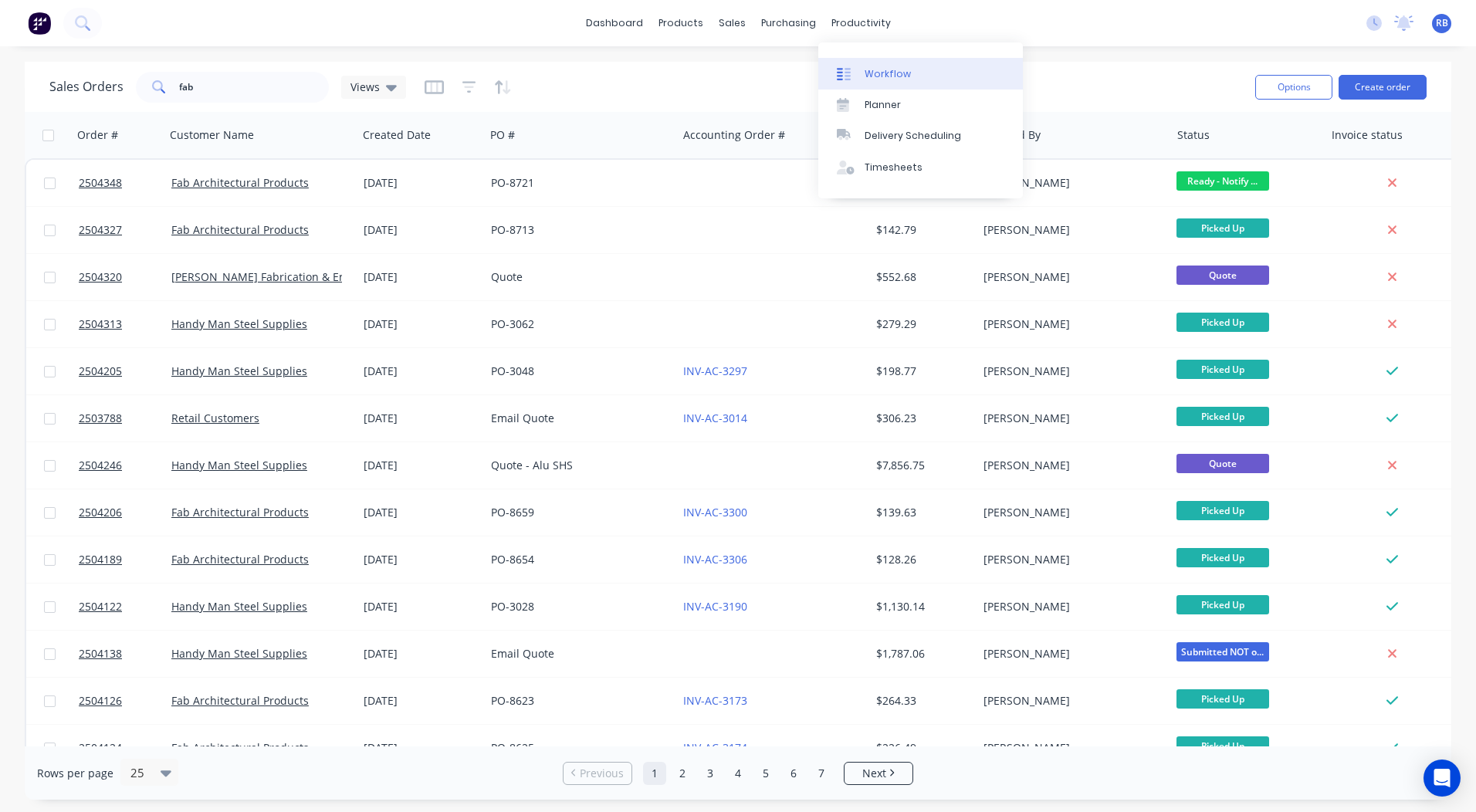
click at [872, 63] on link "Workflow" at bounding box center [921, 73] width 205 height 30
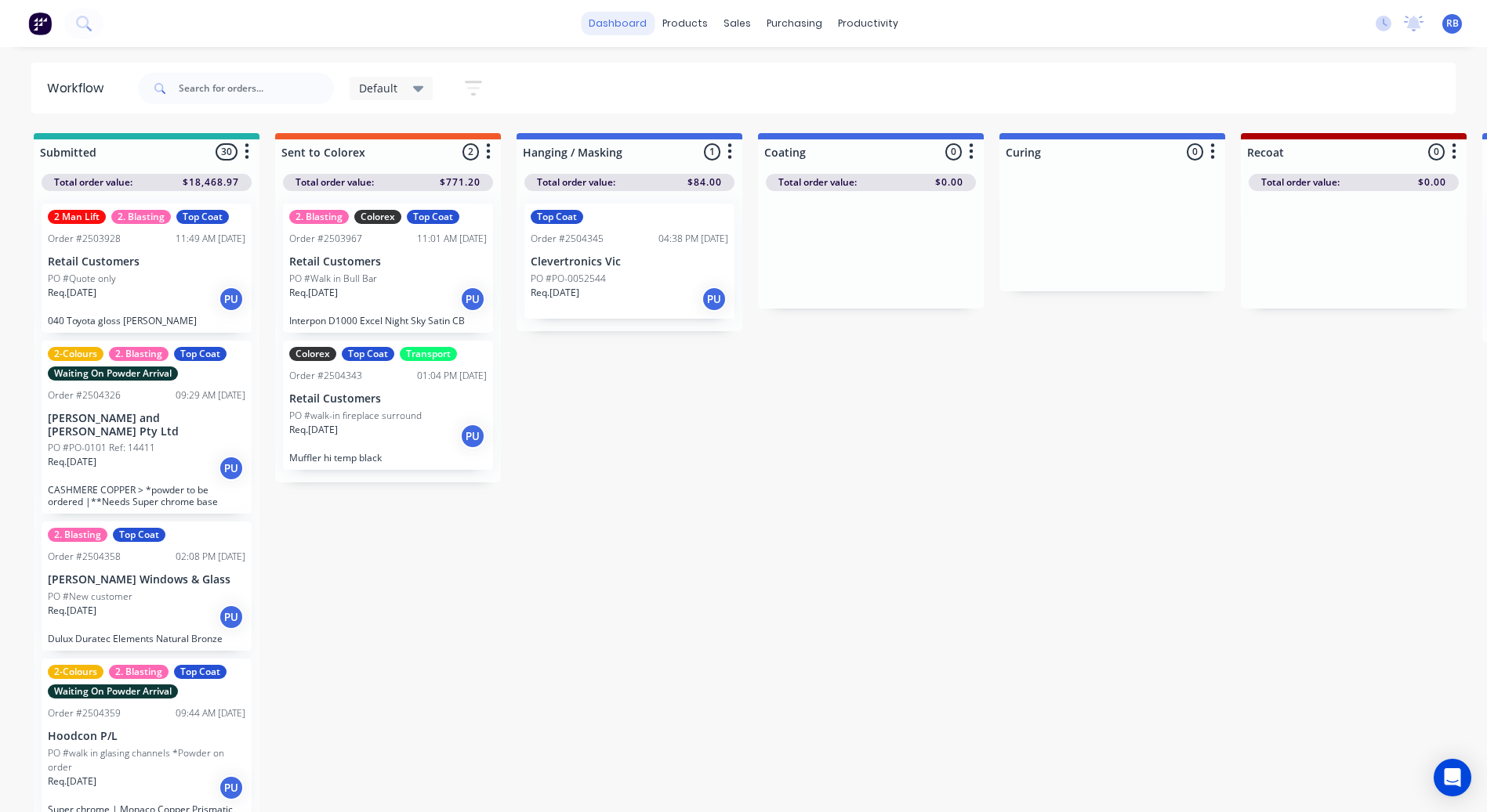
click at [620, 26] on link "dashboard" at bounding box center [618, 23] width 74 height 23
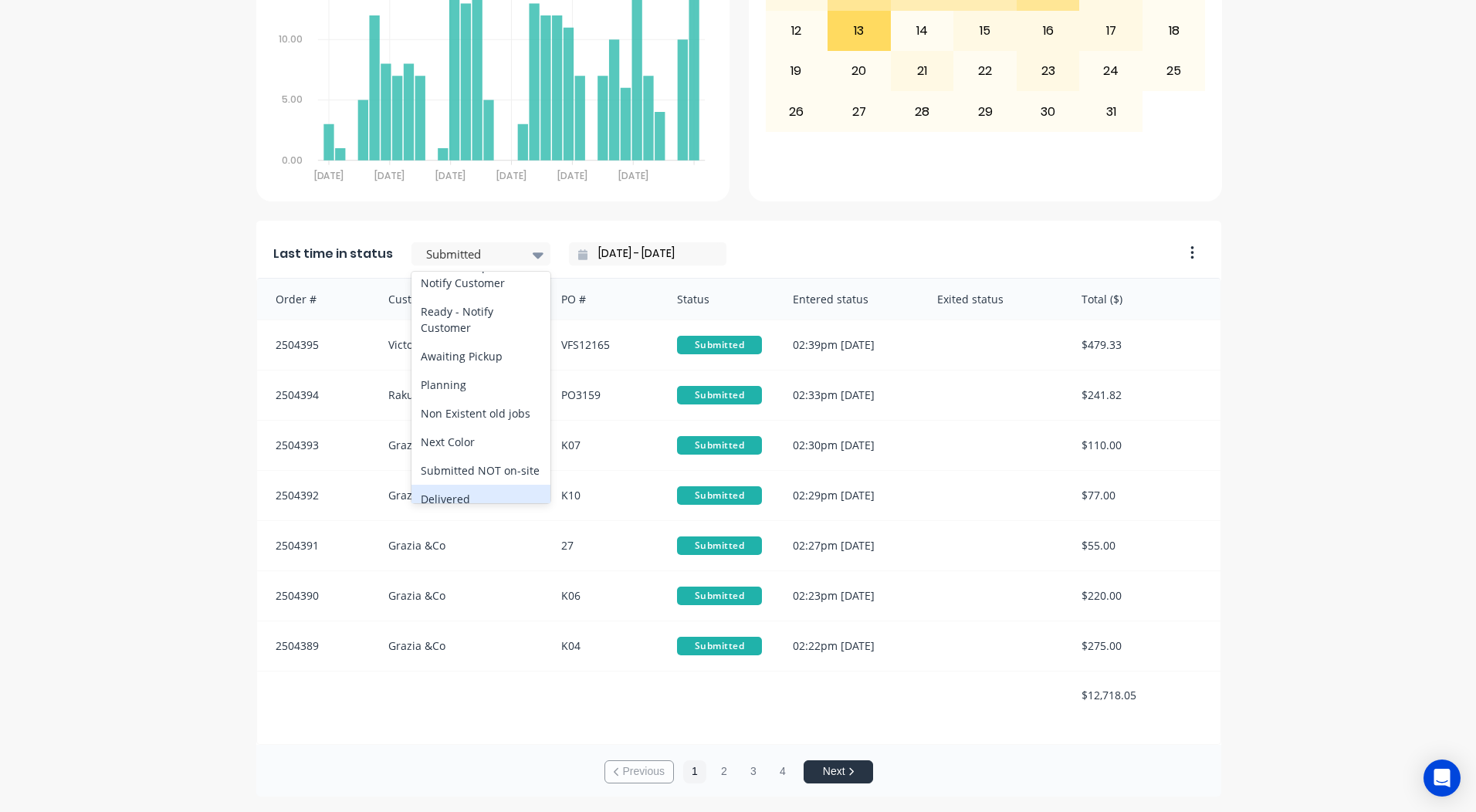
scroll to position [736, 0]
click at [466, 346] on div "Ready - Notify Customer" at bounding box center [480, 324] width 139 height 45
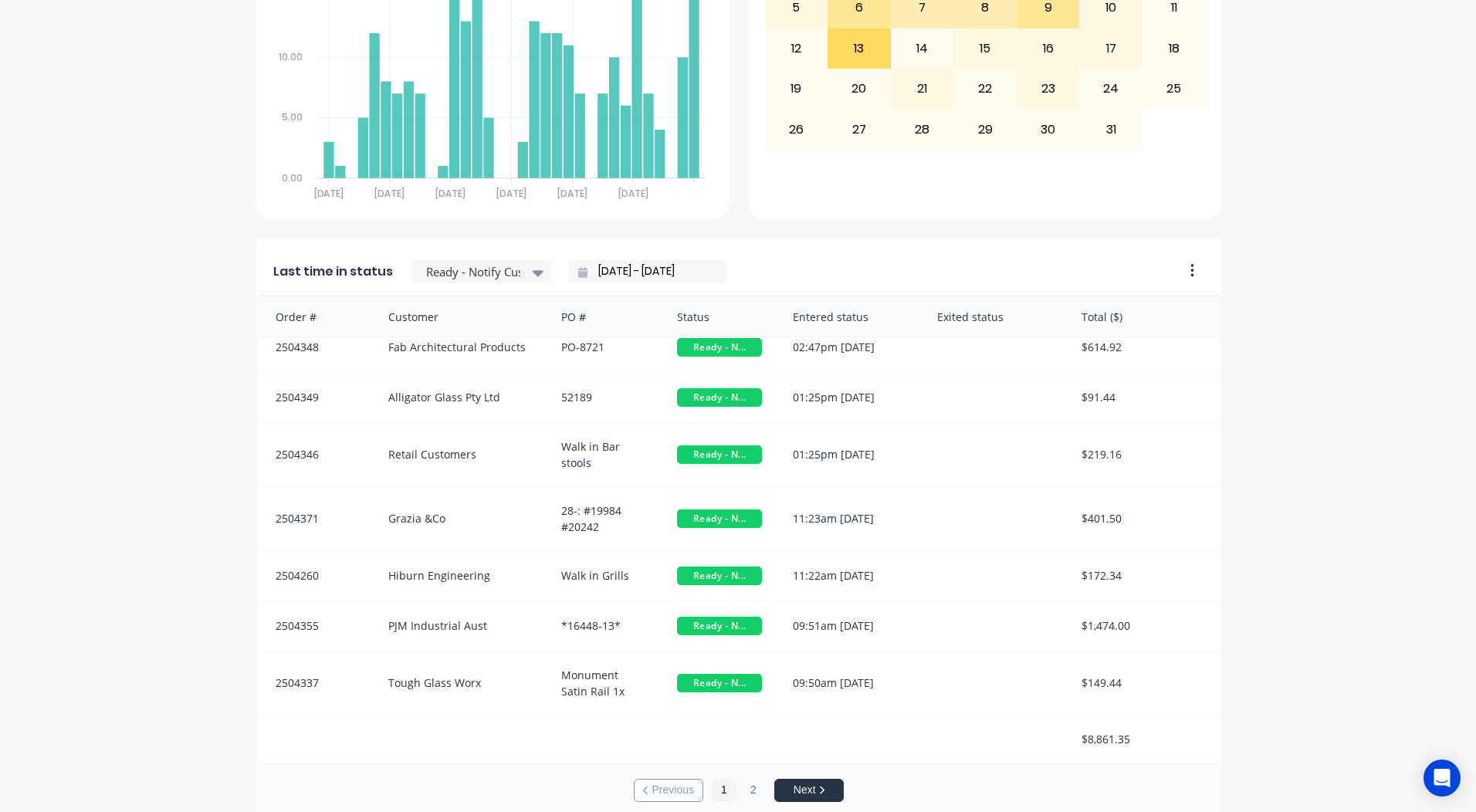
scroll to position [666, 0]
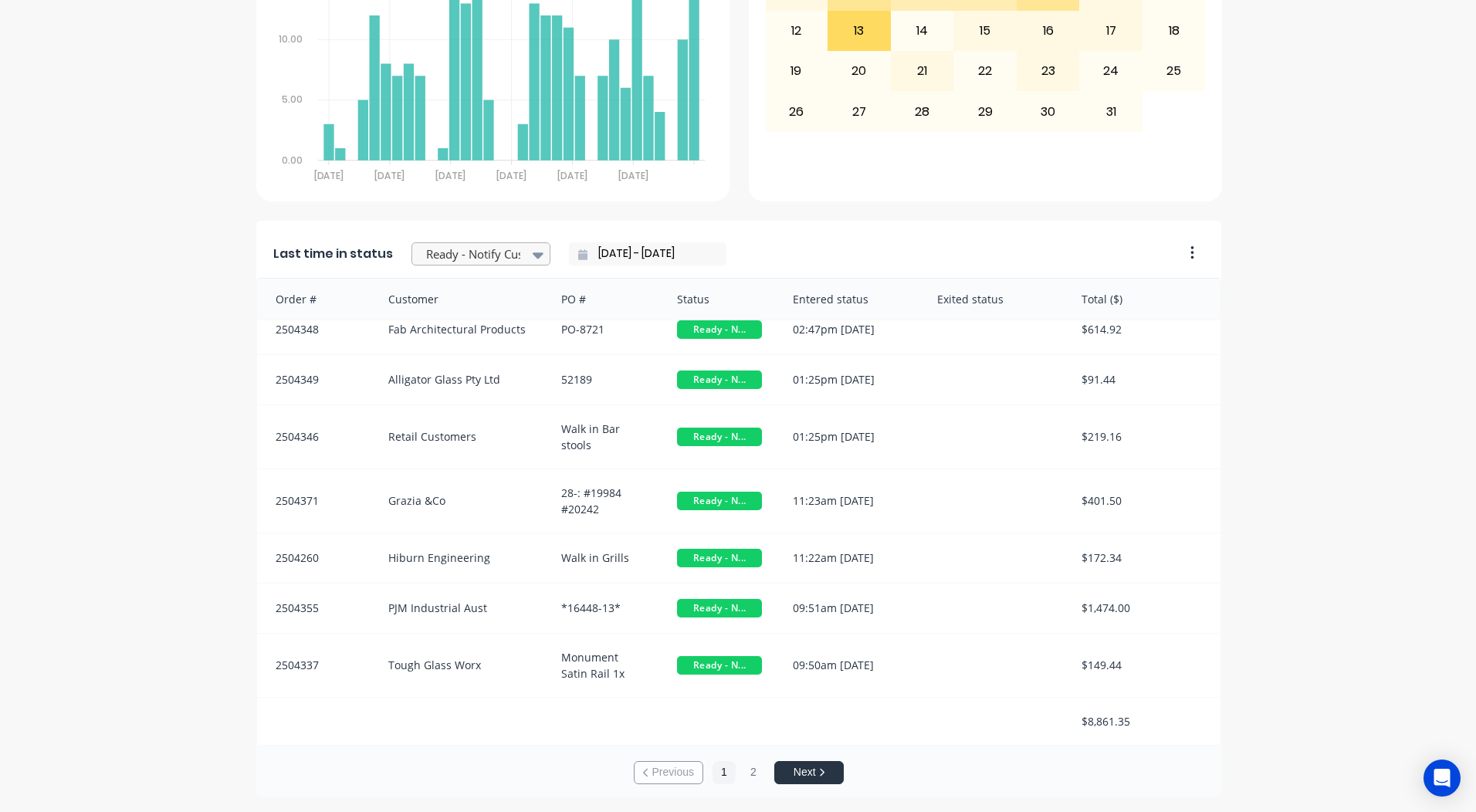
click at [526, 264] on div at bounding box center [537, 254] width 23 height 26
click at [439, 389] on div "Coating" at bounding box center [480, 374] width 139 height 29
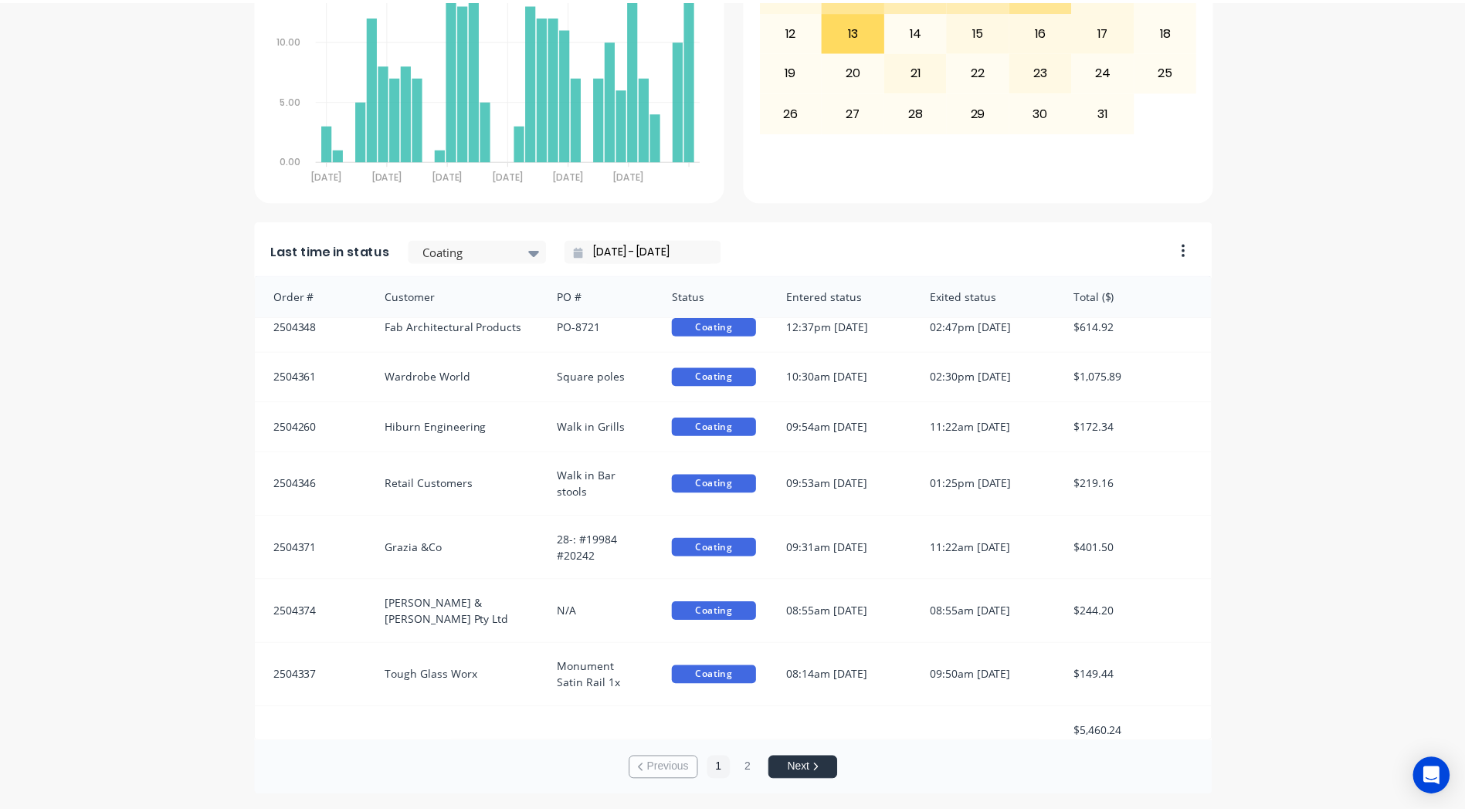
scroll to position [0, 0]
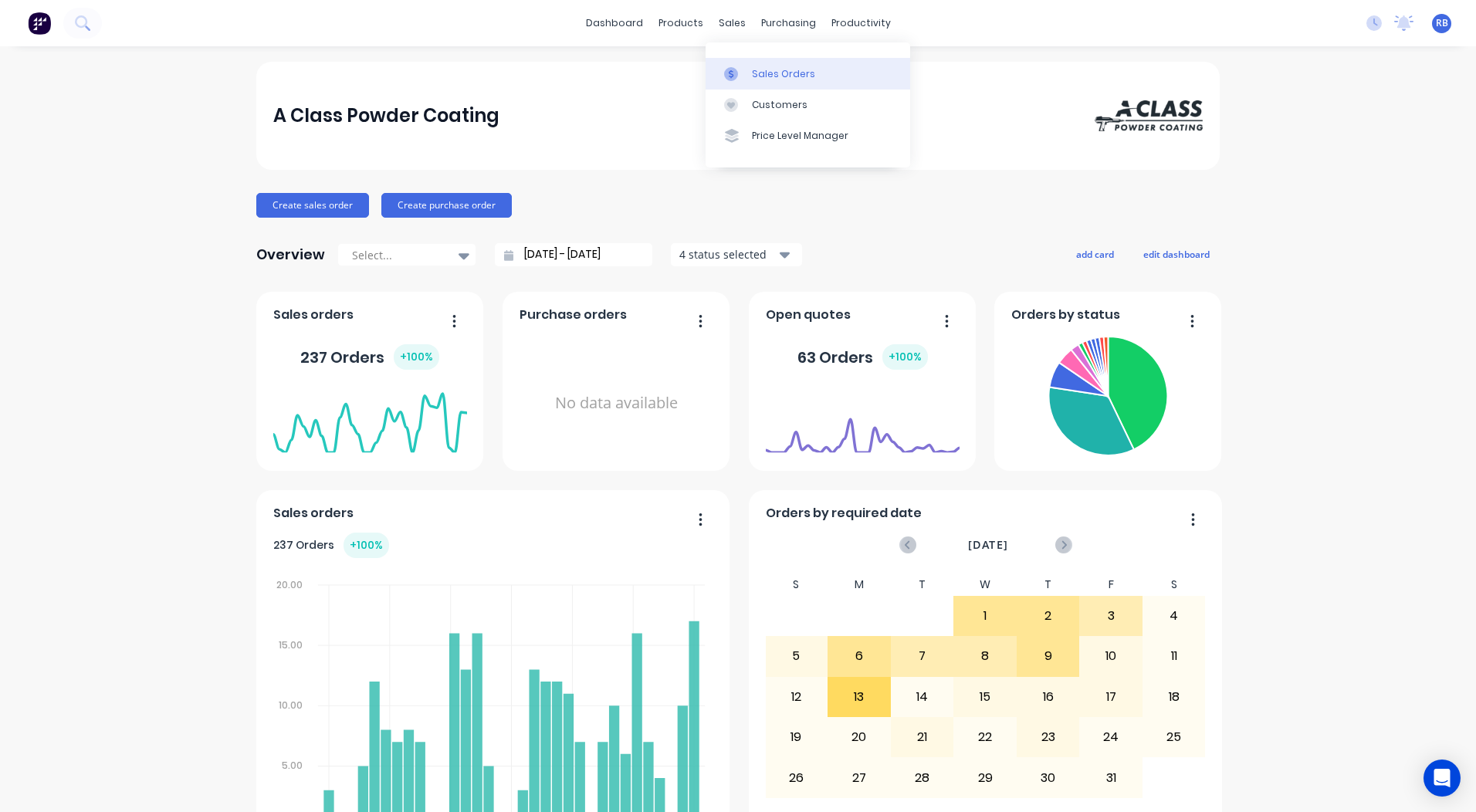
click at [734, 74] on icon at bounding box center [730, 74] width 14 height 14
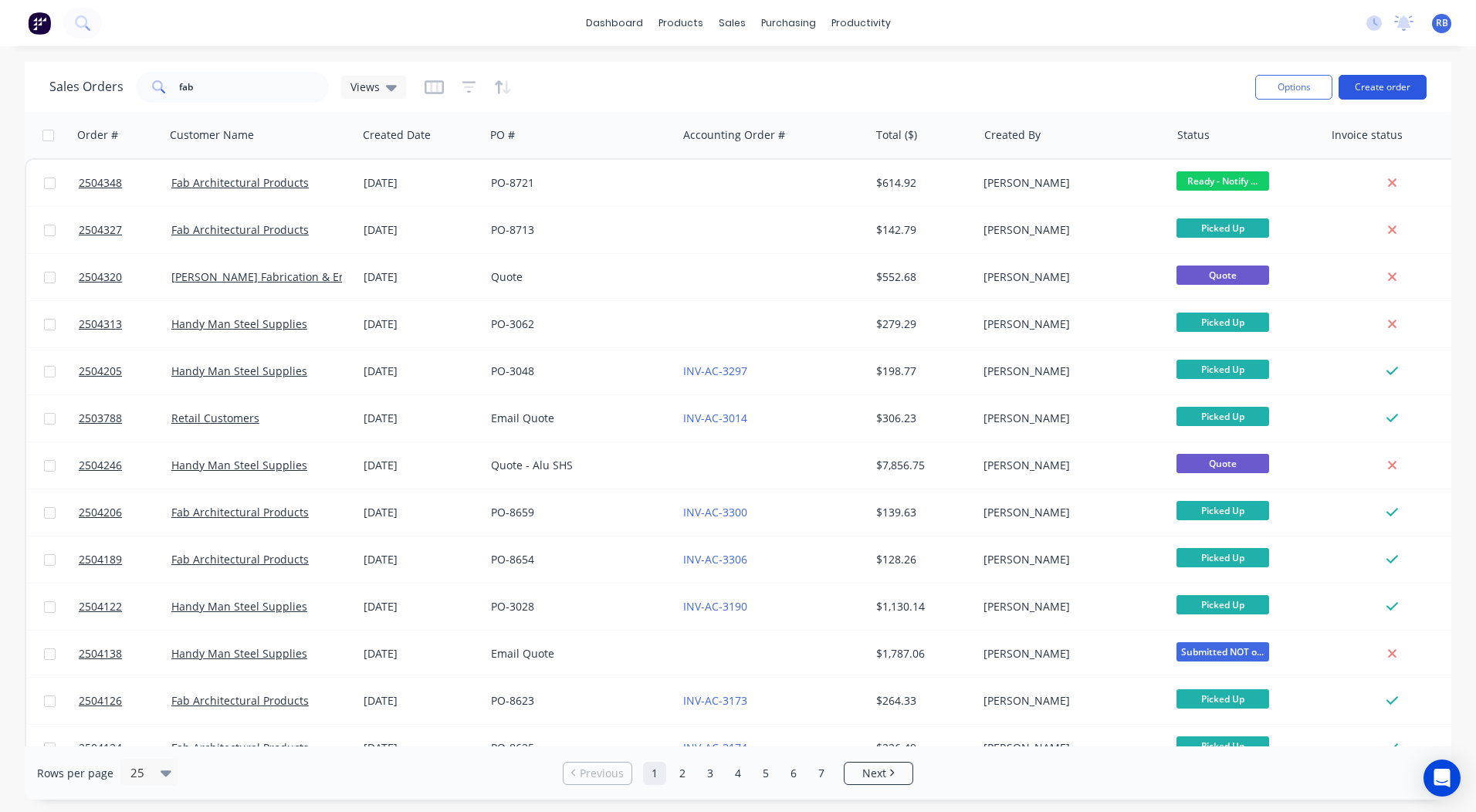
click at [1390, 95] on button "Create order" at bounding box center [1382, 87] width 88 height 25
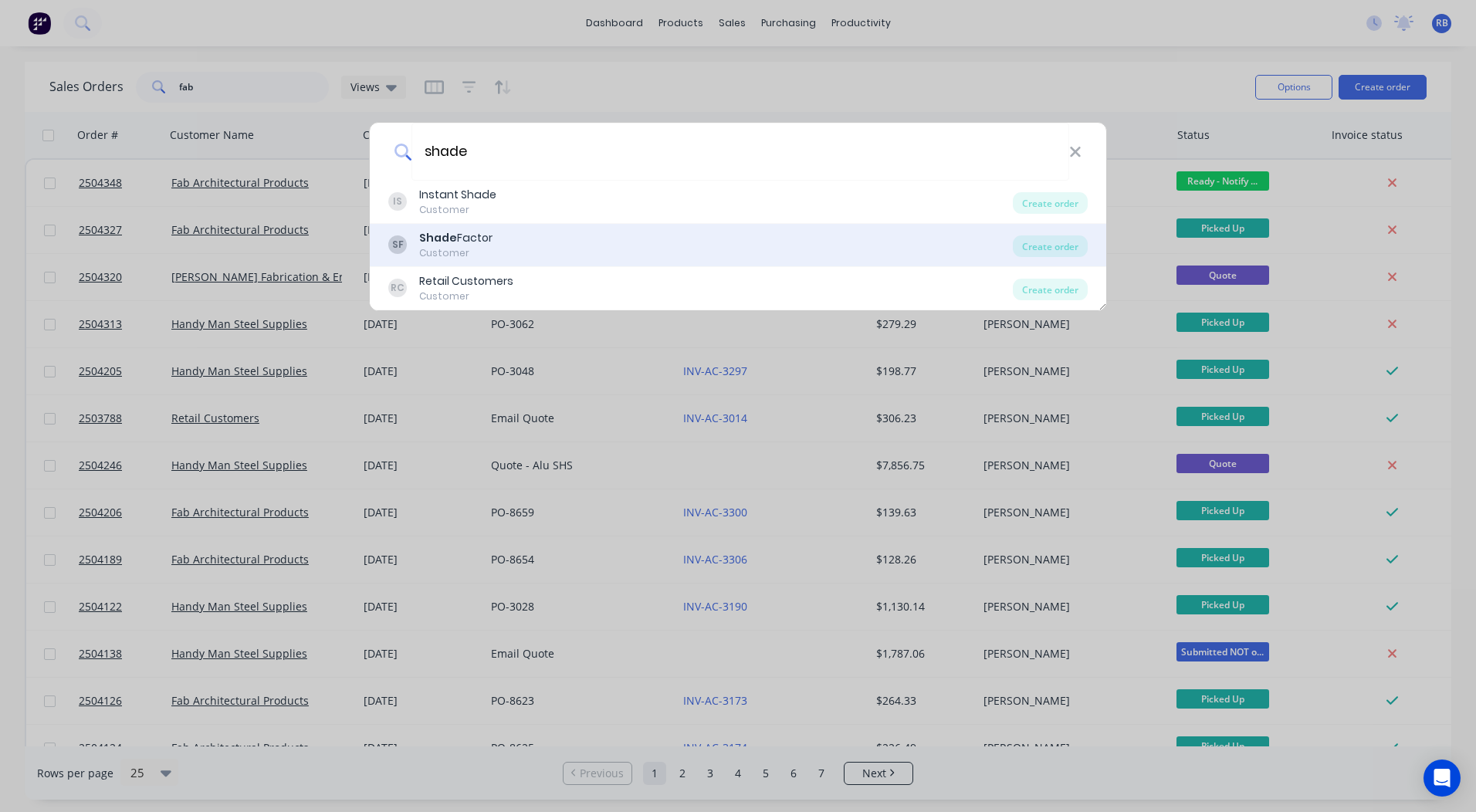
type input "shade"
click at [466, 233] on div "Shade Factor" at bounding box center [456, 239] width 74 height 17
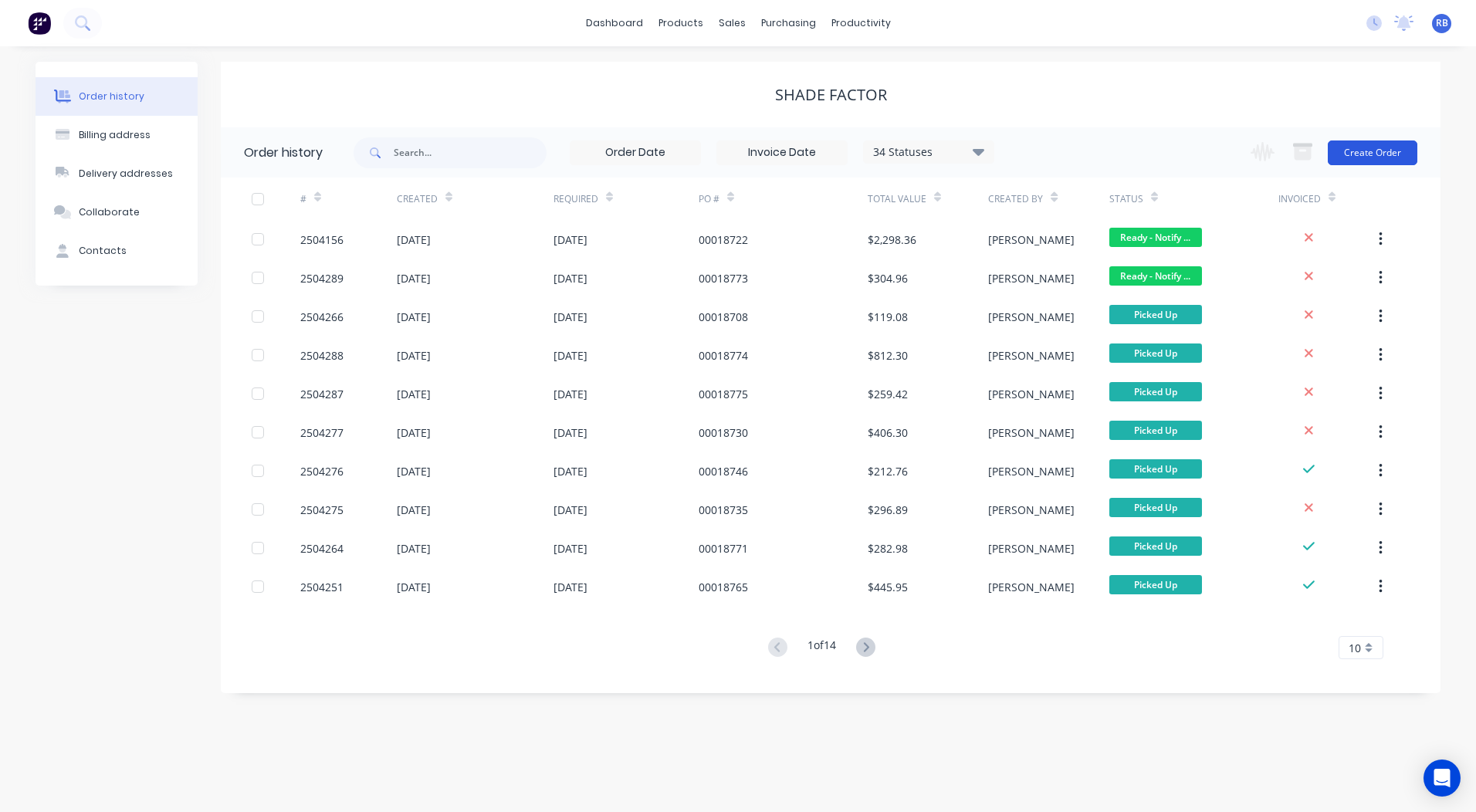
click at [1354, 154] on button "Create Order" at bounding box center [1372, 152] width 89 height 25
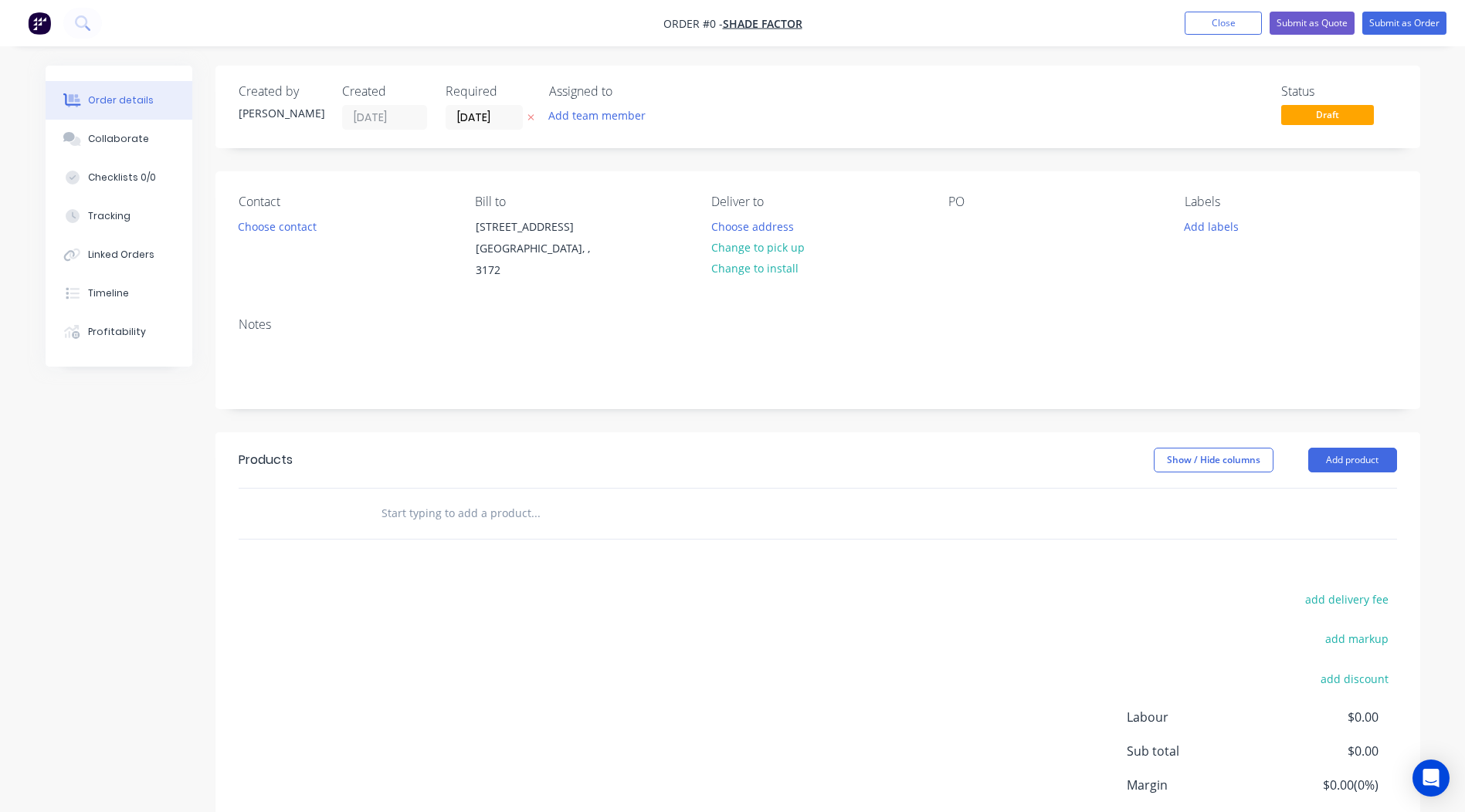
click at [1363, 455] on header "Products Show / Hide columns Add product" at bounding box center [818, 460] width 1204 height 55
click at [1347, 448] on button "Add product" at bounding box center [1353, 460] width 89 height 25
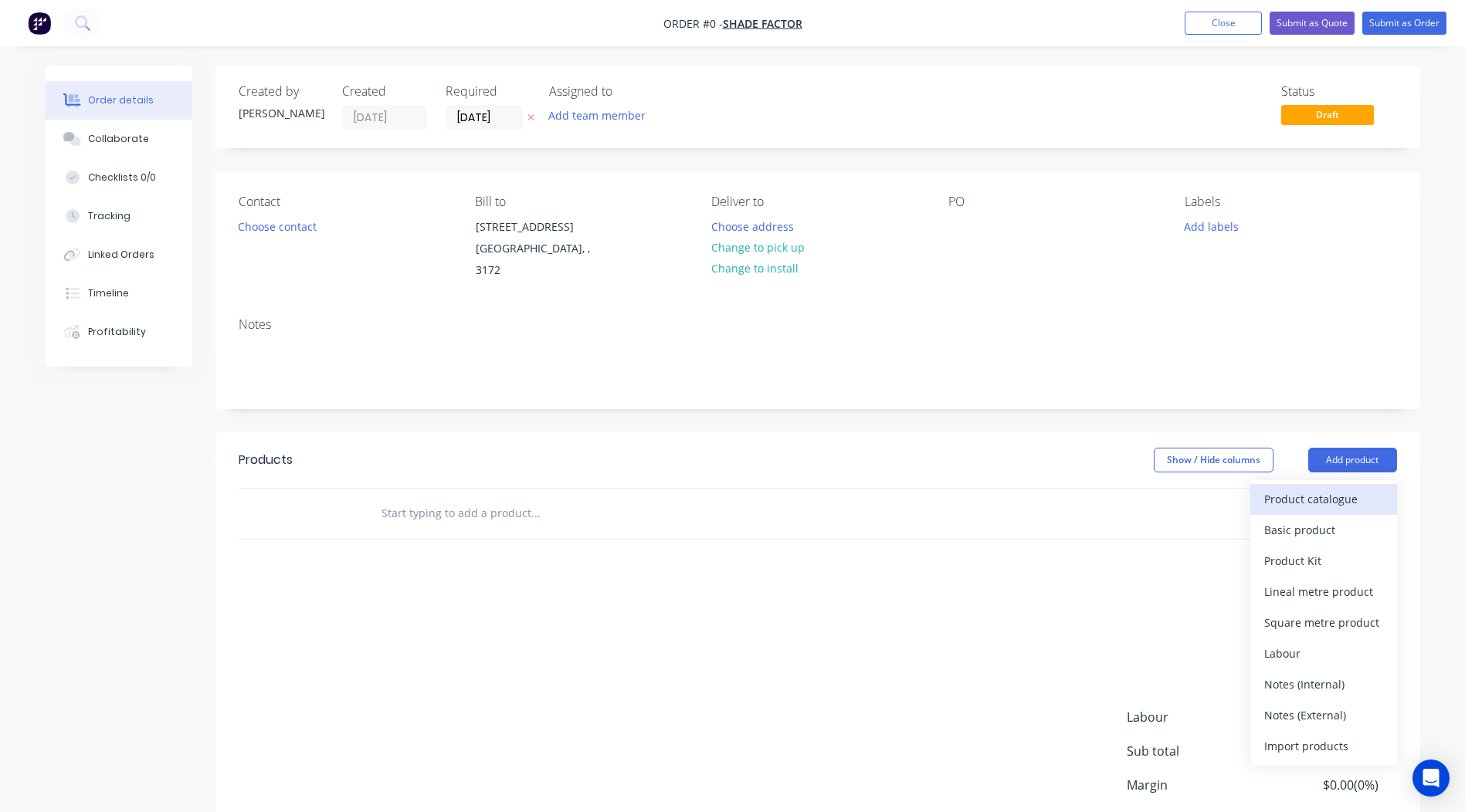
click at [1310, 488] on div "Product catalogue" at bounding box center [1323, 499] width 119 height 22
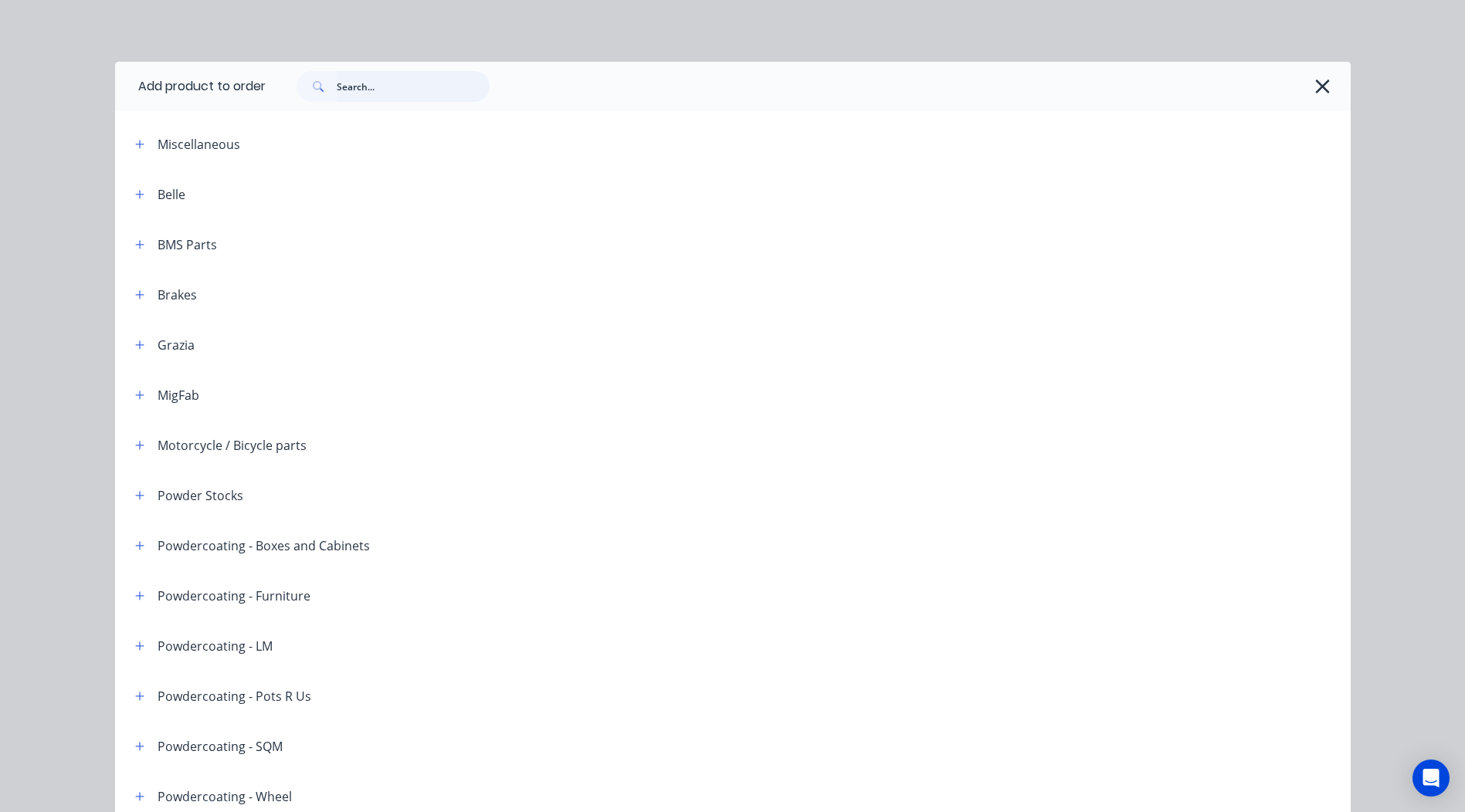
click at [383, 84] on input "text" at bounding box center [413, 86] width 153 height 30
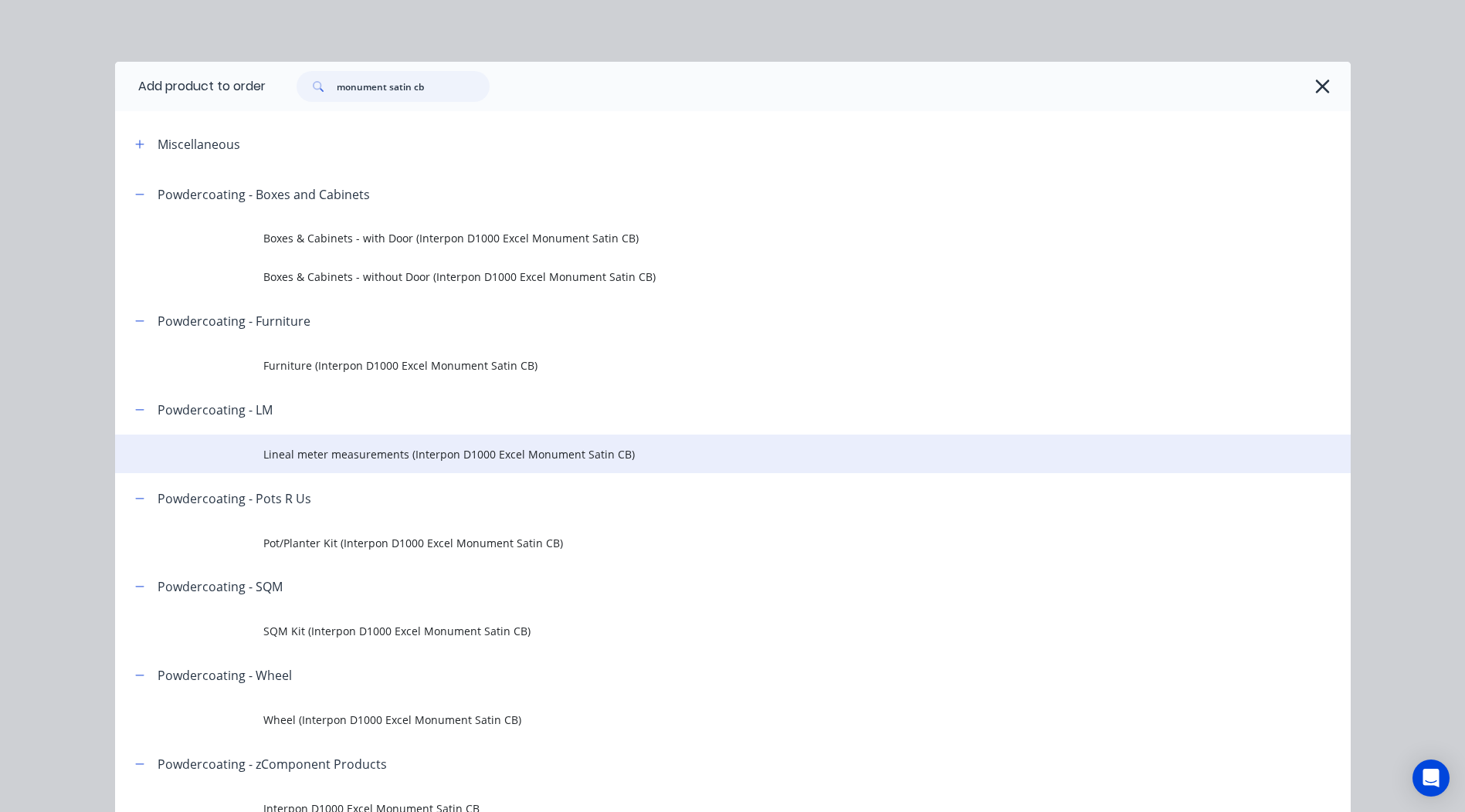
type input "monument satin cb"
click at [376, 446] on span "Lineal meter measurements (Interpon D1000 Excel Monument Satin CB)" at bounding box center [698, 454] width 869 height 17
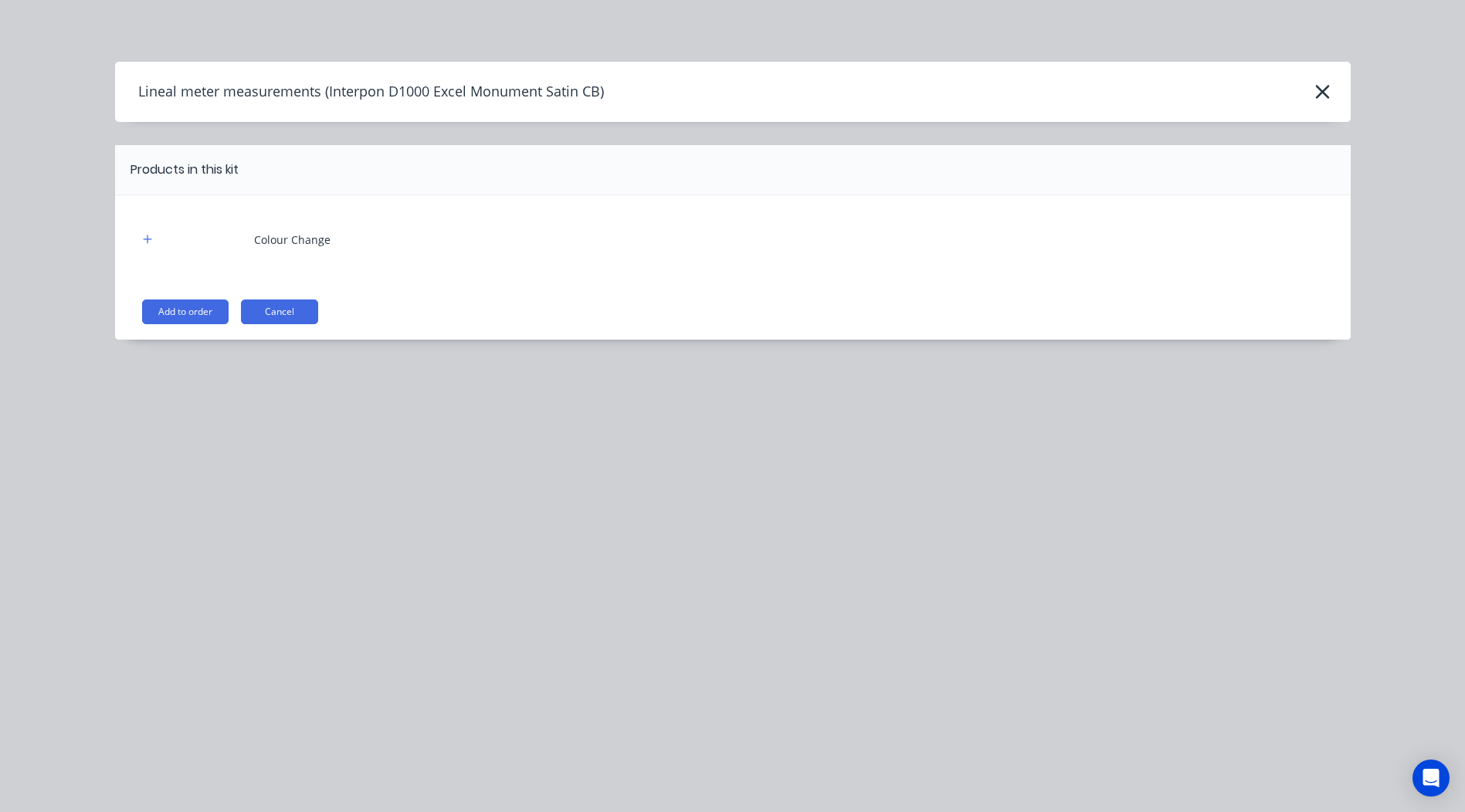
click at [193, 297] on div "Colour Change Add to order Cancel" at bounding box center [733, 267] width 1235 height 145
click at [193, 303] on button "Add to order" at bounding box center [185, 312] width 87 height 25
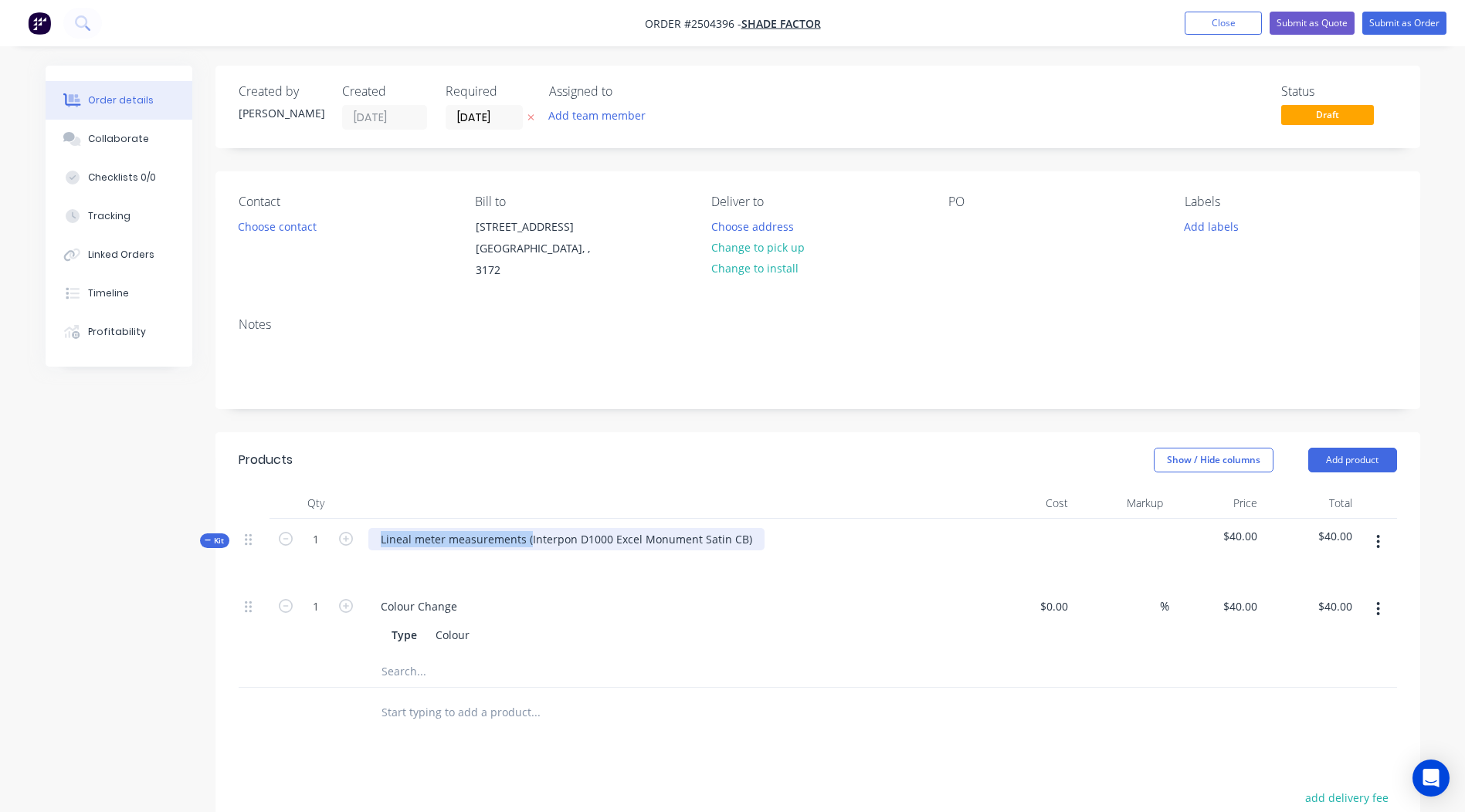
drag, startPoint x: 528, startPoint y: 520, endPoint x: -3, endPoint y: 631, distance: 542.5
click at [0, 631] on html "Order #2504396 - Shade Factor Add product Close Submit as Quote Submit as Order…" at bounding box center [732, 566] width 1465 height 1132
click at [600, 528] on div "Interpon D1000 Excel Monument Satin CB)" at bounding box center [490, 539] width 244 height 22
click at [750, 254] on button "Change to pick up" at bounding box center [757, 247] width 110 height 21
click at [955, 221] on div at bounding box center [960, 227] width 25 height 22
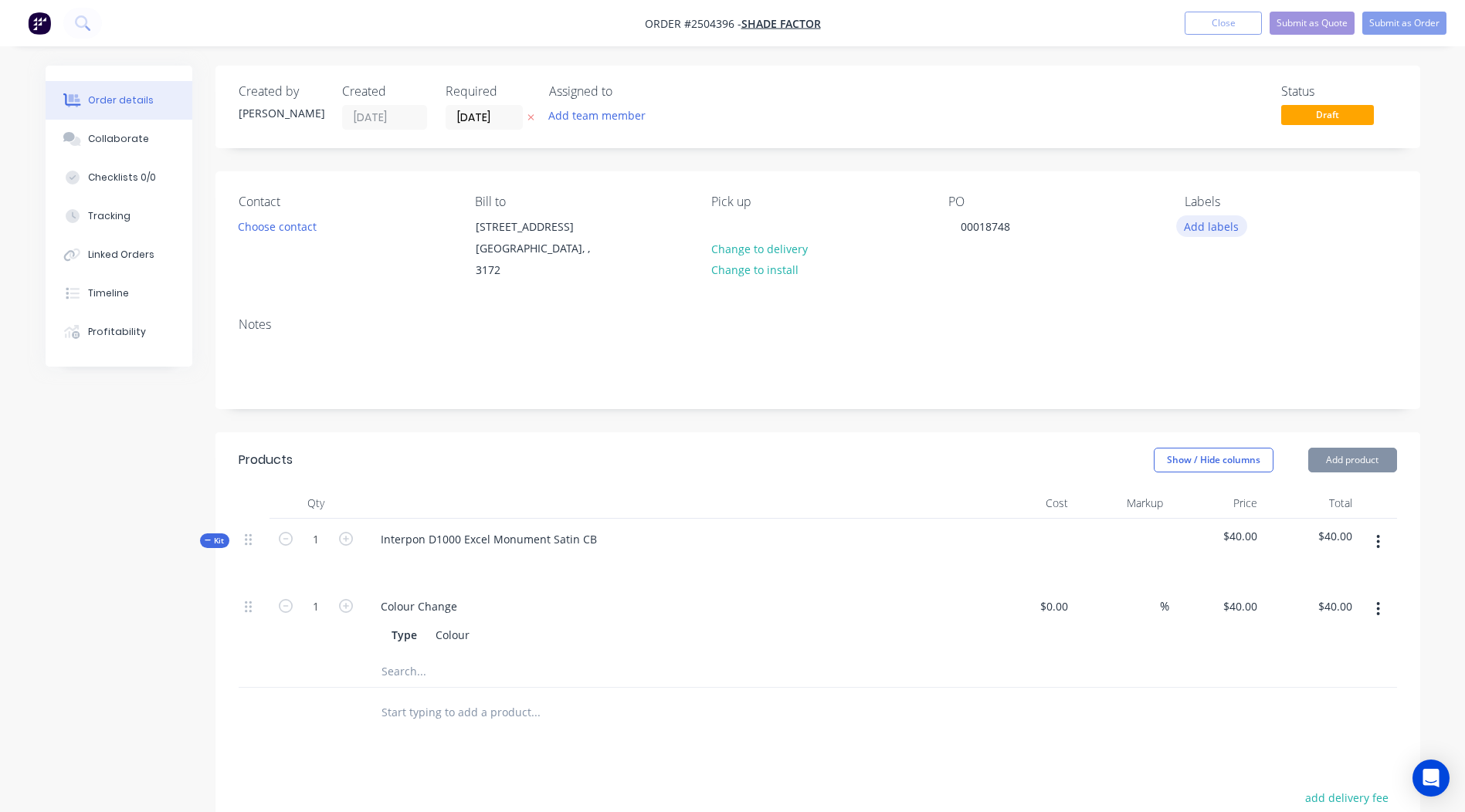
click at [1206, 224] on button "Add labels" at bounding box center [1211, 226] width 71 height 21
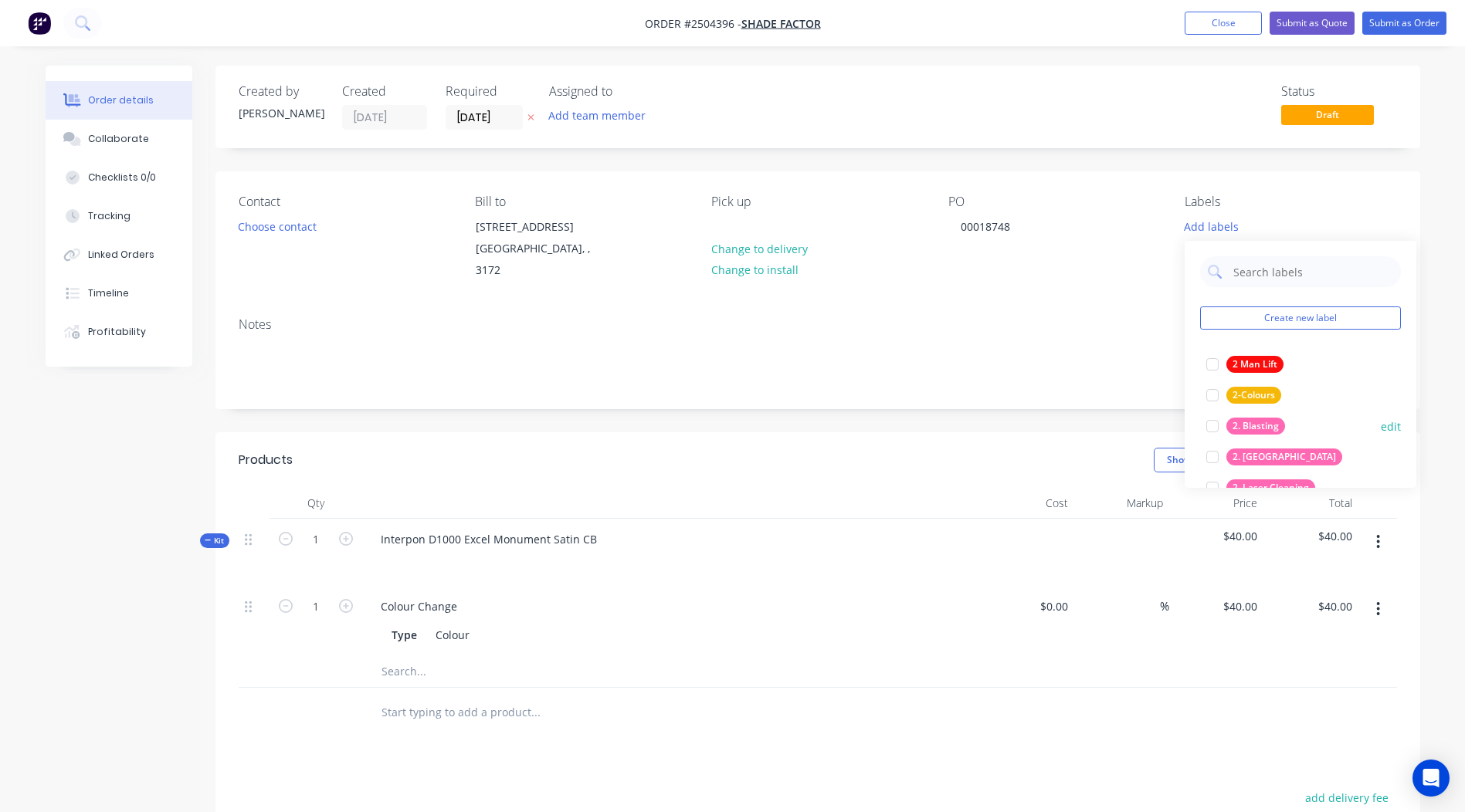
click at [1250, 429] on div "2. Blasting" at bounding box center [1256, 426] width 59 height 17
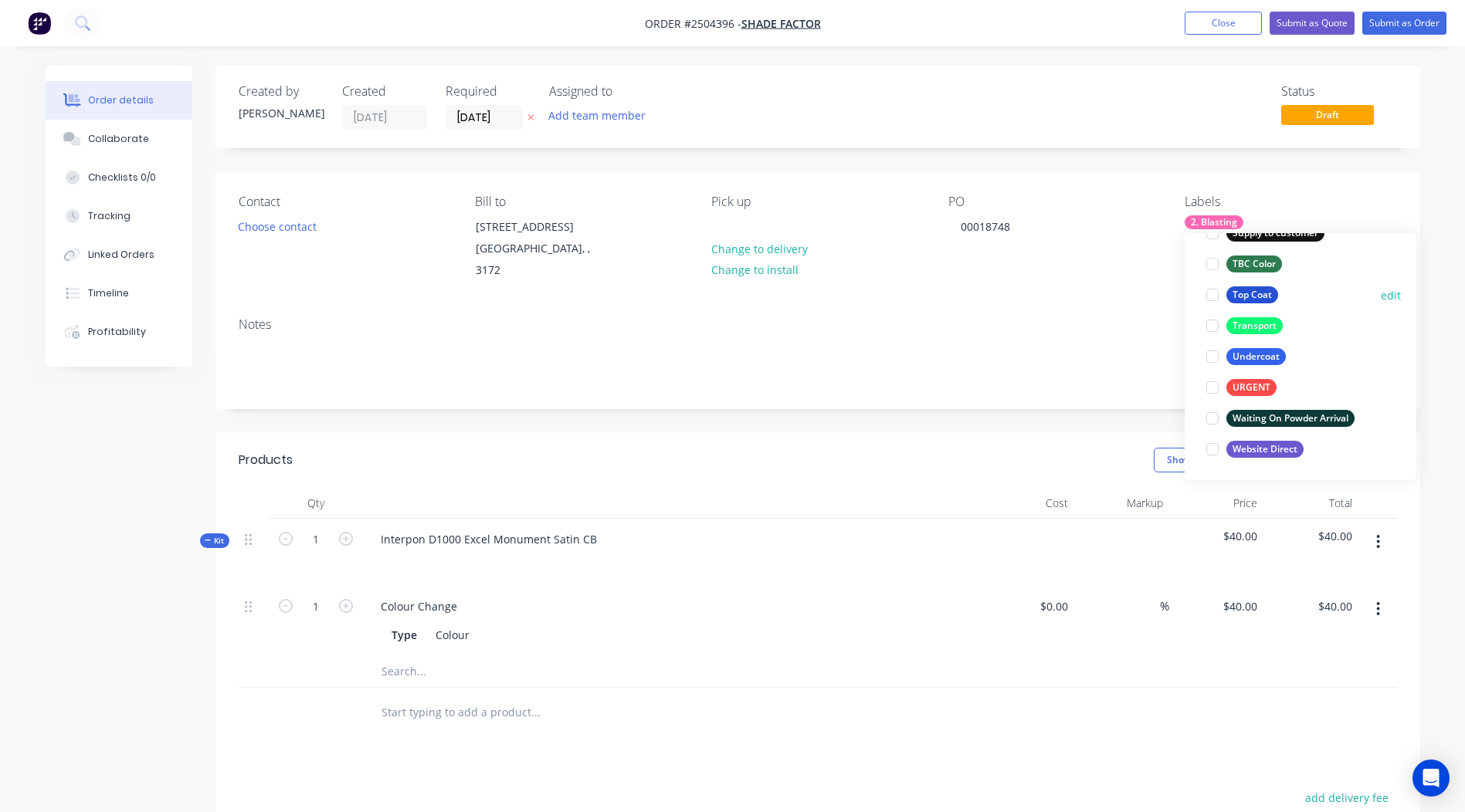
click at [1260, 287] on div "Top Coat" at bounding box center [1252, 295] width 52 height 17
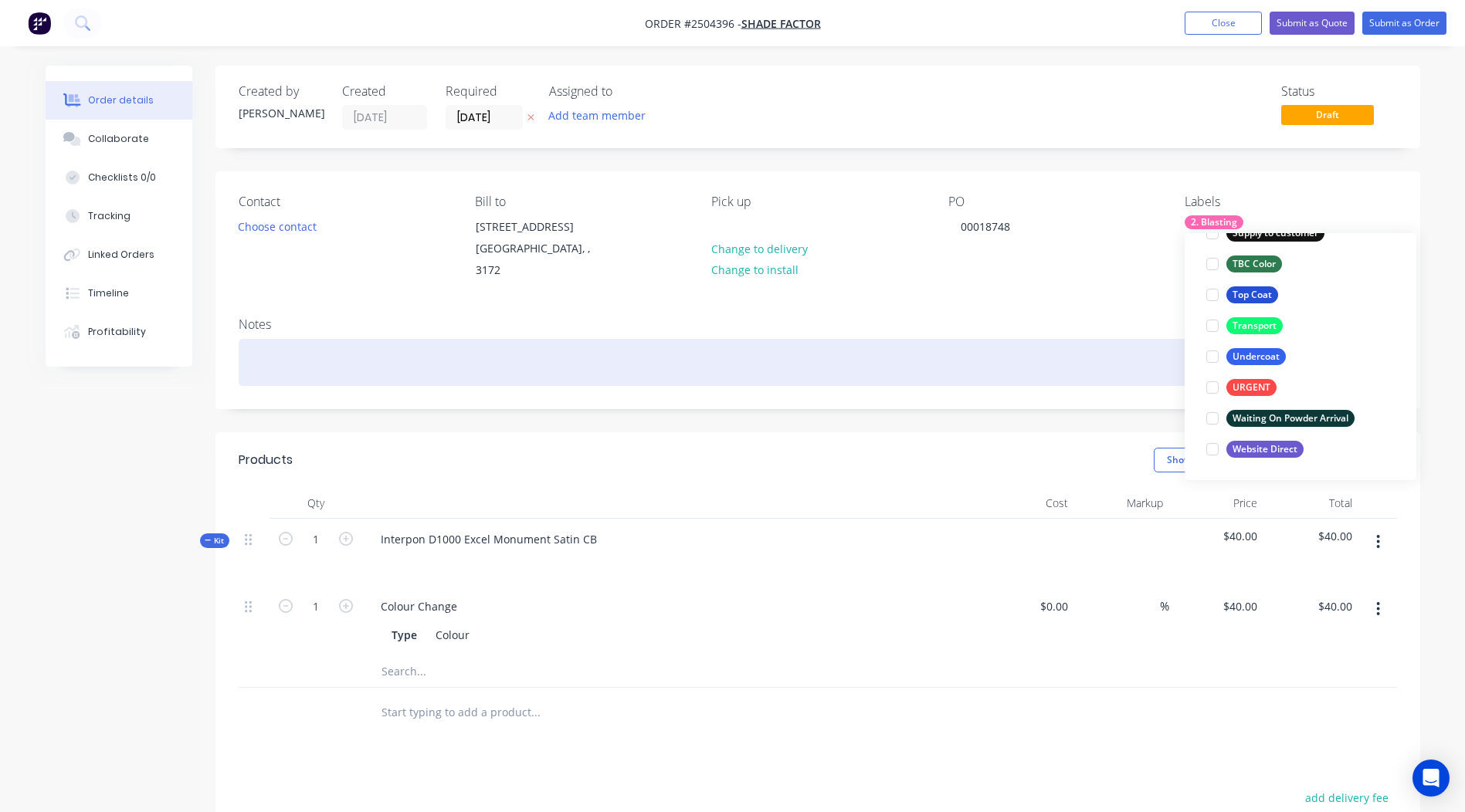
scroll to position [92, 0]
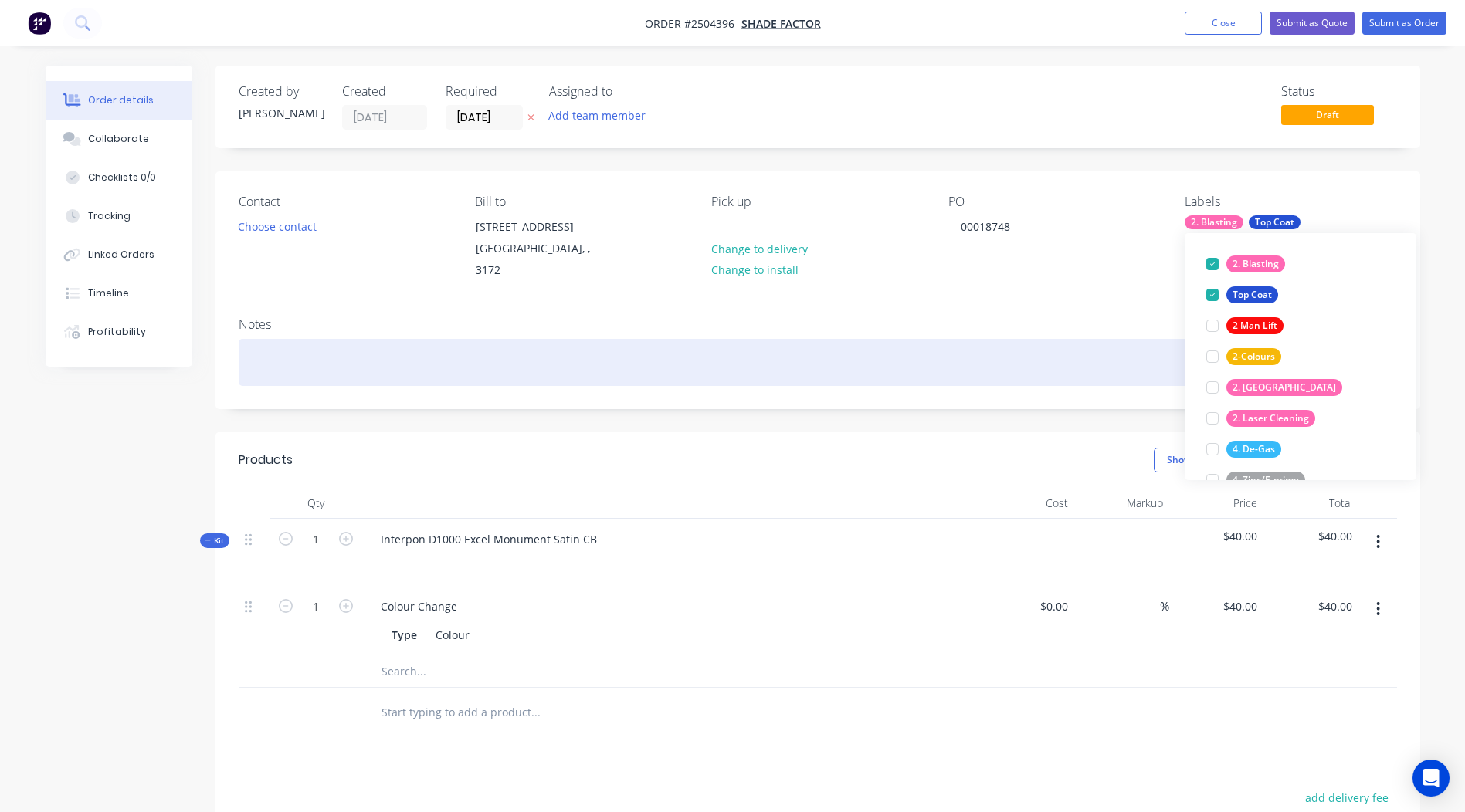
click at [401, 350] on div at bounding box center [818, 362] width 1158 height 47
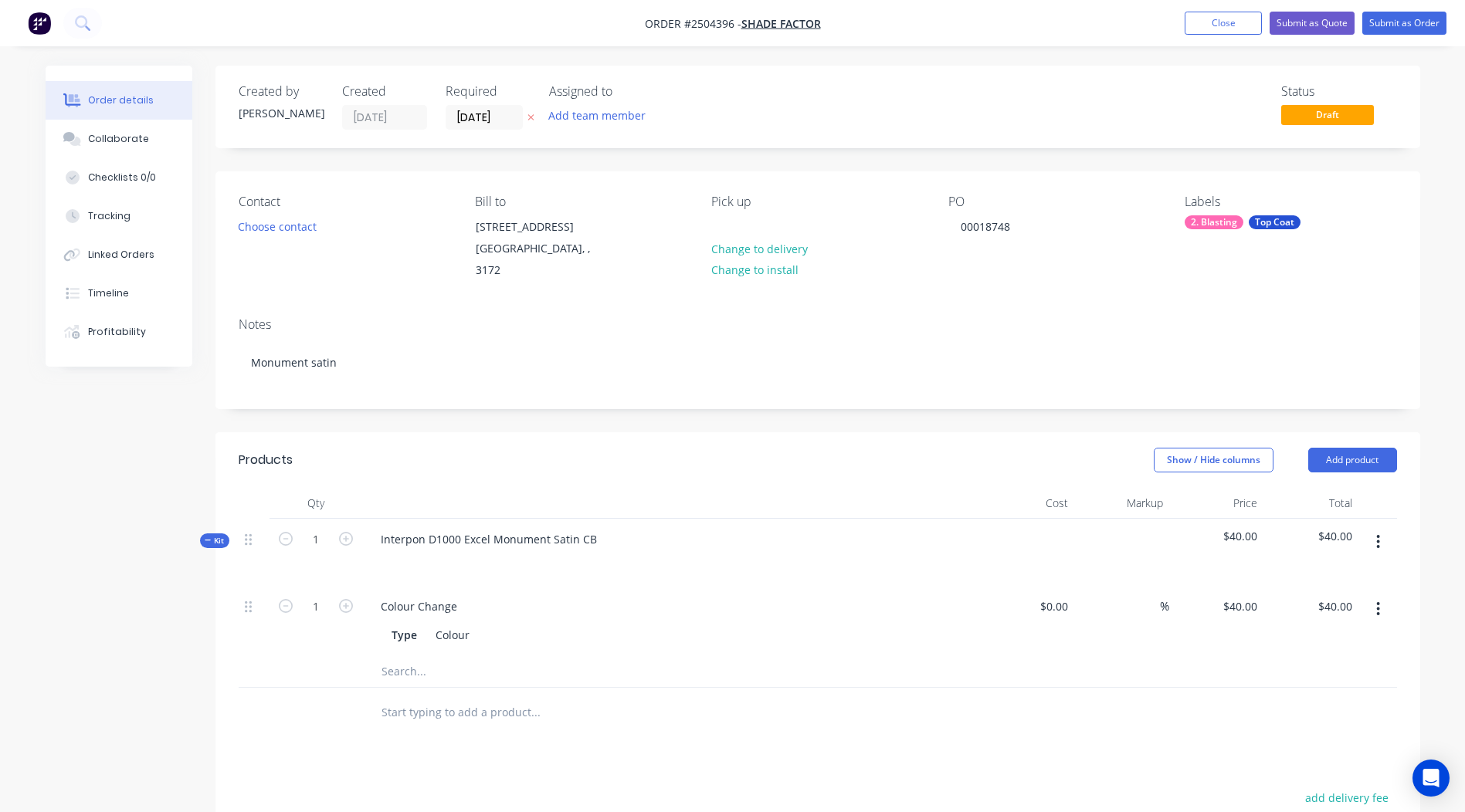
click at [278, 238] on div "Contact Choose contact" at bounding box center [344, 238] width 211 height 88
click at [277, 227] on button "Choose contact" at bounding box center [277, 226] width 95 height 21
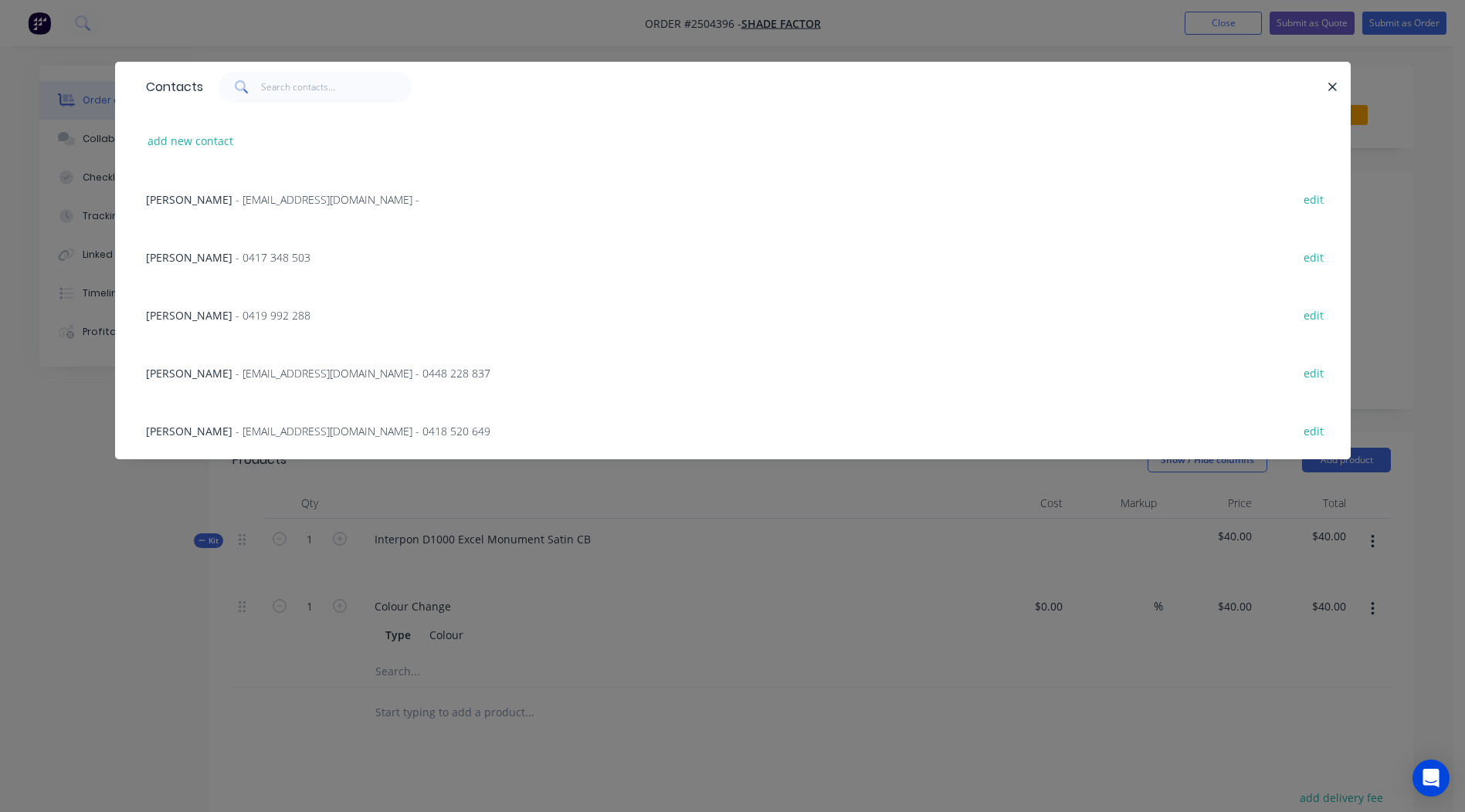
click at [235, 262] on span "- 0417 348 503" at bounding box center [272, 257] width 75 height 15
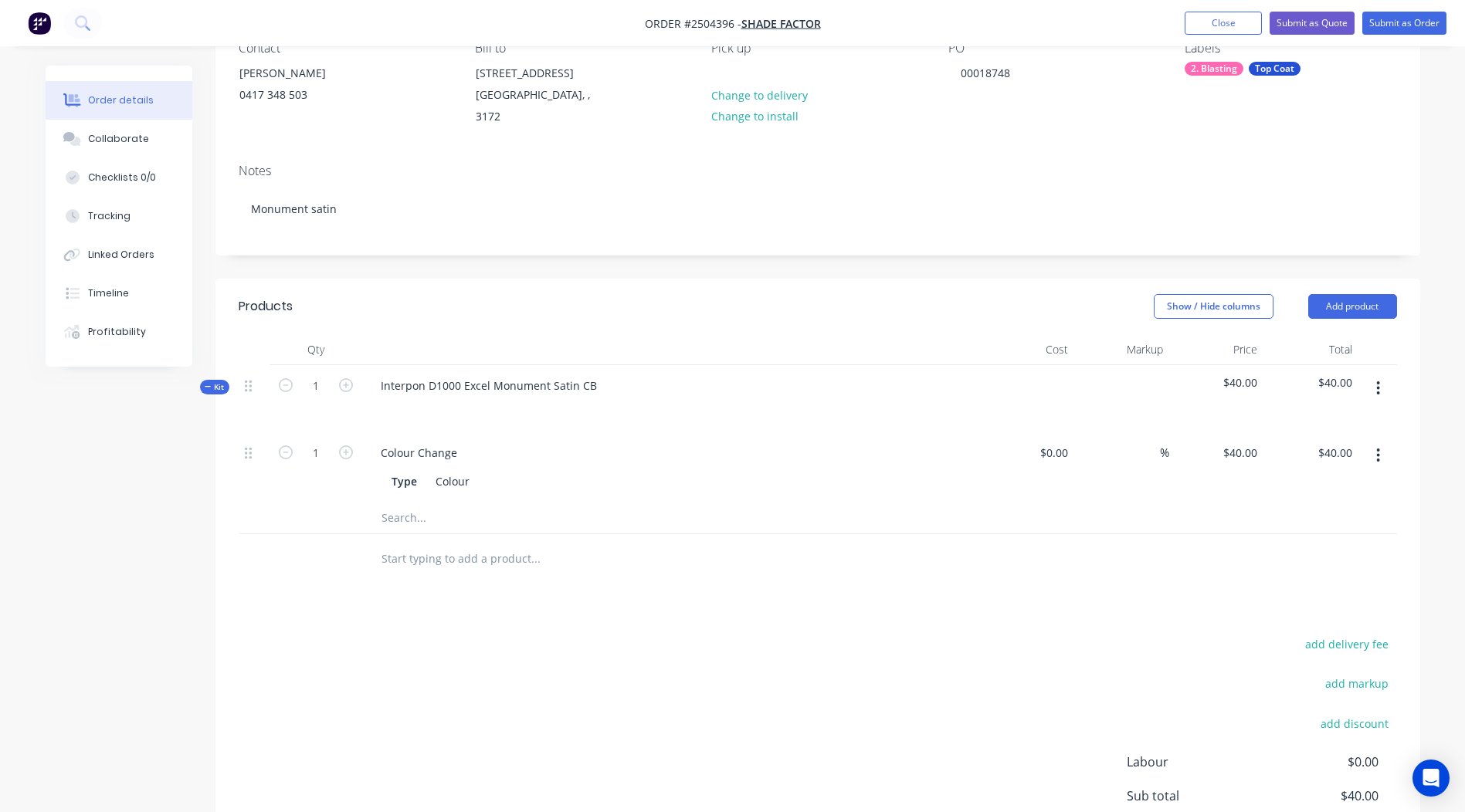
scroll to position [154, 0]
click at [1370, 373] on button "button" at bounding box center [1377, 387] width 36 height 28
click at [1348, 417] on div "Add product to kit" at bounding box center [1323, 428] width 119 height 22
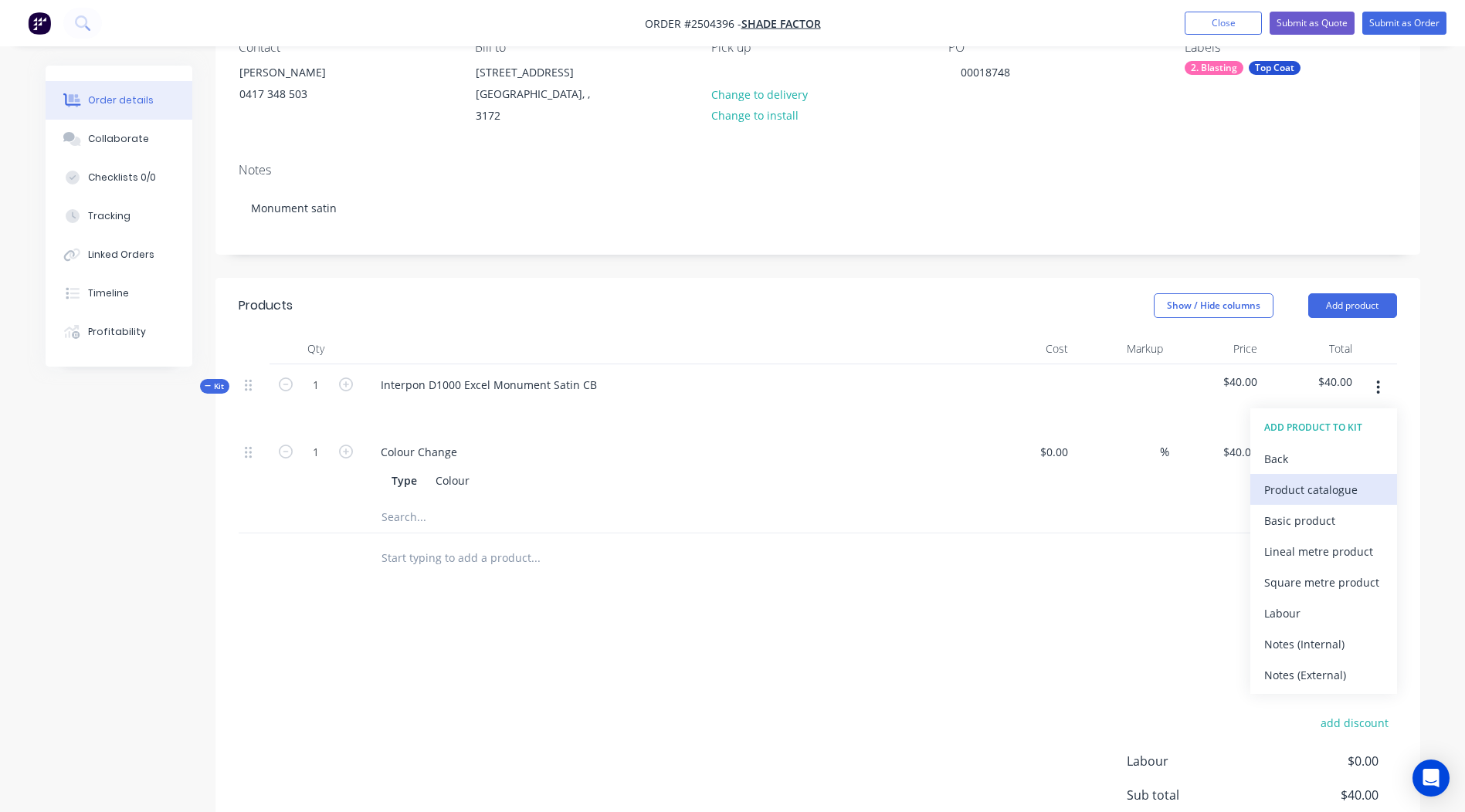
click at [1306, 478] on div "Product catalogue" at bounding box center [1323, 489] width 119 height 22
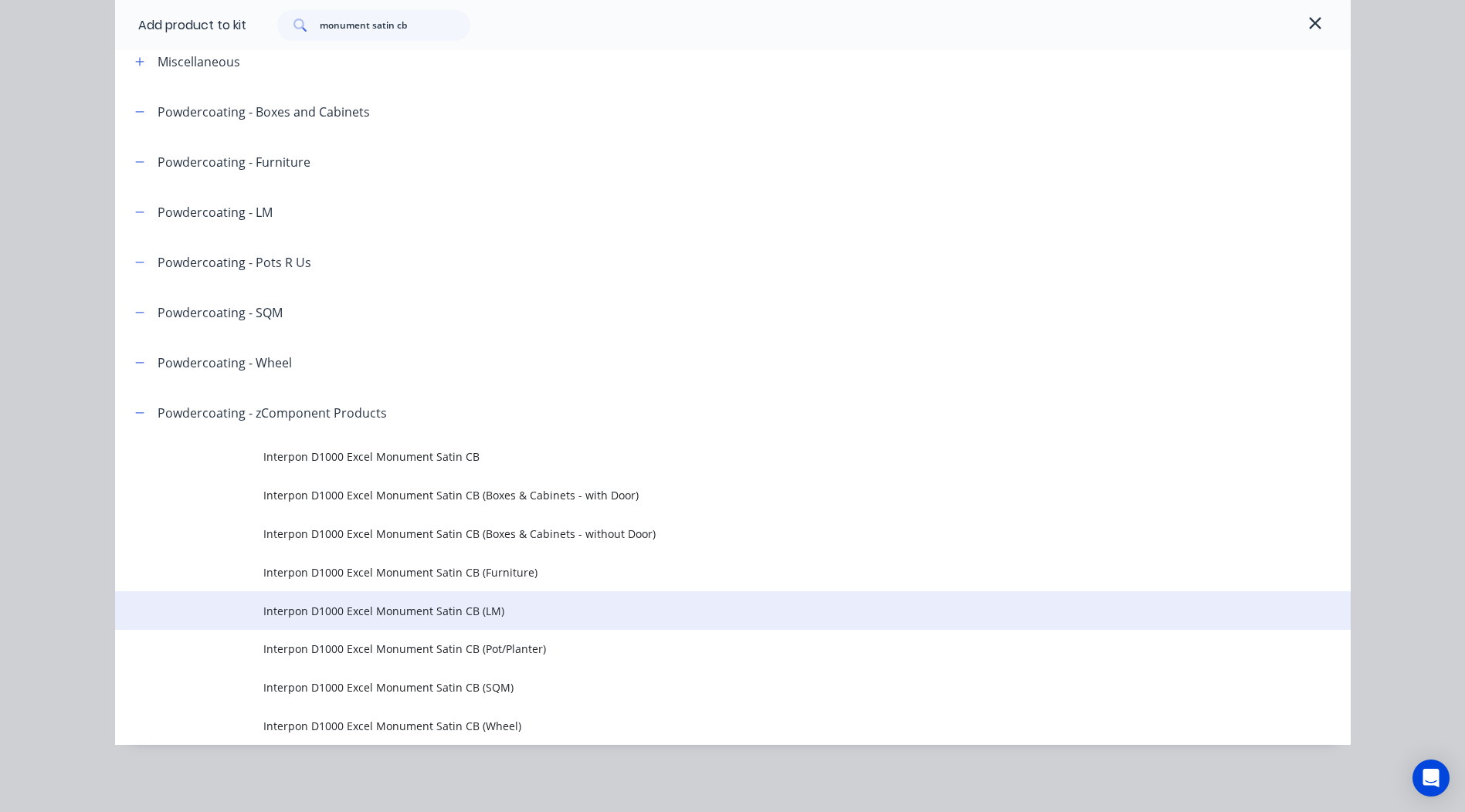
scroll to position [84, 0]
click at [469, 610] on span "Interpon D1000 Excel Monument Satin CB (LM)" at bounding box center [698, 610] width 869 height 17
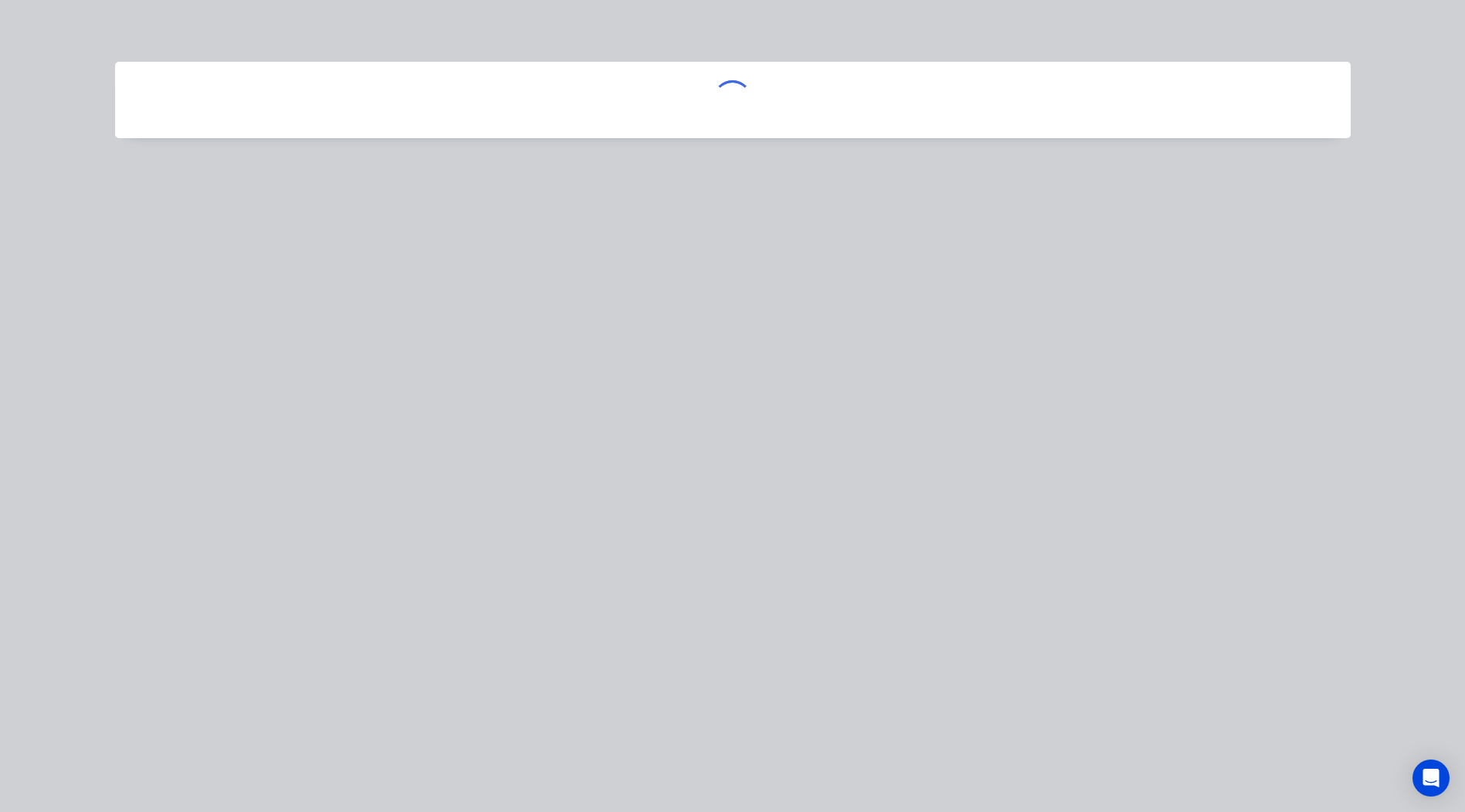
scroll to position [0, 0]
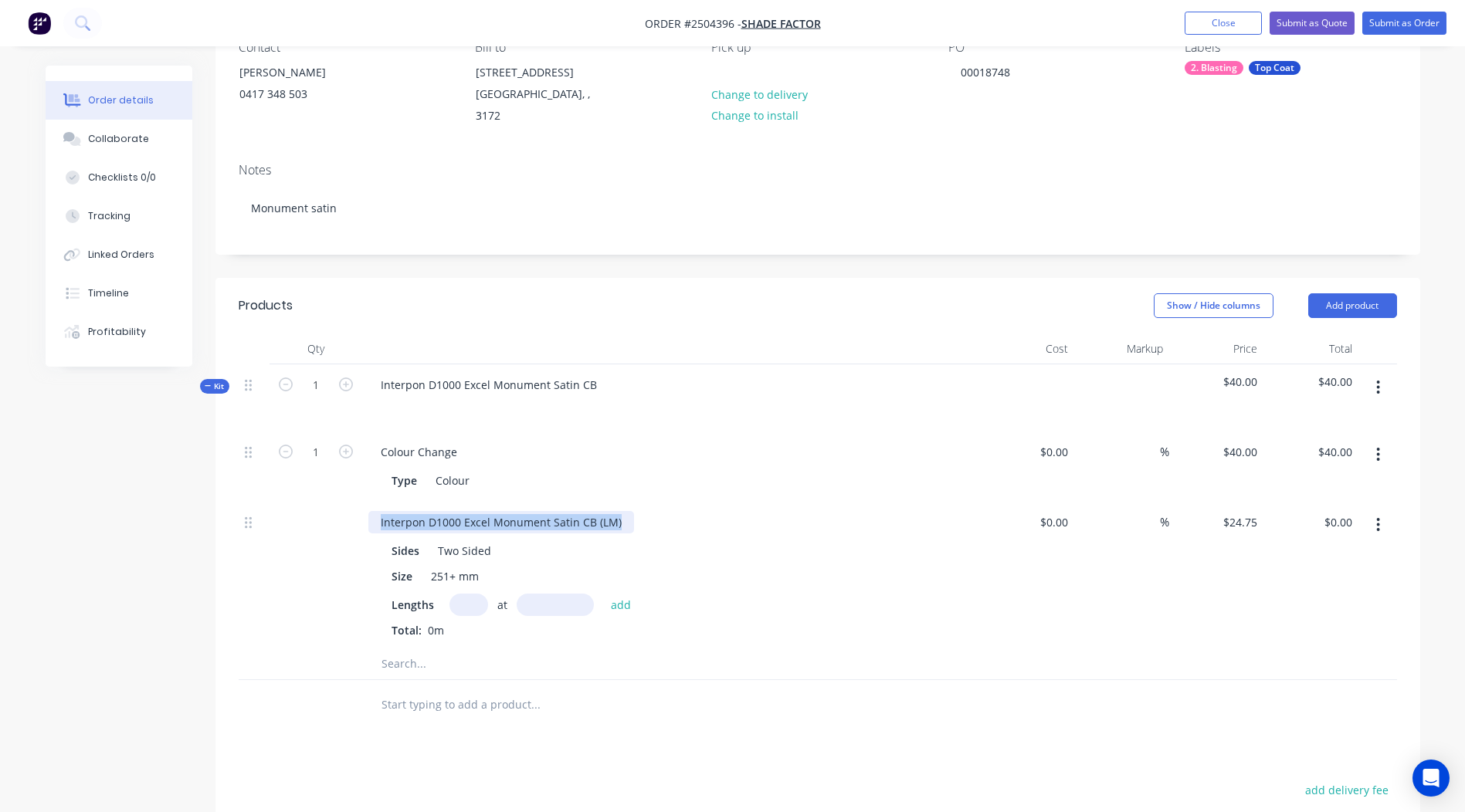
drag, startPoint x: 615, startPoint y: 507, endPoint x: 0, endPoint y: 515, distance: 615.1
click at [0, 523] on html "Order #2504396 - Shade Factor Add product Close Submit as Quote Submit as Order…" at bounding box center [732, 485] width 1465 height 1278
click at [471, 594] on input "text" at bounding box center [468, 605] width 39 height 22
type input "1"
click at [555, 594] on input "text" at bounding box center [555, 605] width 77 height 22
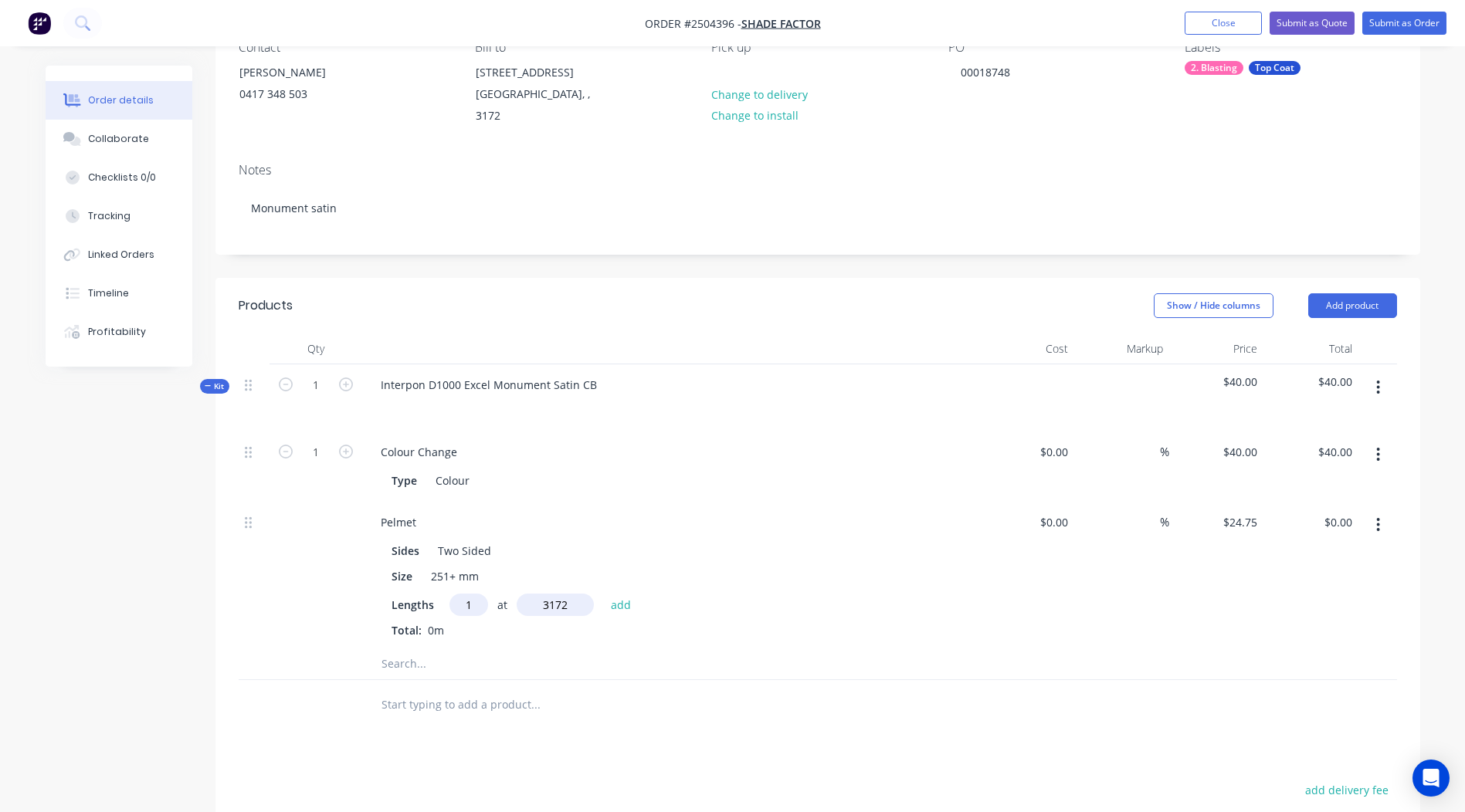
type input "3172"
click at [603, 594] on button "add" at bounding box center [620, 604] width 36 height 21
type input "$78.51"
click at [1384, 373] on button "button" at bounding box center [1377, 387] width 36 height 28
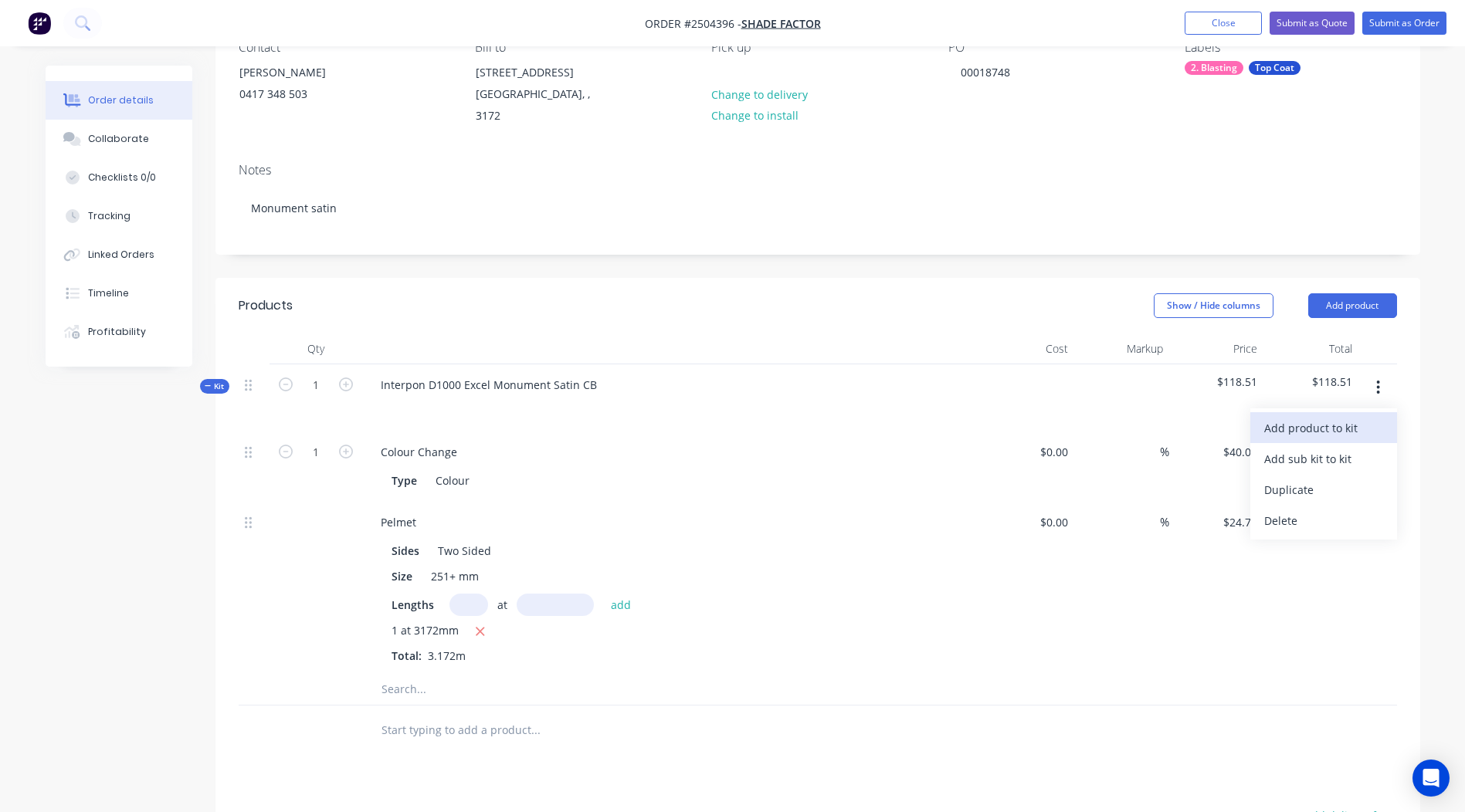
click at [1312, 417] on div "Add product to kit" at bounding box center [1323, 428] width 119 height 22
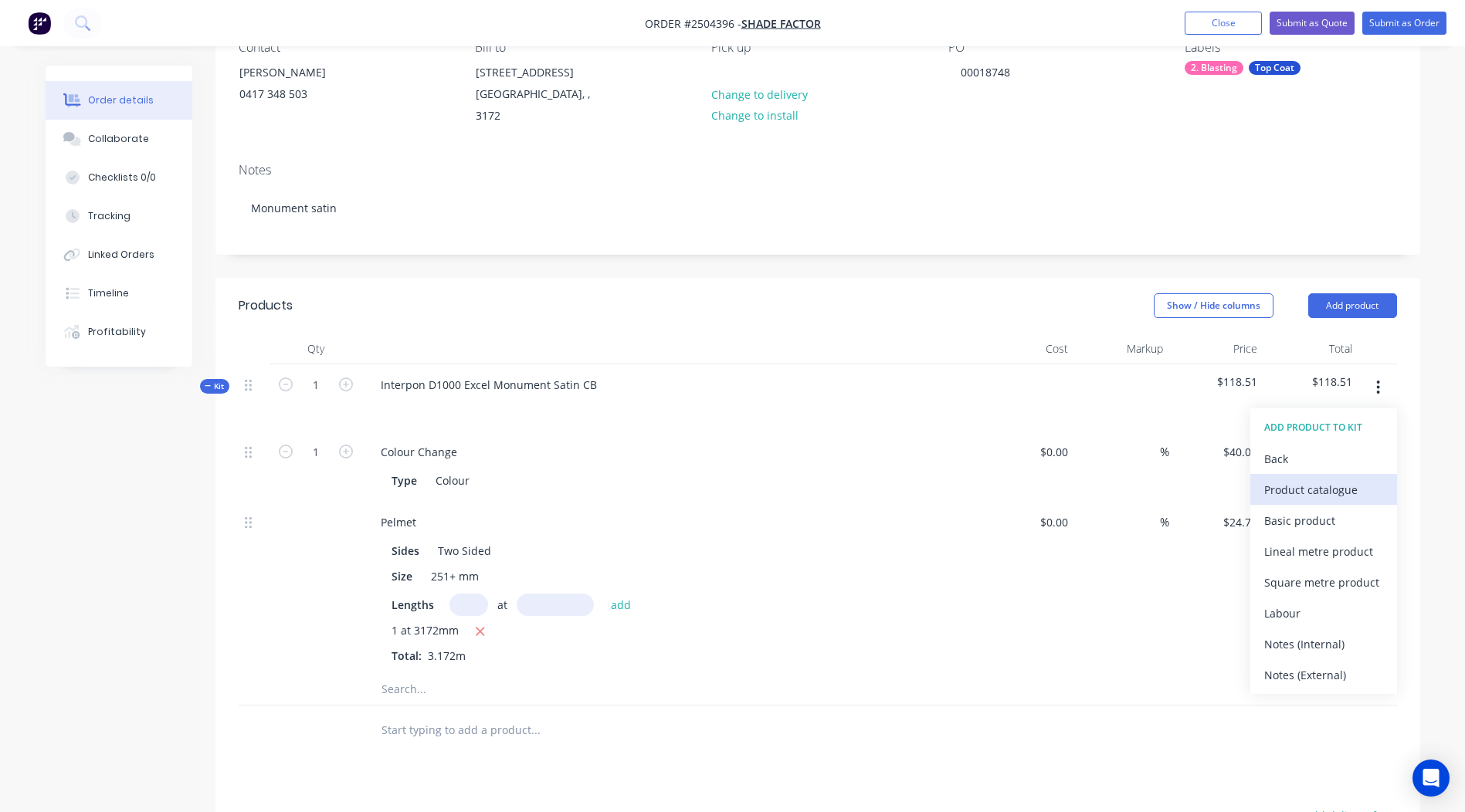
click at [1308, 478] on div "Product catalogue" at bounding box center [1323, 489] width 119 height 22
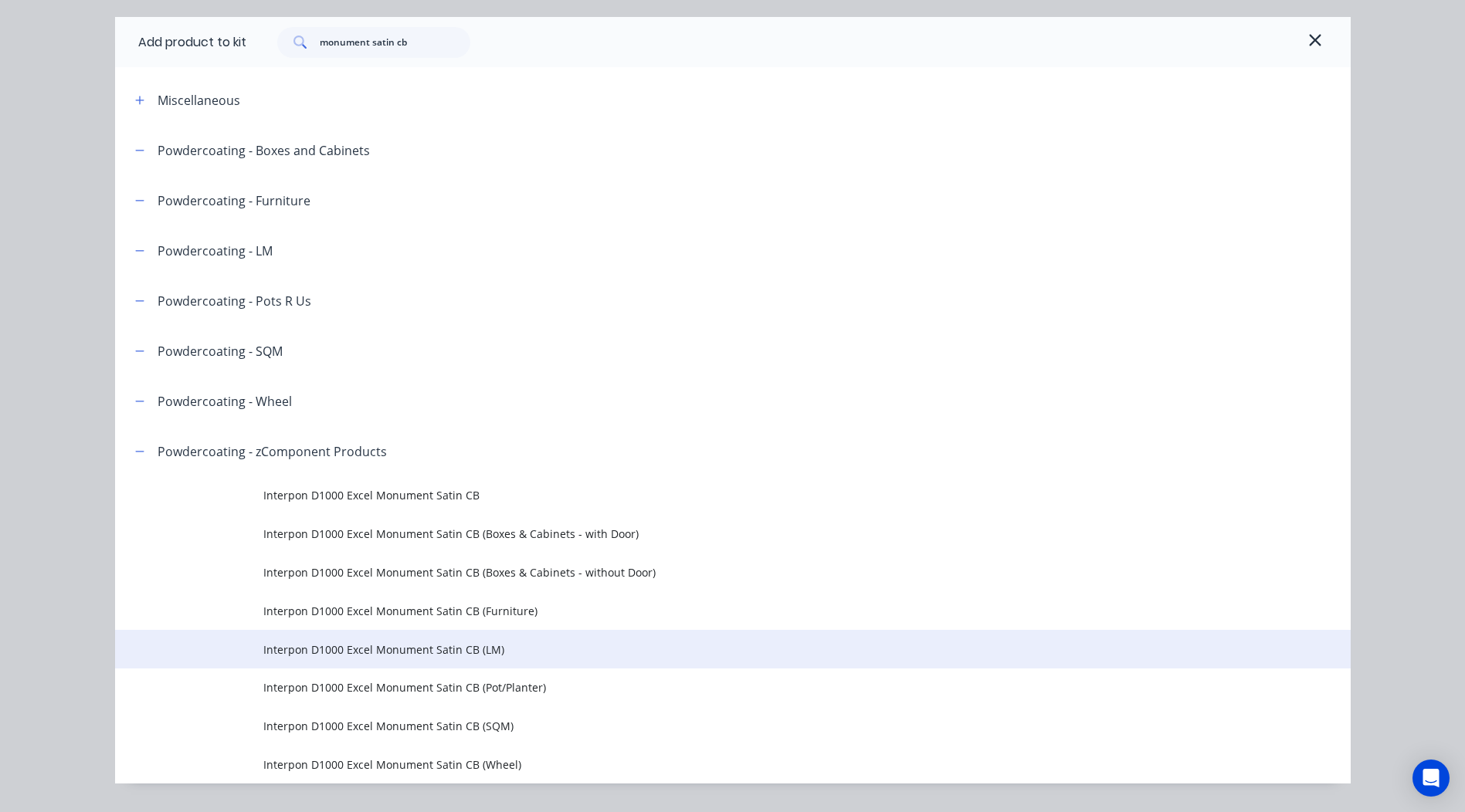
scroll to position [84, 0]
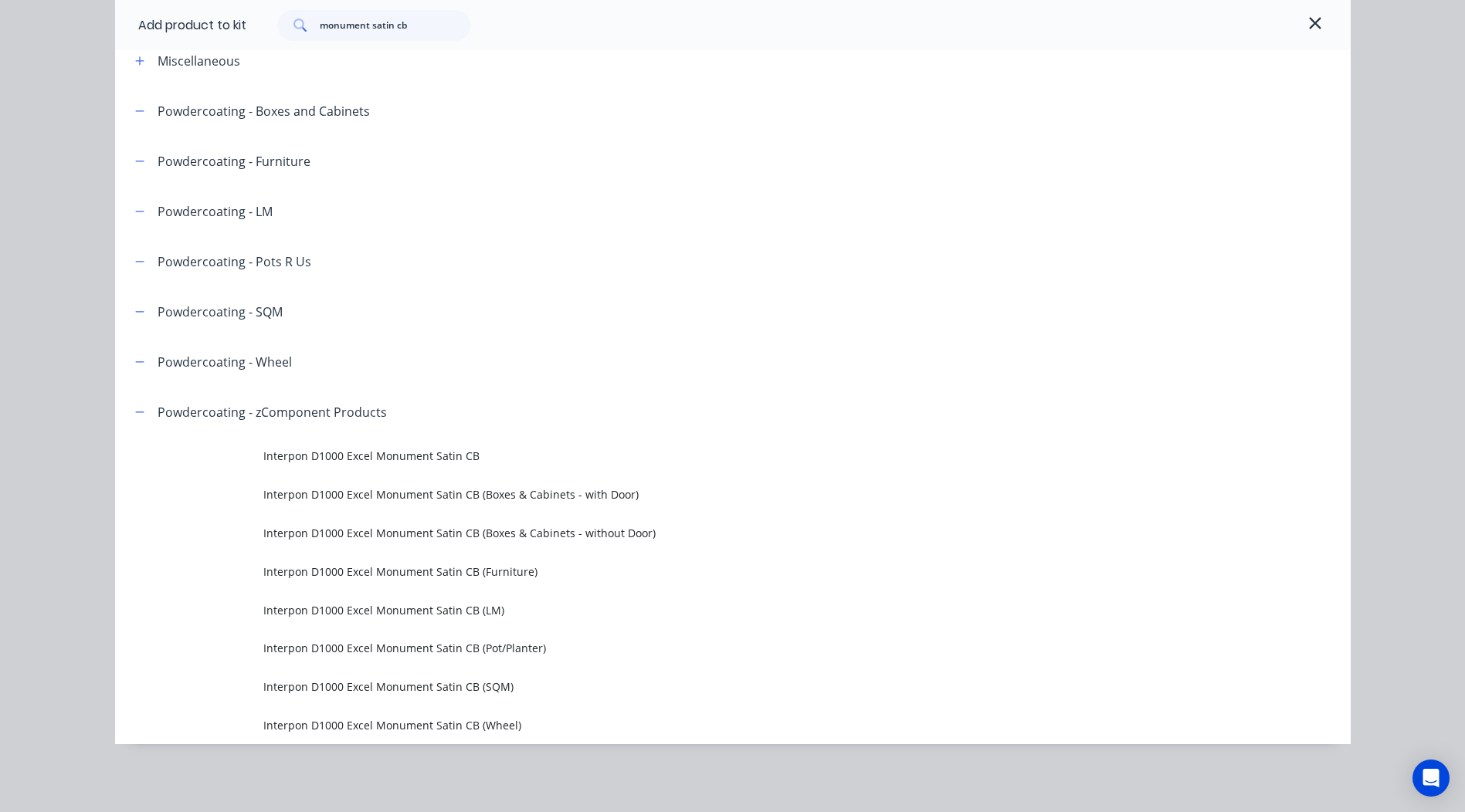
click at [456, 612] on span "Interpon D1000 Excel Monument Satin CB (LM)" at bounding box center [698, 610] width 869 height 17
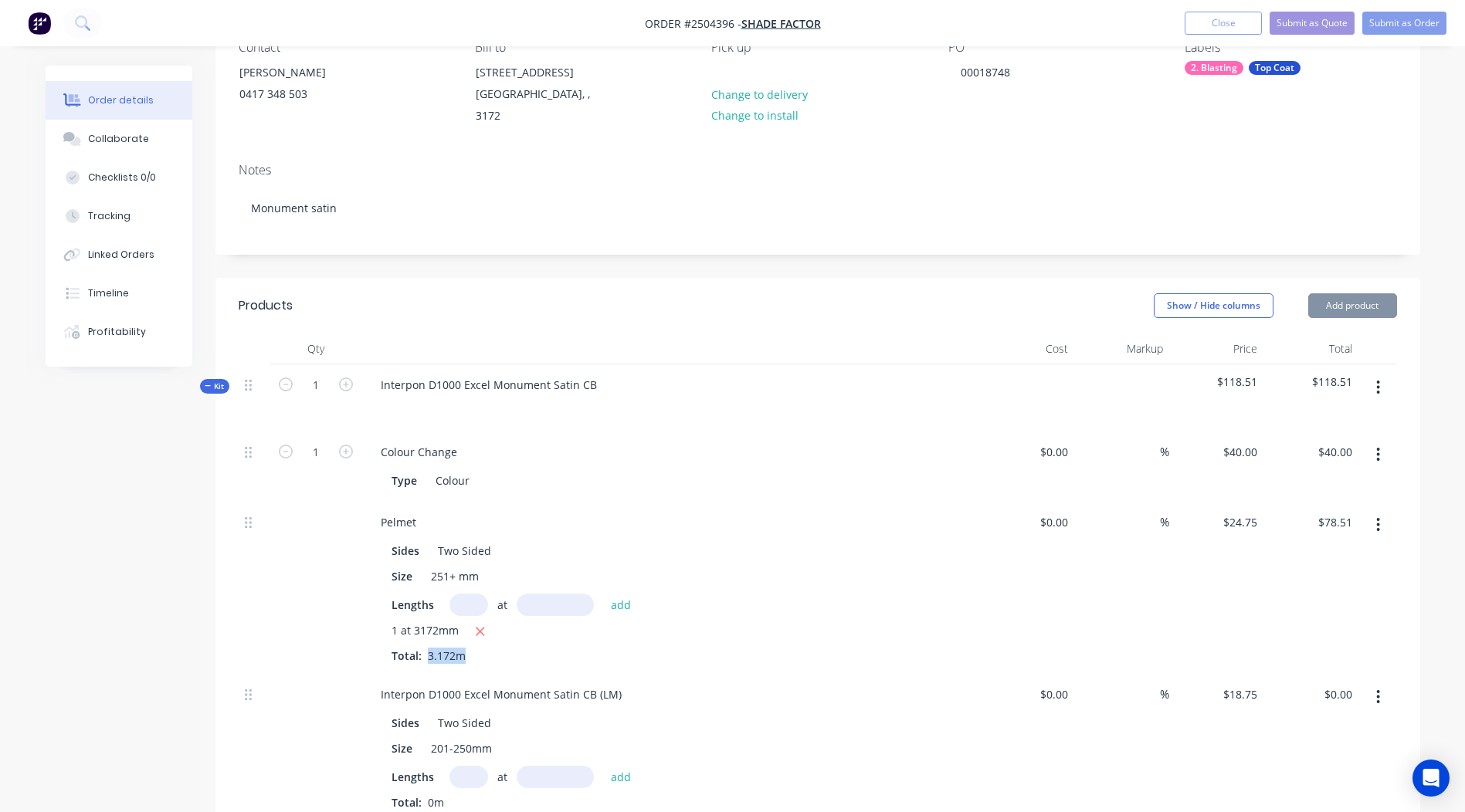
click at [434, 653] on div "Pelmet Sides Two Sided Size 251+ mm Lengths at add 1 at 3172mm Total: 3.172m" at bounding box center [671, 587] width 618 height 172
click at [781, 684] on div "Interpon D1000 Excel Monument Satin CB (LM)" at bounding box center [670, 694] width 606 height 22
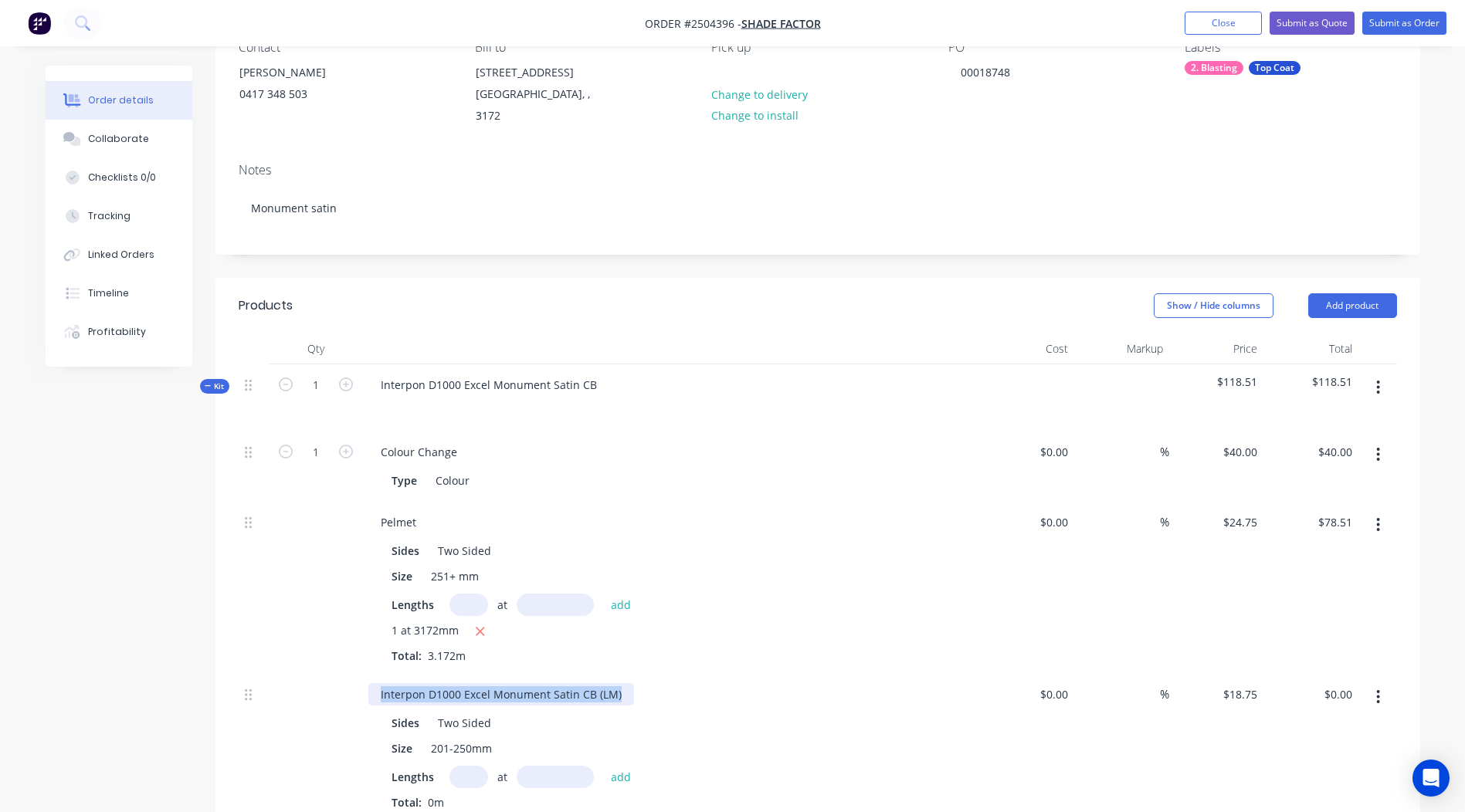
drag, startPoint x: -3, startPoint y: 587, endPoint x: 0, endPoint y: 512, distance: 75.1
click at [0, 511] on html "Order #2504396 - Shade Factor Add product Close Submit as Quote Submit as Order…" at bounding box center [732, 571] width 1465 height 1450
click at [464, 770] on input "text" at bounding box center [468, 777] width 39 height 22
type input "1"
click at [560, 766] on input "text" at bounding box center [555, 777] width 77 height 22
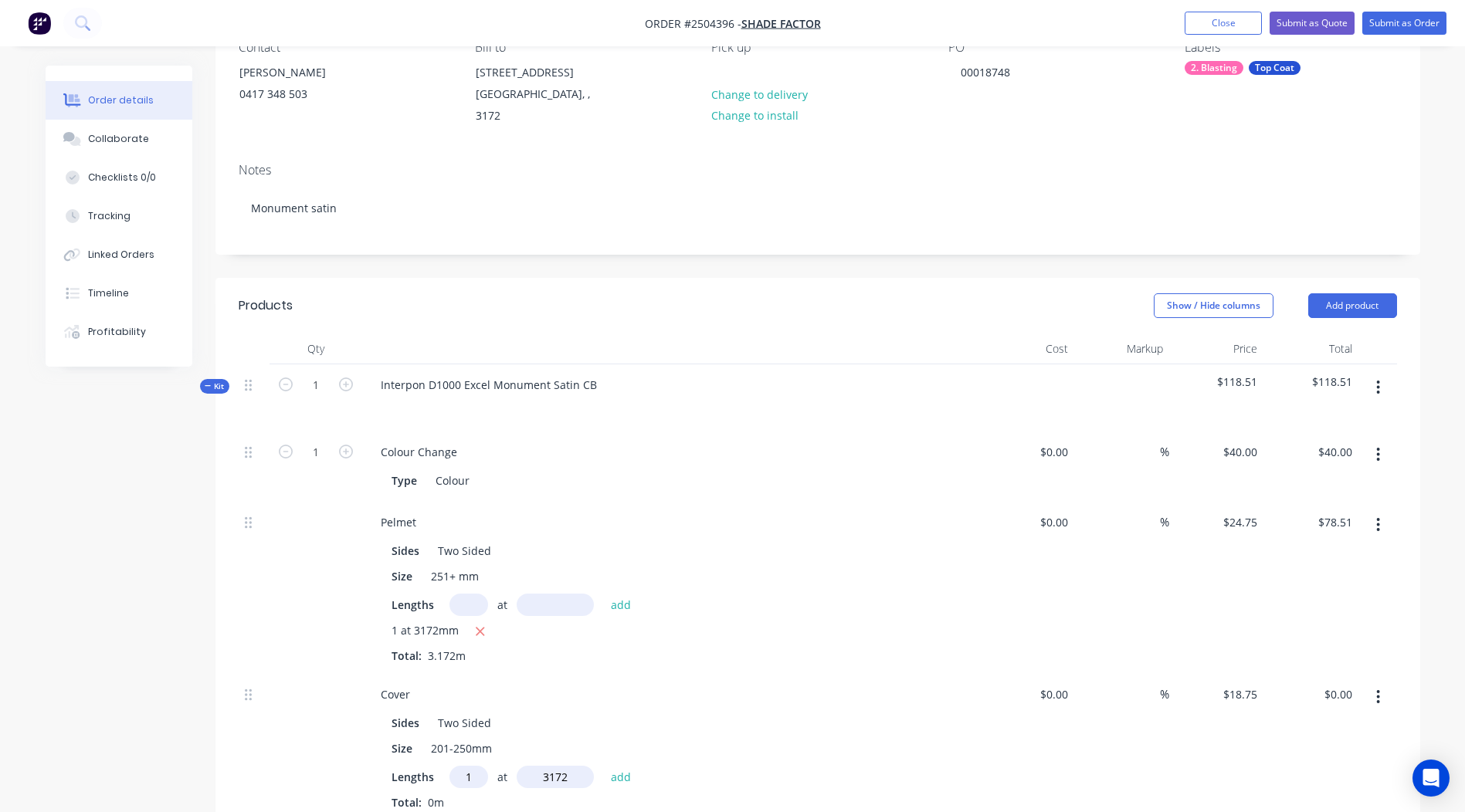
type input "3172"
click at [603, 766] on button "add" at bounding box center [620, 776] width 36 height 21
type input "$59.48"
click at [1385, 373] on button "button" at bounding box center [1377, 387] width 36 height 28
click at [1302, 417] on div "Add product to kit" at bounding box center [1323, 428] width 119 height 22
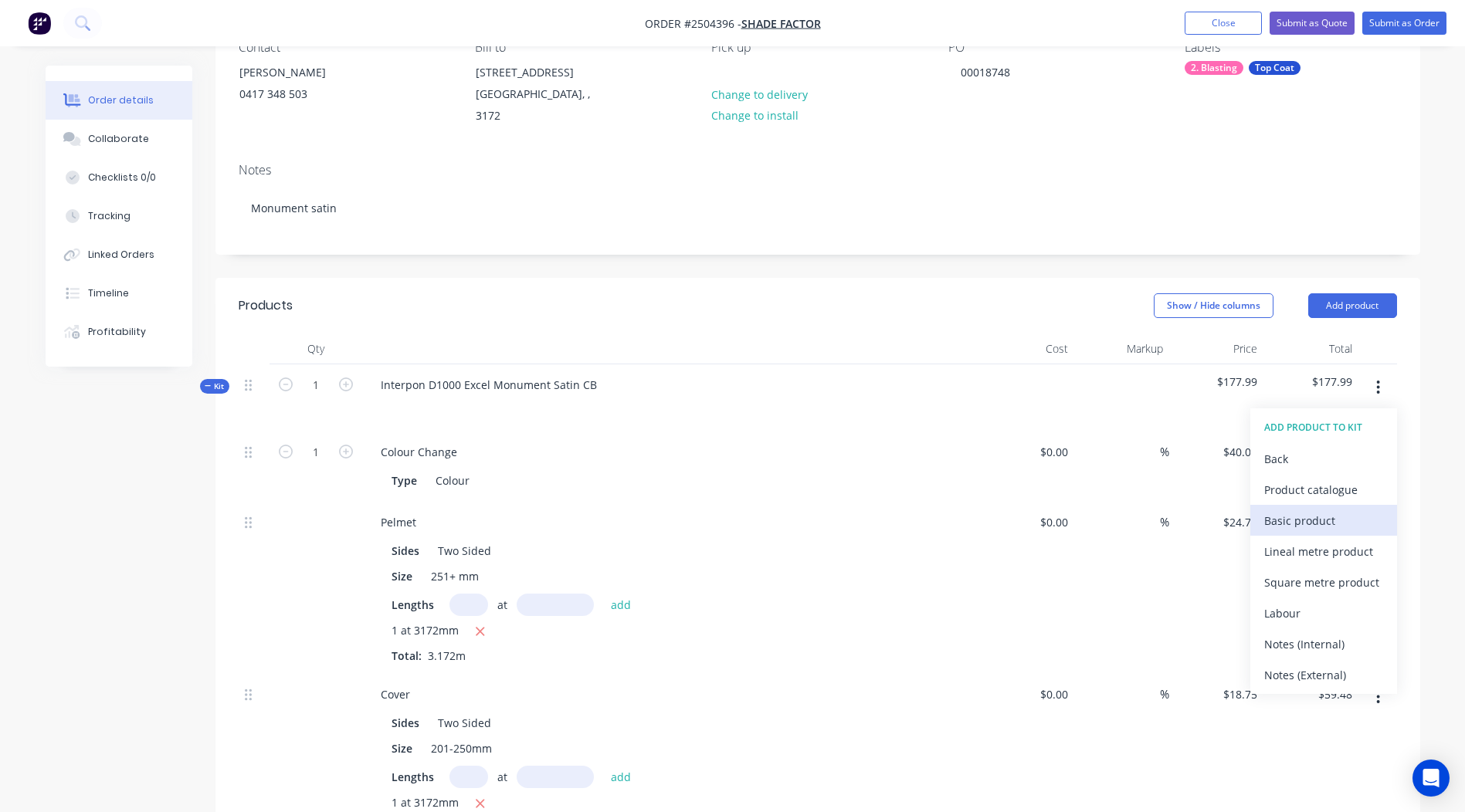
click at [1316, 510] on div "Basic product" at bounding box center [1323, 521] width 119 height 22
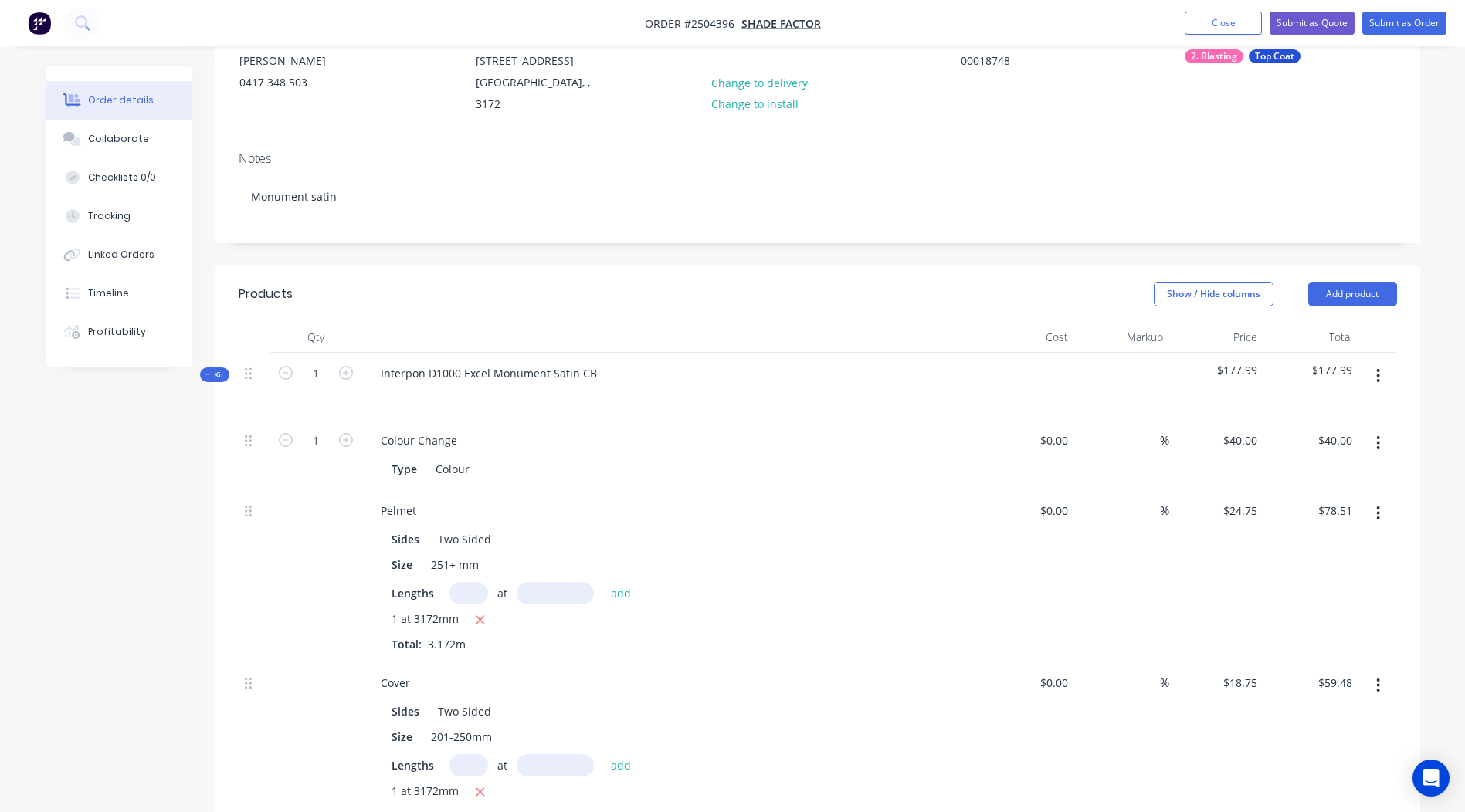
scroll to position [540, 0]
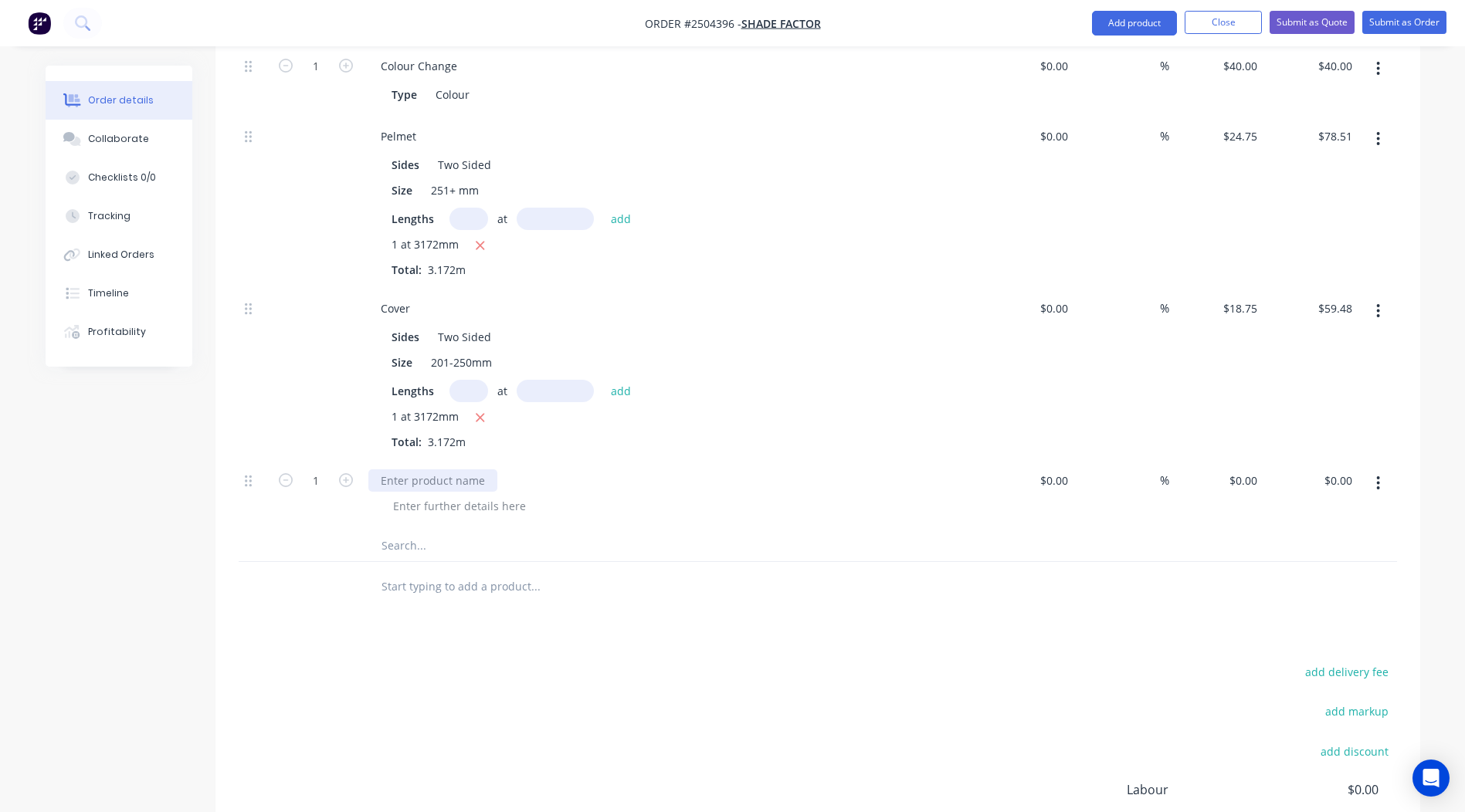
click at [430, 469] on div at bounding box center [432, 480] width 129 height 22
click at [340, 473] on icon "button" at bounding box center [346, 479] width 14 height 14
type input "2"
click at [1227, 465] on div "0 $0.00" at bounding box center [1216, 495] width 95 height 70
click at [1234, 620] on div "Products Show / Hide columns Add product Qty Cost Markup Price Total Kit 1 Inte…" at bounding box center [818, 437] width 1204 height 1090
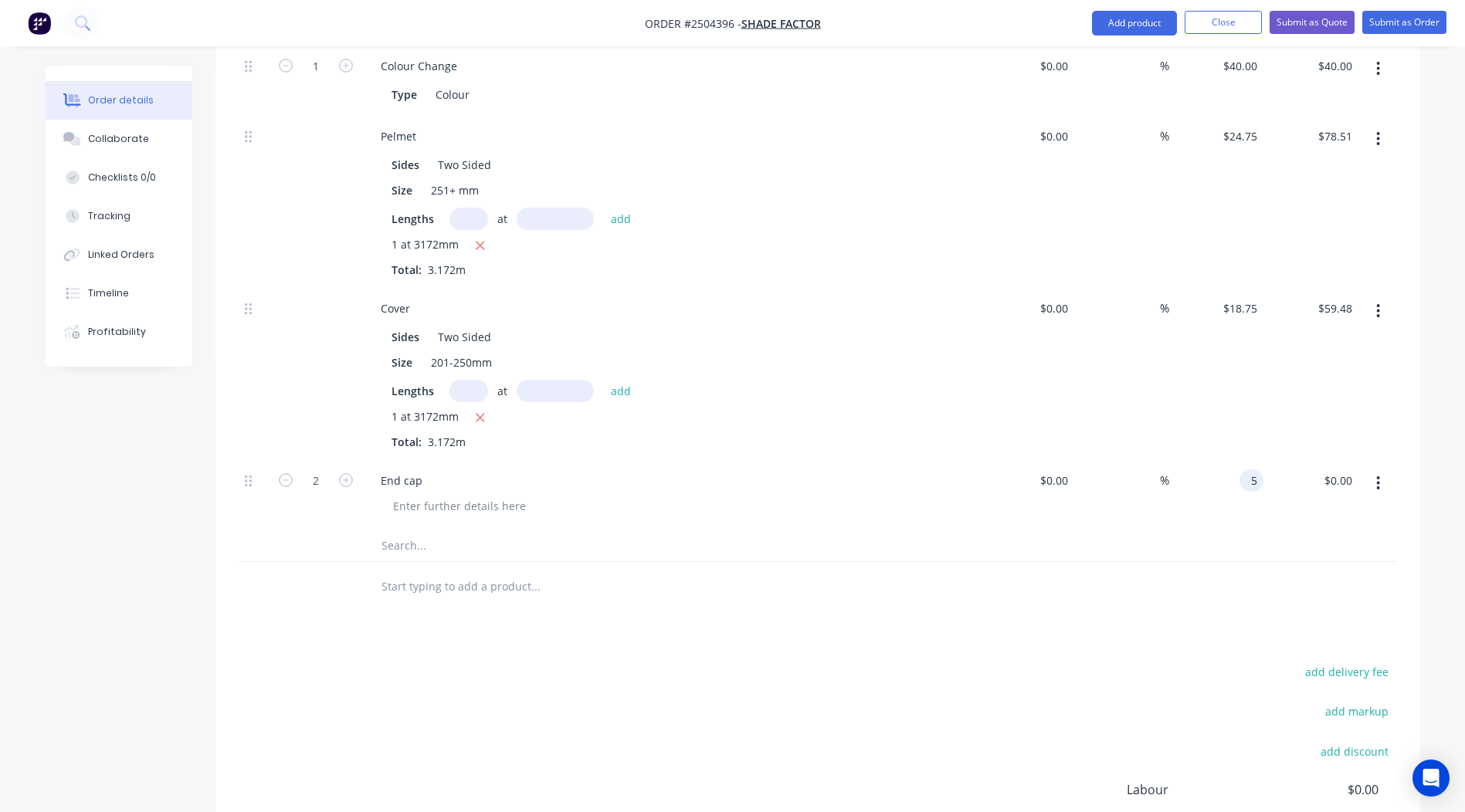
type input "$5.00"
type input "$10.00"
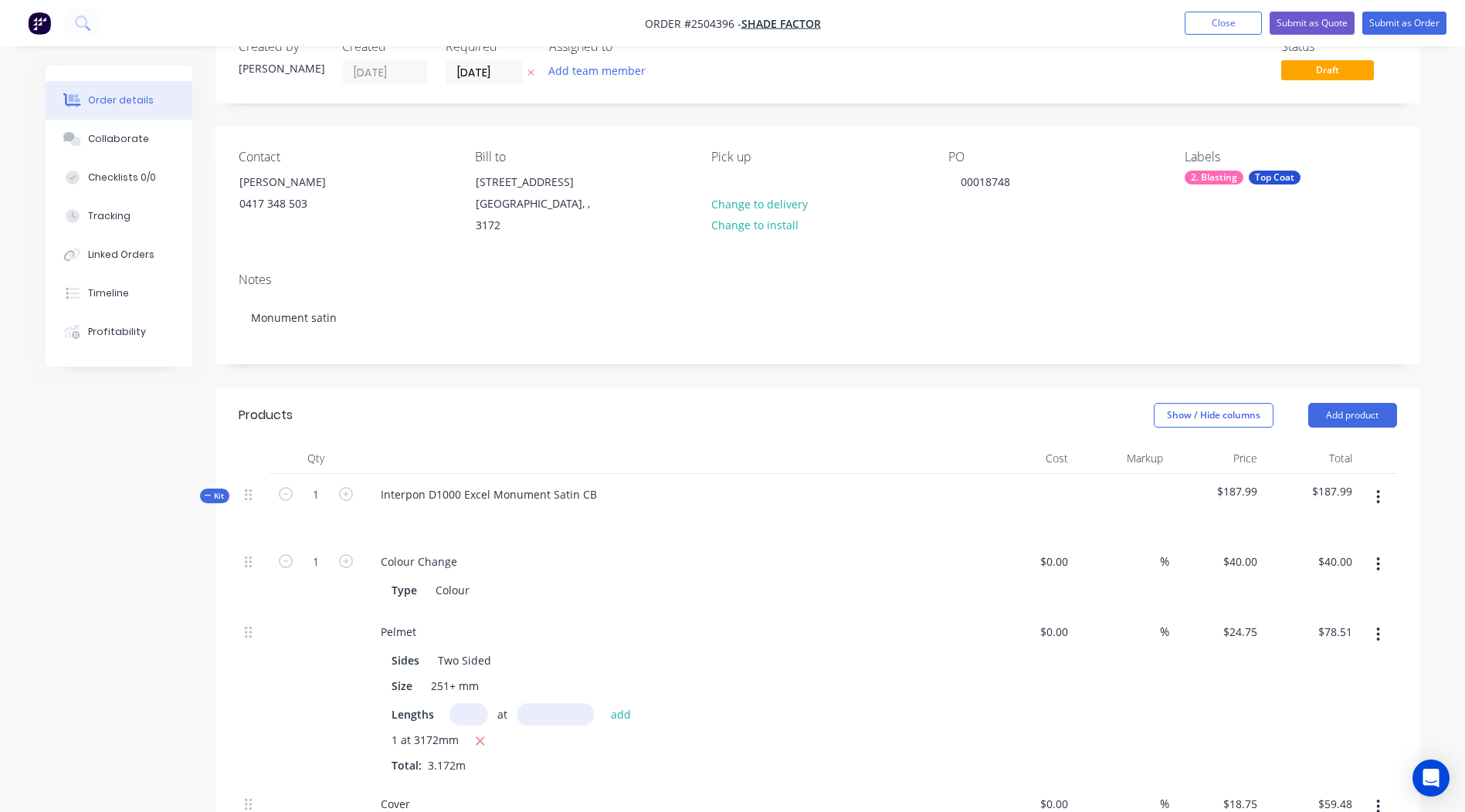
click at [1373, 483] on button "button" at bounding box center [1377, 497] width 36 height 28
click at [1330, 522] on button "Add product to kit" at bounding box center [1323, 536] width 147 height 30
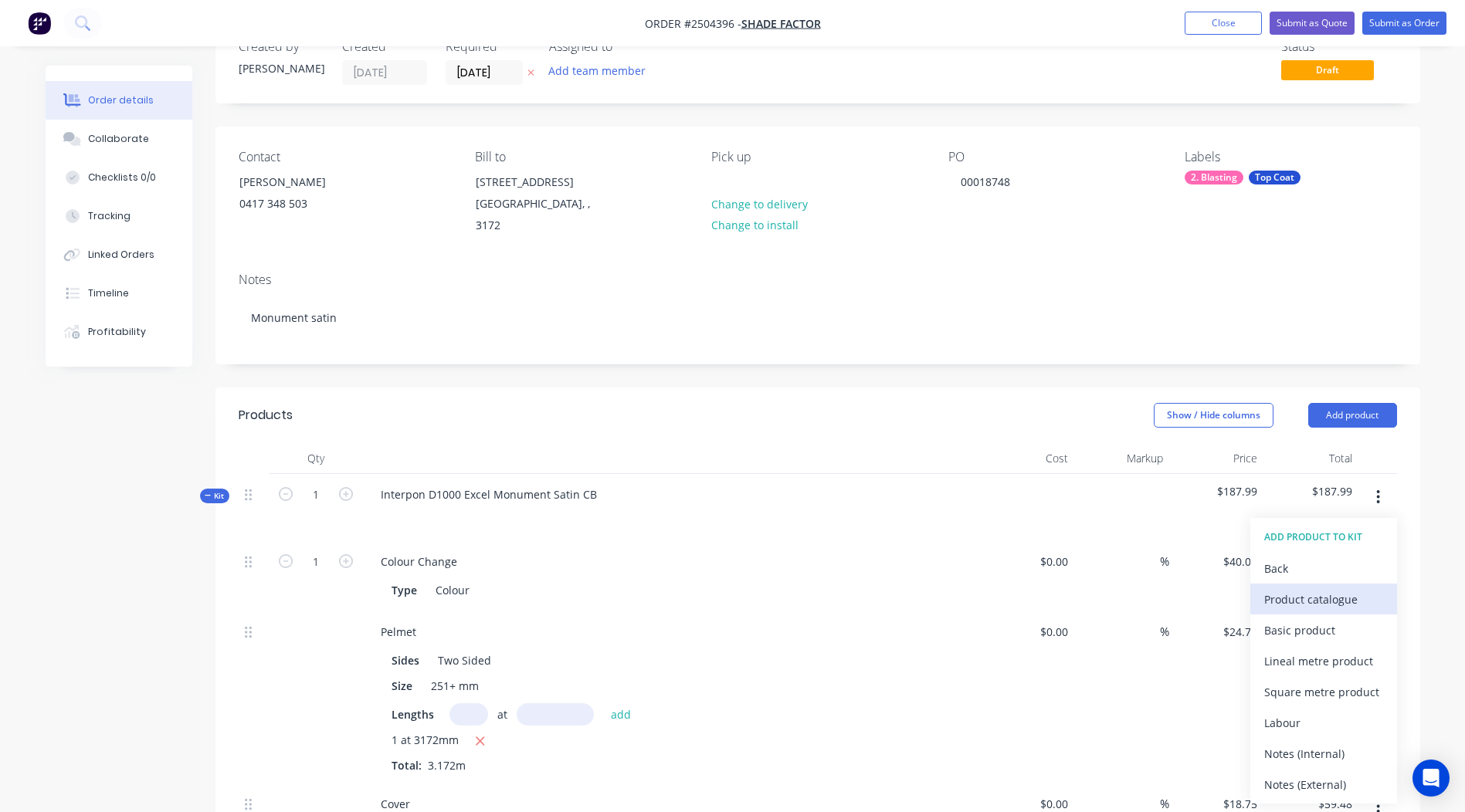
click at [1323, 590] on div "Product catalogue" at bounding box center [1323, 599] width 119 height 22
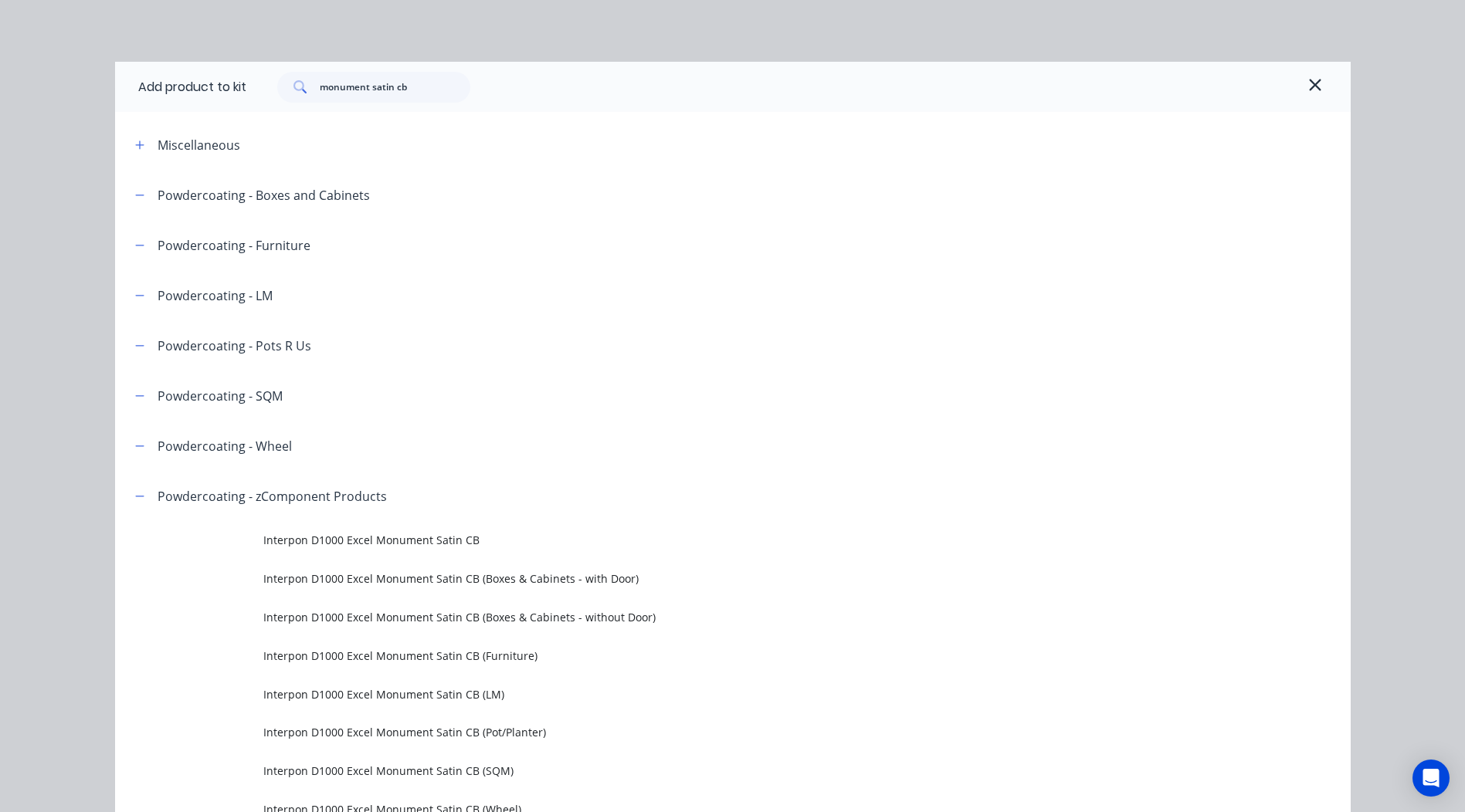
click at [1323, 590] on td "Interpon D1000 Excel Monument Satin CB (Boxes & Cabinets - with Door)" at bounding box center [807, 579] width 1087 height 39
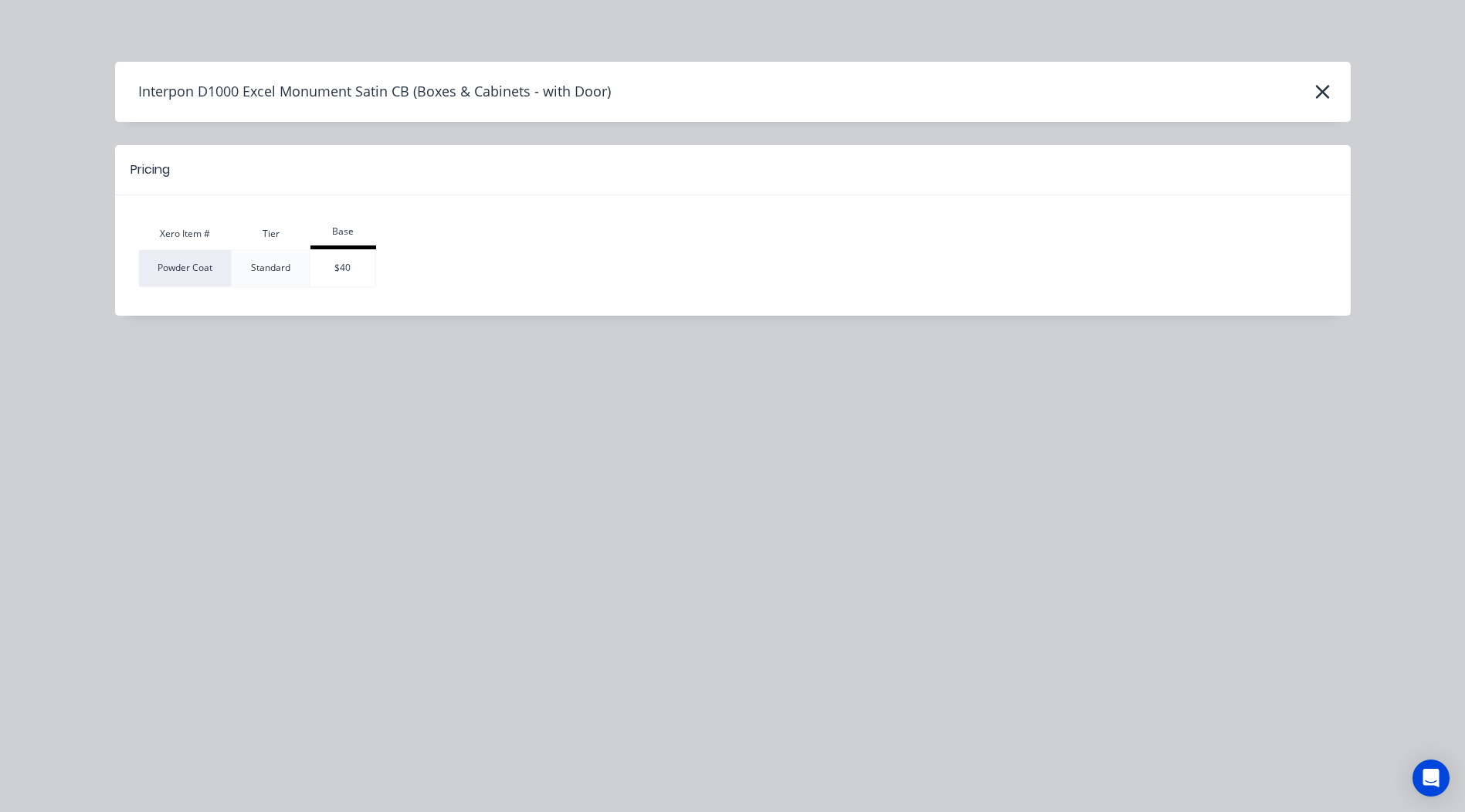
click at [1303, 95] on div "Interpon D1000 Excel Monument Satin CB (Boxes & Cabinets - with Door)" at bounding box center [733, 92] width 1235 height 29
click at [1312, 92] on button "button" at bounding box center [1322, 91] width 25 height 25
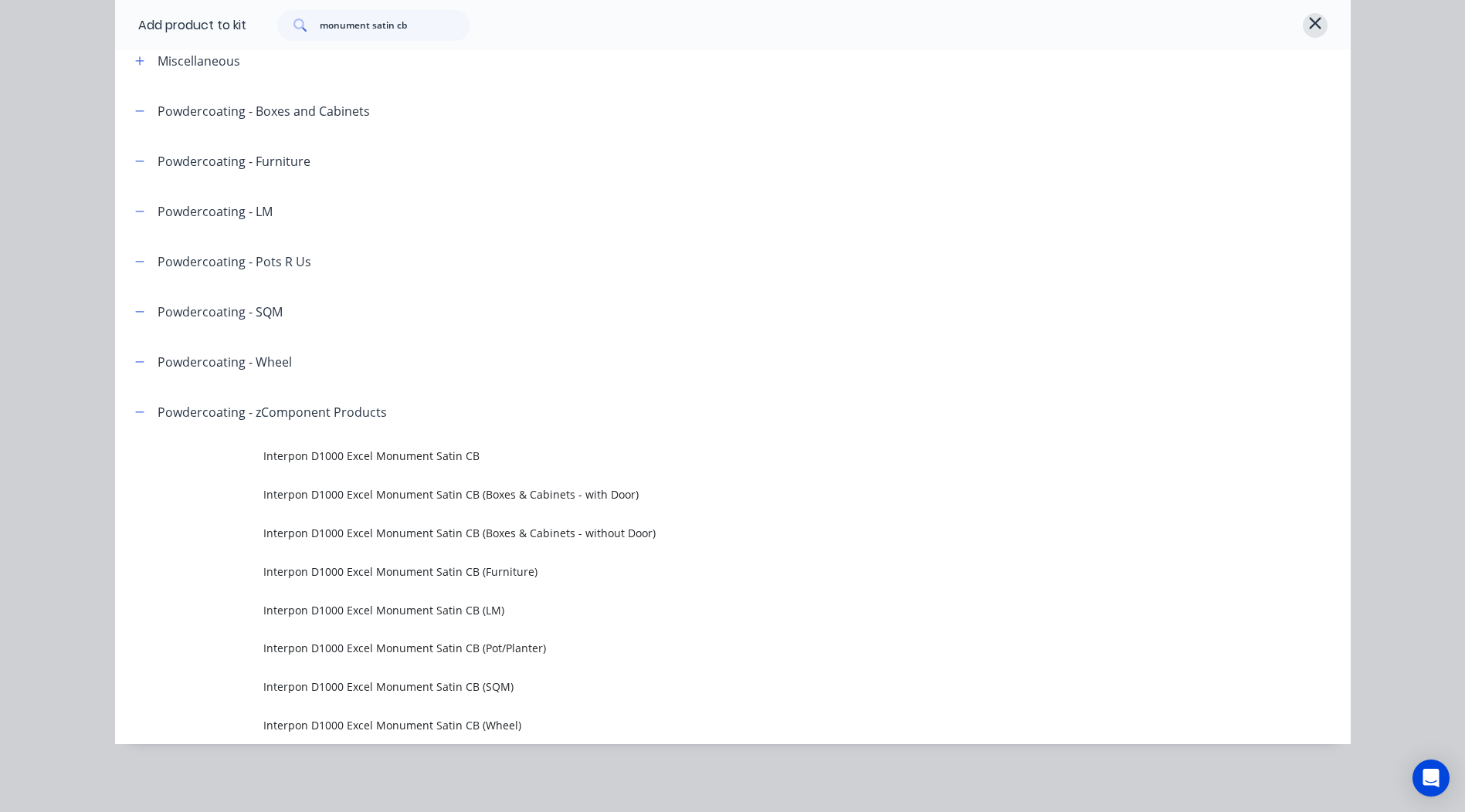
click at [1308, 26] on icon "button" at bounding box center [1315, 23] width 14 height 18
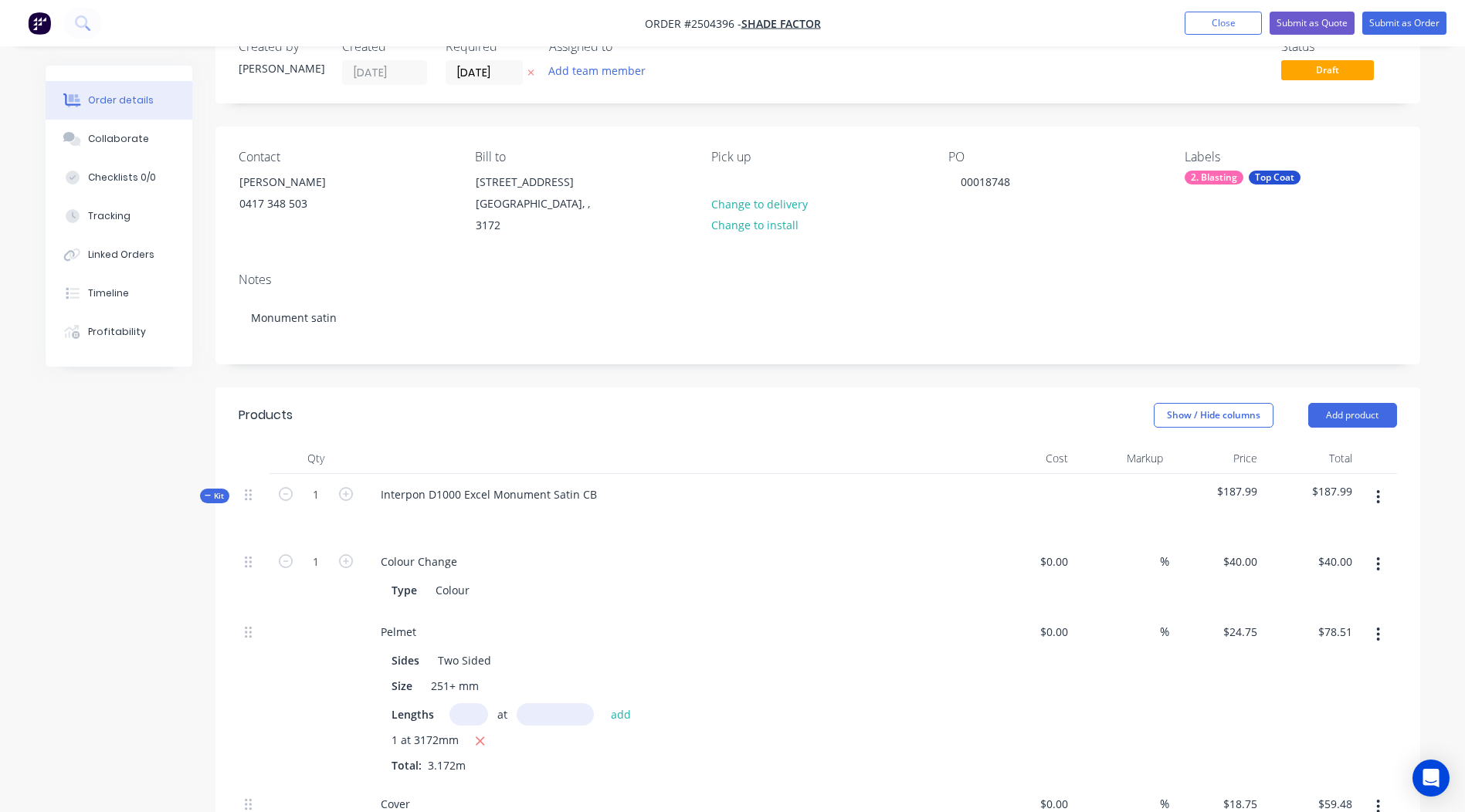
click at [1370, 483] on button "button" at bounding box center [1377, 497] width 36 height 28
click at [1341, 500] on div "$187.99" at bounding box center [1310, 507] width 95 height 67
click at [1375, 483] on button "button" at bounding box center [1377, 497] width 36 height 28
click at [1325, 526] on div "Add product to kit" at bounding box center [1323, 537] width 119 height 22
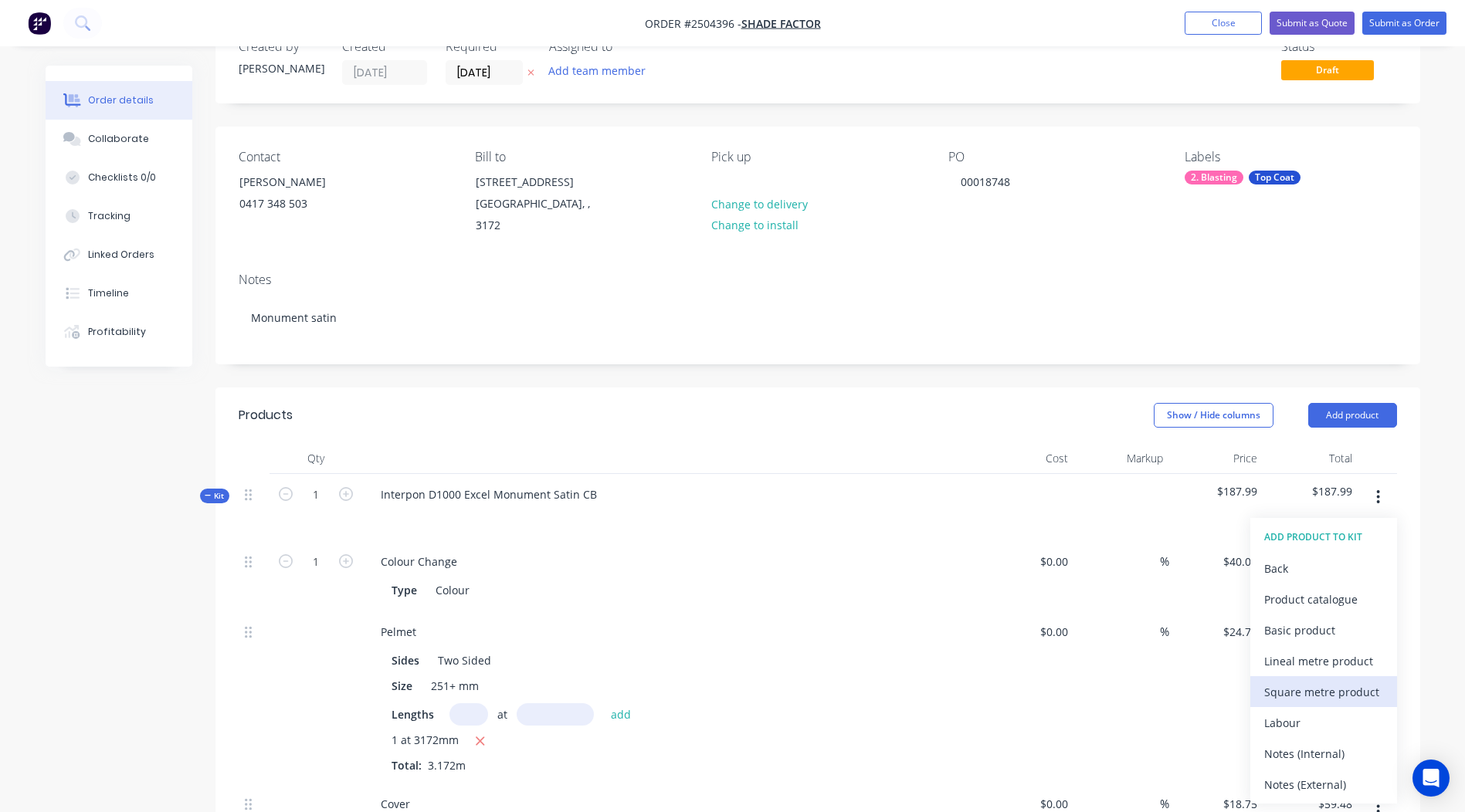
click at [1310, 689] on button "Square metre product" at bounding box center [1323, 691] width 147 height 30
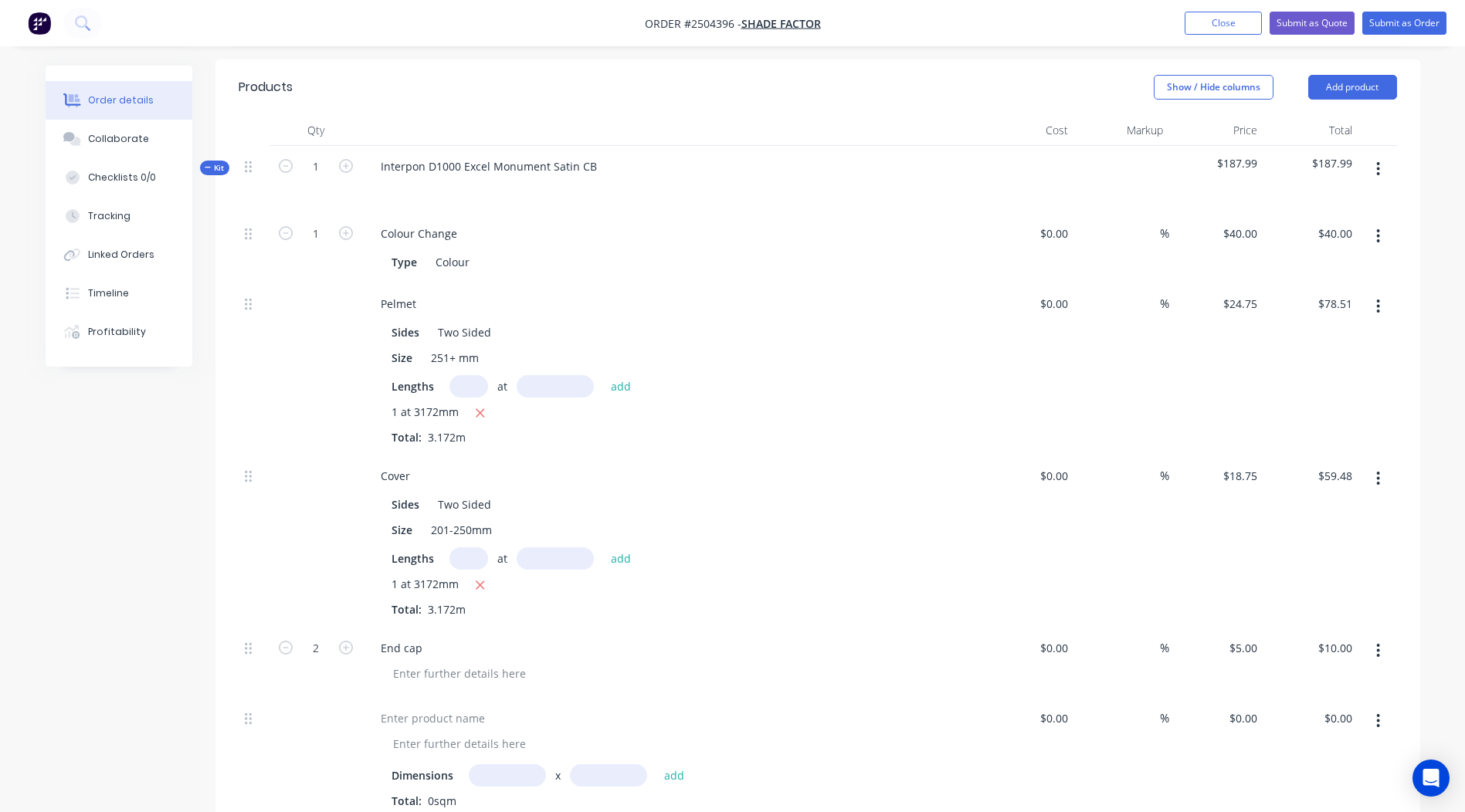
scroll to position [508, 0]
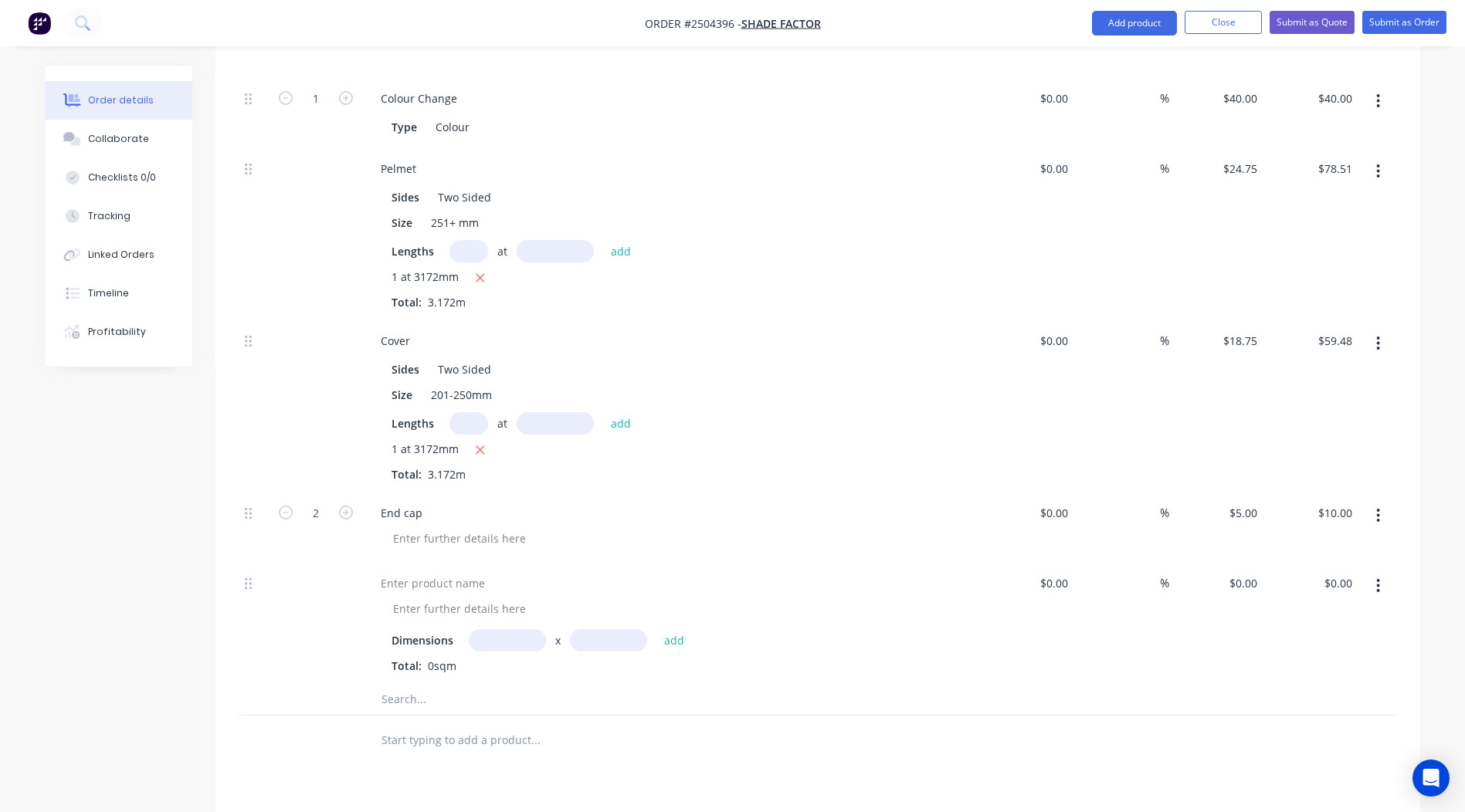
click at [1372, 572] on button "button" at bounding box center [1377, 586] width 36 height 28
click at [1325, 677] on div "Delete" at bounding box center [1323, 688] width 119 height 22
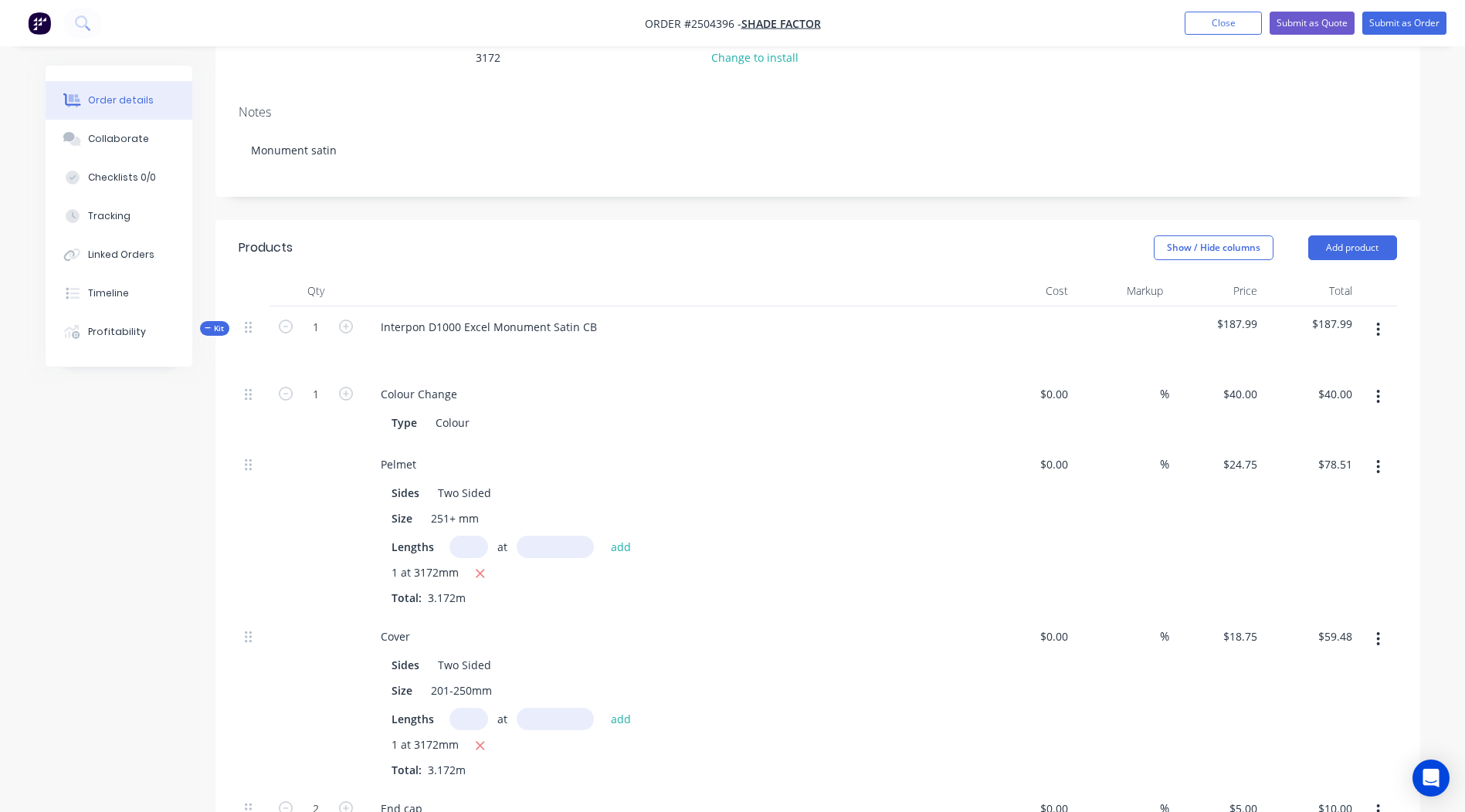
scroll to position [199, 0]
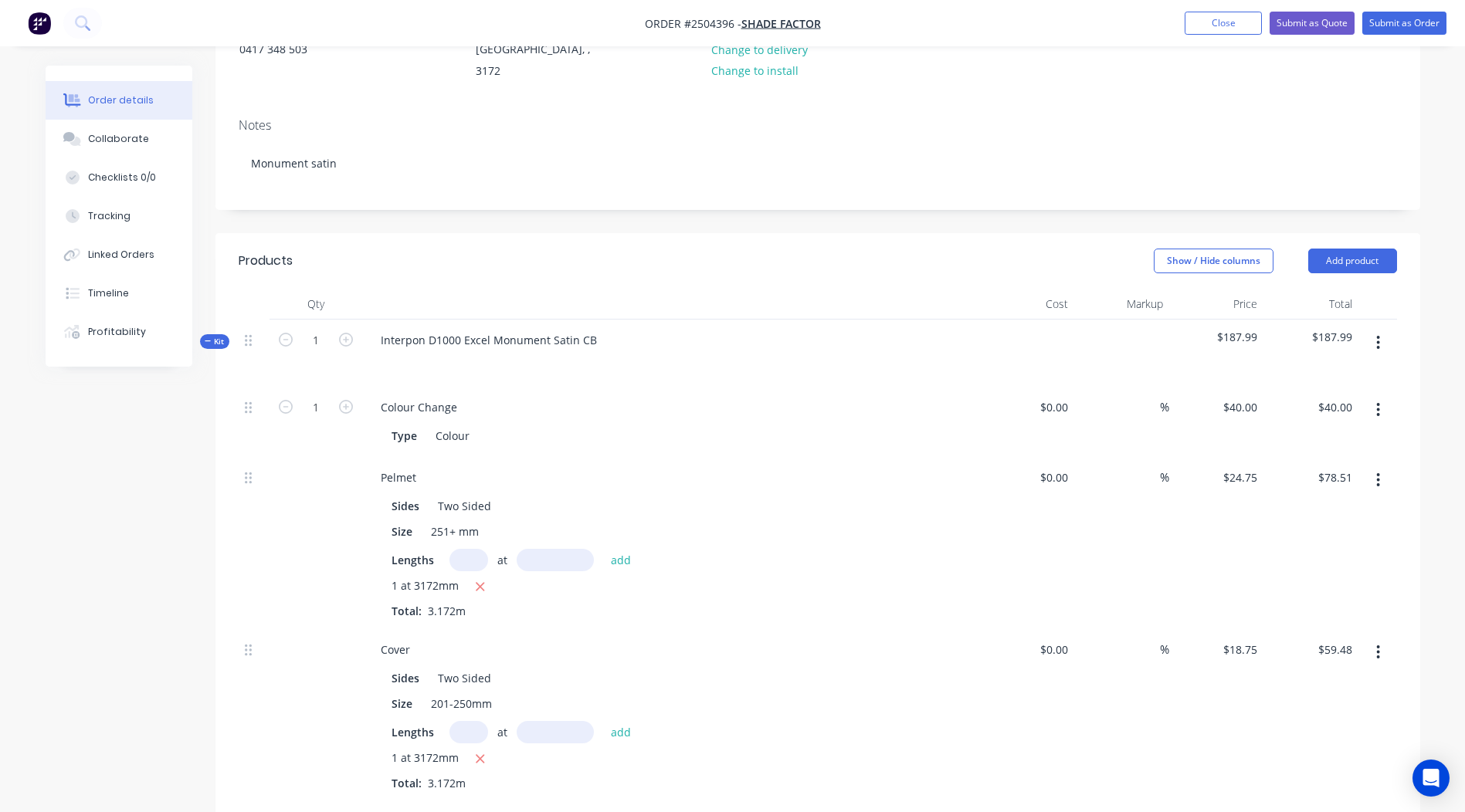
click at [1379, 335] on icon "button" at bounding box center [1377, 343] width 4 height 17
click at [1325, 379] on button "Add product to kit" at bounding box center [1323, 382] width 147 height 30
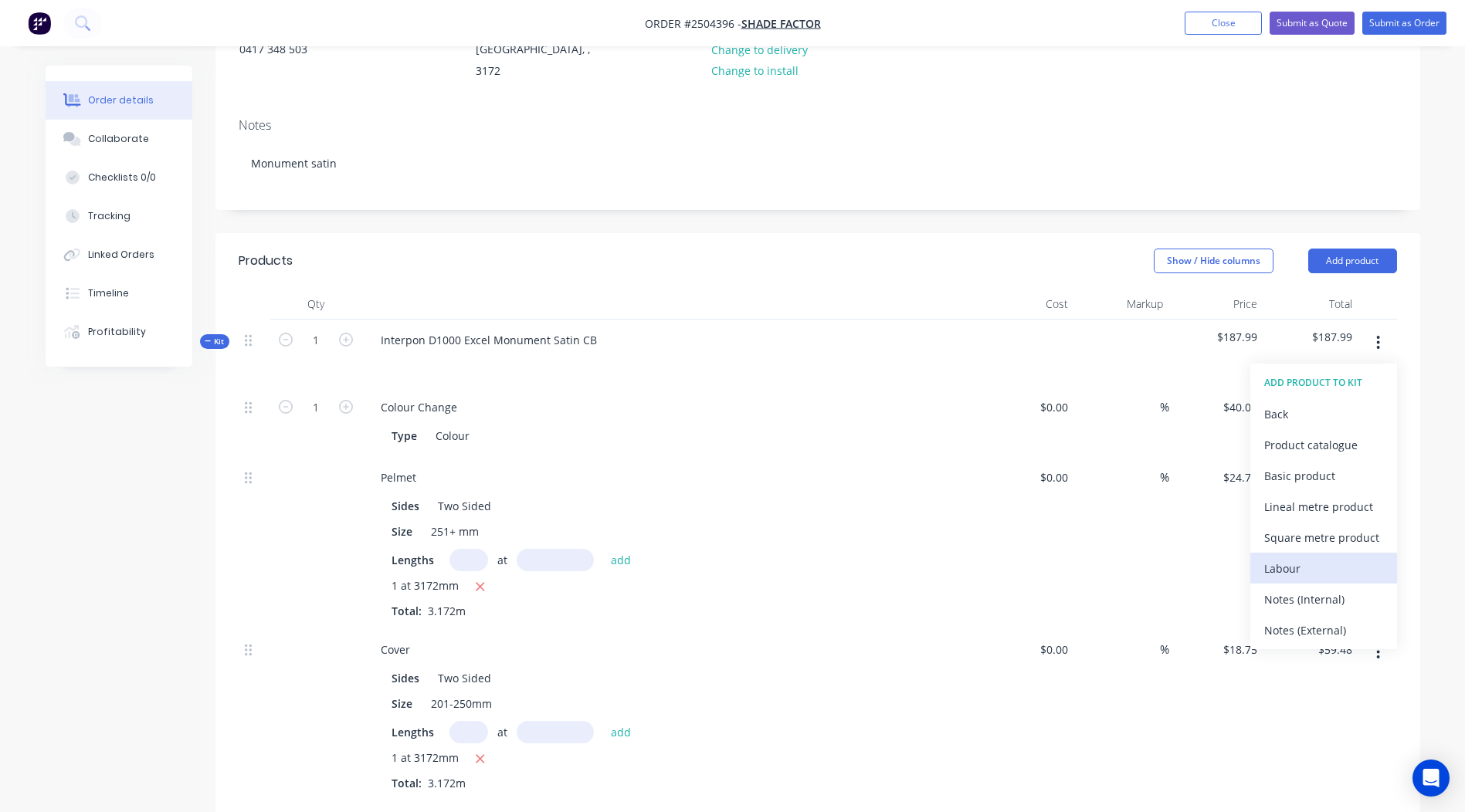
click at [1292, 558] on div "Labour" at bounding box center [1323, 569] width 119 height 22
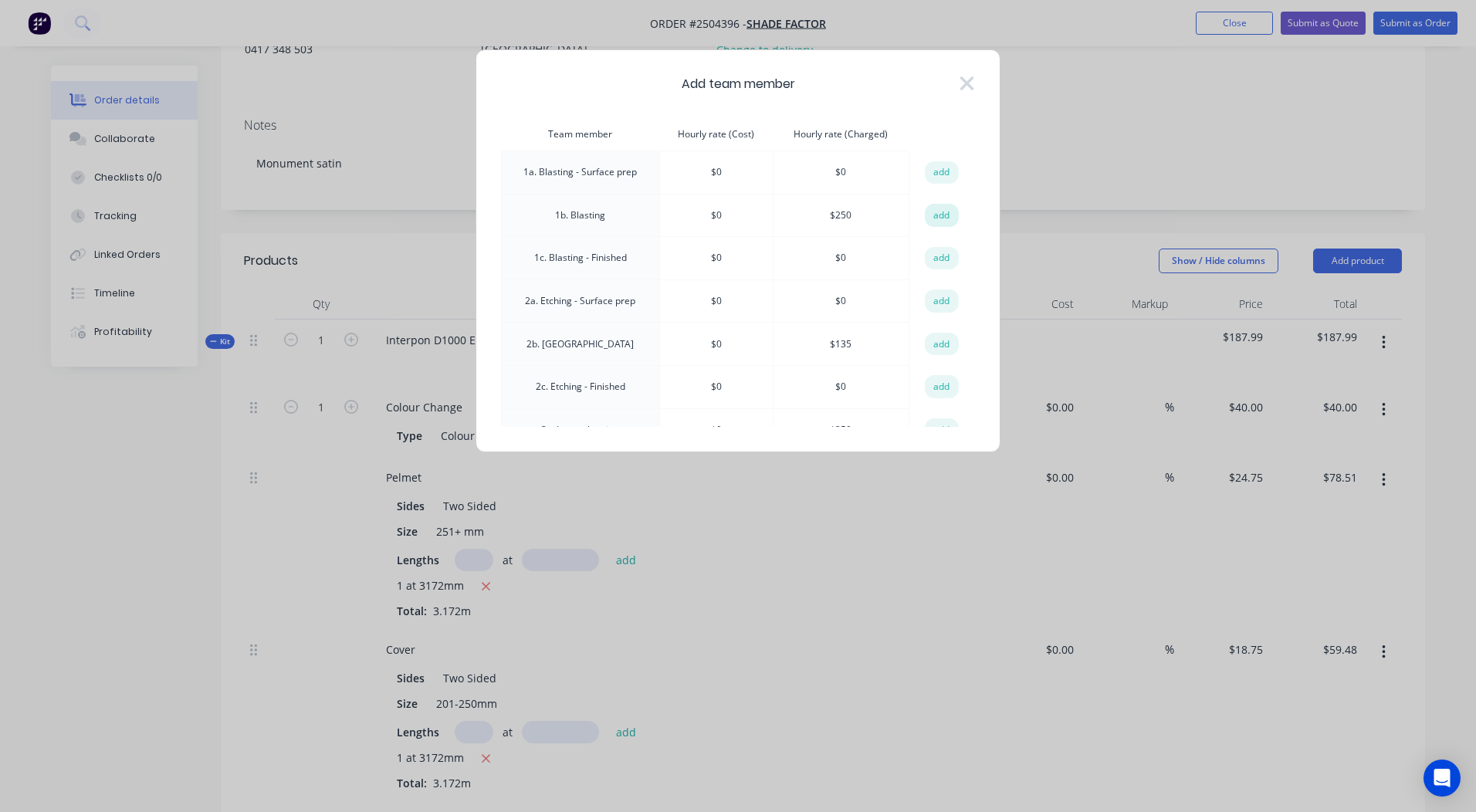
click at [937, 218] on button "add" at bounding box center [941, 215] width 34 height 23
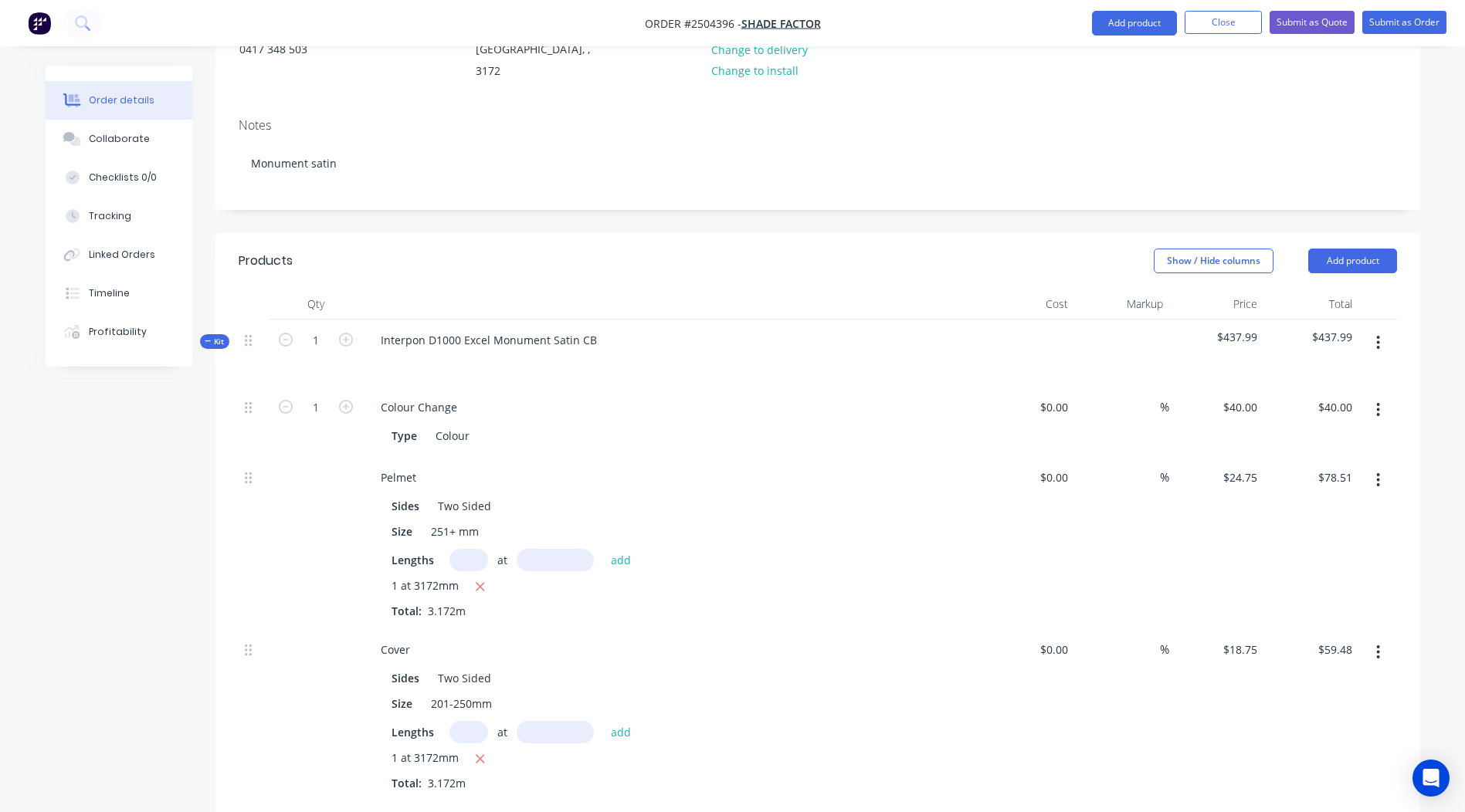
scroll to position [739, 0]
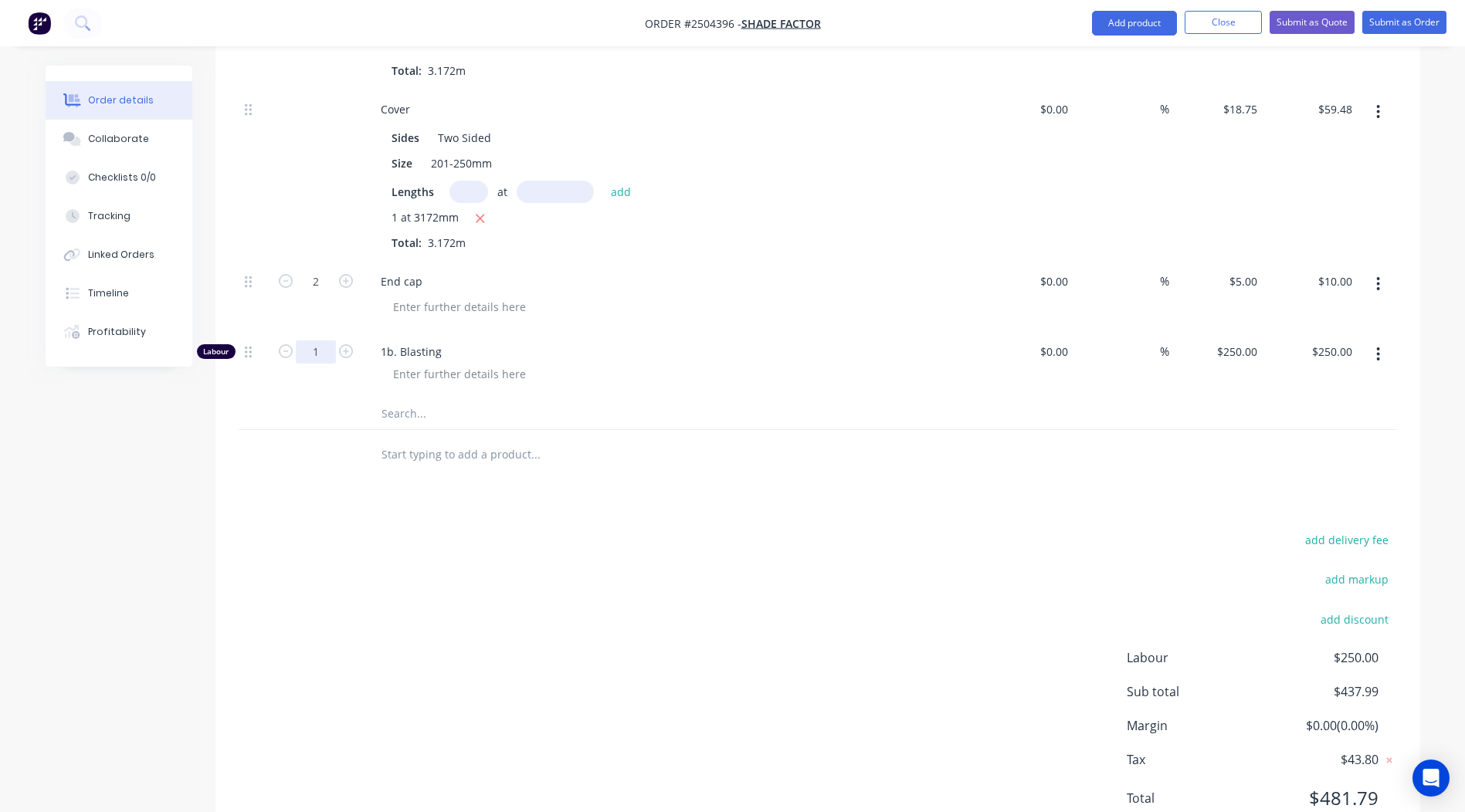
click at [325, 340] on input "1" at bounding box center [316, 351] width 41 height 23
type input "0.167"
type input "$41.75"
click at [811, 569] on div "add delivery fee add markup add discount Labour $41.75 Sub total $229.74 Margin…" at bounding box center [818, 677] width 1158 height 298
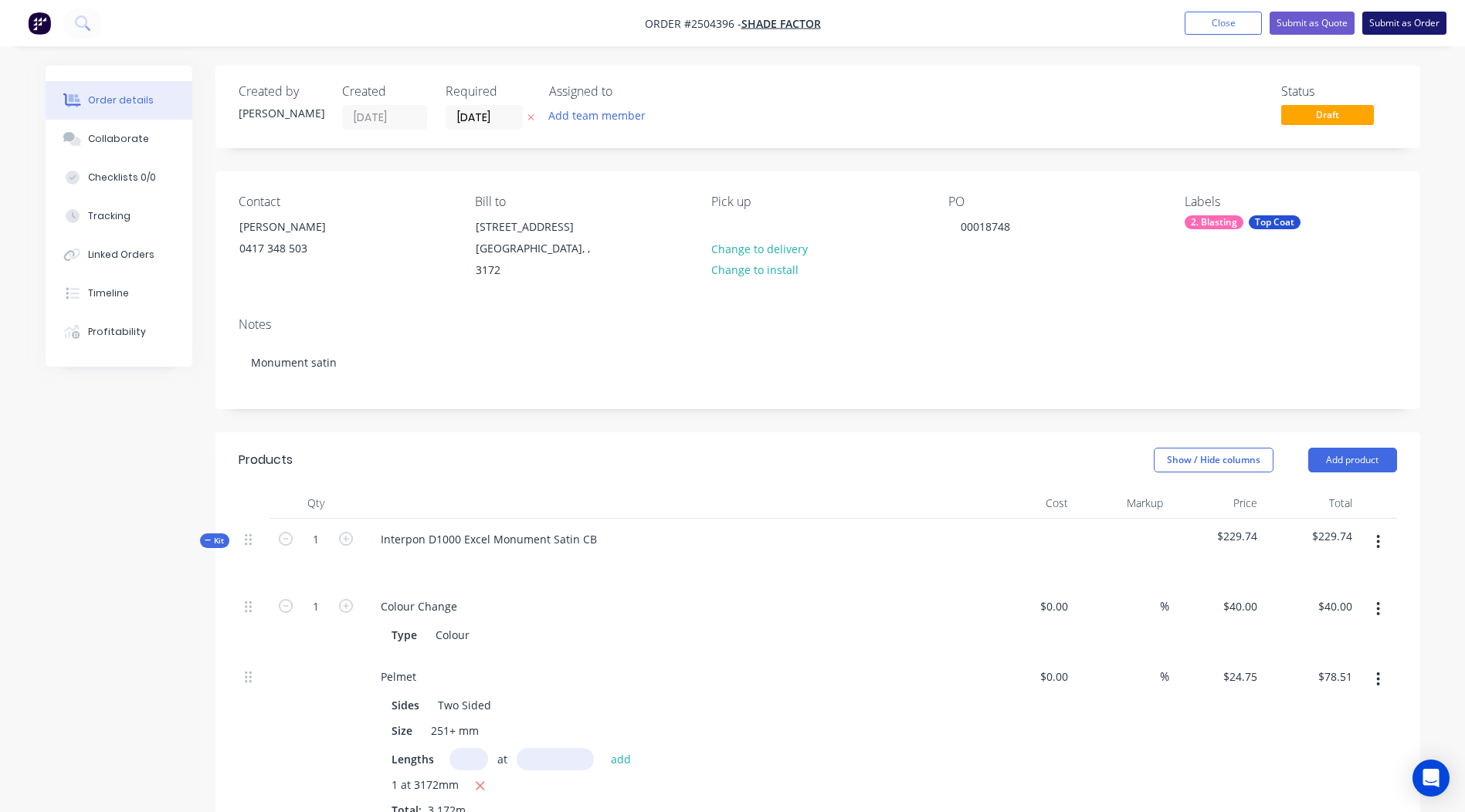
click at [1396, 18] on button "Submit as Order" at bounding box center [1403, 23] width 84 height 23
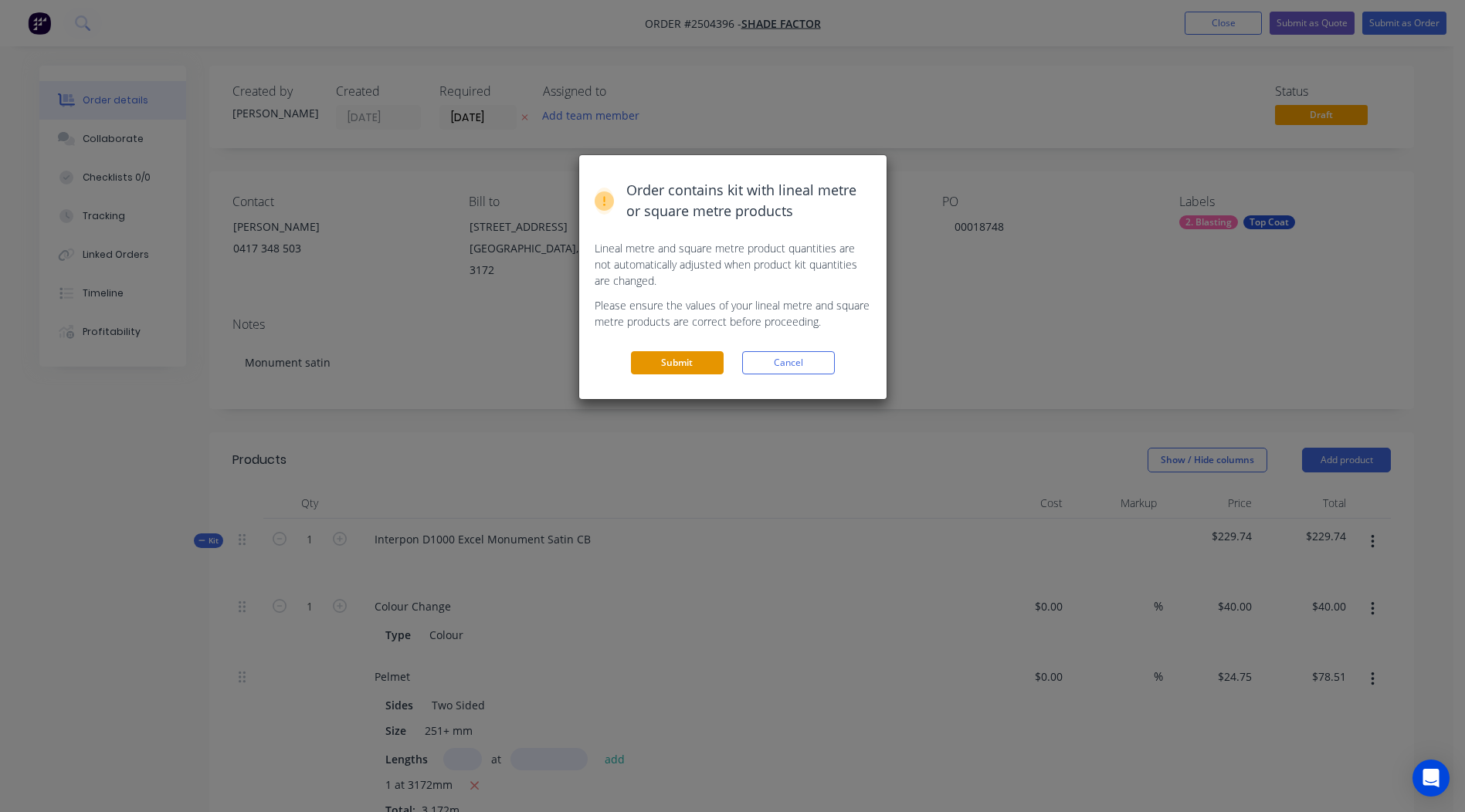
click at [691, 365] on button "Submit" at bounding box center [677, 362] width 92 height 23
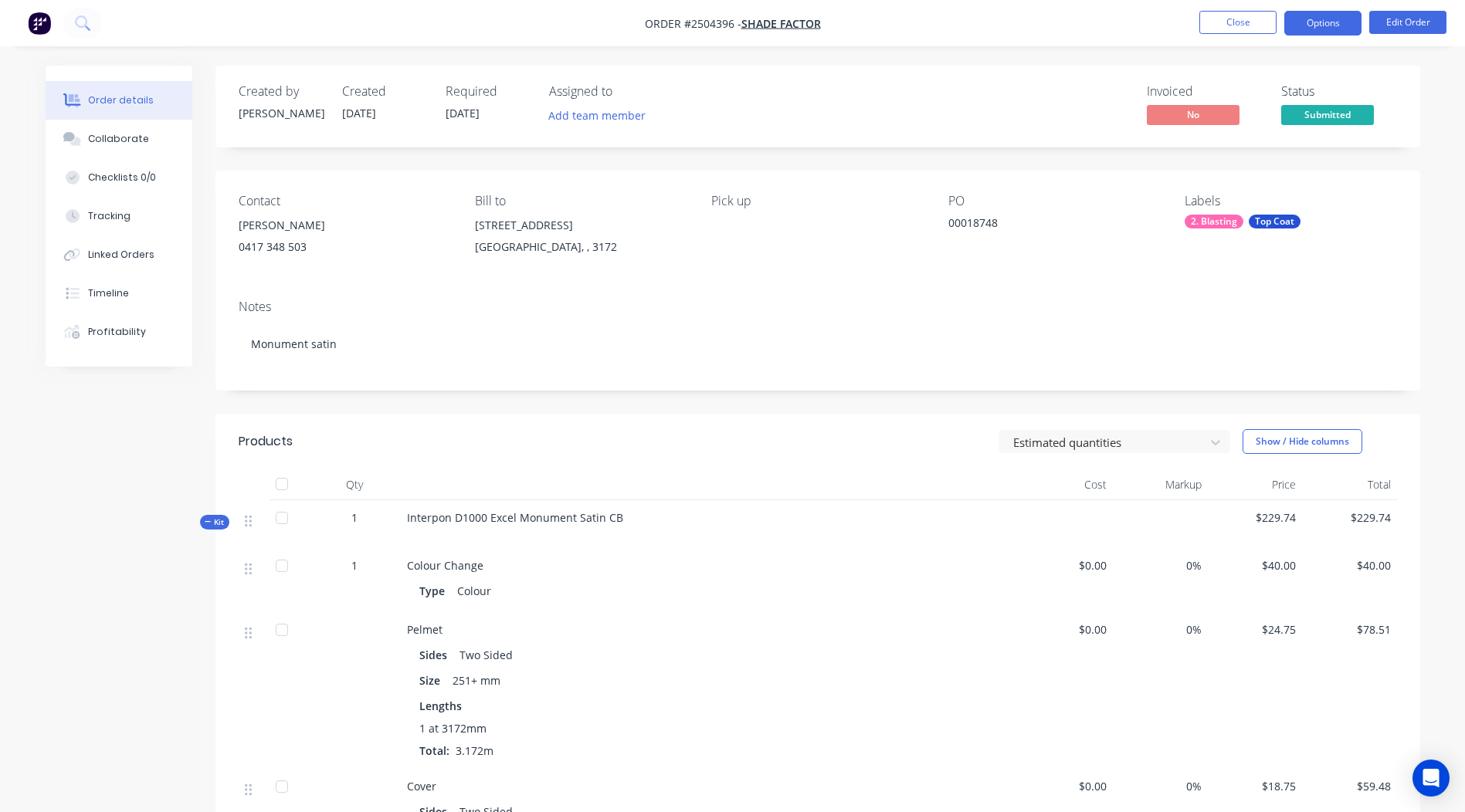
click at [1327, 30] on button "Options" at bounding box center [1323, 23] width 77 height 25
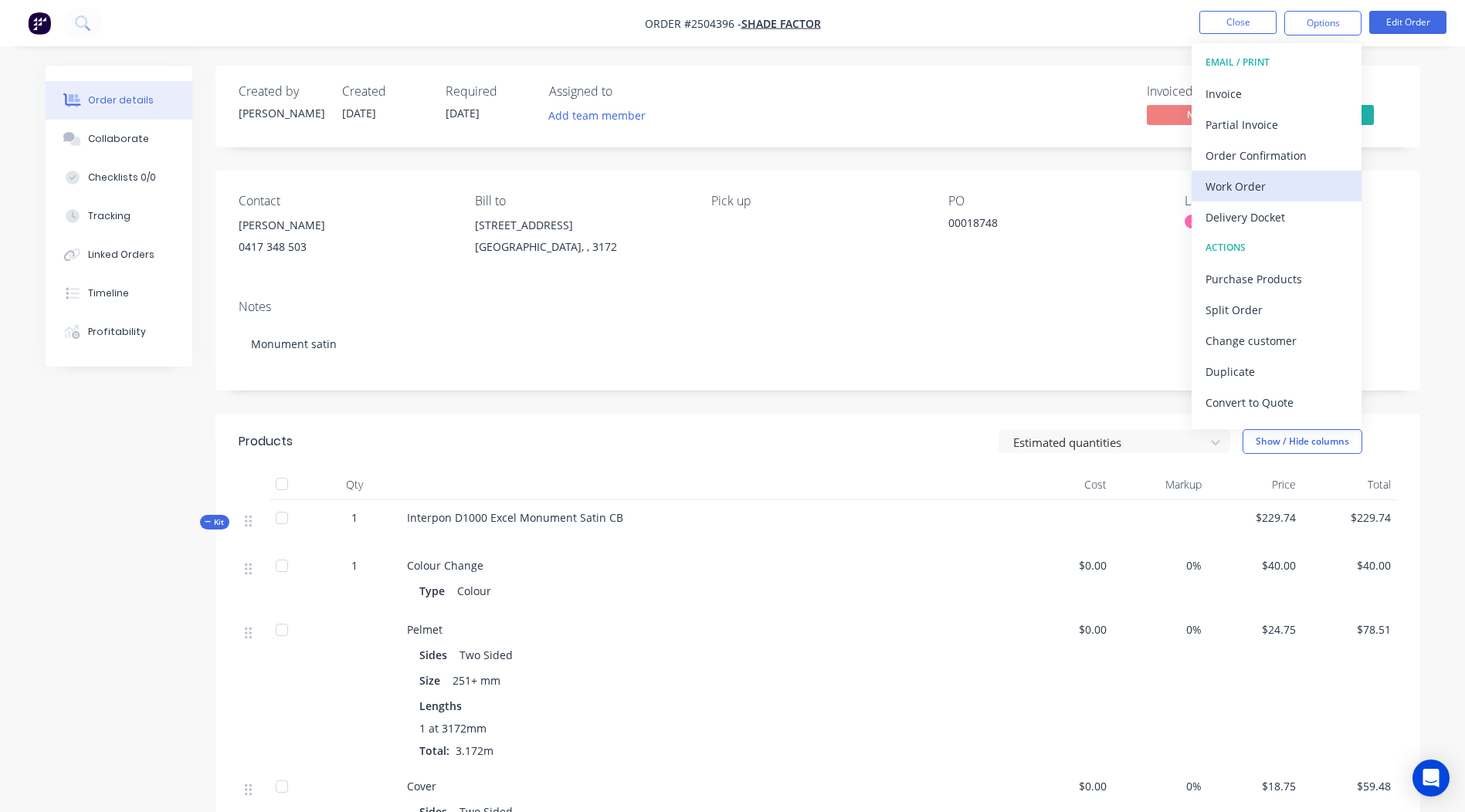
click at [1251, 188] on div "Work Order" at bounding box center [1276, 186] width 142 height 22
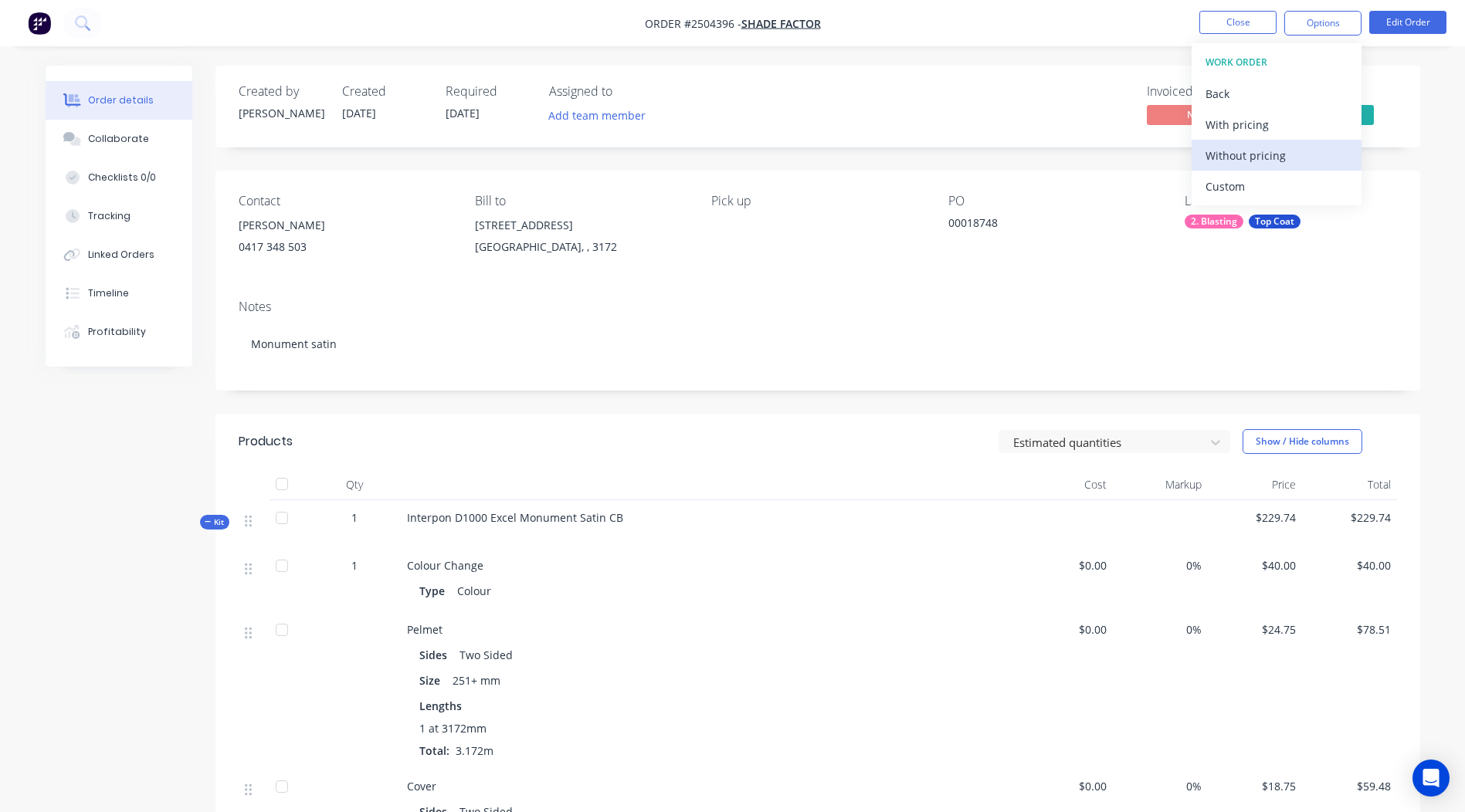
click at [1271, 152] on div "Without pricing" at bounding box center [1276, 156] width 142 height 22
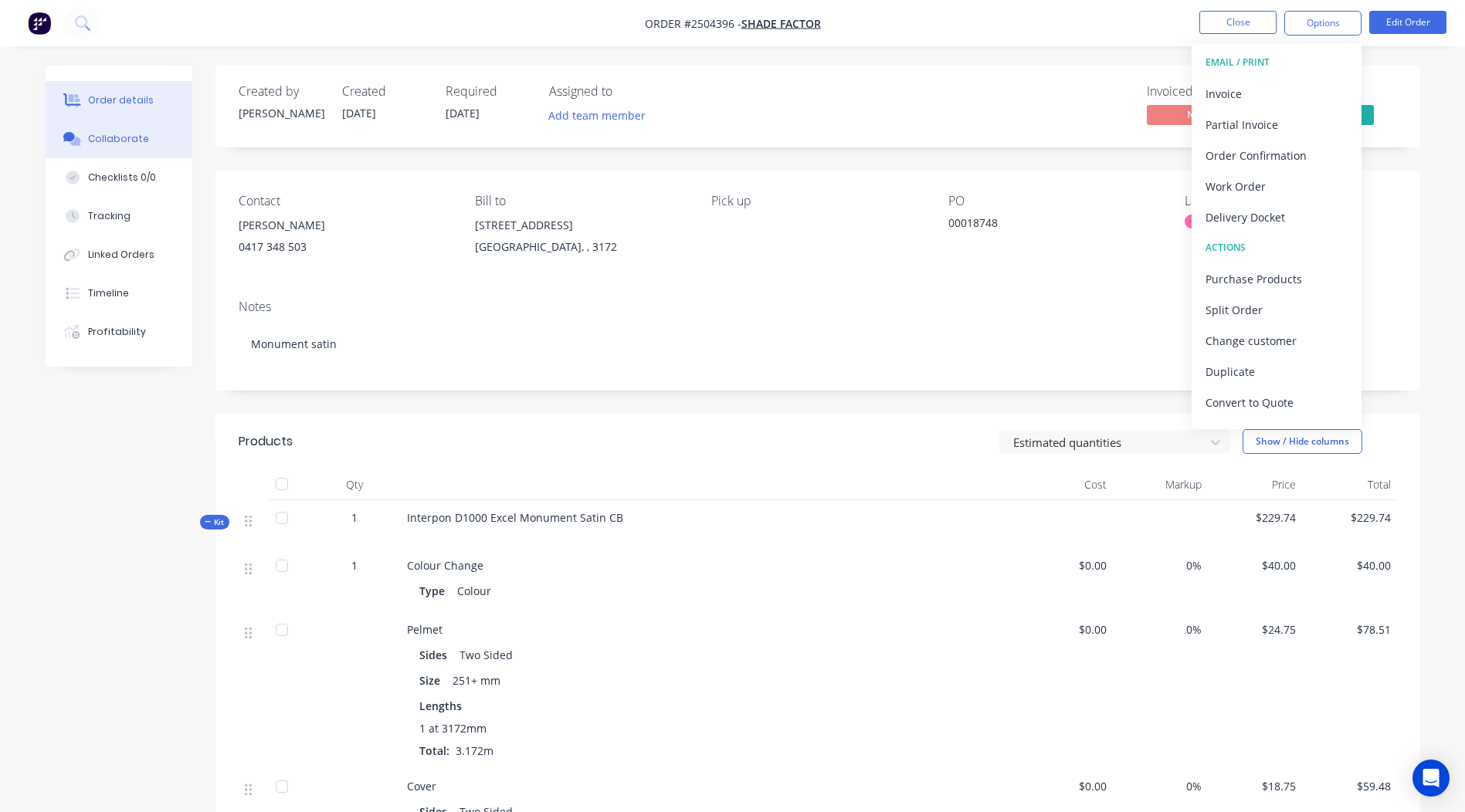
click at [101, 148] on button "Collaborate" at bounding box center [118, 139] width 147 height 39
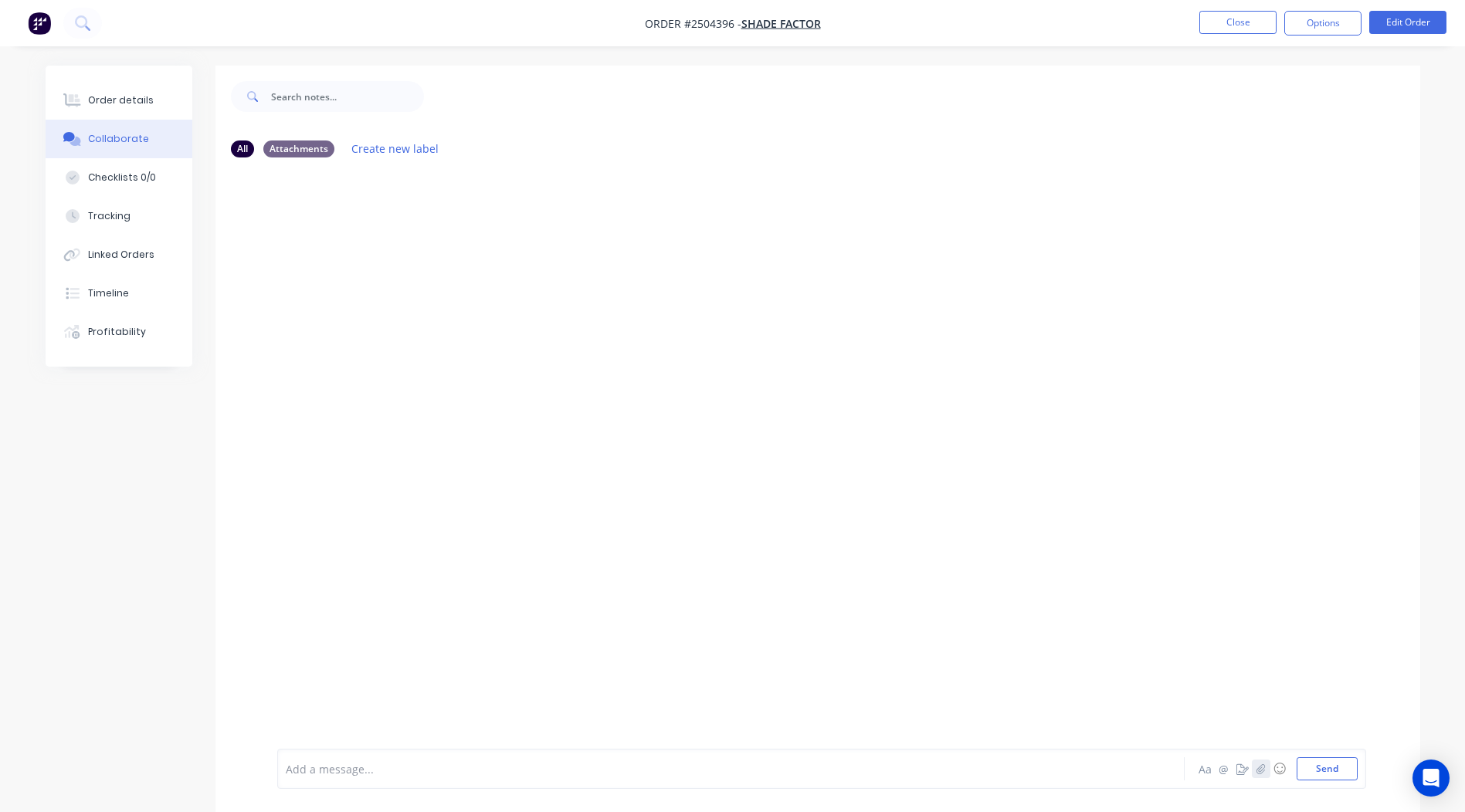
click at [1254, 767] on button "button" at bounding box center [1260, 769] width 18 height 18
click at [1339, 771] on button "Send" at bounding box center [1327, 768] width 61 height 23
click at [1222, 29] on button "Close" at bounding box center [1237, 22] width 77 height 23
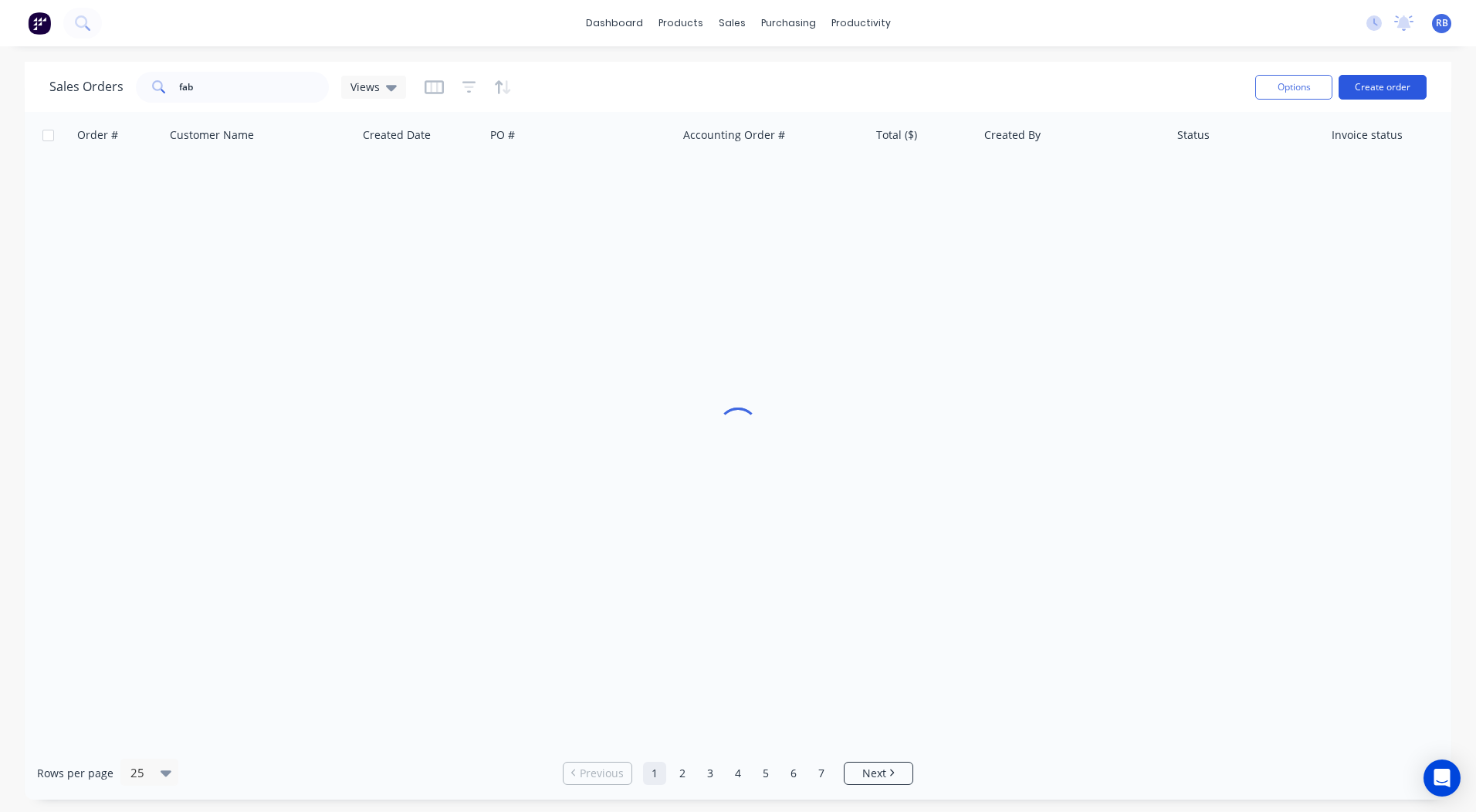
click at [1392, 88] on button "Create order" at bounding box center [1382, 87] width 88 height 25
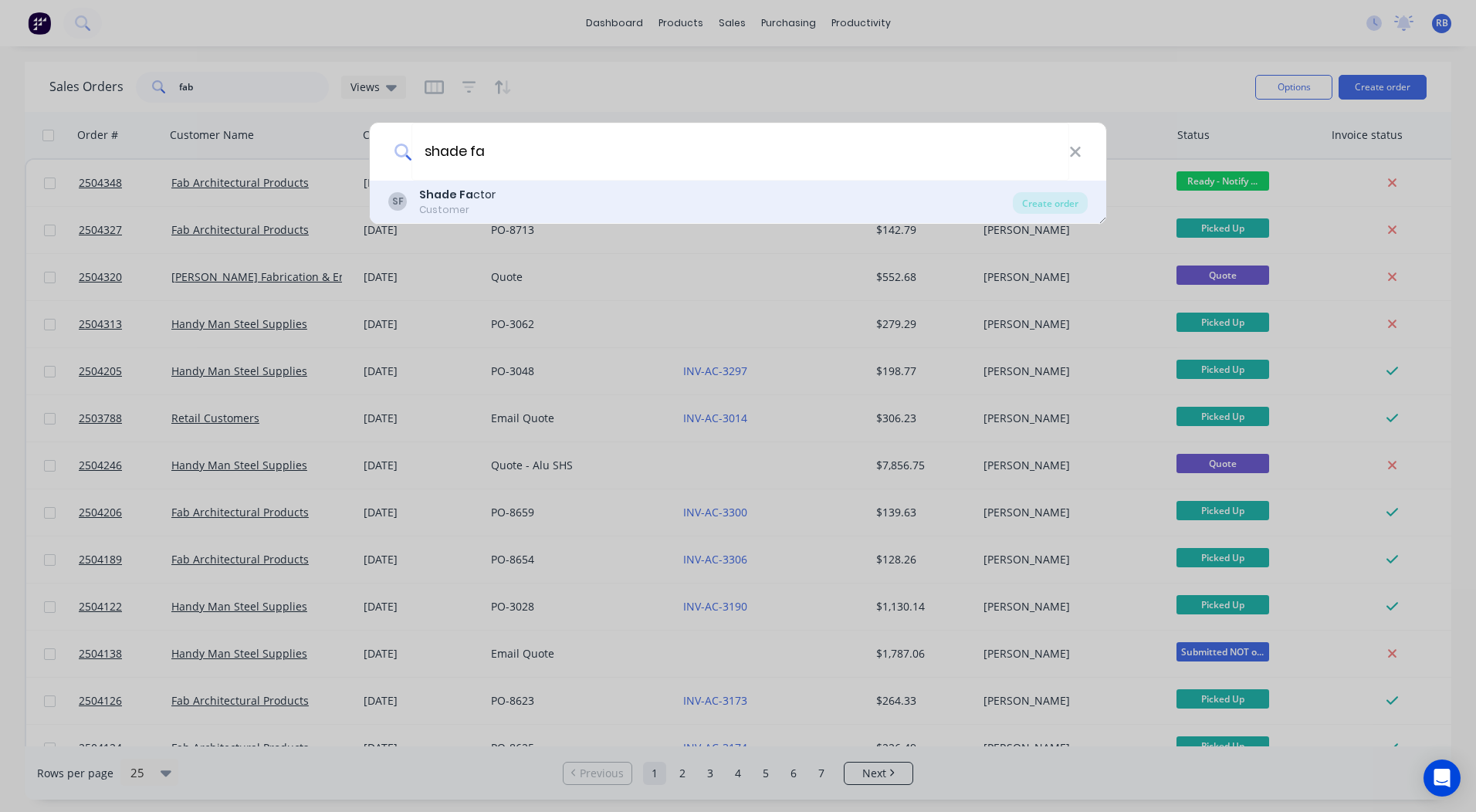
type input "shade fa"
click at [469, 200] on div "Shade Fa ctor" at bounding box center [457, 195] width 77 height 17
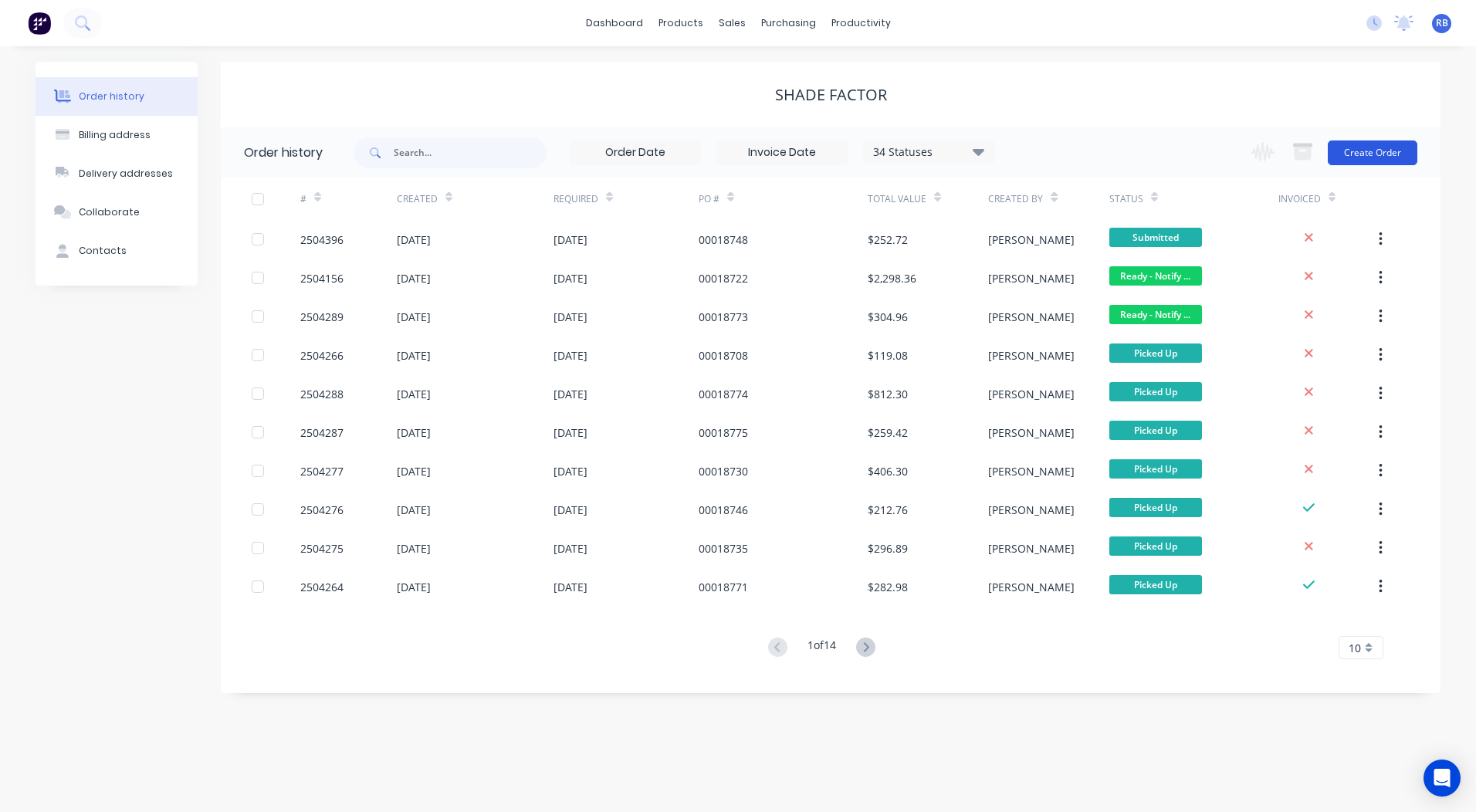
click at [1371, 159] on button "Create Order" at bounding box center [1372, 152] width 89 height 25
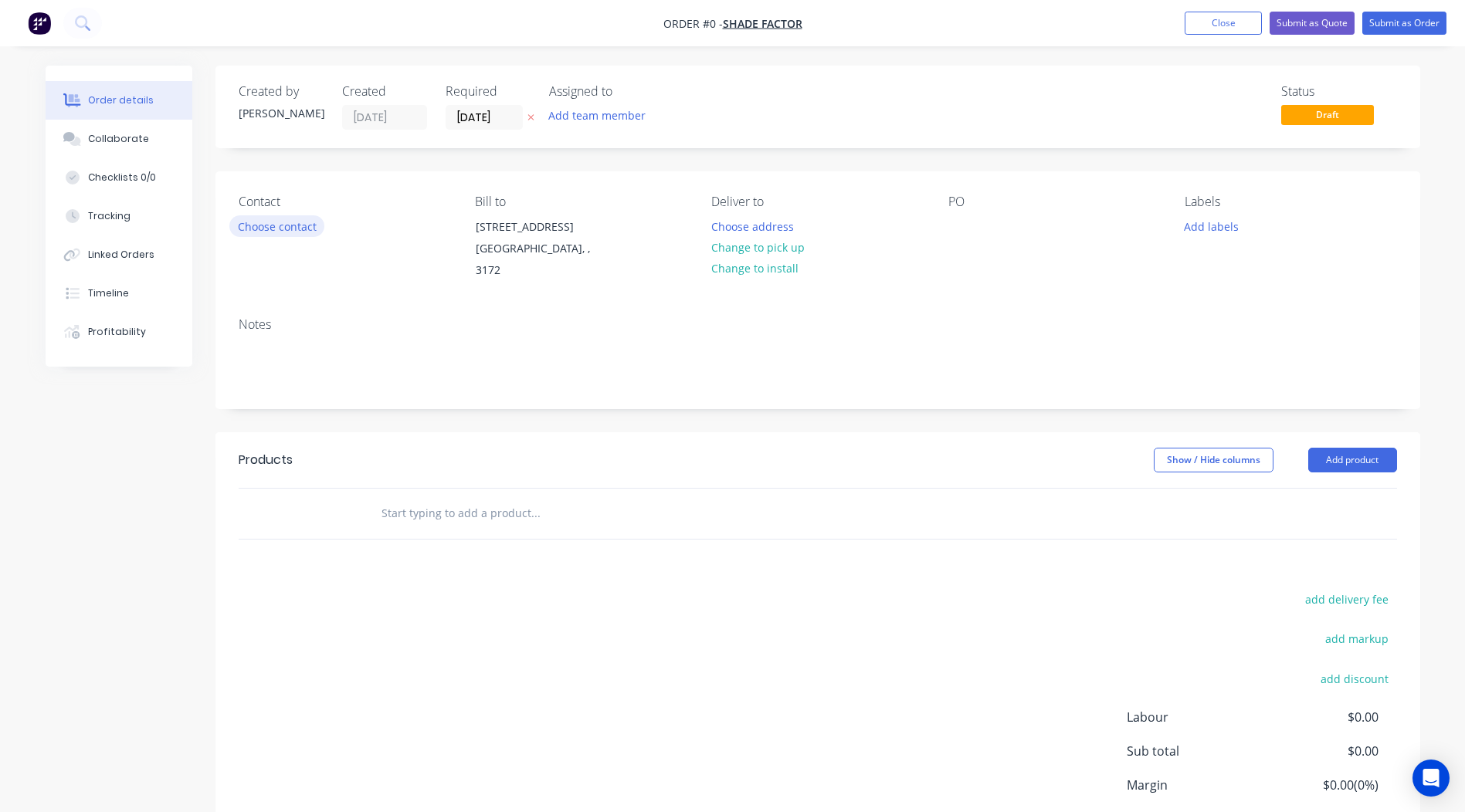
click at [288, 220] on button "Choose contact" at bounding box center [277, 226] width 95 height 21
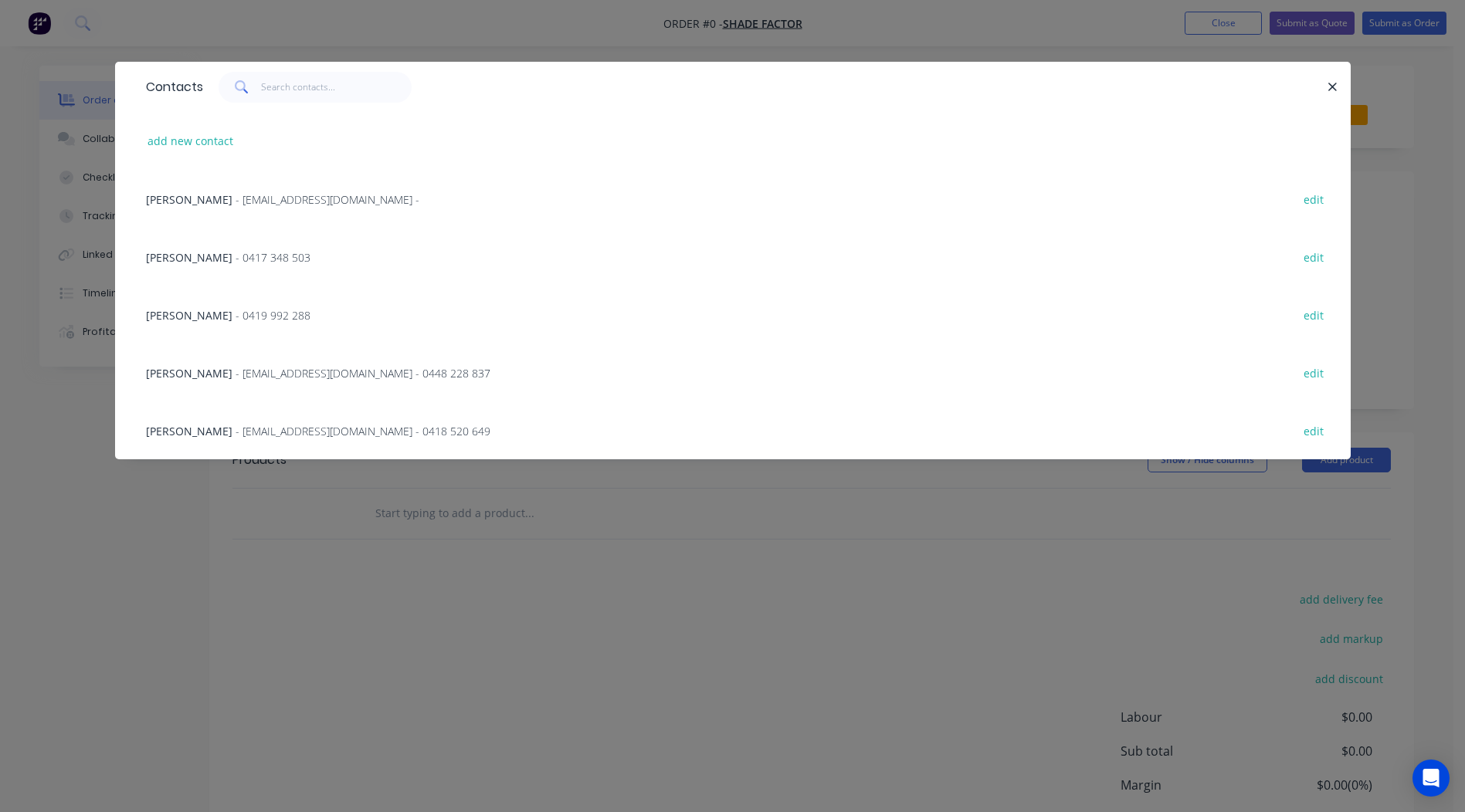
click at [235, 254] on span "- 0417 348 503" at bounding box center [272, 257] width 75 height 15
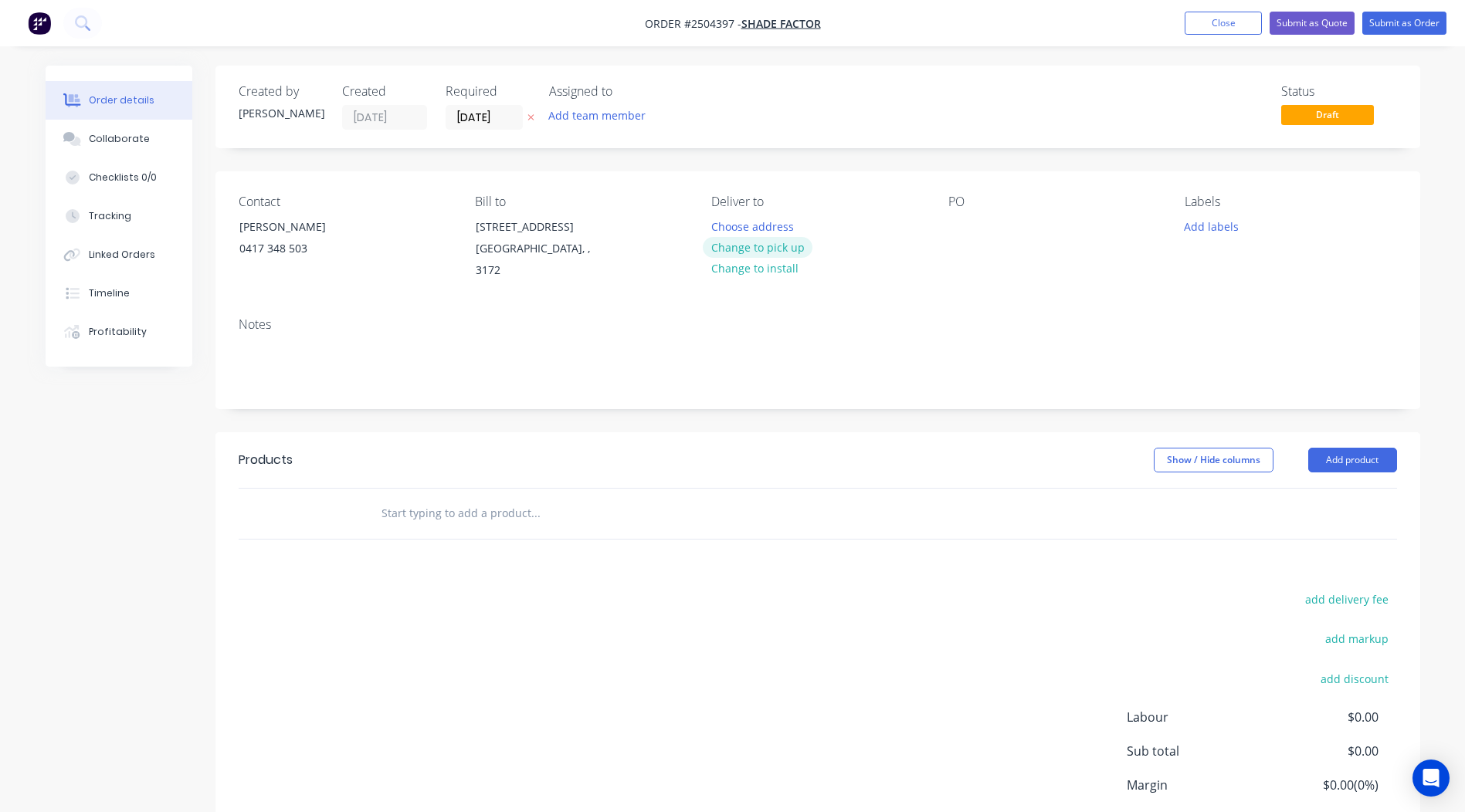
click at [761, 256] on button "Change to pick up" at bounding box center [757, 247] width 110 height 21
click at [962, 235] on div at bounding box center [960, 227] width 25 height 22
click at [1202, 212] on div "Labels Add labels" at bounding box center [1290, 238] width 211 height 88
click at [1199, 232] on button "Add labels" at bounding box center [1211, 226] width 71 height 21
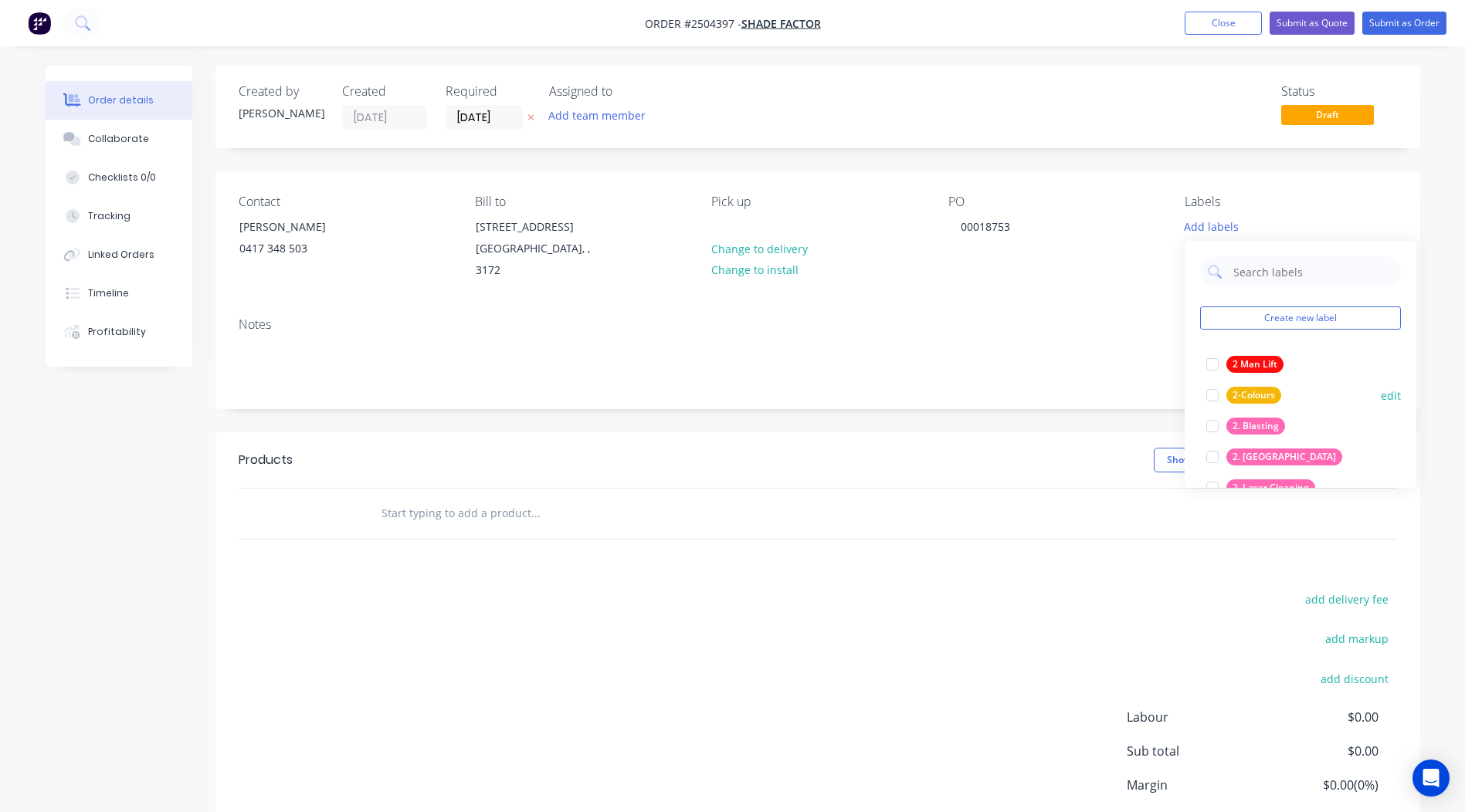
click at [1254, 430] on div "2. Blasting" at bounding box center [1256, 426] width 59 height 17
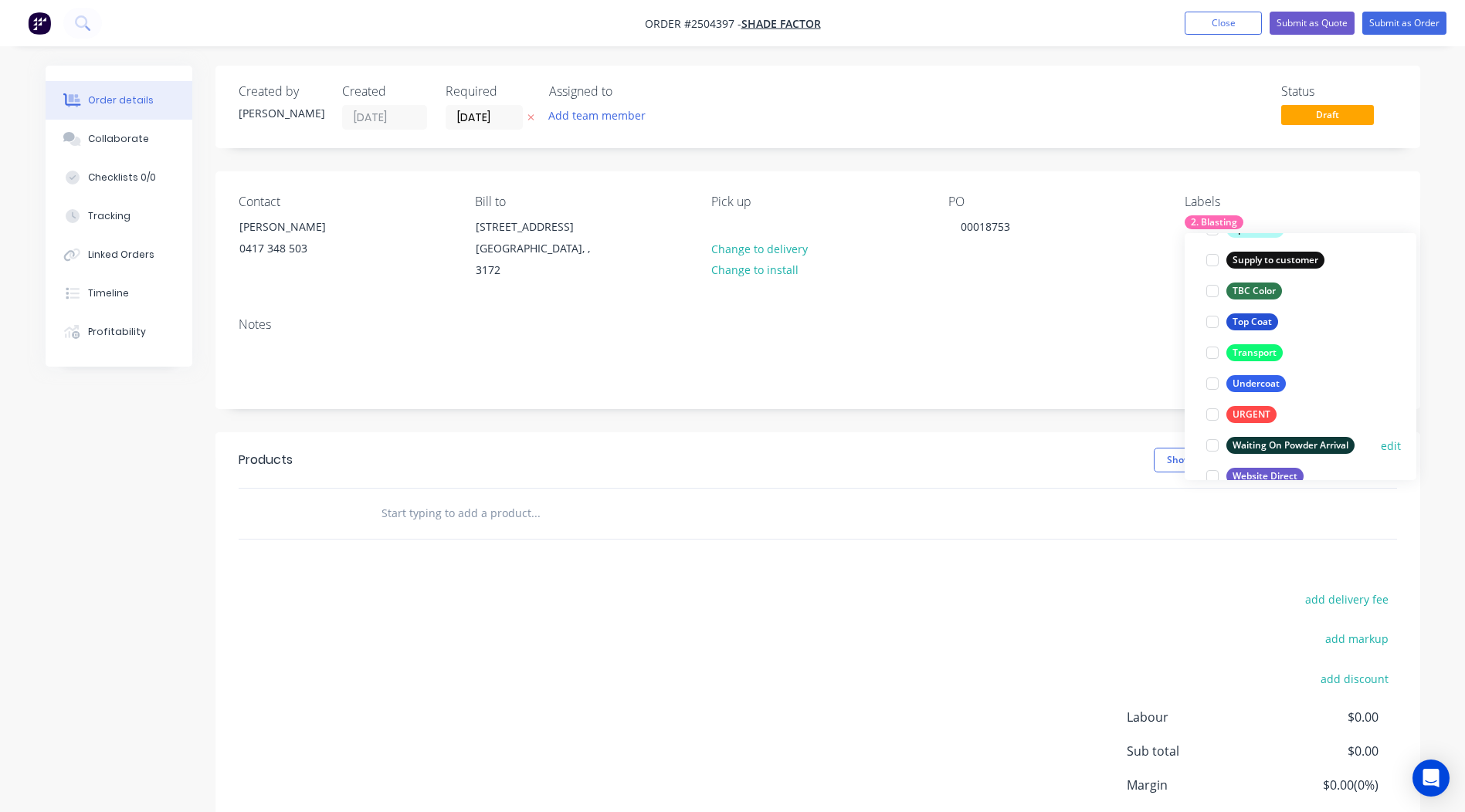
scroll to position [1235, 0]
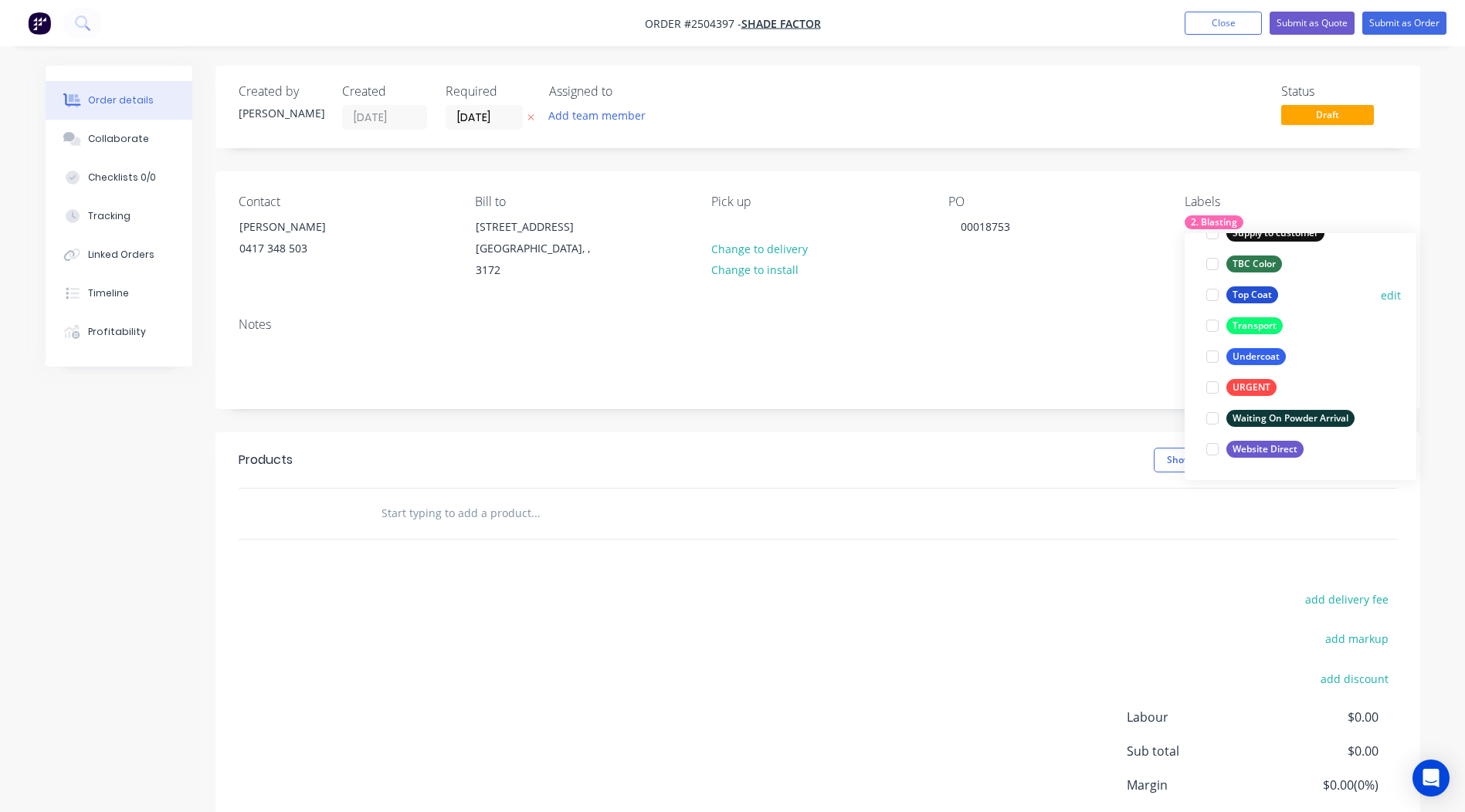
click at [1253, 291] on div "Top Coat" at bounding box center [1252, 295] width 52 height 17
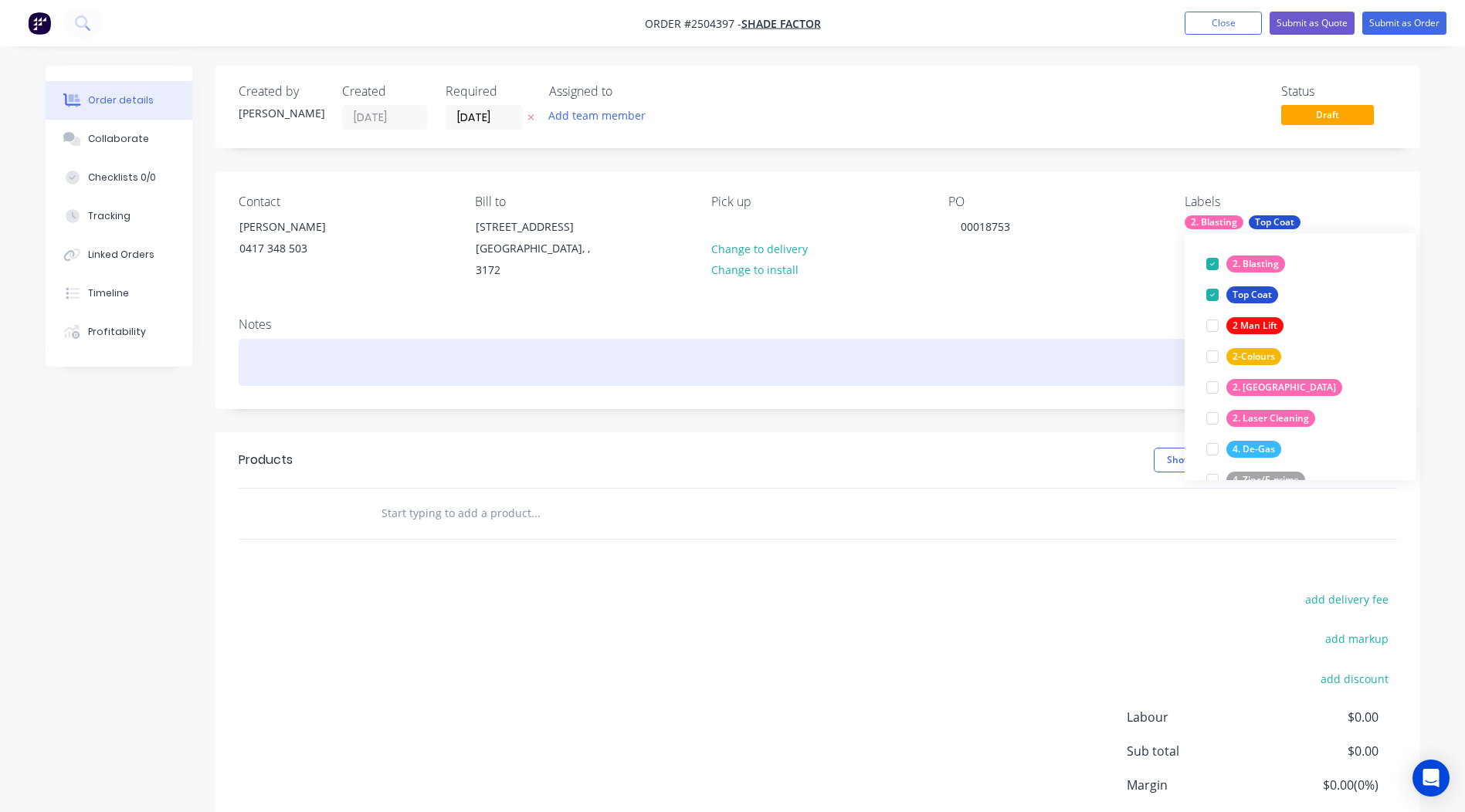
click at [289, 352] on div at bounding box center [818, 362] width 1158 height 47
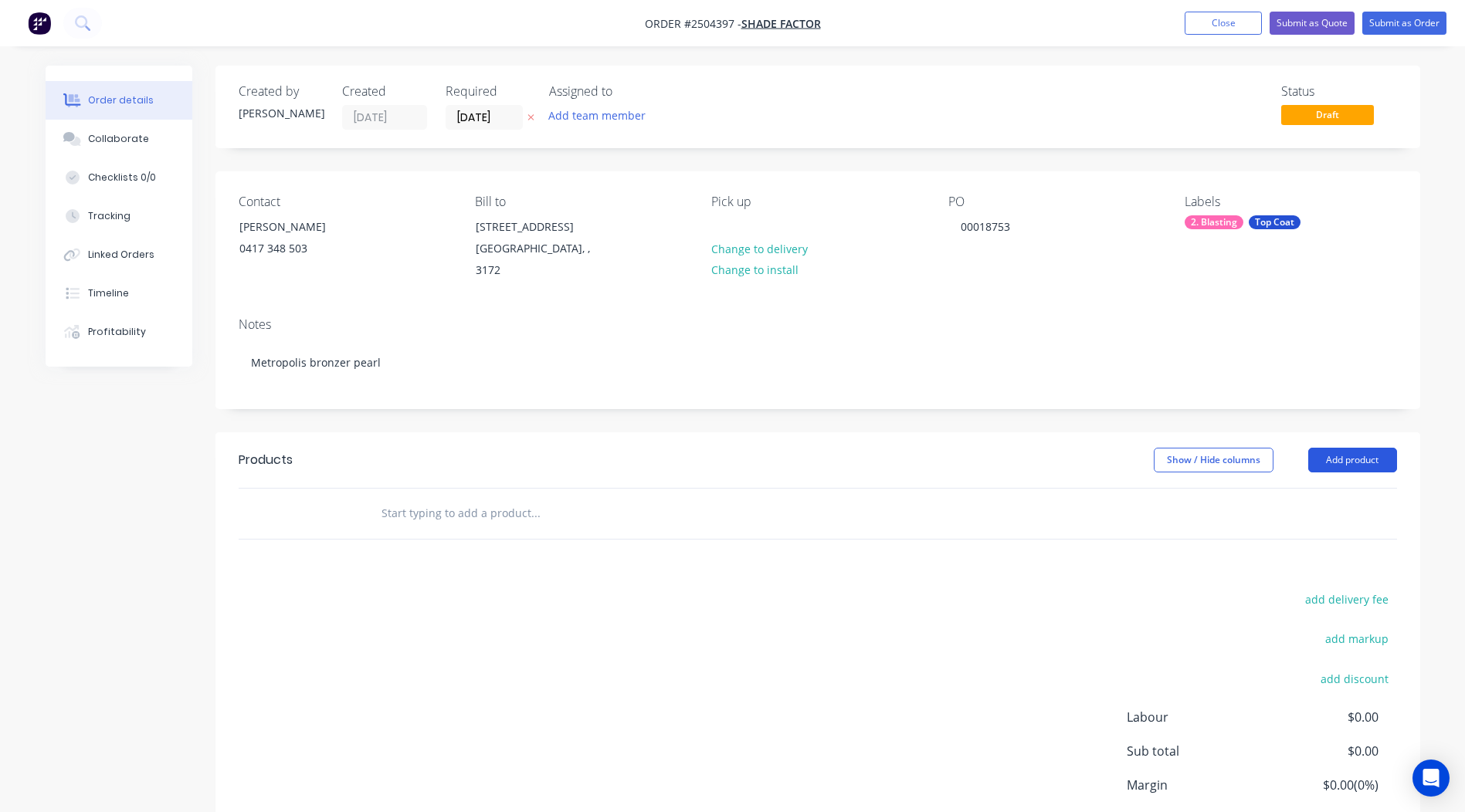
click at [1345, 448] on button "Add product" at bounding box center [1353, 460] width 89 height 25
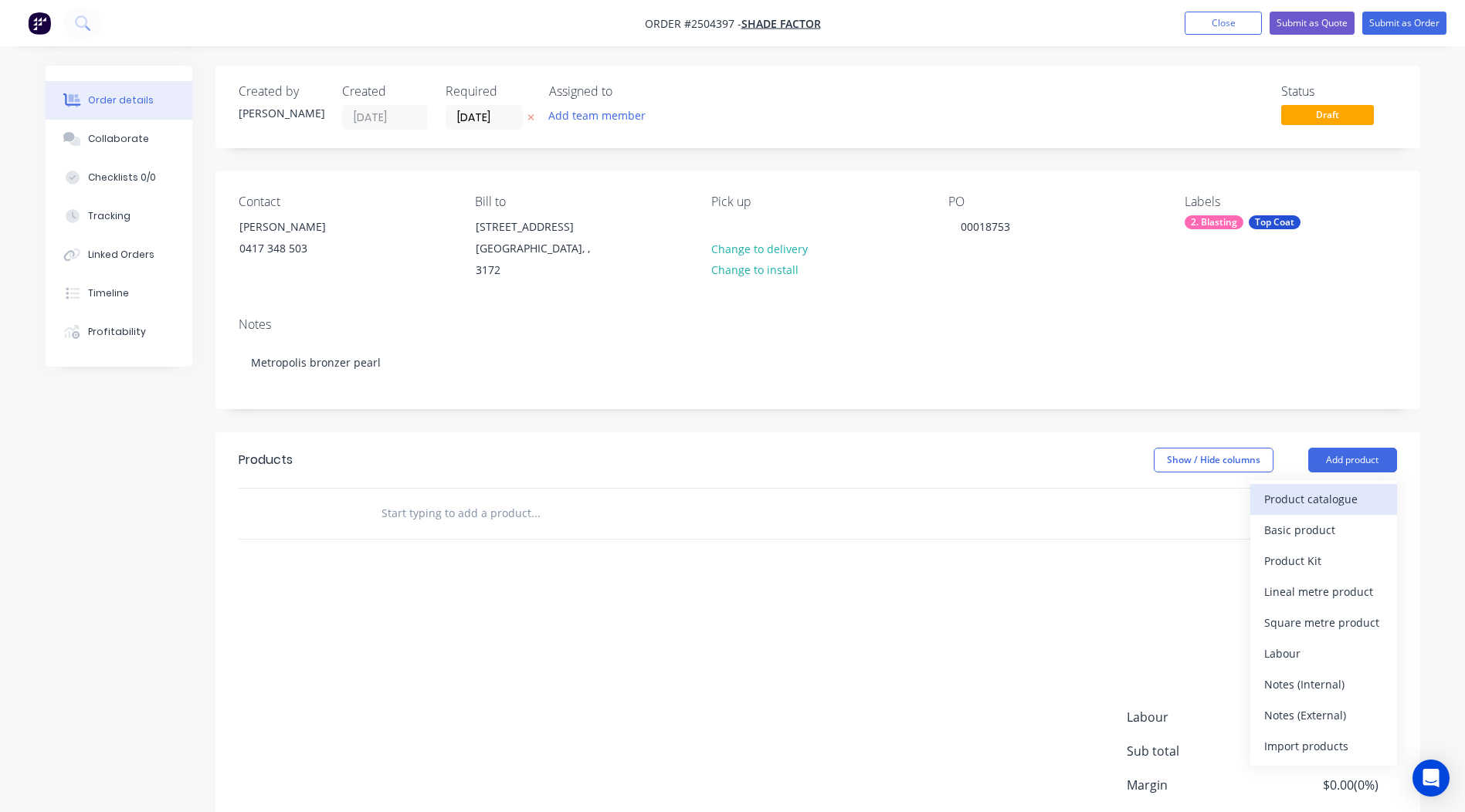
click at [1327, 488] on div "Product catalogue" at bounding box center [1323, 499] width 119 height 22
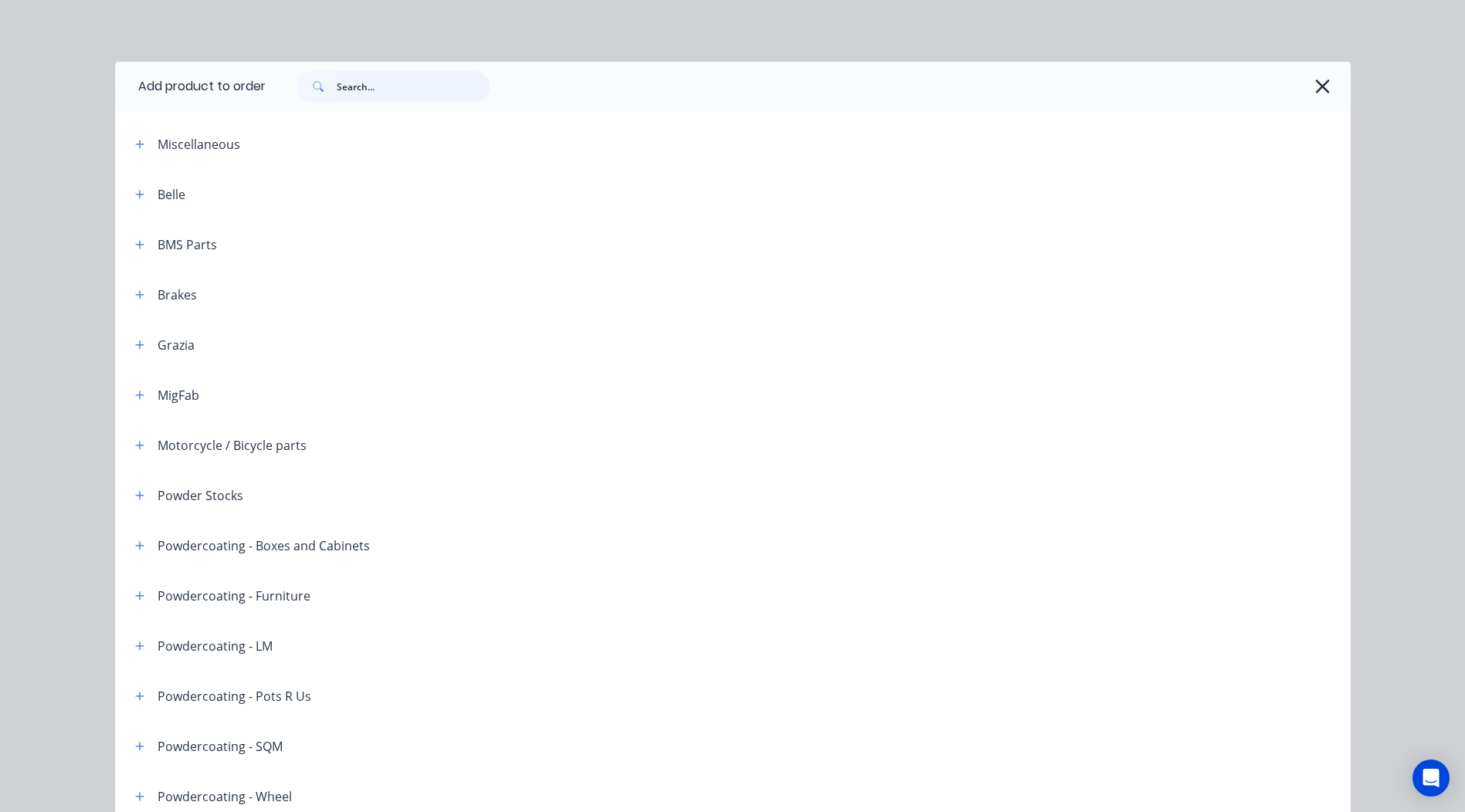
click at [371, 77] on input "text" at bounding box center [413, 86] width 153 height 30
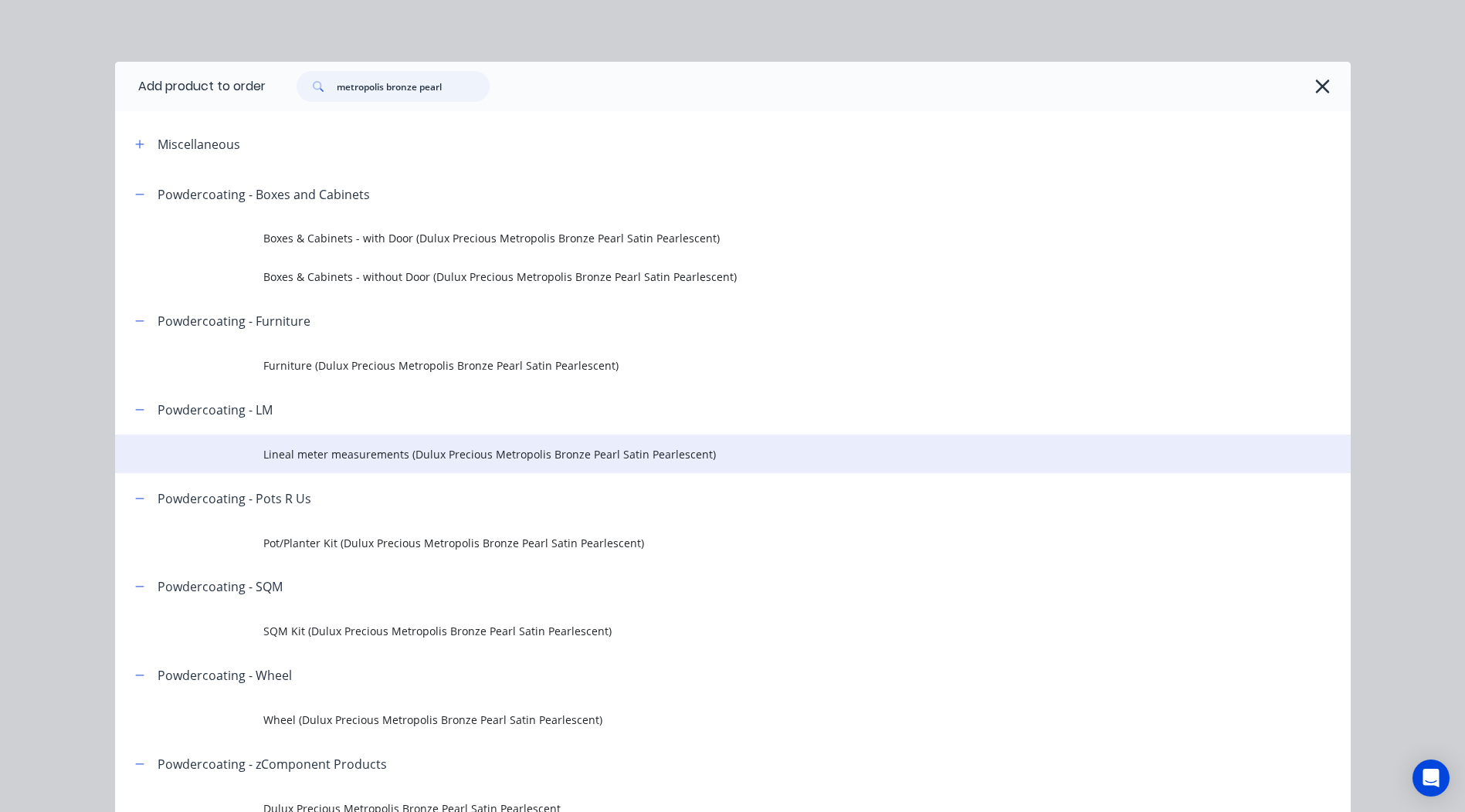
type input "metropolis bronze pearl"
click at [343, 455] on span "Lineal meter measurements (Dulux Precious Metropolis Bronze Pearl Satin Pearles…" at bounding box center [698, 454] width 869 height 17
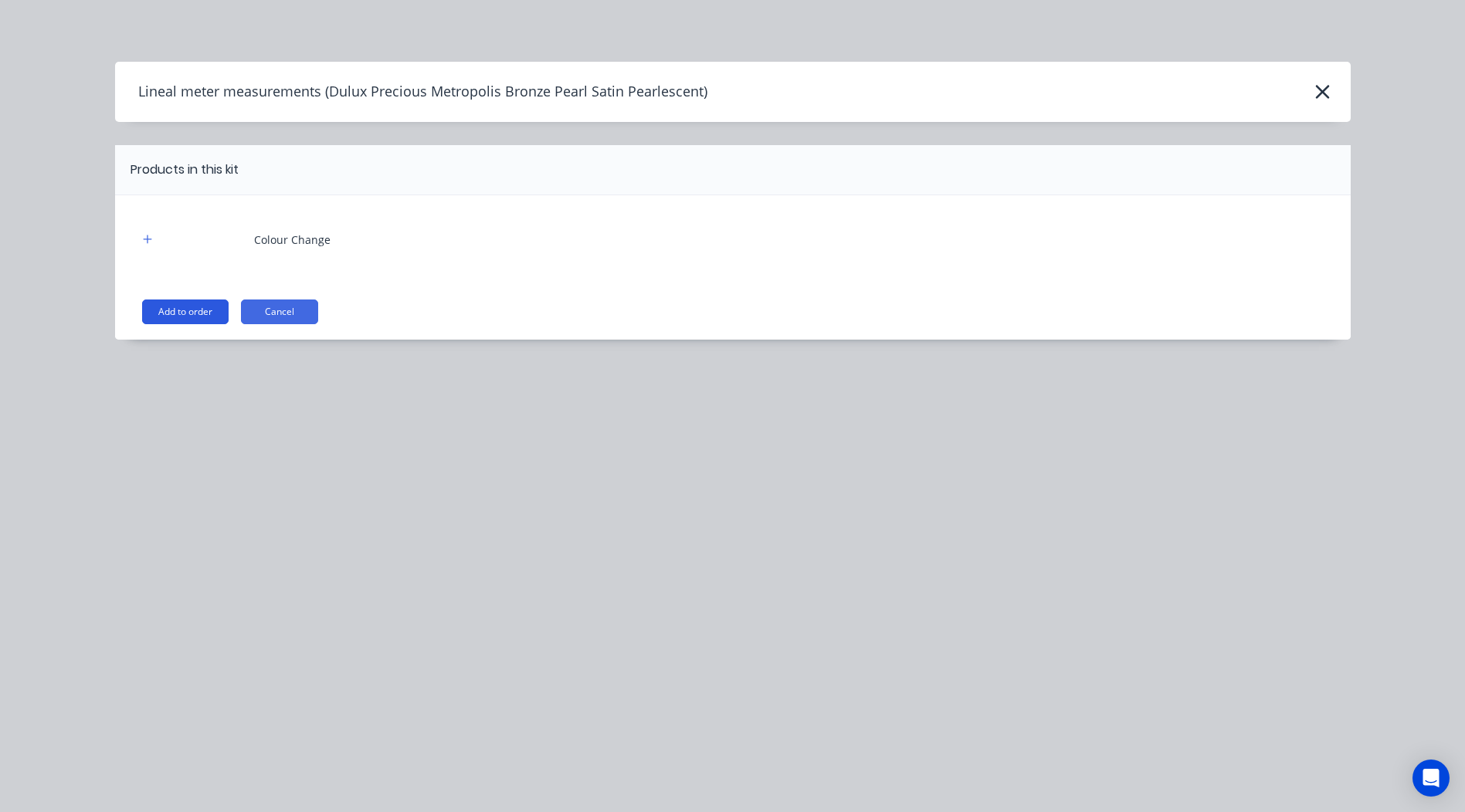
click at [193, 302] on button "Add to order" at bounding box center [185, 312] width 87 height 25
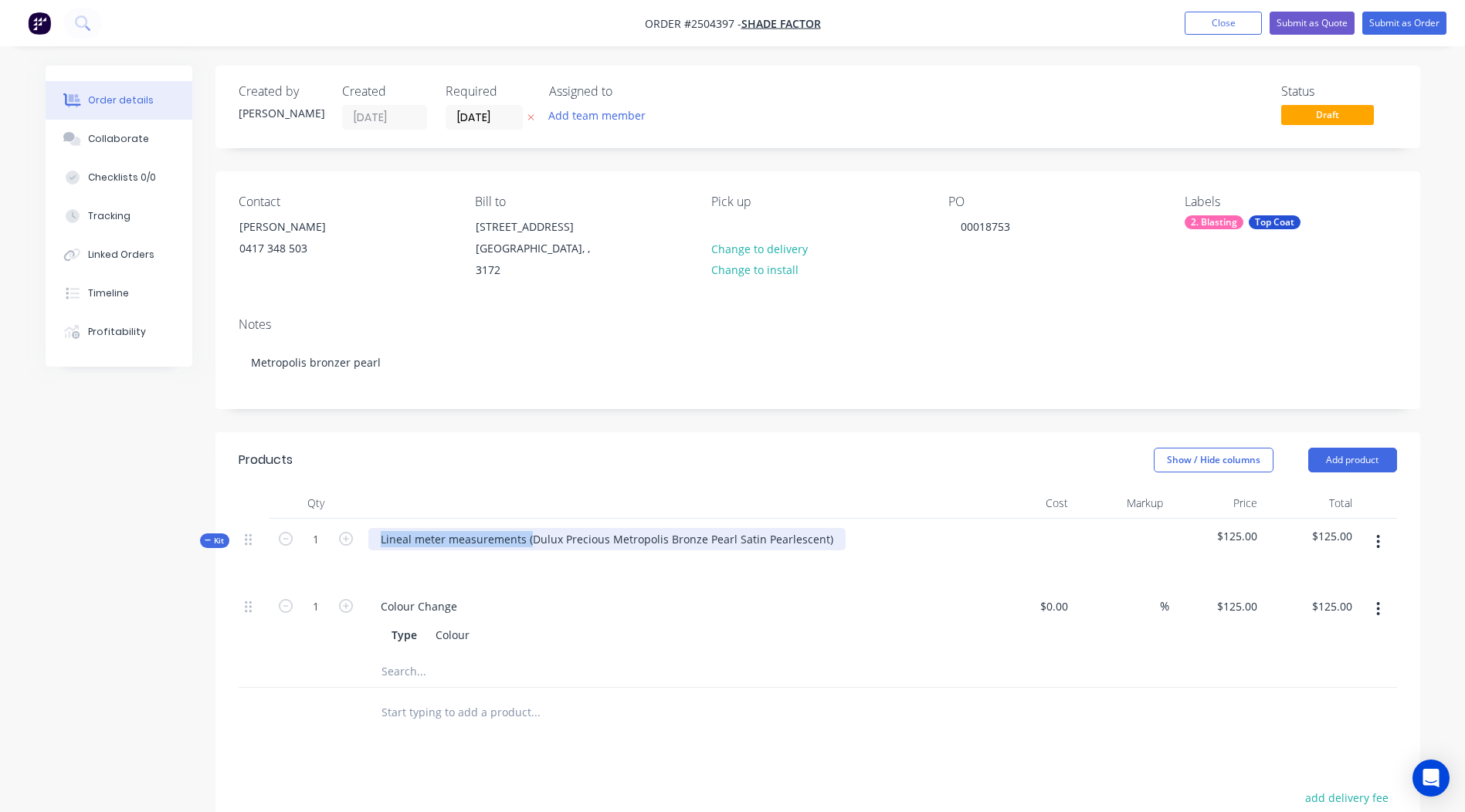
drag, startPoint x: 526, startPoint y: 520, endPoint x: -3, endPoint y: 615, distance: 537.5
click at [0, 615] on html "Order #2504397 - Shade Factor Add product Close Submit as Quote Submit as Order…" at bounding box center [732, 566] width 1465 height 1132
click at [681, 528] on div "Dulux Precious Metropolis Bronze Pearl Satin Pearlescent)" at bounding box center [530, 539] width 325 height 22
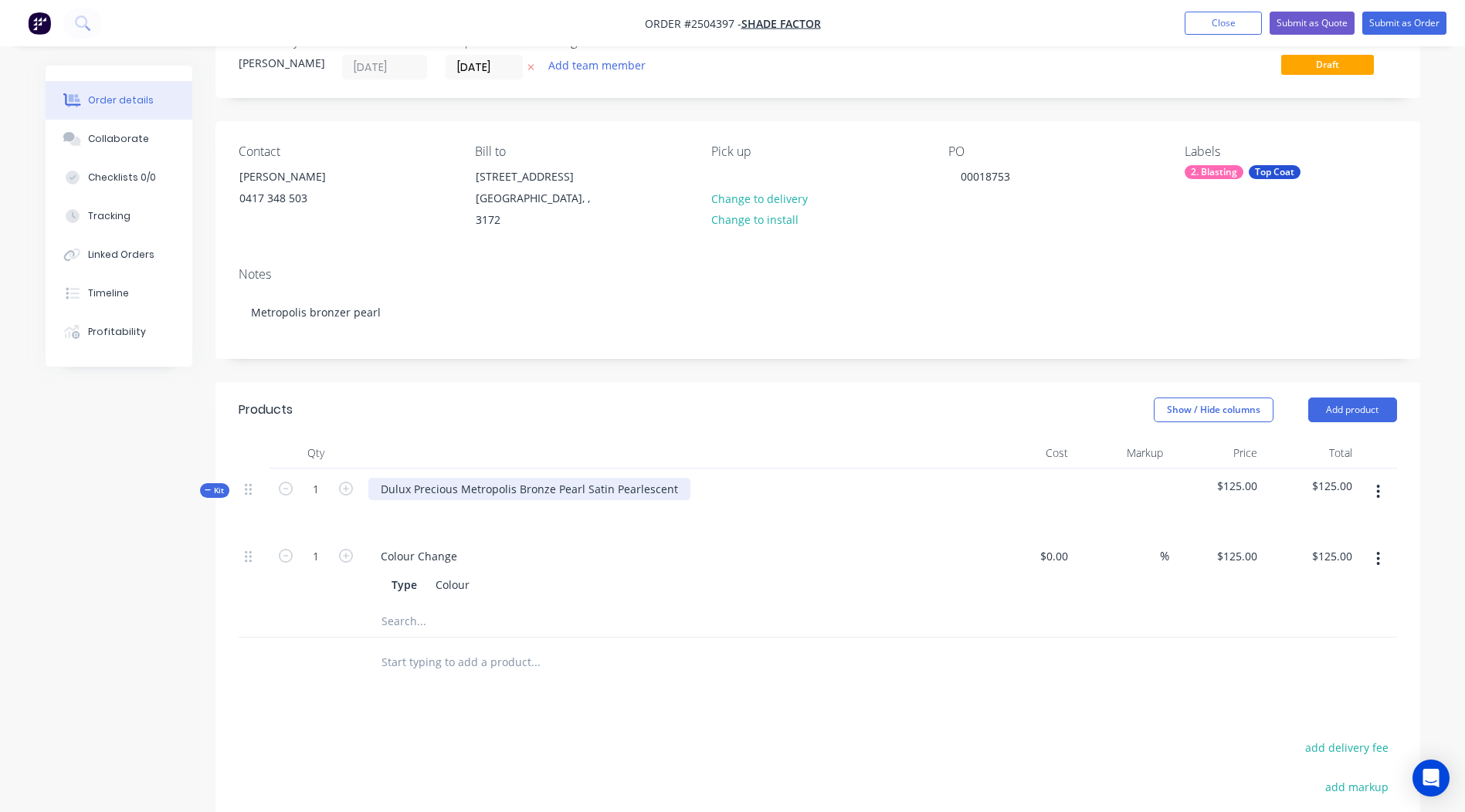
scroll to position [77, 0]
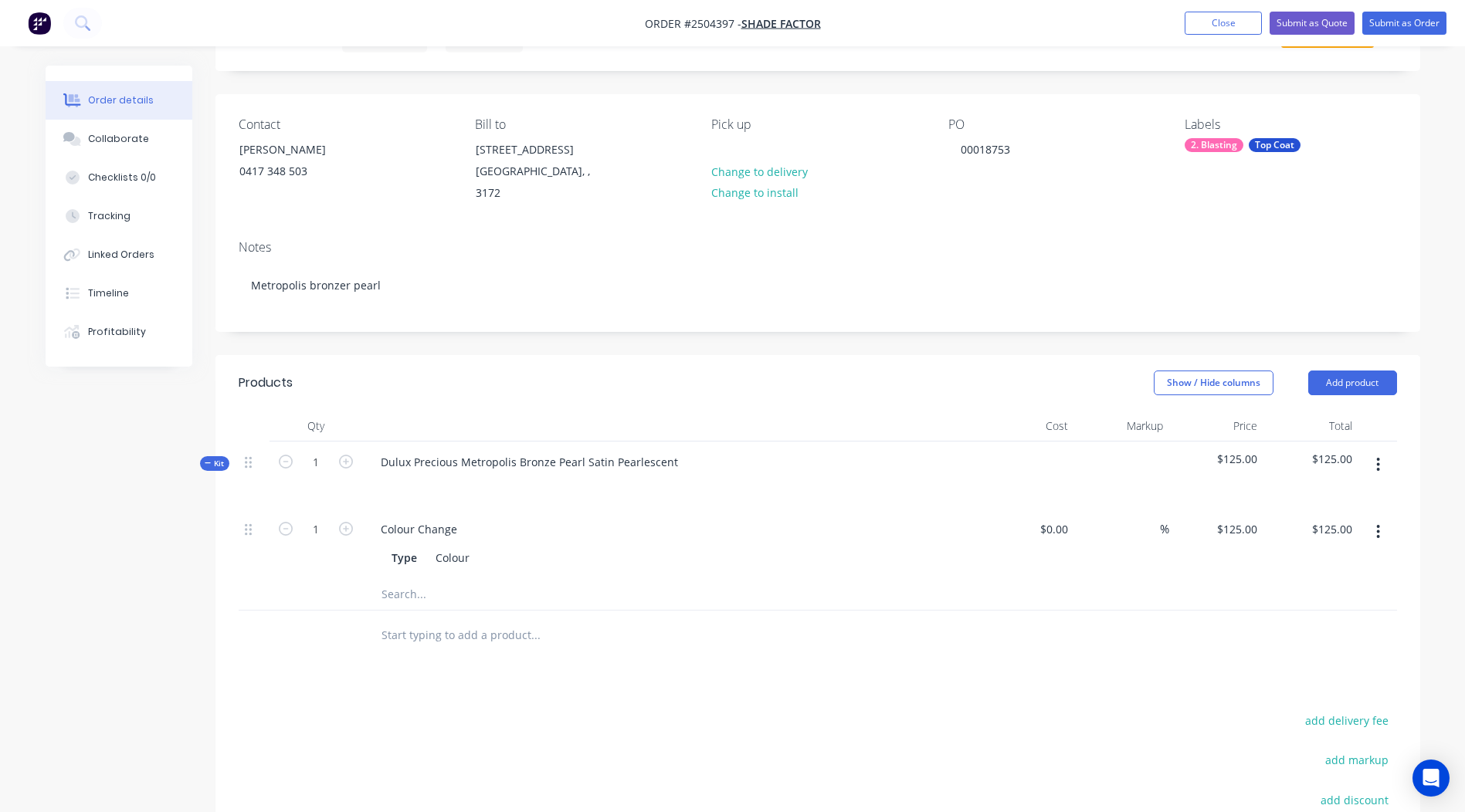
click at [1379, 456] on icon "button" at bounding box center [1377, 465] width 4 height 17
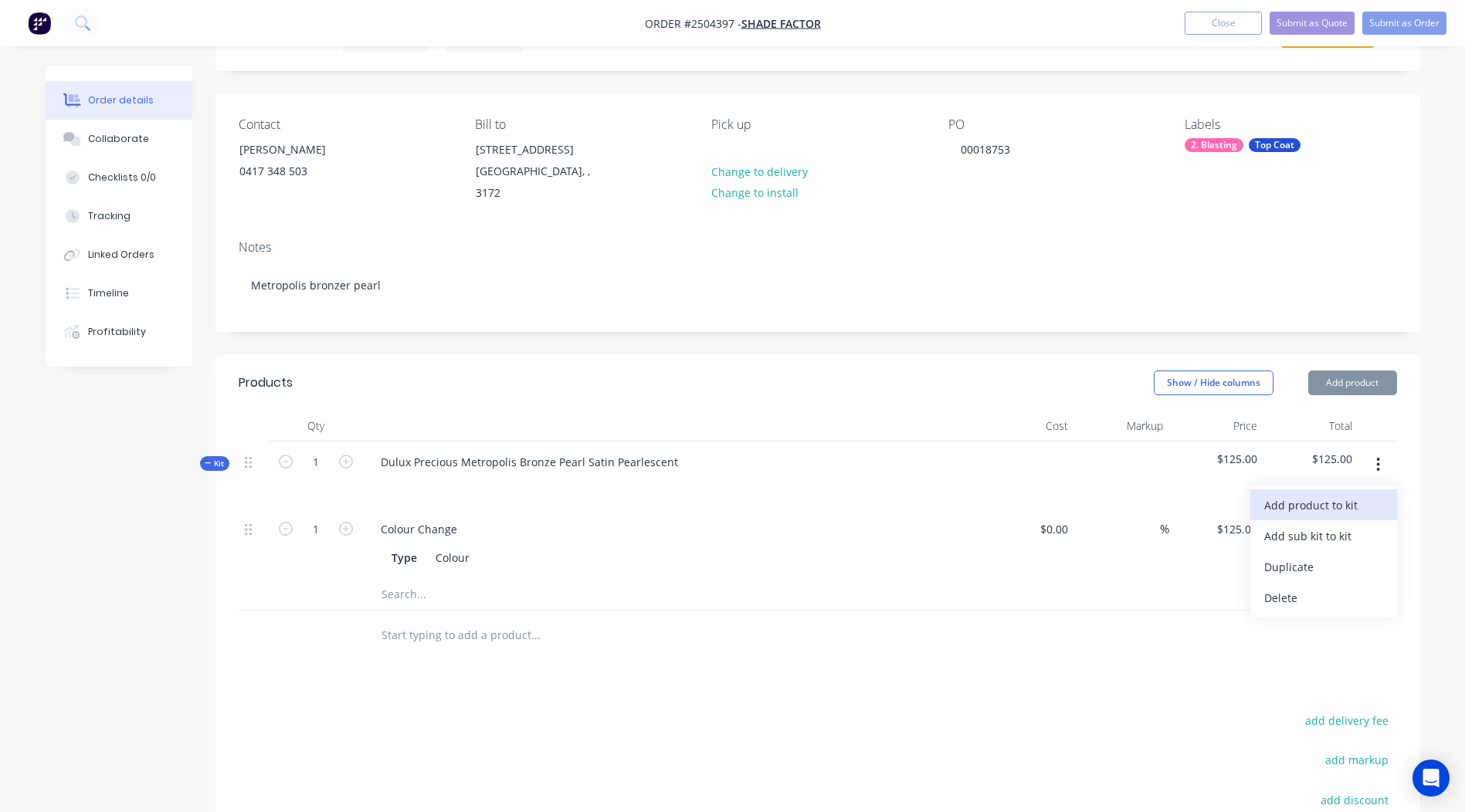
click at [1343, 494] on div "Add product to kit" at bounding box center [1323, 505] width 119 height 22
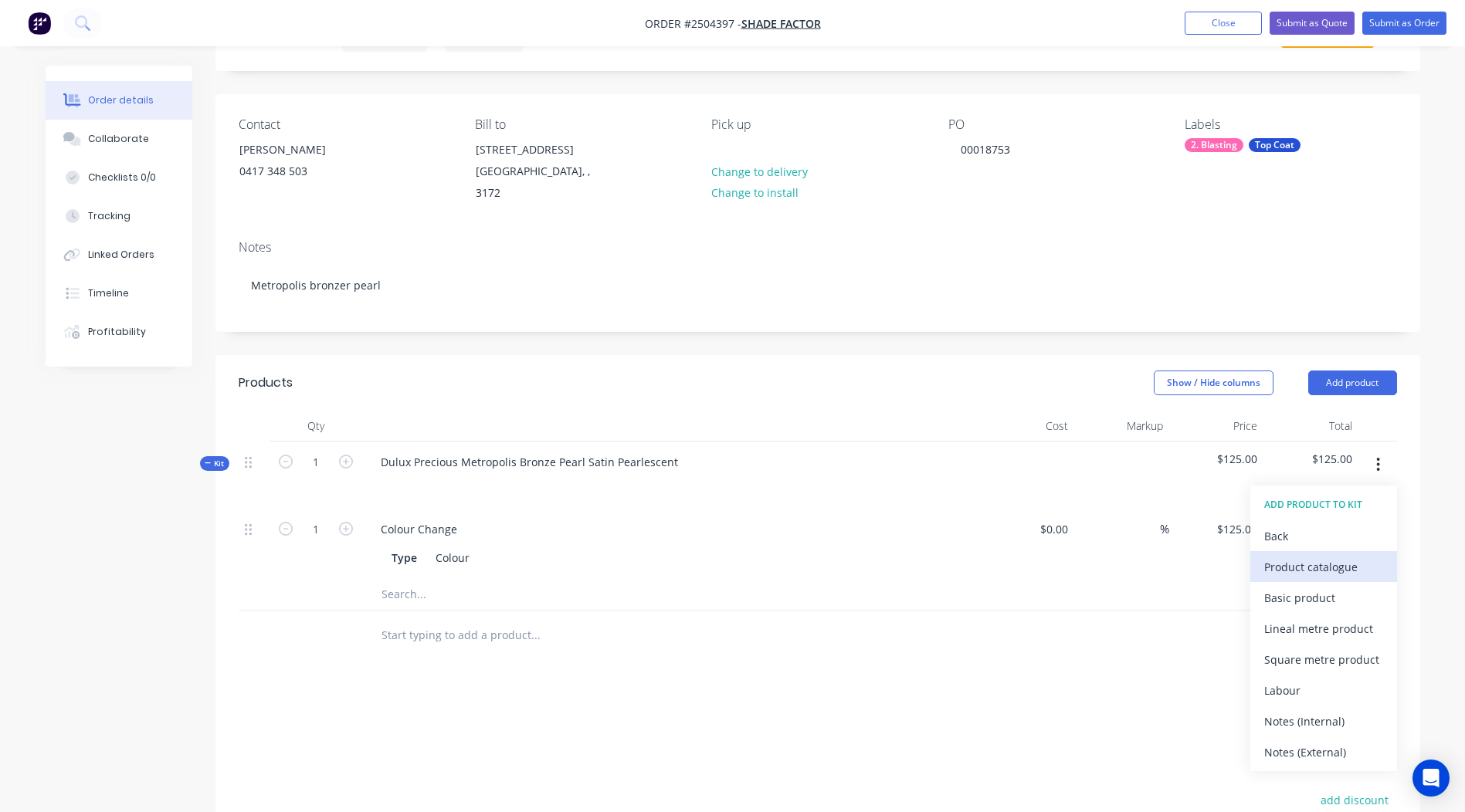
click at [1326, 556] on div "Product catalogue" at bounding box center [1323, 567] width 119 height 22
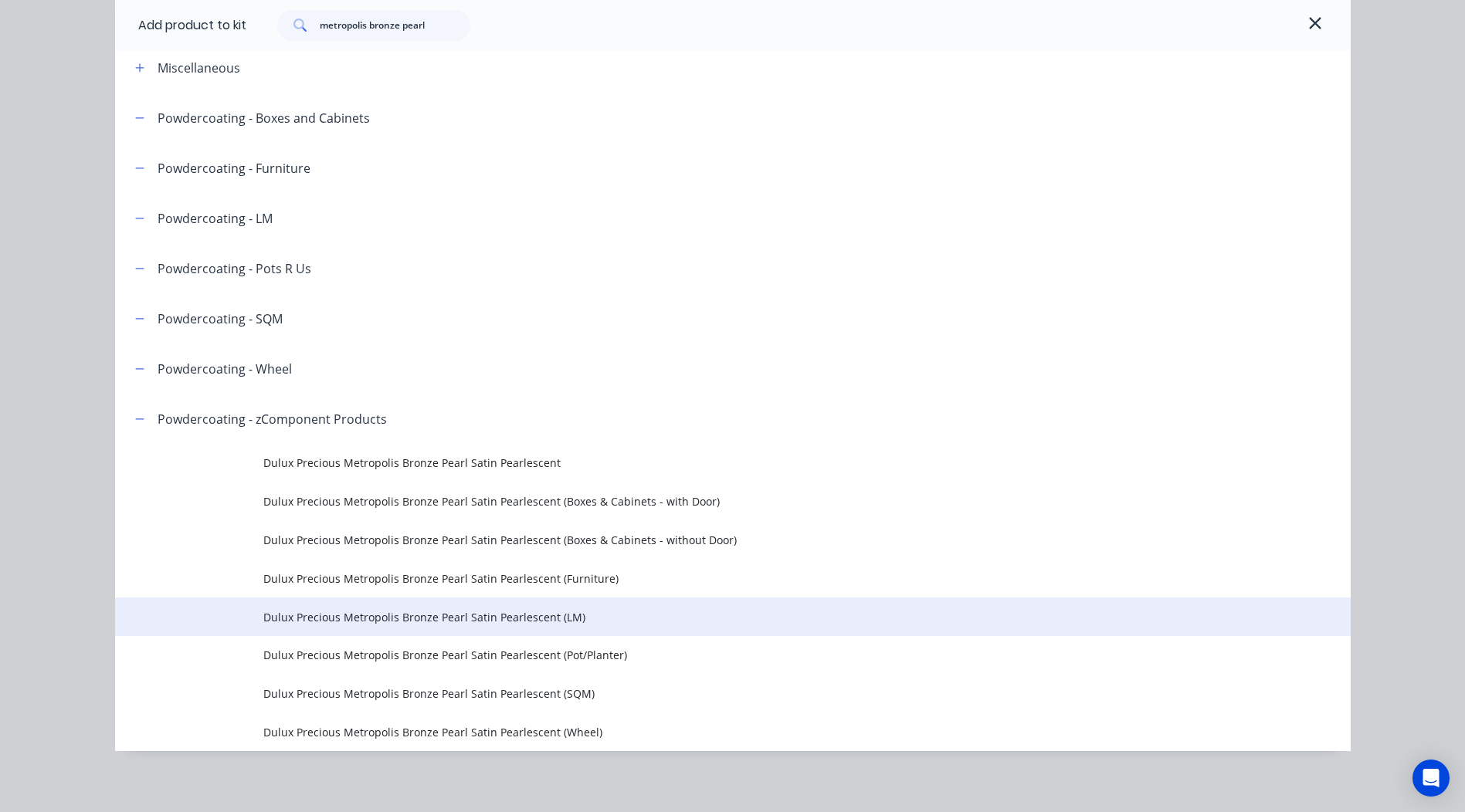
click at [508, 622] on span "Dulux Precious Metropolis Bronze Pearl Satin Pearlescent (LM)" at bounding box center [698, 618] width 869 height 17
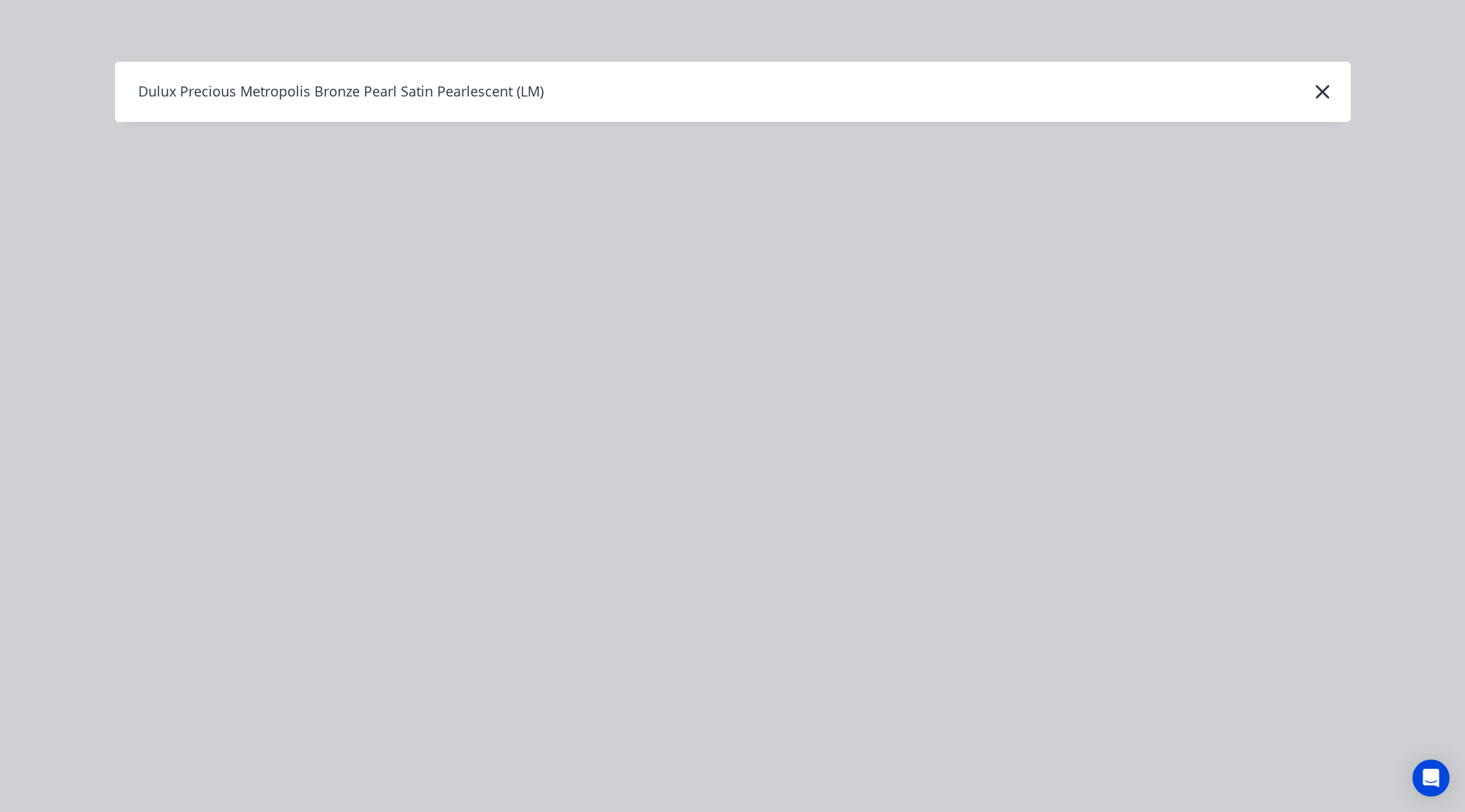
scroll to position [0, 0]
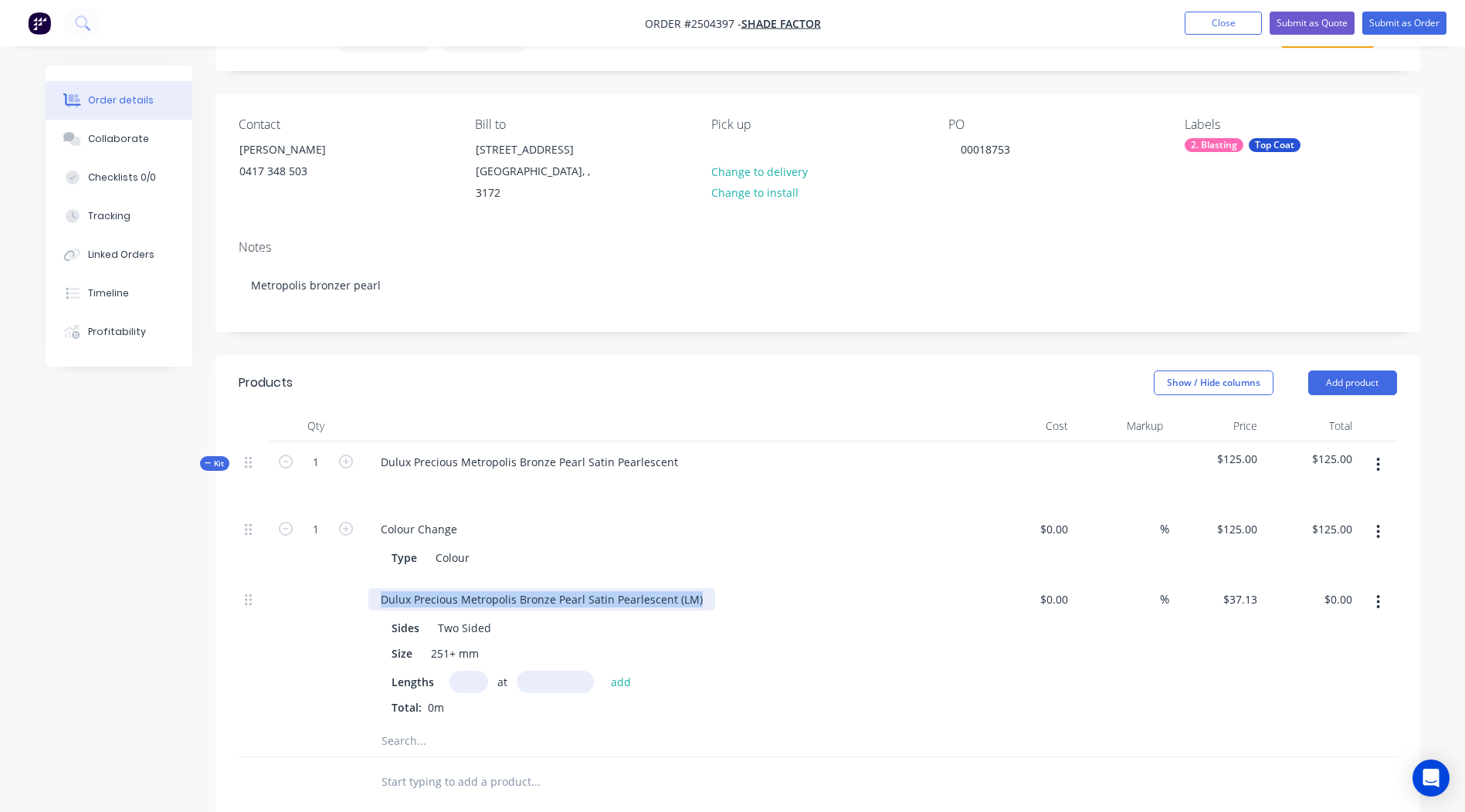
drag, startPoint x: 703, startPoint y: 584, endPoint x: 0, endPoint y: 625, distance: 704.2
click at [0, 624] on html "Order #2504397 - Shade Factor Add product Close Submit as Quote Submit as Order…" at bounding box center [732, 561] width 1465 height 1278
click at [469, 671] on input "text" at bounding box center [468, 682] width 39 height 22
type input "4"
click at [552, 672] on input "text" at bounding box center [555, 682] width 77 height 22
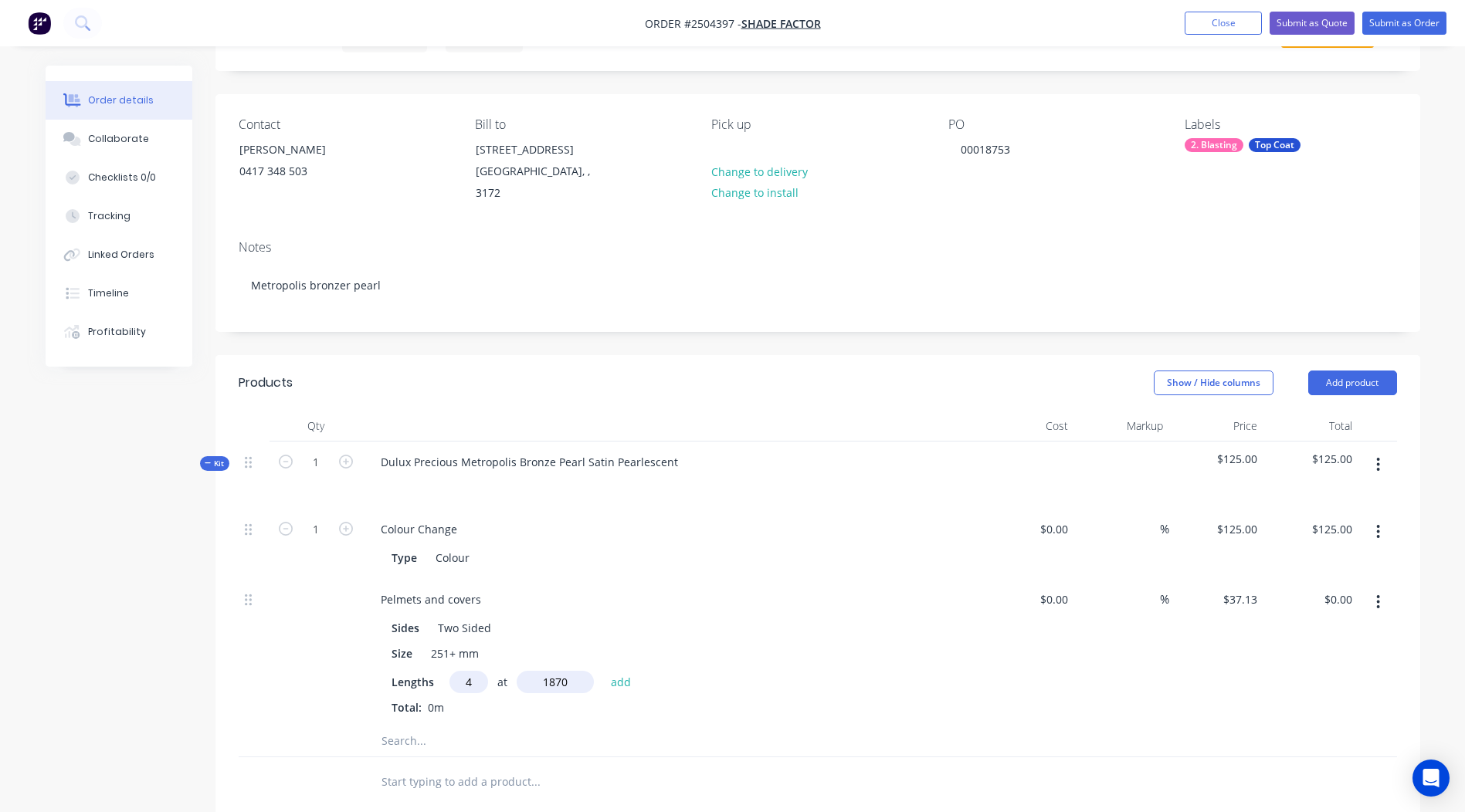
type input "1870"
click at [603, 671] on button "add" at bounding box center [620, 681] width 36 height 21
type input "$277.73"
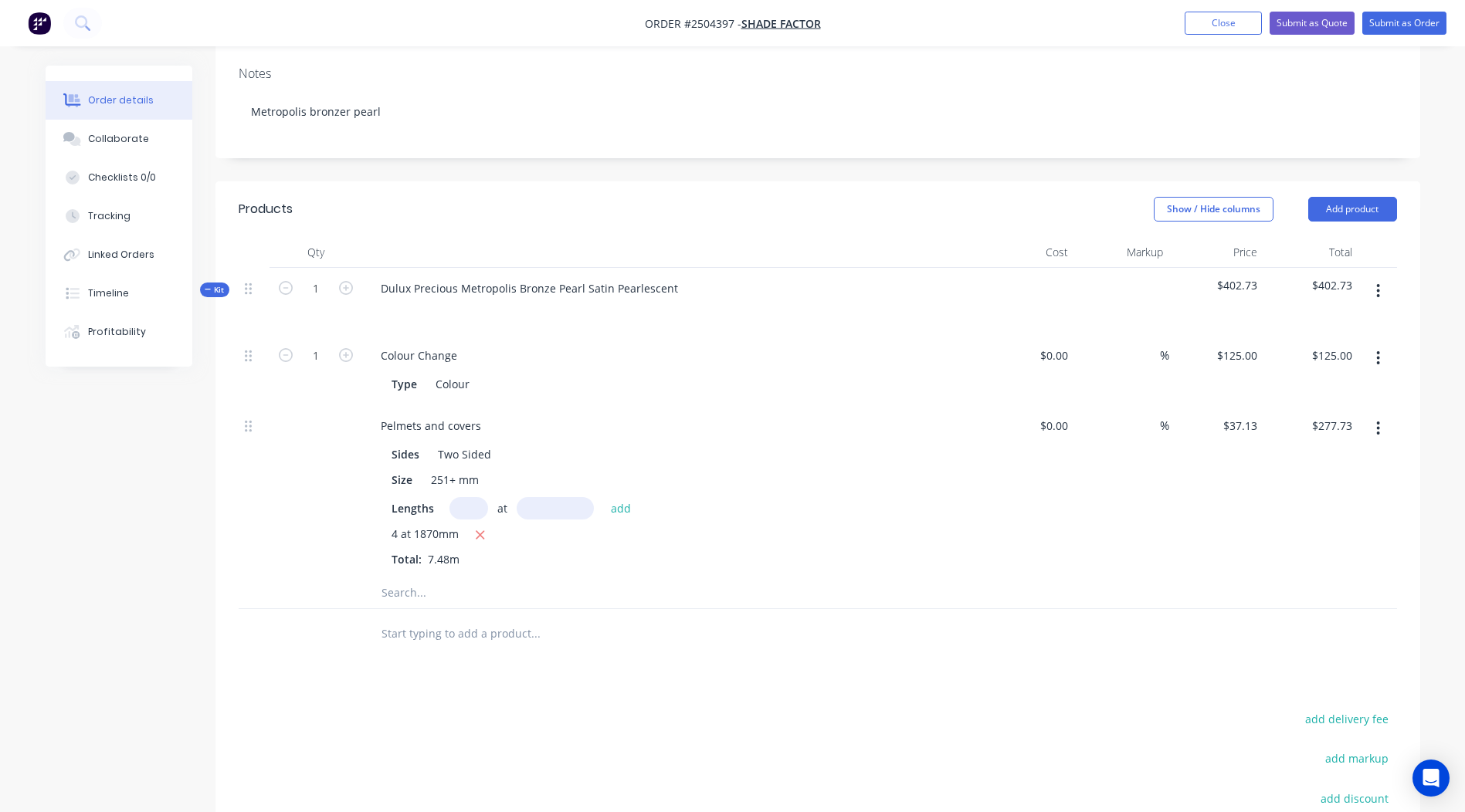
click at [1383, 277] on button "button" at bounding box center [1377, 291] width 36 height 28
click at [1313, 321] on div "Add product to kit" at bounding box center [1323, 332] width 119 height 22
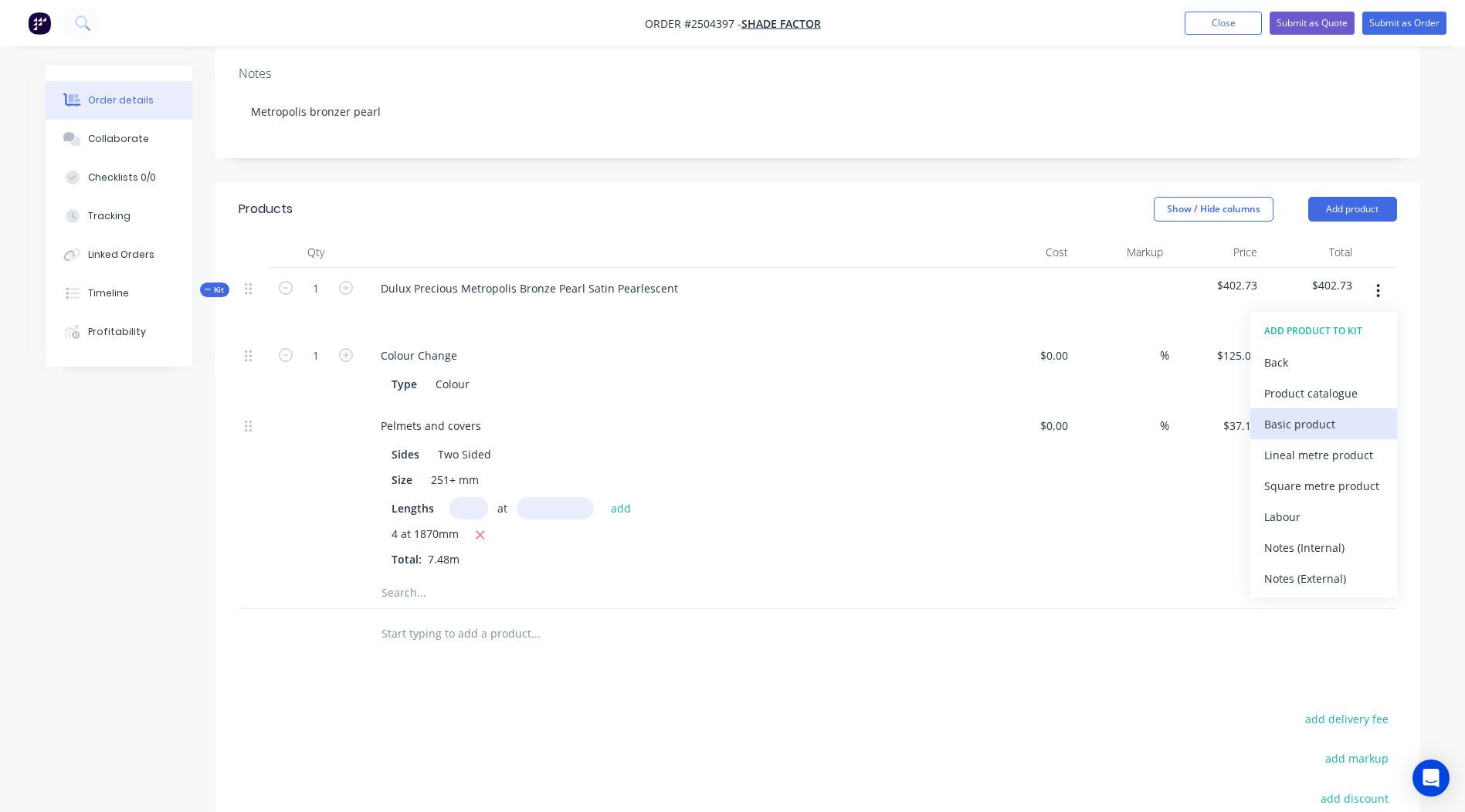
click at [1321, 413] on div "Basic product" at bounding box center [1323, 424] width 119 height 22
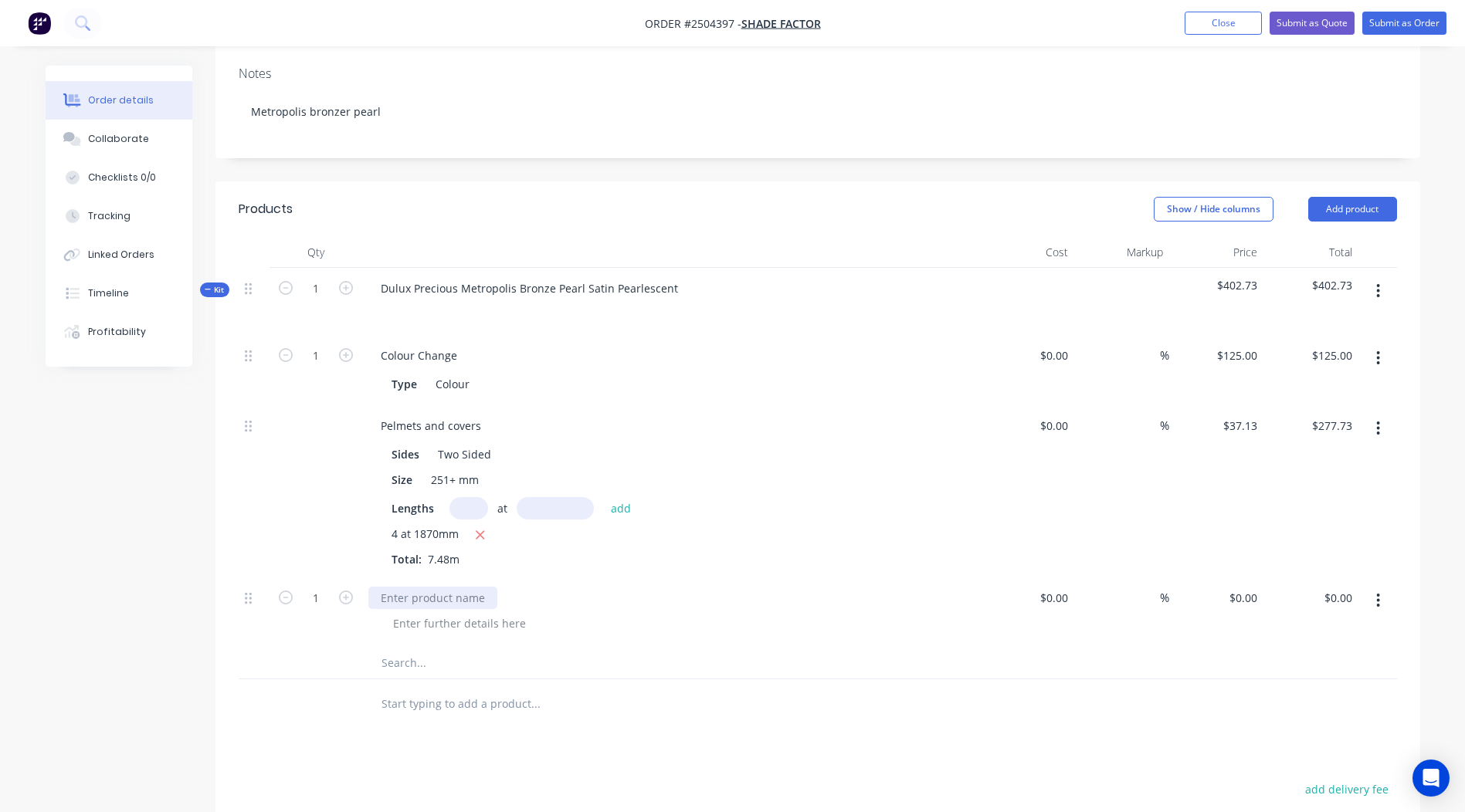
click at [420, 586] on div at bounding box center [432, 597] width 129 height 22
click at [1237, 577] on div "0 $0.00" at bounding box center [1216, 612] width 95 height 70
type input "$5.00"
click at [354, 588] on button "button" at bounding box center [346, 596] width 20 height 17
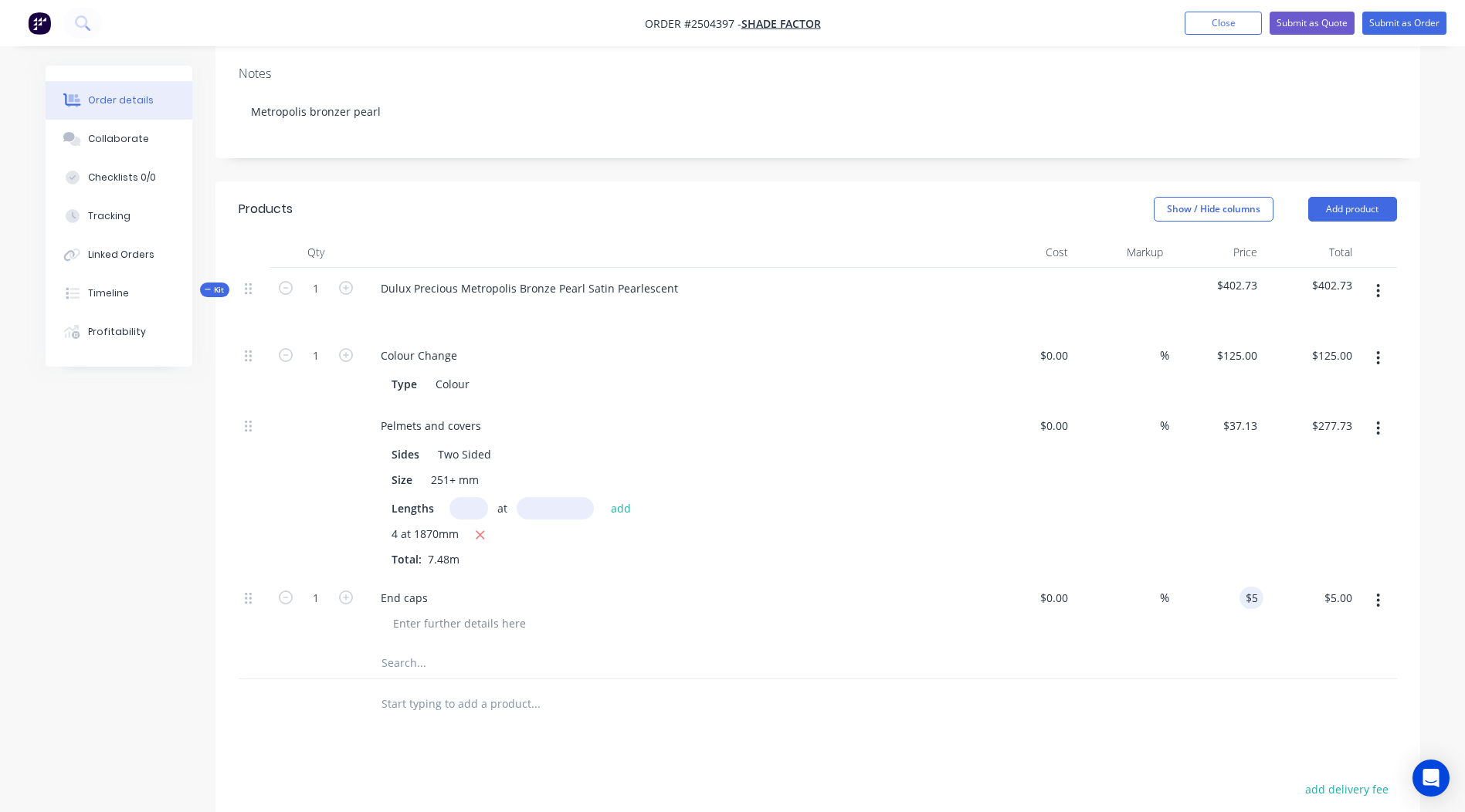
type input "2"
type input "$10.00"
click at [354, 588] on button "button" at bounding box center [346, 596] width 20 height 17
type input "3"
type input "$15.00"
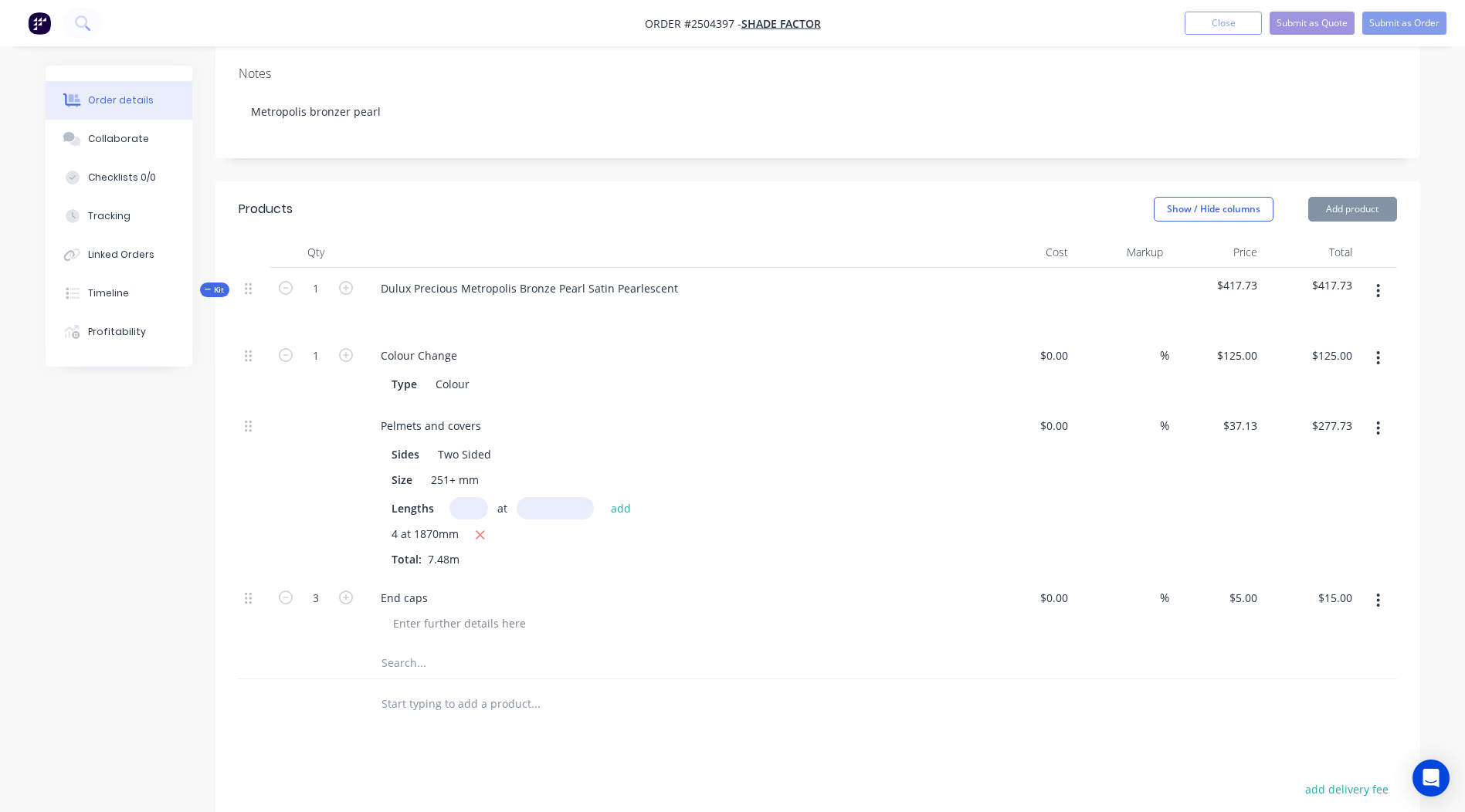
click at [354, 588] on button "button" at bounding box center [346, 596] width 20 height 17
type input "4"
type input "$20.00"
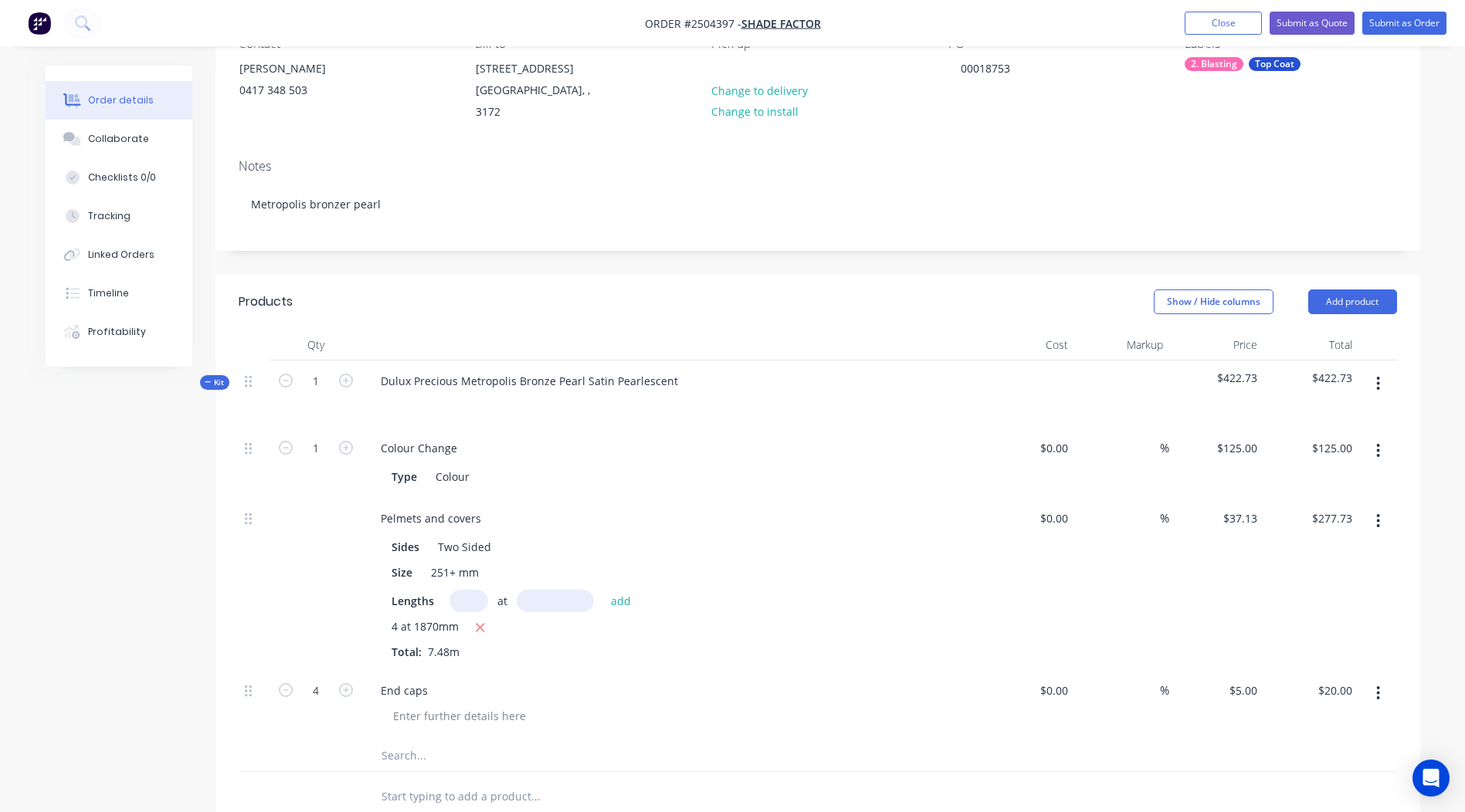
scroll to position [154, 0]
click at [1372, 373] on button "button" at bounding box center [1377, 387] width 36 height 28
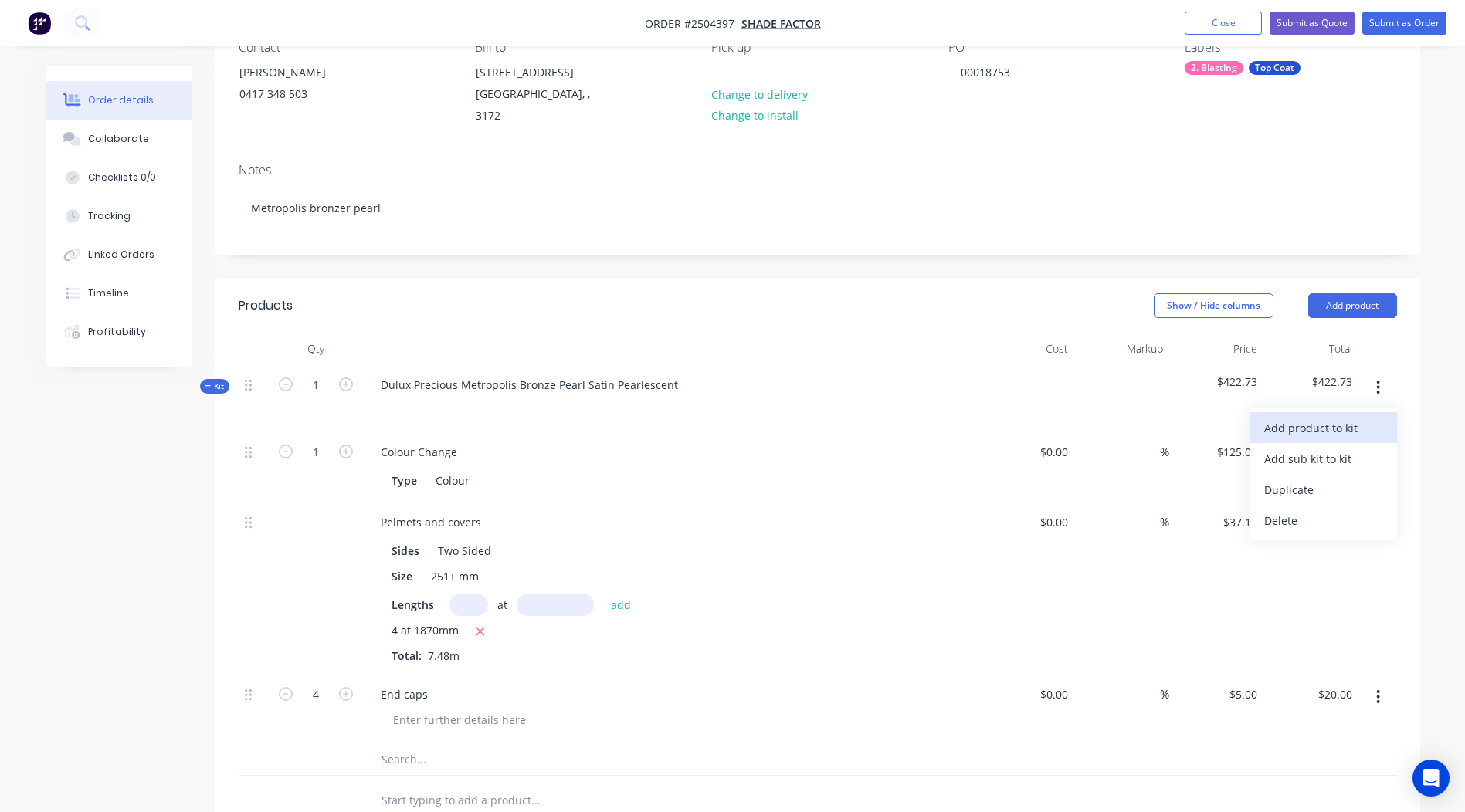
click at [1306, 417] on div "Add product to kit" at bounding box center [1323, 428] width 119 height 22
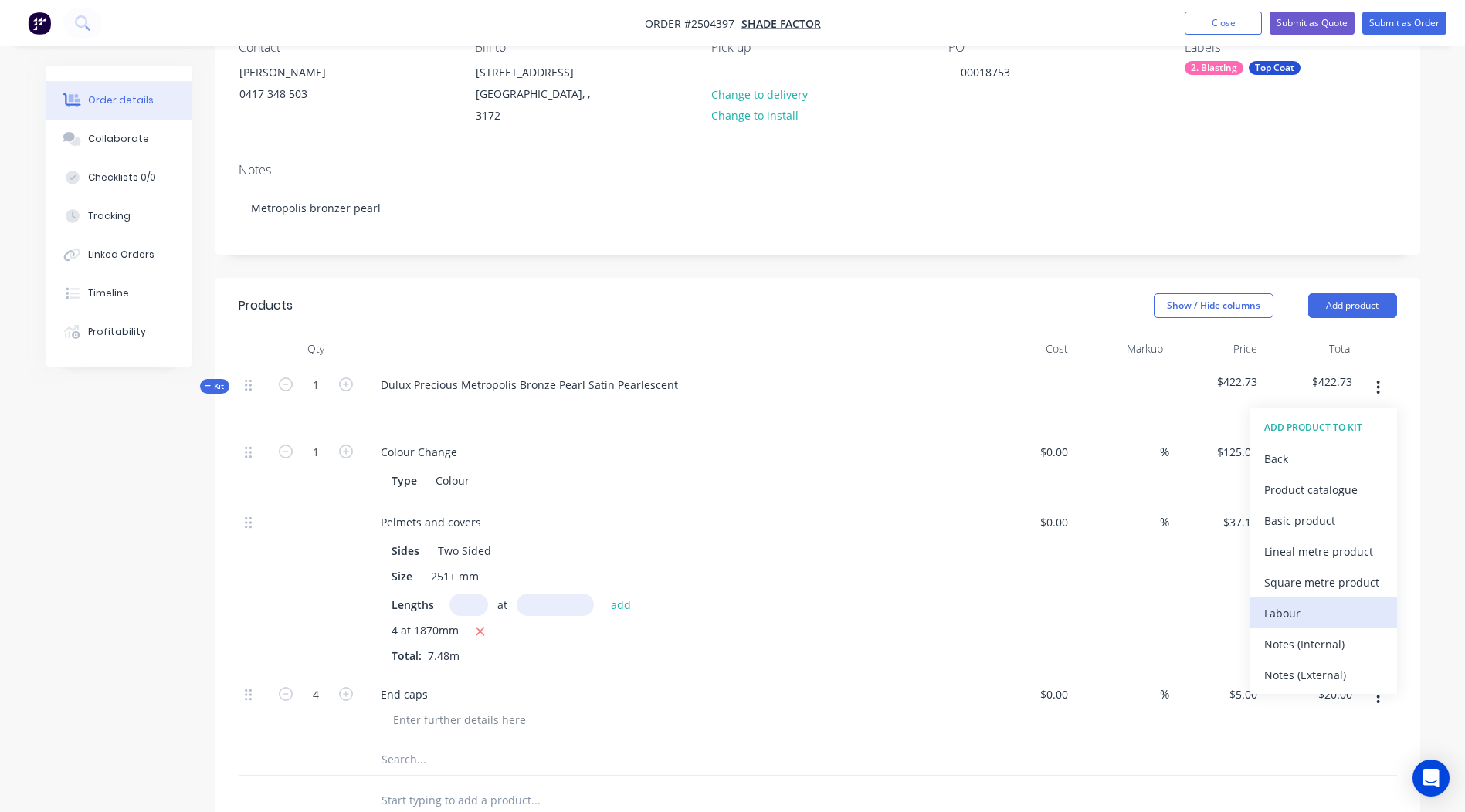
click at [1279, 602] on div "Labour" at bounding box center [1323, 613] width 119 height 22
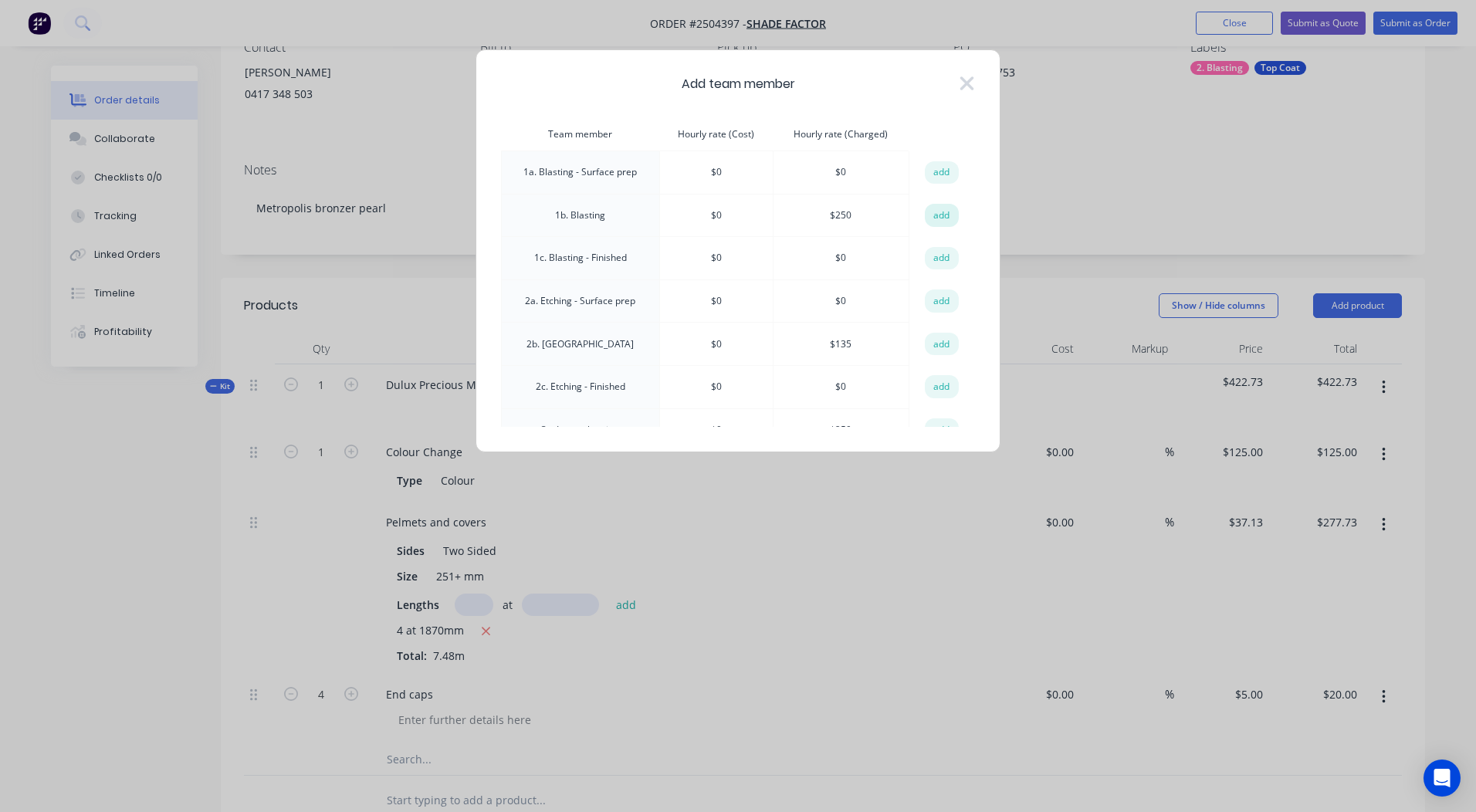
click at [925, 220] on button "add" at bounding box center [941, 215] width 34 height 23
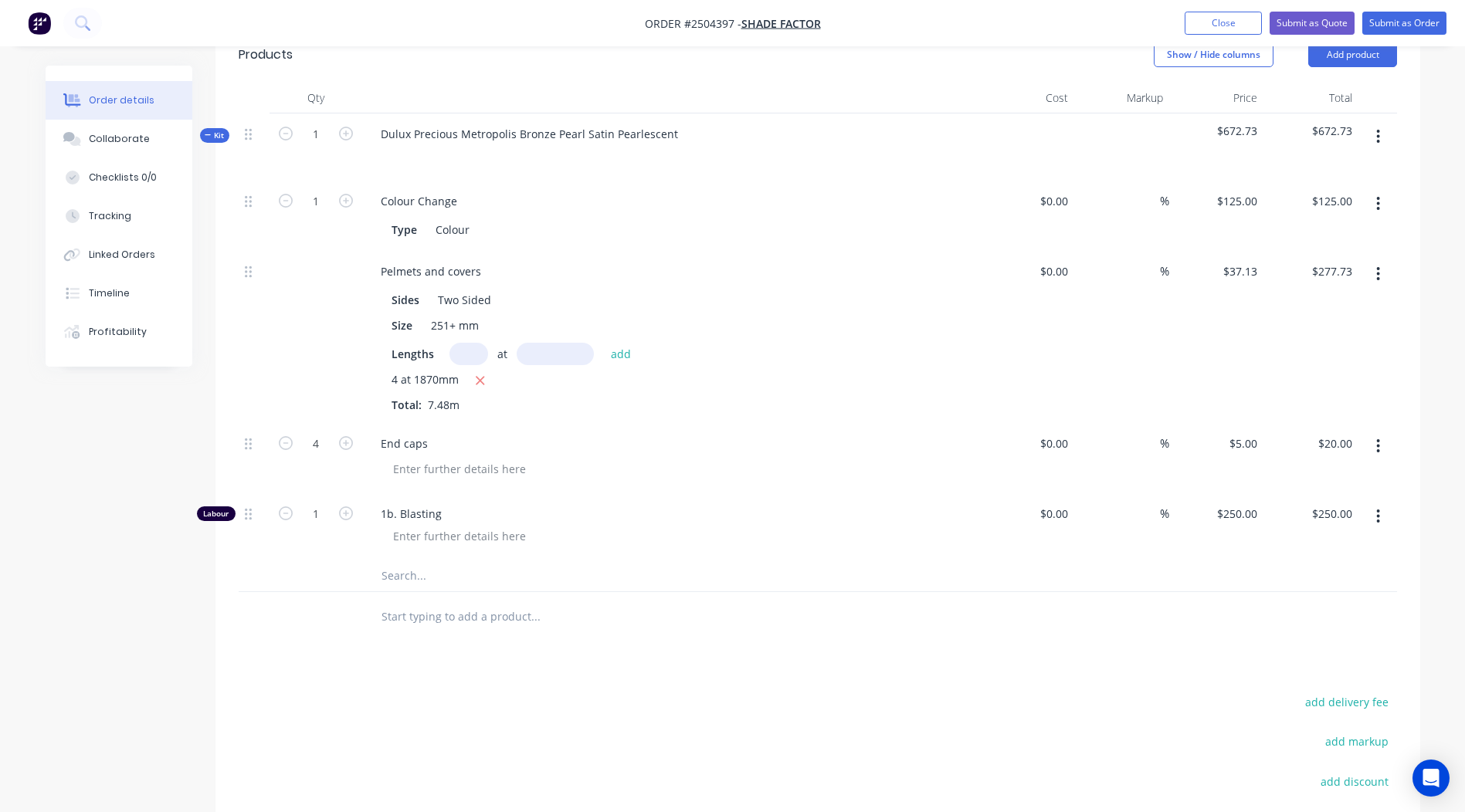
scroll to position [463, 0]
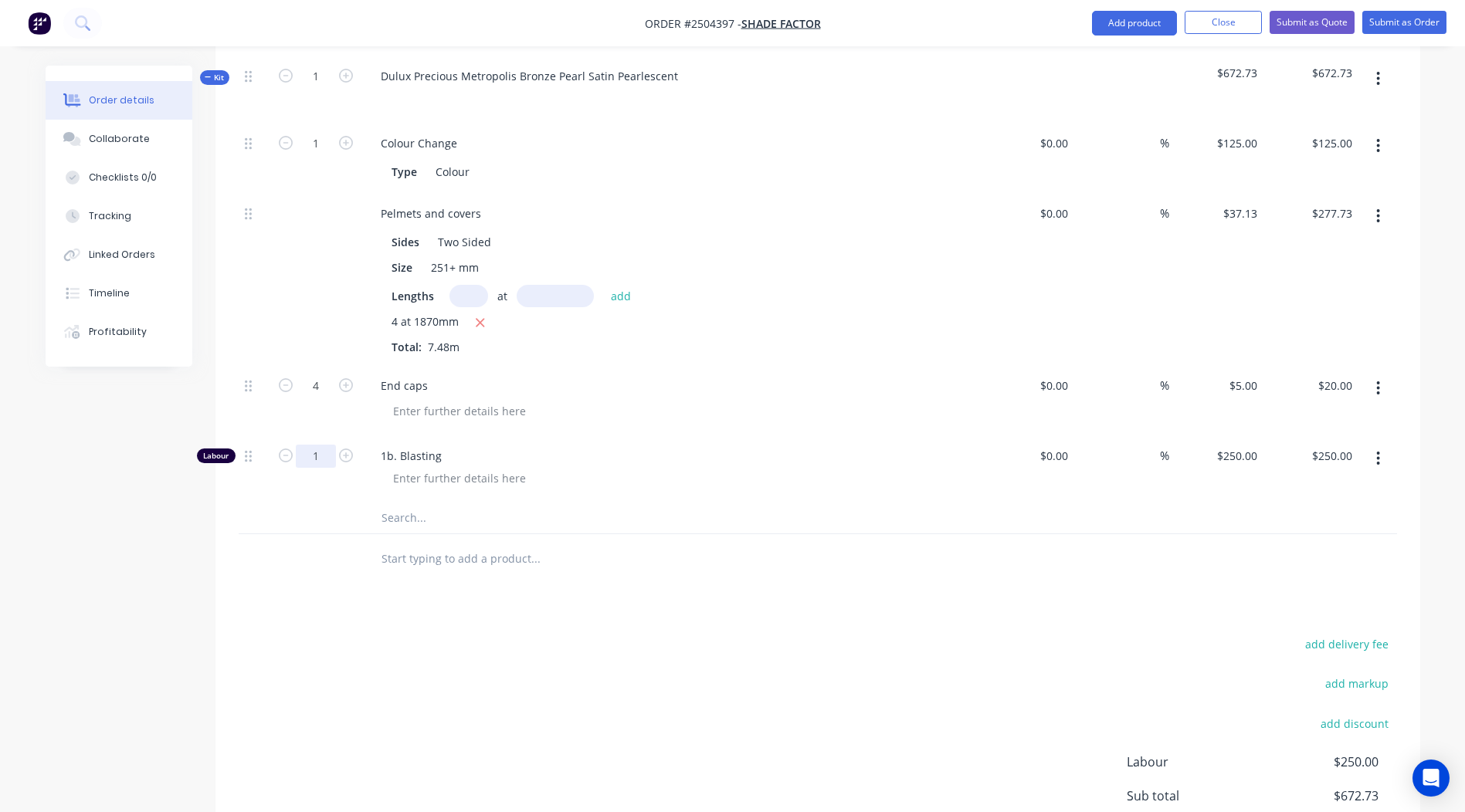
click at [327, 444] on input "1" at bounding box center [316, 455] width 41 height 23
type input "0.25"
type input "$62.50"
click at [880, 688] on div "add delivery fee add markup add discount Labour $62.50 Sub total $485.23 Margin…" at bounding box center [818, 783] width 1158 height 298
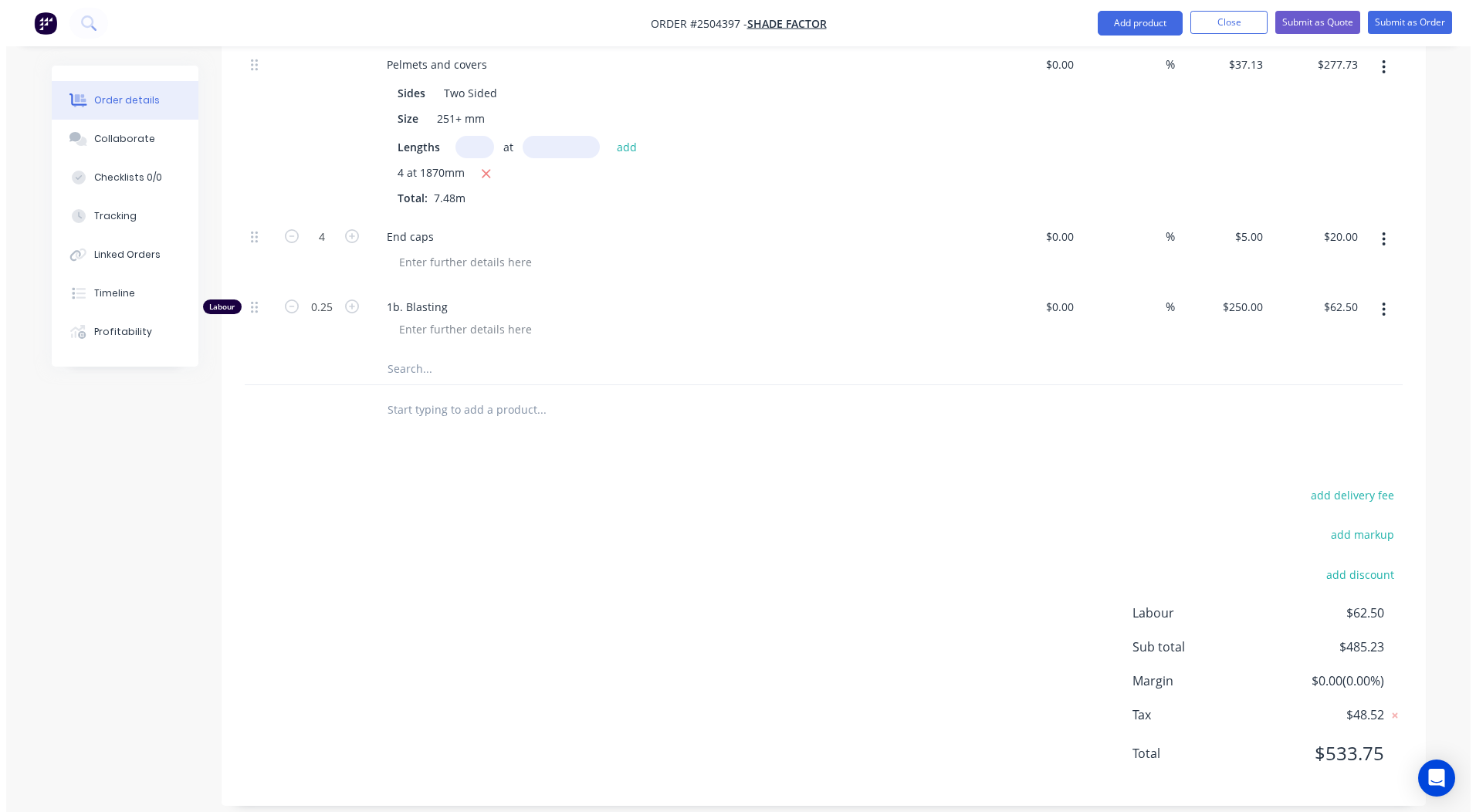
scroll to position [0, 0]
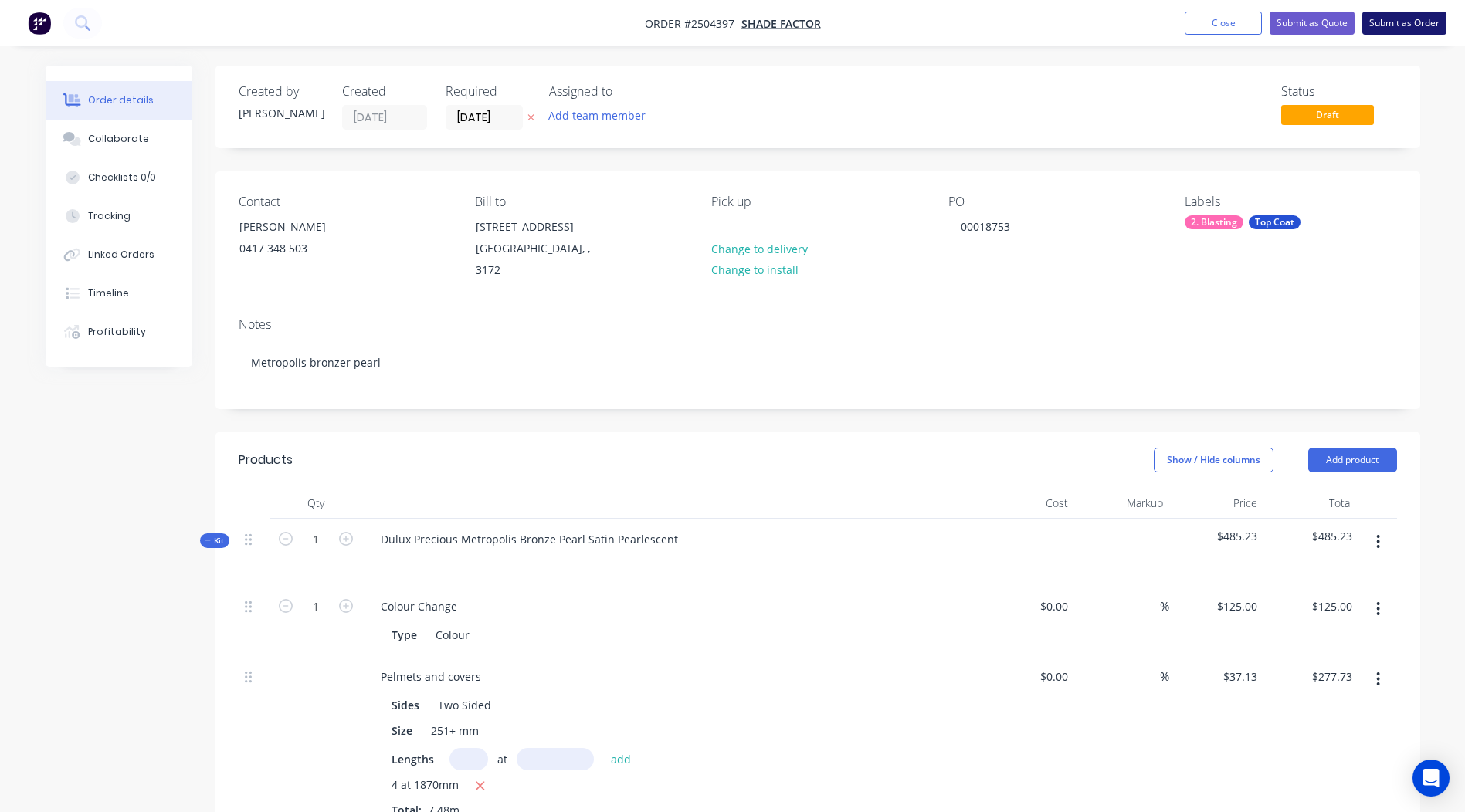
click at [1388, 18] on button "Submit as Order" at bounding box center [1403, 23] width 84 height 23
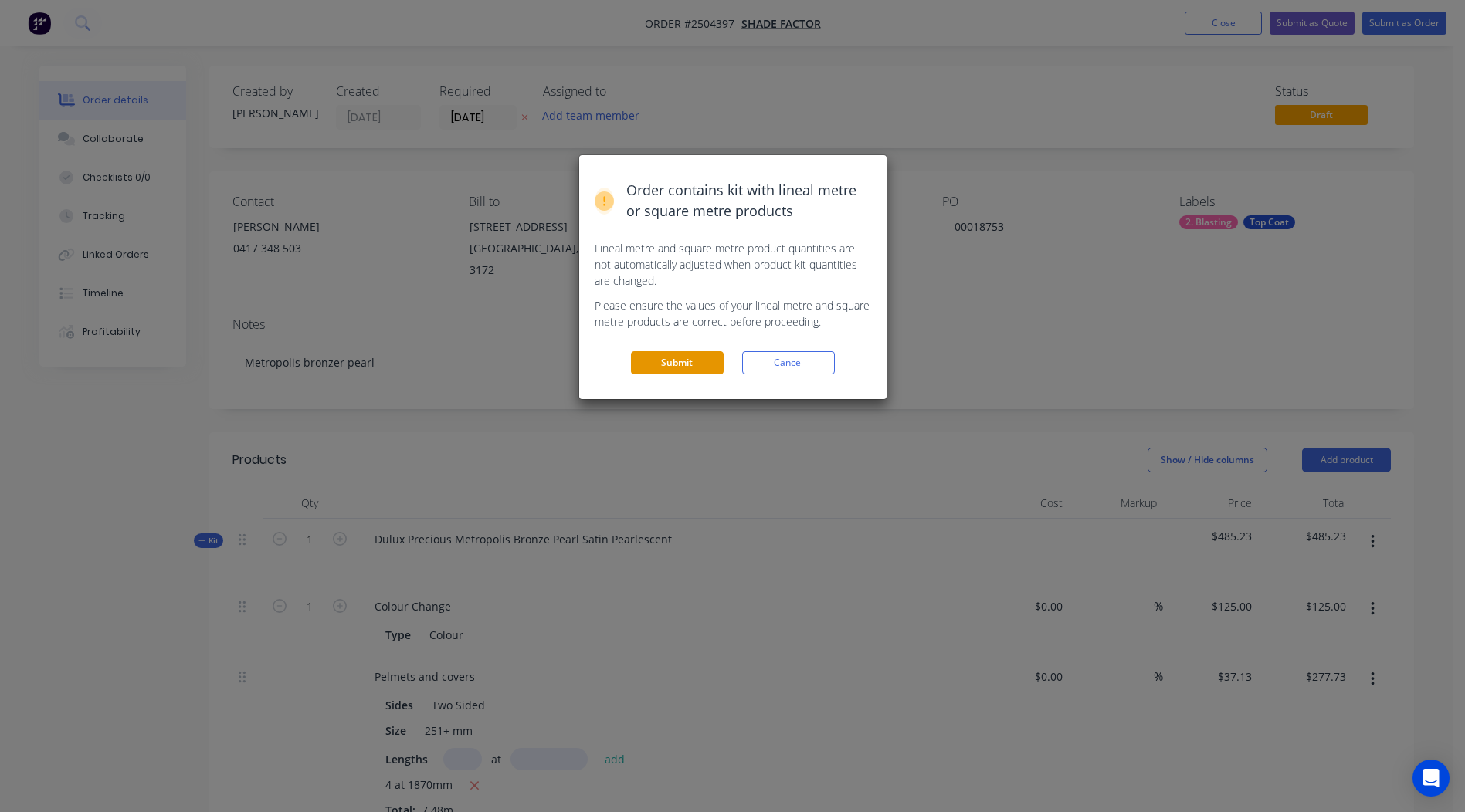
click at [691, 352] on button "Submit" at bounding box center [677, 362] width 92 height 23
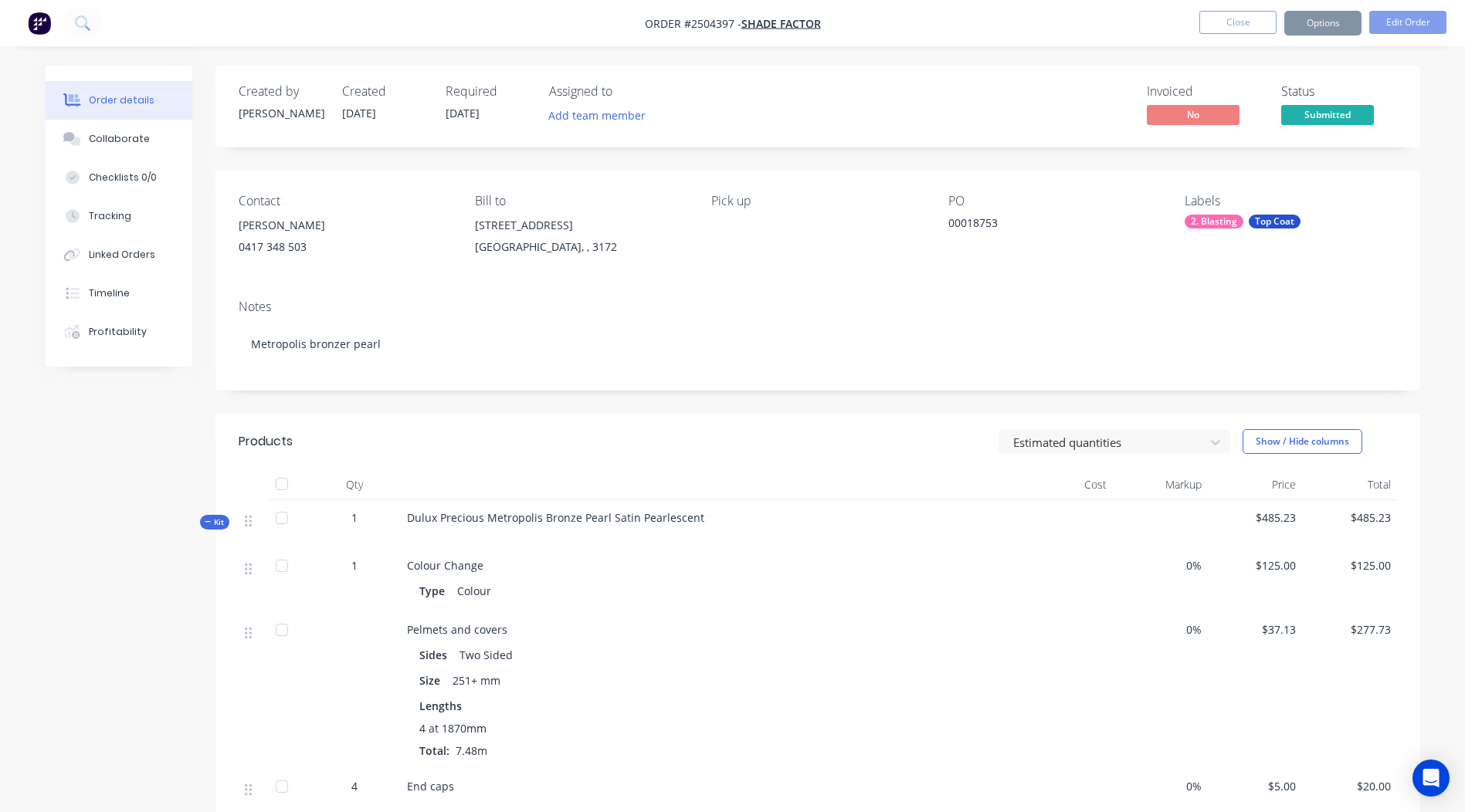
click at [1324, 27] on button "Options" at bounding box center [1323, 23] width 77 height 25
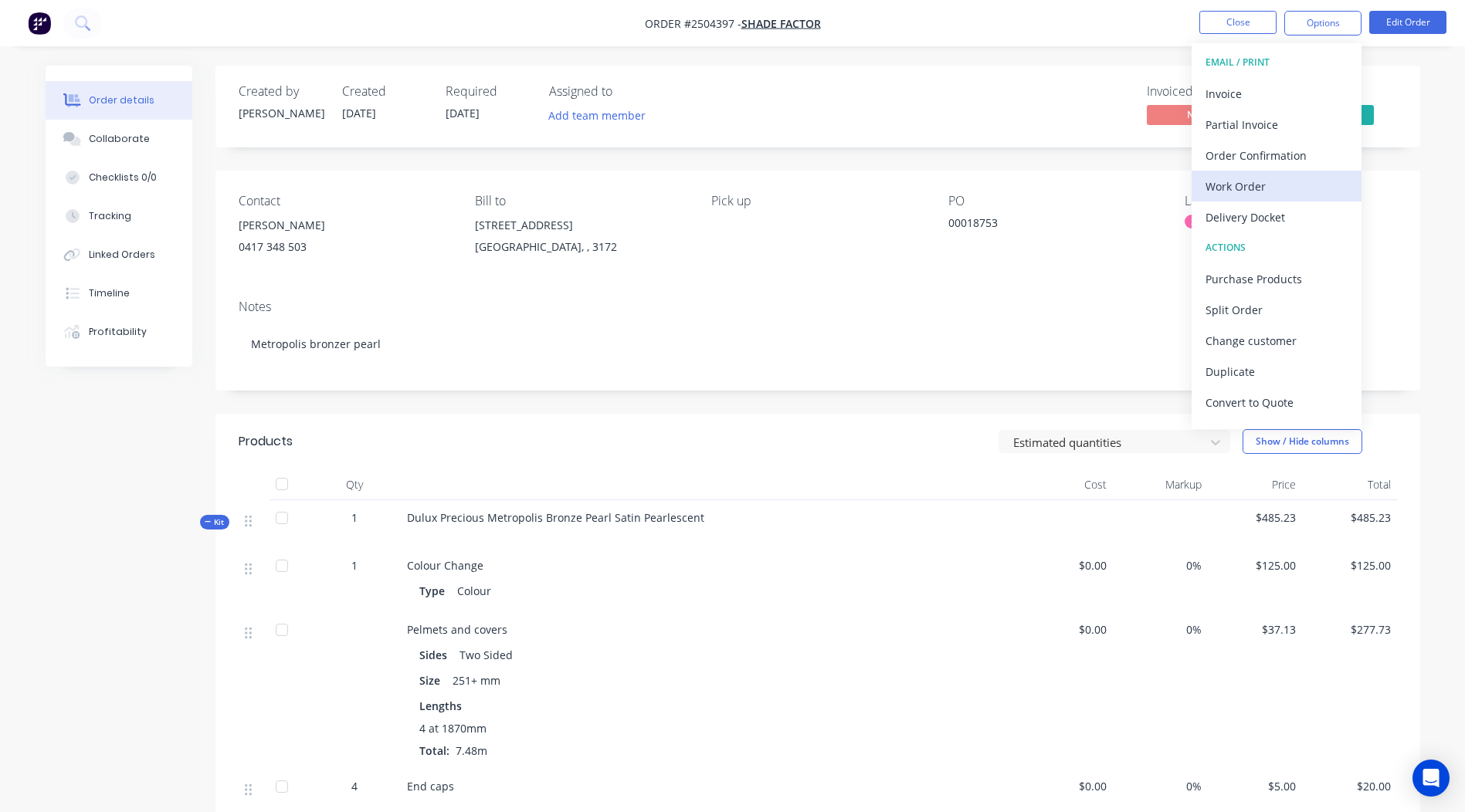
click at [1275, 173] on button "Work Order" at bounding box center [1276, 185] width 170 height 30
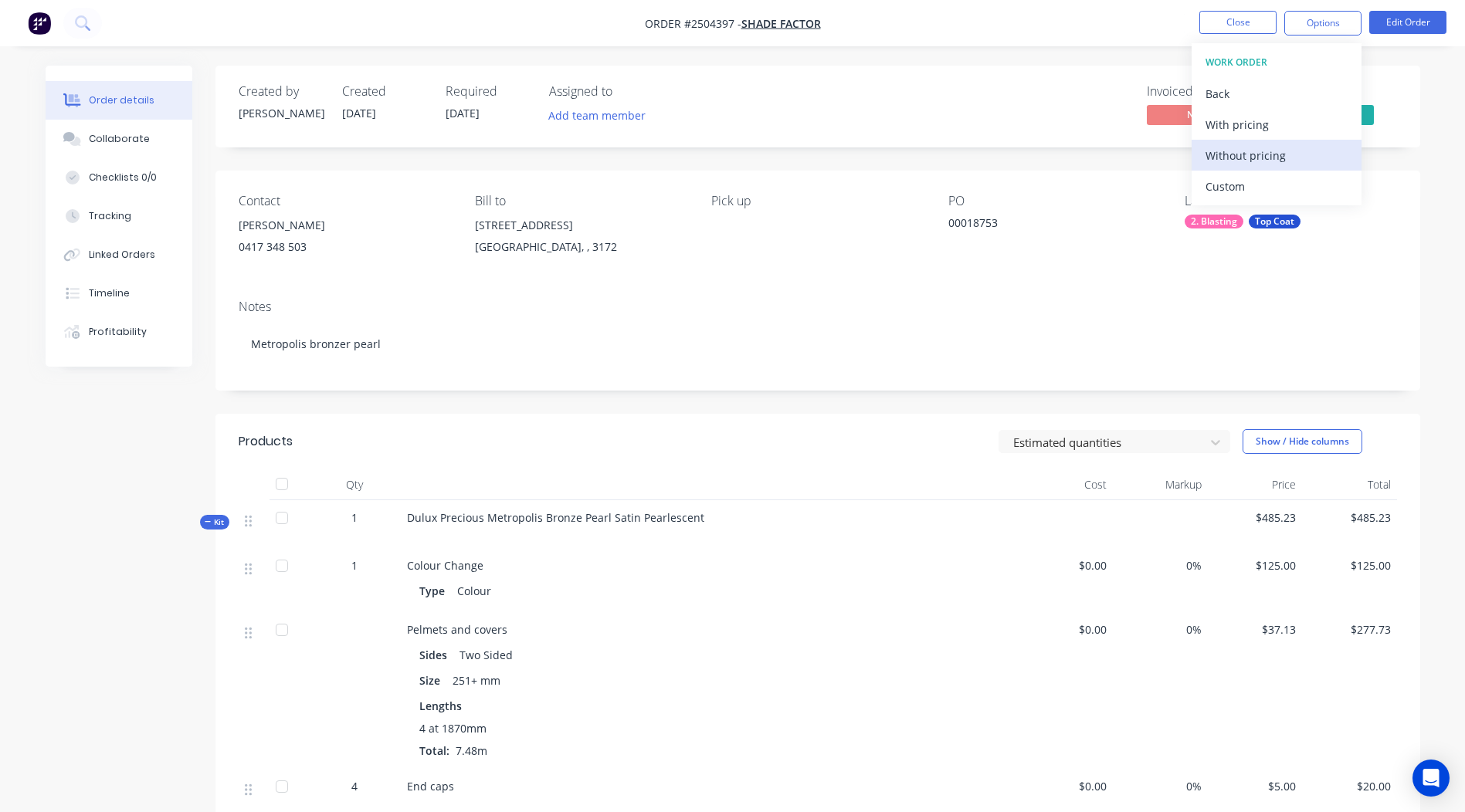
click at [1317, 147] on div "Without pricing" at bounding box center [1276, 156] width 142 height 22
click at [1075, 46] on div "Order details Collaborate Checklists 0/0 Tracking Linked Orders Timeline Profit…" at bounding box center [732, 561] width 1465 height 1124
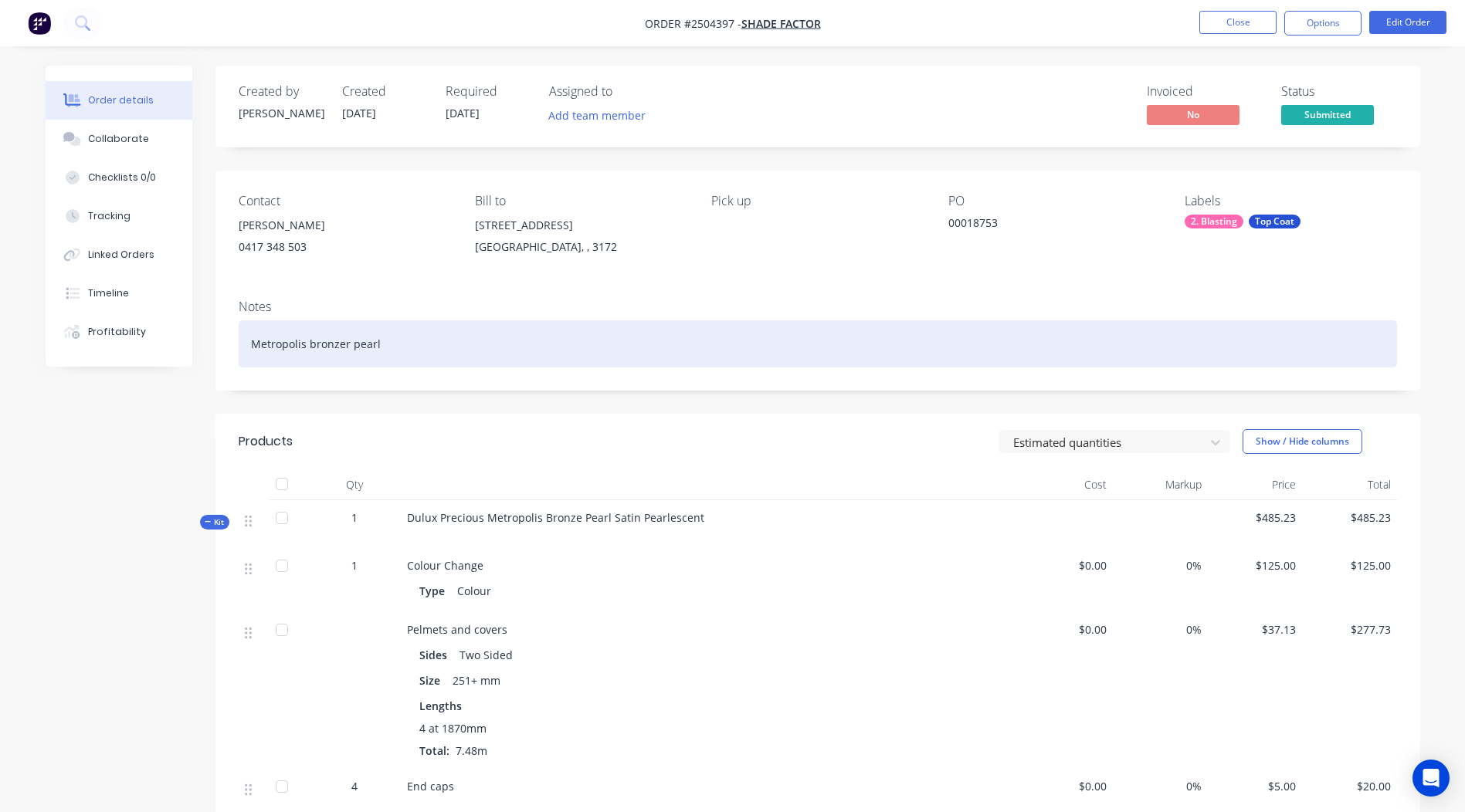
click at [347, 347] on div "Metropolis bronzer pearl" at bounding box center [818, 344] width 1158 height 47
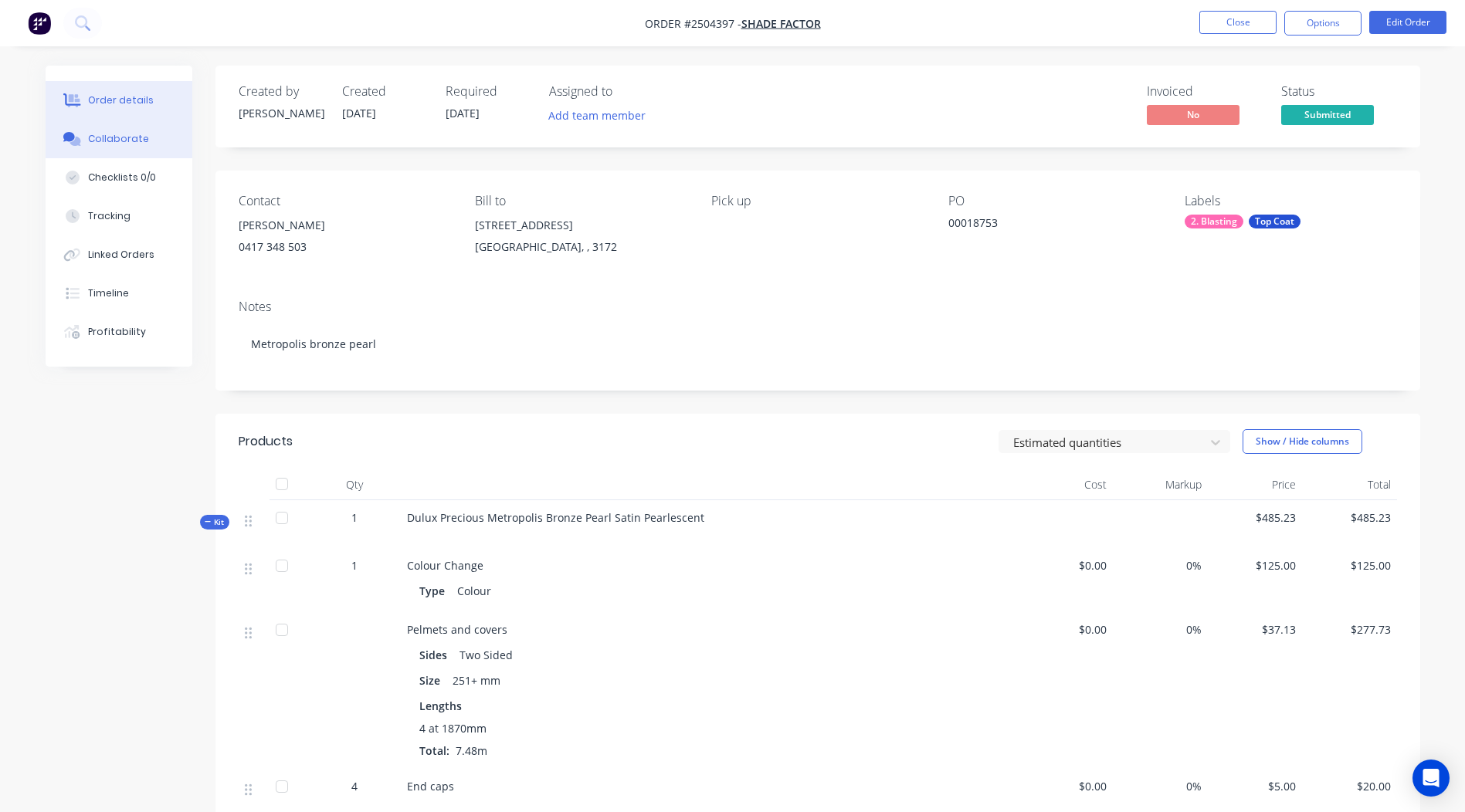
click at [136, 135] on div "Collaborate" at bounding box center [118, 138] width 61 height 14
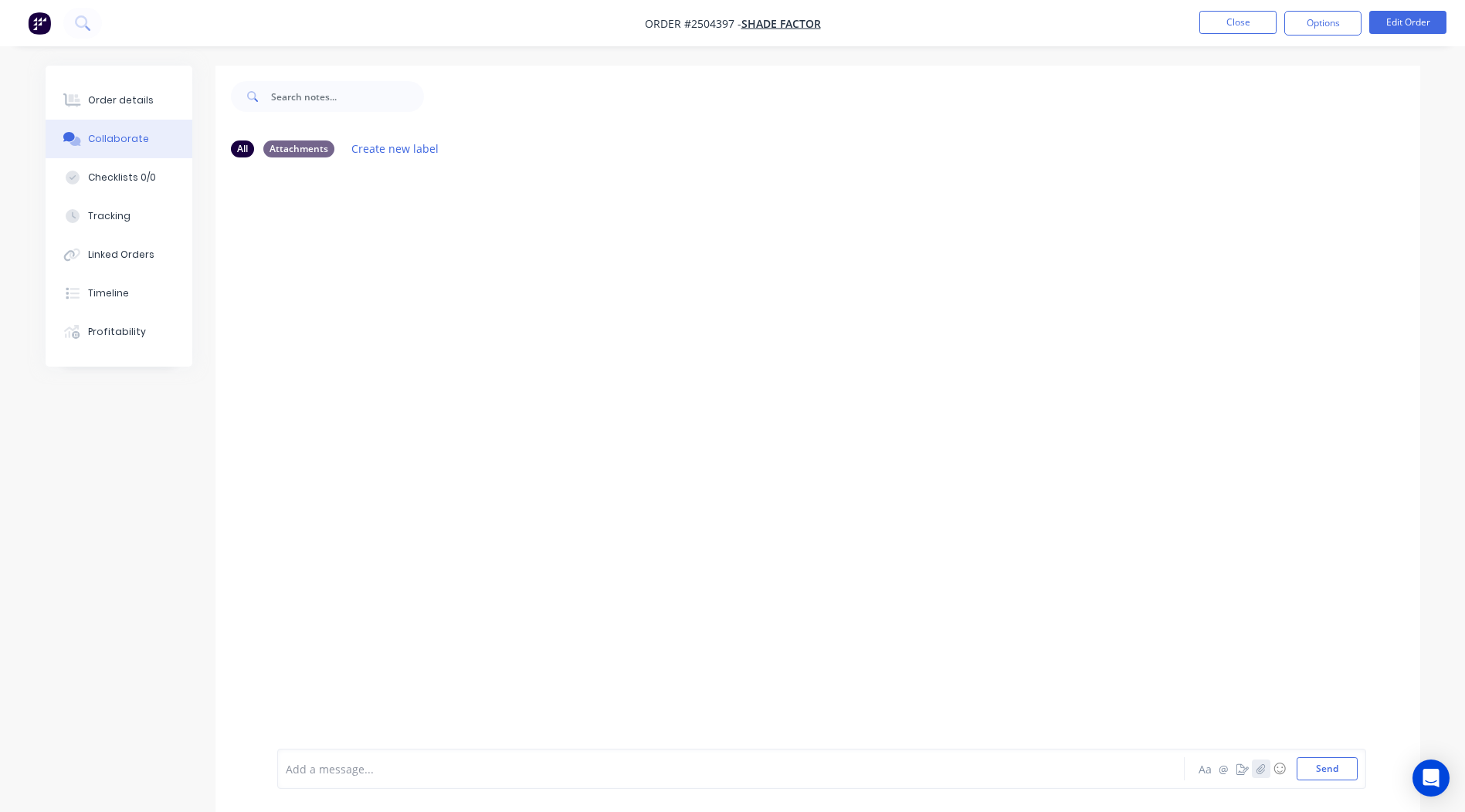
click at [1258, 775] on button "button" at bounding box center [1260, 769] width 18 height 18
click at [1345, 769] on button "Send" at bounding box center [1327, 768] width 61 height 23
click at [1238, 23] on button "Close" at bounding box center [1237, 22] width 77 height 23
